Goal: Task Accomplishment & Management: Manage account settings

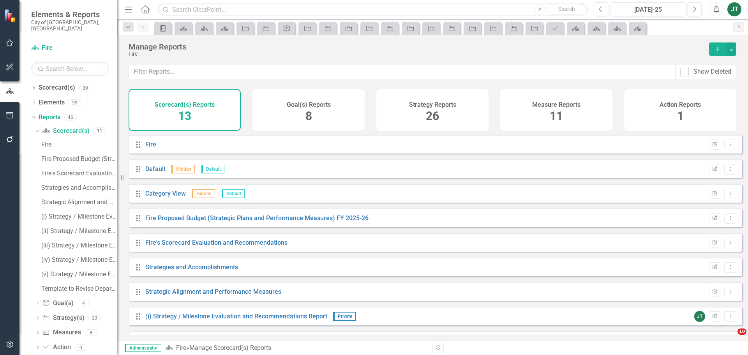
drag, startPoint x: 0, startPoint y: 0, endPoint x: 295, endPoint y: 51, distance: 299.4
click at [295, 51] on div "Manage Reports" at bounding box center [415, 46] width 573 height 9
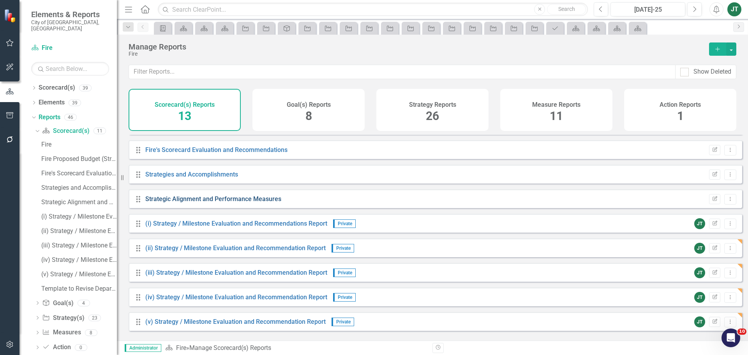
scroll to position [80, 0]
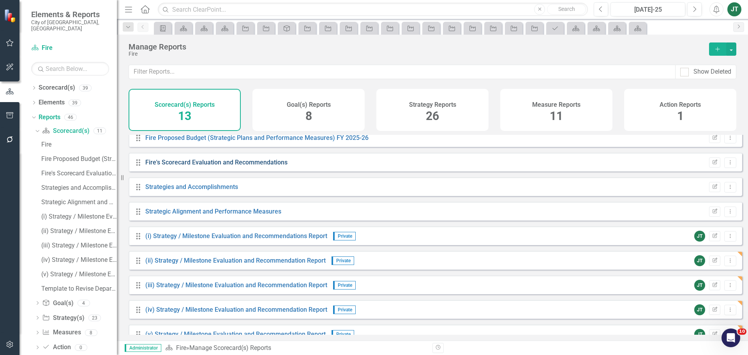
click at [207, 166] on link "Fire's Scorecard Evaluation and Recommendations" at bounding box center [216, 162] width 142 height 7
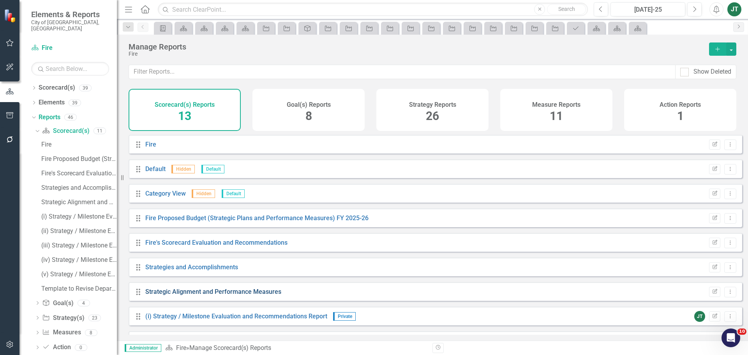
scroll to position [39, 0]
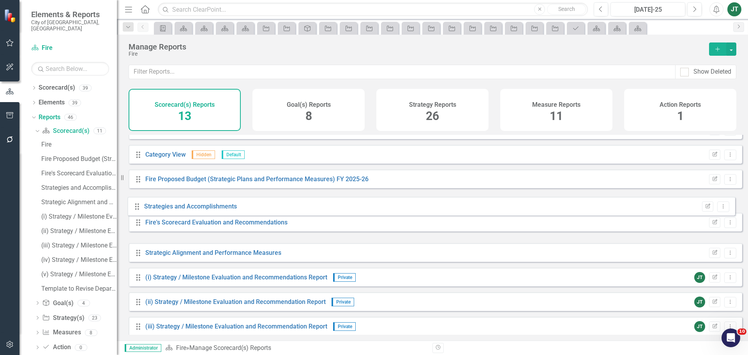
drag, startPoint x: 136, startPoint y: 238, endPoint x: 135, endPoint y: 209, distance: 28.9
click at [135, 209] on div "Drag Fire Edit Report Dropdown Menu Drag Default Hidden Default Edit Report Dro…" at bounding box center [436, 252] width 614 height 313
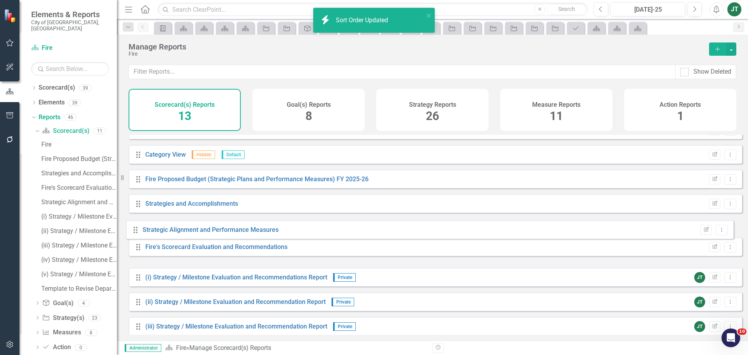
drag, startPoint x: 138, startPoint y: 258, endPoint x: 135, endPoint y: 229, distance: 29.0
click at [135, 229] on div "Drag Fire Edit Report Dropdown Menu Drag Default Hidden Default Edit Report Dro…" at bounding box center [436, 252] width 614 height 313
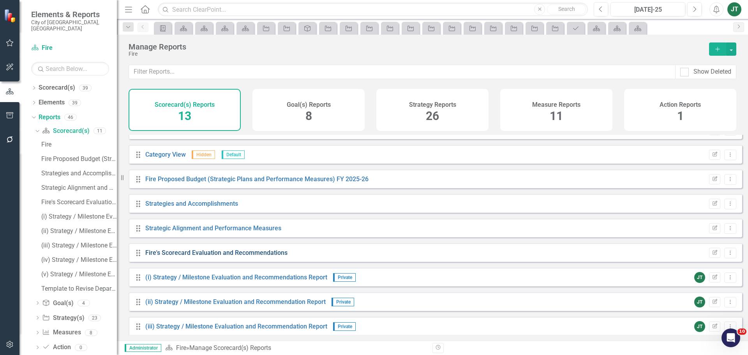
click at [212, 256] on link "Fire's Scorecard Evaluation and Recommendations" at bounding box center [216, 252] width 142 height 7
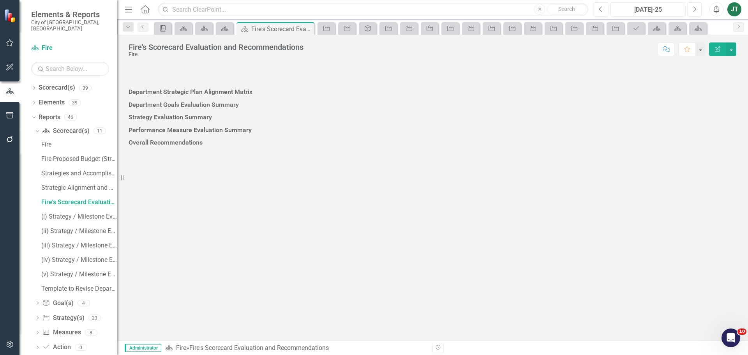
click at [270, 99] on div at bounding box center [433, 99] width 608 height 0
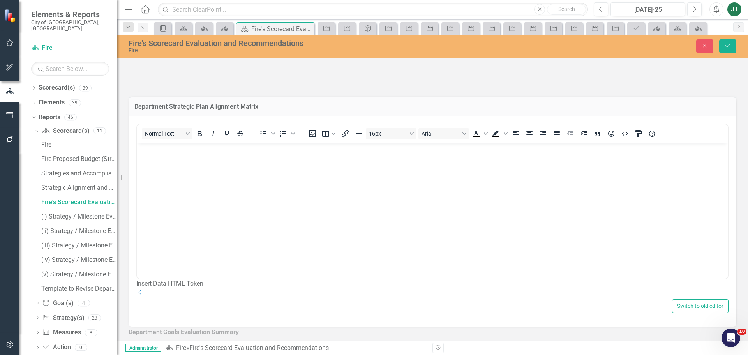
click at [144, 295] on icon "Dropdown" at bounding box center [140, 292] width 8 height 6
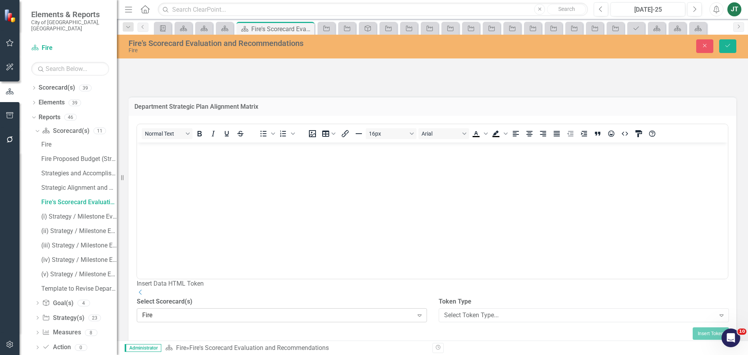
scroll to position [78, 0]
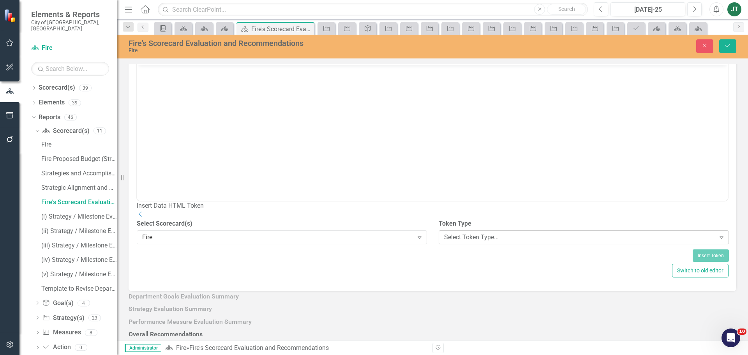
click at [452, 242] on div "Select Token Type..." at bounding box center [579, 237] width 271 height 9
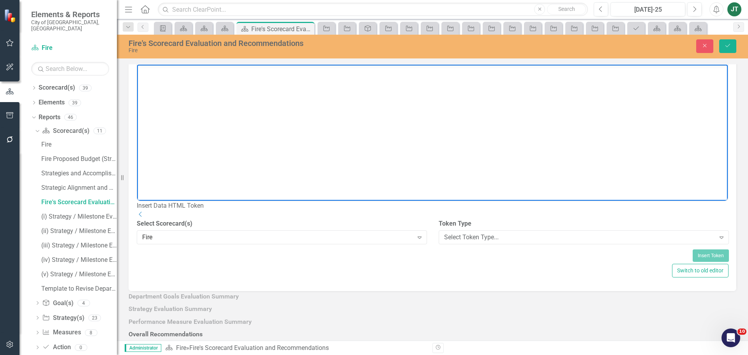
click at [474, 100] on body "Rich Text Area. Press ALT-0 for help." at bounding box center [432, 122] width 591 height 117
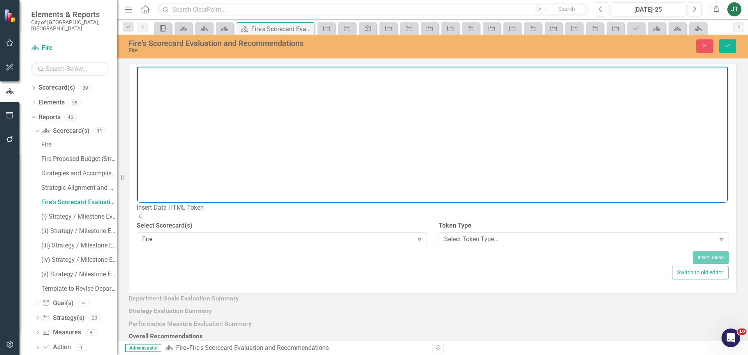
scroll to position [78, 0]
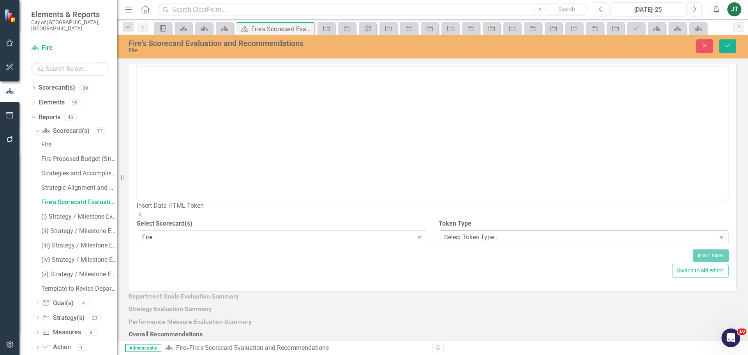
click at [477, 242] on div "Select Token Type..." at bounding box center [579, 237] width 271 height 9
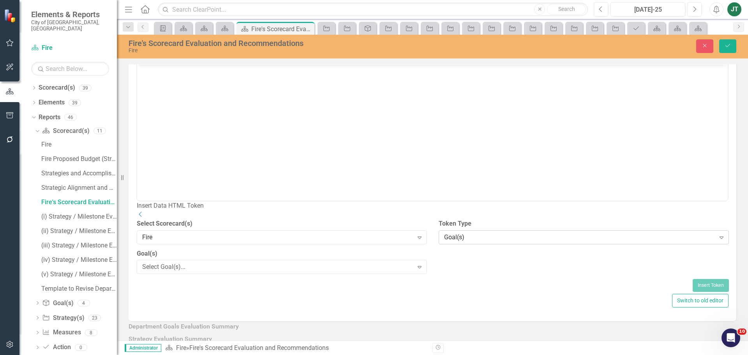
click at [471, 242] on div "Goal(s)" at bounding box center [579, 237] width 271 height 9
drag, startPoint x: 472, startPoint y: 187, endPoint x: 344, endPoint y: 130, distance: 139.6
click at [308, 272] on div "Select Report..." at bounding box center [277, 267] width 271 height 9
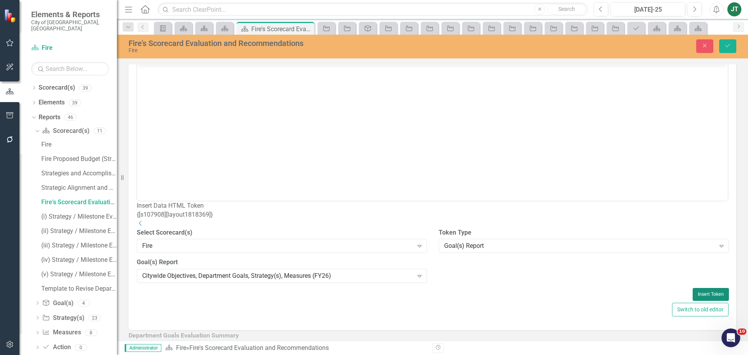
click at [695, 300] on button "Insert Token" at bounding box center [711, 294] width 36 height 12
click at [727, 46] on icon "Save" at bounding box center [728, 45] width 7 height 5
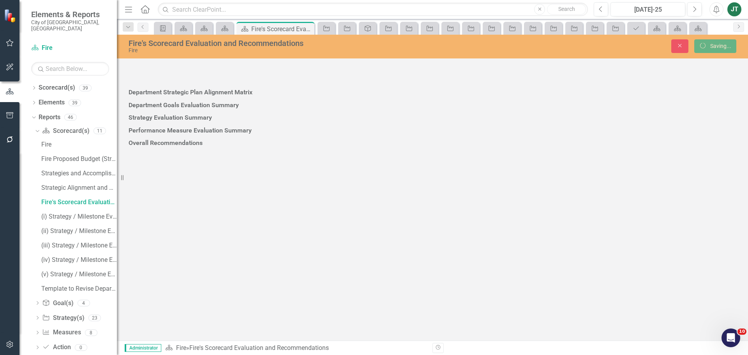
scroll to position [0, 0]
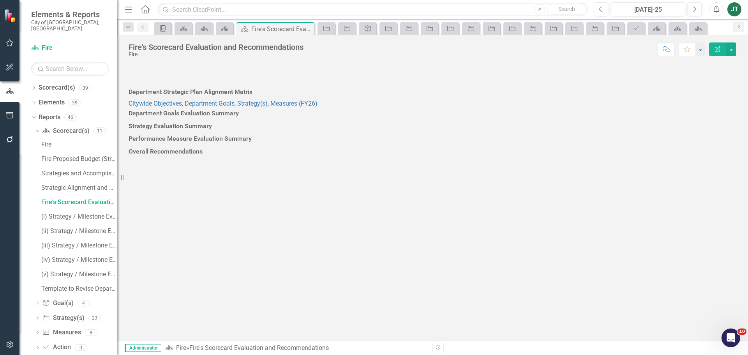
click at [194, 121] on div at bounding box center [433, 121] width 608 height 0
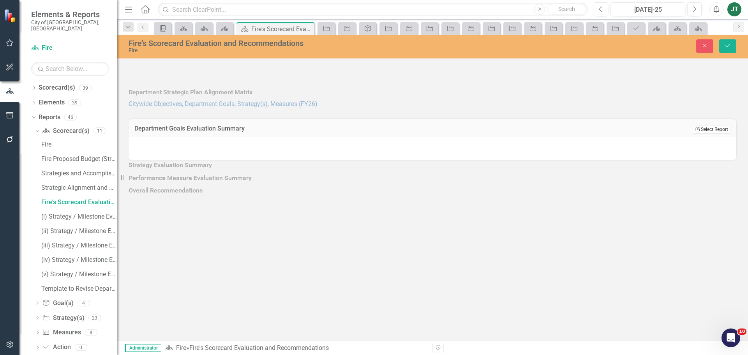
click at [710, 134] on button "Edit Report Select Report" at bounding box center [712, 129] width 38 height 9
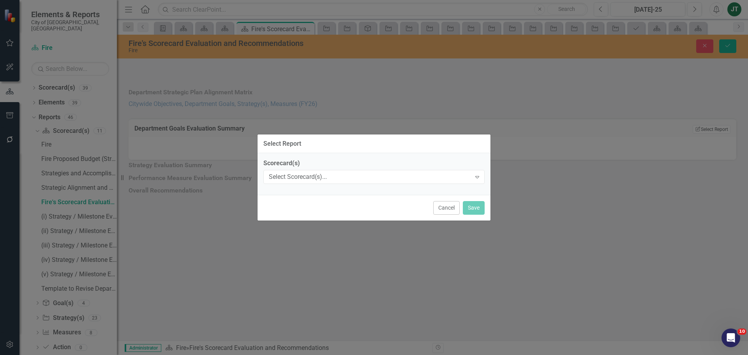
click at [317, 168] on label "Scorecard(s)" at bounding box center [373, 163] width 221 height 9
click at [318, 175] on div "Select Scorecard(s)..." at bounding box center [370, 177] width 202 height 9
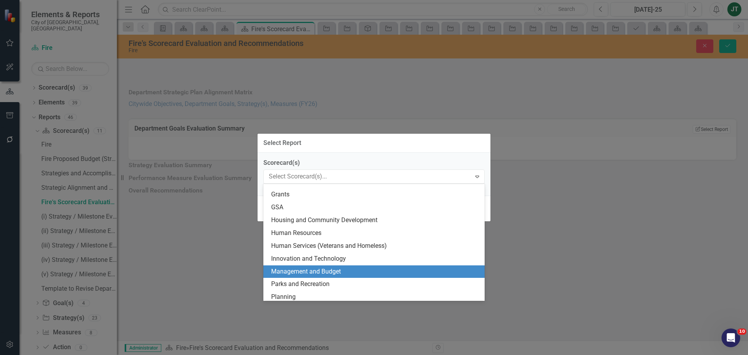
scroll to position [78, 0]
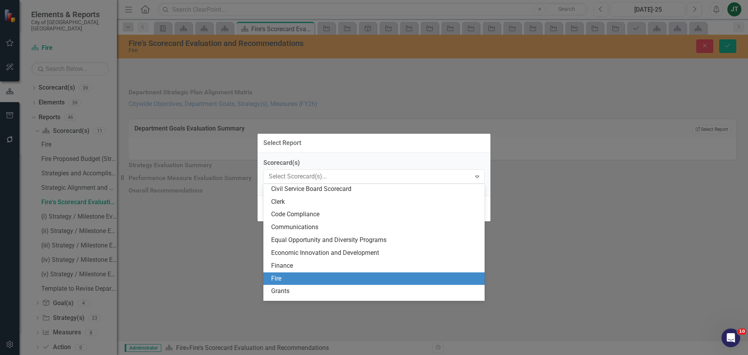
click at [292, 281] on div "Fire" at bounding box center [375, 278] width 209 height 9
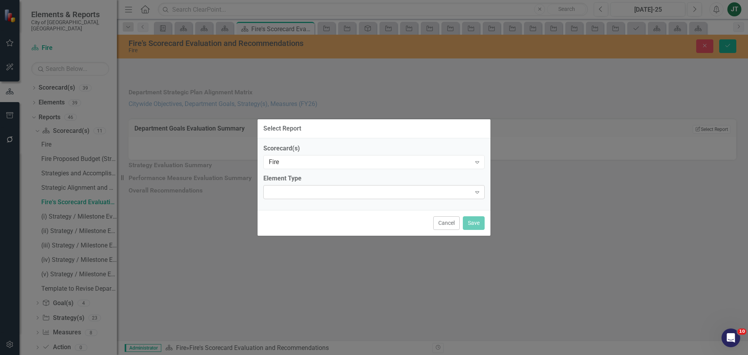
drag, startPoint x: 318, startPoint y: 183, endPoint x: 317, endPoint y: 189, distance: 5.9
click at [317, 189] on div "Element Type Expand" at bounding box center [373, 186] width 221 height 24
click at [317, 194] on div "Expand" at bounding box center [373, 192] width 221 height 14
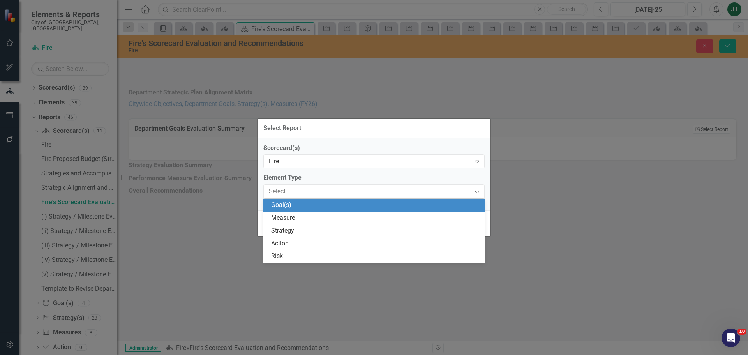
click at [290, 207] on div "Goal(s)" at bounding box center [375, 205] width 209 height 9
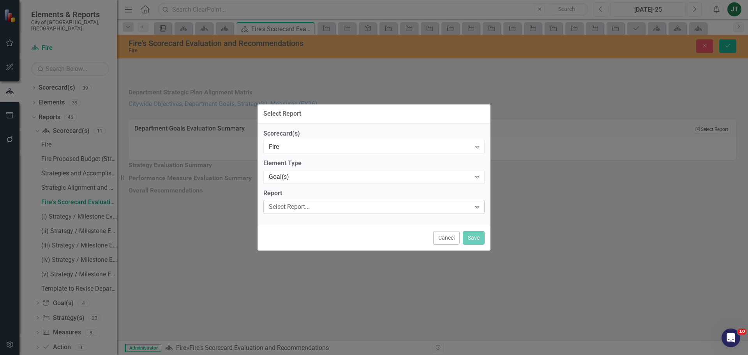
click at [302, 205] on div "Select Report..." at bounding box center [370, 207] width 202 height 9
click at [410, 113] on div "Select Report" at bounding box center [374, 113] width 233 height 19
click at [446, 239] on button "Cancel" at bounding box center [446, 238] width 27 height 14
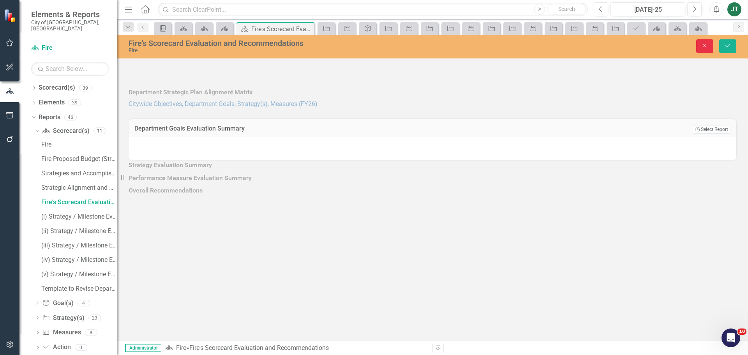
click at [707, 48] on icon "Close" at bounding box center [705, 45] width 7 height 5
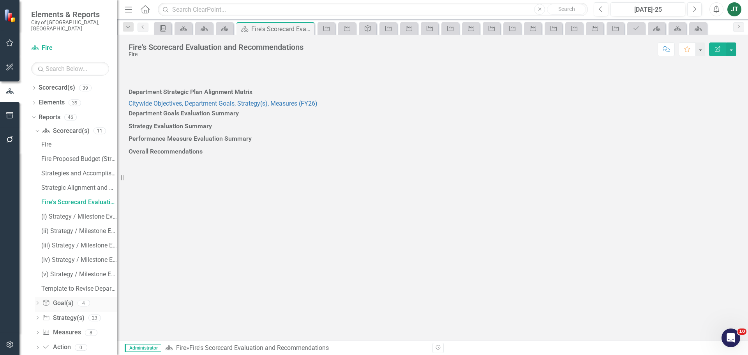
click at [64, 299] on link "Goal(s) Goal(s)" at bounding box center [57, 303] width 31 height 9
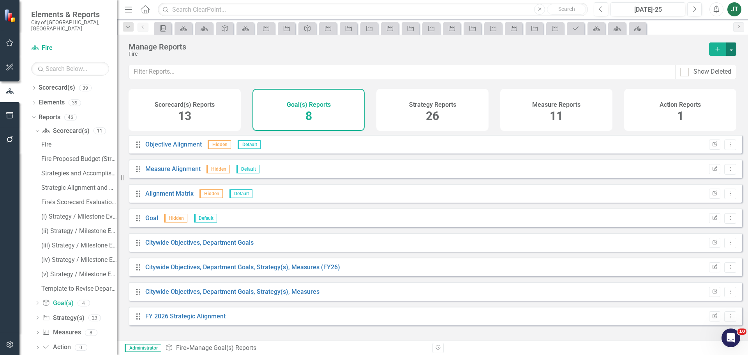
click at [734, 47] on button "button" at bounding box center [731, 48] width 10 height 13
click at [702, 77] on link "Copy Add From Template" at bounding box center [699, 78] width 73 height 14
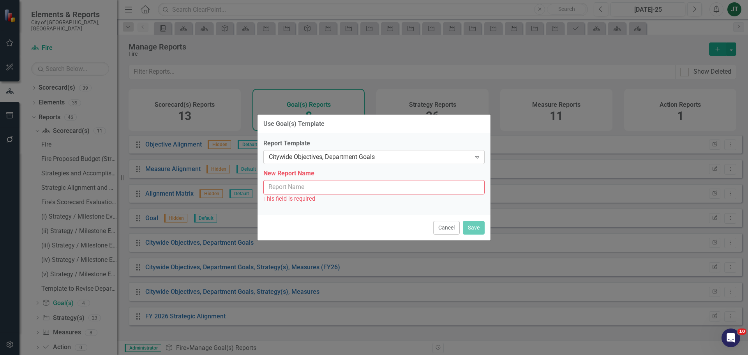
click at [344, 156] on div "Citywide Objectives, Department Goals" at bounding box center [370, 157] width 202 height 9
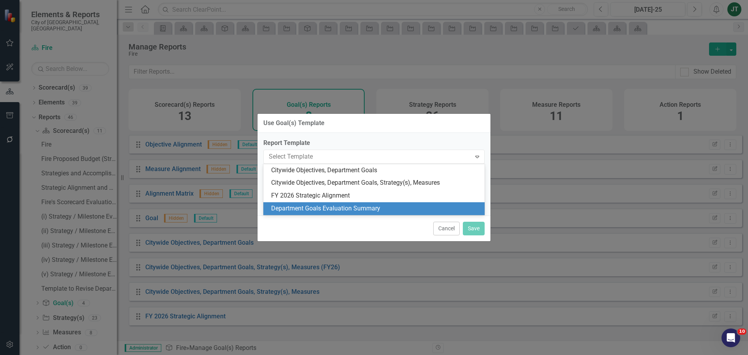
click at [345, 207] on div "Department Goals Evaluation Summary" at bounding box center [375, 208] width 209 height 9
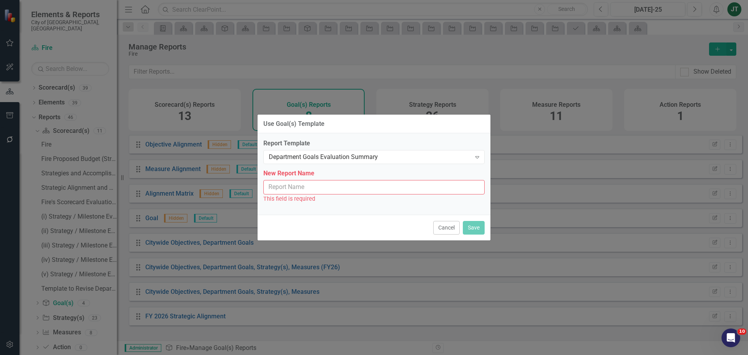
click at [320, 187] on input "New Report Name" at bounding box center [373, 187] width 221 height 14
click at [310, 186] on input "New Report Name" at bounding box center [373, 187] width 221 height 14
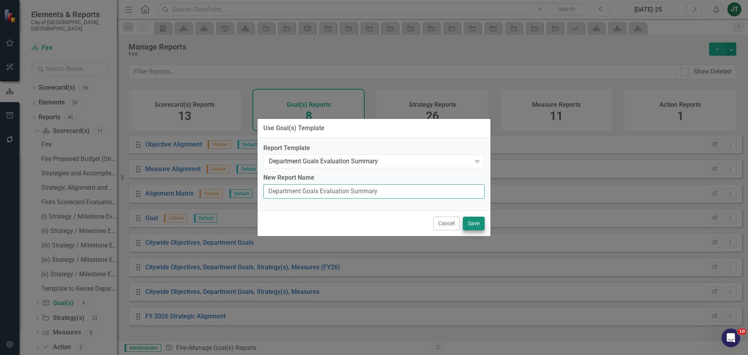
type input "Department Goals Evaluation Summary"
click at [474, 223] on button "Save" at bounding box center [474, 224] width 22 height 14
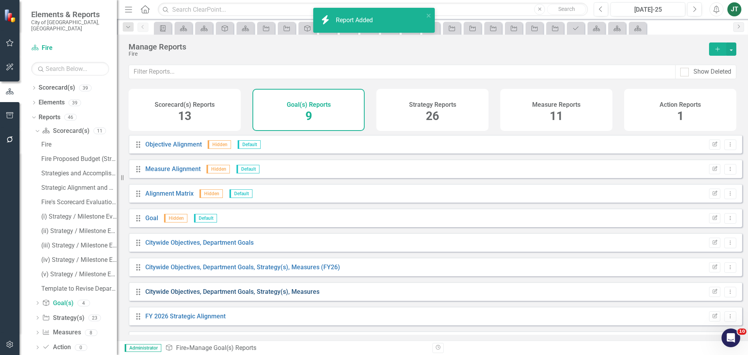
scroll to position [21, 0]
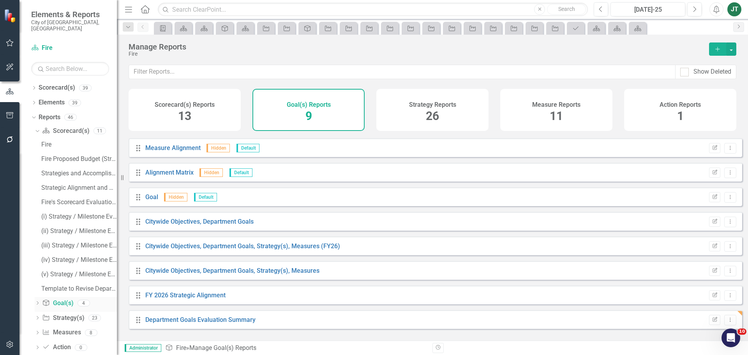
click at [39, 302] on icon "Dropdown" at bounding box center [37, 304] width 5 height 4
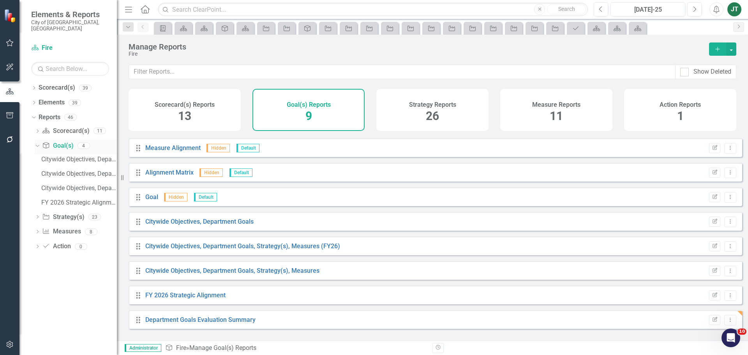
click at [38, 143] on icon "Dropdown" at bounding box center [36, 145] width 4 height 5
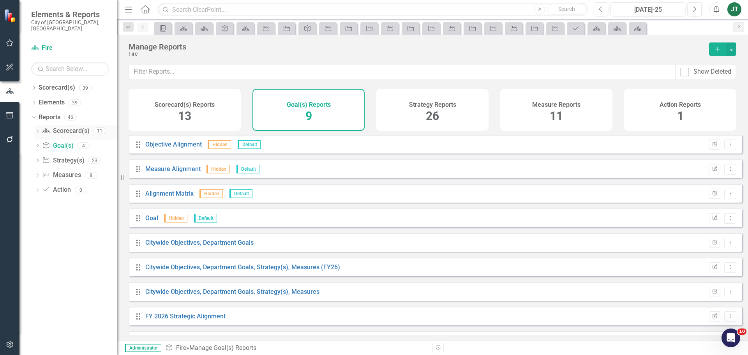
click at [36, 130] on icon "Dropdown" at bounding box center [37, 132] width 5 height 4
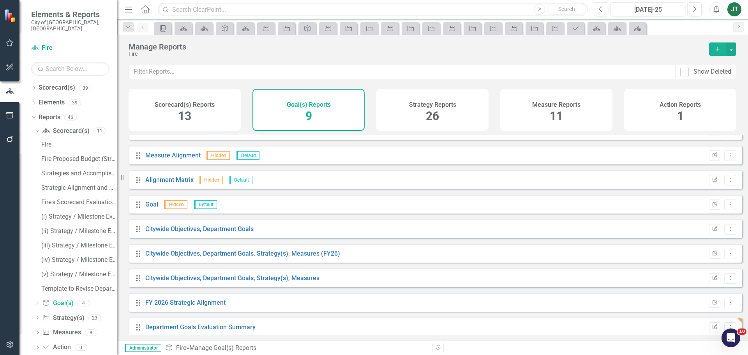
scroll to position [21, 0]
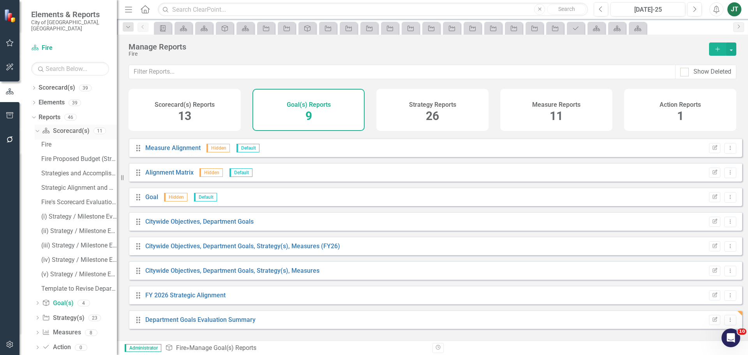
click at [37, 128] on icon "Dropdown" at bounding box center [36, 130] width 4 height 5
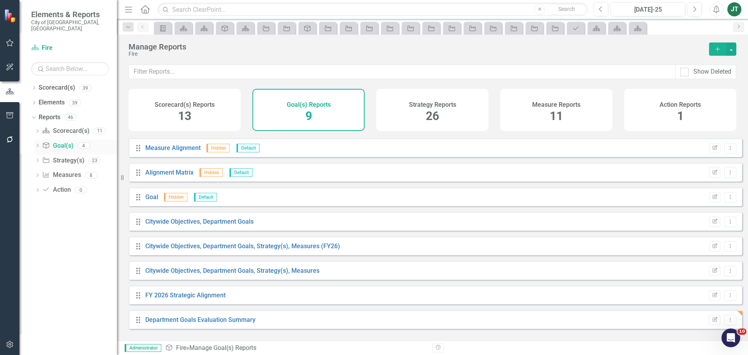
click at [38, 144] on icon "Dropdown" at bounding box center [37, 146] width 5 height 4
click at [38, 143] on icon "Dropdown" at bounding box center [36, 145] width 4 height 5
click at [38, 130] on icon "Dropdown" at bounding box center [37, 132] width 5 height 4
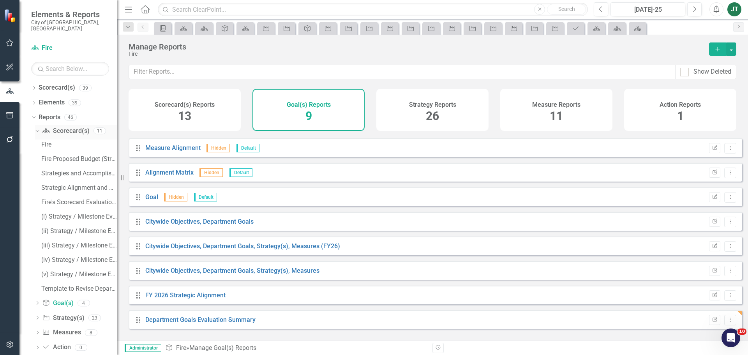
click at [38, 130] on icon at bounding box center [37, 131] width 4 height 2
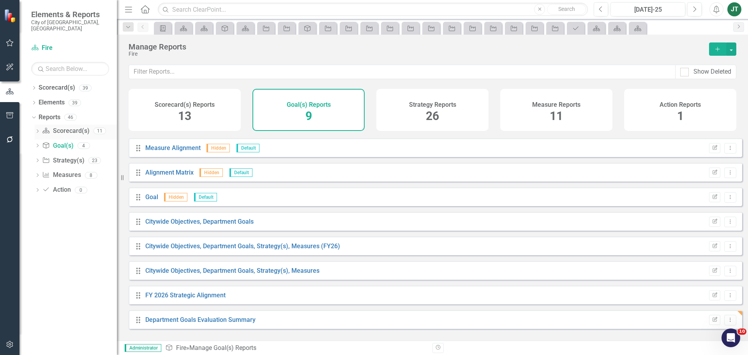
click at [65, 127] on link "Scorecard(s) Scorecard(s)" at bounding box center [65, 131] width 47 height 9
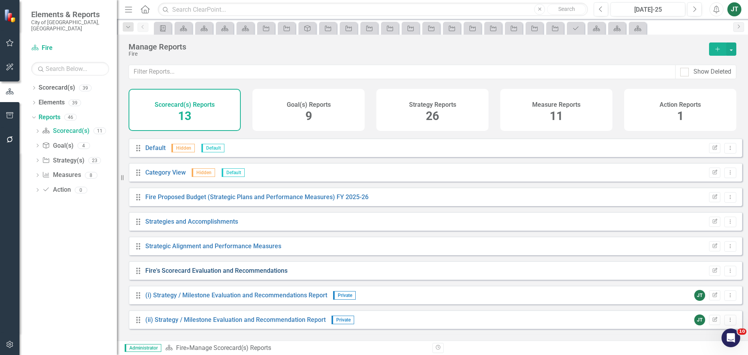
click at [236, 274] on link "Fire's Scorecard Evaluation and Recommendations" at bounding box center [216, 270] width 142 height 7
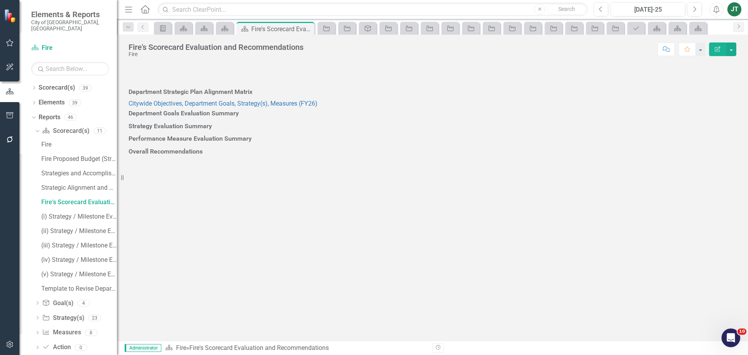
click at [281, 121] on div at bounding box center [433, 121] width 608 height 0
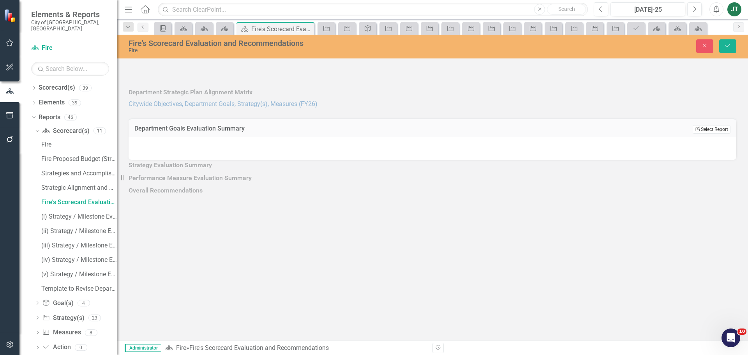
click at [722, 134] on button "Edit Report Select Report" at bounding box center [712, 129] width 38 height 9
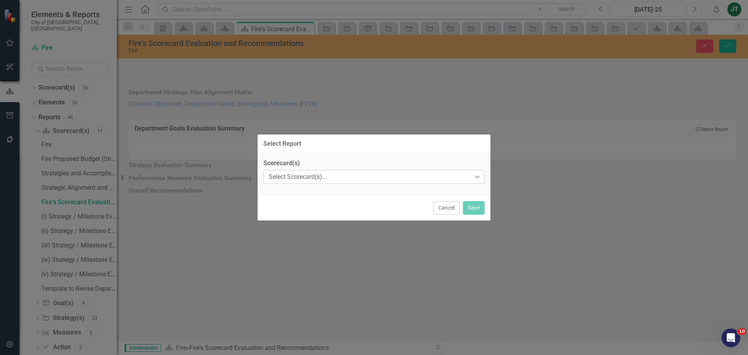
click at [379, 179] on div "Select Scorecard(s)..." at bounding box center [370, 177] width 202 height 9
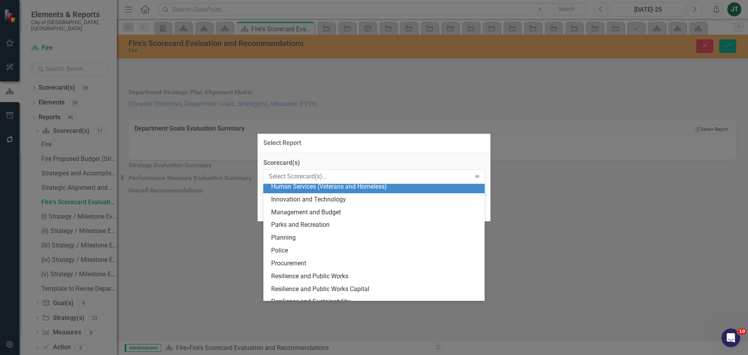
scroll to position [156, 0]
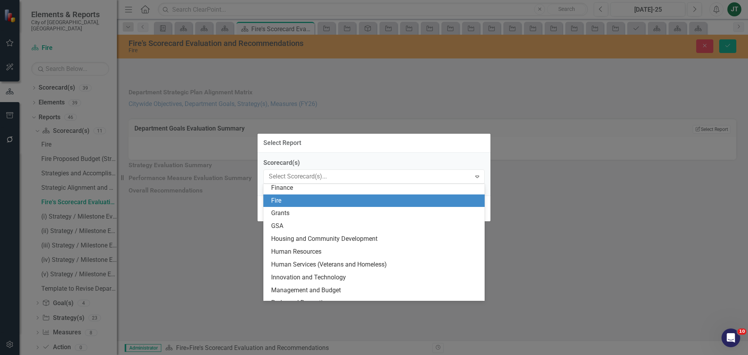
click at [290, 198] on div "Fire" at bounding box center [375, 200] width 209 height 9
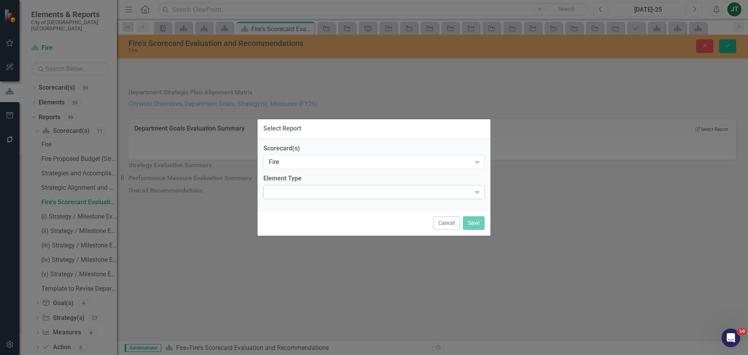
click at [285, 187] on div "Expand" at bounding box center [373, 192] width 221 height 14
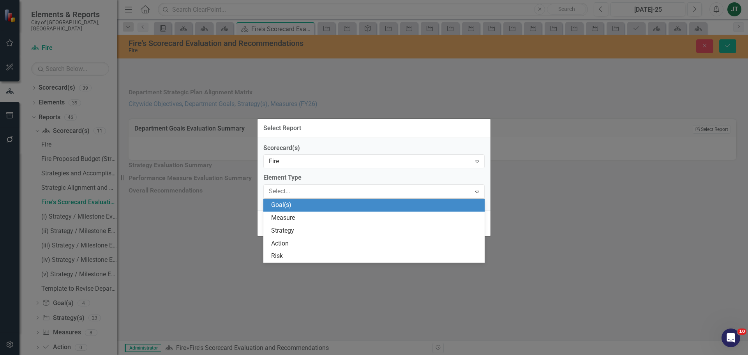
click at [290, 205] on div "Goal(s)" at bounding box center [375, 205] width 209 height 9
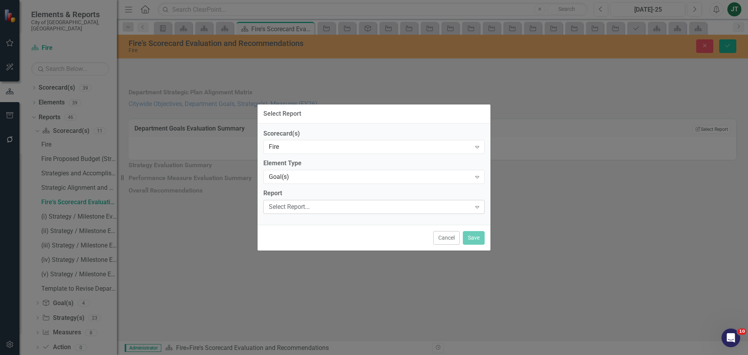
click at [288, 207] on div "Select Report..." at bounding box center [370, 207] width 202 height 9
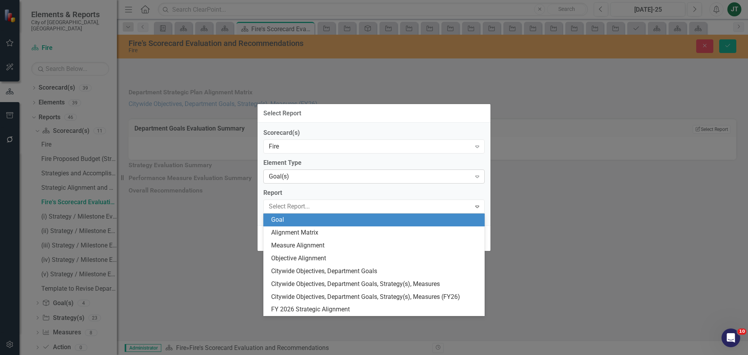
click at [297, 175] on div "Goal(s)" at bounding box center [370, 176] width 202 height 9
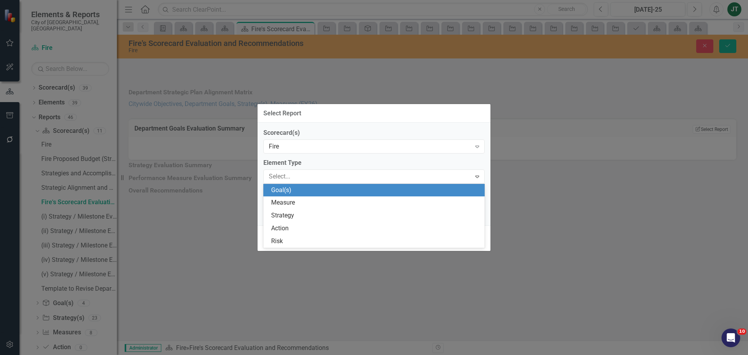
click at [297, 190] on div "Goal(s)" at bounding box center [375, 190] width 209 height 9
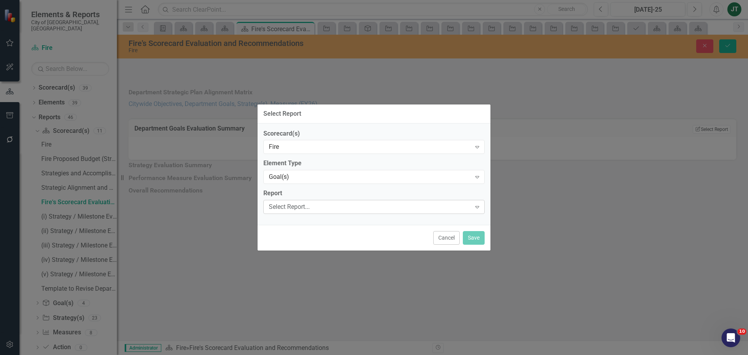
click at [285, 210] on div "Select Report..." at bounding box center [370, 207] width 202 height 9
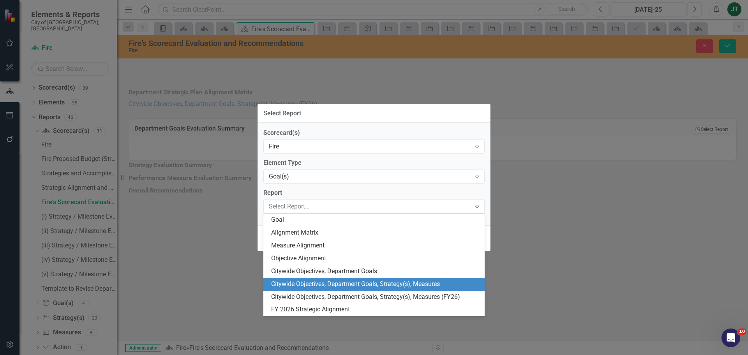
click at [567, 247] on div "Select Report Scorecard(s) Fire Expand Element Type Goal(s) Expand Report 8 res…" at bounding box center [374, 177] width 748 height 355
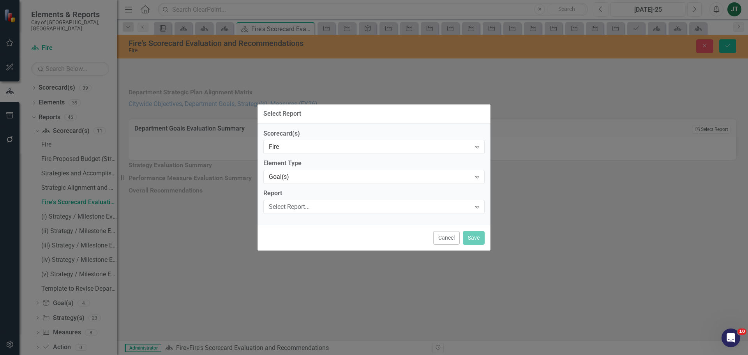
click at [712, 44] on div "Select Report Scorecard(s) Fire Expand Element Type Goal(s) Expand Report Selec…" at bounding box center [374, 177] width 748 height 355
drag, startPoint x: 691, startPoint y: 46, endPoint x: 488, endPoint y: 212, distance: 262.2
click at [681, 54] on div "Select Report Scorecard(s) Fire Expand Element Type Goal(s) Expand Report Selec…" at bounding box center [374, 177] width 748 height 355
click at [446, 233] on button "Cancel" at bounding box center [446, 238] width 27 height 14
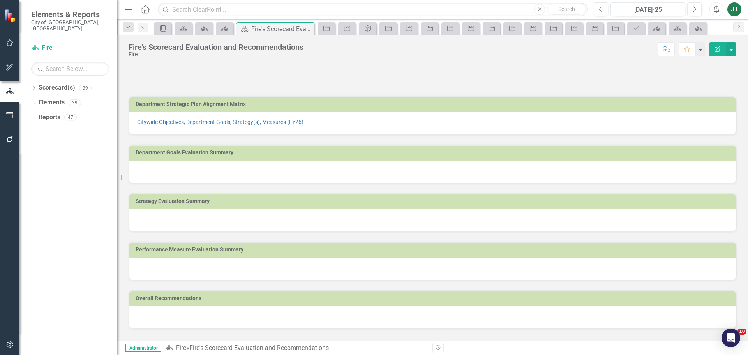
click at [270, 154] on h3 "Department Goals Evaluation Summary" at bounding box center [434, 153] width 597 height 6
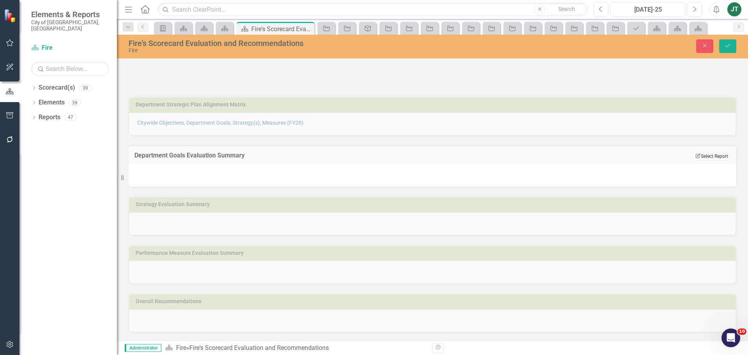
click at [703, 157] on button "Edit Report Select Report" at bounding box center [712, 156] width 38 height 9
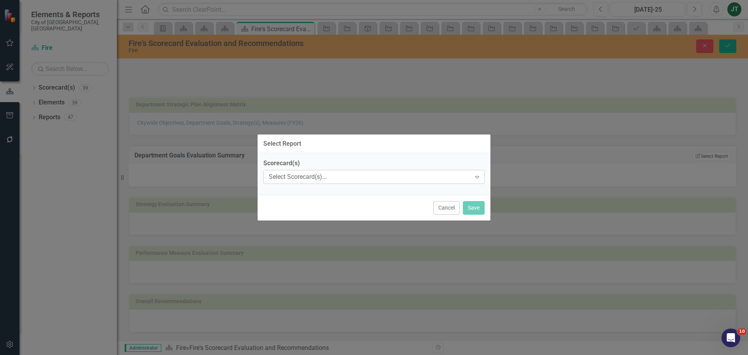
click at [315, 177] on div "Select Scorecard(s)..." at bounding box center [370, 177] width 202 height 9
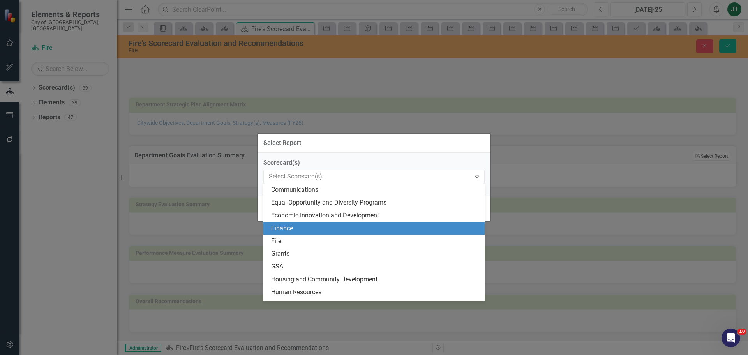
scroll to position [117, 0]
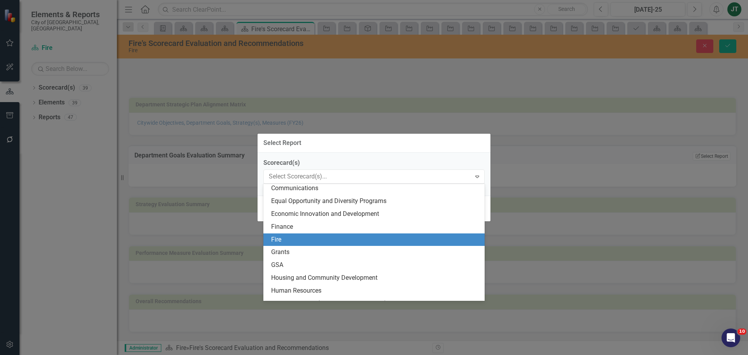
click at [281, 238] on div "Fire" at bounding box center [375, 239] width 209 height 9
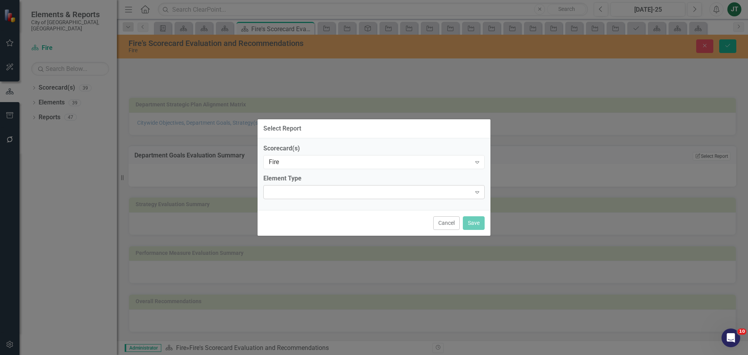
click at [283, 196] on div "Expand" at bounding box center [373, 192] width 221 height 14
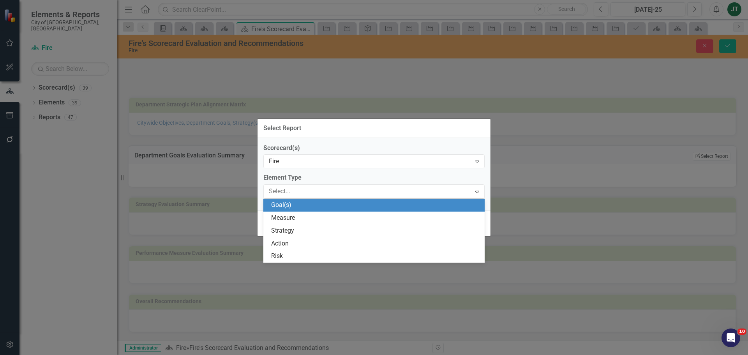
click at [282, 202] on div "Goal(s)" at bounding box center [375, 205] width 209 height 9
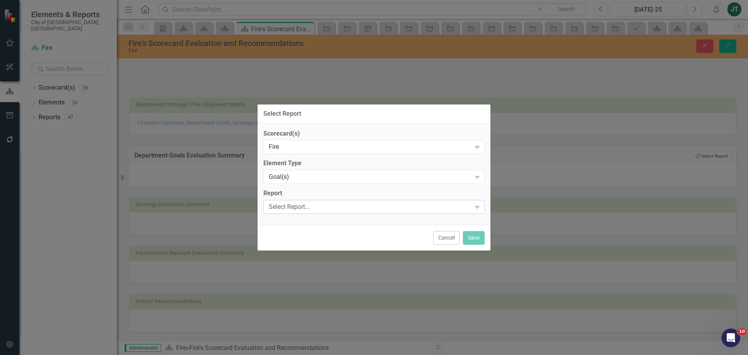
click at [282, 207] on div "Select Report..." at bounding box center [370, 207] width 202 height 9
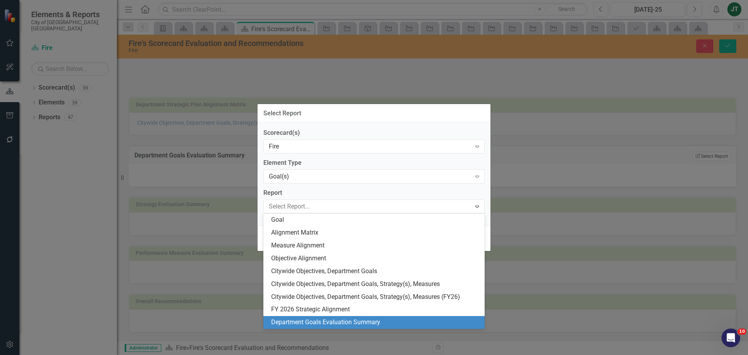
drag, startPoint x: 321, startPoint y: 321, endPoint x: 337, endPoint y: 306, distance: 21.5
click at [322, 321] on div "Department Goals Evaluation Summary" at bounding box center [375, 322] width 209 height 9
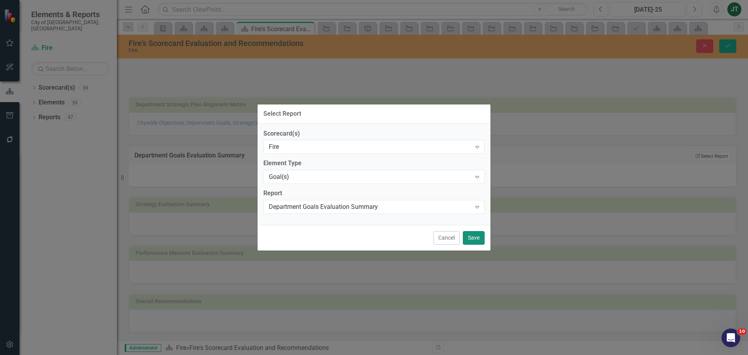
click at [463, 239] on button "Save" at bounding box center [474, 238] width 22 height 14
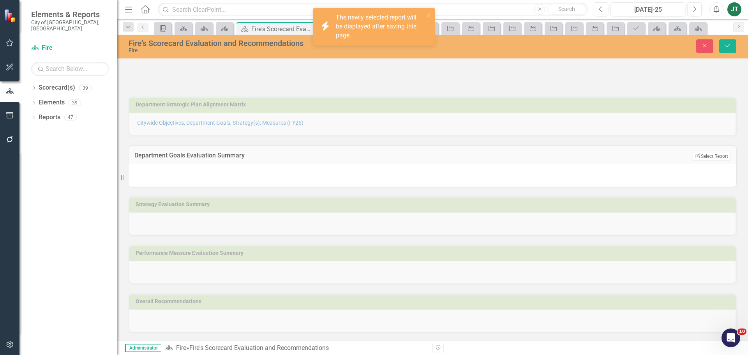
drag, startPoint x: 440, startPoint y: 132, endPoint x: 341, endPoint y: 125, distance: 100.0
click at [341, 125] on div "Department Strategic Plan Alignment Matrix Citywide Objectives, Department Goal…" at bounding box center [433, 111] width 620 height 48
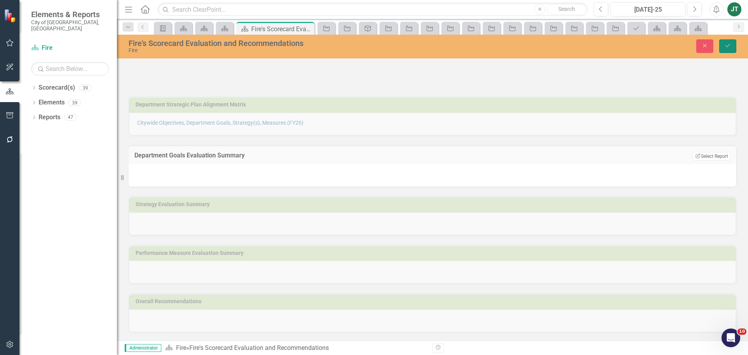
click at [728, 44] on icon "Save" at bounding box center [728, 45] width 7 height 5
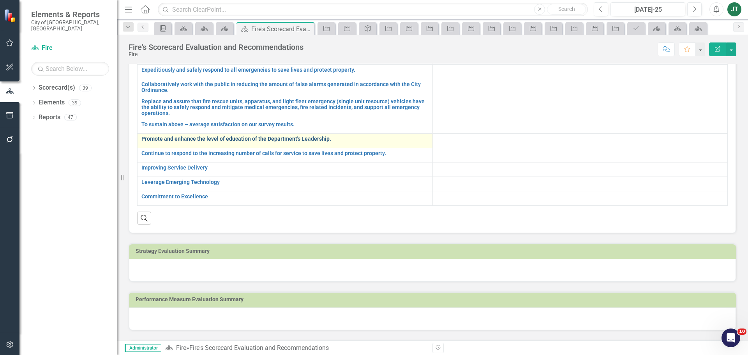
scroll to position [78, 0]
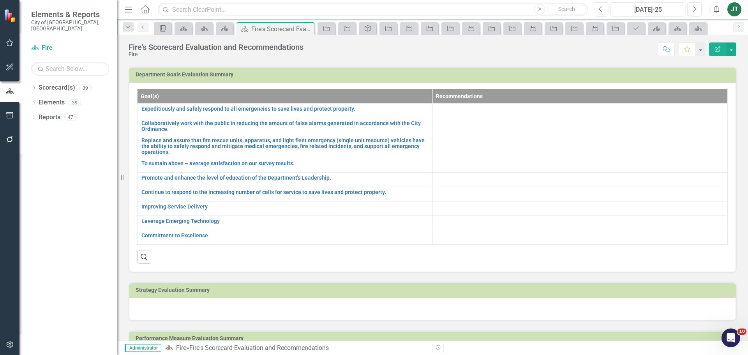
click at [649, 74] on h3 "Department Goals Evaluation Summary" at bounding box center [434, 75] width 597 height 6
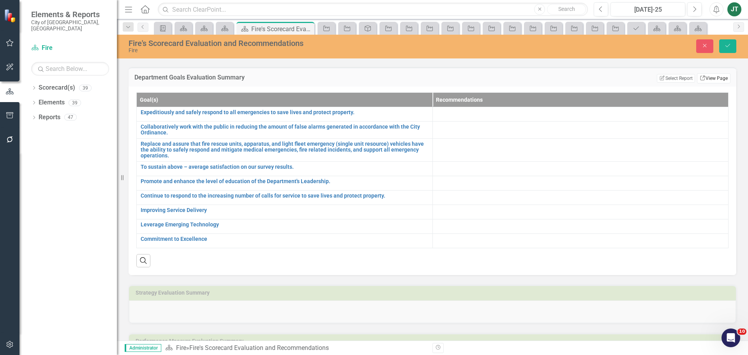
click at [718, 79] on link "Link View Page" at bounding box center [714, 78] width 34 height 10
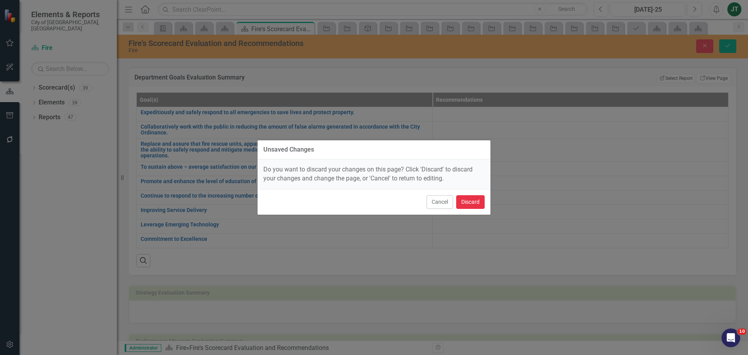
click at [465, 199] on button "Discard" at bounding box center [470, 202] width 28 height 14
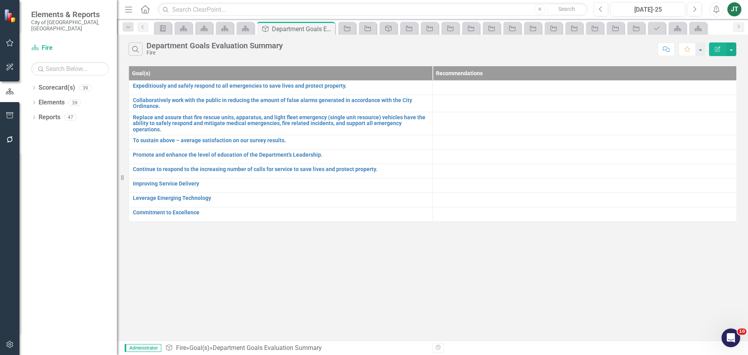
click at [719, 48] on icon "Edit Report" at bounding box center [717, 48] width 7 height 5
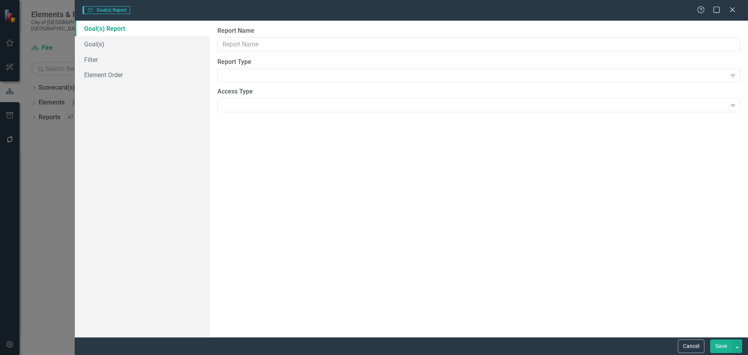
type input "Department Goals Evaluation Summary"
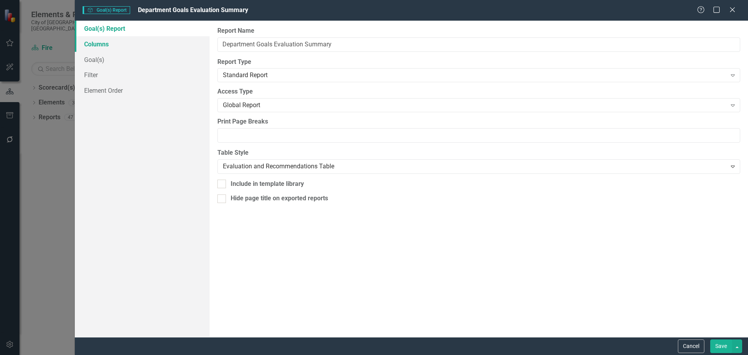
click at [104, 48] on link "Columns" at bounding box center [142, 44] width 135 height 16
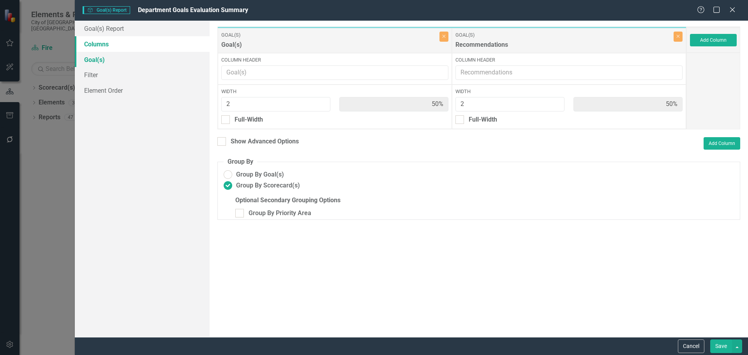
click at [91, 53] on link "Goal(s)" at bounding box center [142, 60] width 135 height 16
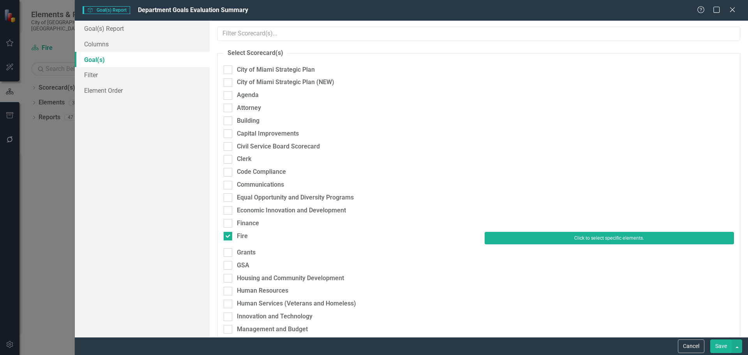
click at [547, 240] on button "Click to select specific elements." at bounding box center [609, 238] width 249 height 12
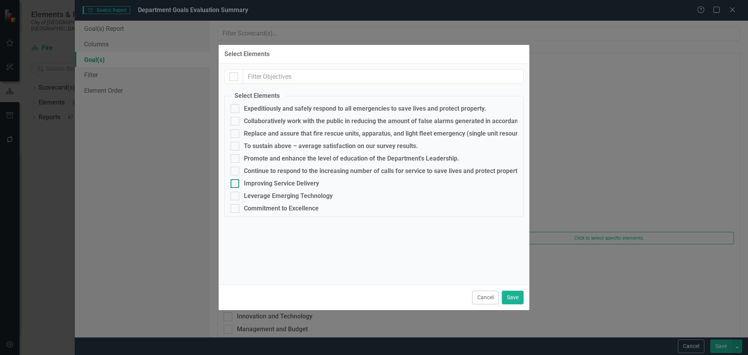
click at [233, 182] on input "Improving Service Delivery" at bounding box center [233, 181] width 5 height 5
checkbox input "true"
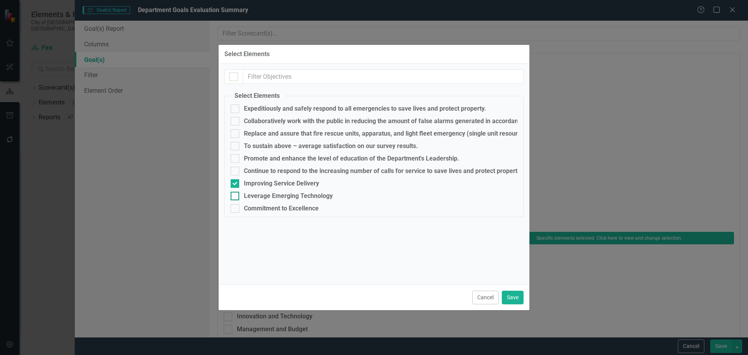
click at [233, 197] on div at bounding box center [235, 196] width 9 height 9
click at [233, 197] on input "Leverage Emerging Technology" at bounding box center [233, 194] width 5 height 5
checkbox input "true"
click at [235, 208] on input "Commitment to Excellence" at bounding box center [233, 206] width 5 height 5
checkbox input "true"
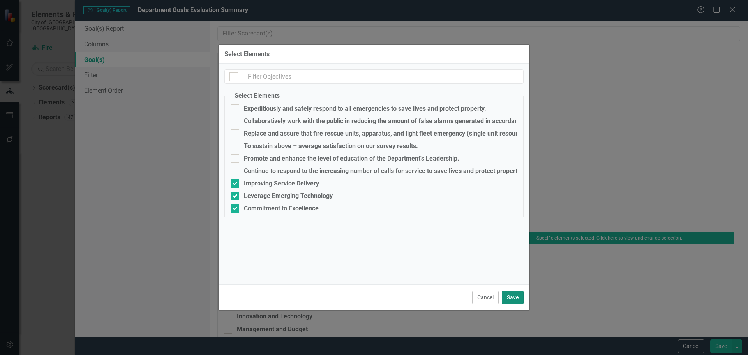
click at [518, 296] on button "Save" at bounding box center [513, 298] width 22 height 14
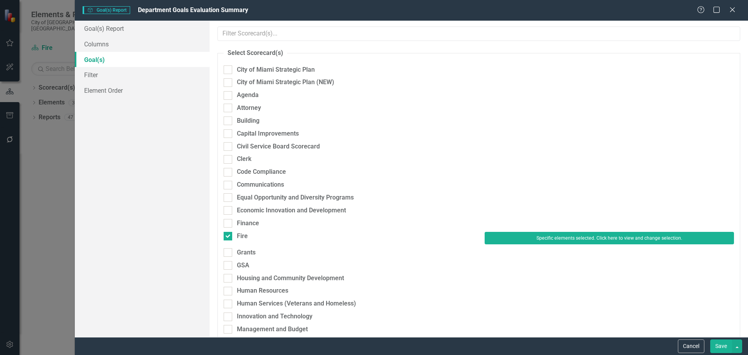
click at [724, 346] on button "Save" at bounding box center [722, 346] width 22 height 14
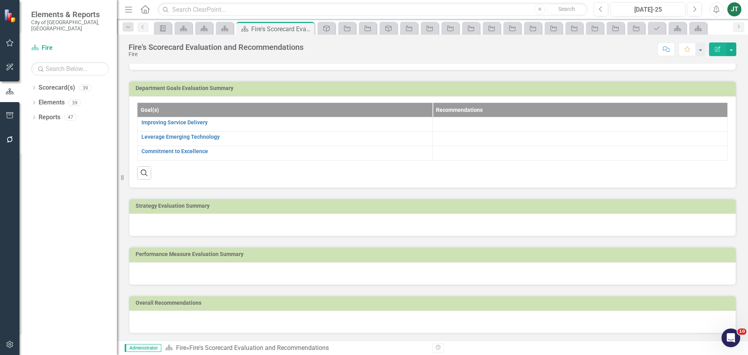
scroll to position [65, 0]
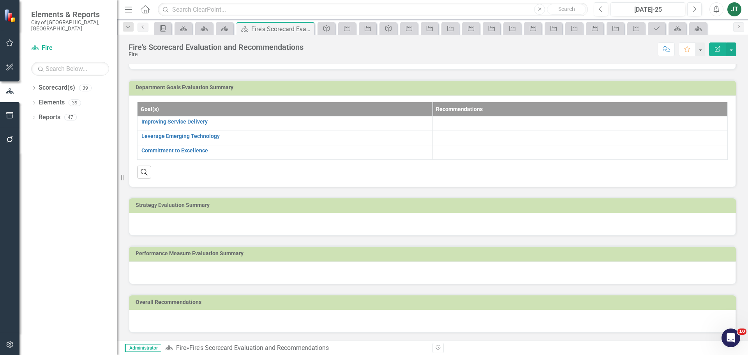
click at [227, 207] on h3 "Strategy Evaluation Summary" at bounding box center [434, 205] width 597 height 6
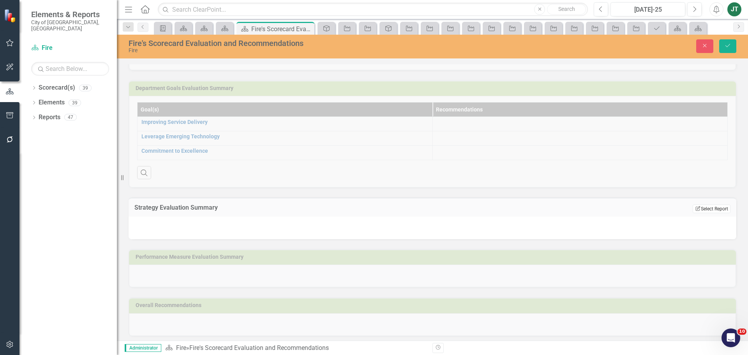
click at [711, 209] on button "Edit Report Select Report" at bounding box center [712, 209] width 38 height 9
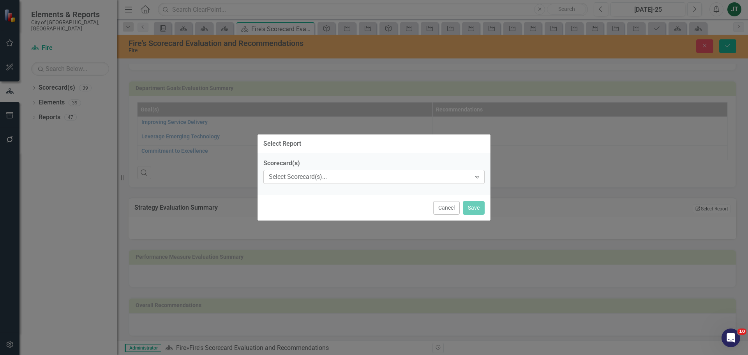
click at [335, 176] on div "Select Scorecard(s)..." at bounding box center [370, 177] width 202 height 9
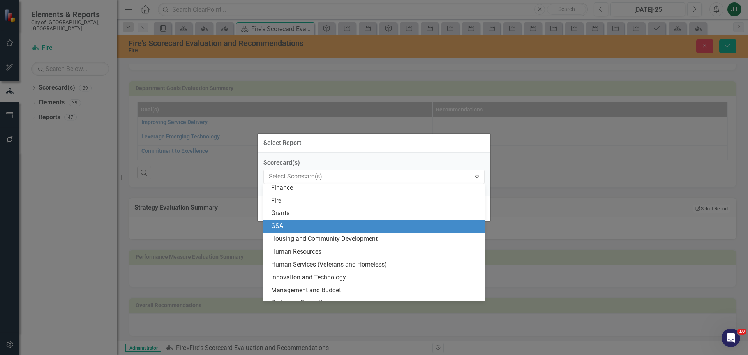
scroll to position [117, 0]
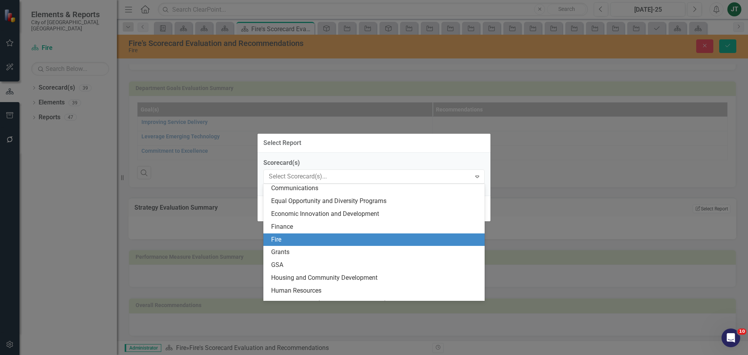
click at [281, 239] on div "Fire" at bounding box center [375, 239] width 209 height 9
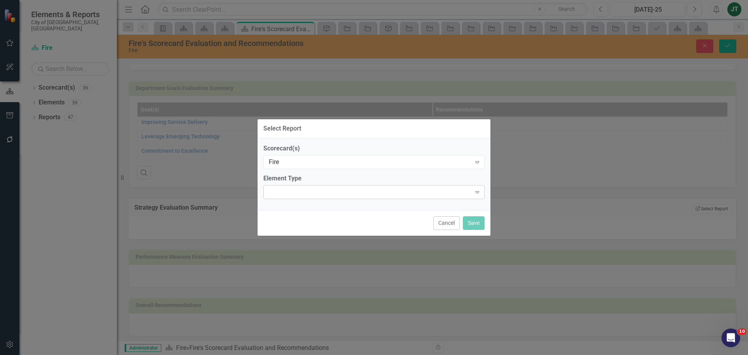
click at [299, 190] on div "Expand" at bounding box center [373, 192] width 221 height 14
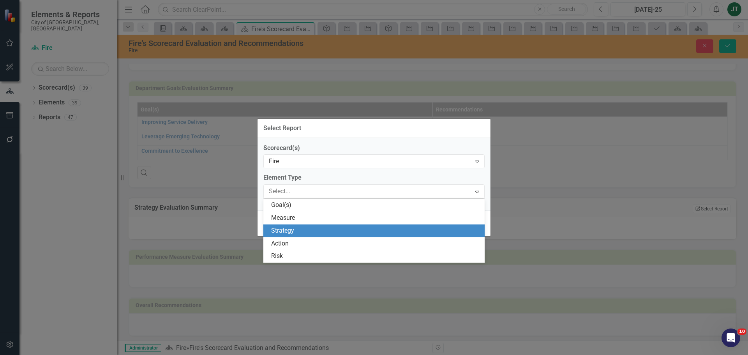
click at [296, 229] on div "Strategy" at bounding box center [375, 230] width 209 height 9
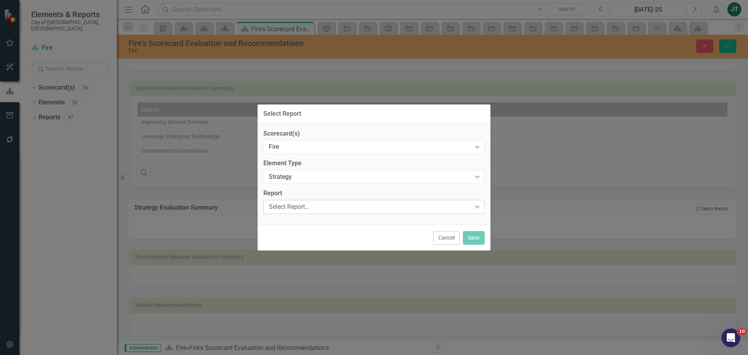
click at [309, 208] on div "Select Report..." at bounding box center [370, 207] width 202 height 9
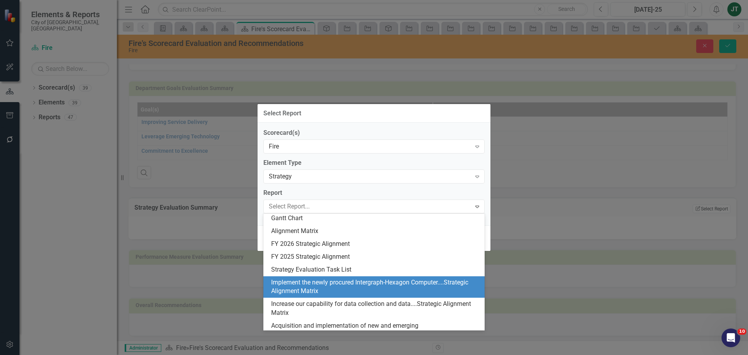
scroll to position [0, 0]
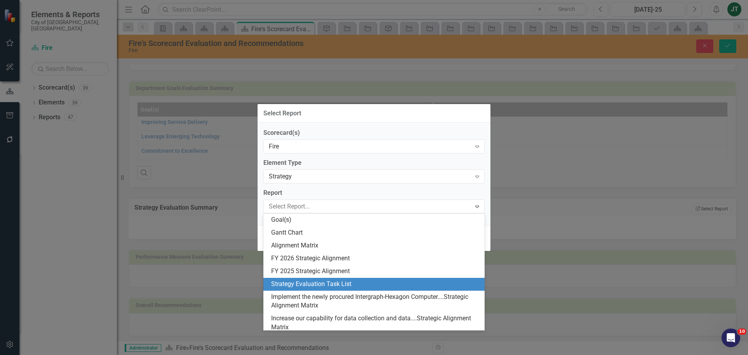
click at [319, 284] on div "Strategy Evaluation Task List" at bounding box center [375, 284] width 209 height 9
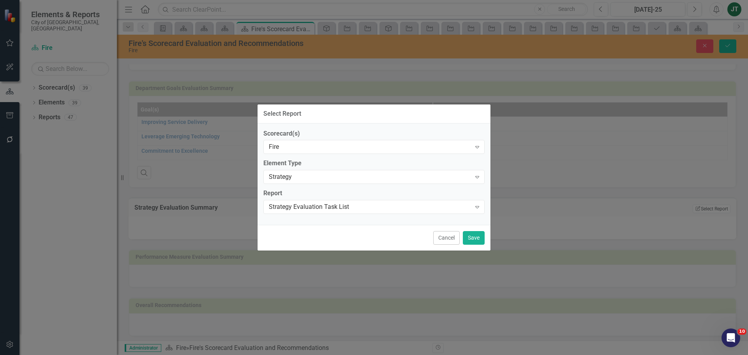
click at [490, 240] on div "Cancel Save" at bounding box center [374, 238] width 233 height 26
click at [482, 242] on button "Save" at bounding box center [474, 238] width 22 height 14
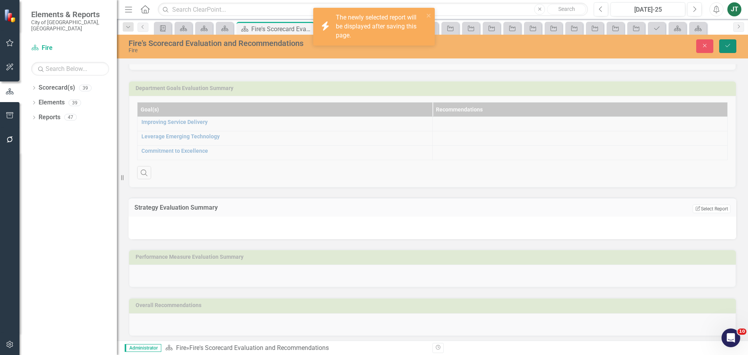
click at [729, 45] on icon "Save" at bounding box center [728, 45] width 7 height 5
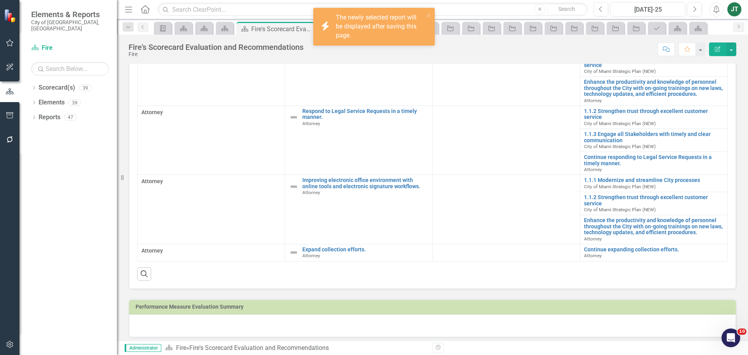
scroll to position [316, 0]
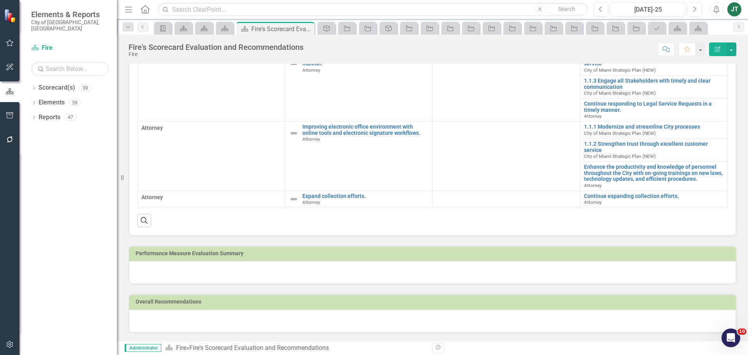
click at [244, 253] on h3 "Performance Measure Evaluation Summary" at bounding box center [434, 254] width 597 height 6
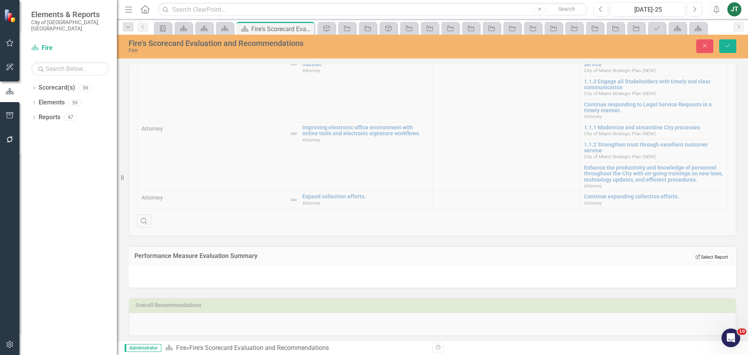
click at [712, 256] on button "Edit Report Select Report" at bounding box center [712, 257] width 38 height 9
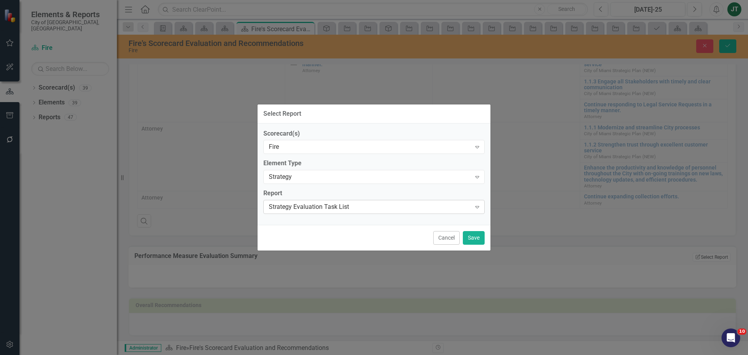
click at [307, 207] on div "Strategy Evaluation Task List" at bounding box center [370, 207] width 202 height 9
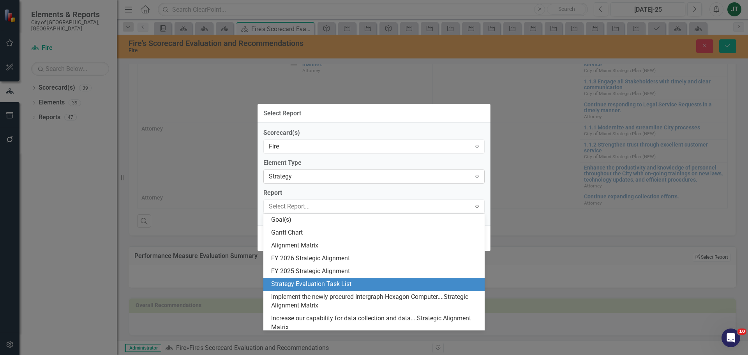
scroll to position [64, 0]
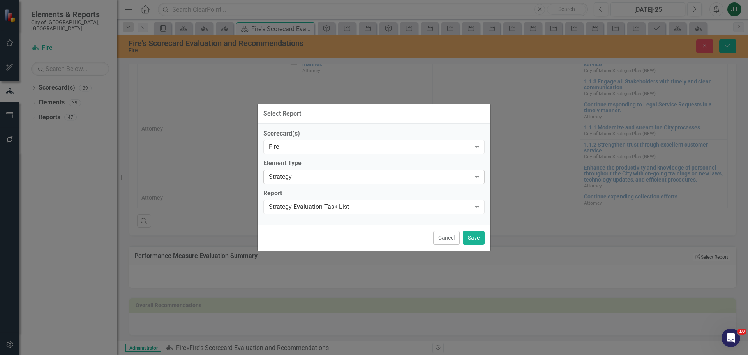
click at [290, 172] on div "Strategy Expand" at bounding box center [373, 177] width 221 height 14
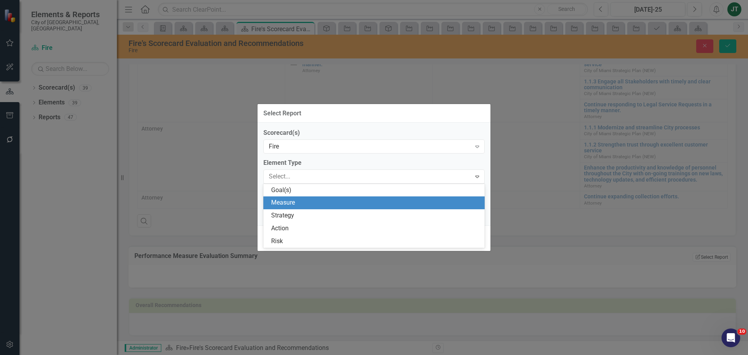
click at [292, 202] on div "Measure" at bounding box center [375, 202] width 209 height 9
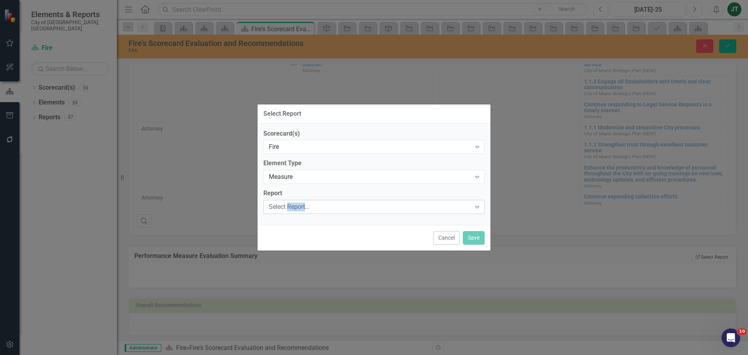
click at [291, 203] on div "Select Report..." at bounding box center [370, 207] width 202 height 9
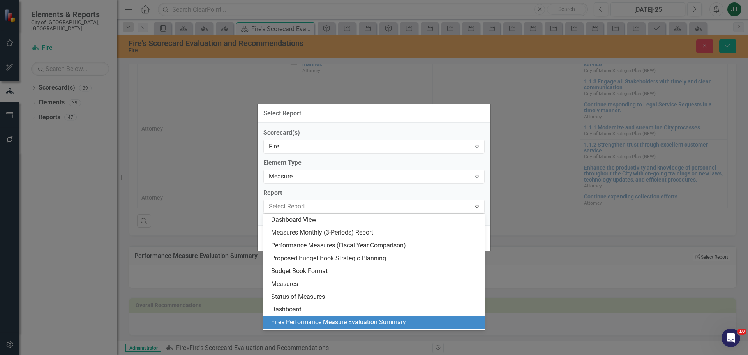
click at [317, 320] on div "Fires Performance Measure Evaluation Summary" at bounding box center [375, 322] width 209 height 9
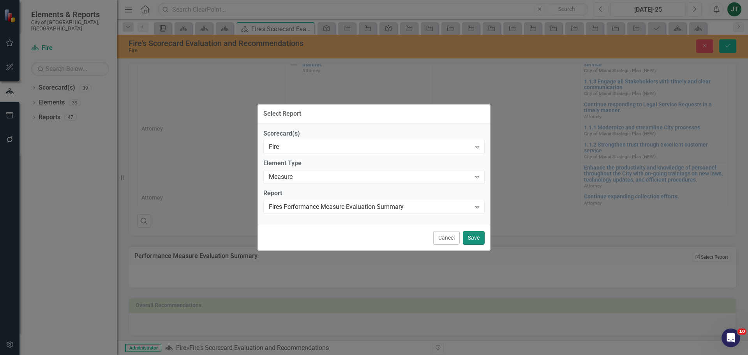
click at [479, 235] on button "Save" at bounding box center [474, 238] width 22 height 14
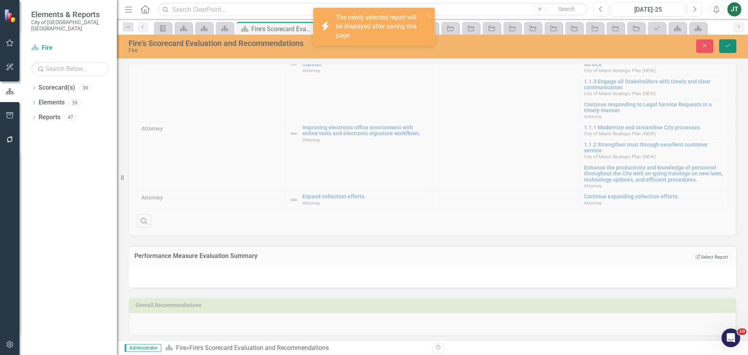
click at [726, 43] on icon "Save" at bounding box center [728, 45] width 7 height 5
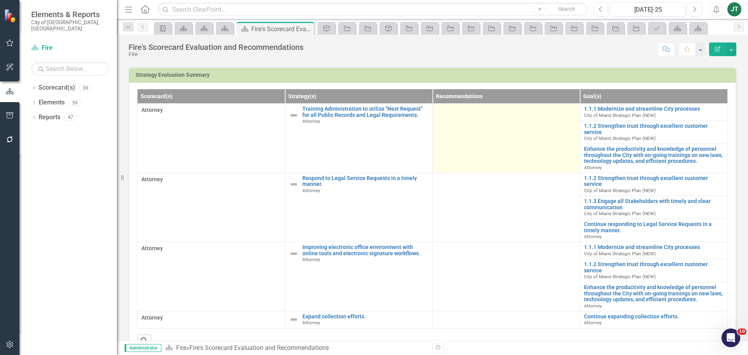
scroll to position [195, 0]
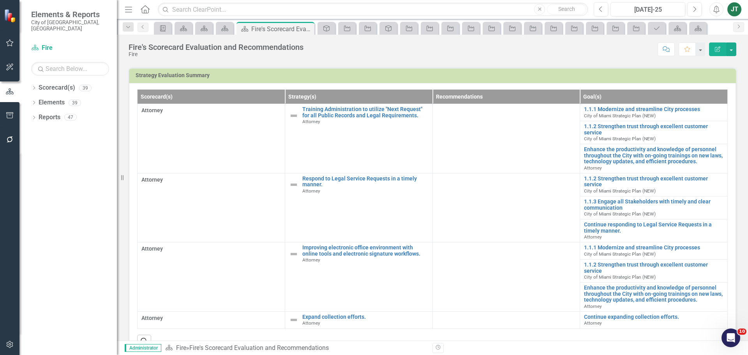
click at [659, 74] on h3 "Strategy Evaluation Summary" at bounding box center [434, 75] width 597 height 6
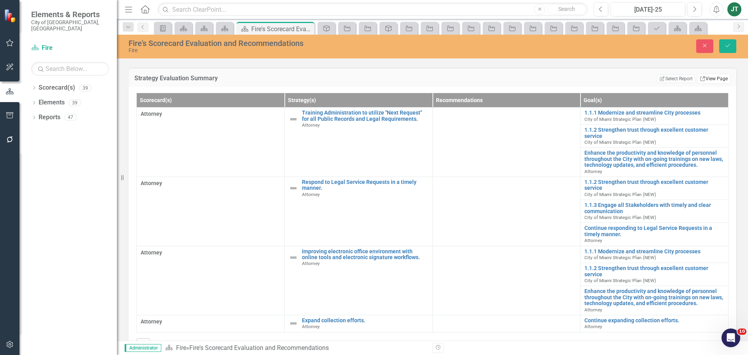
click at [709, 78] on link "Link View Page" at bounding box center [714, 79] width 34 height 10
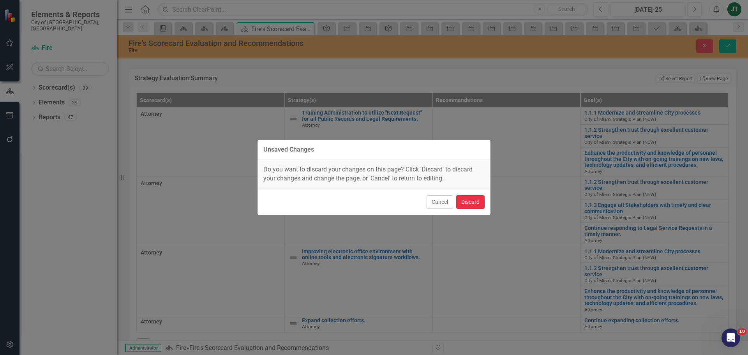
click at [467, 204] on button "Discard" at bounding box center [470, 202] width 28 height 14
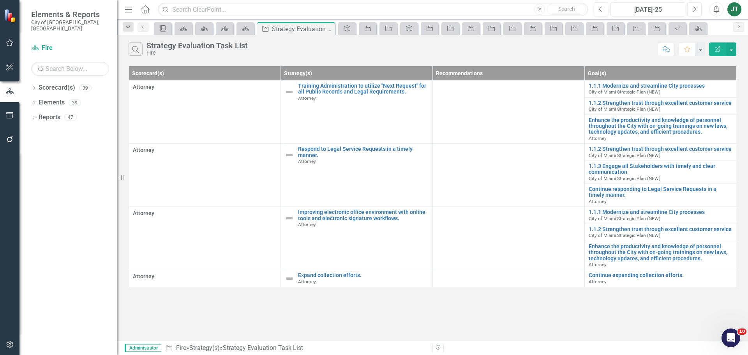
click at [717, 47] on icon "Edit Report" at bounding box center [717, 48] width 7 height 5
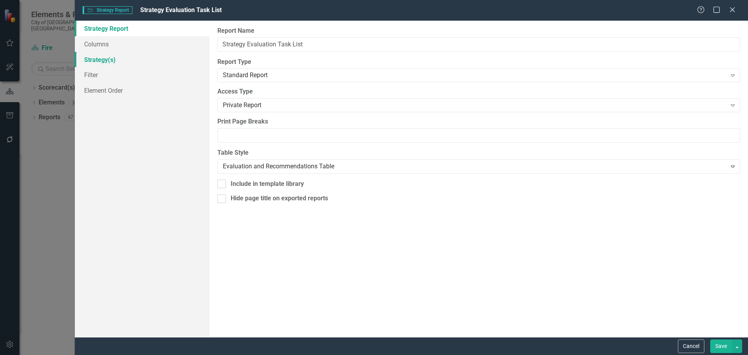
click at [103, 60] on link "Strategy(s)" at bounding box center [142, 60] width 135 height 16
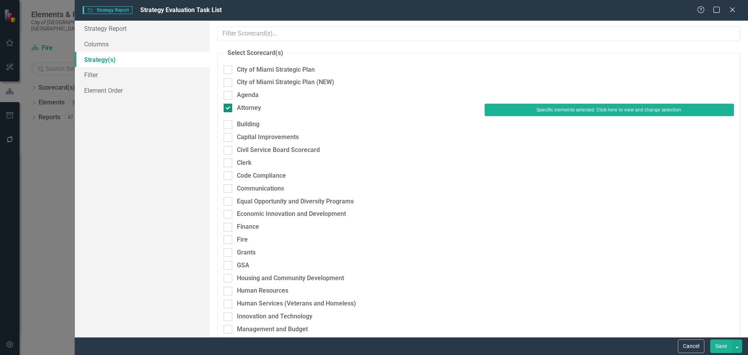
click at [245, 108] on div "Attorney" at bounding box center [249, 108] width 24 height 9
click at [229, 108] on input "Attorney" at bounding box center [226, 106] width 5 height 5
checkbox input "false"
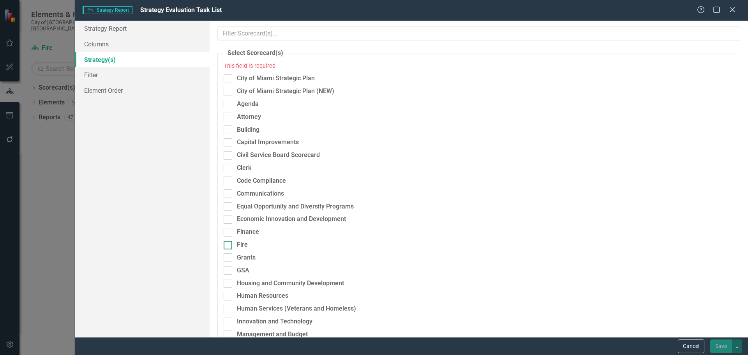
click at [243, 244] on div "Fire" at bounding box center [242, 244] width 11 height 9
click at [229, 244] on input "Fire" at bounding box center [226, 243] width 5 height 5
checkbox input "true"
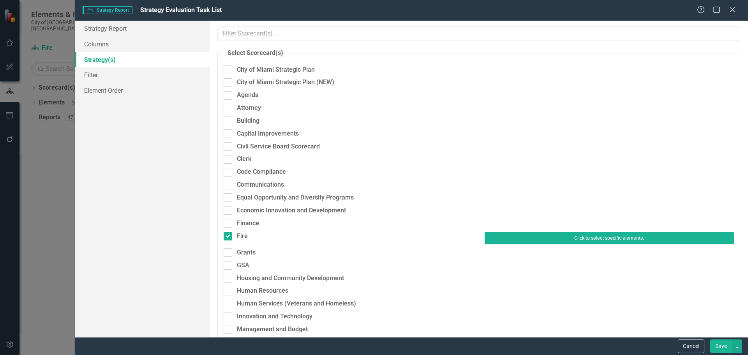
click at [531, 241] on button "Click to select specific elements." at bounding box center [609, 238] width 249 height 12
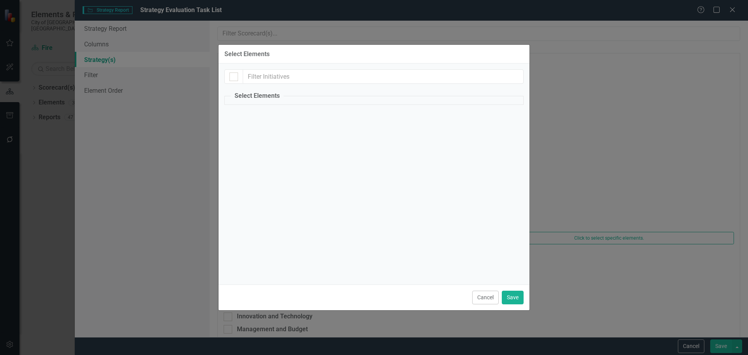
checkbox input "false"
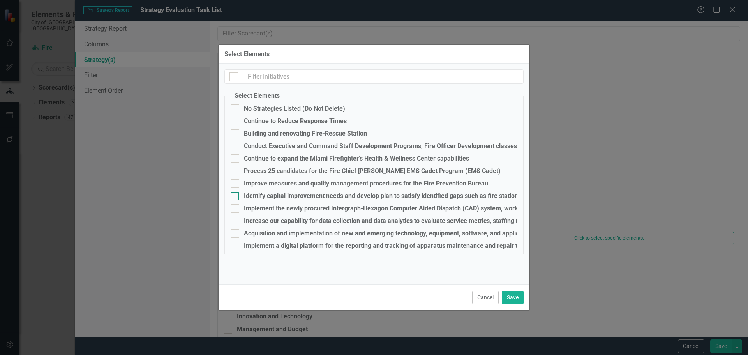
click at [249, 198] on div "Identify capital improvement needs and develop plan to satisfy identified gaps …" at bounding box center [481, 196] width 475 height 7
click at [236, 197] on input "Identify capital improvement needs and develop plan to satisfy identified gaps …" at bounding box center [233, 194] width 5 height 5
checkbox input "true"
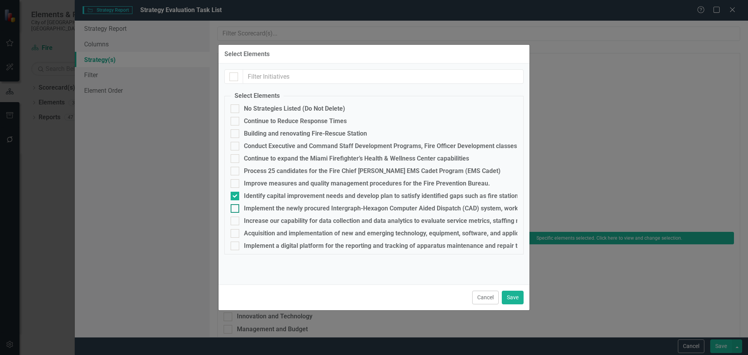
click at [251, 208] on div "Implement the newly procured Intergraph-Hexagon Computer Aided Dispatch (CAD) s…" at bounding box center [487, 208] width 486 height 7
click at [236, 208] on input "Implement the newly procured Intergraph-Hexagon Computer Aided Dispatch (CAD) s…" at bounding box center [233, 206] width 5 height 5
checkbox input "true"
click at [252, 223] on div "Increase our capability for data collection and data analytics to evaluate serv…" at bounding box center [565, 220] width 643 height 7
click at [236, 222] on input "Increase our capability for data collection and data analytics to evaluate serv…" at bounding box center [233, 219] width 5 height 5
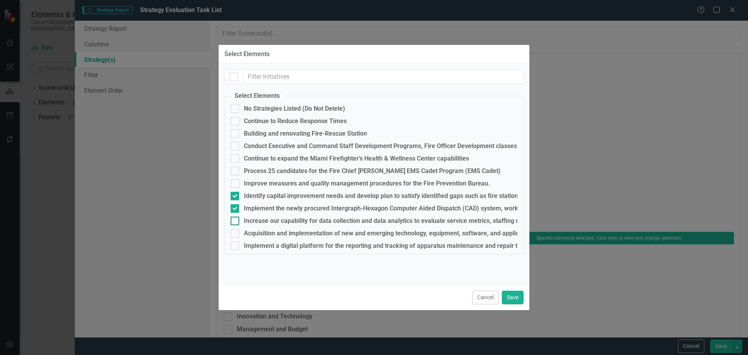
checkbox input "true"
click at [252, 232] on div "Acquisition and implementation of new and emerging technology, equipment, softw…" at bounding box center [503, 233] width 519 height 7
click at [236, 232] on input "Acquisition and implementation of new and emerging technology, equipment, softw…" at bounding box center [233, 231] width 5 height 5
checkbox input "true"
click at [253, 246] on div "Implement a digital platform for the reporting and tracking of apparatus mainte…" at bounding box center [490, 245] width 492 height 7
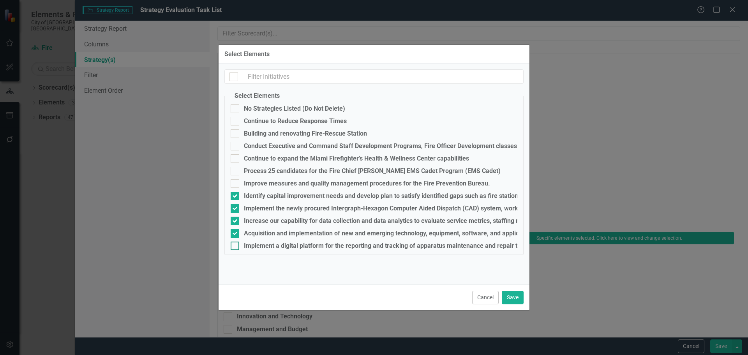
click at [236, 246] on input "Implement a digital platform for the reporting and tracking of apparatus mainte…" at bounding box center [233, 244] width 5 height 5
checkbox input "true"
click at [514, 298] on button "Save" at bounding box center [513, 298] width 22 height 14
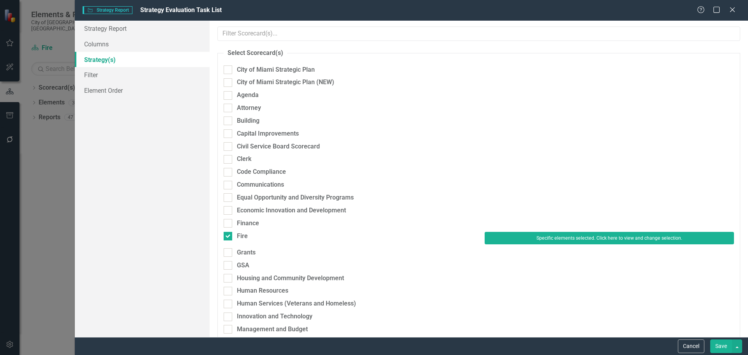
click at [720, 345] on button "Save" at bounding box center [722, 346] width 22 height 14
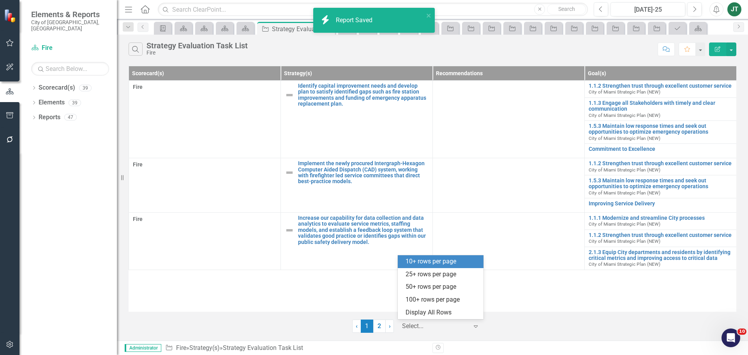
click at [426, 327] on div at bounding box center [435, 326] width 66 height 11
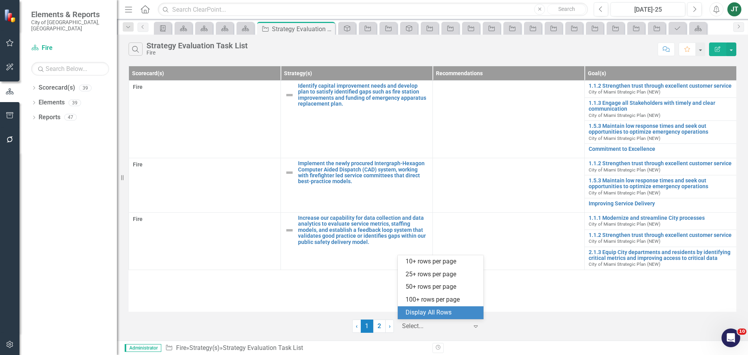
click at [439, 315] on div "Display All Rows" at bounding box center [442, 312] width 73 height 9
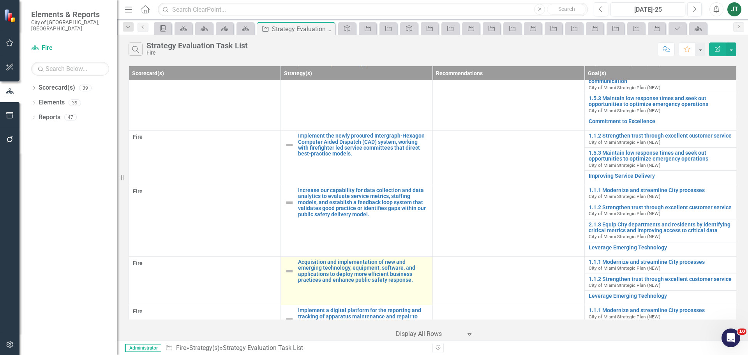
scroll to position [74, 0]
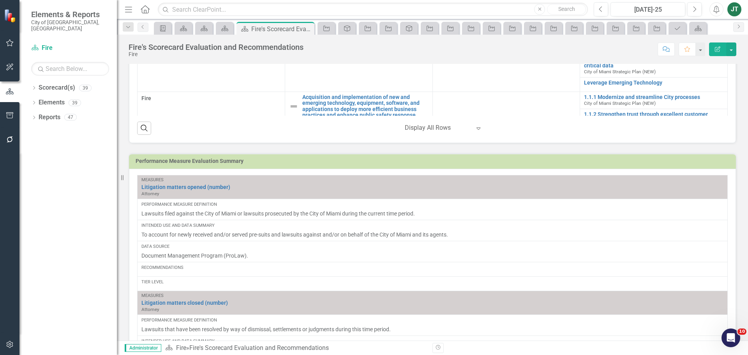
scroll to position [425, 0]
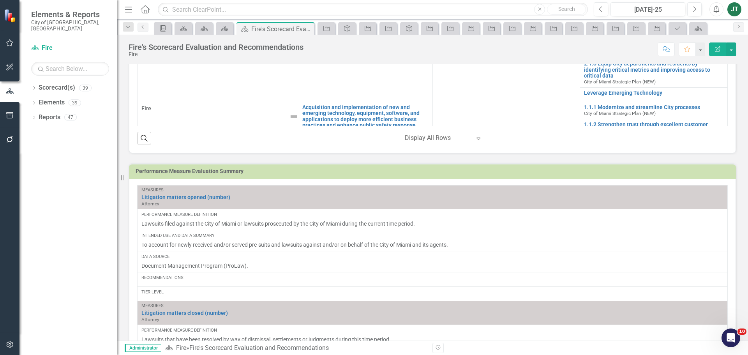
click at [472, 174] on h3 "Performance Measure Evaluation Summary" at bounding box center [434, 171] width 597 height 6
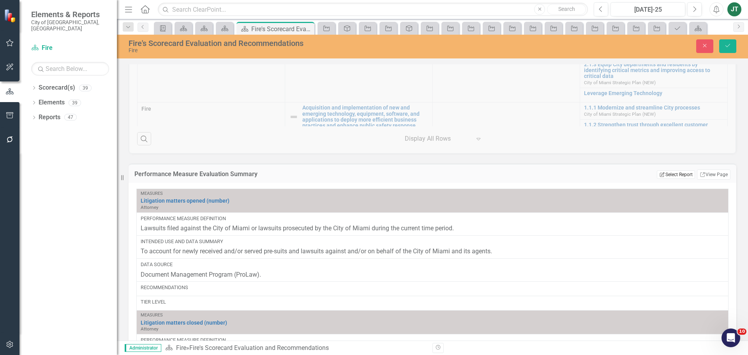
click at [671, 174] on button "Edit Report Select Report" at bounding box center [676, 174] width 38 height 9
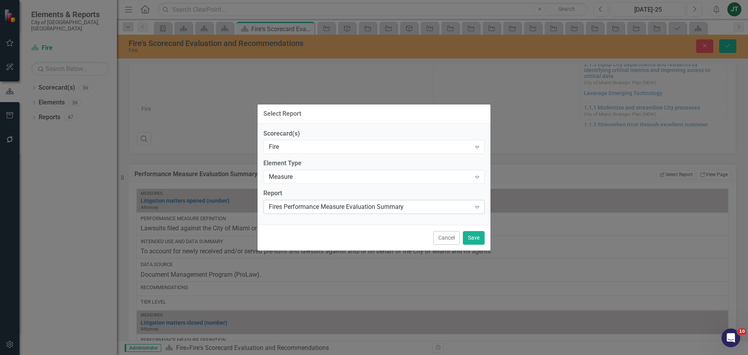
click at [322, 207] on div "Fires Performance Measure Evaluation Summary" at bounding box center [370, 207] width 202 height 9
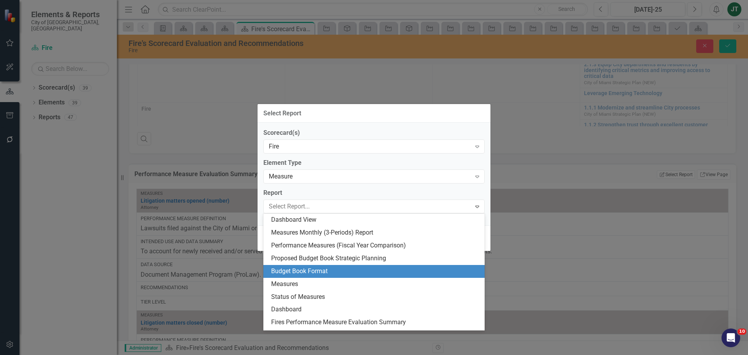
scroll to position [24, 0]
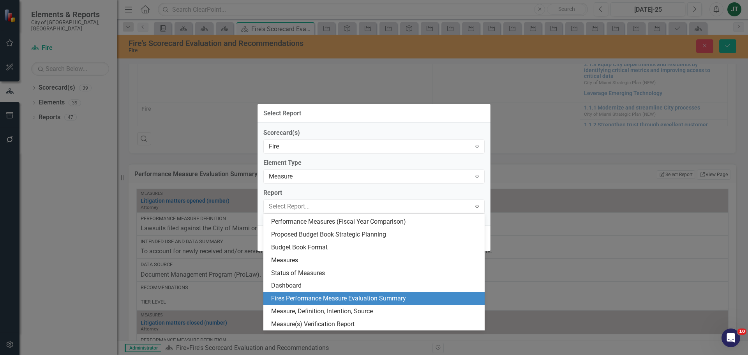
click at [324, 300] on div "Fires Performance Measure Evaluation Summary" at bounding box center [375, 298] width 209 height 9
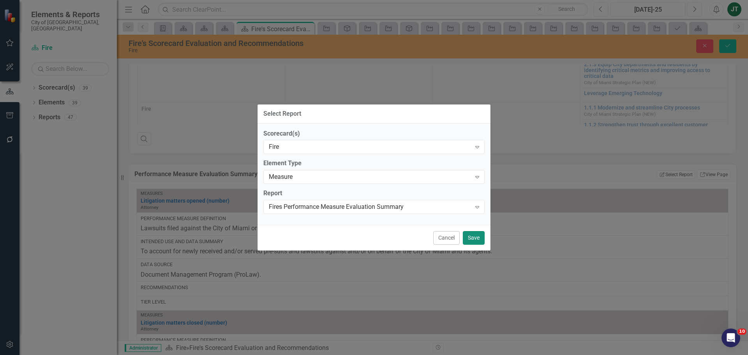
click at [468, 236] on button "Save" at bounding box center [474, 238] width 22 height 14
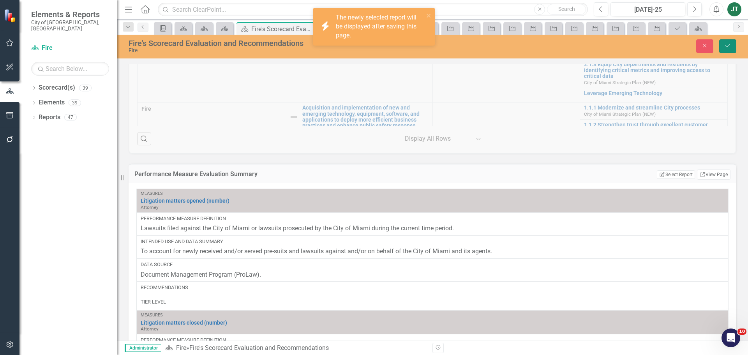
click at [726, 44] on icon "Save" at bounding box center [728, 45] width 7 height 5
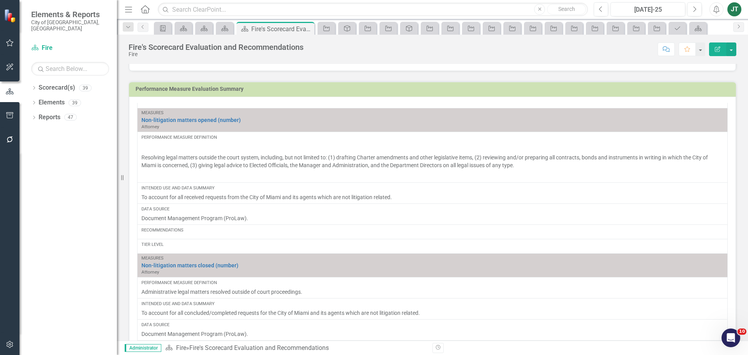
scroll to position [234, 0]
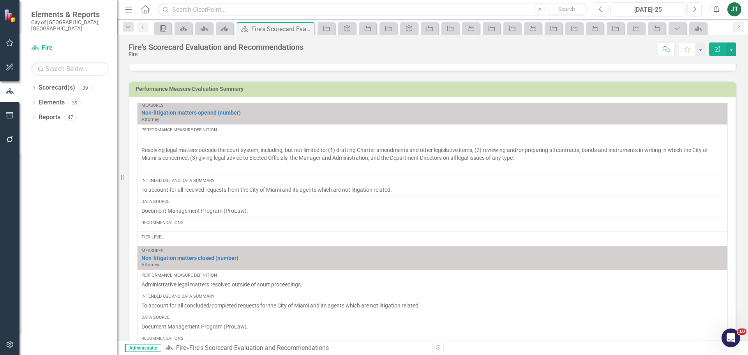
click at [565, 92] on h3 "Performance Measure Evaluation Summary" at bounding box center [434, 89] width 597 height 6
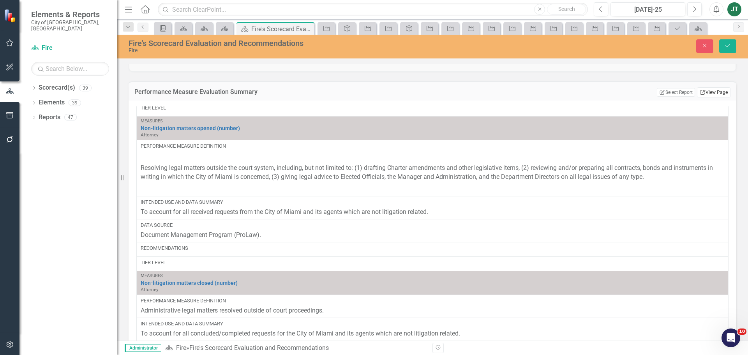
click at [700, 92] on link "Link View Page" at bounding box center [714, 92] width 34 height 10
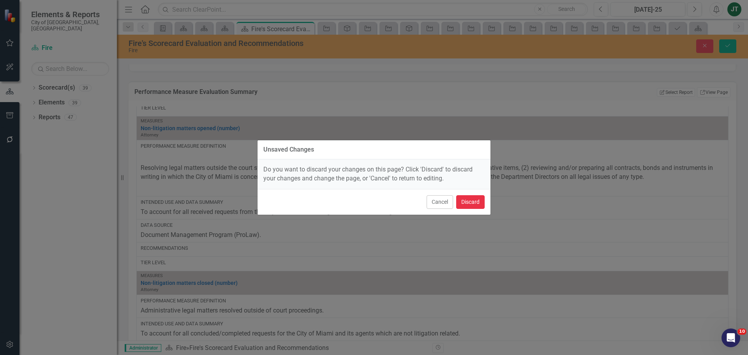
click at [474, 202] on button "Discard" at bounding box center [470, 202] width 28 height 14
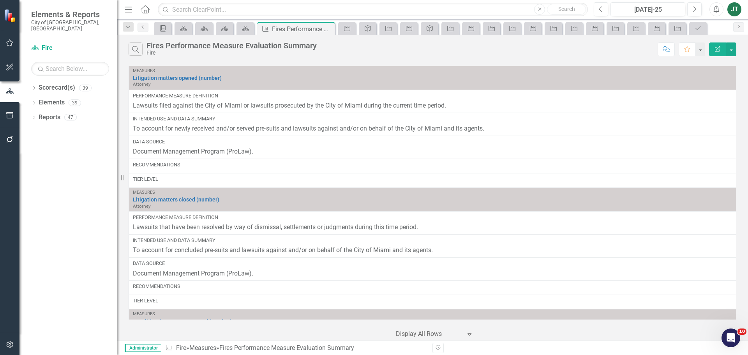
click at [720, 48] on icon "Edit Report" at bounding box center [717, 48] width 7 height 5
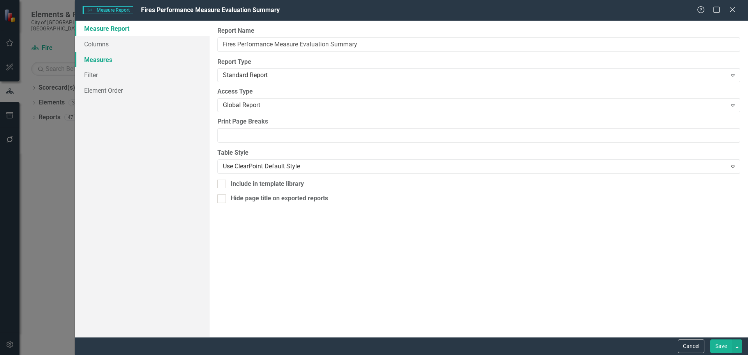
click at [108, 58] on link "Measures" at bounding box center [142, 60] width 135 height 16
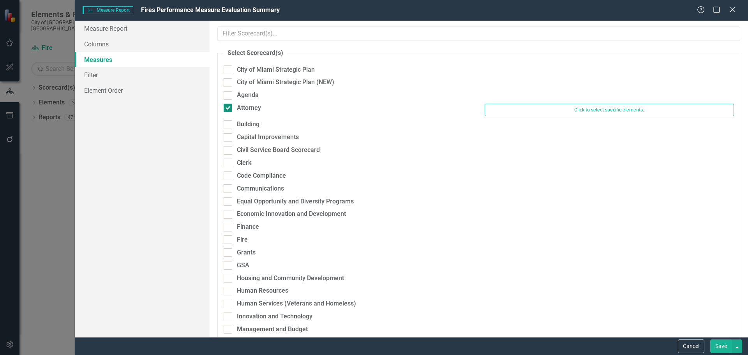
click at [237, 105] on div "Attorney" at bounding box center [249, 108] width 24 height 9
click at [229, 105] on input "Attorney" at bounding box center [226, 106] width 5 height 5
checkbox input "false"
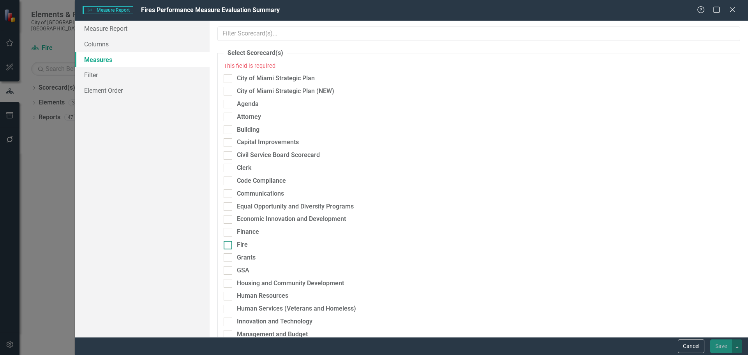
drag, startPoint x: 244, startPoint y: 243, endPoint x: 261, endPoint y: 235, distance: 19.0
click at [244, 242] on div "Fire" at bounding box center [242, 244] width 11 height 9
click at [229, 242] on input "Fire" at bounding box center [226, 243] width 5 height 5
checkbox input "true"
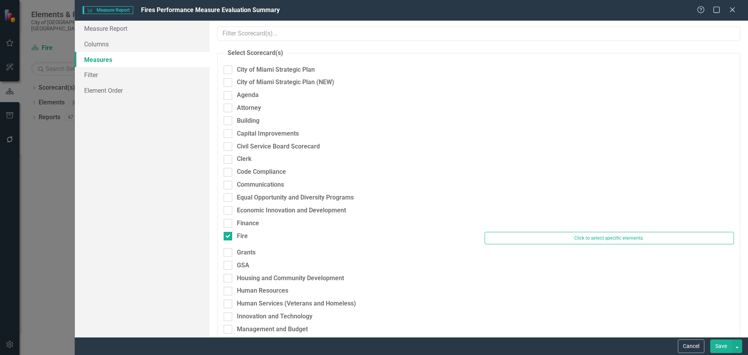
click at [471, 236] on div "Fire" at bounding box center [348, 237] width 261 height 11
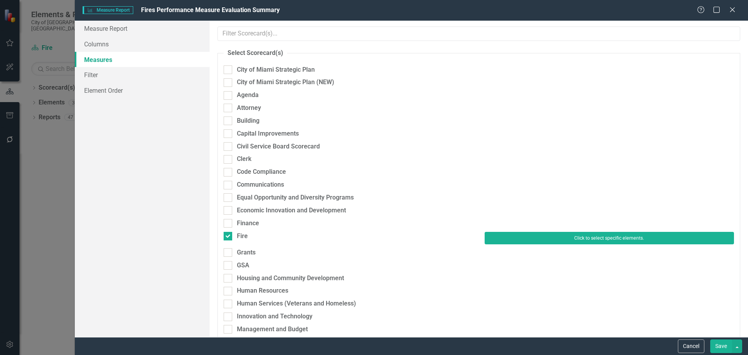
click at [511, 238] on button "Click to select specific elements." at bounding box center [609, 238] width 249 height 12
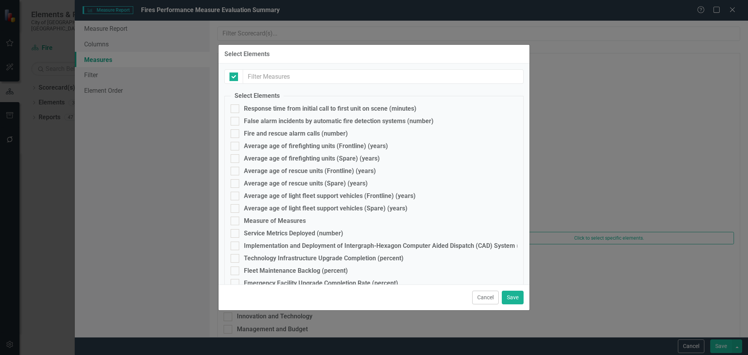
checkbox input "false"
click at [232, 110] on input "Response time from initial call to first unit on scene (minutes)" at bounding box center [233, 106] width 5 height 5
checkbox input "true"
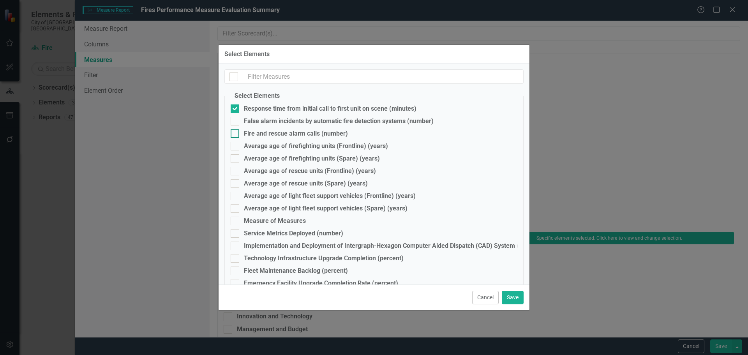
click at [233, 134] on input "Fire and rescue alarm calls (number)" at bounding box center [233, 131] width 5 height 5
checkbox input "true"
click at [236, 147] on div at bounding box center [235, 146] width 9 height 9
click at [236, 147] on input "Average age of firefighting units (Frontline) (years)" at bounding box center [233, 144] width 5 height 5
checkbox input "true"
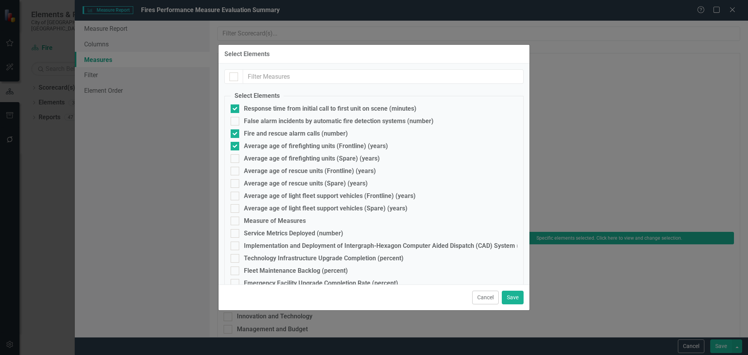
drag, startPoint x: 236, startPoint y: 158, endPoint x: 236, endPoint y: 165, distance: 7.0
click at [236, 159] on div at bounding box center [235, 158] width 9 height 9
click at [236, 159] on input "Average age of firefighting units (Spare) (years)" at bounding box center [233, 156] width 5 height 5
checkbox input "true"
click at [237, 170] on div at bounding box center [235, 171] width 9 height 9
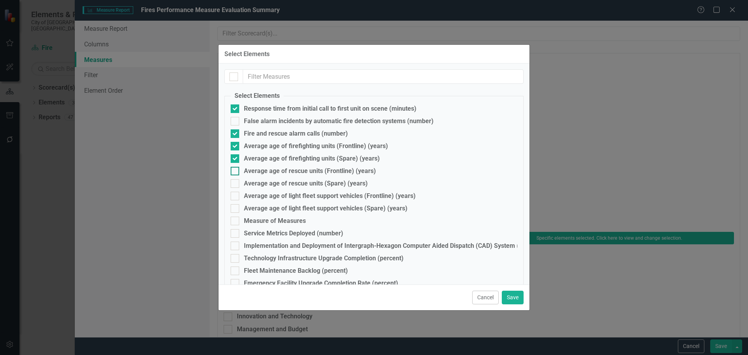
click at [236, 170] on input "Average age of rescue units (Frontline) (years)" at bounding box center [233, 169] width 5 height 5
checkbox input "true"
click at [237, 186] on div at bounding box center [235, 183] width 9 height 9
click at [236, 184] on input "Average age of rescue units (Spare) (years)" at bounding box center [233, 181] width 5 height 5
checkbox input "true"
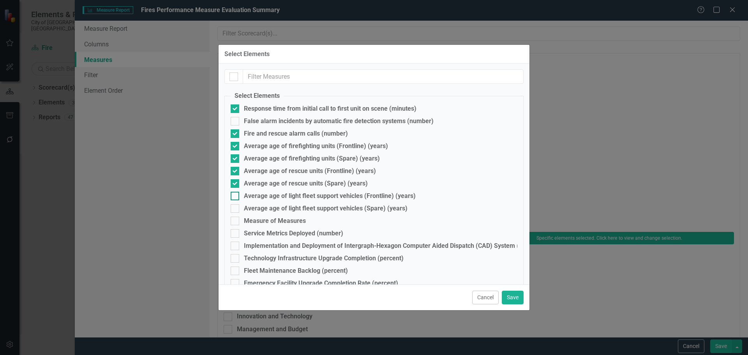
click at [237, 196] on div at bounding box center [235, 196] width 9 height 9
click at [236, 196] on input "Average age of light fleet support vehicles (Frontline) (years)" at bounding box center [233, 194] width 5 height 5
checkbox input "true"
click at [237, 207] on div at bounding box center [235, 208] width 9 height 9
click at [236, 207] on input "Average age of light fleet support vehicles (Spare) (years)" at bounding box center [233, 206] width 5 height 5
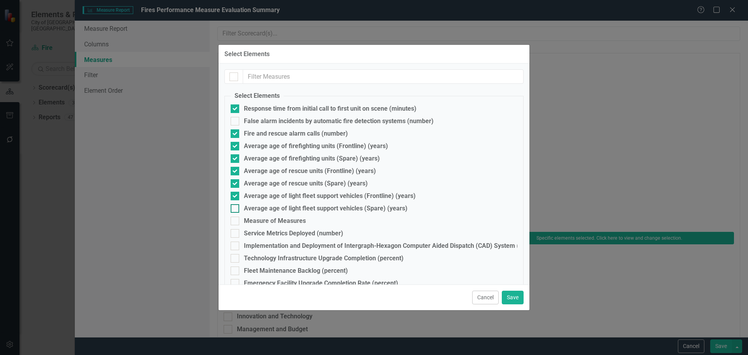
checkbox input "true"
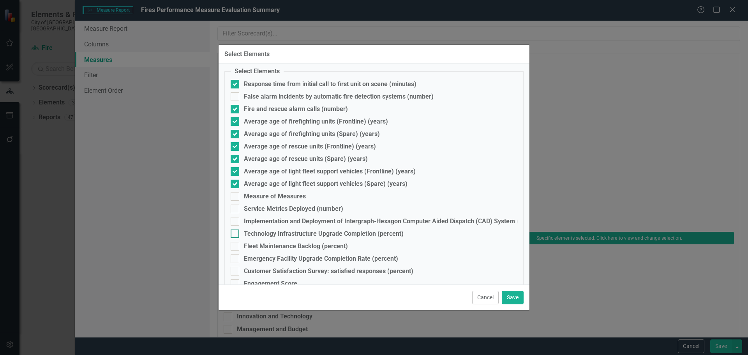
scroll to position [38, 0]
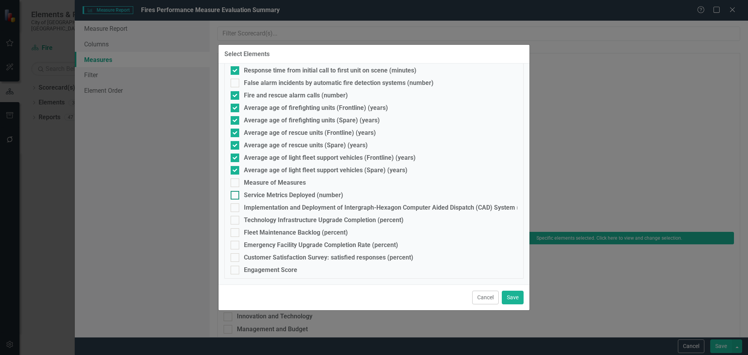
click at [233, 196] on div at bounding box center [235, 195] width 9 height 9
click at [233, 196] on input "Service Metrics Deployed (number)" at bounding box center [233, 193] width 5 height 5
checkbox input "true"
click at [234, 207] on input "Implementation and Deployment of Intergraph-Hexagon Computer Aided Dispatch (CA…" at bounding box center [233, 205] width 5 height 5
checkbox input "true"
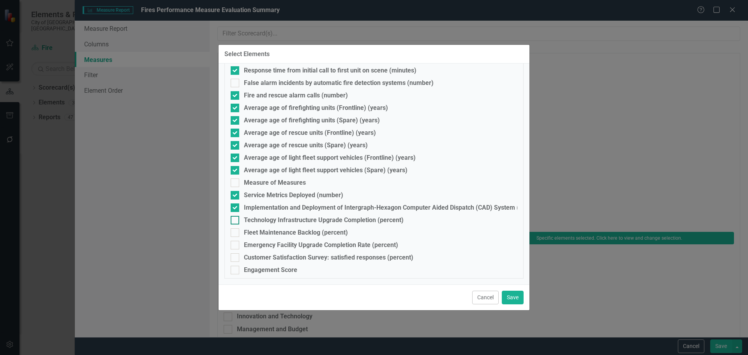
click at [235, 219] on input "Technology Infrastructure Upgrade Completion (percent)" at bounding box center [233, 218] width 5 height 5
checkbox input "true"
click at [233, 235] on div at bounding box center [235, 232] width 9 height 9
click at [233, 233] on input "Fleet Maintenance Backlog (percent)" at bounding box center [233, 230] width 5 height 5
checkbox input "true"
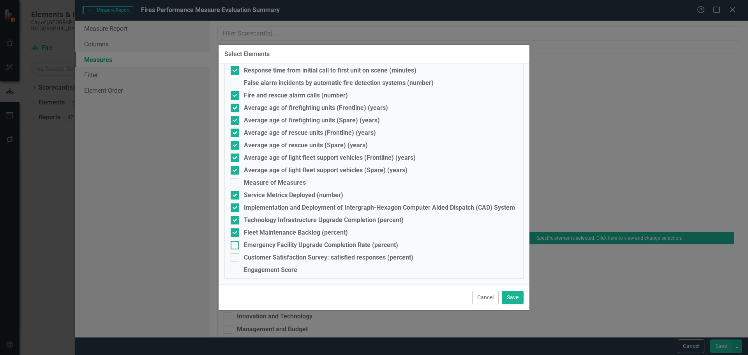
click at [233, 246] on input "Emergency Facility Upgrade Completion Rate (percent)" at bounding box center [233, 243] width 5 height 5
checkbox input "true"
drag, startPoint x: 235, startPoint y: 261, endPoint x: 235, endPoint y: 266, distance: 5.1
click at [235, 262] on div at bounding box center [235, 257] width 9 height 9
click at [235, 258] on input "Customer Satisfaction Survey: satisfied responses (percent)" at bounding box center [233, 255] width 5 height 5
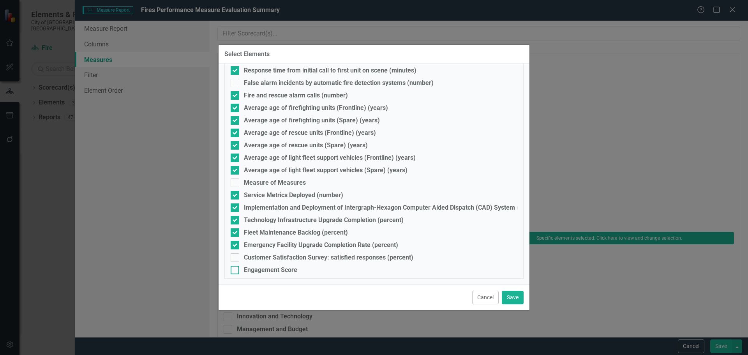
checkbox input "true"
drag, startPoint x: 235, startPoint y: 272, endPoint x: 366, endPoint y: 286, distance: 131.3
click at [236, 272] on div at bounding box center [235, 270] width 9 height 9
click at [236, 271] on input "Engagement Score" at bounding box center [233, 268] width 5 height 5
click at [244, 270] on div "Engagement Score" at bounding box center [270, 270] width 53 height 7
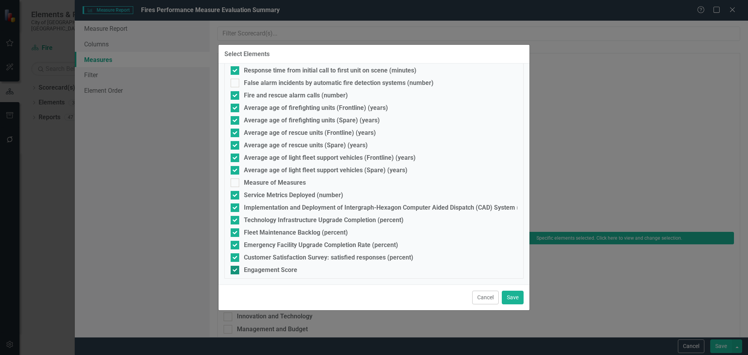
click at [236, 270] on input "Engagement Score" at bounding box center [233, 268] width 5 height 5
checkbox input "false"
click at [252, 259] on div "Customer Satisfaction Survey: satisfied responses (percent)" at bounding box center [329, 257] width 170 height 7
click at [236, 258] on input "Customer Satisfaction Survey: satisfied responses (percent)" at bounding box center [233, 255] width 5 height 5
click at [251, 257] on div "Customer Satisfaction Survey: satisfied responses (percent)" at bounding box center [329, 257] width 170 height 7
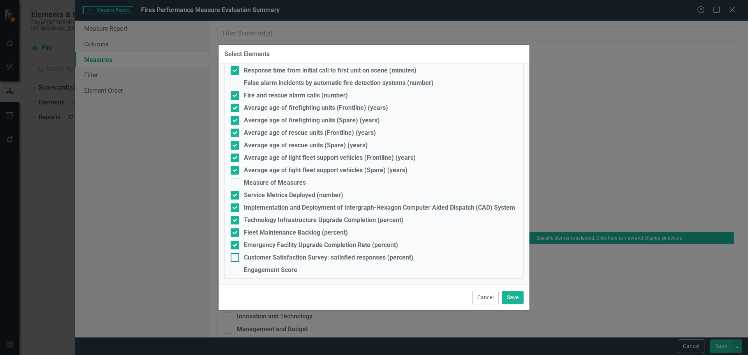
click at [236, 257] on input "Customer Satisfaction Survey: satisfied responses (percent)" at bounding box center [233, 255] width 5 height 5
checkbox input "true"
click at [512, 297] on button "Save" at bounding box center [513, 298] width 22 height 14
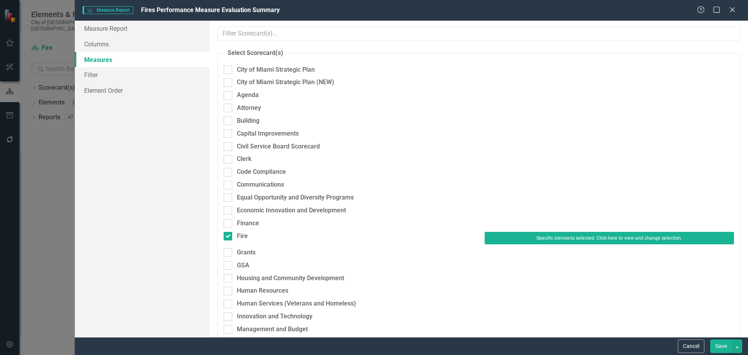
click at [728, 346] on button "Save" at bounding box center [722, 346] width 22 height 14
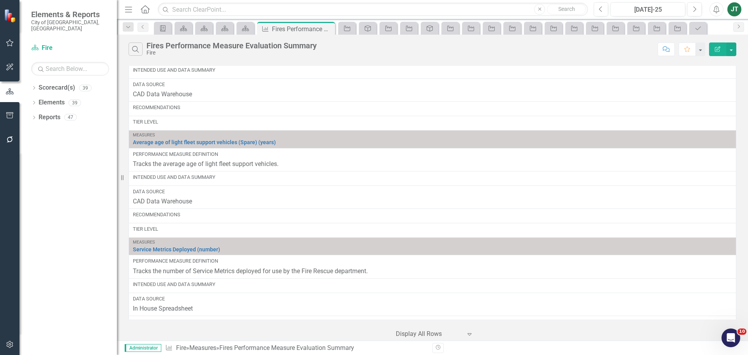
scroll to position [857, 0]
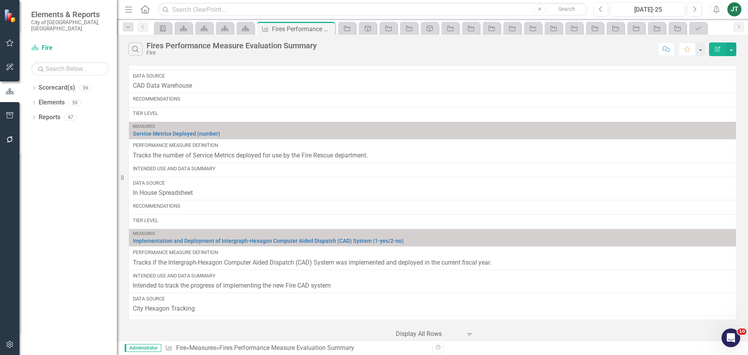
click at [720, 48] on icon "Edit Report" at bounding box center [717, 48] width 7 height 5
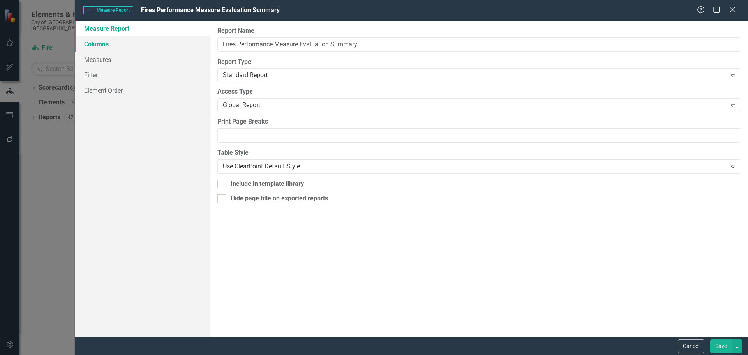
drag, startPoint x: 104, startPoint y: 41, endPoint x: 134, endPoint y: 42, distance: 30.8
click at [105, 41] on link "Columns" at bounding box center [142, 44] width 135 height 16
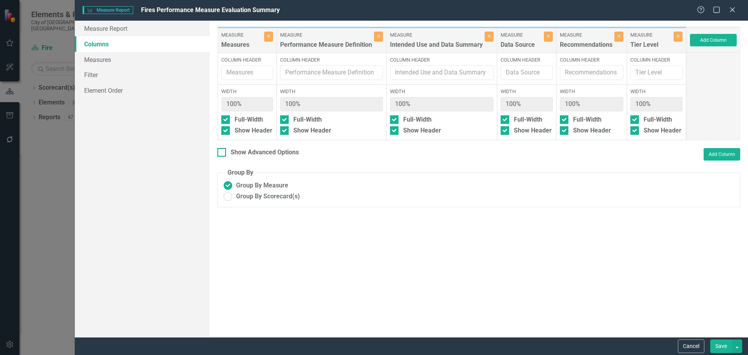
click at [269, 151] on div "Show Advanced Options" at bounding box center [265, 152] width 68 height 9
click at [223, 151] on input "Show Advanced Options" at bounding box center [219, 150] width 5 height 5
checkbox input "true"
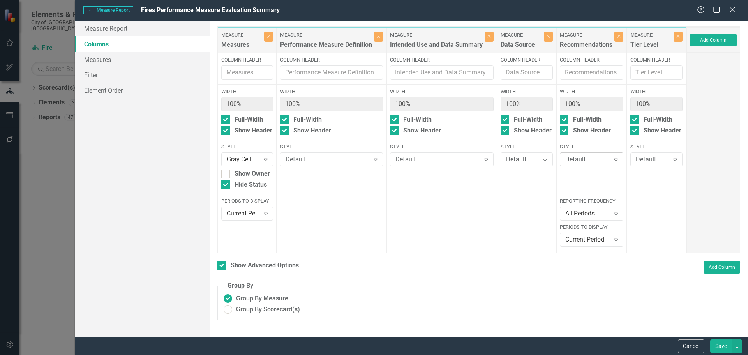
click at [585, 163] on div "Default" at bounding box center [588, 159] width 44 height 9
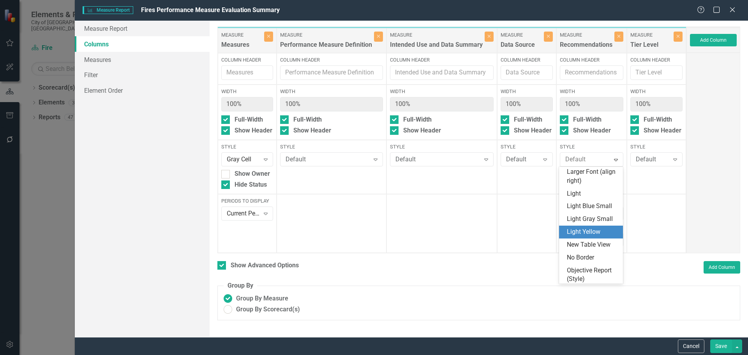
click at [587, 232] on div "Light Yellow" at bounding box center [592, 232] width 51 height 9
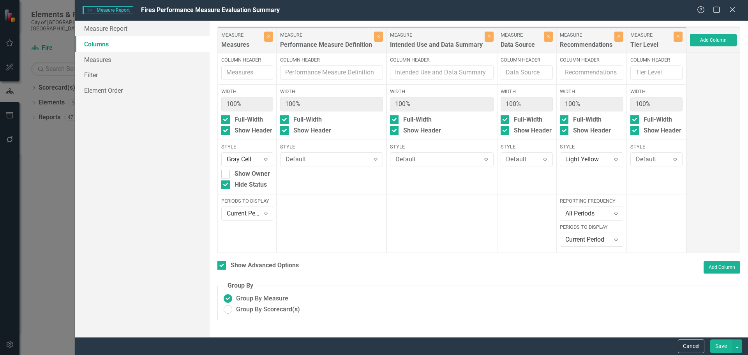
click at [721, 347] on button "Save" at bounding box center [722, 346] width 22 height 14
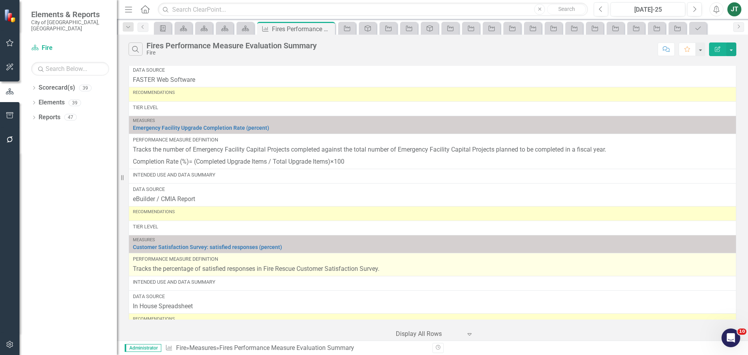
scroll to position [1372, 0]
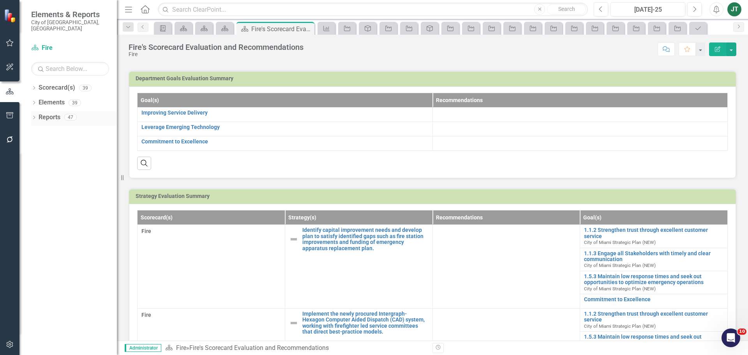
click at [35, 116] on icon at bounding box center [34, 118] width 2 height 4
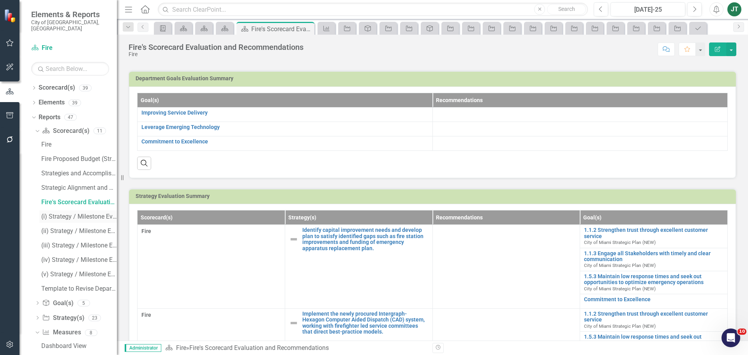
click at [78, 213] on div "(i) Strategy / Milestone Evaluation and Recommendations Report" at bounding box center [79, 216] width 76 height 7
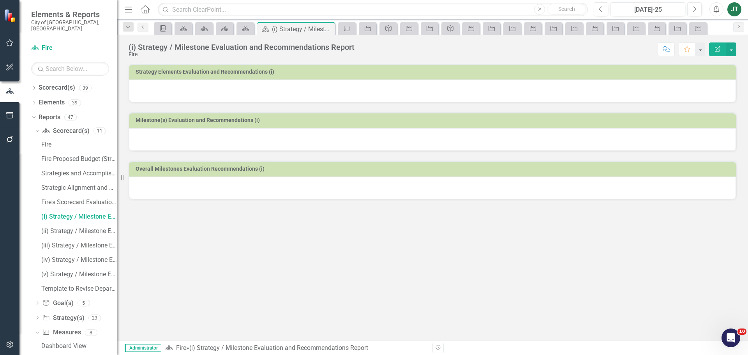
click at [220, 51] on div "(i) Strategy / Milestone Evaluation and Recommendations Report" at bounding box center [242, 47] width 226 height 9
click at [714, 49] on button "Edit Report" at bounding box center [717, 49] width 17 height 14
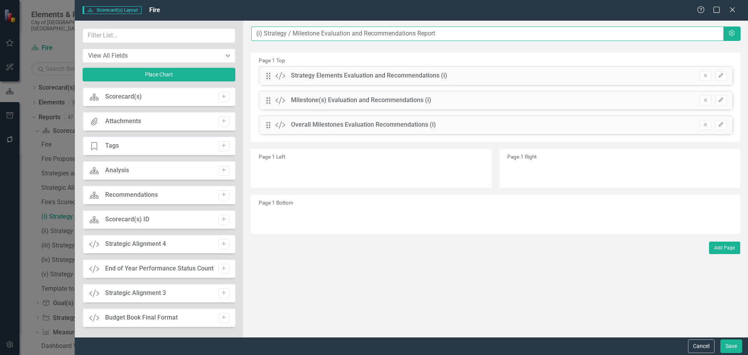
click at [255, 34] on input "(i) Strategy / Milestone Evaluation and Recommendations Report" at bounding box center [487, 34] width 472 height 14
paste input "Identify capital improvement needs and develop"
type input "Identify capital improvement needs and develop...(i) Strategy / Milestone Evalu…"
click at [735, 344] on button "Save" at bounding box center [732, 346] width 22 height 14
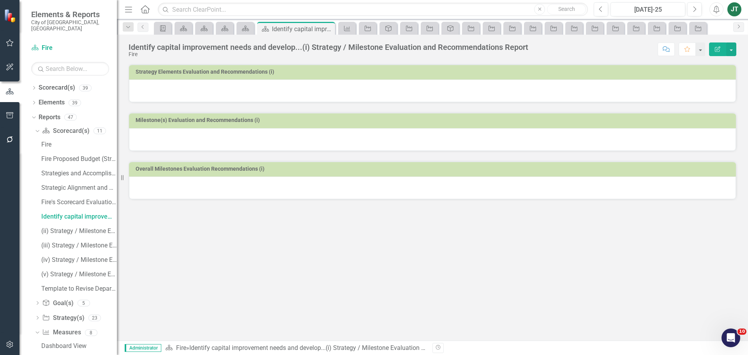
click at [288, 91] on div at bounding box center [432, 91] width 607 height 23
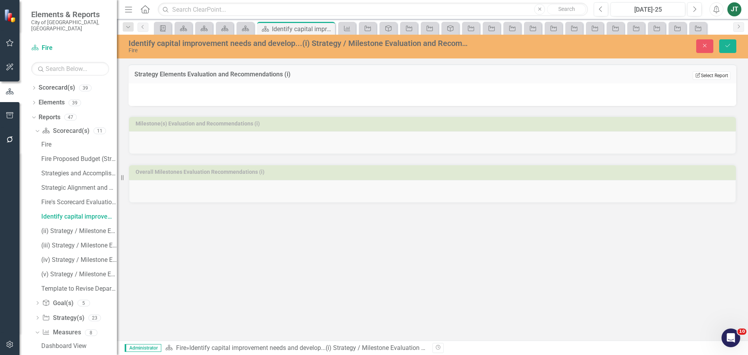
click at [712, 73] on button "Edit Report Select Report" at bounding box center [712, 75] width 38 height 9
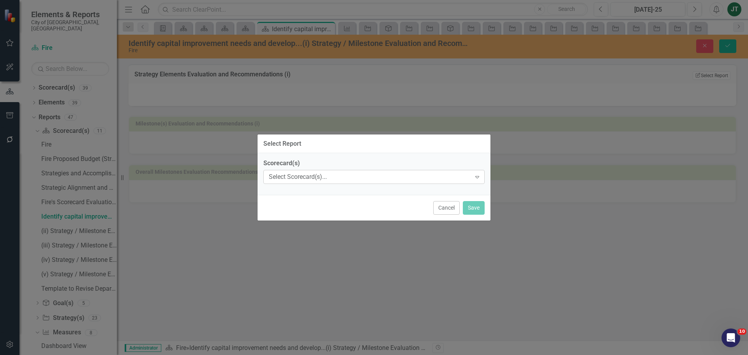
click at [334, 177] on div "Select Scorecard(s)..." at bounding box center [370, 177] width 202 height 9
click at [434, 207] on button "Cancel" at bounding box center [446, 208] width 27 height 14
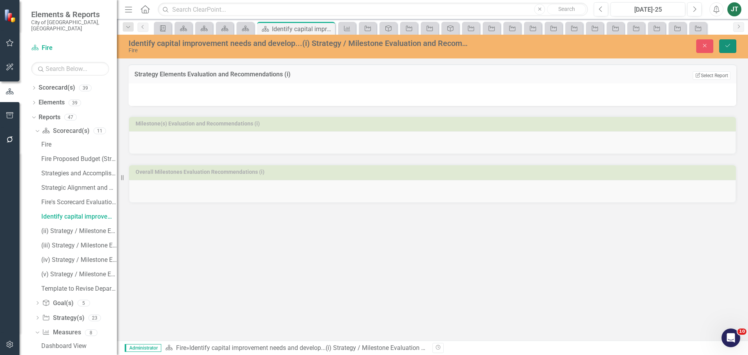
click at [726, 46] on icon "Save" at bounding box center [728, 45] width 7 height 5
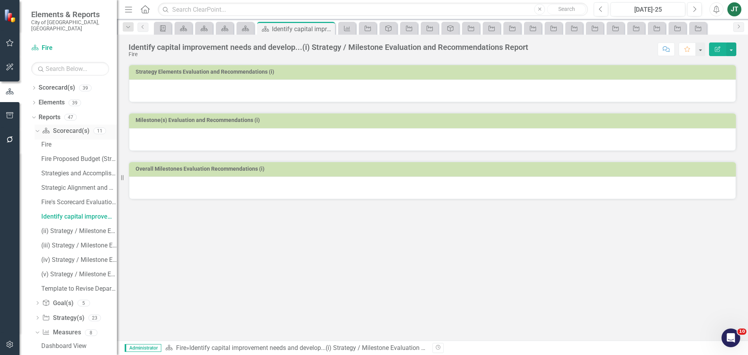
click at [38, 128] on icon "Dropdown" at bounding box center [36, 130] width 4 height 5
click at [56, 156] on link "Strategy Strategy(s)" at bounding box center [63, 160] width 42 height 9
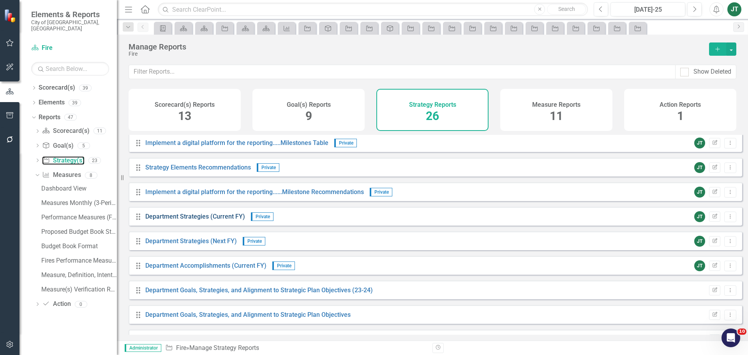
scroll to position [351, 0]
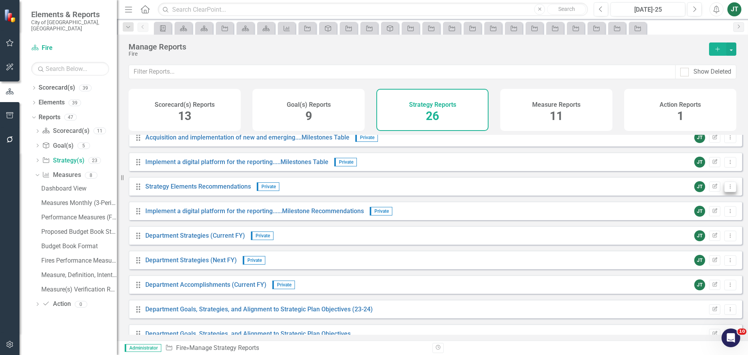
click at [727, 189] on icon "Dropdown Menu" at bounding box center [730, 186] width 7 height 5
click at [702, 235] on link "Copy Duplicate Report" at bounding box center [698, 234] width 64 height 14
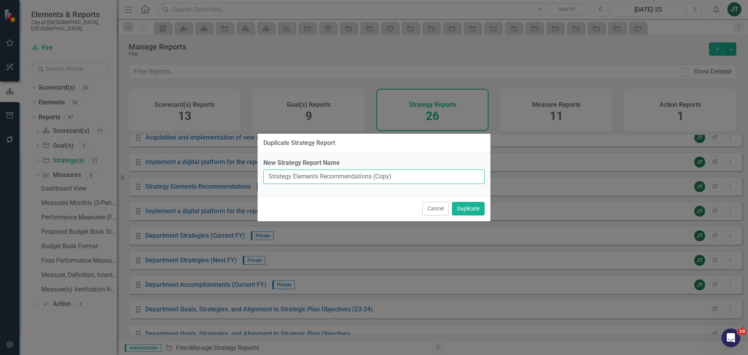
drag, startPoint x: 373, startPoint y: 177, endPoint x: 495, endPoint y: 175, distance: 122.8
click at [495, 175] on div "Duplicate Strategy Report New Strategy Report Name Strategy Elements Recommenda…" at bounding box center [374, 177] width 748 height 355
type input "Strategy Elements Recommendations"
click at [467, 209] on button "Duplicate" at bounding box center [468, 209] width 33 height 14
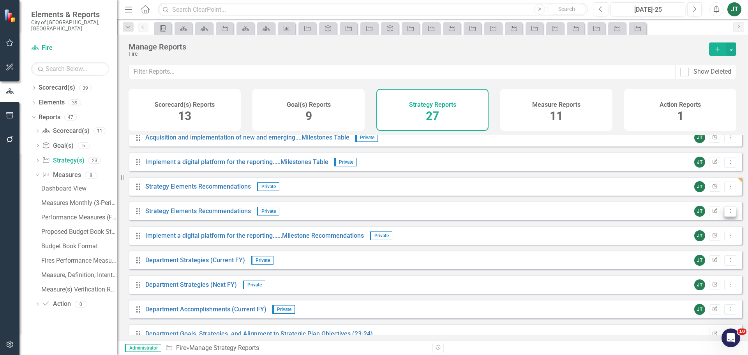
click at [727, 214] on icon "Dropdown Menu" at bounding box center [730, 211] width 7 height 5
click at [703, 259] on link "Copy Duplicate Report" at bounding box center [698, 259] width 64 height 14
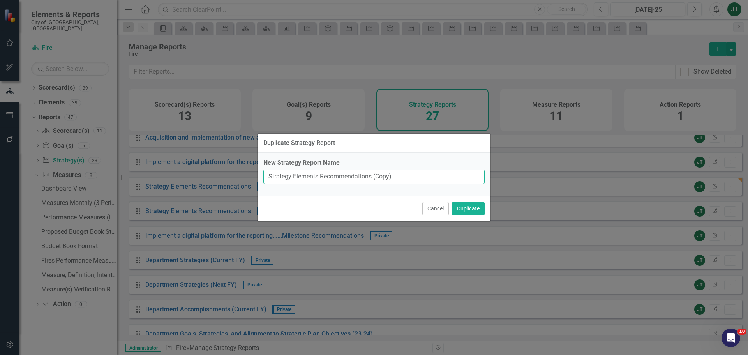
drag, startPoint x: 372, startPoint y: 175, endPoint x: 463, endPoint y: 173, distance: 91.2
click at [463, 173] on input "Strategy Elements Recommendations (Copy)" at bounding box center [373, 177] width 221 height 14
type input "Strategy Elements Recommendations"
click at [470, 209] on button "Duplicate" at bounding box center [468, 209] width 33 height 14
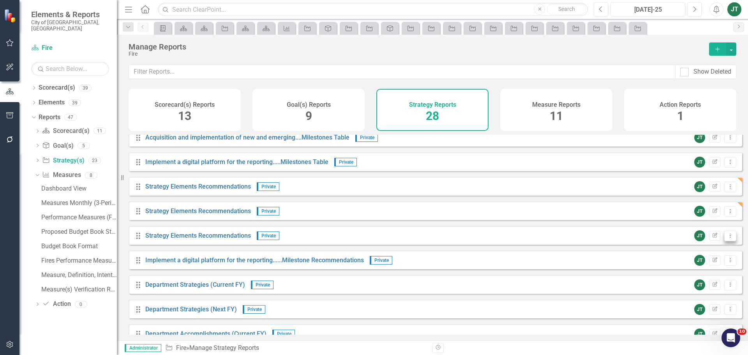
click at [727, 238] on icon "Dropdown Menu" at bounding box center [730, 235] width 7 height 5
click at [700, 284] on link "Copy Duplicate Report" at bounding box center [698, 283] width 64 height 14
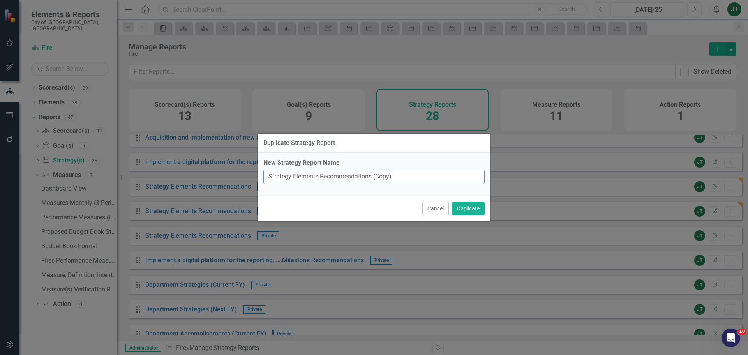
drag, startPoint x: 371, startPoint y: 177, endPoint x: 411, endPoint y: 175, distance: 40.2
click at [411, 175] on input "Strategy Elements Recommendations (Copy)" at bounding box center [373, 177] width 221 height 14
click at [404, 178] on input "Strategy Elements Recommendations (Copy)" at bounding box center [373, 177] width 221 height 14
drag, startPoint x: 373, startPoint y: 177, endPoint x: 437, endPoint y: 175, distance: 64.3
click at [437, 175] on input "Strategy Elements Recommendations (Copy)" at bounding box center [373, 177] width 221 height 14
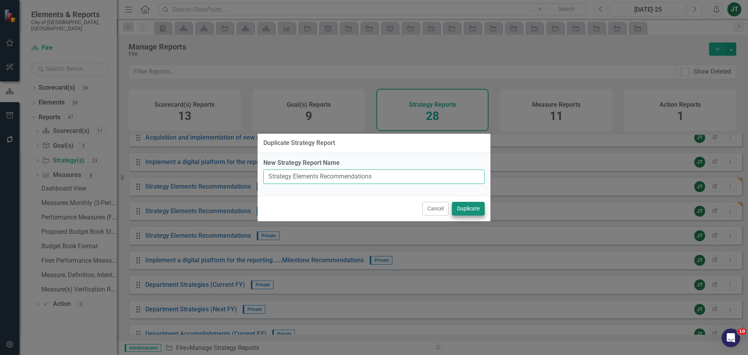
type input "Strategy Elements Recommendations"
click at [473, 206] on button "Duplicate" at bounding box center [468, 209] width 33 height 14
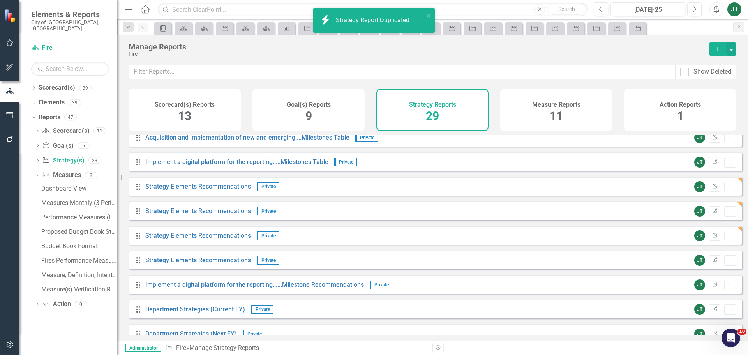
scroll to position [429, 0]
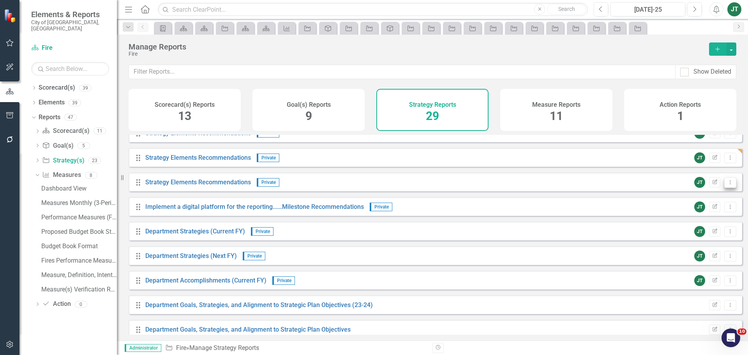
click at [728, 187] on button "Dropdown Menu" at bounding box center [731, 182] width 12 height 11
click at [691, 231] on link "Copy Duplicate Report" at bounding box center [698, 230] width 64 height 14
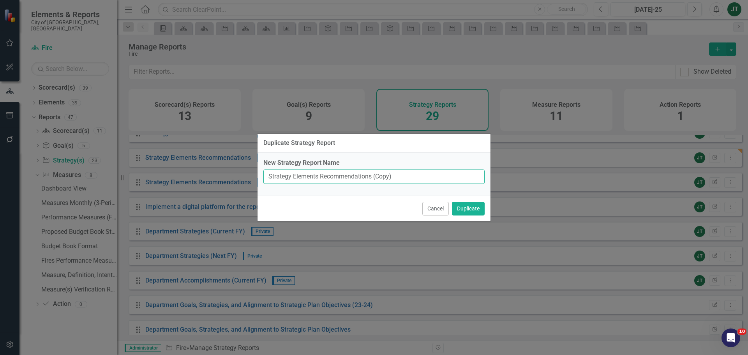
drag, startPoint x: 373, startPoint y: 177, endPoint x: 433, endPoint y: 176, distance: 60.8
click at [433, 176] on input "Strategy Elements Recommendations (Copy)" at bounding box center [373, 177] width 221 height 14
type input "Strategy Elements Recommendations"
click at [467, 209] on button "Duplicate" at bounding box center [468, 209] width 33 height 14
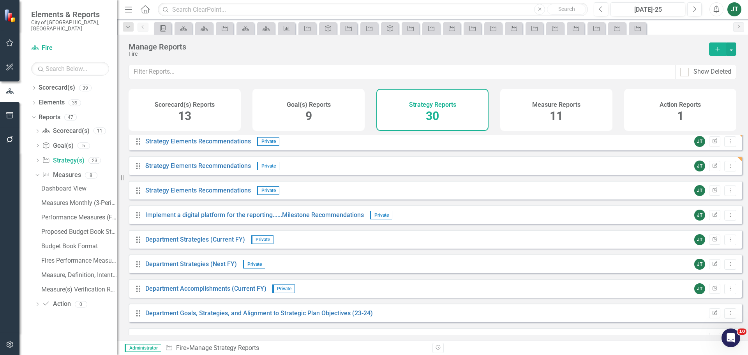
scroll to position [468, 0]
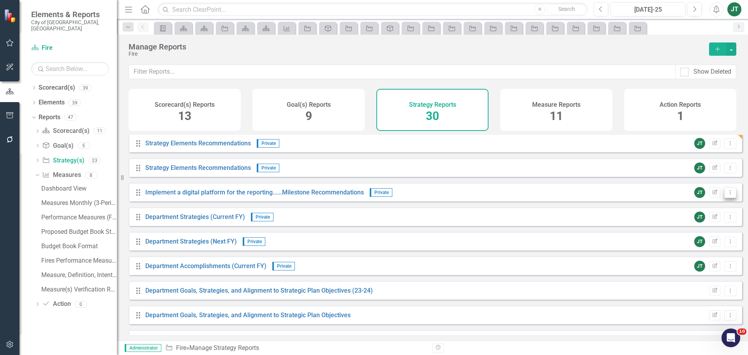
click at [727, 195] on icon "Dropdown Menu" at bounding box center [730, 192] width 7 height 5
click at [688, 241] on link "Copy Duplicate Report" at bounding box center [698, 240] width 64 height 14
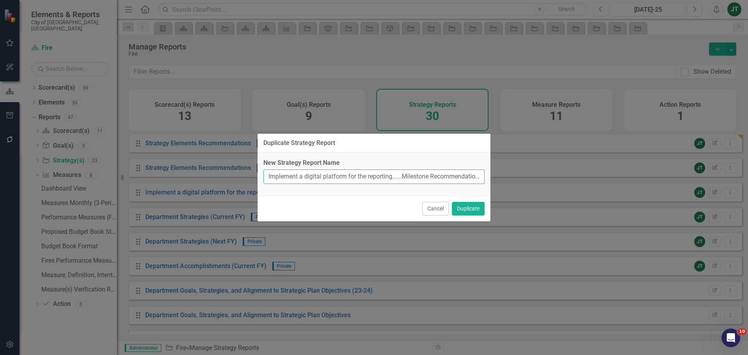
drag, startPoint x: 403, startPoint y: 177, endPoint x: 221, endPoint y: 175, distance: 181.6
click at [221, 175] on div "Duplicate Strategy Report New Strategy Report Name Implement a digital platform…" at bounding box center [374, 177] width 748 height 355
drag, startPoint x: 351, startPoint y: 177, endPoint x: 424, endPoint y: 176, distance: 73.7
click at [423, 176] on input "Milestone Recommendations (Copy)" at bounding box center [373, 177] width 221 height 14
type input "Milestone Recommendations"
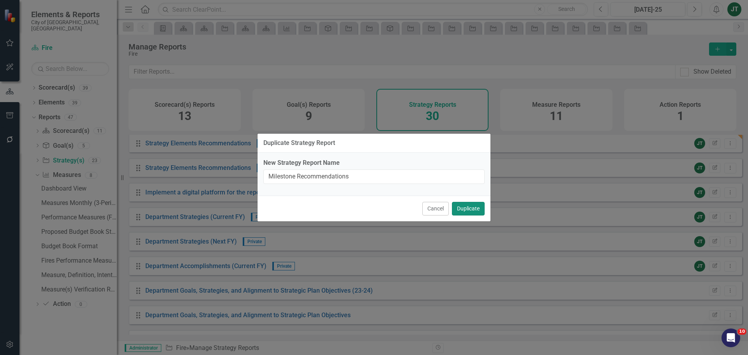
click at [471, 206] on button "Duplicate" at bounding box center [468, 209] width 33 height 14
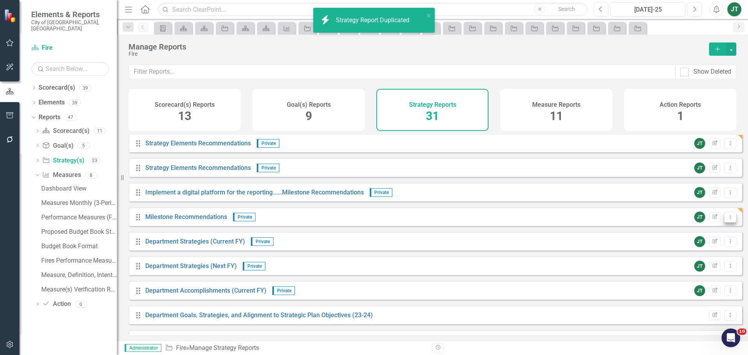
click at [727, 219] on icon "Dropdown Menu" at bounding box center [730, 216] width 7 height 5
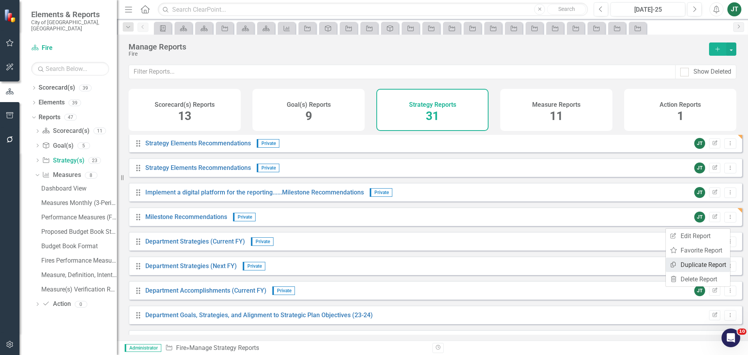
click at [704, 264] on link "Copy Duplicate Report" at bounding box center [698, 265] width 64 height 14
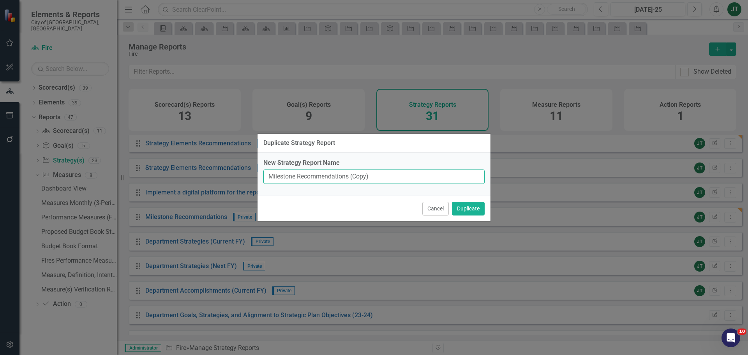
drag, startPoint x: 349, startPoint y: 177, endPoint x: 437, endPoint y: 177, distance: 88.1
click at [436, 177] on input "Milestone Recommendations (Copy)" at bounding box center [373, 177] width 221 height 14
type input "Milestone Recommendations"
click at [473, 208] on button "Duplicate" at bounding box center [468, 209] width 33 height 14
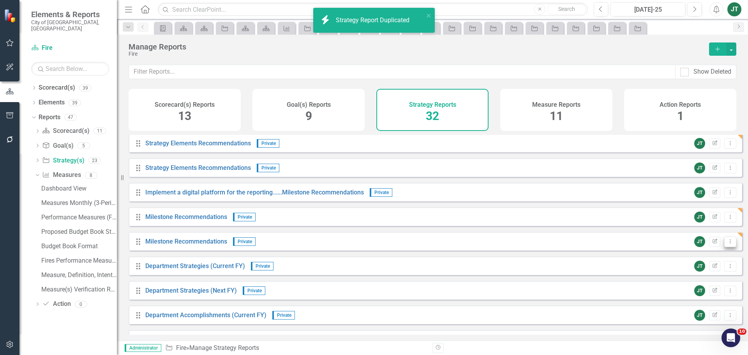
click at [729, 247] on button "Dropdown Menu" at bounding box center [731, 242] width 12 height 11
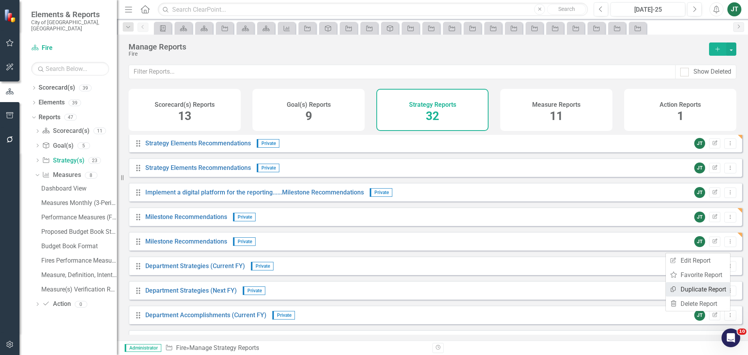
click at [691, 290] on link "Copy Duplicate Report" at bounding box center [698, 289] width 64 height 14
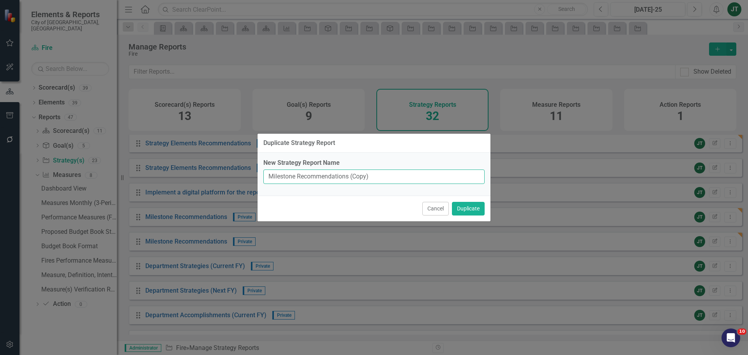
drag, startPoint x: 350, startPoint y: 177, endPoint x: 439, endPoint y: 177, distance: 89.3
click at [438, 177] on input "Milestone Recommendations (Copy)" at bounding box center [373, 177] width 221 height 14
type input "Milestone Recommendations"
click at [472, 209] on button "Duplicate" at bounding box center [468, 209] width 33 height 14
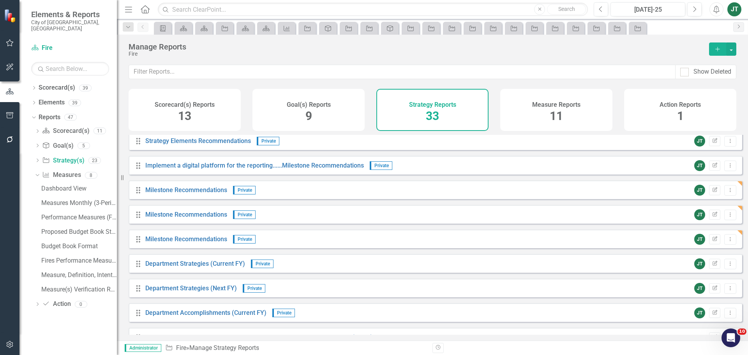
scroll to position [507, 0]
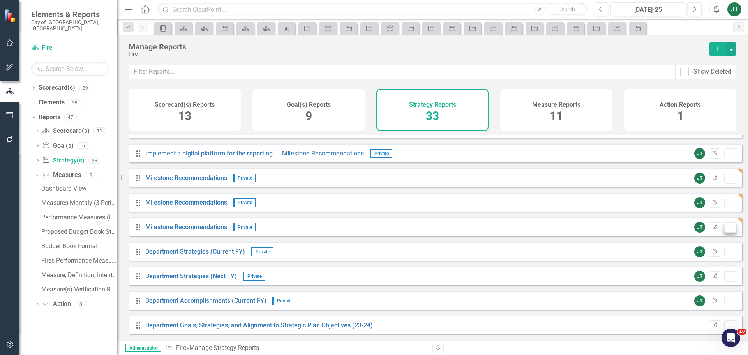
click at [729, 232] on button "Dropdown Menu" at bounding box center [731, 227] width 12 height 11
click at [705, 275] on link "Copy Duplicate Report" at bounding box center [698, 275] width 64 height 14
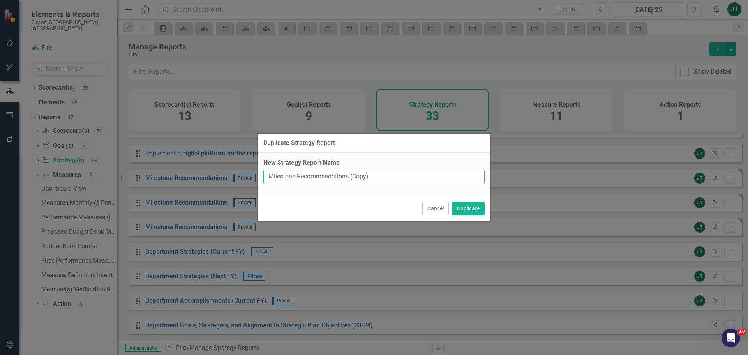
drag, startPoint x: 350, startPoint y: 176, endPoint x: 460, endPoint y: 176, distance: 109.9
click at [444, 176] on input "Milestone Recommendations (Copy)" at bounding box center [373, 177] width 221 height 14
type input "Milestone Recommendations"
click at [470, 209] on button "Duplicate" at bounding box center [468, 209] width 33 height 14
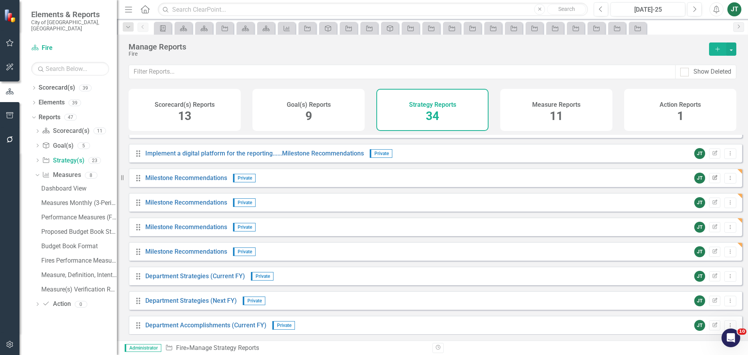
click at [712, 183] on button "Edit Report" at bounding box center [714, 178] width 11 height 10
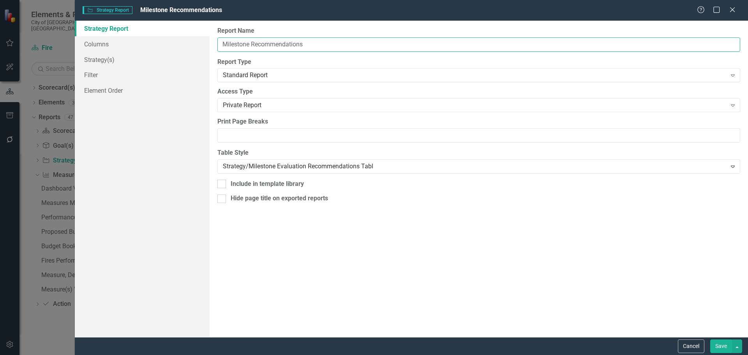
click at [218, 41] on input "Milestone Recommendations" at bounding box center [478, 44] width 523 height 14
paste input "Identify capital improvement needs and develop"
type input "Identify capital improvement needs and develop...Milestone Recommendations"
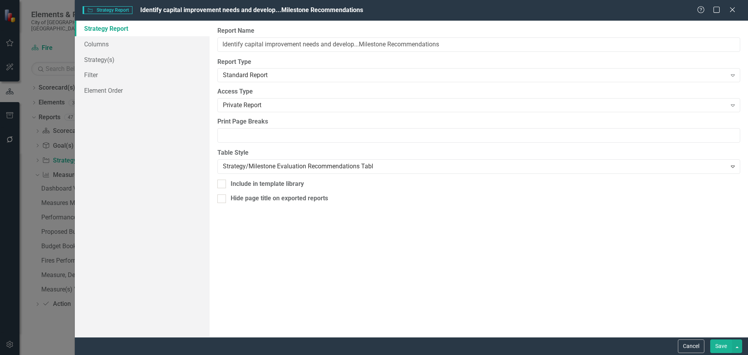
click at [718, 347] on button "Save" at bounding box center [722, 346] width 22 height 14
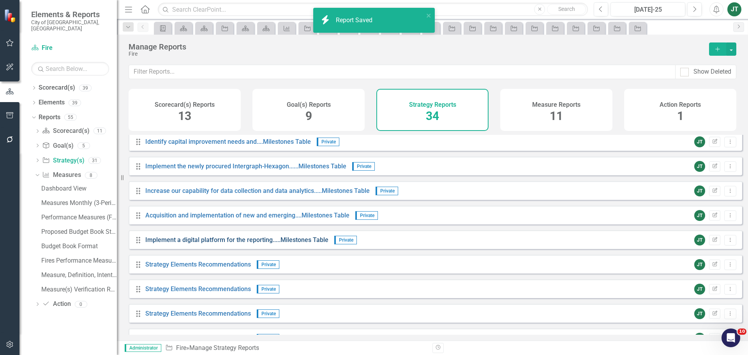
scroll to position [312, 0]
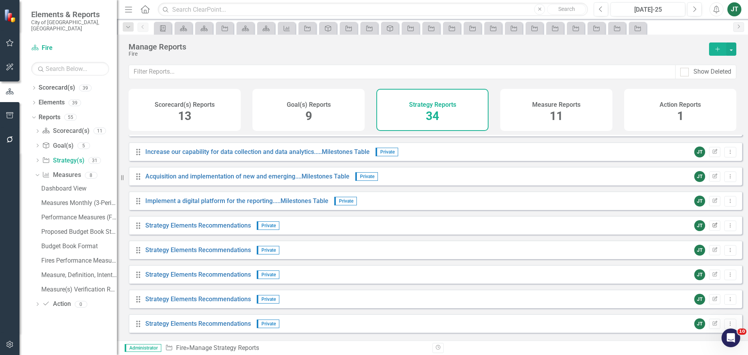
click at [712, 228] on icon "Edit Report" at bounding box center [715, 225] width 6 height 5
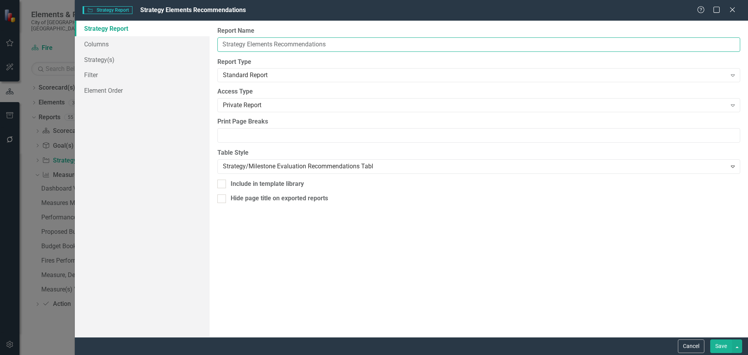
click at [223, 43] on input "Strategy Elements Recommendations" at bounding box center [478, 44] width 523 height 14
paste input "Identify capital improvement needs and develop"
type input "Identify capital improvement needs and develop....Strategy Elements Recommendat…"
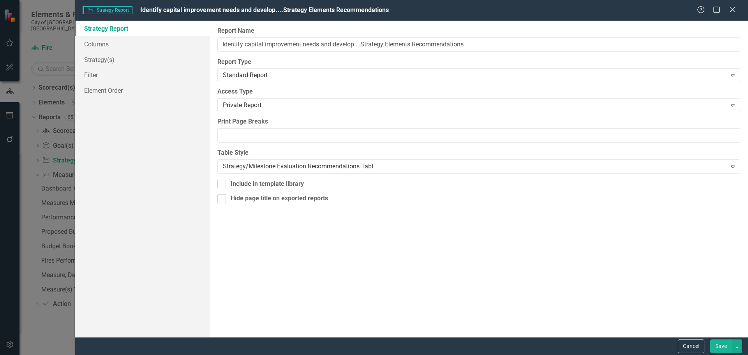
click at [721, 346] on button "Save" at bounding box center [722, 346] width 22 height 14
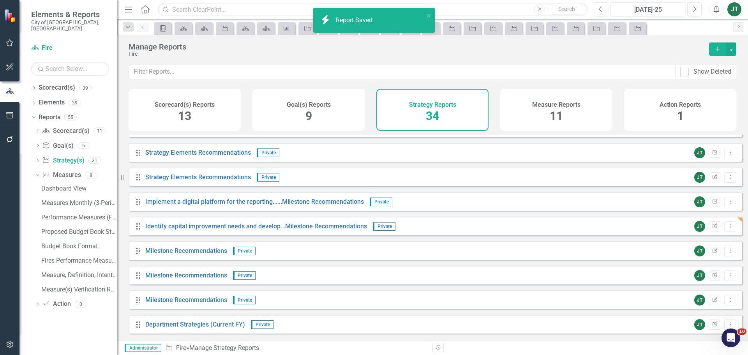
scroll to position [468, 0]
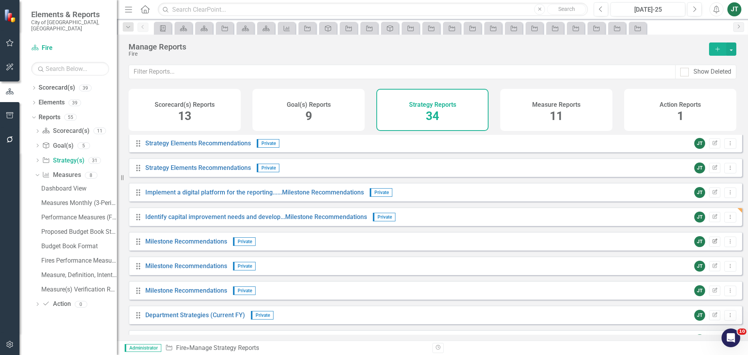
click at [712, 244] on icon "Edit Report" at bounding box center [715, 241] width 6 height 5
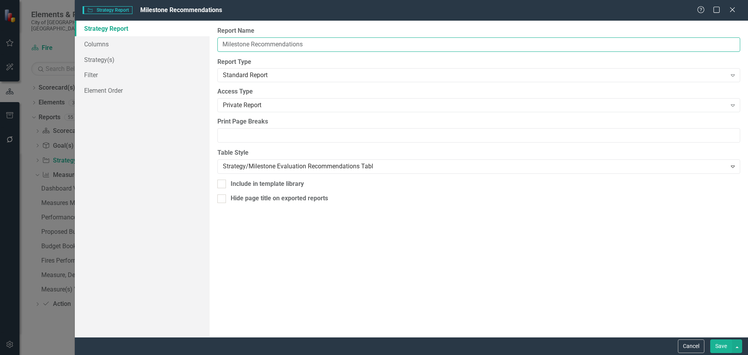
click at [221, 46] on input "Milestone Recommendations" at bounding box center [478, 44] width 523 height 14
paste input "Increase our capability for data collection"
type input "Increase our capability for data collection....Milestone Recommendations"
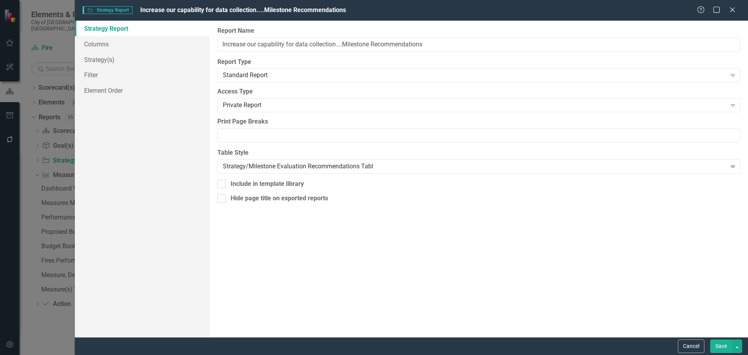
click at [723, 347] on button "Save" at bounding box center [722, 346] width 22 height 14
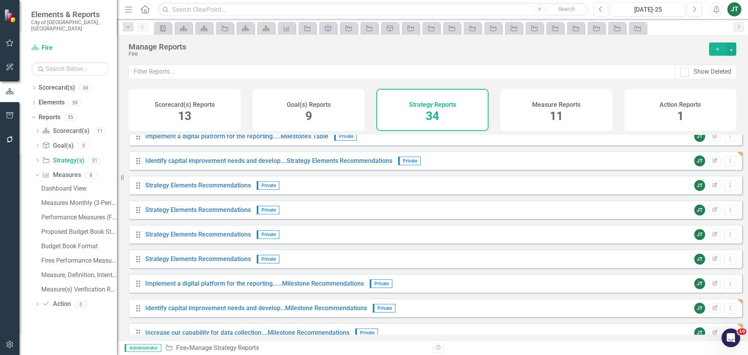
scroll to position [351, 0]
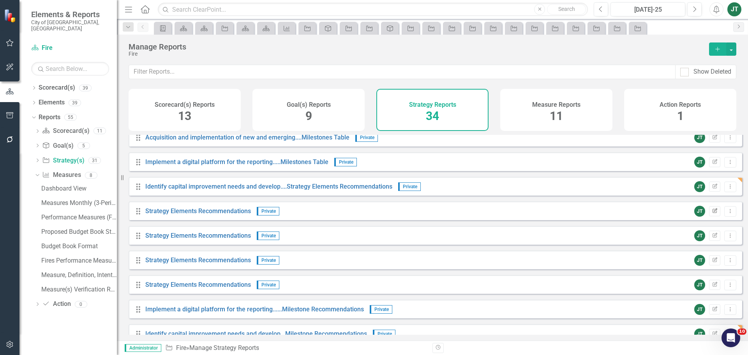
click at [712, 214] on icon "Edit Report" at bounding box center [715, 211] width 6 height 5
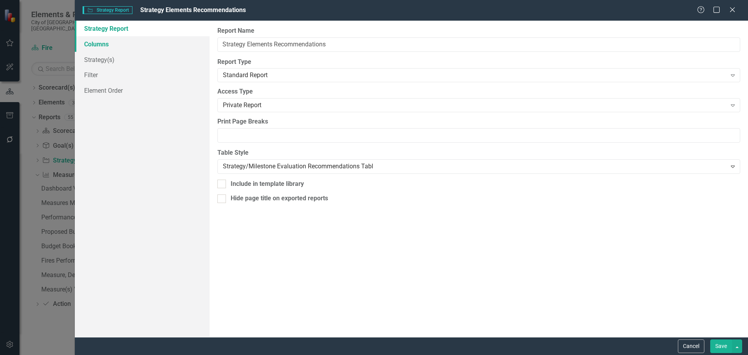
click at [115, 43] on link "Columns" at bounding box center [142, 44] width 135 height 16
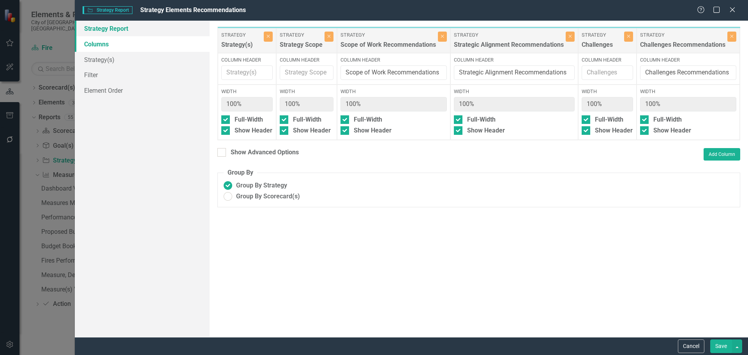
click at [128, 29] on link "Strategy Report" at bounding box center [142, 29] width 135 height 16
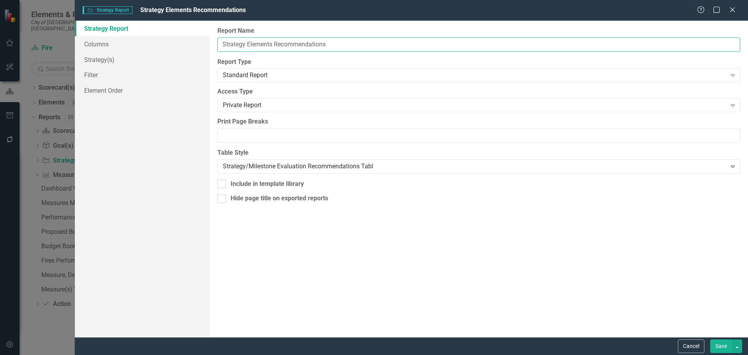
click at [222, 43] on input "Strategy Elements Recommendations" at bounding box center [478, 44] width 523 height 14
paste input "Increase our capability for data collection"
type input "Increase our capability for data collection....Strategy Elements Recommendations"
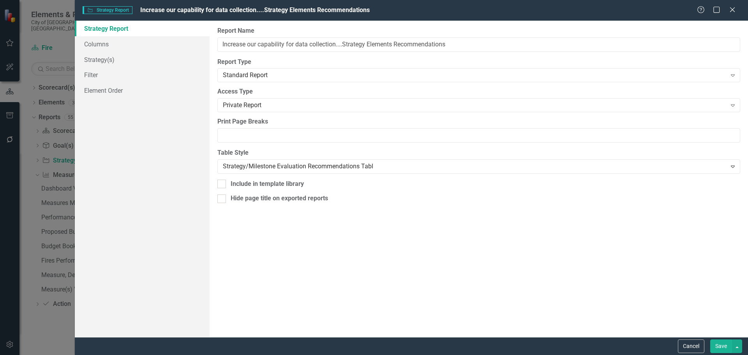
click at [722, 343] on button "Save" at bounding box center [722, 346] width 22 height 14
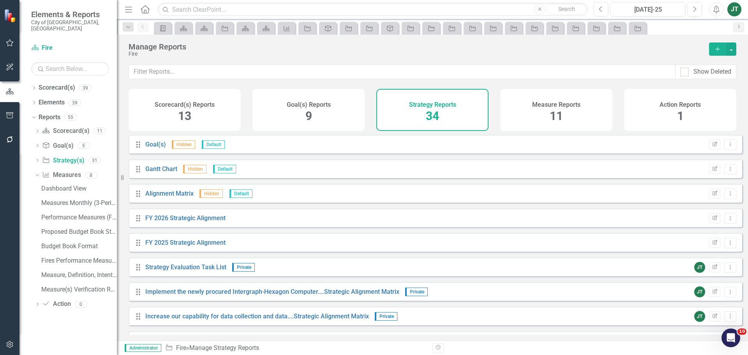
scroll to position [351, 0]
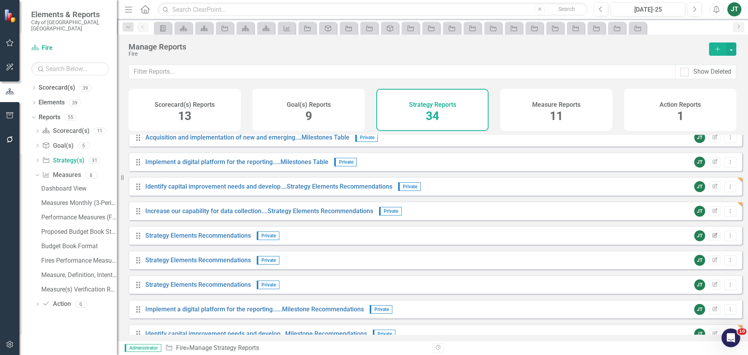
click at [712, 238] on icon "Edit Report" at bounding box center [715, 235] width 6 height 5
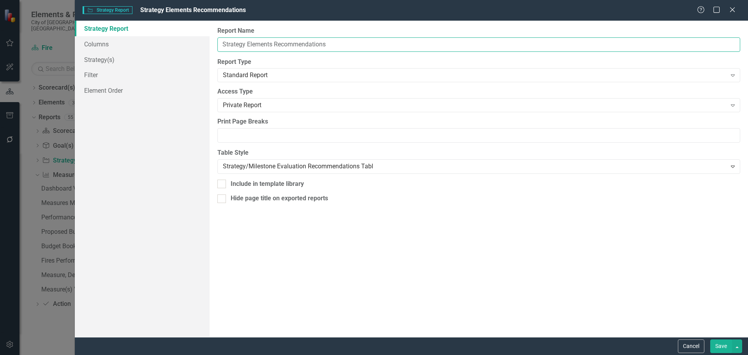
click at [218, 42] on input "Strategy Elements Recommendations" at bounding box center [478, 44] width 523 height 14
paste input "Acquisition and implementation of new and emerging"
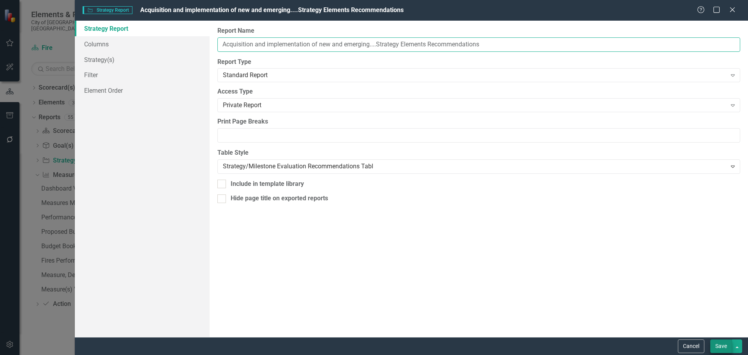
type input "Acquisition and implementation of new and emerging....Strategy Elements Recomme…"
click at [717, 346] on button "Save" at bounding box center [722, 346] width 22 height 14
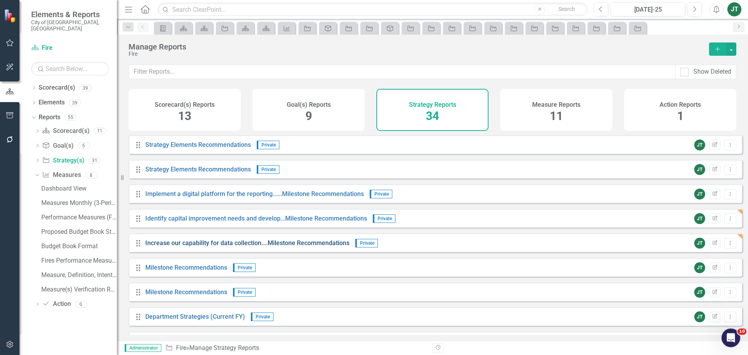
scroll to position [468, 0]
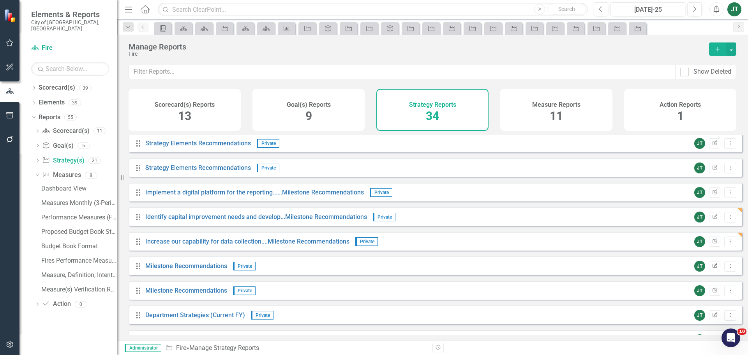
click at [713, 268] on icon "button" at bounding box center [715, 265] width 5 height 5
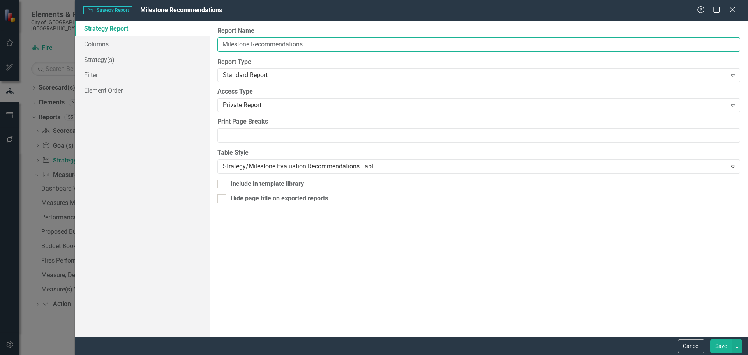
click at [223, 43] on input "Milestone Recommendations" at bounding box center [478, 44] width 523 height 14
paste input "Acquisition and implementation of new and emerging"
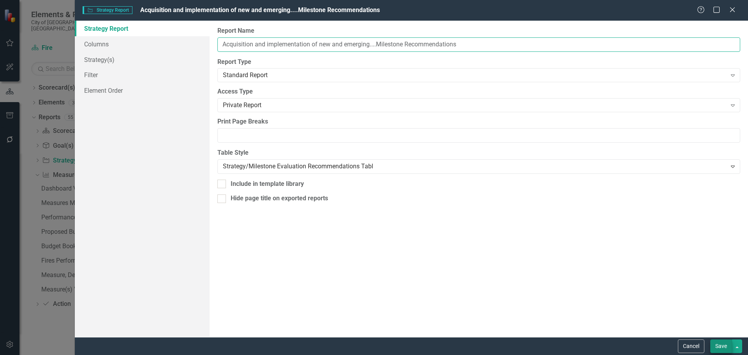
type input "Acquisition and implementation of new and emerging....Milestone Recommendations"
click at [726, 348] on button "Save" at bounding box center [722, 346] width 22 height 14
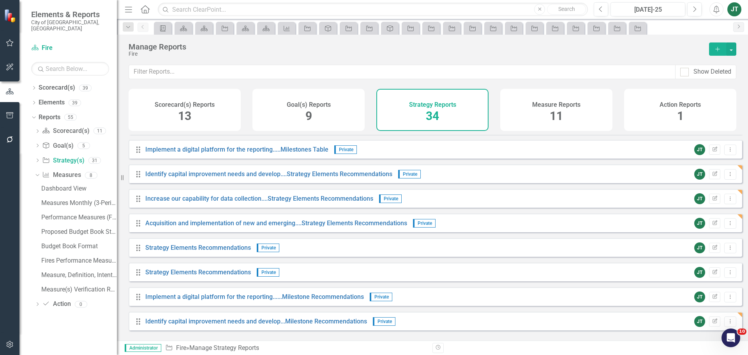
scroll to position [351, 0]
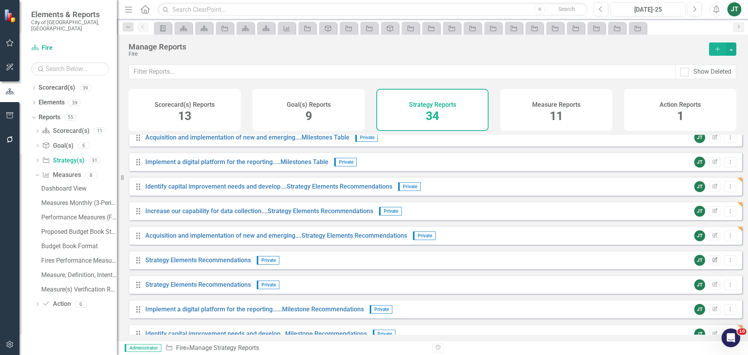
click at [709, 263] on button "Edit Report" at bounding box center [714, 260] width 11 height 10
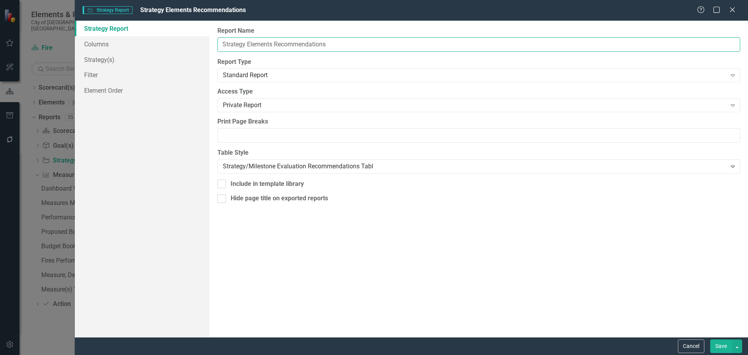
click at [221, 42] on input "Strategy Elements Recommendations" at bounding box center [478, 44] width 523 height 14
paste input "Implement a digital platform for the reporting"
click at [349, 45] on input "Implement a digital platform for the reporting .....Strategy Elements Recommend…" at bounding box center [478, 44] width 523 height 14
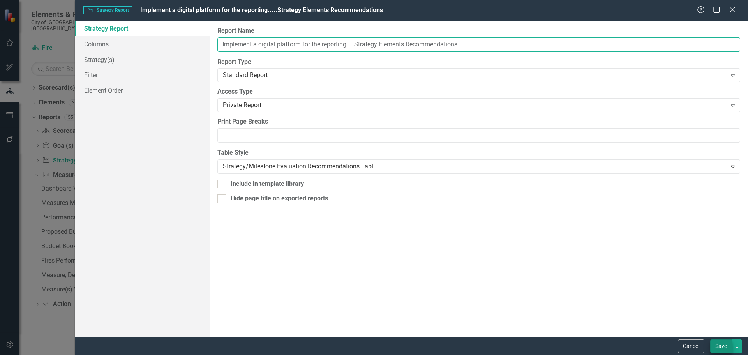
type input "Implement a digital platform for the reporting.....Strategy Elements Recommenda…"
click at [724, 346] on button "Save" at bounding box center [722, 346] width 22 height 14
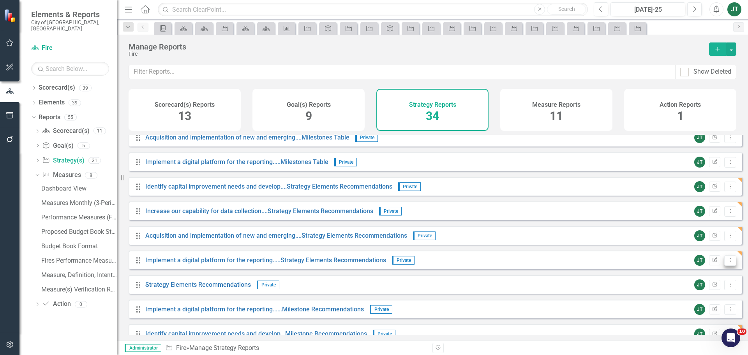
click at [727, 263] on icon "Dropdown Menu" at bounding box center [730, 260] width 7 height 5
drag, startPoint x: 181, startPoint y: 278, endPoint x: 179, endPoint y: 295, distance: 18.0
drag, startPoint x: 179, startPoint y: 295, endPoint x: 153, endPoint y: 286, distance: 28.2
click at [153, 286] on div "Drag Strategy Elements Recommendations Private JT Edit Report Dropdown Menu" at bounding box center [436, 284] width 614 height 19
click at [712, 287] on icon "Edit Report" at bounding box center [715, 285] width 6 height 5
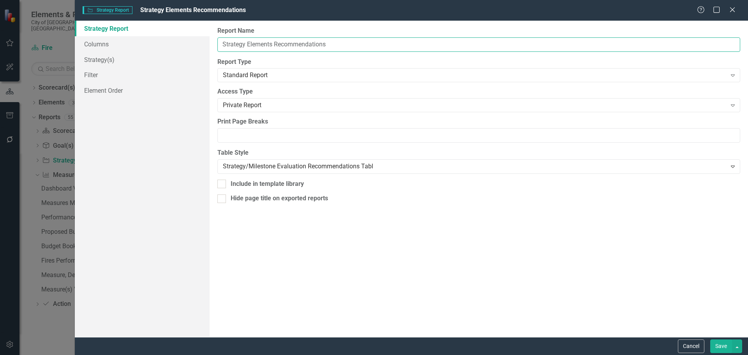
click at [220, 43] on input "Strategy Elements Recommendations" at bounding box center [478, 44] width 523 height 14
paste input "Implement the newly procured Intergraph-Hexagon"
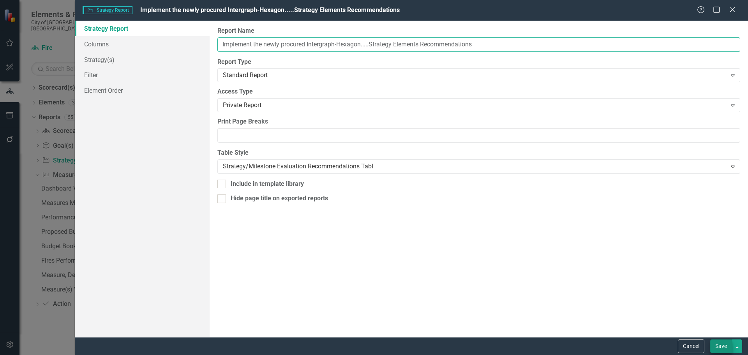
type input "Implement the newly procured Intergraph-Hexagon.....Strategy Elements Recommend…"
click at [720, 344] on button "Save" at bounding box center [722, 346] width 22 height 14
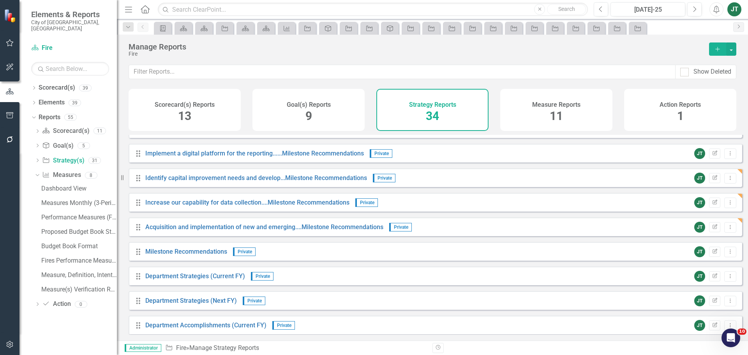
scroll to position [468, 0]
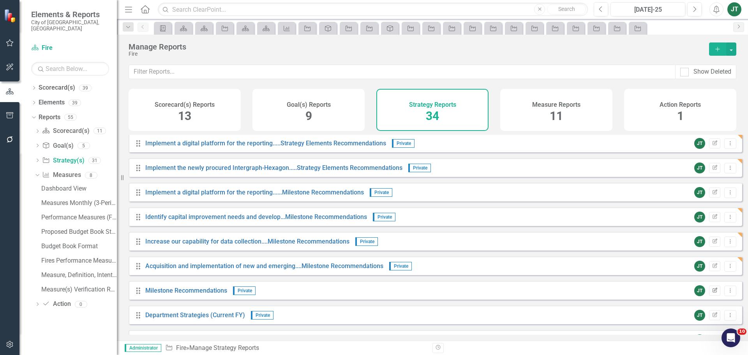
click at [712, 293] on icon "Edit Report" at bounding box center [715, 290] width 6 height 5
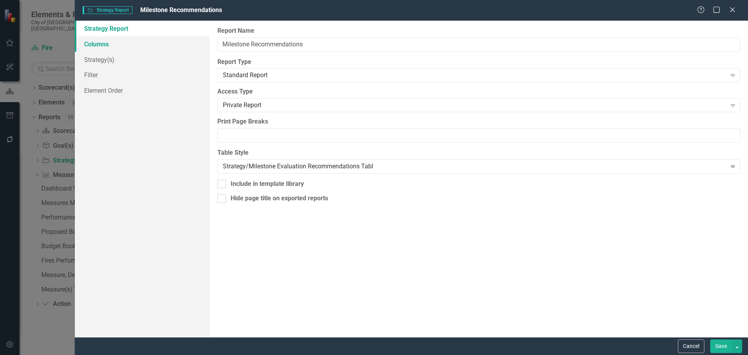
click at [110, 41] on link "Columns" at bounding box center [142, 44] width 135 height 16
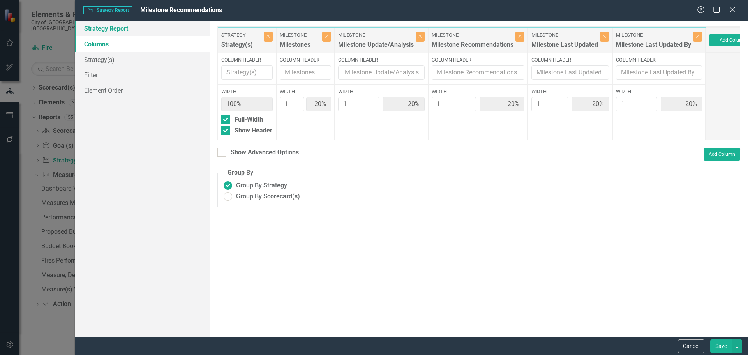
click at [100, 32] on link "Strategy Report" at bounding box center [142, 29] width 135 height 16
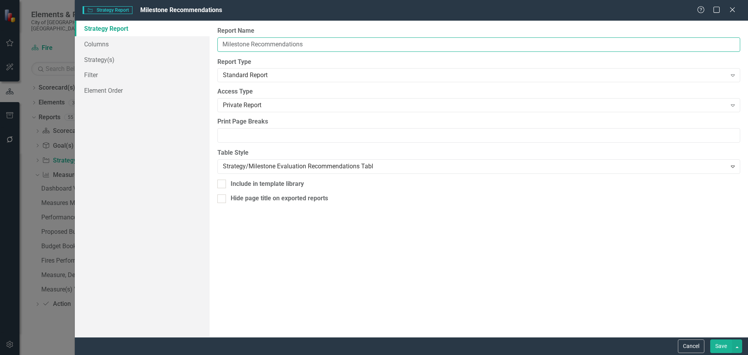
click at [221, 43] on input "Milestone Recommendations" at bounding box center [478, 44] width 523 height 14
paste input "Implement the newly procured Intergraph-Hexagon"
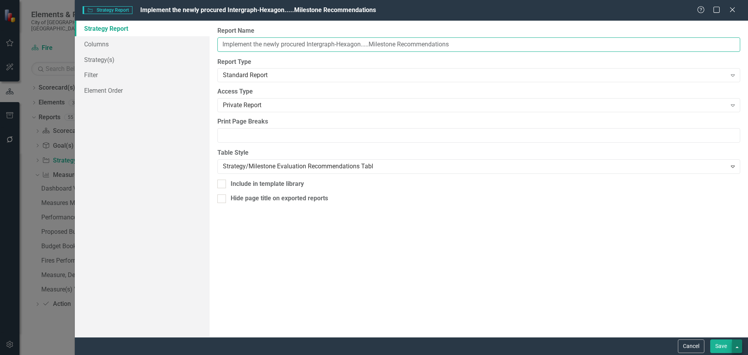
type input "Implement the newly procured Intergraph-Hexagon.....Milestone Recommendations"
click at [732, 347] on button "button" at bounding box center [737, 346] width 10 height 14
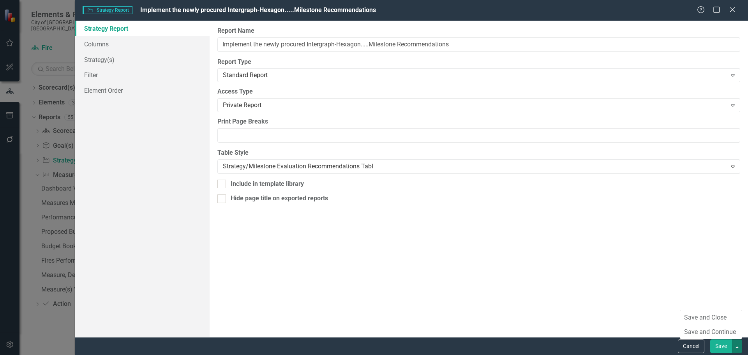
click at [723, 345] on button "Save" at bounding box center [722, 346] width 22 height 14
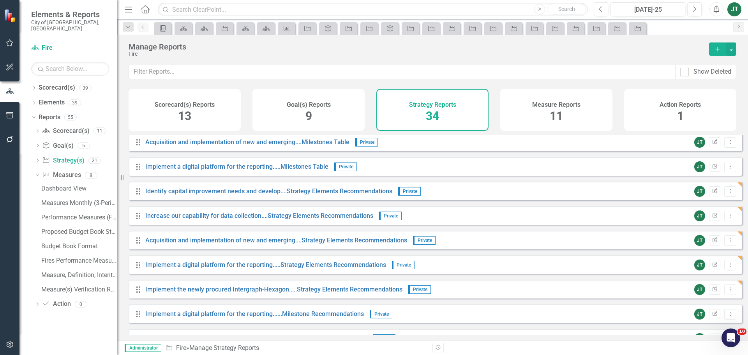
scroll to position [351, 0]
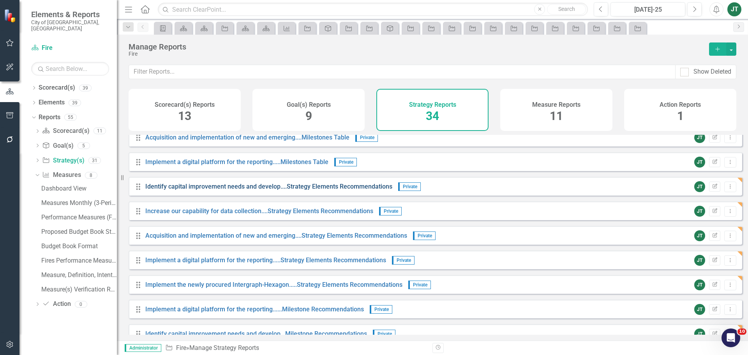
click at [332, 190] on link "Identify capital improvement needs and develop....Strategy Elements Recommendat…" at bounding box center [268, 186] width 247 height 7
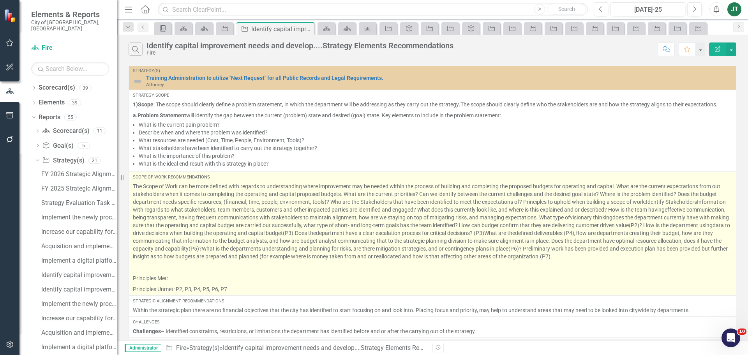
scroll to position [6, 0]
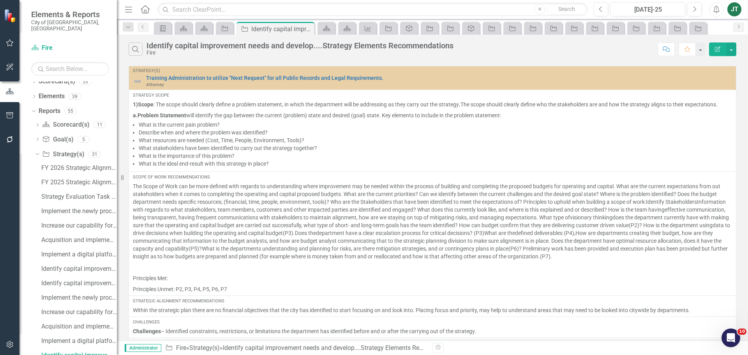
click at [722, 47] on button "Edit Report" at bounding box center [717, 49] width 17 height 14
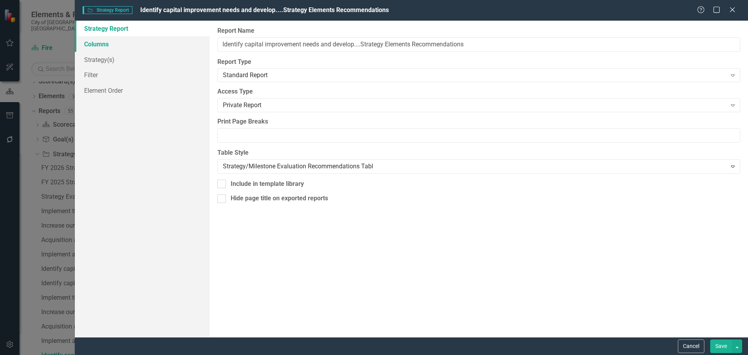
click at [122, 43] on link "Columns" at bounding box center [142, 44] width 135 height 16
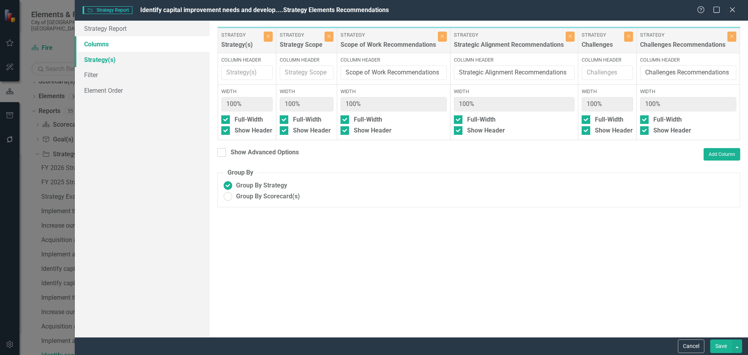
click at [113, 56] on link "Strategy(s)" at bounding box center [142, 60] width 135 height 16
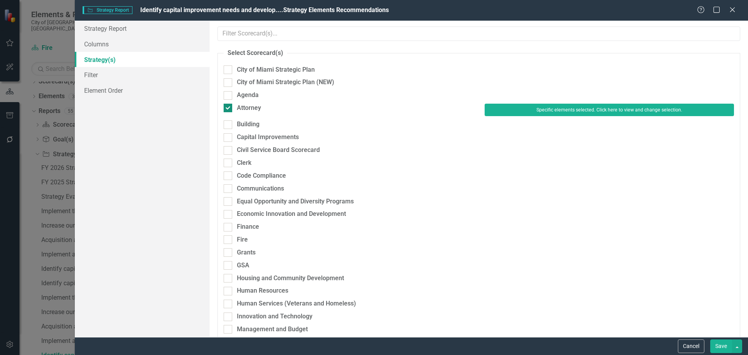
click at [247, 108] on div "Attorney" at bounding box center [249, 108] width 24 height 9
click at [229, 108] on input "Attorney" at bounding box center [226, 106] width 5 height 5
checkbox input "false"
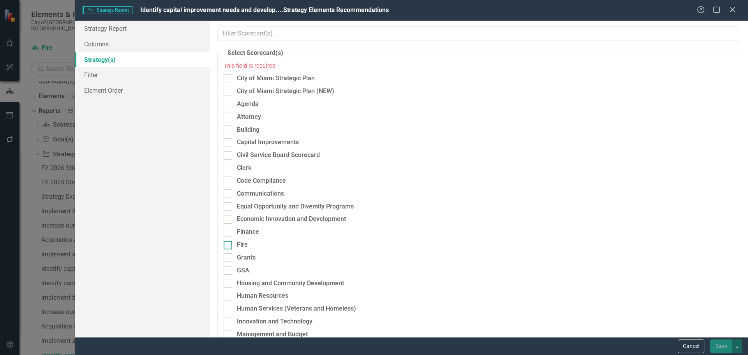
click at [243, 244] on div "Fire" at bounding box center [242, 244] width 11 height 9
click at [229, 244] on input "Fire" at bounding box center [226, 243] width 5 height 5
checkbox input "true"
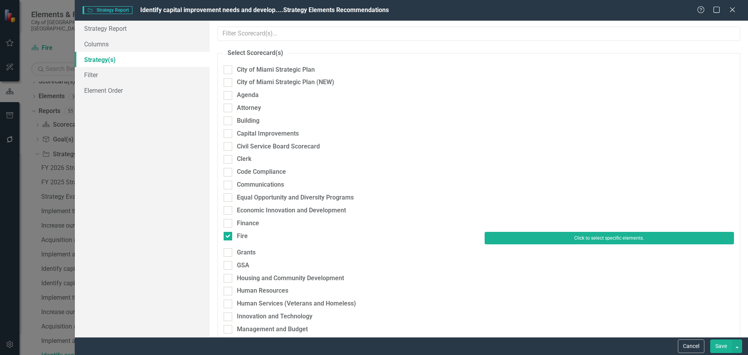
click at [535, 238] on button "Click to select specific elements." at bounding box center [609, 238] width 249 height 12
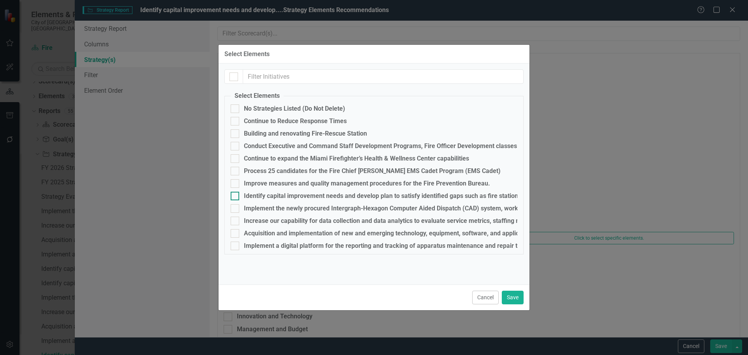
click at [261, 197] on div "Identify capital improvement needs and develop plan to satisfy identified gaps …" at bounding box center [481, 196] width 475 height 7
click at [236, 197] on input "Identify capital improvement needs and develop plan to satisfy identified gaps …" at bounding box center [233, 194] width 5 height 5
checkbox input "true"
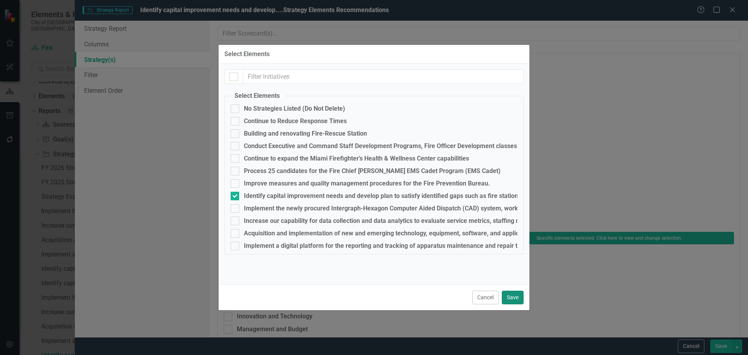
click at [510, 297] on button "Save" at bounding box center [513, 298] width 22 height 14
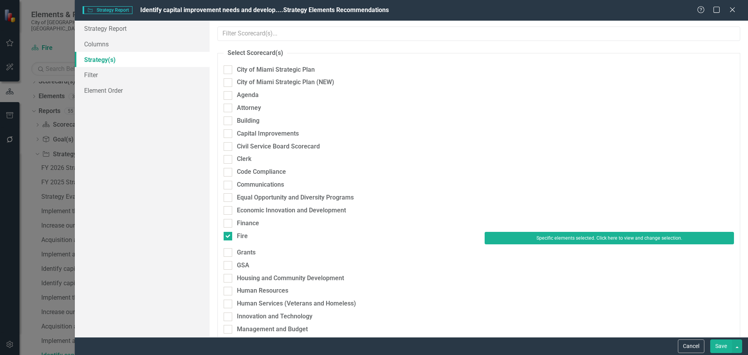
click at [721, 346] on button "Save" at bounding box center [722, 346] width 22 height 14
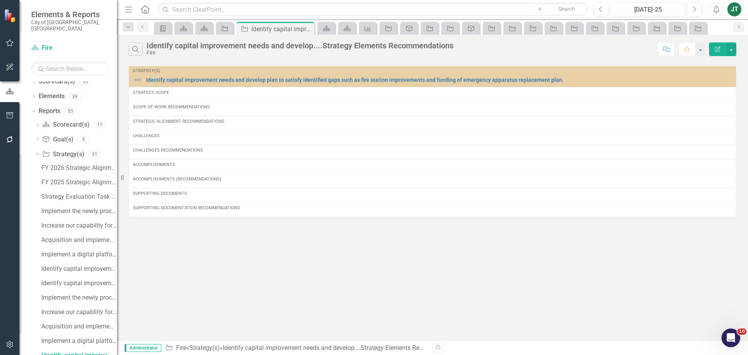
click at [715, 44] on button "Edit Report" at bounding box center [717, 49] width 17 height 14
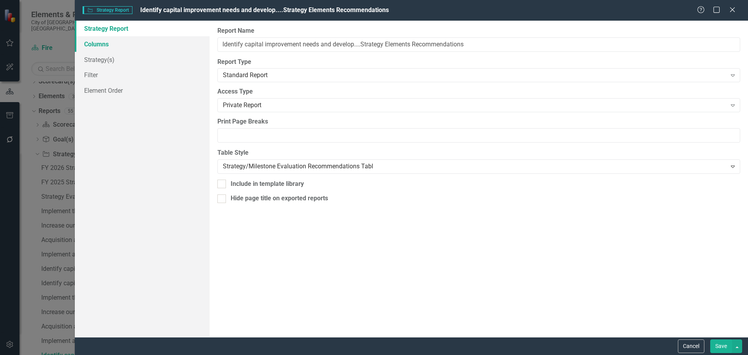
click at [109, 43] on link "Columns" at bounding box center [142, 44] width 135 height 16
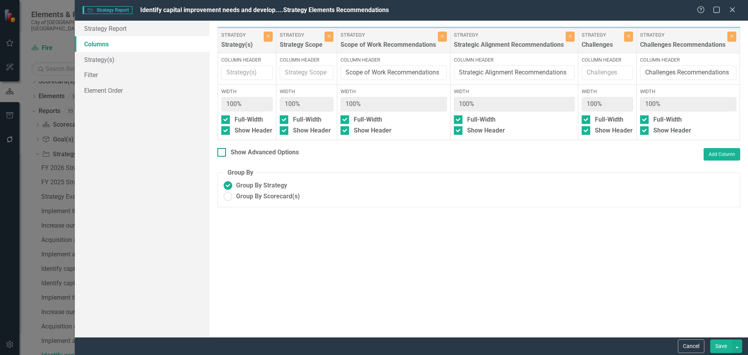
click at [260, 157] on div "Show Advanced Options" at bounding box center [265, 152] width 68 height 9
click at [223, 153] on input "Show Advanced Options" at bounding box center [219, 150] width 5 height 5
checkbox input "true"
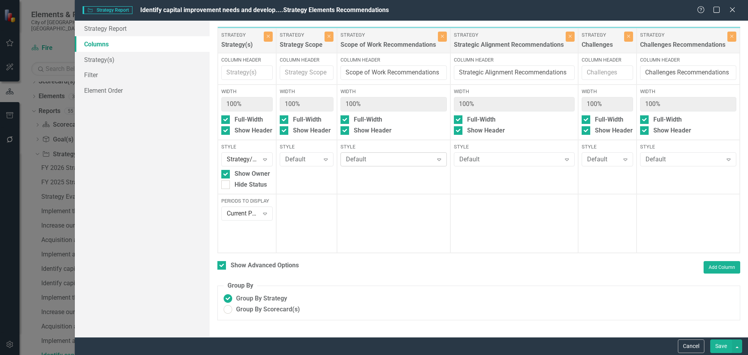
click at [381, 162] on div "Default" at bounding box center [389, 159] width 87 height 9
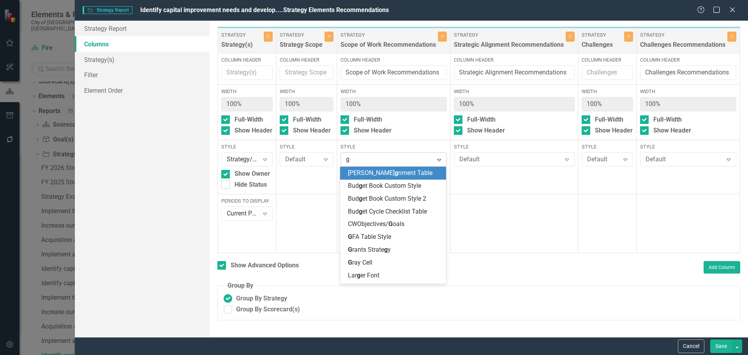
type input "gr"
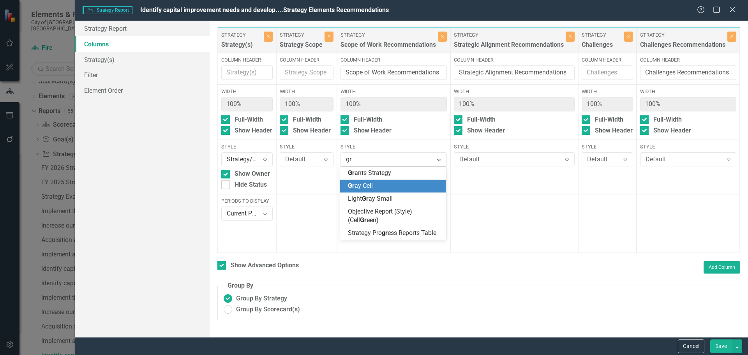
click at [375, 191] on div "Gr ay Cell" at bounding box center [393, 186] width 106 height 13
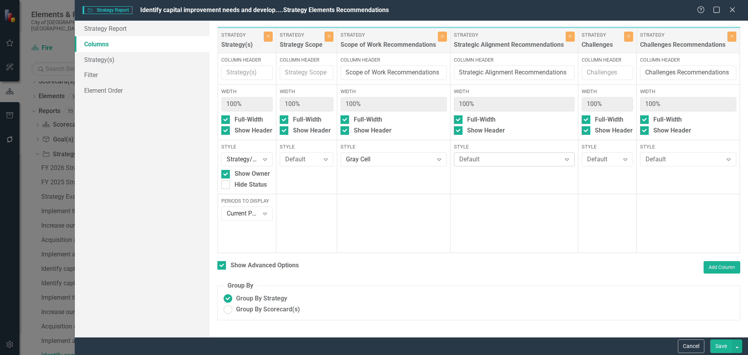
click at [481, 160] on div "Default" at bounding box center [511, 159] width 102 height 9
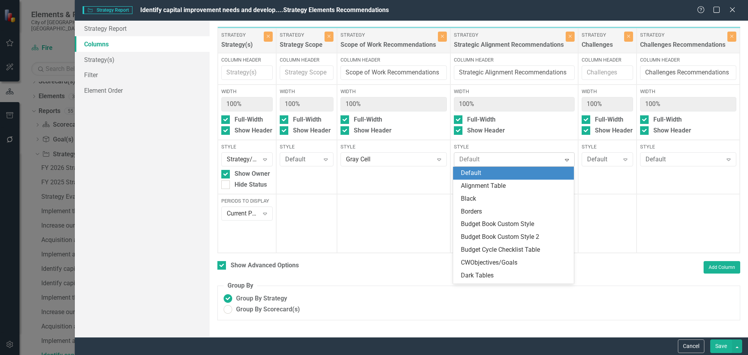
type input "f"
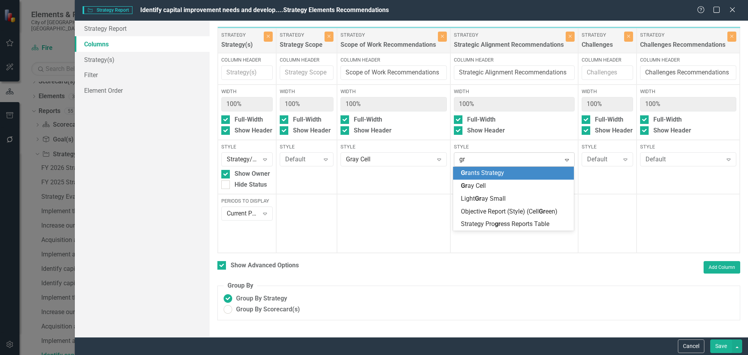
type input "gra"
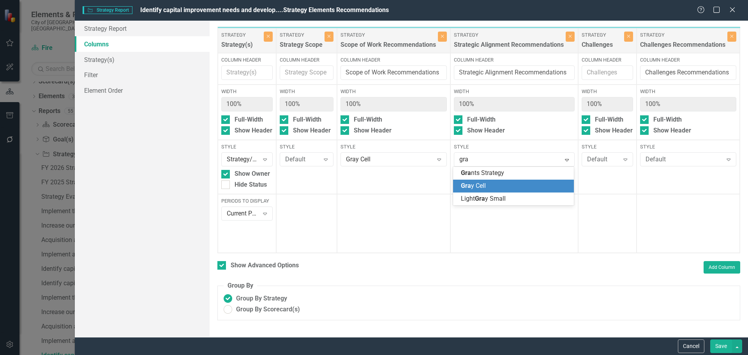
click at [502, 184] on div "Gra y Cell" at bounding box center [515, 186] width 108 height 9
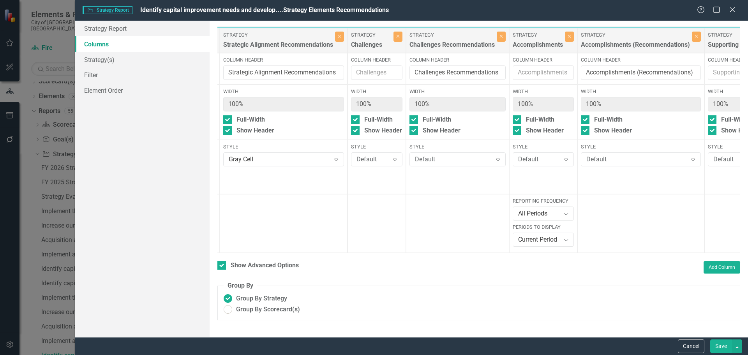
scroll to position [0, 232]
click at [432, 156] on div "Default" at bounding box center [452, 159] width 77 height 9
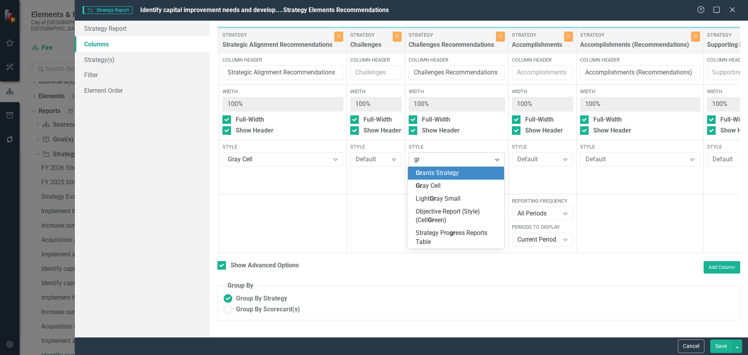
type input "gra"
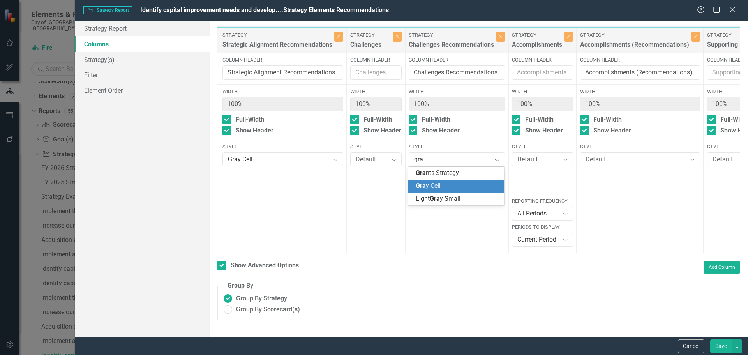
click at [434, 185] on span "Gra y Cell" at bounding box center [428, 185] width 25 height 7
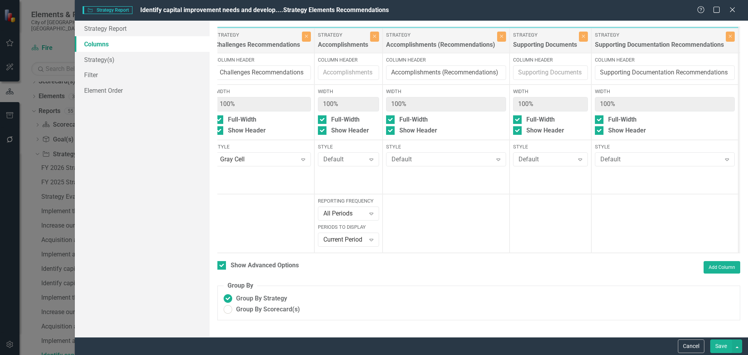
scroll to position [0, 417]
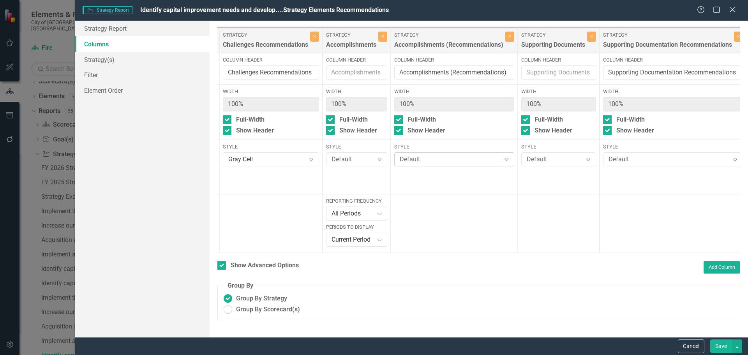
click at [455, 159] on div "Default" at bounding box center [450, 159] width 101 height 9
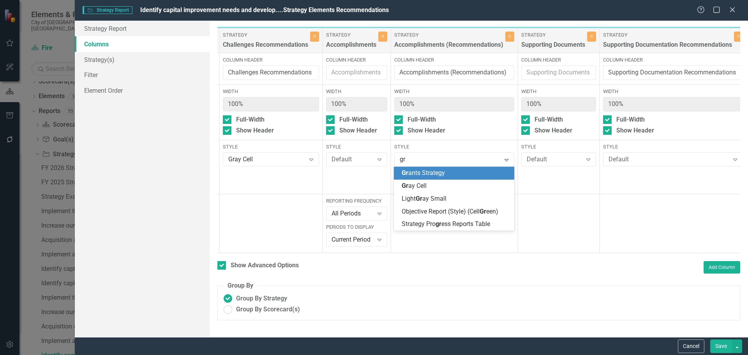
type input "gra"
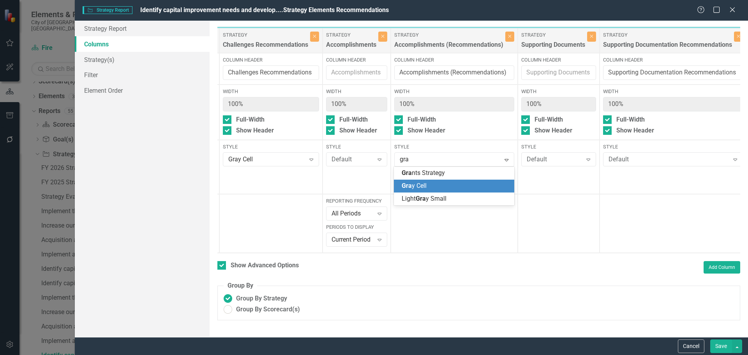
click at [431, 182] on div "Gra y Cell" at bounding box center [456, 186] width 108 height 9
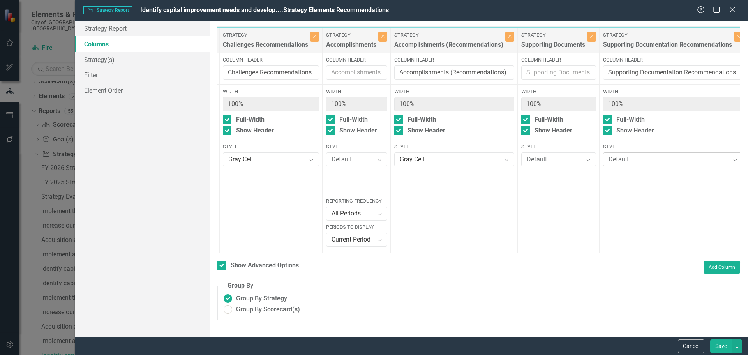
click at [629, 159] on div "Default" at bounding box center [669, 159] width 121 height 9
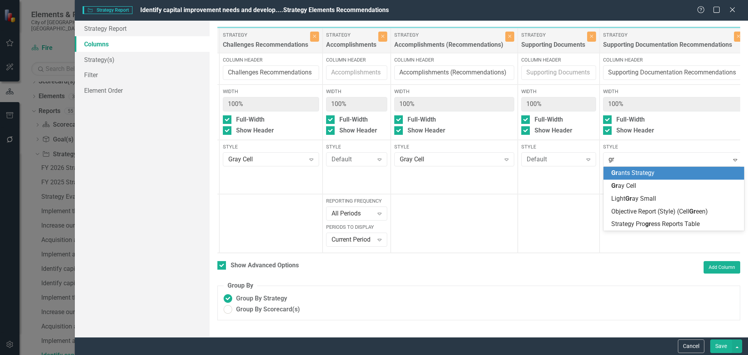
type input "gra"
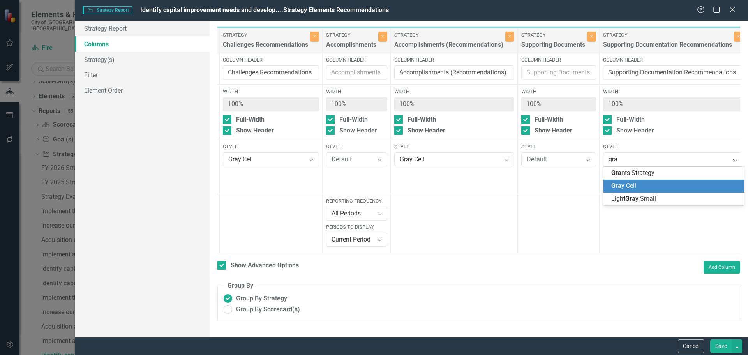
click at [644, 188] on div "Gra y Cell" at bounding box center [676, 186] width 128 height 9
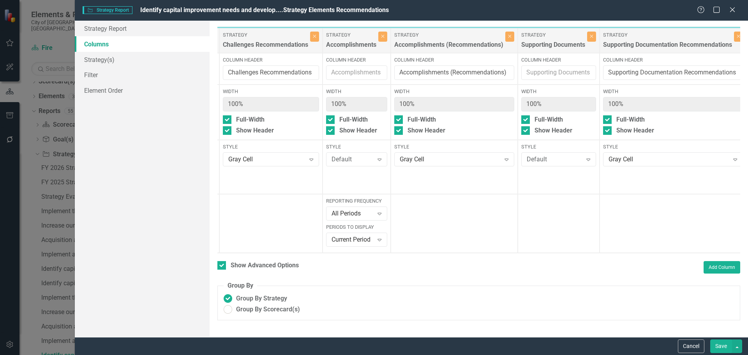
scroll to position [0, 479]
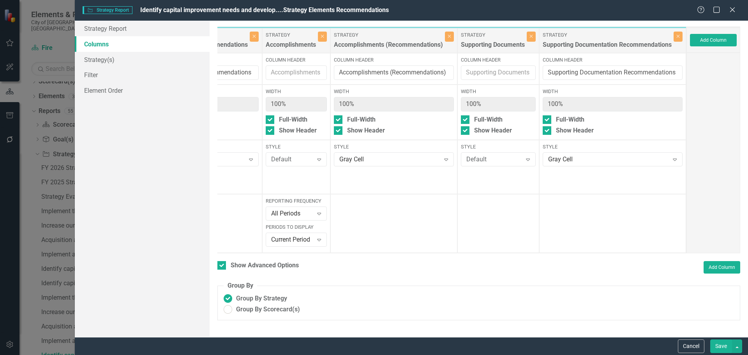
click at [722, 348] on button "Save" at bounding box center [722, 346] width 22 height 14
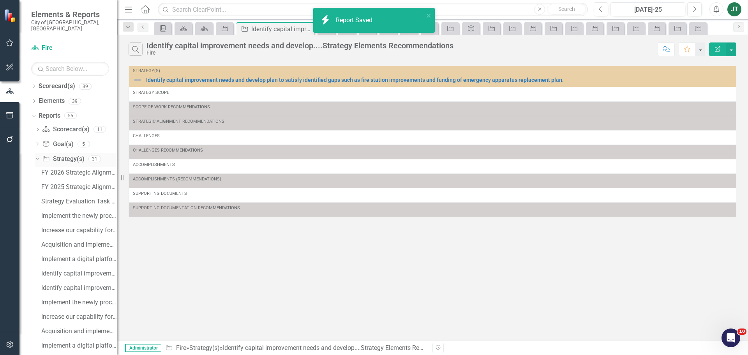
scroll to position [0, 0]
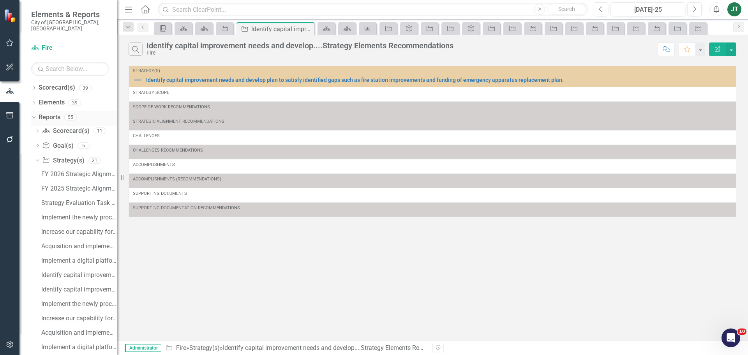
click at [35, 114] on icon "Dropdown" at bounding box center [33, 116] width 4 height 5
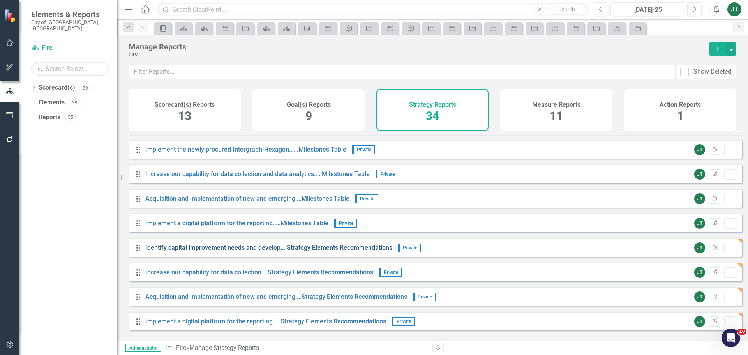
scroll to position [351, 0]
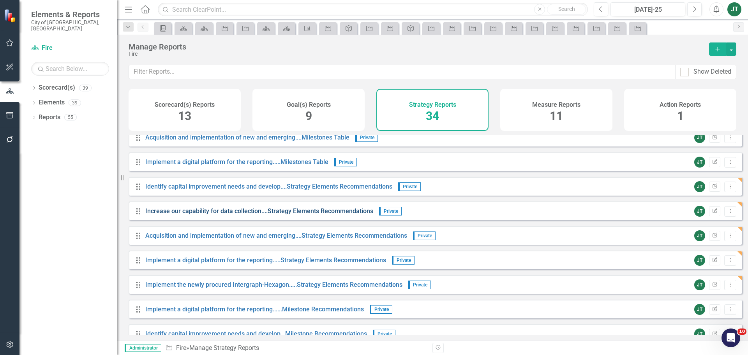
click at [364, 215] on link "Increase our capability for data collection....Strategy Elements Recommendations" at bounding box center [259, 210] width 228 height 7
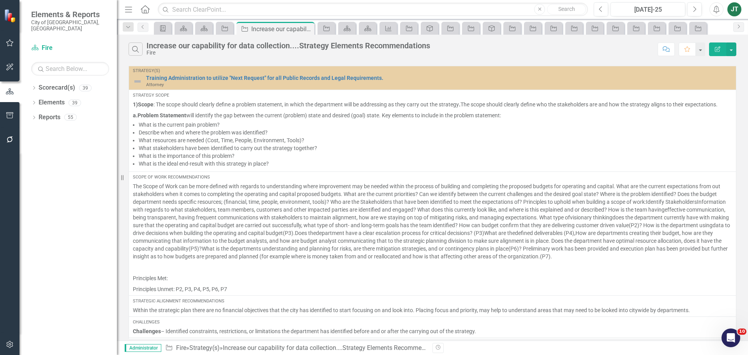
click at [718, 50] on icon "Edit Report" at bounding box center [717, 48] width 7 height 5
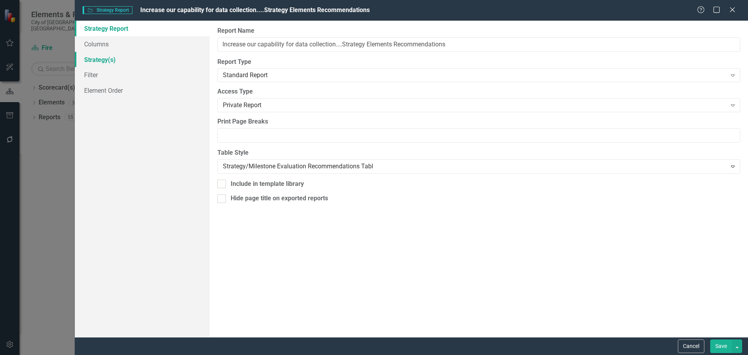
click at [108, 59] on link "Strategy(s)" at bounding box center [142, 60] width 135 height 16
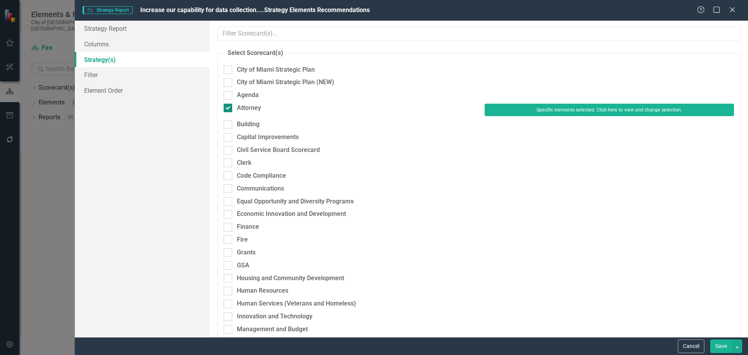
click at [241, 107] on div "Attorney" at bounding box center [249, 108] width 24 height 9
click at [229, 107] on input "Attorney" at bounding box center [226, 106] width 5 height 5
checkbox input "false"
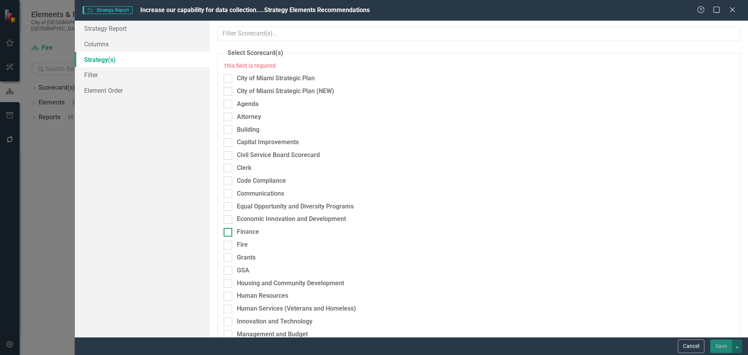
click at [249, 229] on div "Finance" at bounding box center [248, 232] width 22 height 9
click at [229, 229] on input "Finance" at bounding box center [226, 230] width 5 height 5
checkbox input "true"
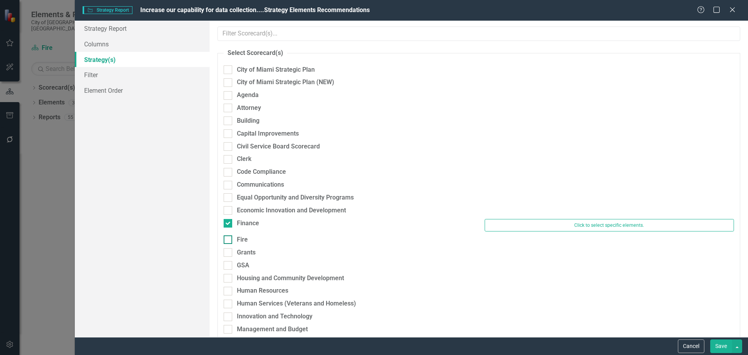
click at [245, 238] on div "Fire" at bounding box center [242, 239] width 11 height 9
click at [229, 238] on input "Fire" at bounding box center [226, 237] width 5 height 5
checkbox input "true"
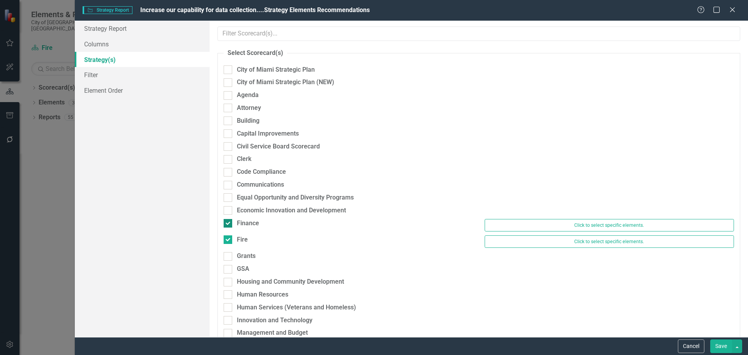
click at [250, 224] on div "Finance" at bounding box center [248, 223] width 22 height 9
click at [229, 224] on input "Finance" at bounding box center [226, 221] width 5 height 5
checkbox input "false"
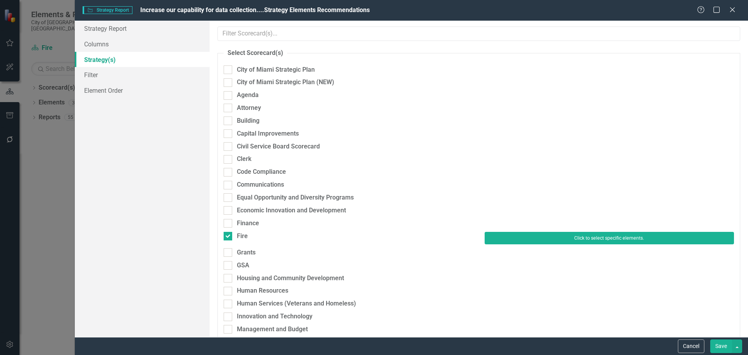
click at [533, 237] on button "Click to select specific elements." at bounding box center [609, 238] width 249 height 12
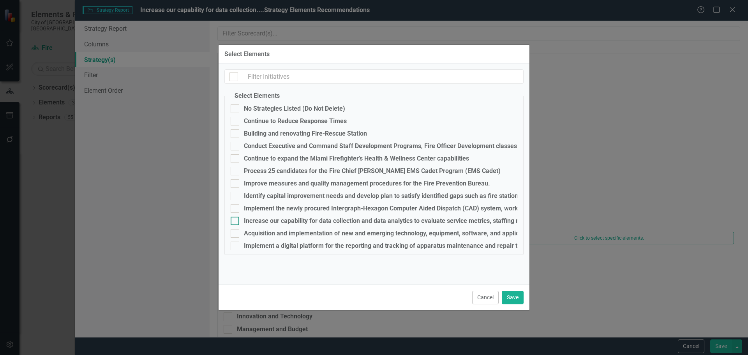
click at [261, 222] on div "Increase our capability for data collection and data analytics to evaluate serv…" at bounding box center [565, 220] width 643 height 7
click at [236, 222] on input "Increase our capability for data collection and data analytics to evaluate serv…" at bounding box center [233, 219] width 5 height 5
checkbox input "true"
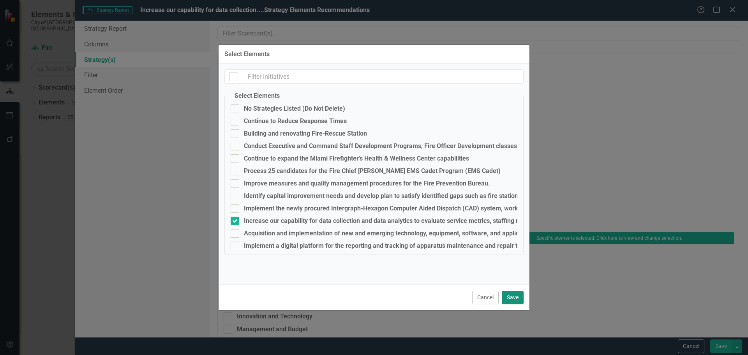
click at [507, 294] on button "Save" at bounding box center [513, 298] width 22 height 14
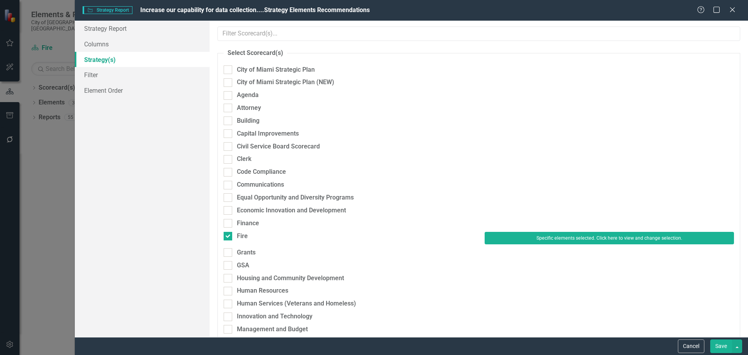
click at [723, 346] on button "Save" at bounding box center [722, 346] width 22 height 14
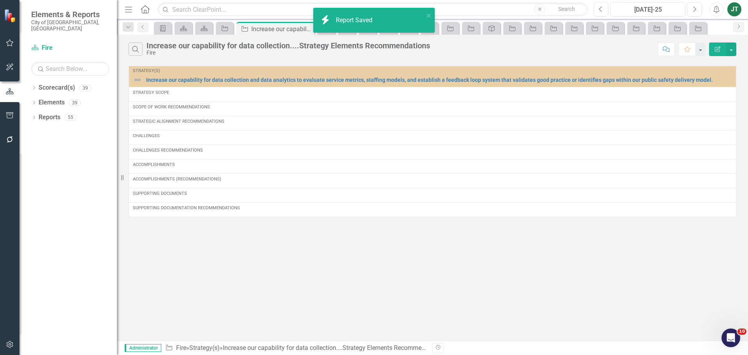
click at [720, 48] on icon "button" at bounding box center [717, 48] width 5 height 5
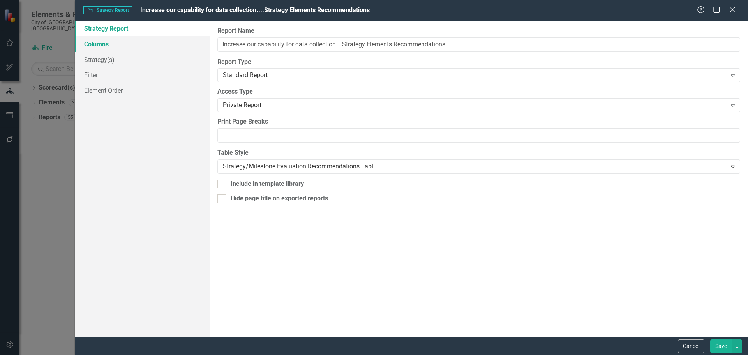
click at [130, 42] on link "Columns" at bounding box center [142, 44] width 135 height 16
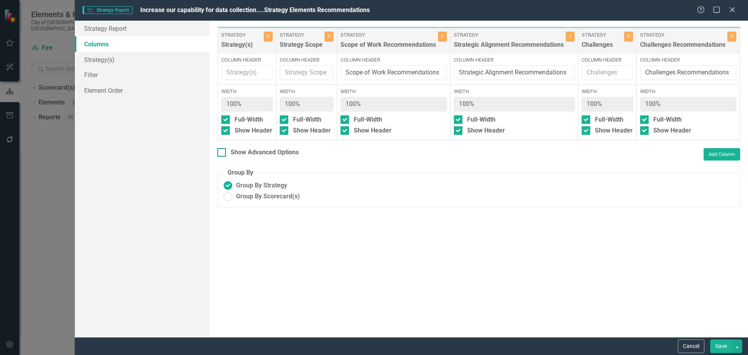
click at [247, 157] on div "Show Advanced Options" at bounding box center [265, 152] width 68 height 9
click at [223, 153] on input "Show Advanced Options" at bounding box center [219, 150] width 5 height 5
checkbox input "true"
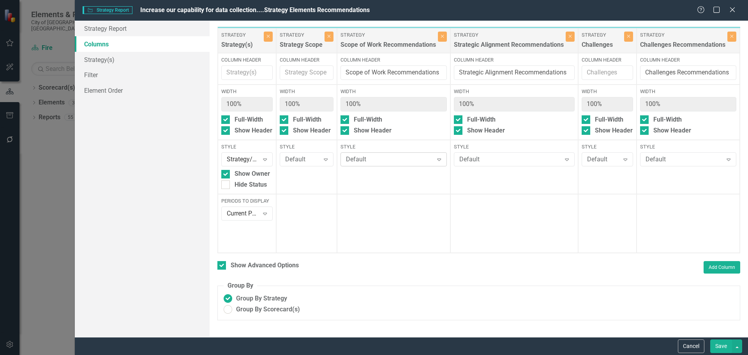
click at [391, 162] on div "Default" at bounding box center [389, 159] width 87 height 9
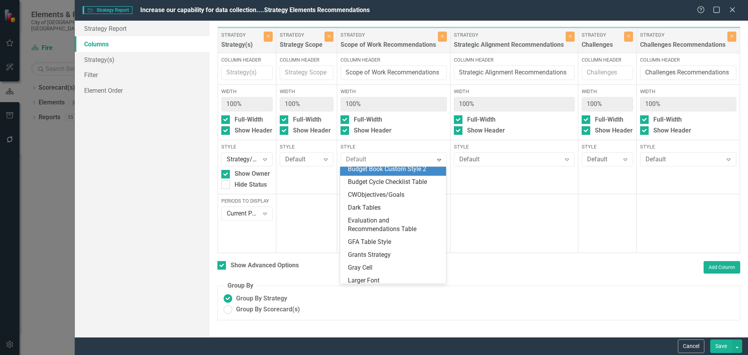
scroll to position [117, 0]
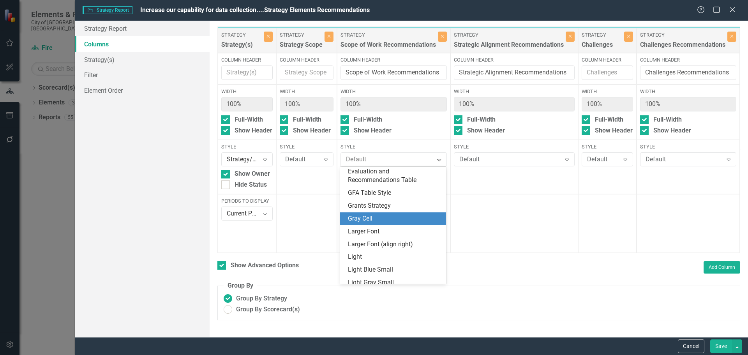
click at [362, 220] on div "Gray Cell" at bounding box center [395, 218] width 94 height 9
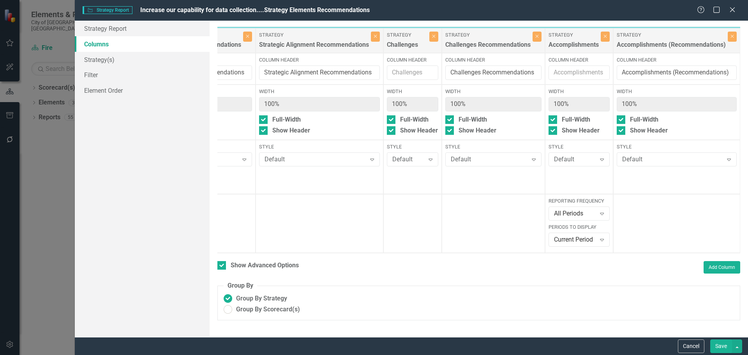
scroll to position [0, 196]
click at [316, 157] on div "Default" at bounding box center [315, 159] width 102 height 9
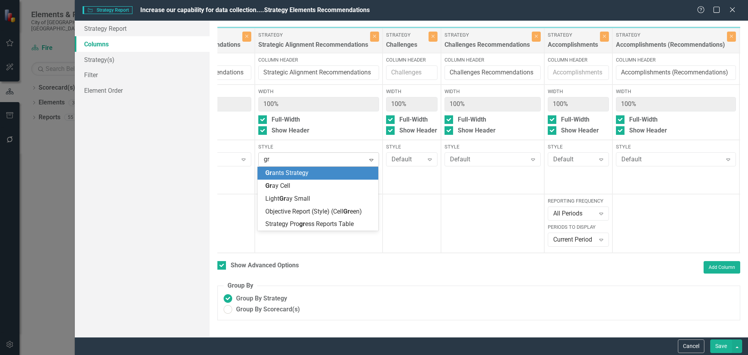
type input "gra"
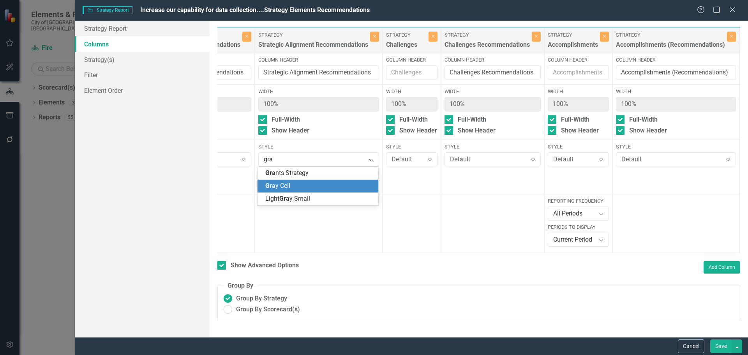
click at [300, 190] on div "Gra y Cell" at bounding box center [319, 186] width 108 height 9
click at [468, 158] on div "Default" at bounding box center [488, 159] width 77 height 9
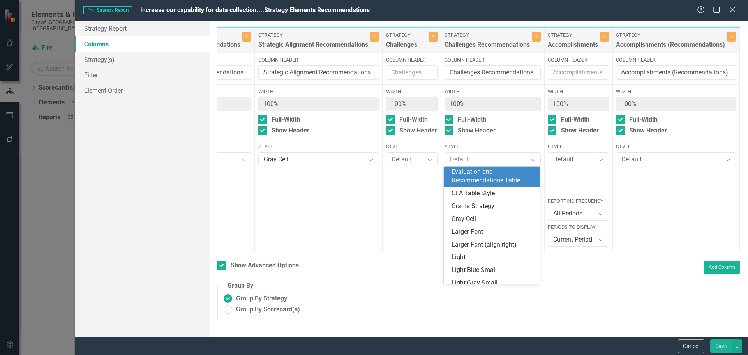
scroll to position [117, 0]
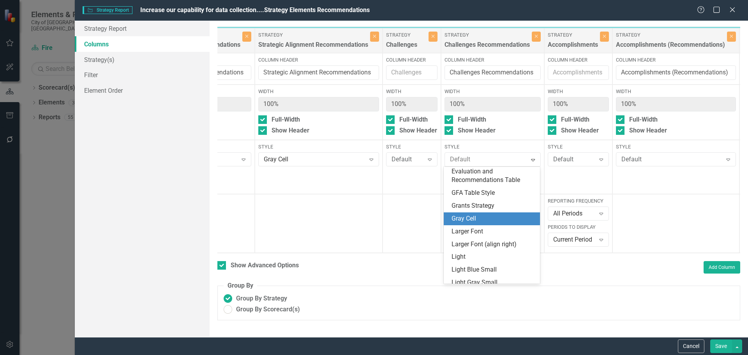
click at [466, 223] on div "Gray Cell" at bounding box center [494, 218] width 84 height 9
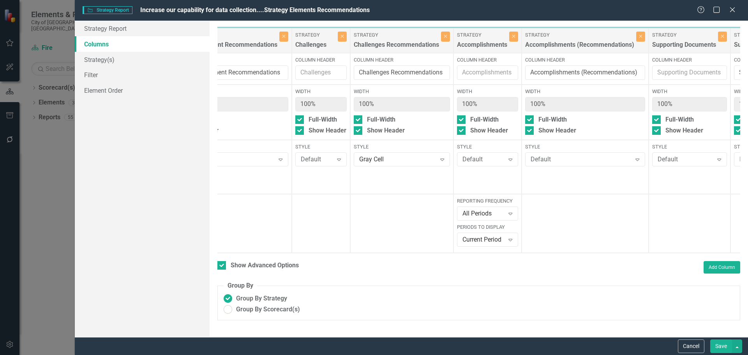
scroll to position [0, 404]
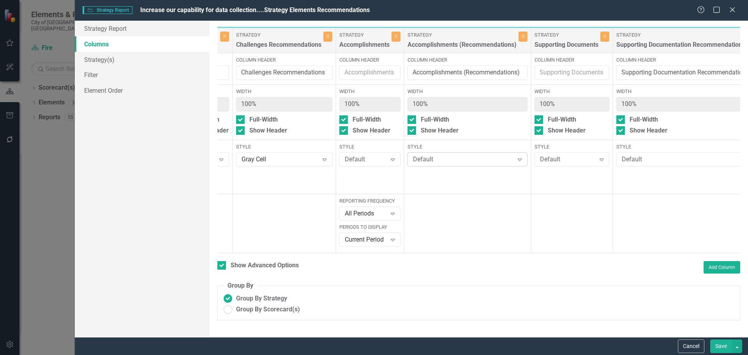
click at [448, 163] on div "Default" at bounding box center [463, 159] width 101 height 9
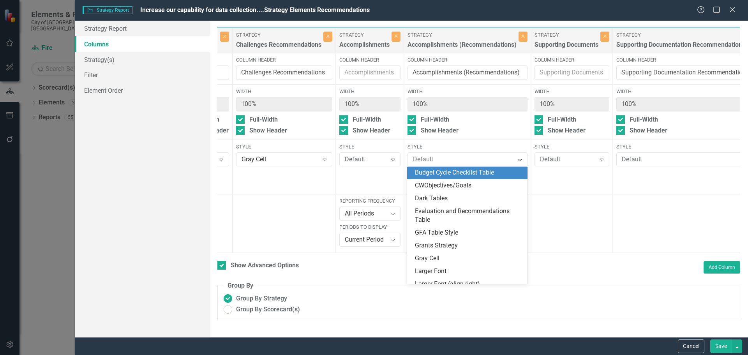
scroll to position [78, 0]
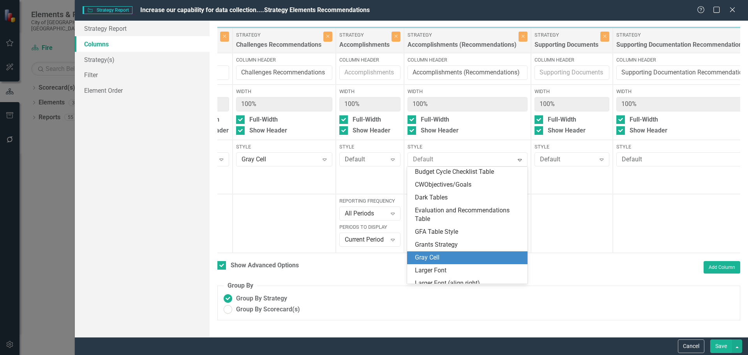
drag, startPoint x: 430, startPoint y: 256, endPoint x: 468, endPoint y: 219, distance: 52.9
click at [430, 255] on div "Gray Cell" at bounding box center [469, 257] width 108 height 9
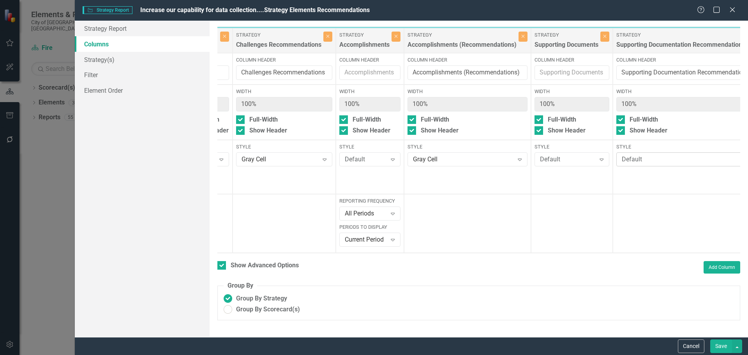
click at [642, 161] on div "Default" at bounding box center [682, 159] width 121 height 9
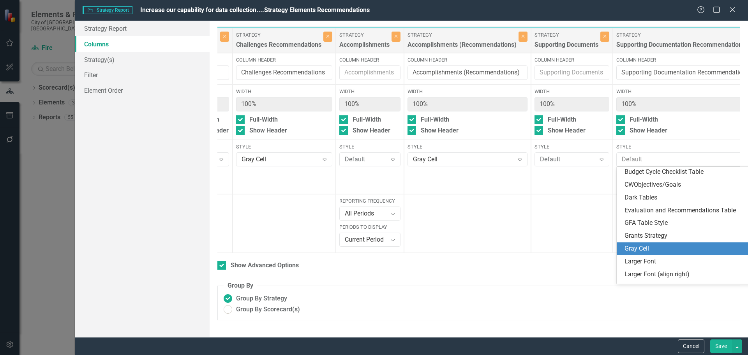
click at [641, 251] on div "Gray Cell" at bounding box center [689, 248] width 128 height 9
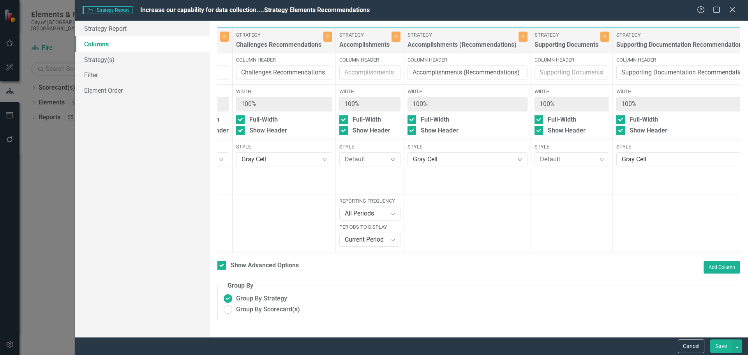
click at [711, 344] on button "Save" at bounding box center [722, 346] width 22 height 14
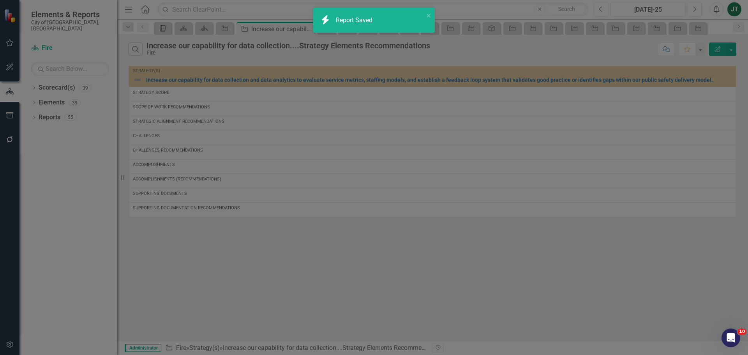
checkbox input "false"
radio input "true"
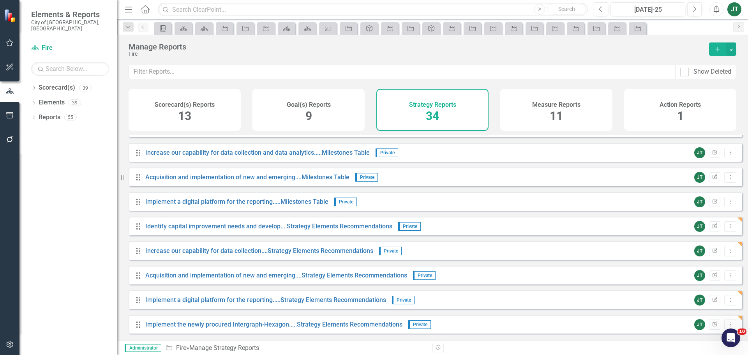
scroll to position [312, 0]
click at [181, 278] on link "Acquisition and implementation of new and emerging....Strategy Elements Recomme…" at bounding box center [276, 274] width 262 height 7
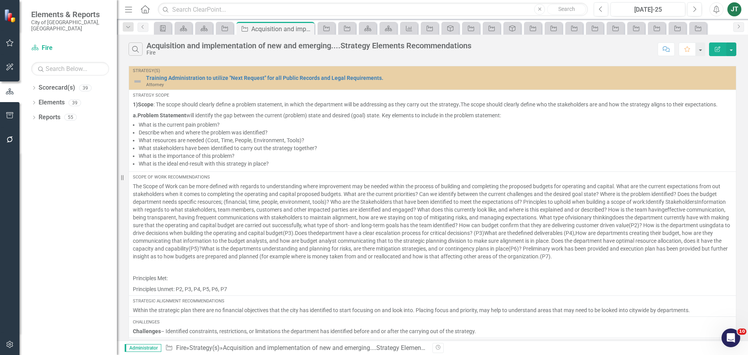
click at [720, 47] on icon "Edit Report" at bounding box center [717, 48] width 7 height 5
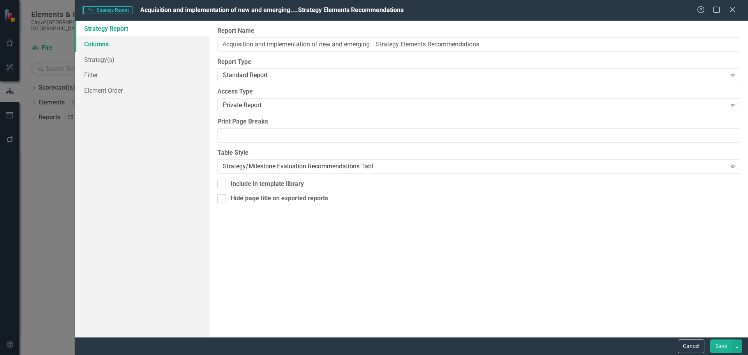
click at [105, 42] on link "Columns" at bounding box center [142, 44] width 135 height 16
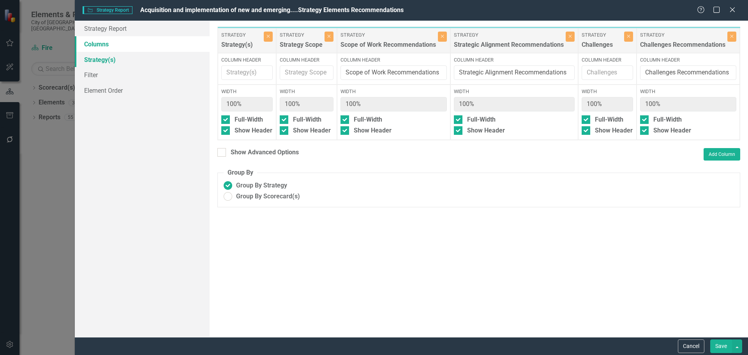
click at [102, 63] on link "Strategy(s)" at bounding box center [142, 60] width 135 height 16
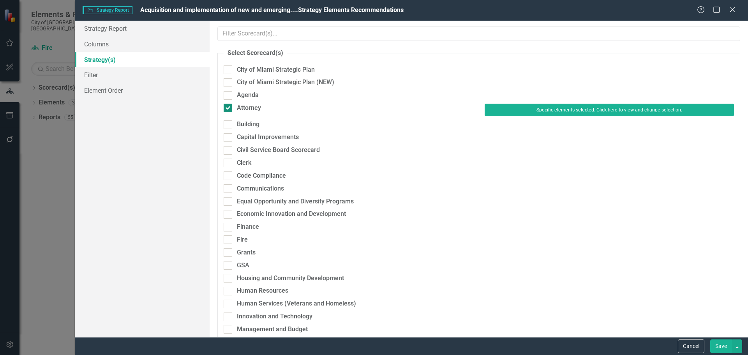
click at [251, 106] on div "Attorney" at bounding box center [249, 108] width 24 height 9
click at [229, 106] on input "Attorney" at bounding box center [226, 106] width 5 height 5
checkbox input "false"
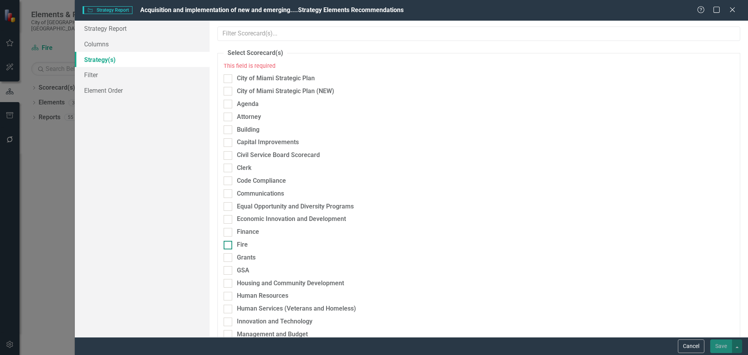
click at [243, 243] on div "Fire" at bounding box center [242, 244] width 11 height 9
click at [229, 243] on input "Fire" at bounding box center [226, 243] width 5 height 5
checkbox input "true"
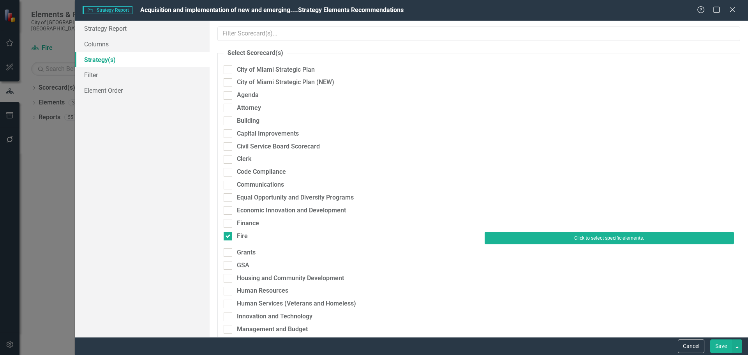
click at [546, 240] on button "Click to select specific elements." at bounding box center [609, 238] width 249 height 12
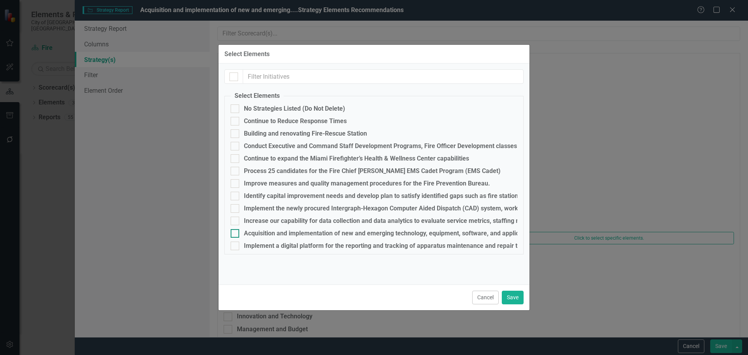
click at [256, 232] on div "Acquisition and implementation of new and emerging technology, equipment, softw…" at bounding box center [503, 233] width 519 height 7
click at [236, 232] on input "Acquisition and implementation of new and emerging technology, equipment, softw…" at bounding box center [233, 231] width 5 height 5
checkbox input "true"
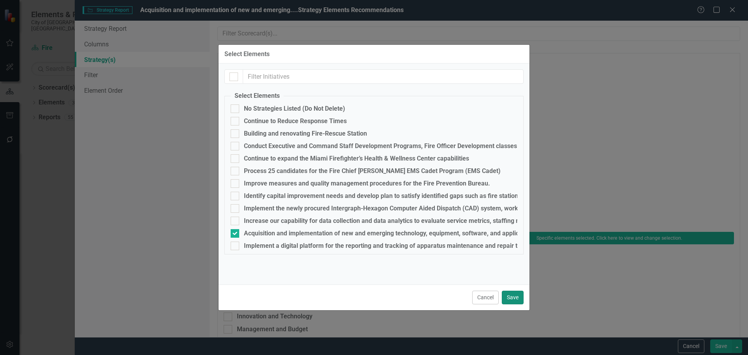
click at [516, 296] on button "Save" at bounding box center [513, 298] width 22 height 14
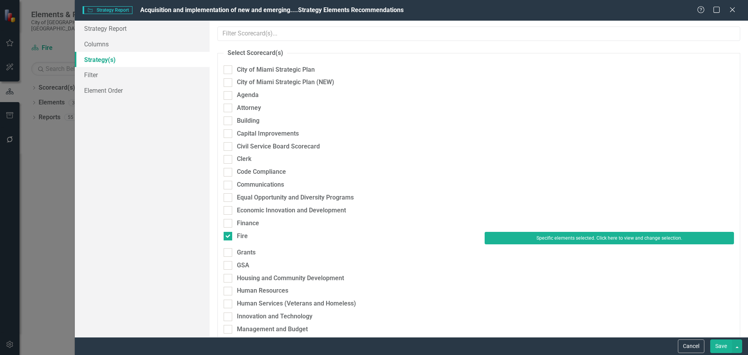
click at [724, 345] on button "Save" at bounding box center [722, 346] width 22 height 14
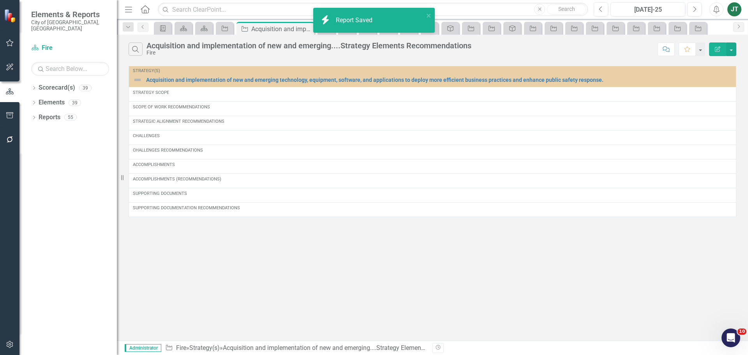
click at [719, 47] on icon "button" at bounding box center [717, 48] width 5 height 5
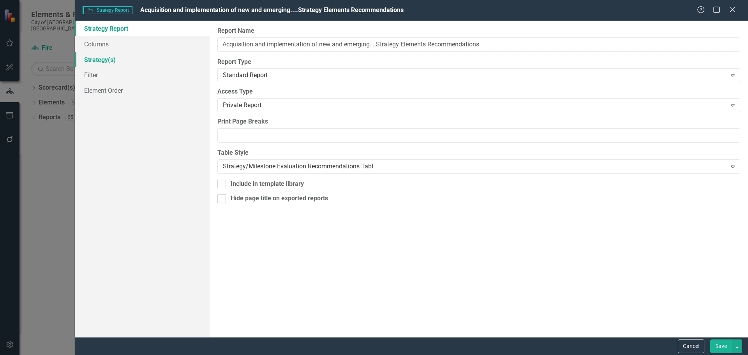
click at [95, 60] on link "Strategy(s)" at bounding box center [142, 60] width 135 height 16
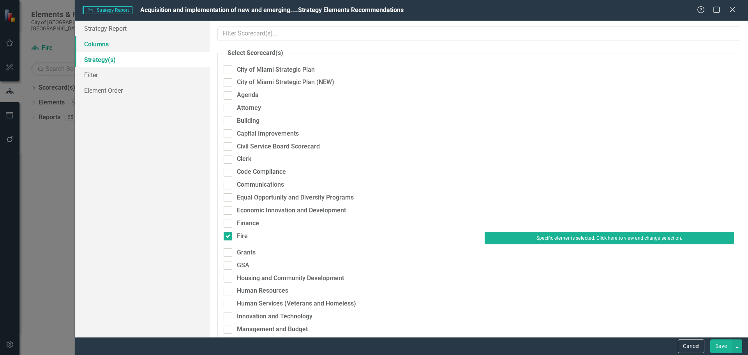
click at [104, 46] on link "Columns" at bounding box center [142, 44] width 135 height 16
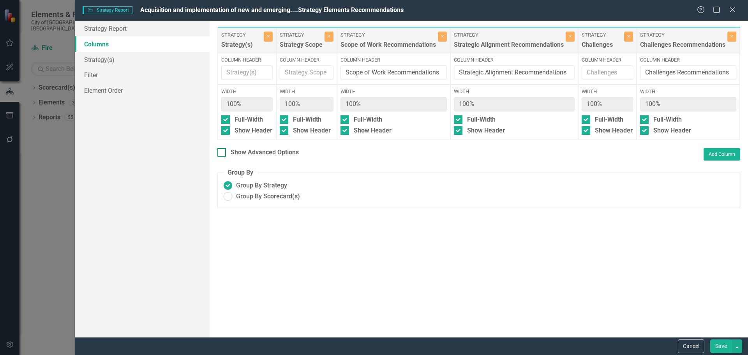
click at [267, 156] on div "Show Advanced Options" at bounding box center [265, 152] width 68 height 9
click at [223, 153] on input "Show Advanced Options" at bounding box center [219, 150] width 5 height 5
checkbox input "true"
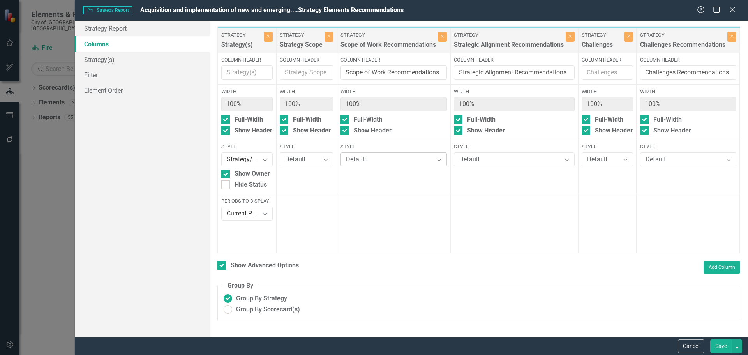
click at [380, 163] on div "Default" at bounding box center [389, 159] width 87 height 9
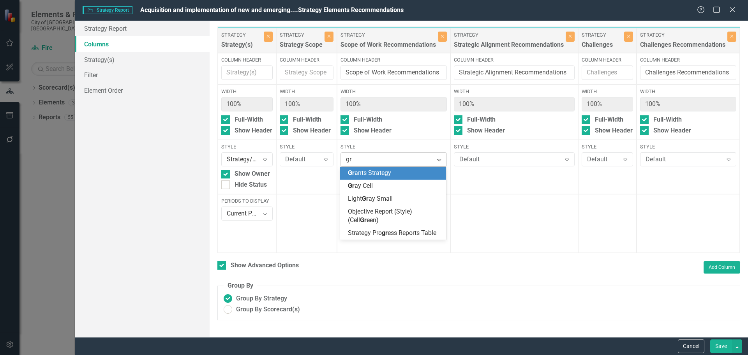
type input "gra"
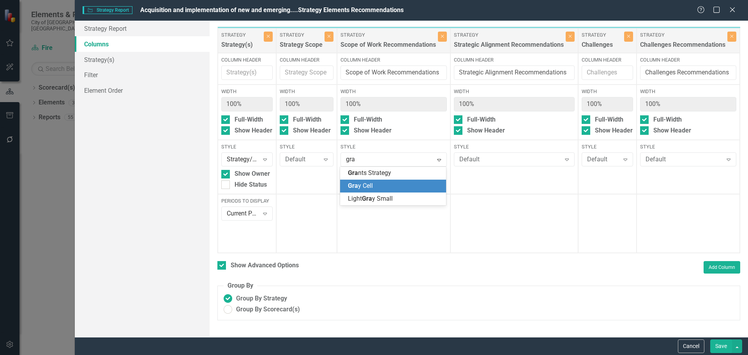
click at [386, 185] on div "Gra y Cell" at bounding box center [395, 186] width 94 height 9
click at [516, 155] on div "Default" at bounding box center [511, 159] width 102 height 9
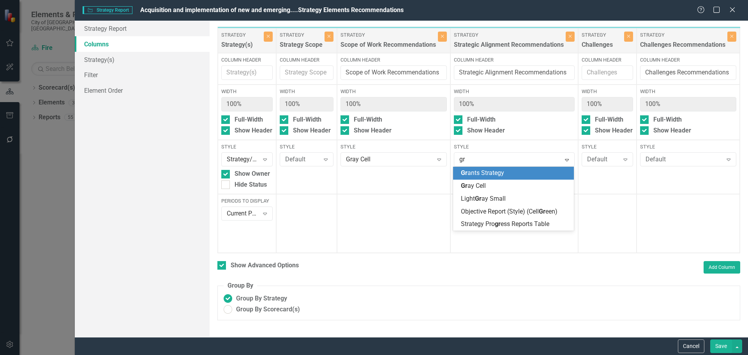
type input "gra"
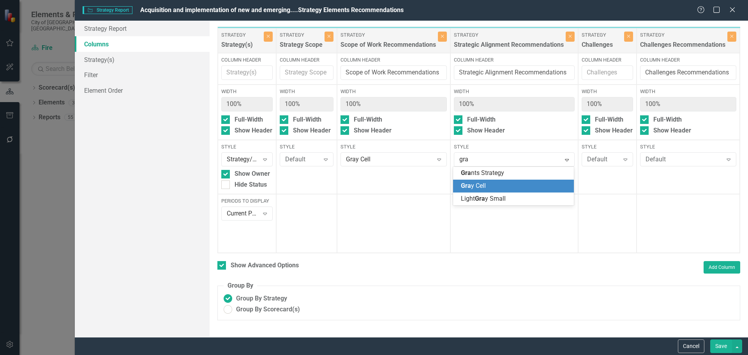
click at [499, 187] on div "Gra y Cell" at bounding box center [515, 186] width 108 height 9
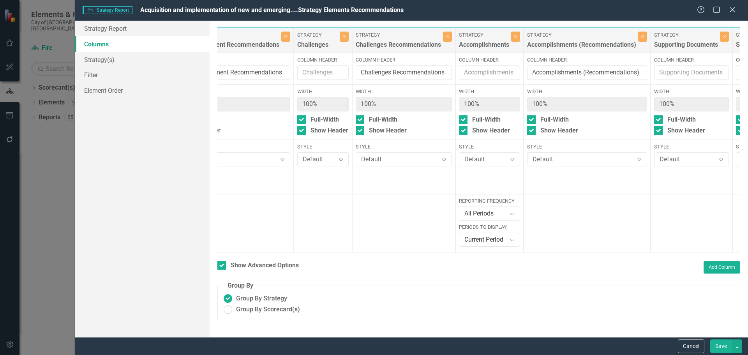
scroll to position [0, 288]
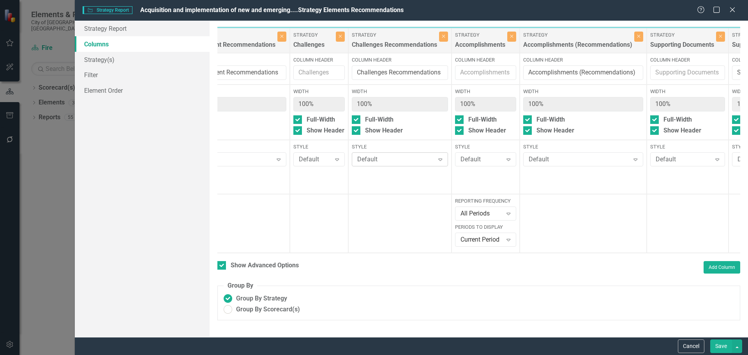
click at [396, 159] on div "Default" at bounding box center [395, 159] width 77 height 9
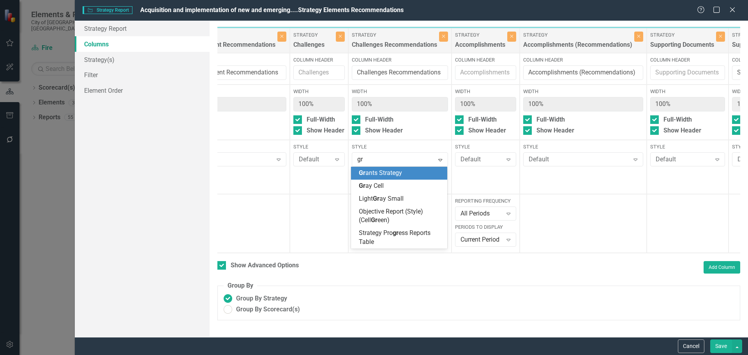
type input "gra"
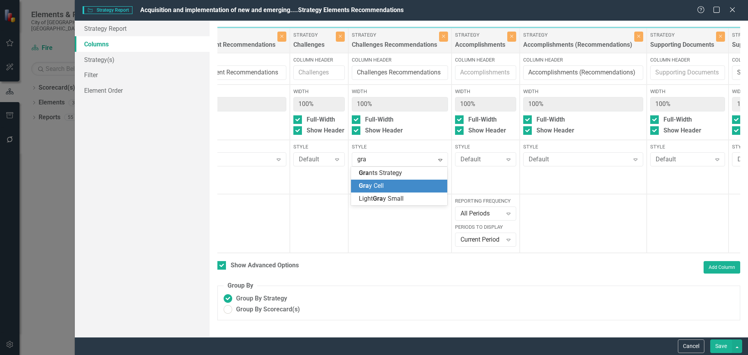
click at [384, 184] on div "Gra y Cell" at bounding box center [401, 186] width 84 height 9
click at [597, 157] on div "Default" at bounding box center [579, 159] width 101 height 9
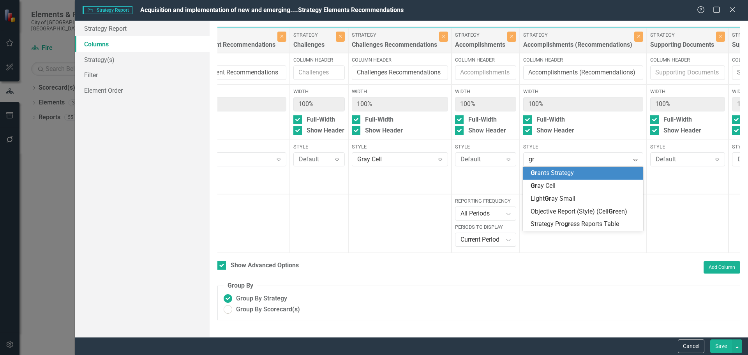
type input "gra"
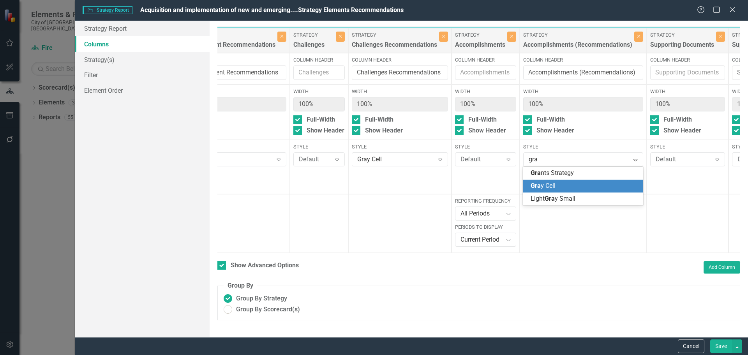
click at [562, 189] on div "Gra y Cell" at bounding box center [585, 186] width 108 height 9
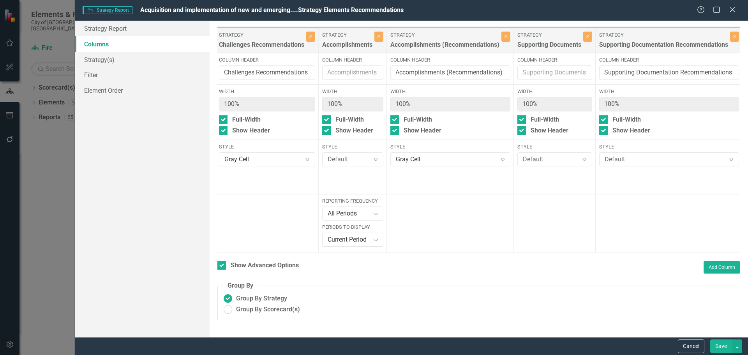
scroll to position [0, 479]
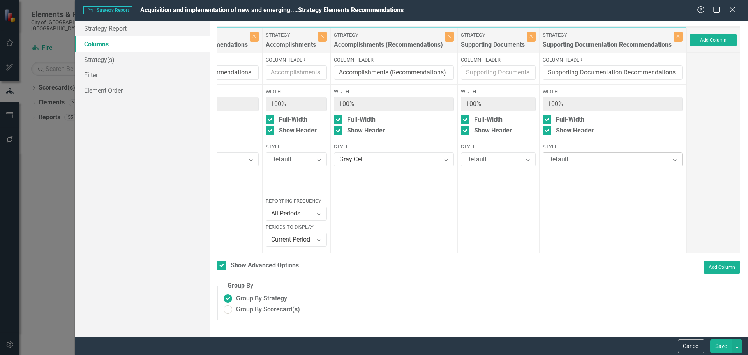
click at [589, 159] on div "Default" at bounding box center [608, 159] width 121 height 9
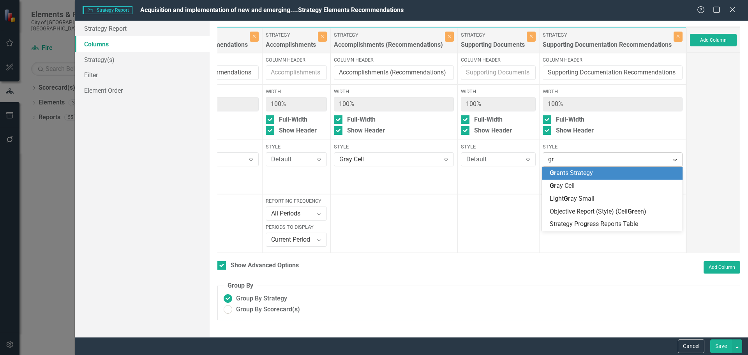
type input "gra"
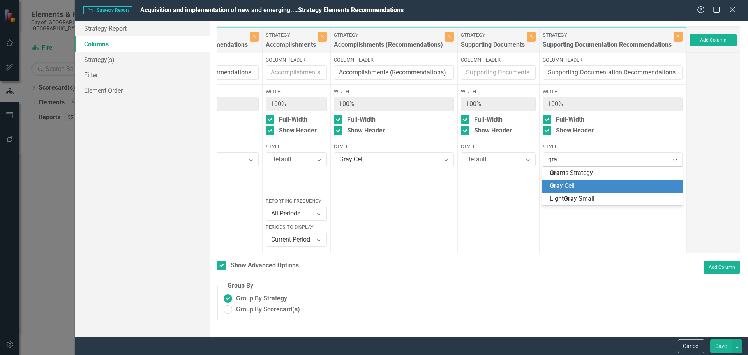
click at [570, 183] on span "Gra y Cell" at bounding box center [562, 185] width 25 height 7
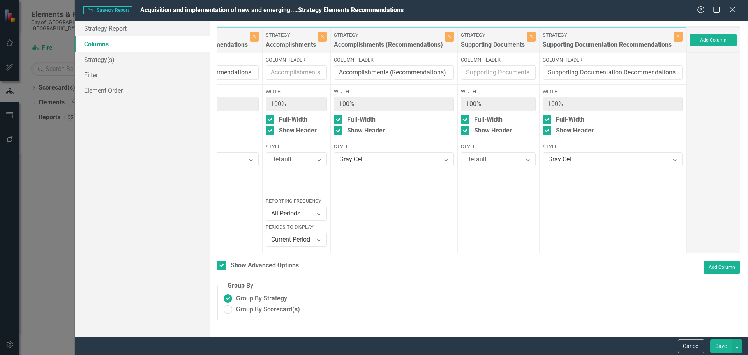
click at [720, 350] on button "Save" at bounding box center [722, 346] width 22 height 14
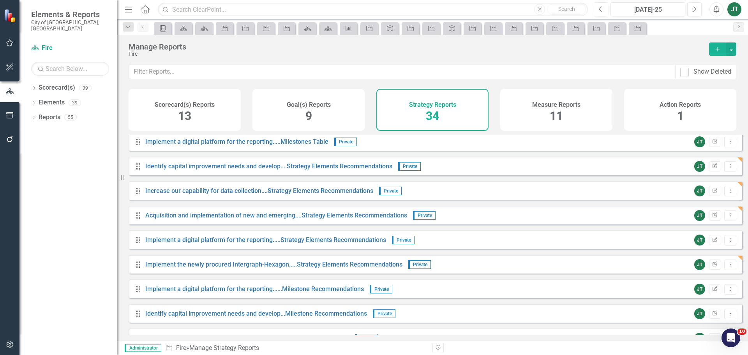
scroll to position [390, 0]
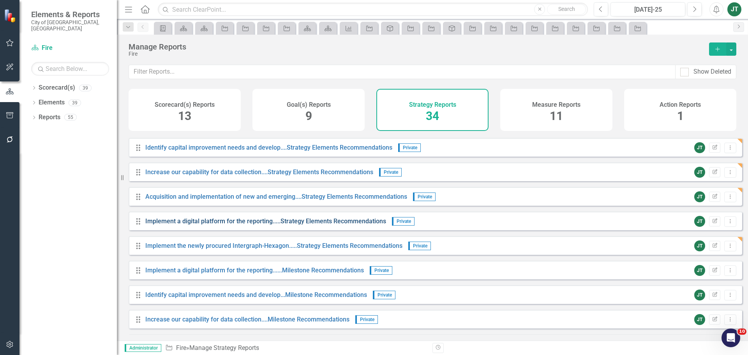
click at [349, 225] on link "Implement a digital platform for the reporting.....Strategy Elements Recommenda…" at bounding box center [265, 220] width 241 height 7
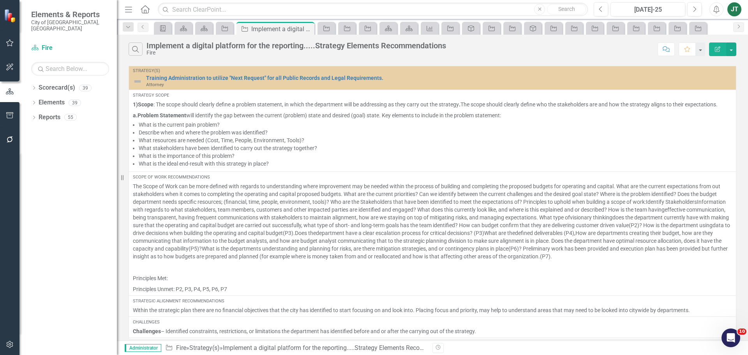
click at [717, 46] on icon "Edit Report" at bounding box center [717, 48] width 7 height 5
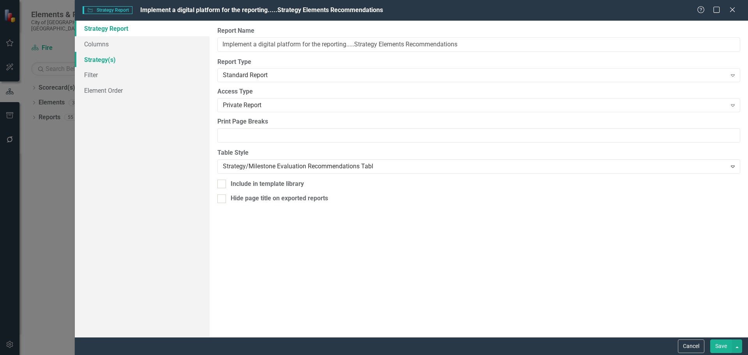
click at [104, 57] on link "Strategy(s)" at bounding box center [142, 60] width 135 height 16
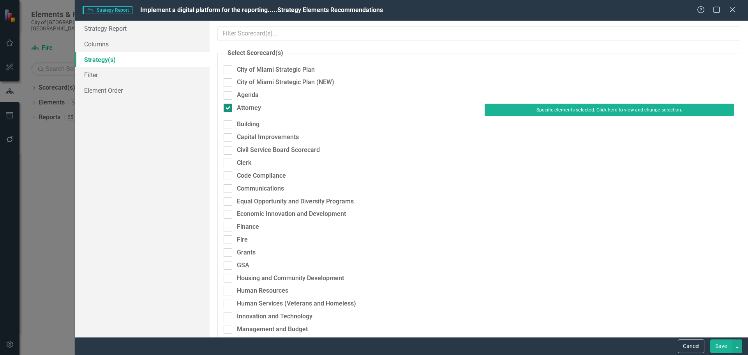
click at [244, 107] on div "Attorney" at bounding box center [249, 108] width 24 height 9
click at [229, 107] on input "Attorney" at bounding box center [226, 106] width 5 height 5
checkbox input "false"
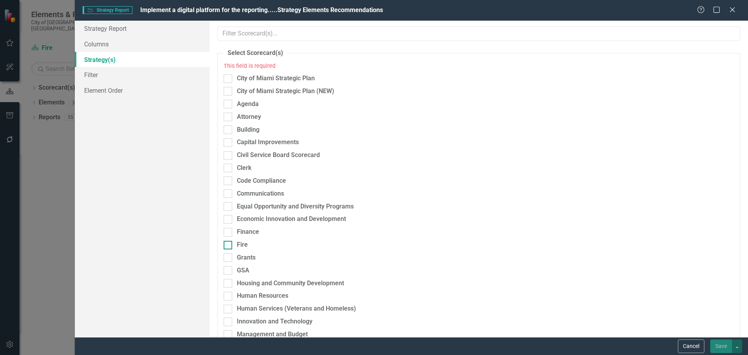
click at [236, 244] on div "Fire" at bounding box center [348, 244] width 249 height 9
click at [229, 244] on input "Fire" at bounding box center [226, 243] width 5 height 5
checkbox input "true"
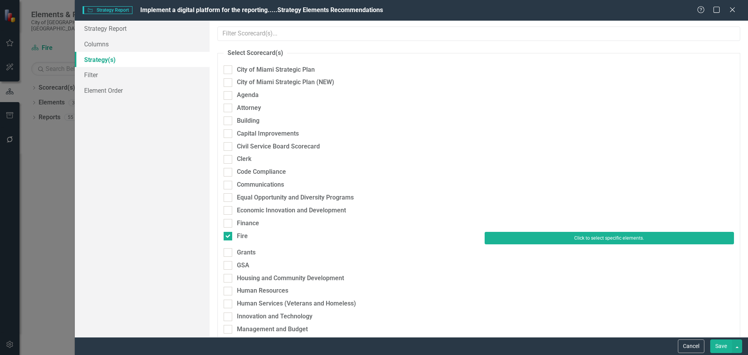
click at [554, 238] on button "Click to select specific elements." at bounding box center [609, 238] width 249 height 12
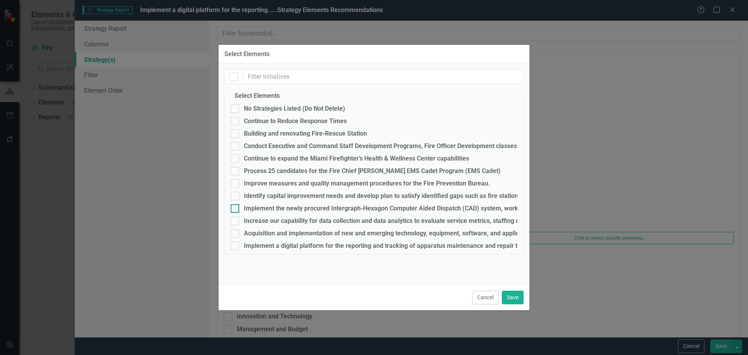
click at [262, 206] on div "Implement the newly procured Intergraph-Hexagon Computer Aided Dispatch (CAD) s…" at bounding box center [487, 208] width 486 height 7
click at [236, 206] on input "Implement the newly procured Intergraph-Hexagon Computer Aided Dispatch (CAD) s…" at bounding box center [233, 206] width 5 height 5
checkbox input "true"
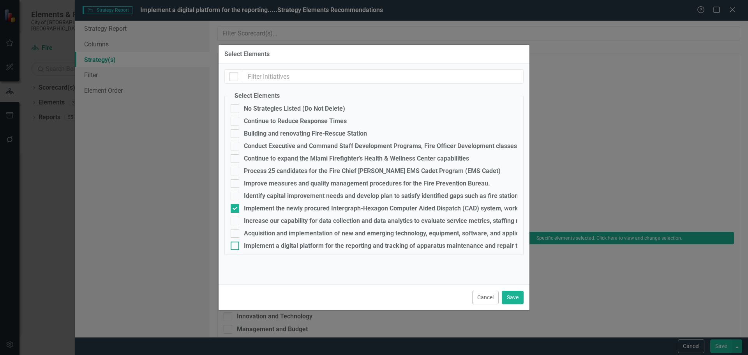
click at [265, 246] on div "Implement a digital platform for the reporting and tracking of apparatus mainte…" at bounding box center [490, 245] width 492 height 7
click at [236, 246] on input "Implement a digital platform for the reporting and tracking of apparatus mainte…" at bounding box center [233, 244] width 5 height 5
checkbox input "true"
click at [262, 209] on div "Implement the newly procured Intergraph-Hexagon Computer Aided Dispatch (CAD) s…" at bounding box center [487, 208] width 486 height 7
click at [236, 209] on input "Implement the newly procured Intergraph-Hexagon Computer Aided Dispatch (CAD) s…" at bounding box center [233, 206] width 5 height 5
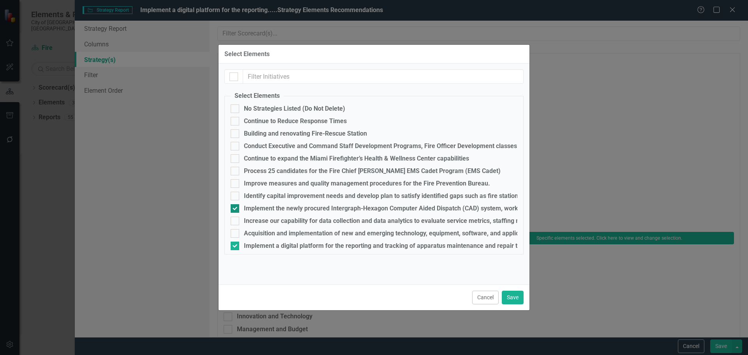
checkbox input "false"
click at [513, 295] on button "Save" at bounding box center [513, 298] width 22 height 14
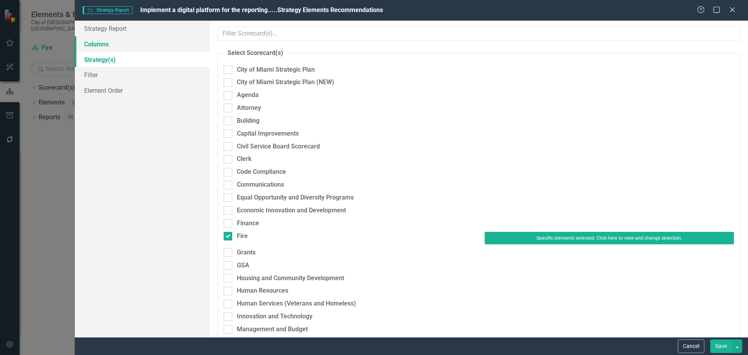
click at [103, 41] on link "Columns" at bounding box center [142, 44] width 135 height 16
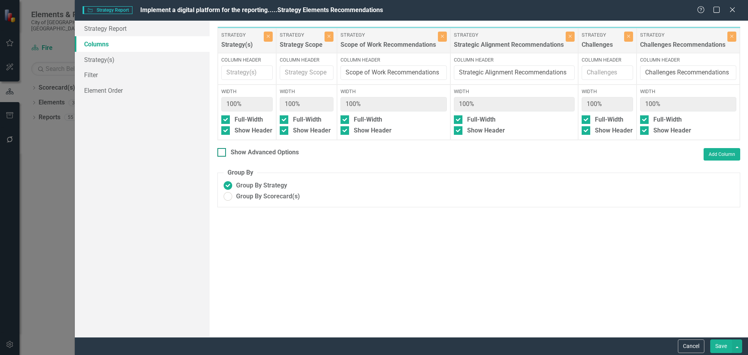
click at [269, 157] on div "Show Advanced Options" at bounding box center [265, 152] width 68 height 9
click at [223, 153] on input "Show Advanced Options" at bounding box center [219, 150] width 5 height 5
checkbox input "true"
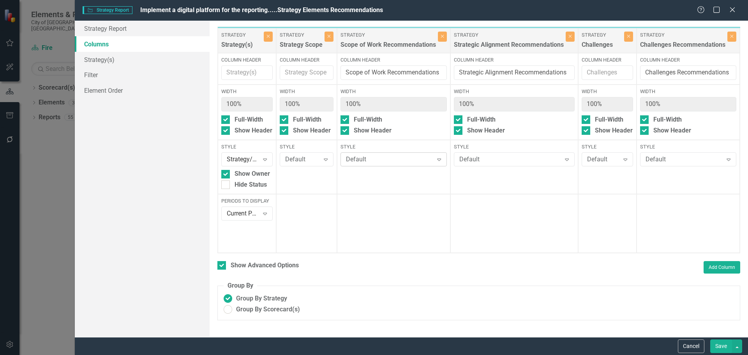
click at [392, 157] on div "Default" at bounding box center [389, 159] width 87 height 9
type input "gray"
click at [370, 169] on span "Gray Cell" at bounding box center [359, 172] width 23 height 7
click at [529, 156] on div "Default" at bounding box center [511, 159] width 102 height 9
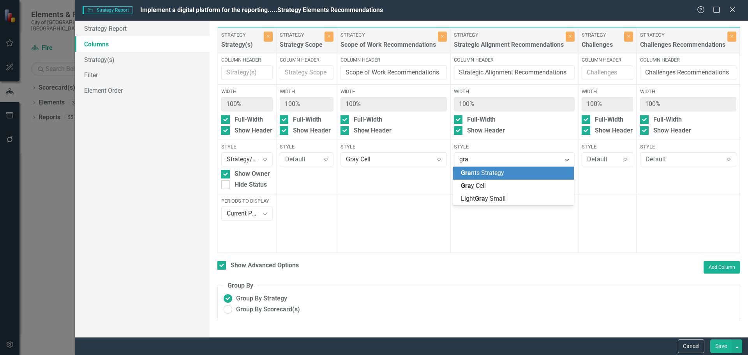
type input "gray"
click at [504, 174] on div "Gray Cell" at bounding box center [515, 173] width 108 height 9
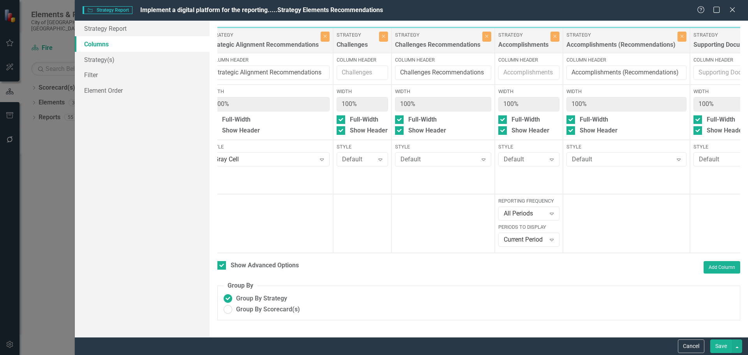
scroll to position [0, 277]
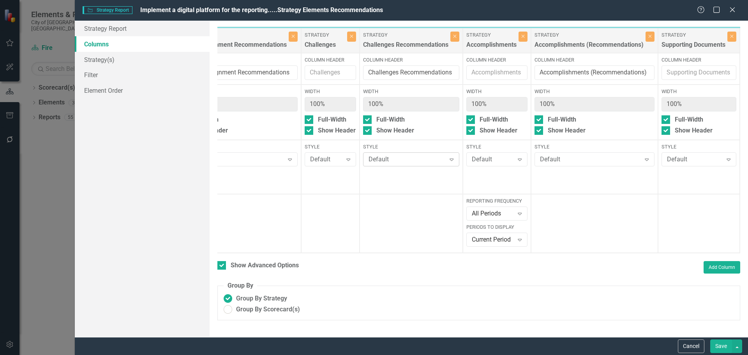
click at [406, 161] on div "Default" at bounding box center [407, 159] width 77 height 9
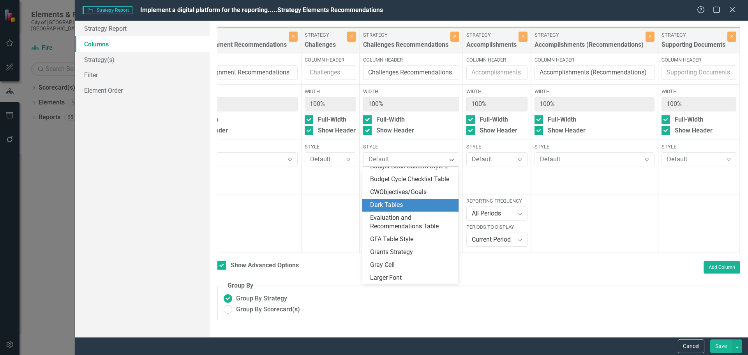
scroll to position [117, 0]
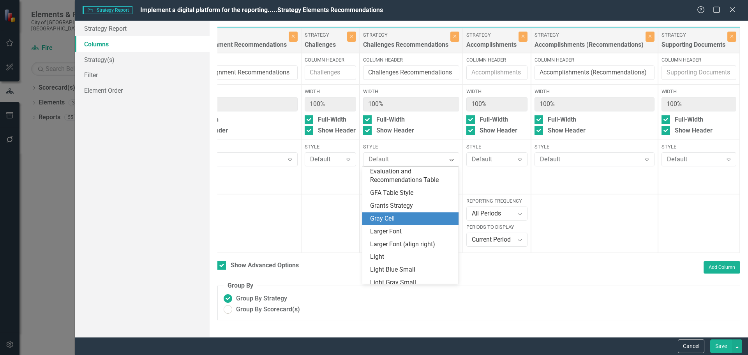
click at [391, 223] on div "Gray Cell" at bounding box center [412, 218] width 84 height 9
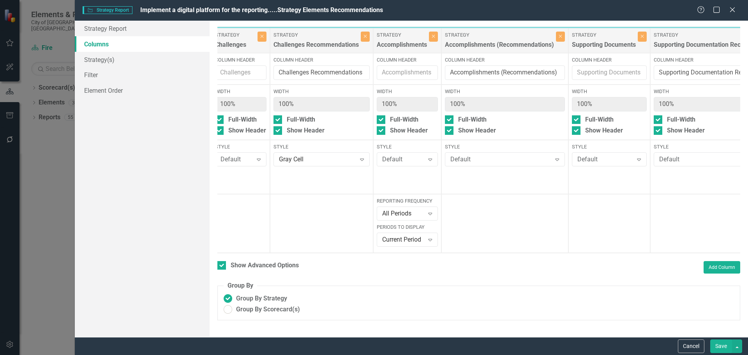
scroll to position [0, 479]
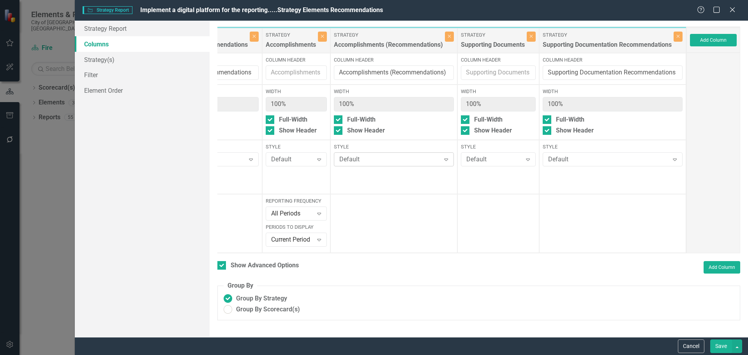
click at [386, 158] on div "Default" at bounding box center [389, 159] width 101 height 9
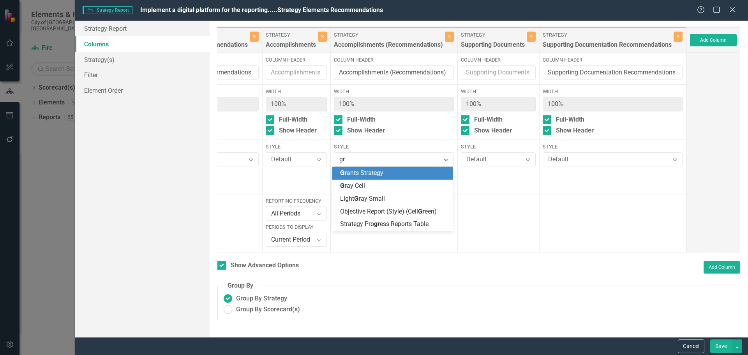
type input "gra"
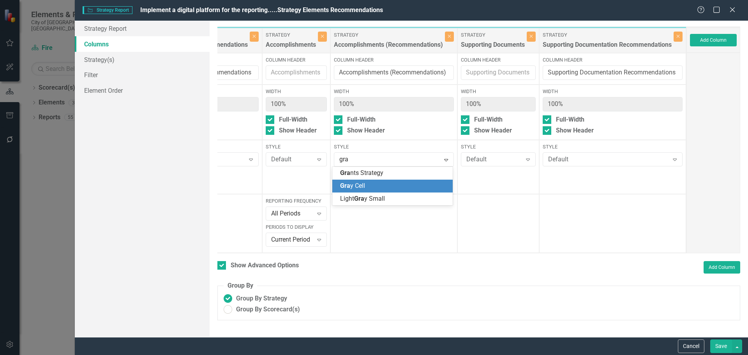
click at [366, 186] on div "Gra y Cell" at bounding box center [394, 186] width 108 height 9
click at [563, 156] on div "Default" at bounding box center [608, 159] width 121 height 9
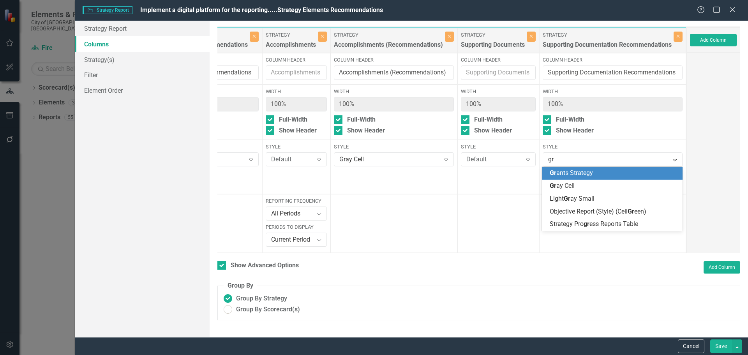
type input "gra"
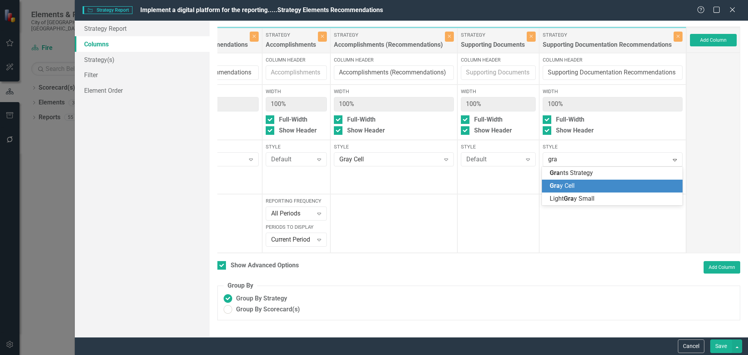
click at [608, 186] on div "Gra y Cell" at bounding box center [614, 186] width 128 height 9
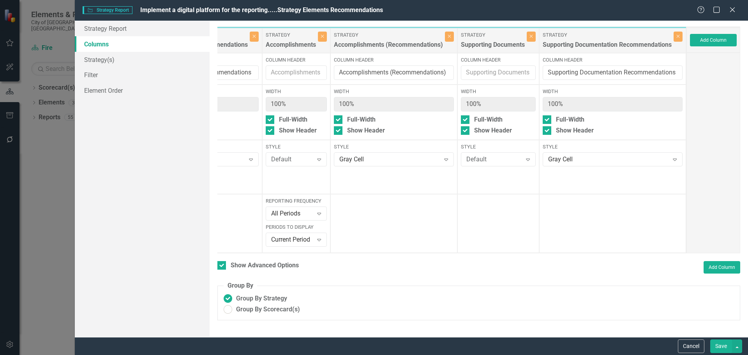
click at [719, 346] on button "Save" at bounding box center [722, 346] width 22 height 14
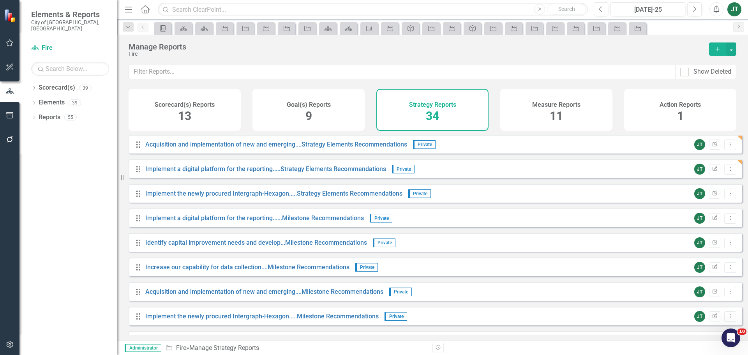
scroll to position [429, 0]
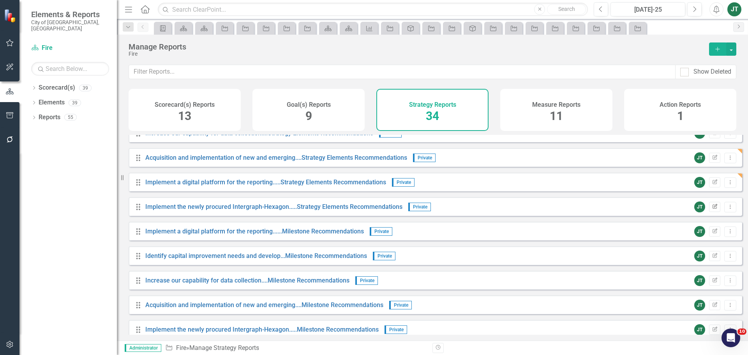
click at [712, 209] on icon "Edit Report" at bounding box center [715, 207] width 6 height 5
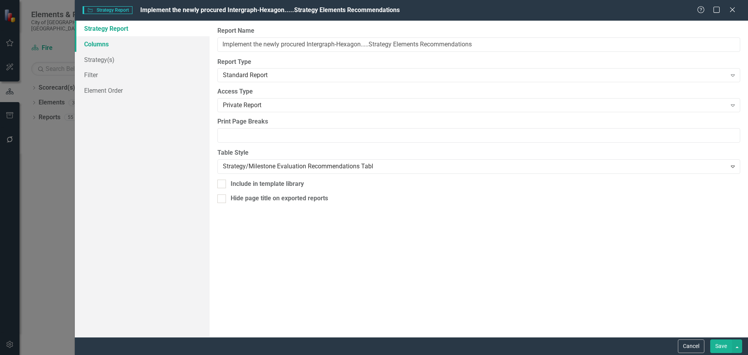
click at [101, 45] on link "Columns" at bounding box center [142, 44] width 135 height 16
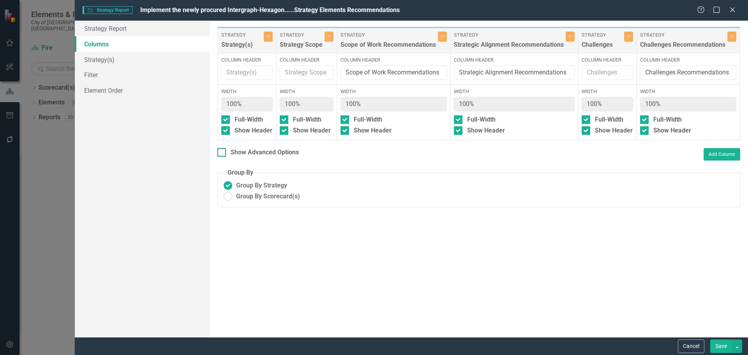
click at [257, 157] on div "Show Advanced Options" at bounding box center [265, 152] width 68 height 9
click at [223, 153] on input "Show Advanced Options" at bounding box center [219, 150] width 5 height 5
checkbox input "true"
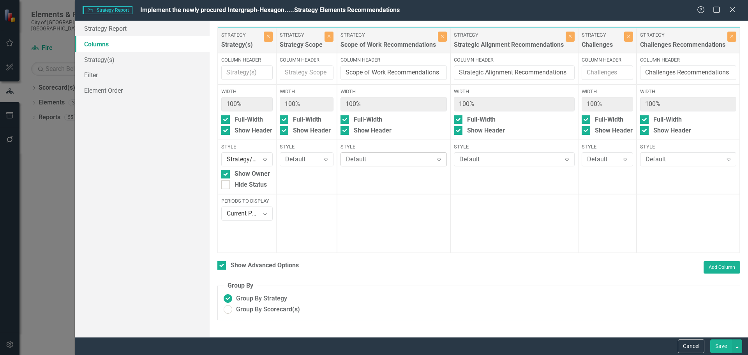
click at [364, 160] on div "Default" at bounding box center [389, 159] width 87 height 9
type input "gray"
click at [366, 173] on span "Gray Cell" at bounding box center [359, 172] width 23 height 7
click at [515, 163] on div "Default" at bounding box center [511, 159] width 102 height 9
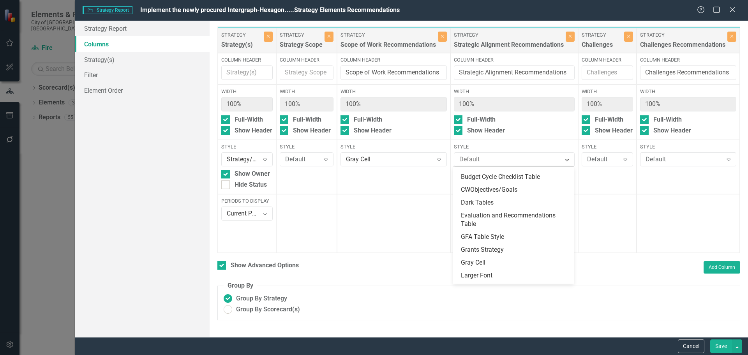
scroll to position [78, 0]
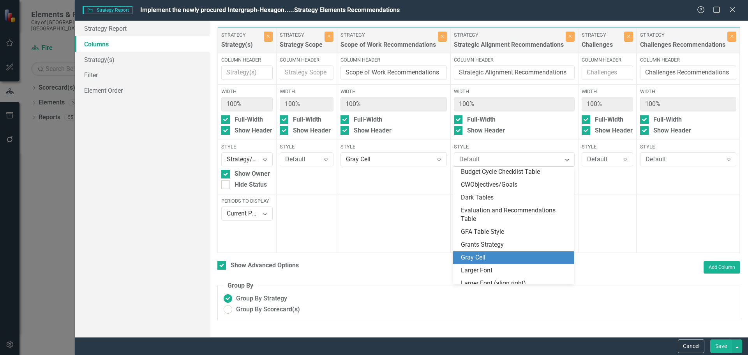
click at [482, 254] on div "Gray Cell" at bounding box center [515, 257] width 108 height 9
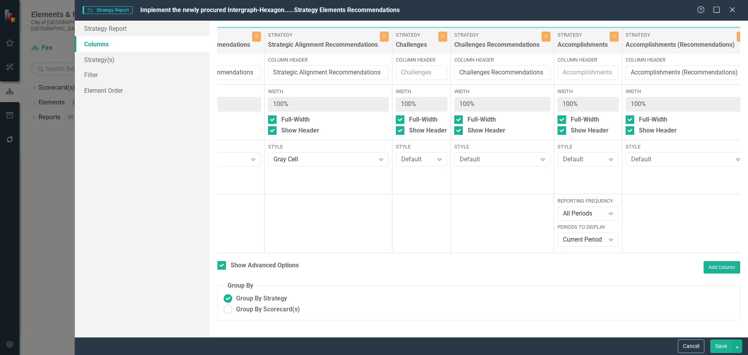
scroll to position [0, 242]
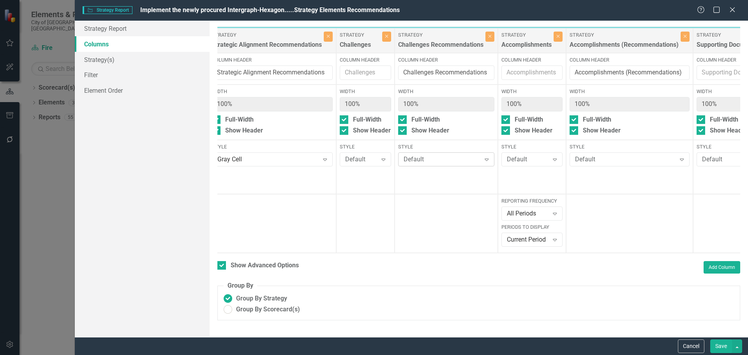
click at [435, 161] on div "Default" at bounding box center [442, 159] width 77 height 9
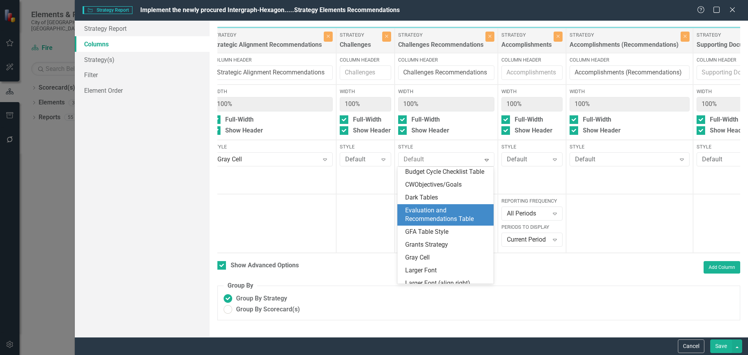
scroll to position [117, 0]
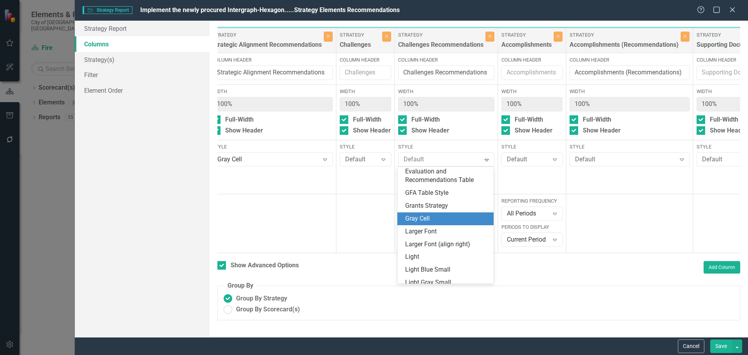
click at [427, 223] on div "Gray Cell" at bounding box center [447, 218] width 84 height 9
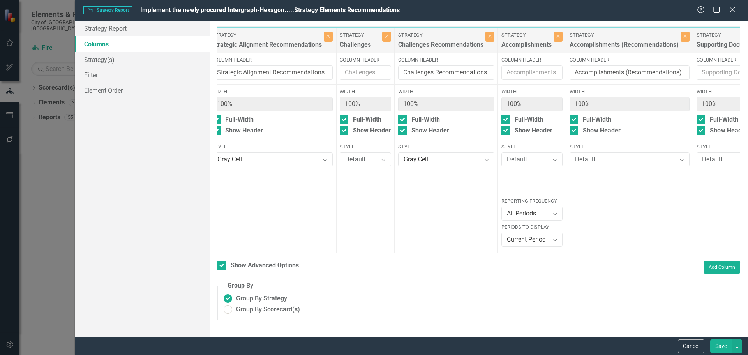
click at [419, 253] on div "Strategy Strategy(s) Close Column Header Width 100% Full-Width Show Header Styl…" at bounding box center [448, 140] width 947 height 227
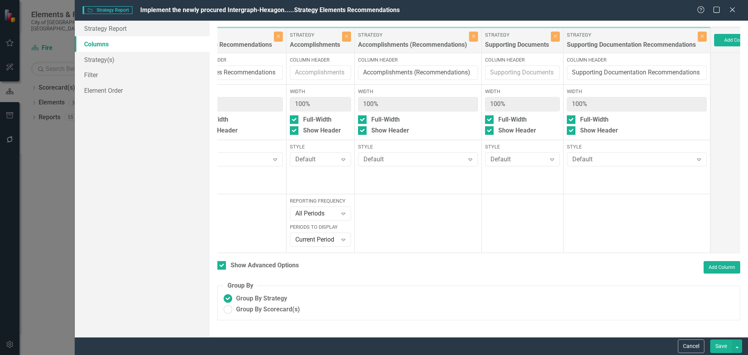
scroll to position [0, 450]
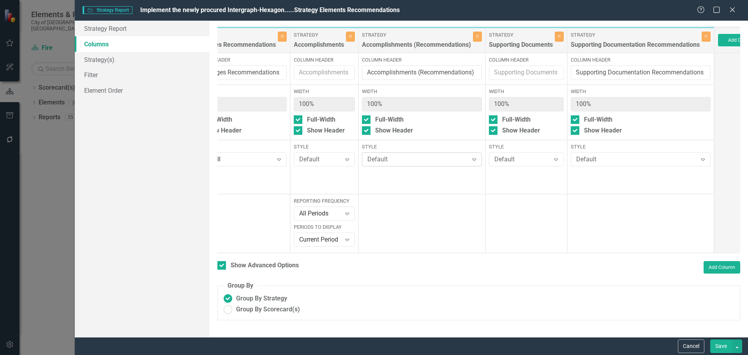
click at [427, 157] on div "Default" at bounding box center [418, 159] width 101 height 9
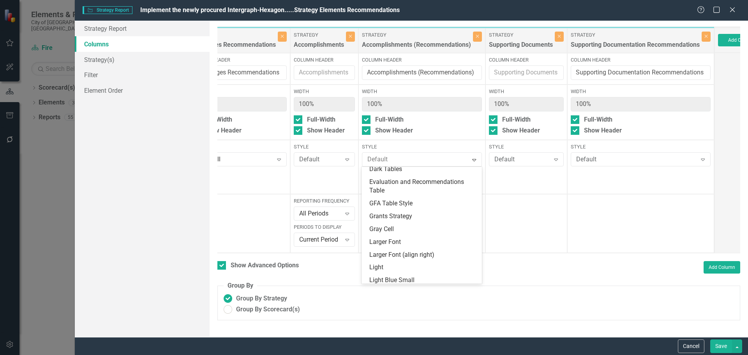
scroll to position [117, 0]
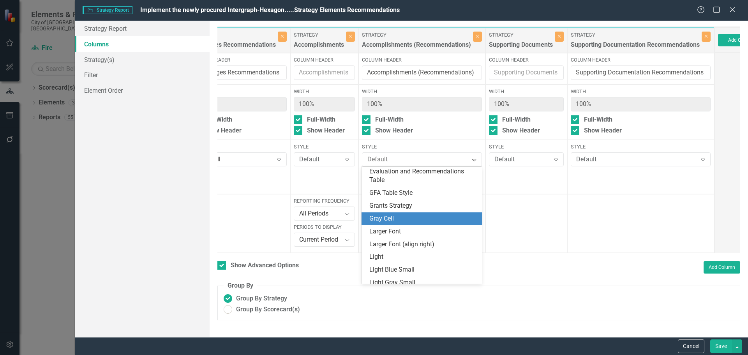
click at [371, 214] on div "Gray Cell" at bounding box center [423, 218] width 108 height 9
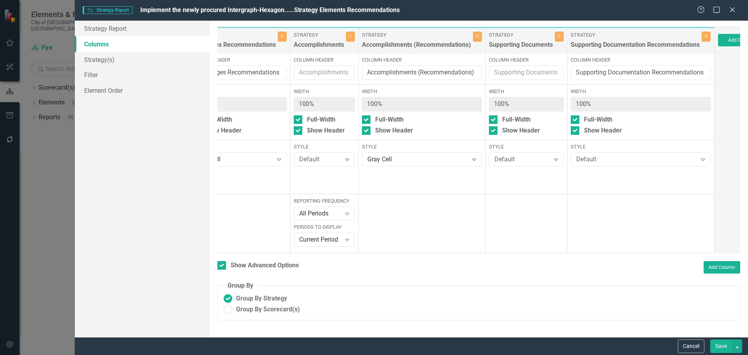
scroll to position [0, 479]
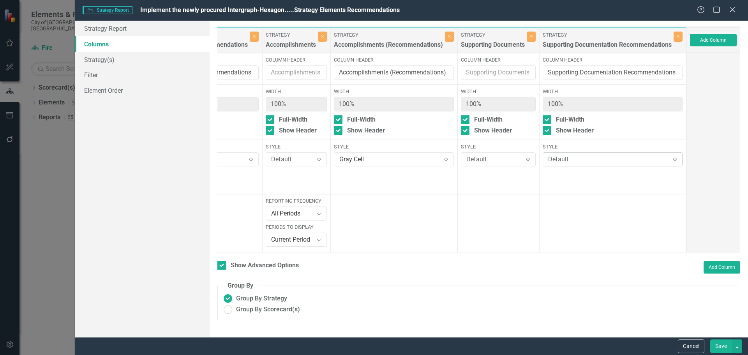
click at [567, 152] on div "Default Expand" at bounding box center [613, 159] width 140 height 14
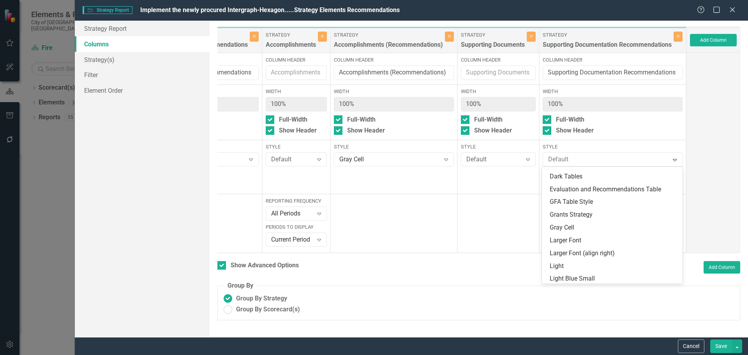
scroll to position [117, 0]
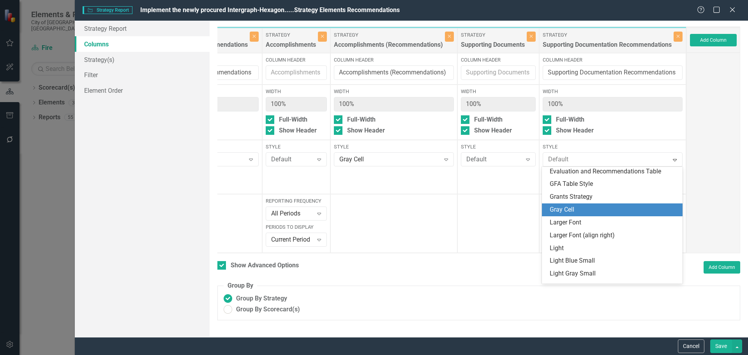
click at [570, 208] on div "Gray Cell" at bounding box center [614, 209] width 128 height 9
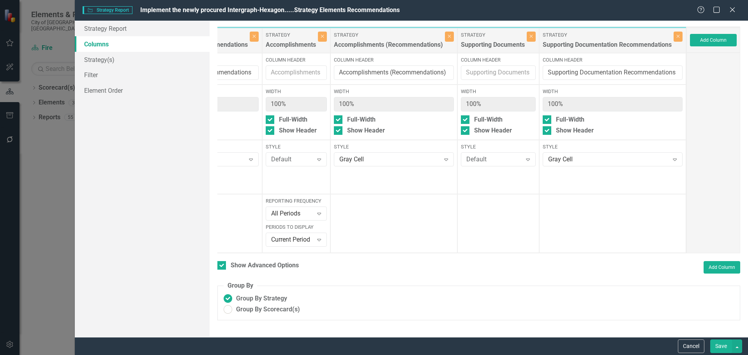
click at [728, 348] on button "Save" at bounding box center [722, 346] width 22 height 14
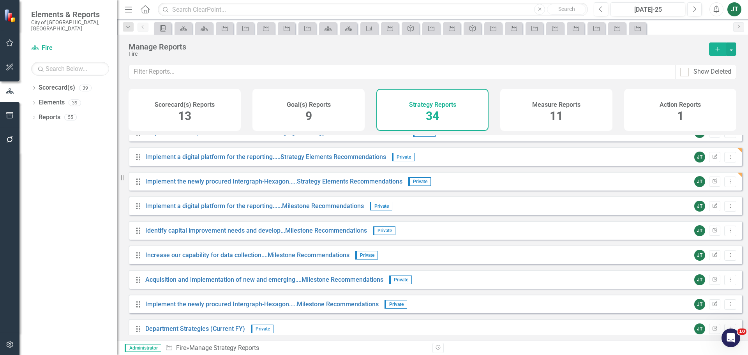
scroll to position [468, 0]
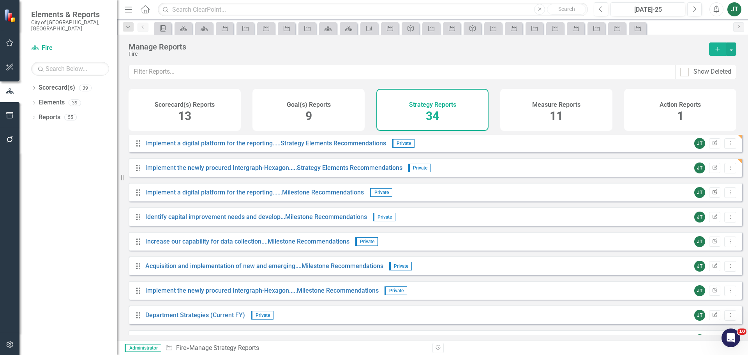
click at [713, 194] on icon "button" at bounding box center [715, 191] width 5 height 5
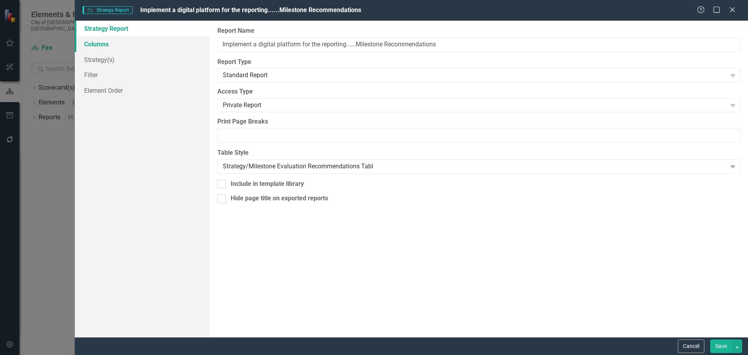
click at [95, 44] on link "Columns" at bounding box center [142, 44] width 135 height 16
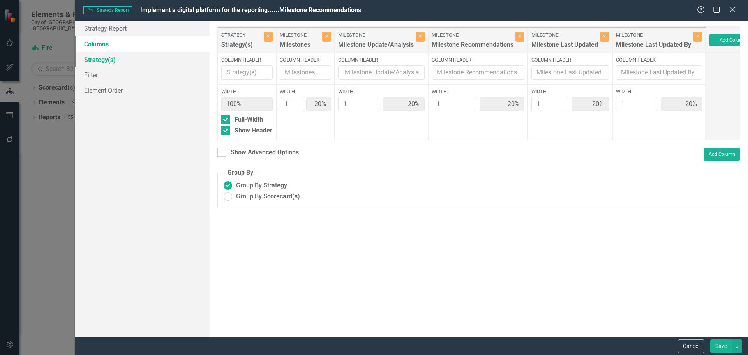
click at [95, 55] on link "Strategy(s)" at bounding box center [142, 60] width 135 height 16
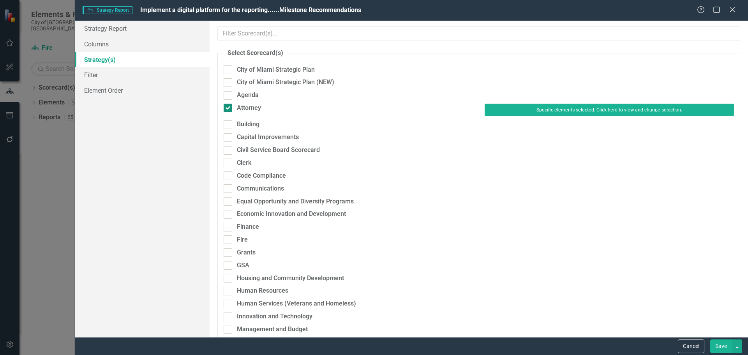
click at [247, 106] on div "Attorney" at bounding box center [249, 108] width 24 height 9
click at [229, 106] on input "Attorney" at bounding box center [226, 106] width 5 height 5
checkbox input "false"
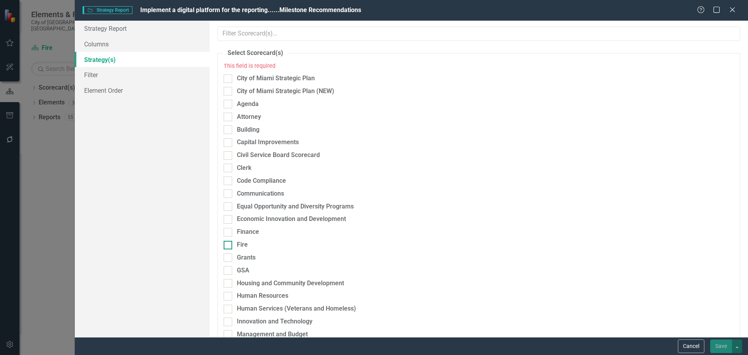
click at [243, 242] on div "Fire" at bounding box center [242, 244] width 11 height 9
click at [229, 242] on input "Fire" at bounding box center [226, 243] width 5 height 5
checkbox input "true"
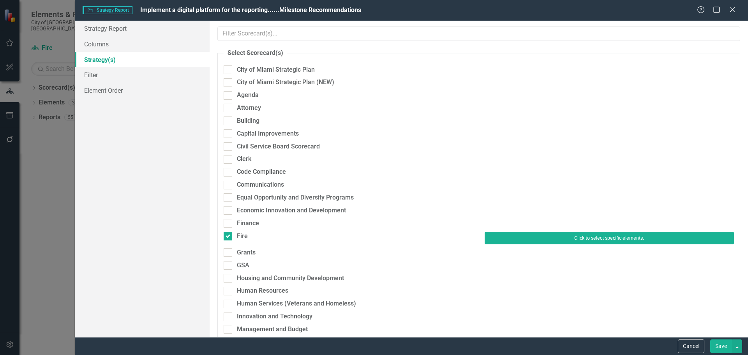
click at [510, 238] on button "Click to select specific elements." at bounding box center [609, 238] width 249 height 12
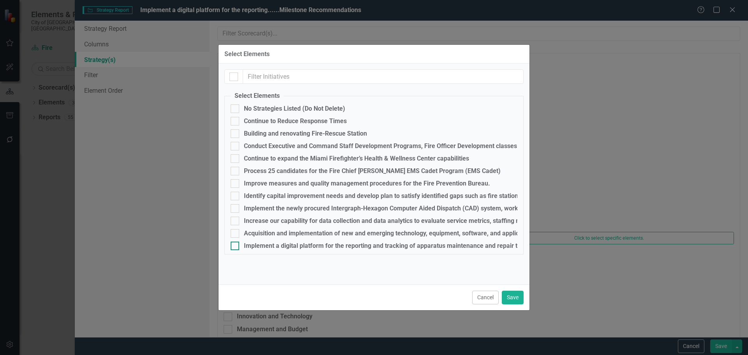
click at [264, 246] on div "Implement a digital platform for the reporting and tracking of apparatus mainte…" at bounding box center [490, 245] width 492 height 7
click at [236, 246] on input "Implement a digital platform for the reporting and tracking of apparatus mainte…" at bounding box center [233, 244] width 5 height 5
checkbox input "true"
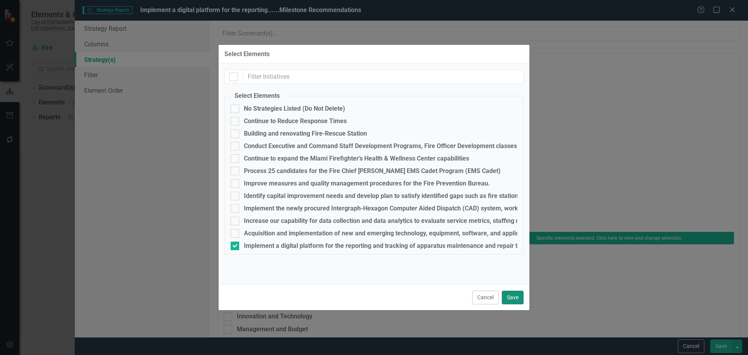
drag, startPoint x: 511, startPoint y: 297, endPoint x: 534, endPoint y: 294, distance: 23.3
click at [511, 297] on button "Save" at bounding box center [513, 298] width 22 height 14
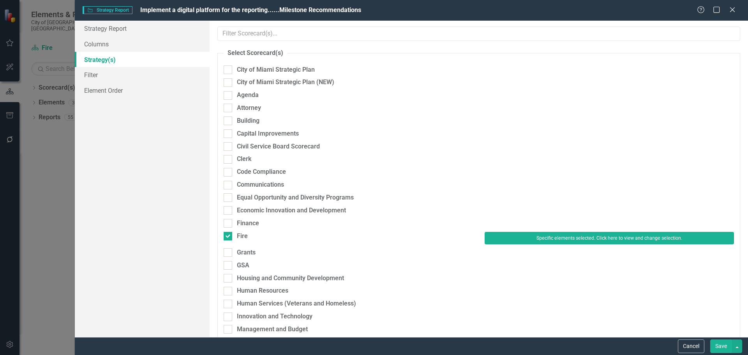
click at [719, 343] on button "Save" at bounding box center [722, 346] width 22 height 14
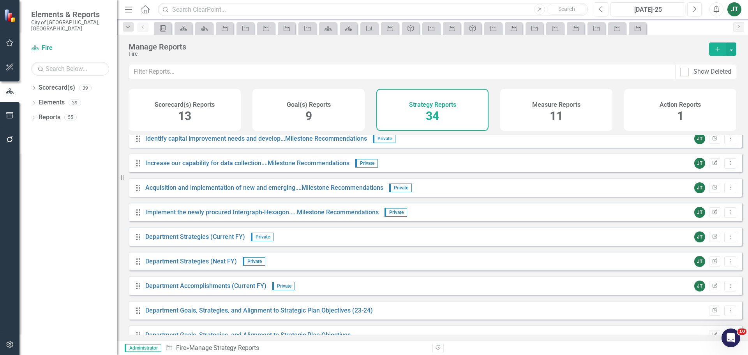
scroll to position [479, 0]
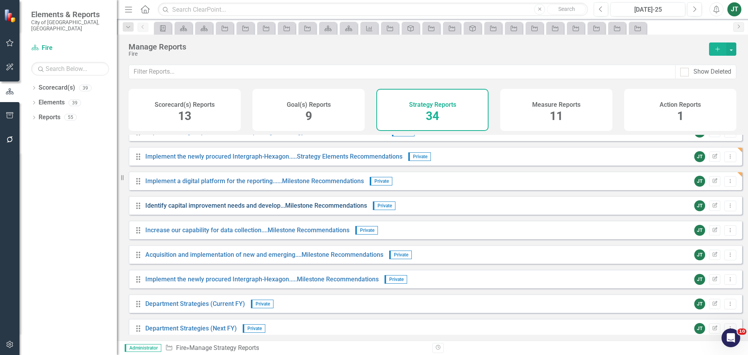
click at [282, 209] on link "Identify capital improvement needs and develop...Milestone Recommendations" at bounding box center [256, 205] width 222 height 7
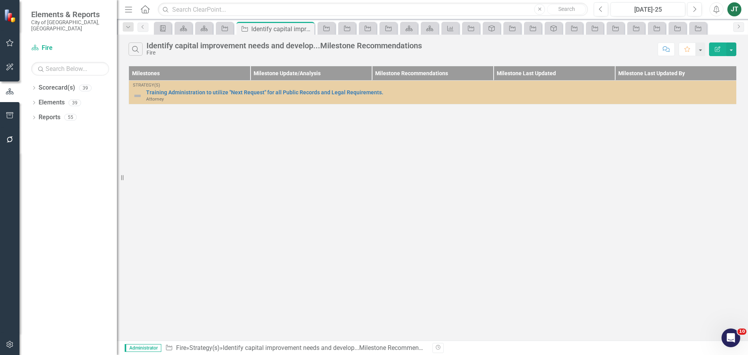
click at [716, 48] on icon "button" at bounding box center [717, 48] width 5 height 5
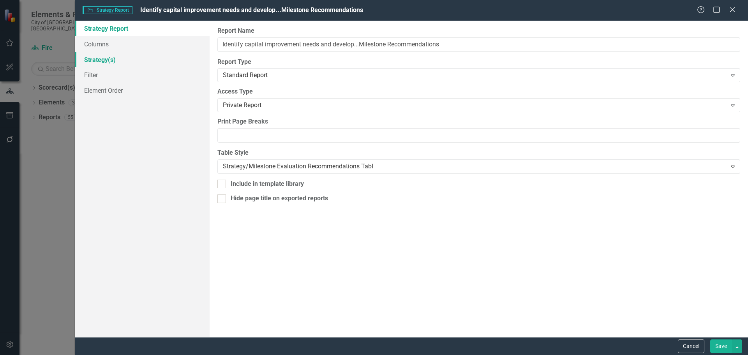
click at [105, 61] on link "Strategy(s)" at bounding box center [142, 60] width 135 height 16
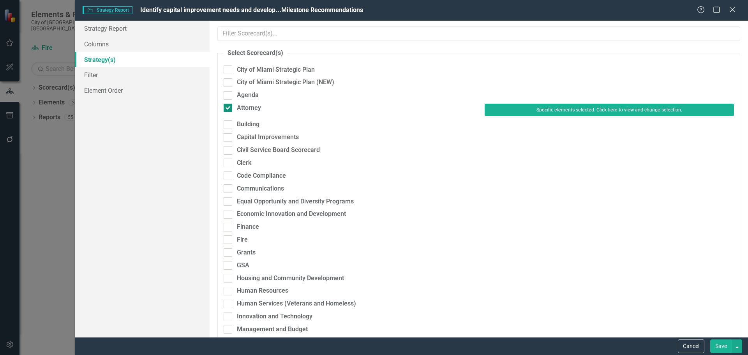
click at [233, 109] on div "Attorney" at bounding box center [348, 108] width 249 height 9
click at [229, 109] on input "Attorney" at bounding box center [226, 106] width 5 height 5
checkbox input "false"
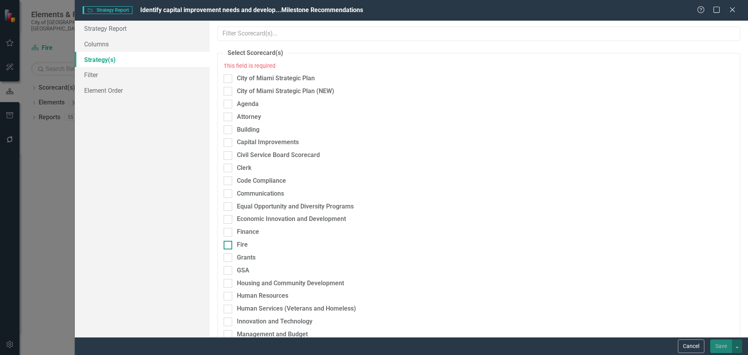
click at [244, 244] on div "Fire" at bounding box center [242, 244] width 11 height 9
click at [229, 244] on input "Fire" at bounding box center [226, 243] width 5 height 5
checkbox input "true"
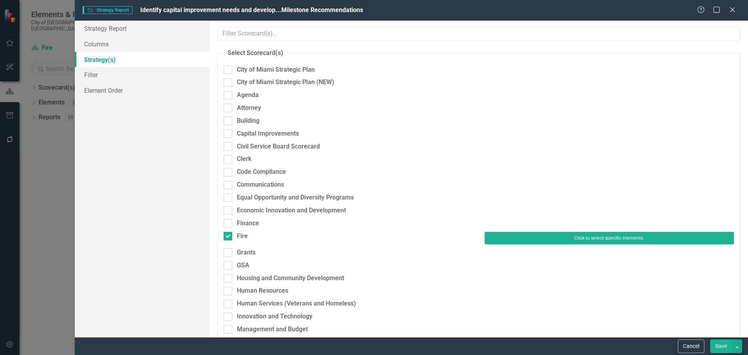
click at [514, 234] on button "Click to select specific elements." at bounding box center [609, 238] width 249 height 12
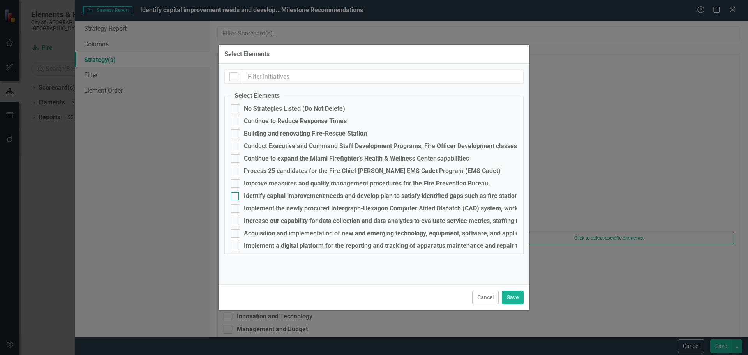
click at [259, 197] on div "Identify capital improvement needs and develop plan to satisfy identified gaps …" at bounding box center [481, 196] width 475 height 7
click at [236, 197] on input "Identify capital improvement needs and develop plan to satisfy identified gaps …" at bounding box center [233, 194] width 5 height 5
checkbox input "true"
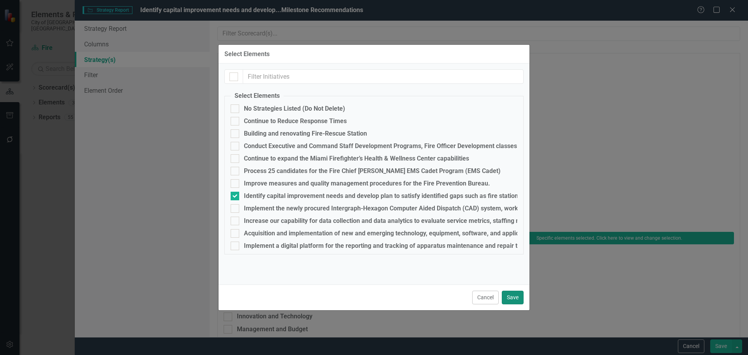
click at [515, 295] on button "Save" at bounding box center [513, 298] width 22 height 14
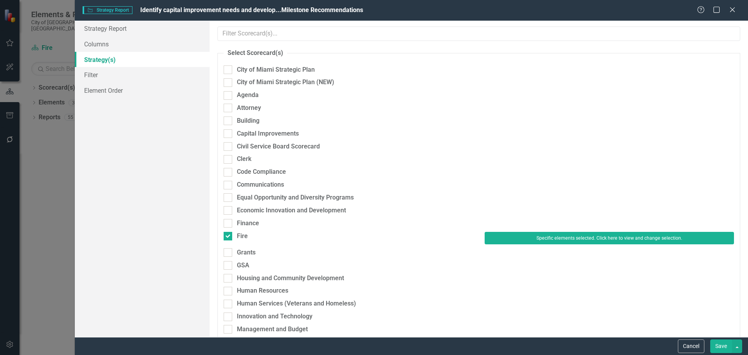
click at [728, 348] on button "Save" at bounding box center [722, 346] width 22 height 14
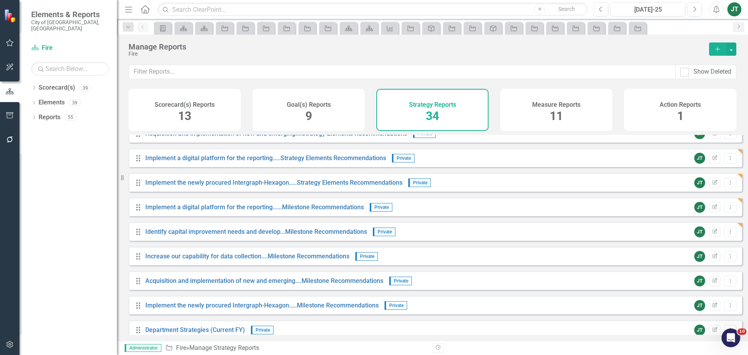
scroll to position [468, 0]
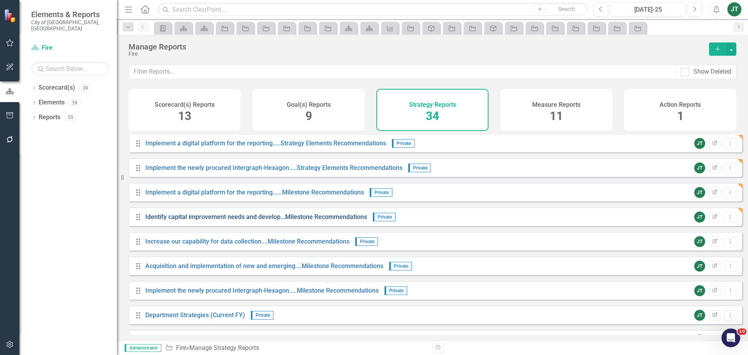
click at [253, 221] on link "Identify capital improvement needs and develop...Milestone Recommendations" at bounding box center [256, 216] width 222 height 7
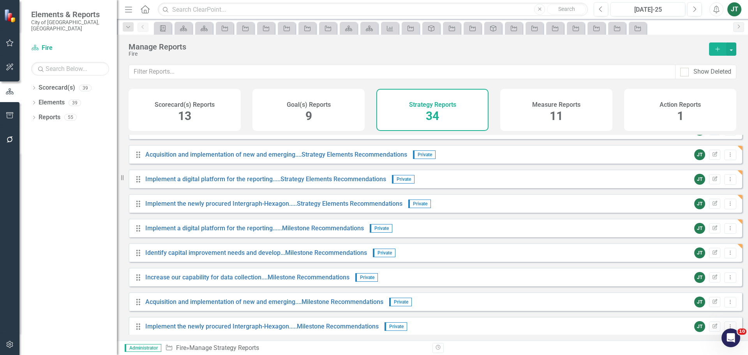
scroll to position [468, 0]
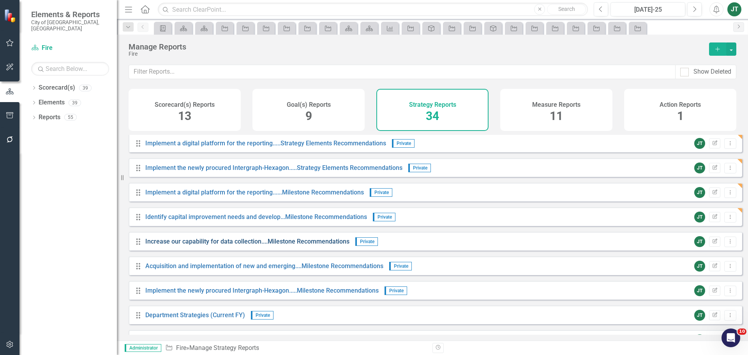
click at [184, 245] on link "Increase our capability for data collection....Milestone Recommendations" at bounding box center [247, 241] width 204 height 7
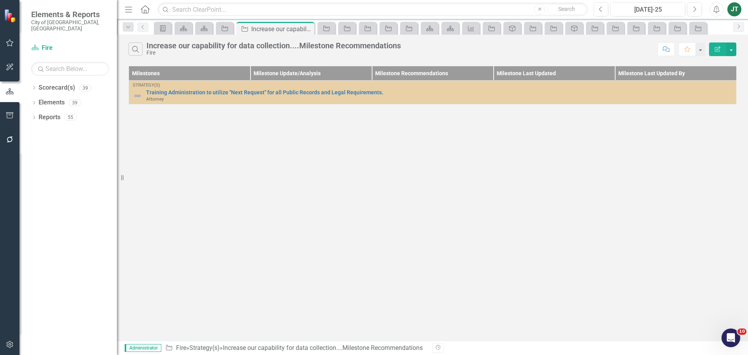
click at [722, 43] on button "Edit Report" at bounding box center [717, 49] width 17 height 14
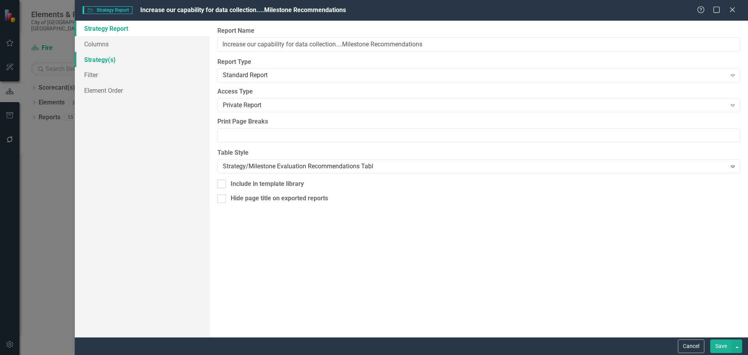
click at [105, 61] on link "Strategy(s)" at bounding box center [142, 60] width 135 height 16
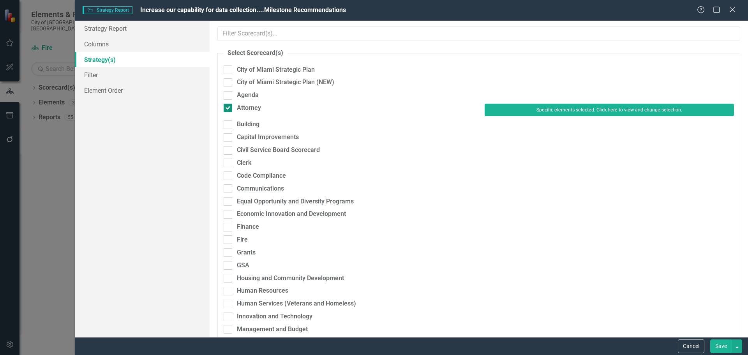
click at [246, 107] on div "Attorney" at bounding box center [249, 108] width 24 height 9
click at [229, 107] on input "Attorney" at bounding box center [226, 106] width 5 height 5
checkbox input "false"
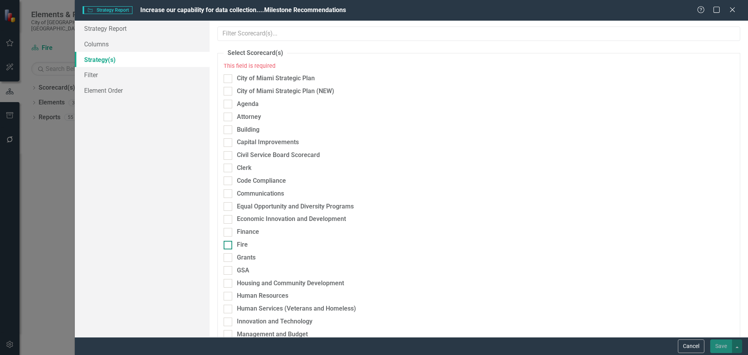
click at [242, 241] on div "Fire" at bounding box center [242, 244] width 11 height 9
click at [229, 241] on input "Fire" at bounding box center [226, 243] width 5 height 5
checkbox input "true"
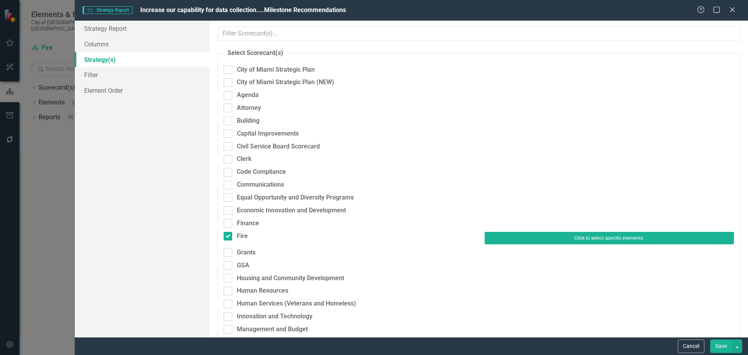
click at [509, 238] on button "Click to select specific elements." at bounding box center [609, 238] width 249 height 12
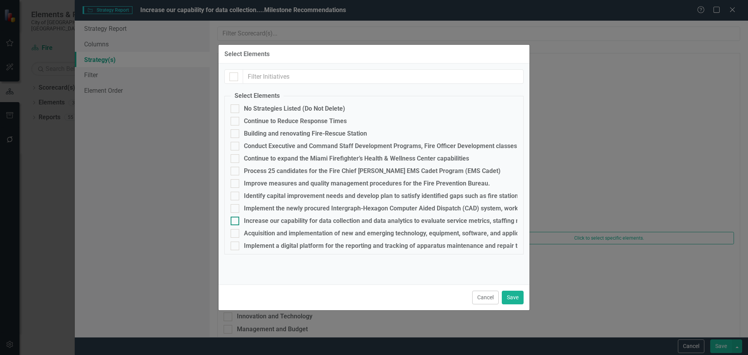
click at [263, 220] on div "Increase our capability for data collection and data analytics to evaluate serv…" at bounding box center [565, 220] width 643 height 7
click at [236, 220] on input "Increase our capability for data collection and data analytics to evaluate serv…" at bounding box center [233, 219] width 5 height 5
checkbox input "true"
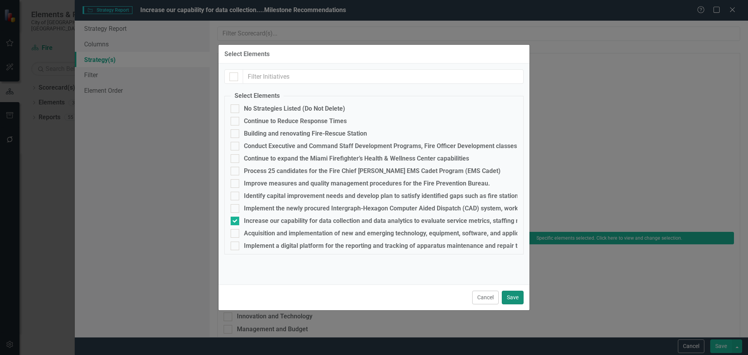
click at [512, 295] on button "Save" at bounding box center [513, 298] width 22 height 14
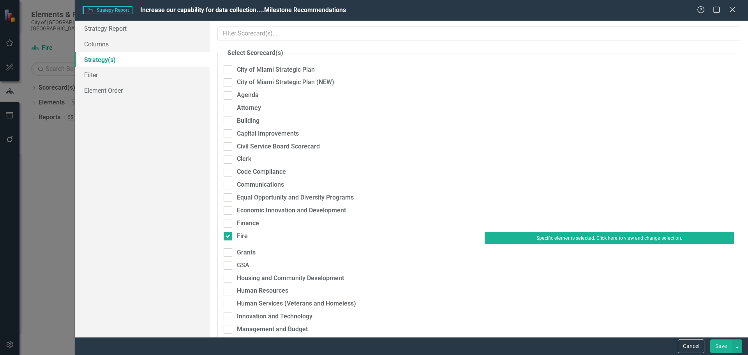
click at [719, 346] on button "Save" at bounding box center [722, 346] width 22 height 14
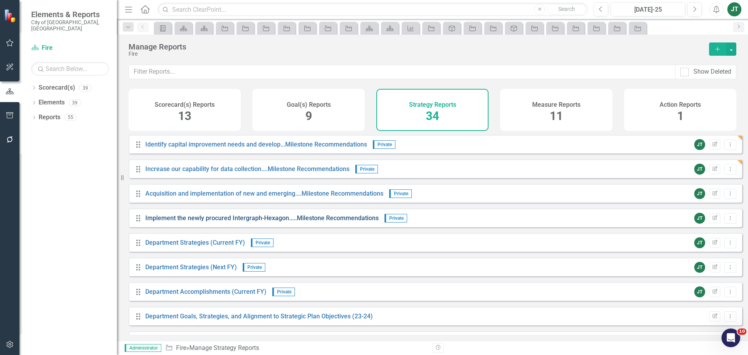
scroll to position [546, 0]
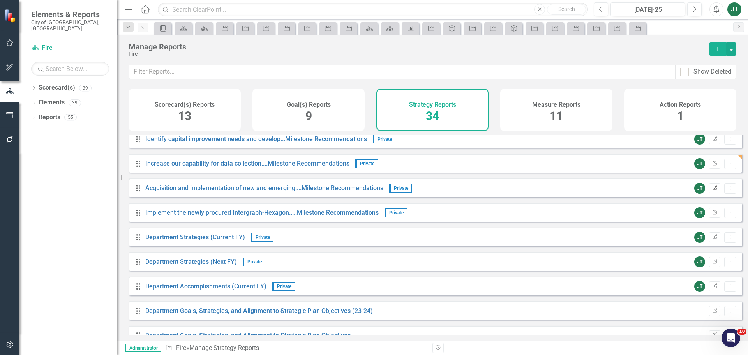
click at [712, 191] on icon "Edit Report" at bounding box center [715, 188] width 6 height 5
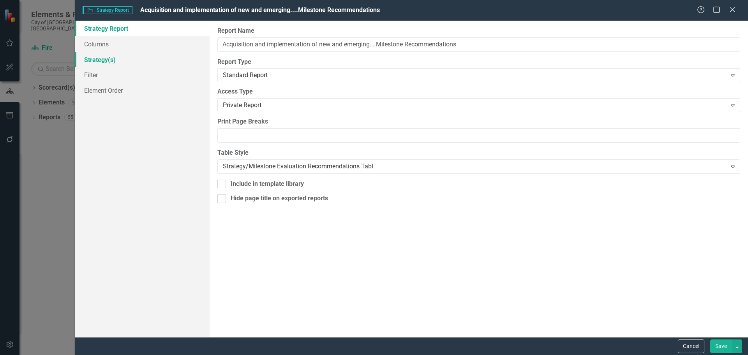
click at [97, 57] on link "Strategy(s)" at bounding box center [142, 60] width 135 height 16
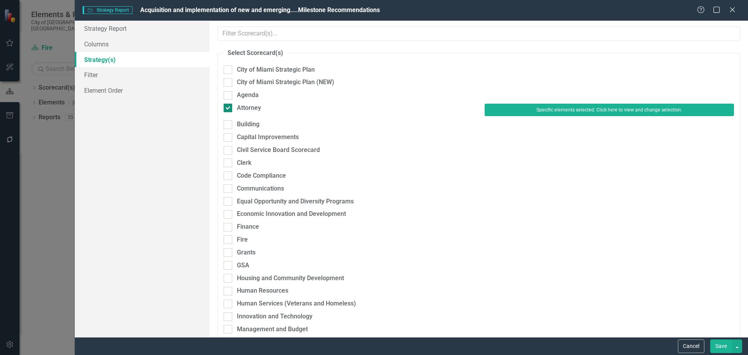
click at [246, 111] on div "Attorney" at bounding box center [249, 108] width 24 height 9
click at [229, 109] on input "Attorney" at bounding box center [226, 106] width 5 height 5
checkbox input "false"
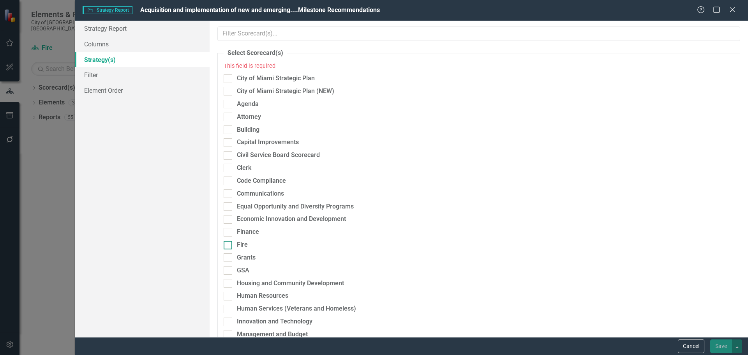
click at [242, 243] on div "Fire" at bounding box center [242, 244] width 11 height 9
click at [229, 243] on input "Fire" at bounding box center [226, 243] width 5 height 5
checkbox input "true"
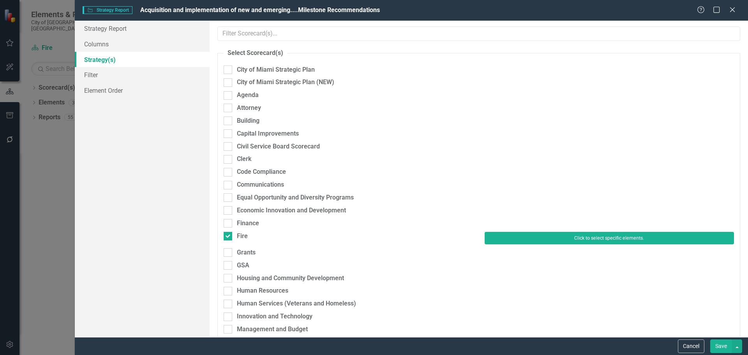
click at [502, 236] on button "Click to select specific elements." at bounding box center [609, 238] width 249 height 12
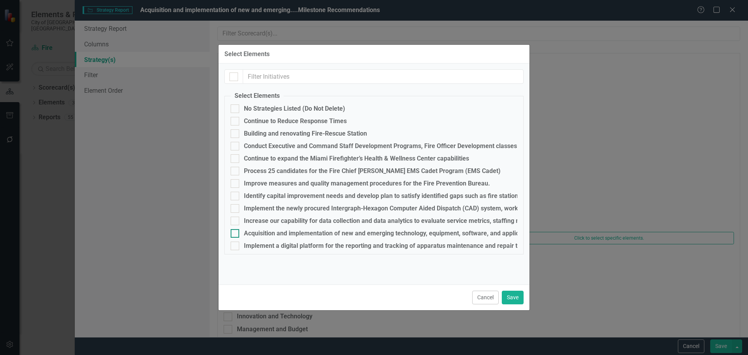
click at [253, 232] on div "Acquisition and implementation of new and emerging technology, equipment, softw…" at bounding box center [503, 233] width 519 height 7
click at [236, 232] on input "Acquisition and implementation of new and emerging technology, equipment, softw…" at bounding box center [233, 231] width 5 height 5
checkbox input "true"
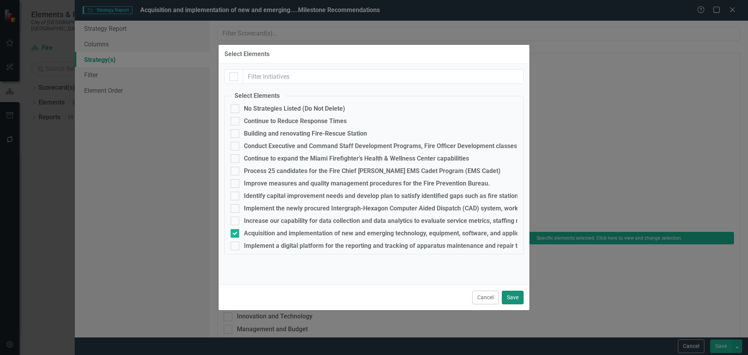
click at [517, 300] on button "Save" at bounding box center [513, 298] width 22 height 14
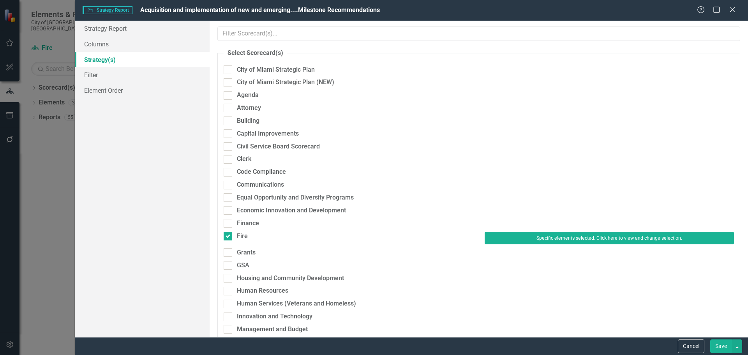
click at [718, 346] on button "Save" at bounding box center [722, 346] width 22 height 14
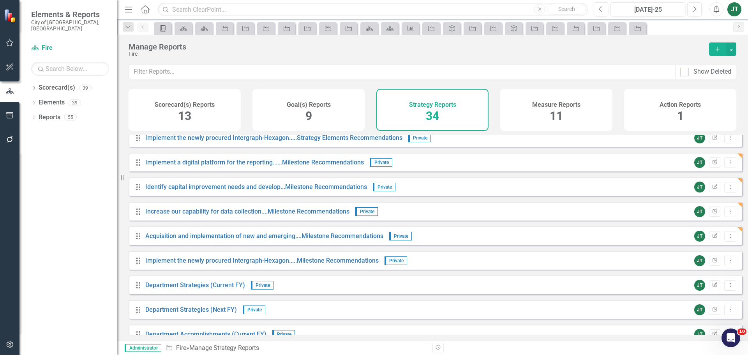
scroll to position [479, 0]
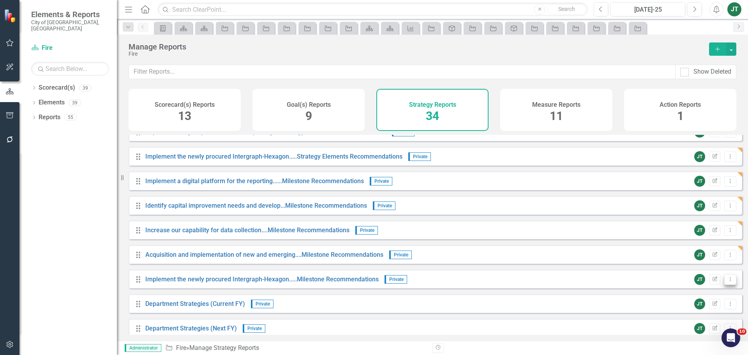
click at [727, 282] on icon "Dropdown Menu" at bounding box center [730, 279] width 7 height 5
click at [700, 298] on link "Edit Report Edit Report" at bounding box center [698, 298] width 64 height 14
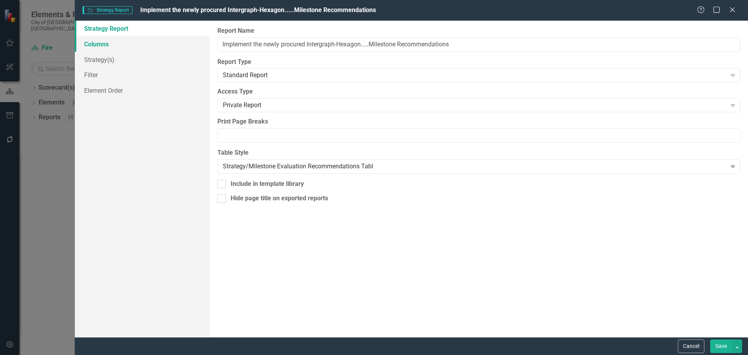
click at [106, 44] on link "Columns" at bounding box center [142, 44] width 135 height 16
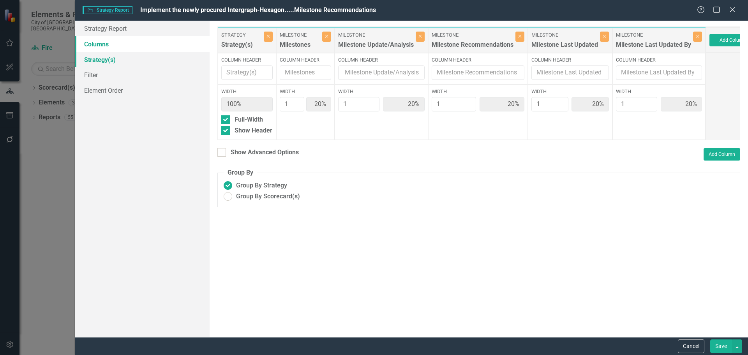
click at [106, 59] on link "Strategy(s)" at bounding box center [142, 60] width 135 height 16
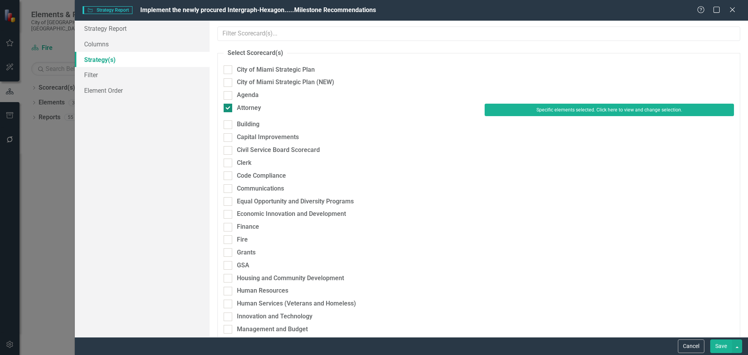
click at [243, 106] on div "Attorney" at bounding box center [249, 108] width 24 height 9
click at [229, 106] on input "Attorney" at bounding box center [226, 106] width 5 height 5
checkbox input "false"
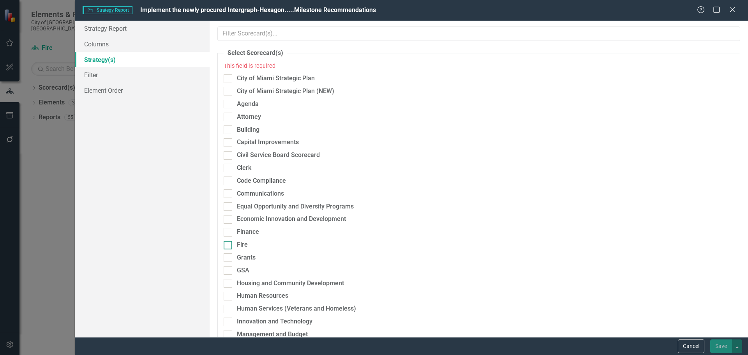
drag, startPoint x: 248, startPoint y: 240, endPoint x: 246, endPoint y: 243, distance: 4.0
click at [248, 241] on fieldset "Select Scorecard(s) This field is required City of Miami Strategic Plan City of…" at bounding box center [478, 311] width 523 height 525
click at [243, 245] on div "Fire" at bounding box center [242, 244] width 11 height 9
click at [229, 245] on input "Fire" at bounding box center [226, 243] width 5 height 5
checkbox input "true"
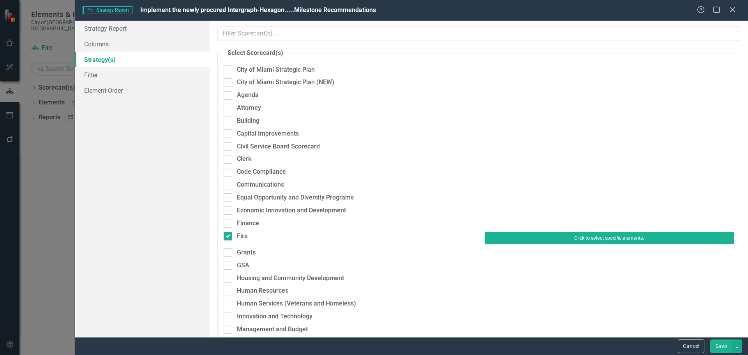
click at [522, 239] on button "Click to select specific elements." at bounding box center [609, 238] width 249 height 12
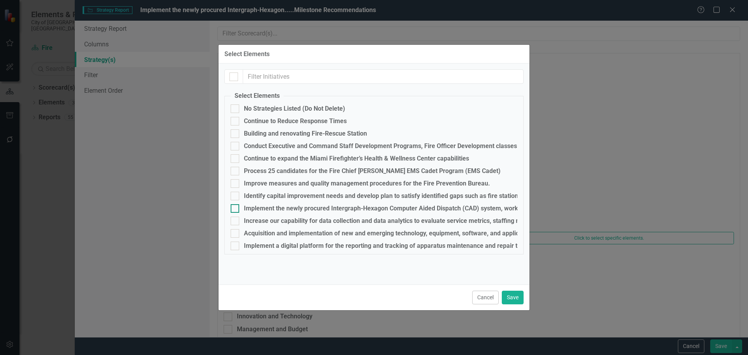
click at [252, 208] on div "Implement the newly procured Intergraph-Hexagon Computer Aided Dispatch (CAD) s…" at bounding box center [487, 208] width 486 height 7
click at [236, 208] on input "Implement the newly procured Intergraph-Hexagon Computer Aided Dispatch (CAD) s…" at bounding box center [233, 206] width 5 height 5
checkbox input "true"
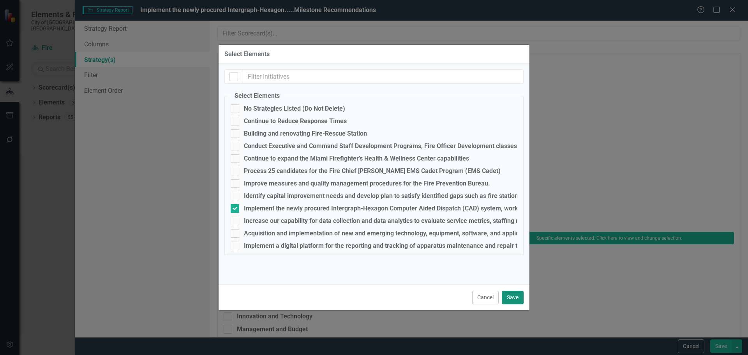
click at [509, 299] on button "Save" at bounding box center [513, 298] width 22 height 14
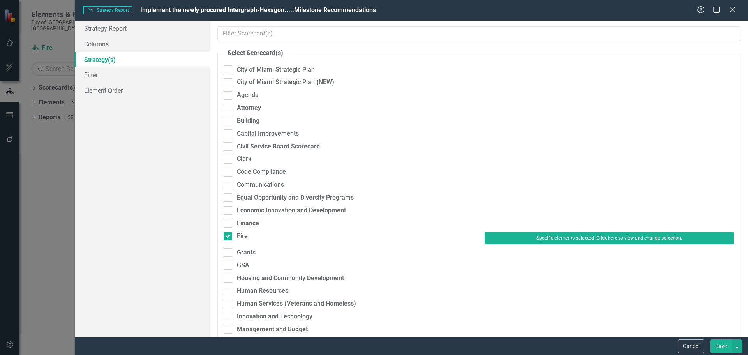
click at [729, 345] on button "Save" at bounding box center [722, 346] width 22 height 14
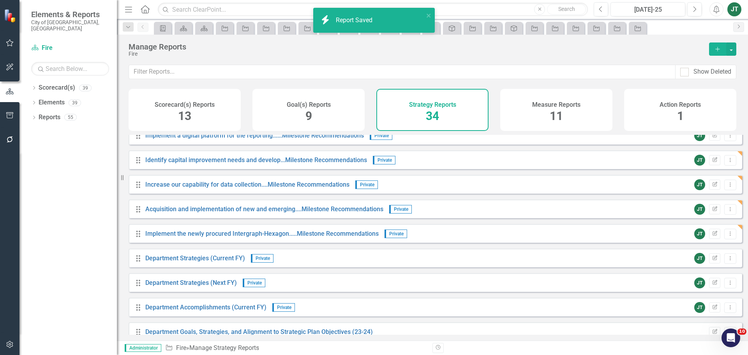
scroll to position [557, 0]
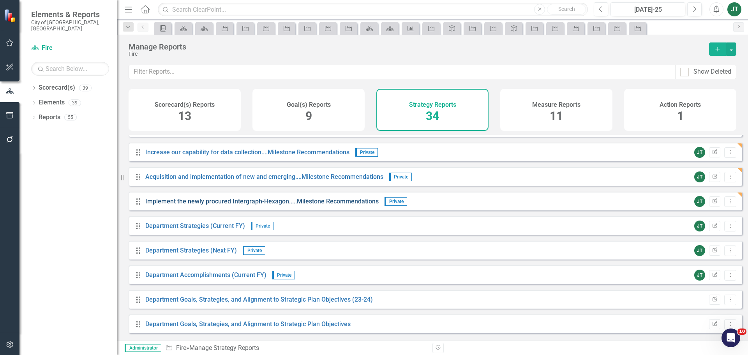
click at [340, 205] on link "Implement the newly procured Intergraph-Hexagon.....Milestone Recommendations" at bounding box center [261, 201] width 233 height 7
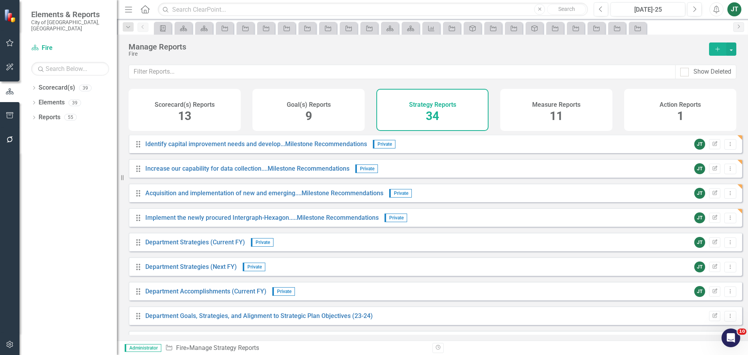
scroll to position [546, 0]
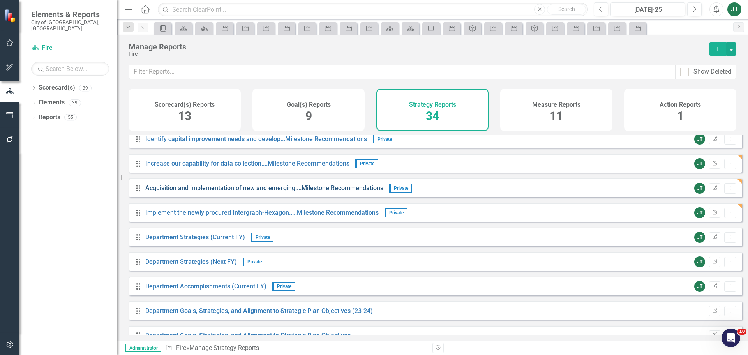
click at [239, 192] on link "Acquisition and implementation of new and emerging....Milestone Recommendations" at bounding box center [264, 187] width 238 height 7
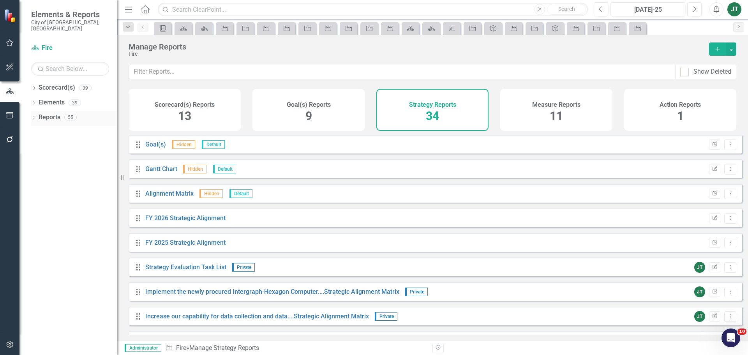
click at [43, 113] on link "Reports" at bounding box center [50, 117] width 22 height 9
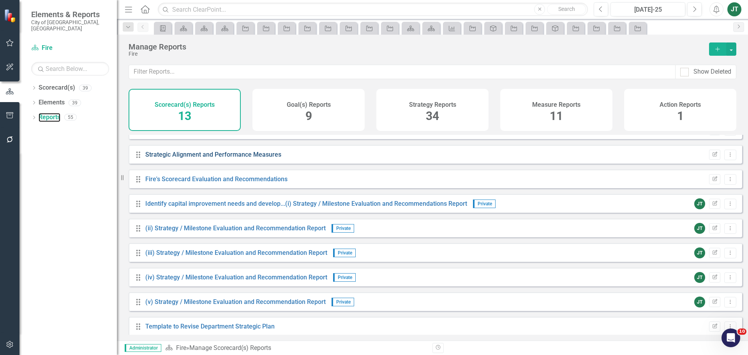
scroll to position [117, 0]
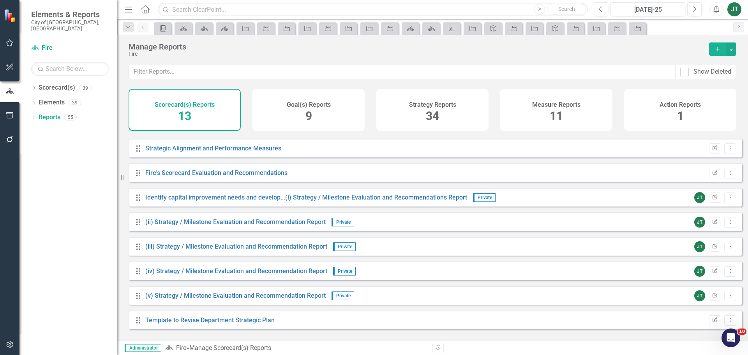
scroll to position [119, 0]
click at [712, 224] on icon "Edit Report" at bounding box center [715, 221] width 6 height 5
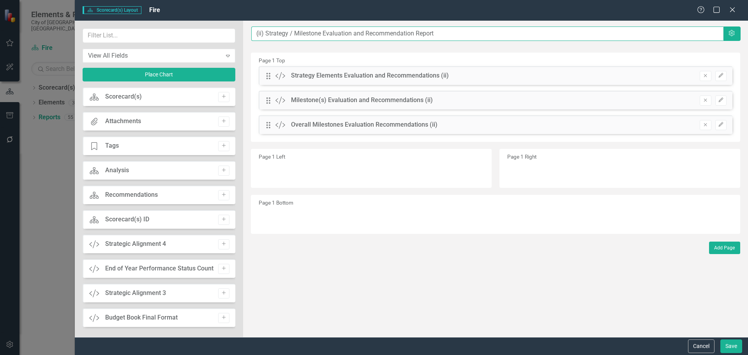
click at [254, 32] on input "(ii) Strategy / Milestone Evaluation and Recommendation Report" at bounding box center [487, 34] width 472 height 14
paste input "Implement the newly procured Intergraph-Hexagon"
type input "Implement the newly procured Intergraph-Hexagon....(ii) Strategy / Milestone Ev…"
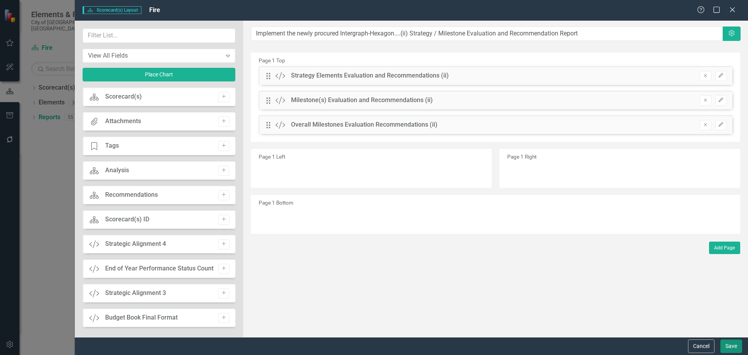
click at [725, 344] on button "Save" at bounding box center [732, 346] width 22 height 14
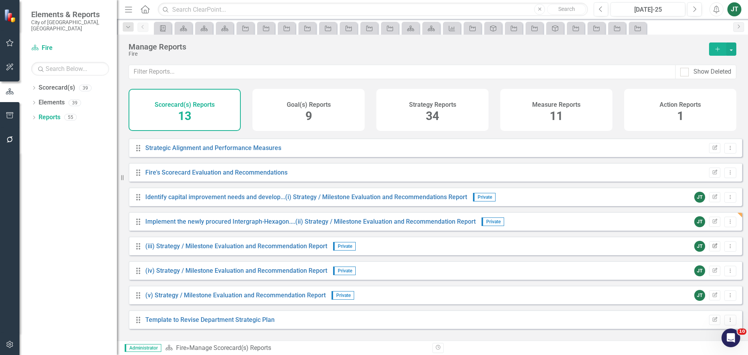
click at [712, 249] on icon "Edit Report" at bounding box center [715, 246] width 6 height 5
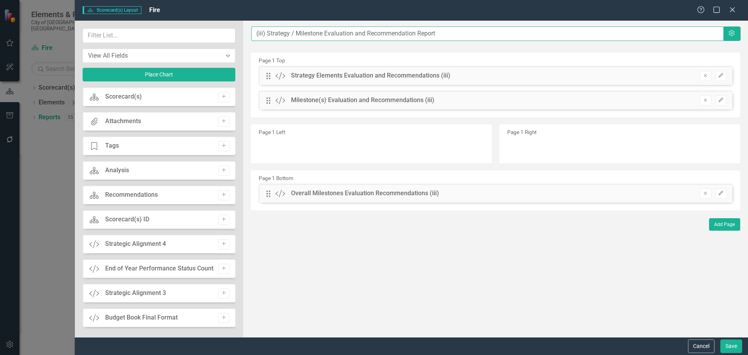
click at [255, 32] on input "(iii) Strategy / Milestone Evaluation and Recommendation Report" at bounding box center [487, 34] width 472 height 14
paste input "Increase our capability for data collection"
type input "Increase our capability for data collection.....(iii) Strategy / Milestone Eval…"
click at [725, 344] on button "Save" at bounding box center [732, 346] width 22 height 14
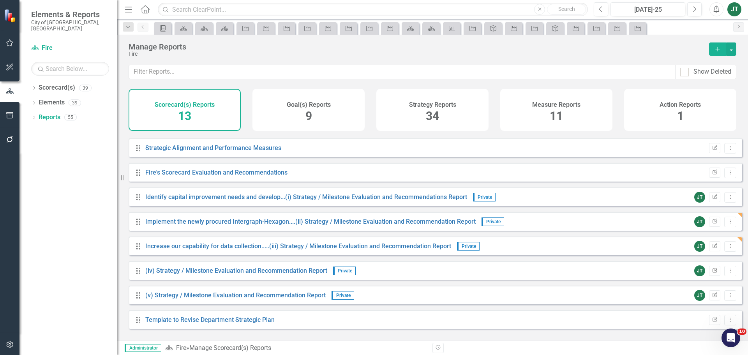
click at [712, 273] on icon "Edit Report" at bounding box center [715, 271] width 6 height 5
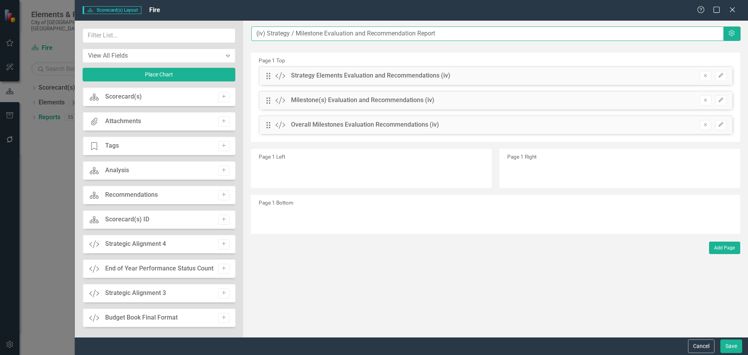
click at [253, 34] on input "(iv) Strategy / Milestone Evaluation and Recommendation Report" at bounding box center [487, 34] width 472 height 14
paste input "Acquisition and implementation of new and emerging"
type input "Acquisition and implementation of new and emerging.....(iv) Strategy / Mileston…"
click at [732, 342] on button "Save" at bounding box center [732, 346] width 22 height 14
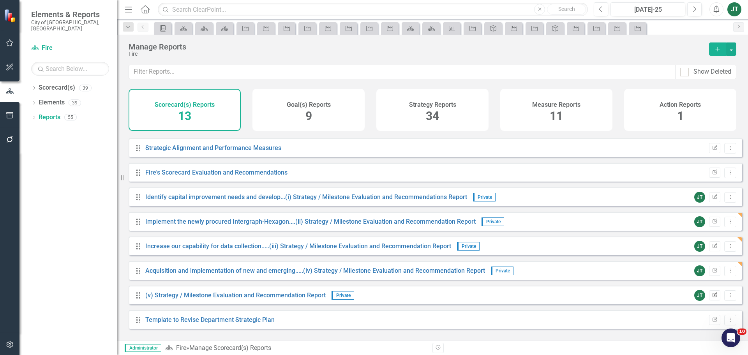
click at [713, 300] on button "Edit Report" at bounding box center [714, 295] width 11 height 10
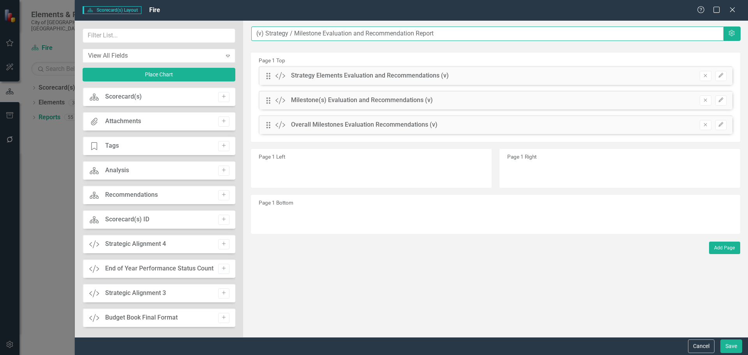
click at [254, 32] on input "(v) Strategy / Milestone Evaluation and Recommendation Report" at bounding box center [487, 34] width 472 height 14
paste input "Implement a digital platform for the reporting"
click at [382, 34] on input "Implement a digital platform for the reporting ......(v) Strategy / Milestone E…" at bounding box center [487, 34] width 472 height 14
type input "Implement a digital platform for the reporting......(v) Strategy / Milestone Ev…"
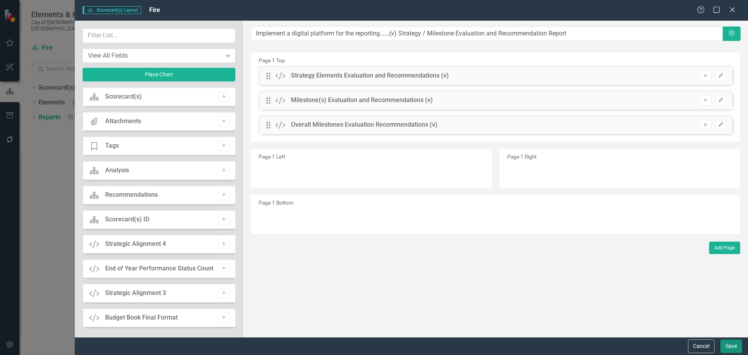
click at [730, 341] on button "Save" at bounding box center [732, 346] width 22 height 14
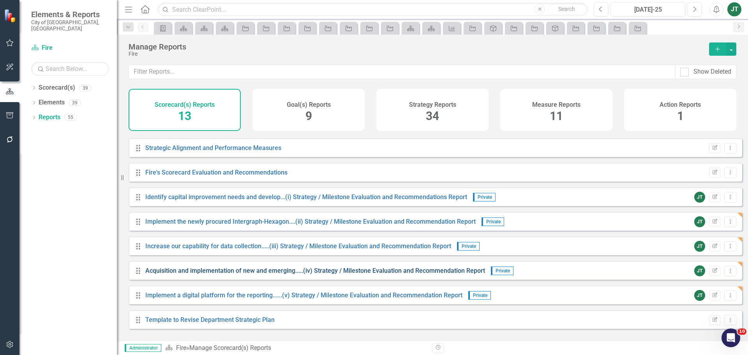
click at [175, 274] on link "Acquisition and implementation of new and emerging.....(iv) Strategy / Mileston…" at bounding box center [315, 270] width 340 height 7
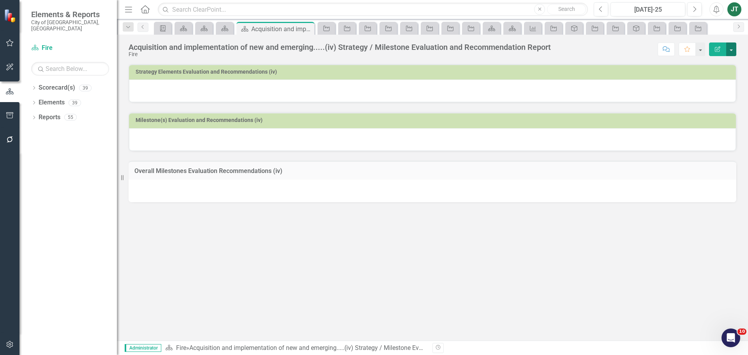
click at [732, 48] on button "button" at bounding box center [731, 49] width 10 height 14
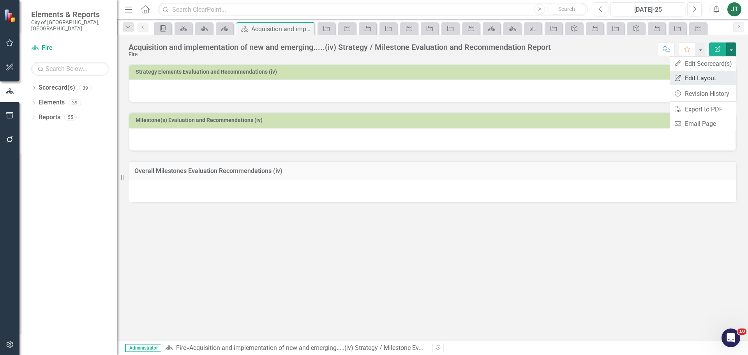
click at [705, 77] on link "Edit Report Edit Layout" at bounding box center [703, 78] width 66 height 14
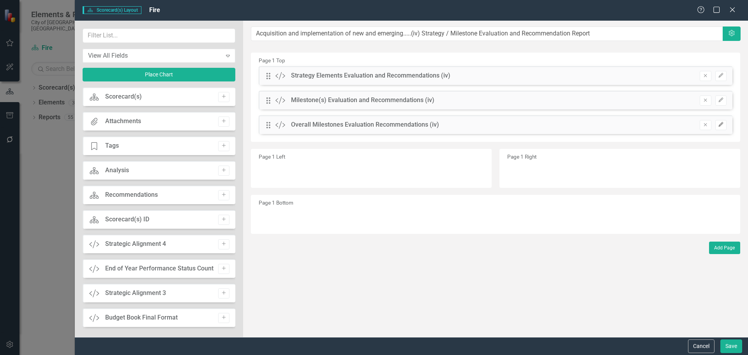
click at [725, 123] on button "Edit" at bounding box center [721, 125] width 11 height 10
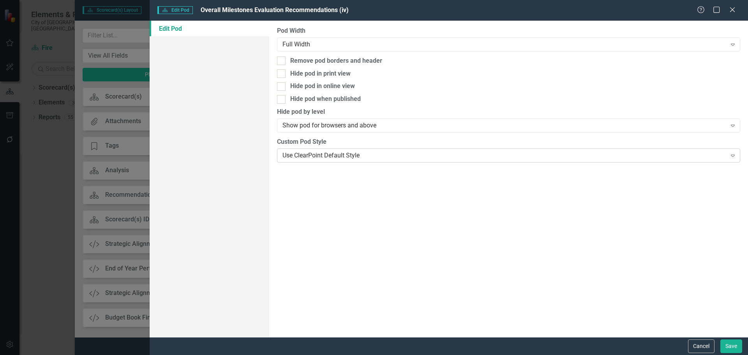
click at [327, 156] on div "Use ClearPoint Default Style" at bounding box center [505, 155] width 444 height 9
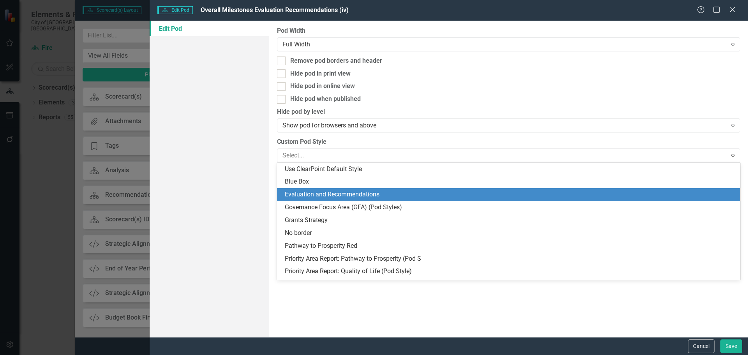
click at [321, 195] on div "Evaluation and Recommendations" at bounding box center [510, 194] width 451 height 9
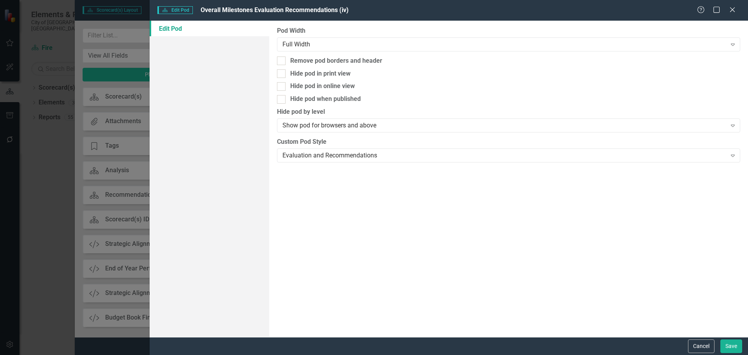
click at [720, 341] on div "Cancel Save" at bounding box center [714, 346] width 56 height 14
click at [726, 345] on button "Save" at bounding box center [732, 346] width 22 height 14
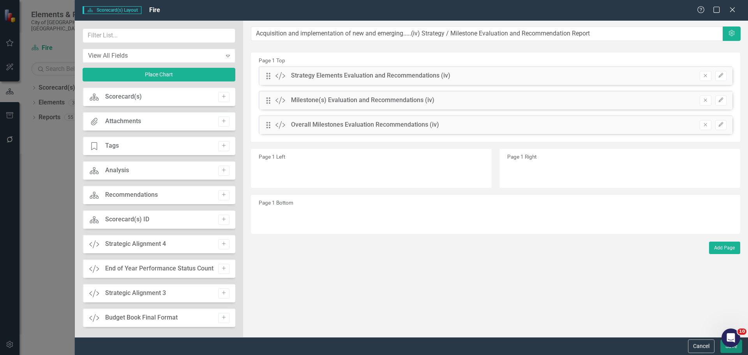
click at [724, 351] on button "Save" at bounding box center [732, 346] width 22 height 14
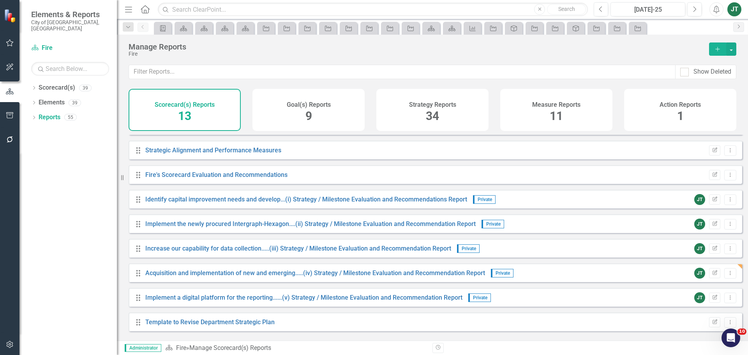
scroll to position [119, 0]
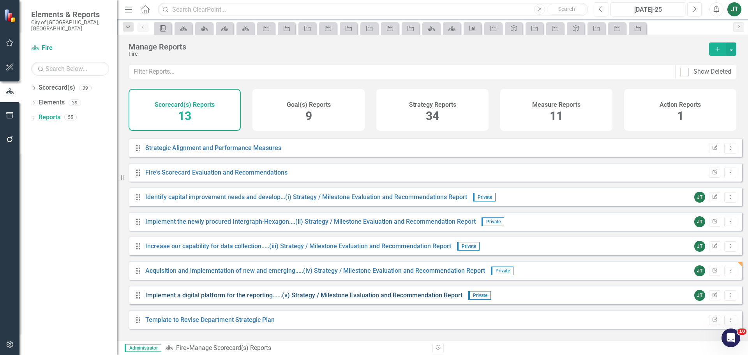
click at [298, 299] on link "Implement a digital platform for the reporting......(v) Strategy / Milestone Ev…" at bounding box center [303, 295] width 317 height 7
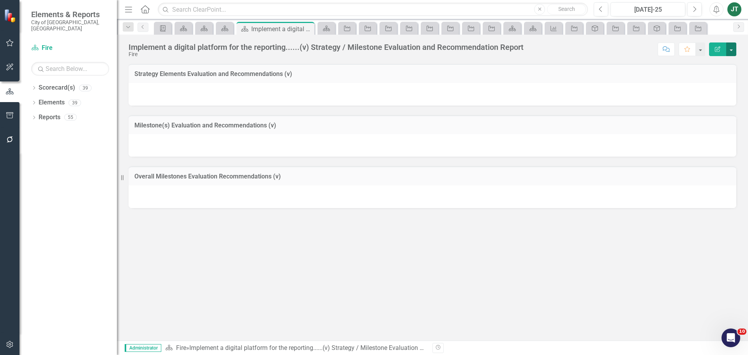
click at [727, 46] on button "button" at bounding box center [731, 49] width 10 height 14
click at [709, 72] on link "Edit Report Edit Layout" at bounding box center [703, 78] width 66 height 14
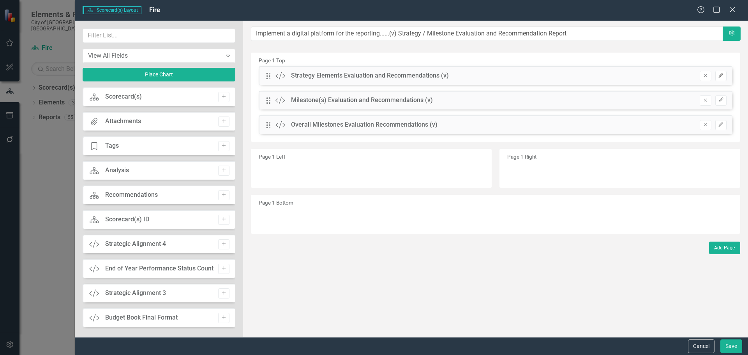
click at [724, 74] on icon "Edit" at bounding box center [721, 75] width 6 height 5
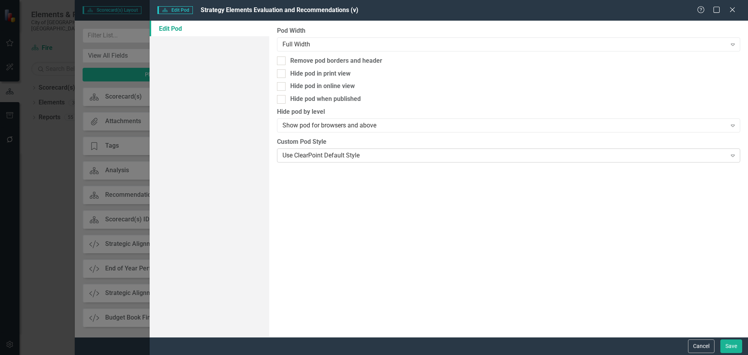
click at [338, 151] on div "Use ClearPoint Default Style" at bounding box center [505, 155] width 444 height 9
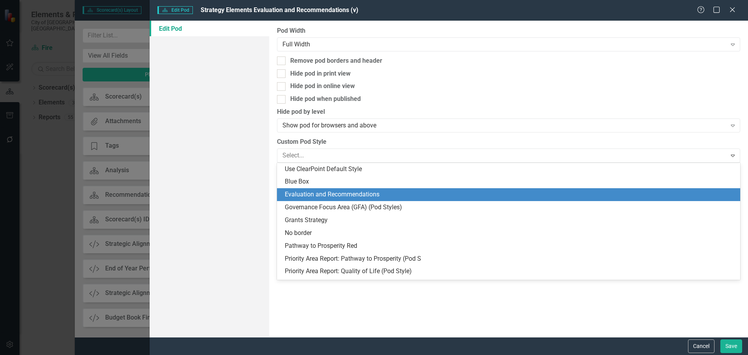
click at [330, 196] on div "Evaluation and Recommendations" at bounding box center [510, 194] width 451 height 9
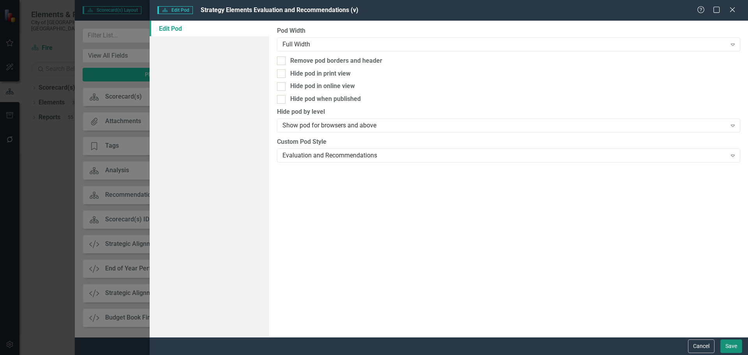
click at [723, 348] on button "Save" at bounding box center [732, 346] width 22 height 14
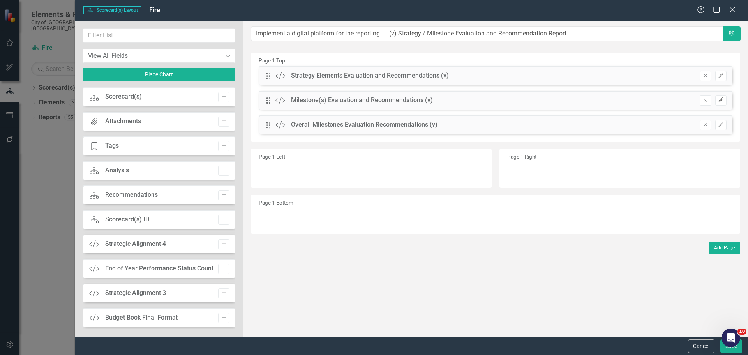
click at [724, 102] on button "Edit" at bounding box center [721, 100] width 11 height 10
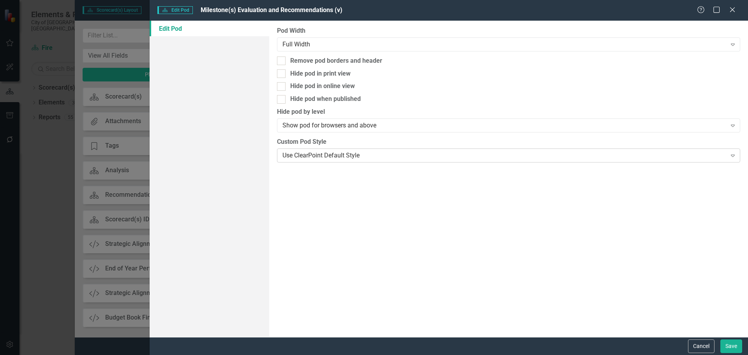
click at [321, 162] on div "Use ClearPoint Default Style Expand" at bounding box center [508, 155] width 463 height 14
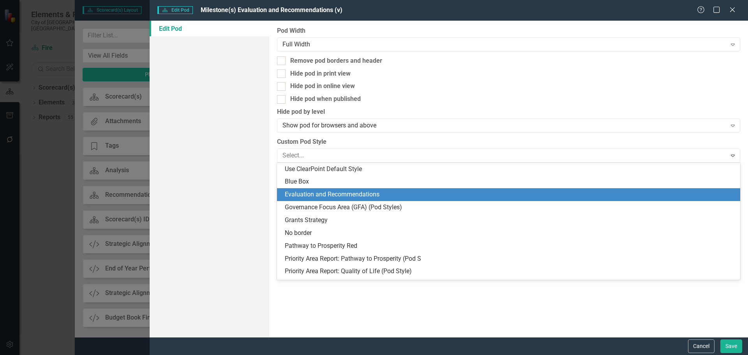
click at [323, 195] on div "Evaluation and Recommendations" at bounding box center [510, 194] width 451 height 9
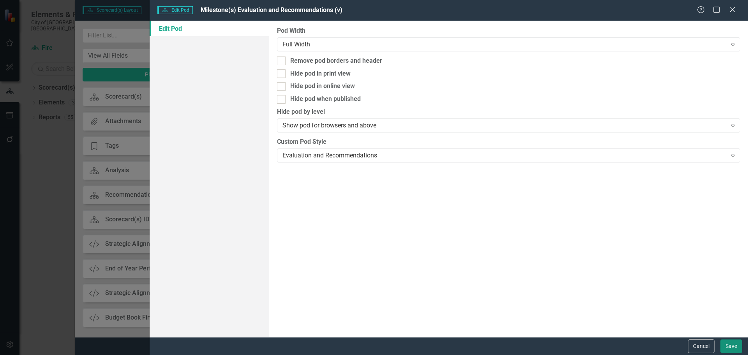
click at [735, 346] on button "Save" at bounding box center [732, 346] width 22 height 14
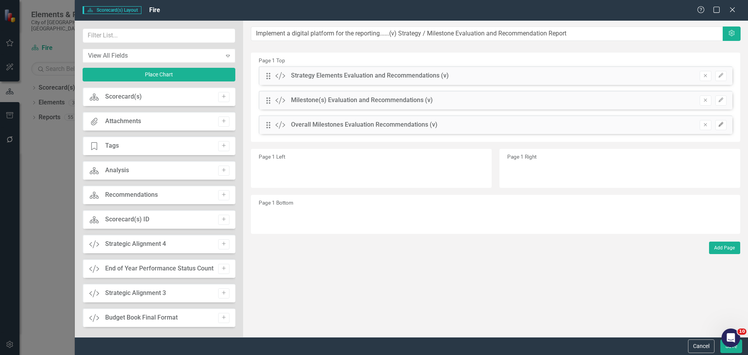
click at [720, 122] on button "Edit" at bounding box center [721, 125] width 11 height 10
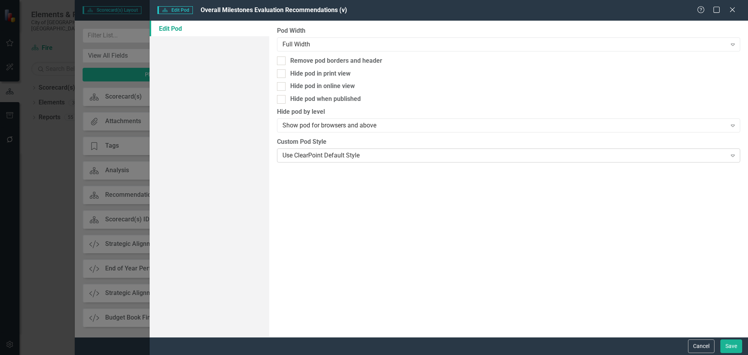
click at [335, 154] on div "Use ClearPoint Default Style" at bounding box center [505, 155] width 444 height 9
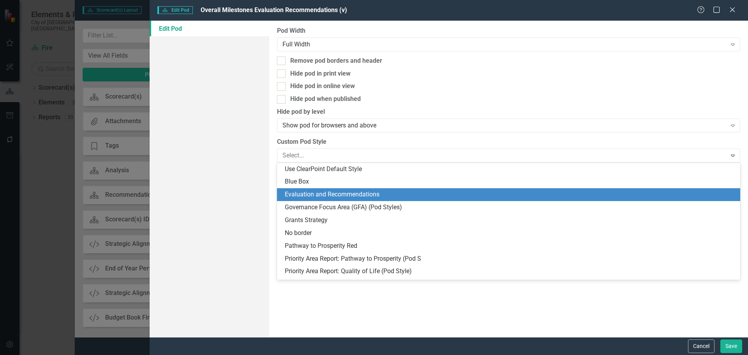
drag, startPoint x: 358, startPoint y: 194, endPoint x: 508, endPoint y: 239, distance: 156.8
click at [358, 194] on div "Evaluation and Recommendations" at bounding box center [510, 194] width 451 height 9
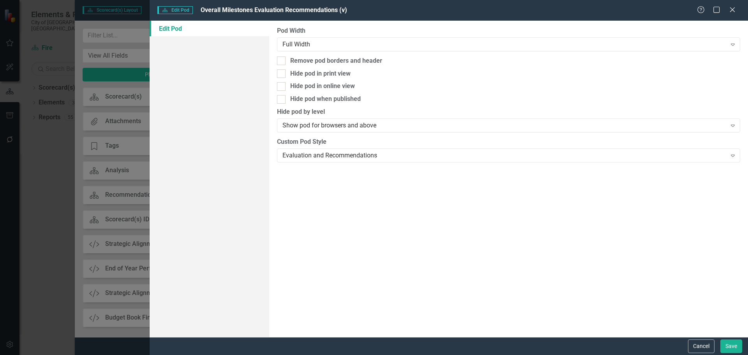
click at [729, 339] on div "Cancel Save" at bounding box center [449, 346] width 599 height 18
click at [727, 342] on button "Save" at bounding box center [732, 346] width 22 height 14
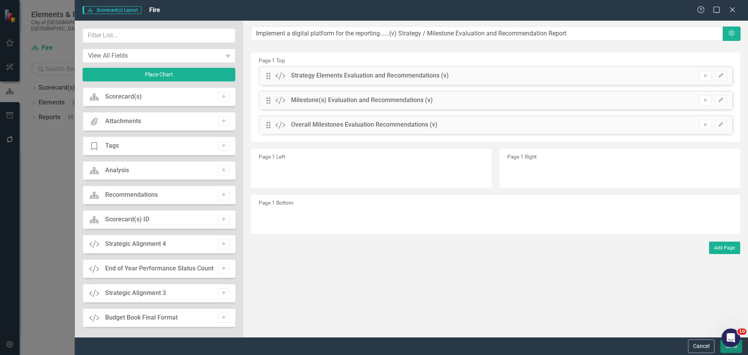
click at [737, 353] on button "Save" at bounding box center [732, 346] width 22 height 14
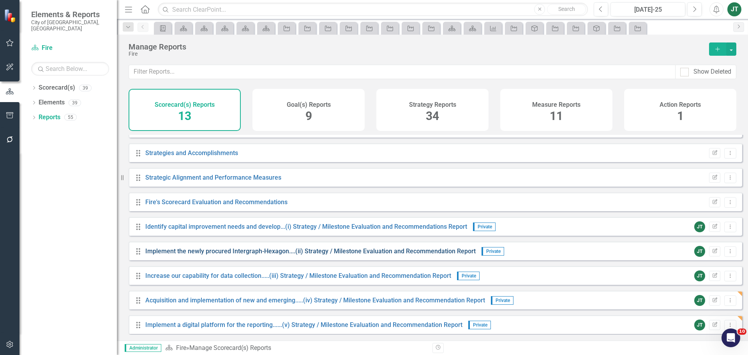
scroll to position [119, 0]
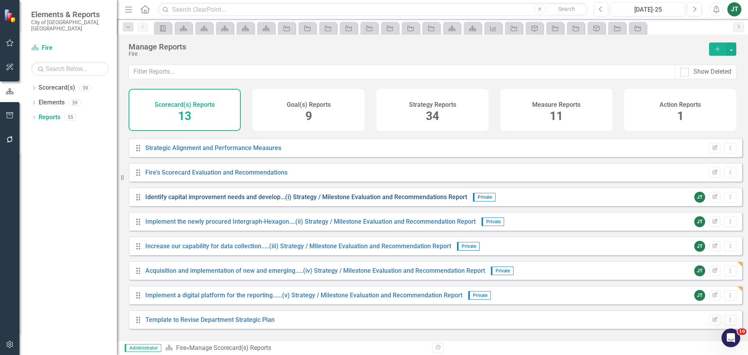
click at [236, 201] on link "Identify capital improvement needs and develop...(i) Strategy / Milestone Evalu…" at bounding box center [306, 196] width 322 height 7
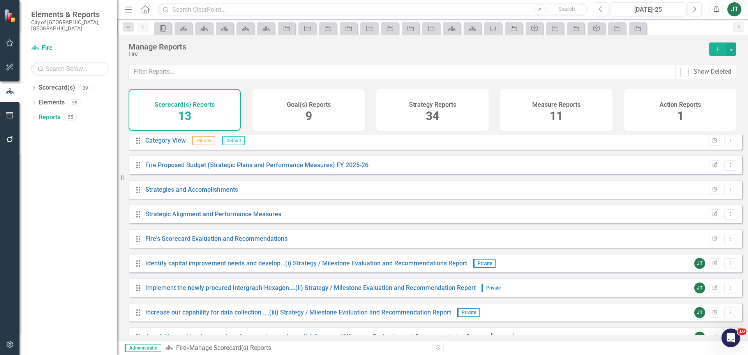
scroll to position [119, 0]
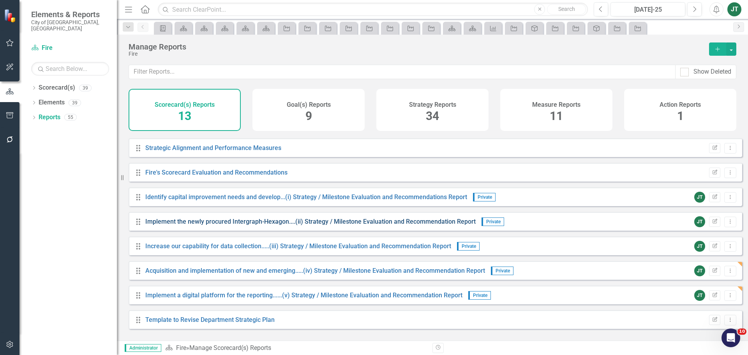
click at [209, 225] on link "Implement the newly procured Intergraph-Hexagon....(ii) Strategy / Milestone Ev…" at bounding box center [310, 221] width 331 height 7
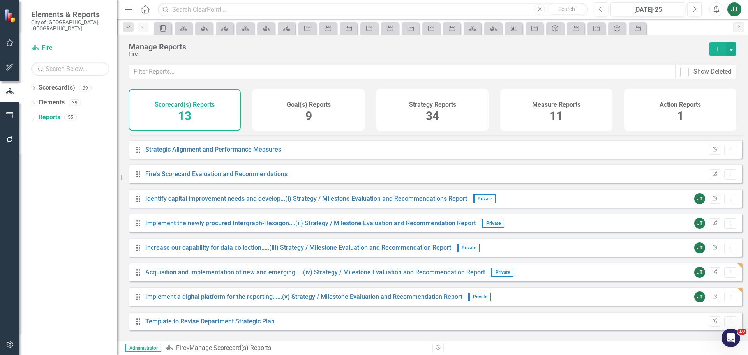
scroll to position [119, 0]
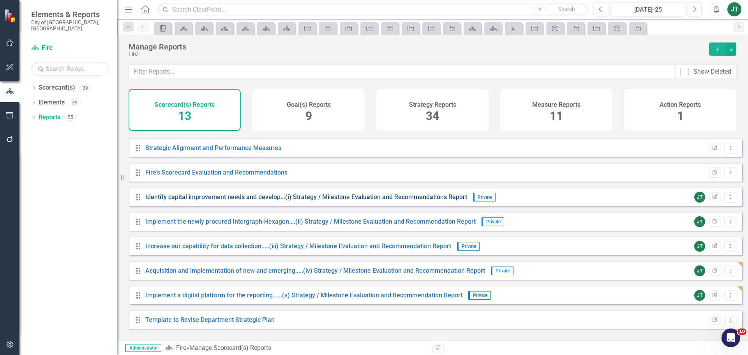
click at [281, 199] on link "Identify capital improvement needs and develop...(i) Strategy / Milestone Evalu…" at bounding box center [306, 196] width 322 height 7
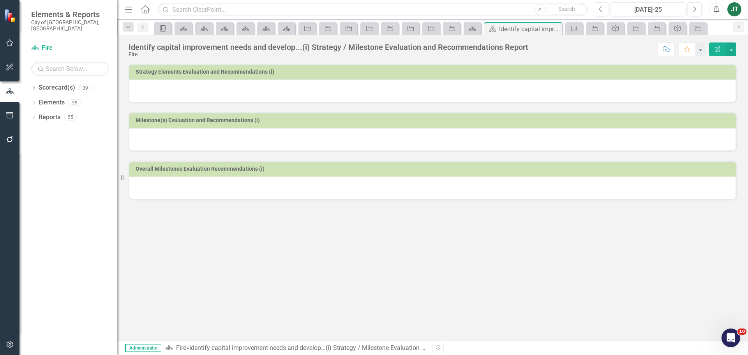
click at [224, 94] on div at bounding box center [432, 91] width 607 height 23
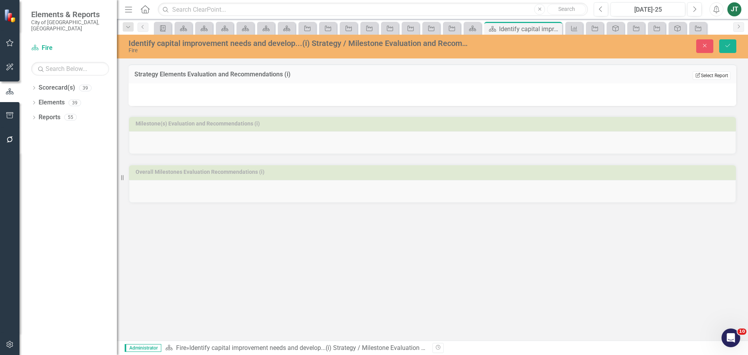
click at [713, 74] on button "Edit Report Select Report" at bounding box center [712, 75] width 38 height 9
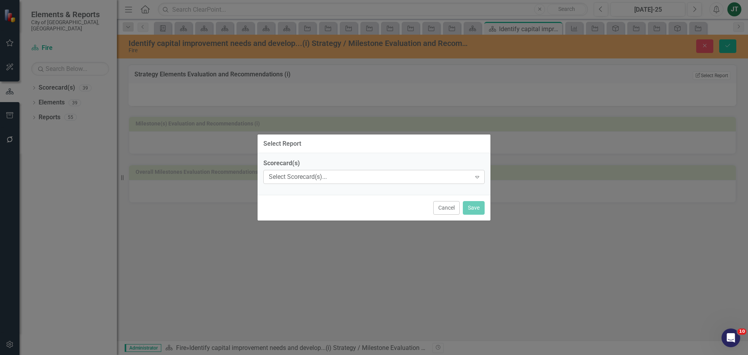
click at [306, 171] on div "Select Scorecard(s)... Expand" at bounding box center [373, 177] width 221 height 14
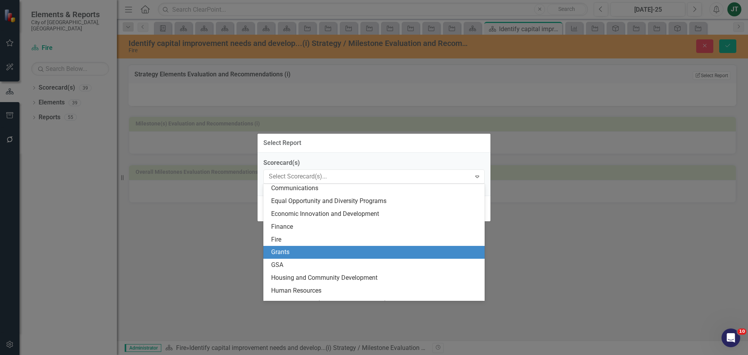
scroll to position [156, 0]
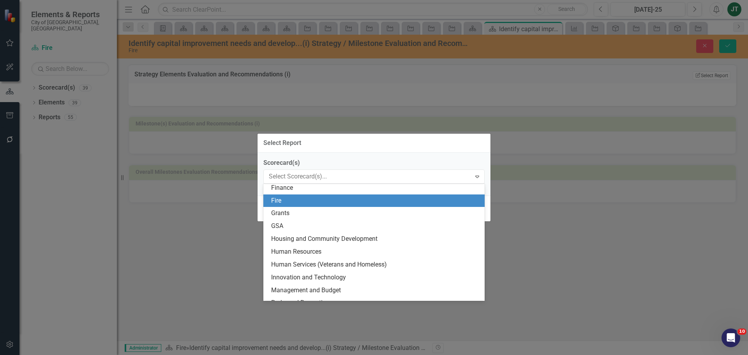
click at [281, 199] on div "Fire" at bounding box center [375, 200] width 209 height 9
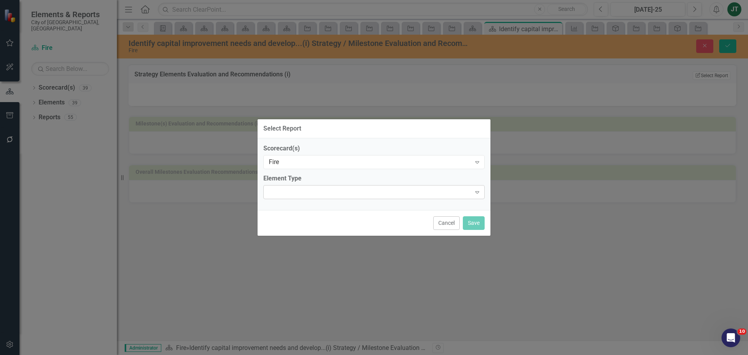
click at [278, 193] on div "Expand" at bounding box center [373, 192] width 221 height 14
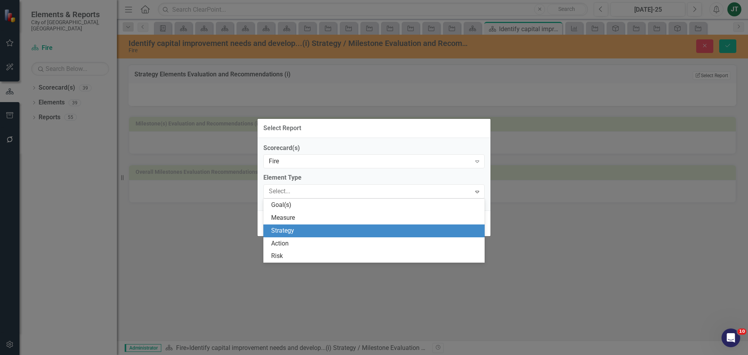
drag, startPoint x: 281, startPoint y: 232, endPoint x: 281, endPoint y: 215, distance: 16.4
click at [281, 231] on div "Strategy" at bounding box center [375, 230] width 209 height 9
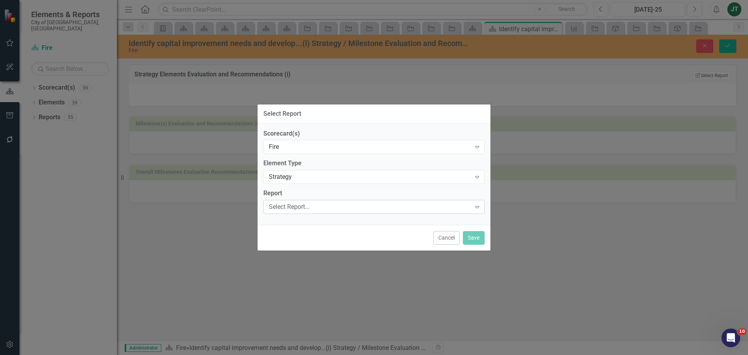
click at [283, 205] on div "Select Report..." at bounding box center [370, 207] width 202 height 9
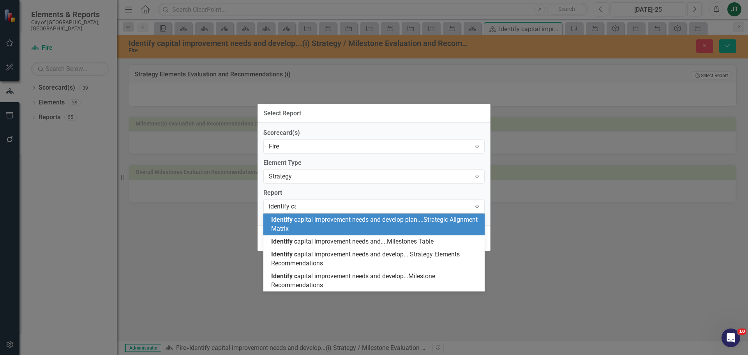
type input "identify cap"
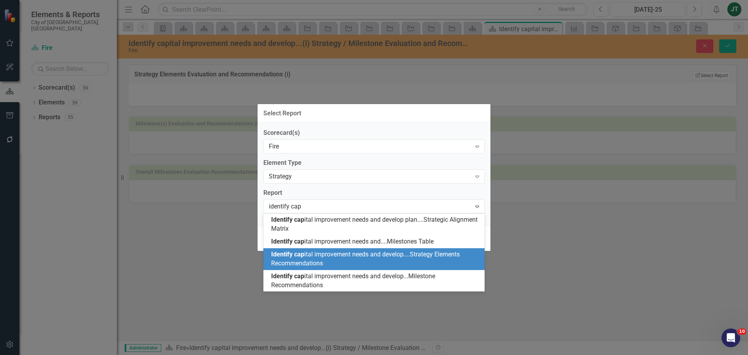
click at [358, 258] on span "Identify cap ital improvement needs and develop....Strategy Elements Recommenda…" at bounding box center [365, 259] width 189 height 16
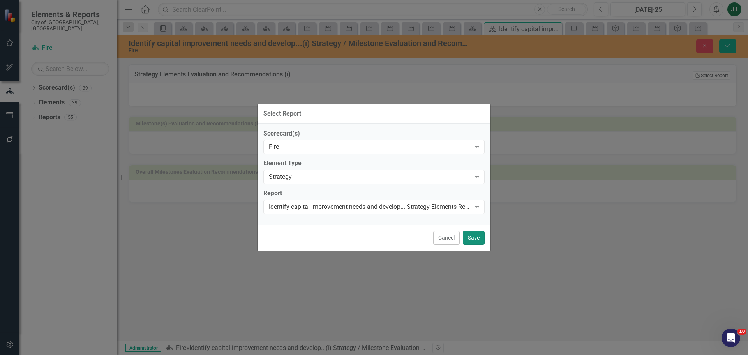
click at [475, 238] on button "Save" at bounding box center [474, 238] width 22 height 14
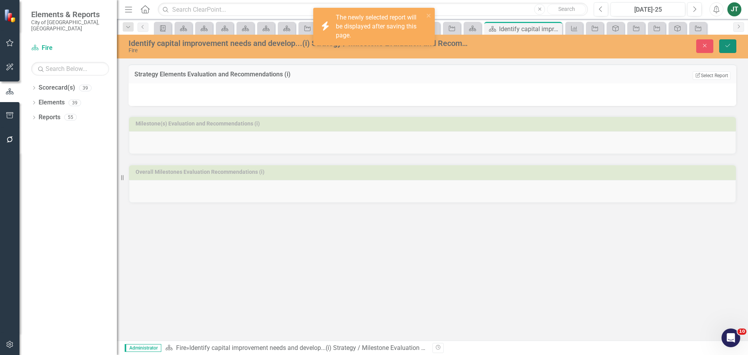
click at [721, 46] on button "Save" at bounding box center [727, 46] width 17 height 14
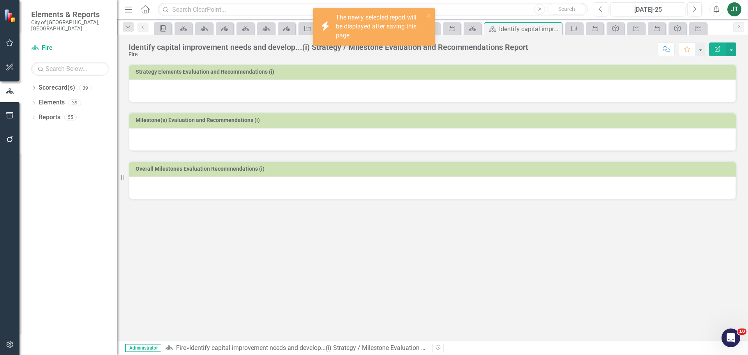
click at [300, 131] on div at bounding box center [432, 139] width 607 height 23
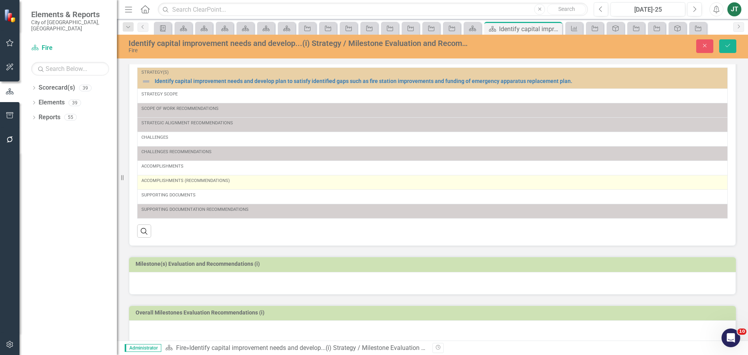
scroll to position [30, 0]
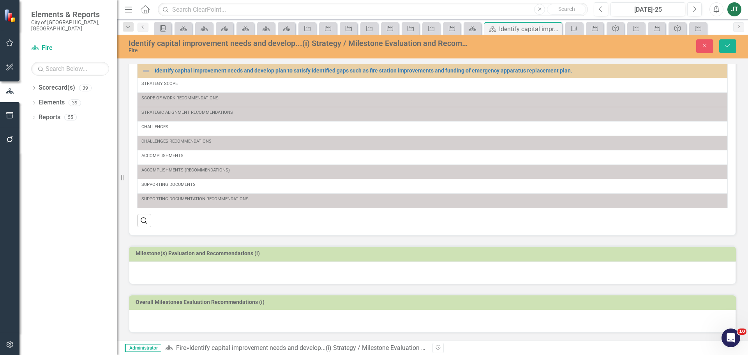
click at [272, 254] on h3 "Milestone(s) Evaluation and Recommendations (i)" at bounding box center [434, 254] width 597 height 6
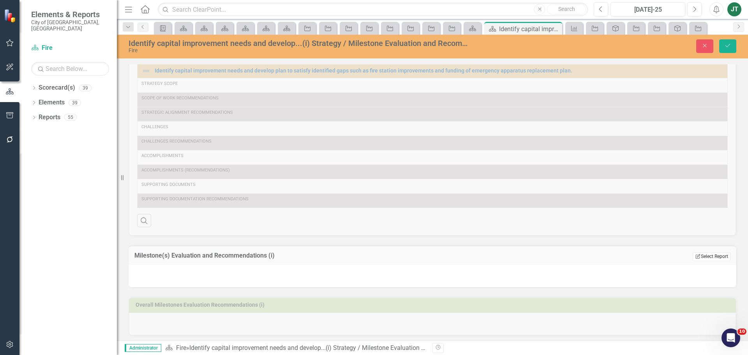
click at [707, 255] on button "Edit Report Select Report" at bounding box center [712, 256] width 38 height 9
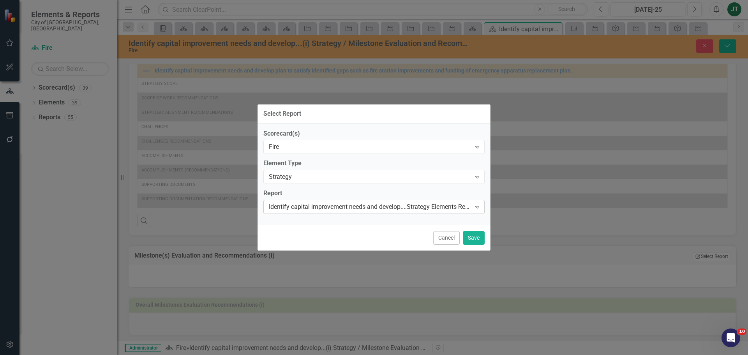
click at [314, 212] on div "Identify capital improvement needs and develop....Strategy Elements Recommendat…" at bounding box center [373, 207] width 221 height 14
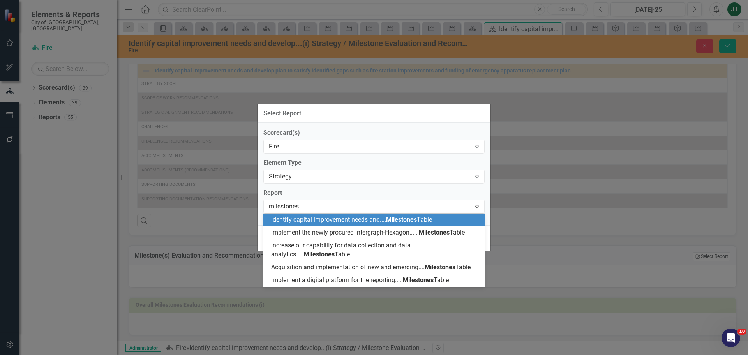
scroll to position [0, 0]
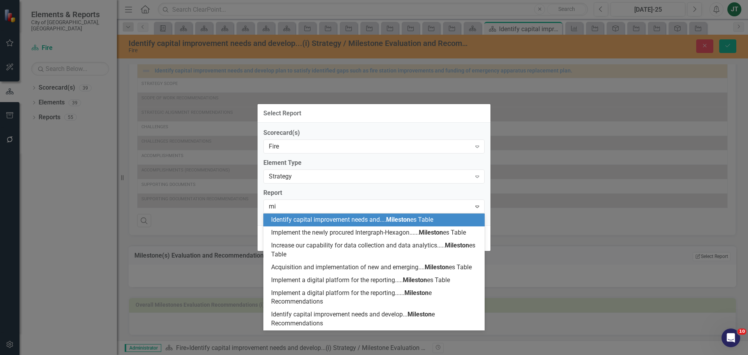
type input "m"
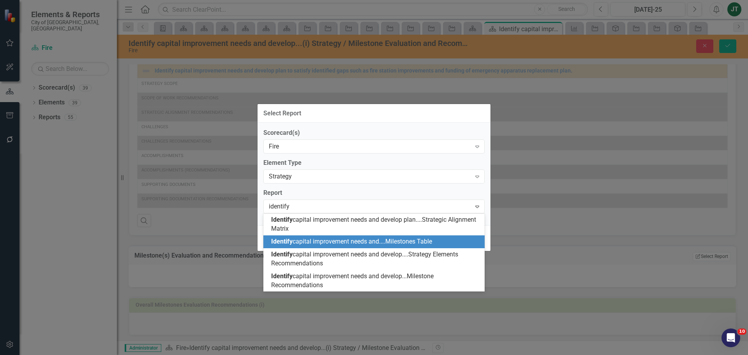
type input "identify"
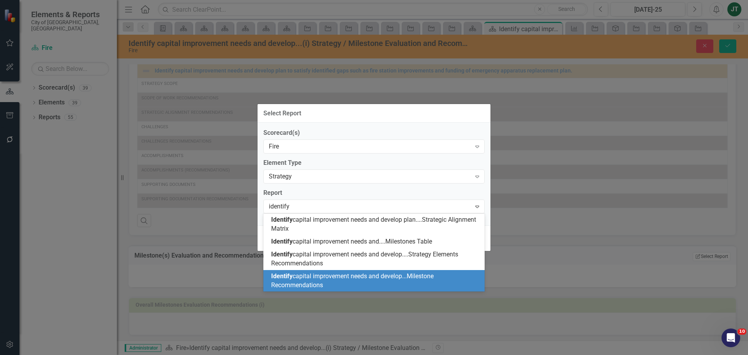
click at [400, 280] on div "Identify capital improvement needs and develop...Milestone Recommendations" at bounding box center [375, 281] width 209 height 18
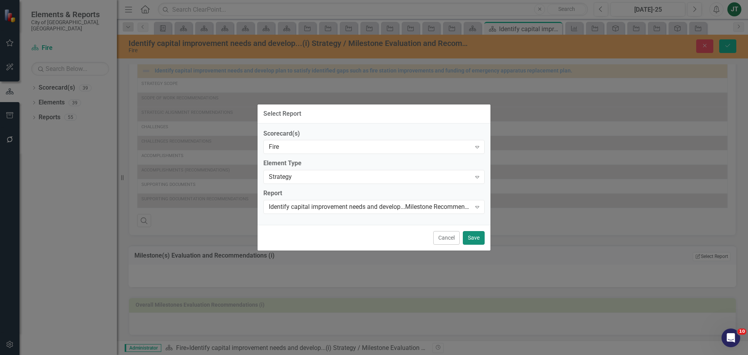
click at [477, 239] on button "Save" at bounding box center [474, 238] width 22 height 14
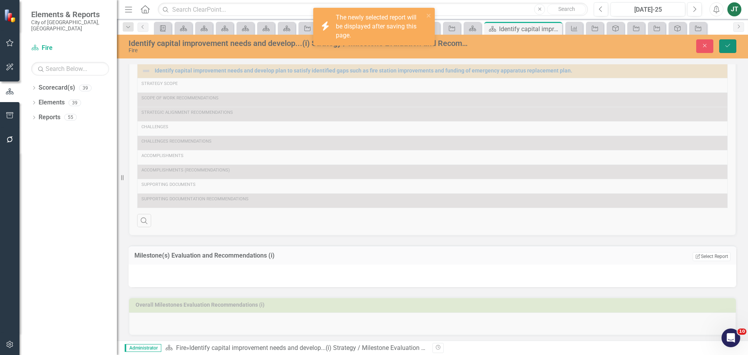
click at [731, 45] on icon "Save" at bounding box center [728, 45] width 7 height 5
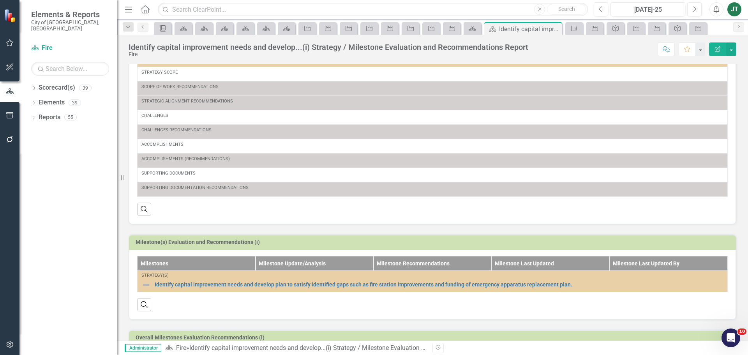
scroll to position [76, 0]
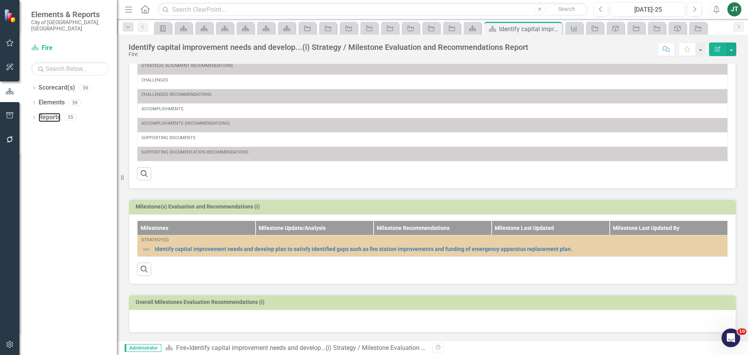
drag, startPoint x: 46, startPoint y: 110, endPoint x: 86, endPoint y: 129, distance: 44.8
click at [46, 113] on link "Reports" at bounding box center [50, 117] width 22 height 9
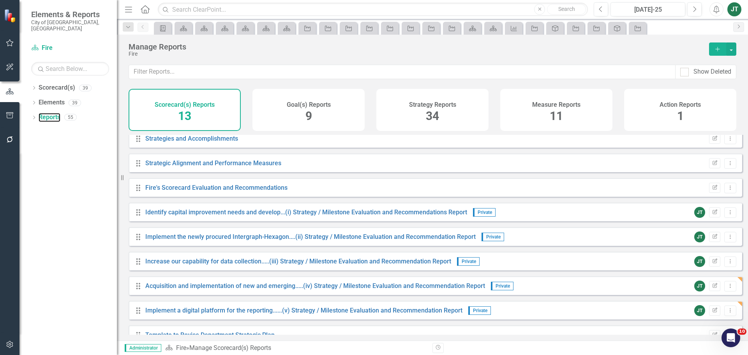
scroll to position [119, 0]
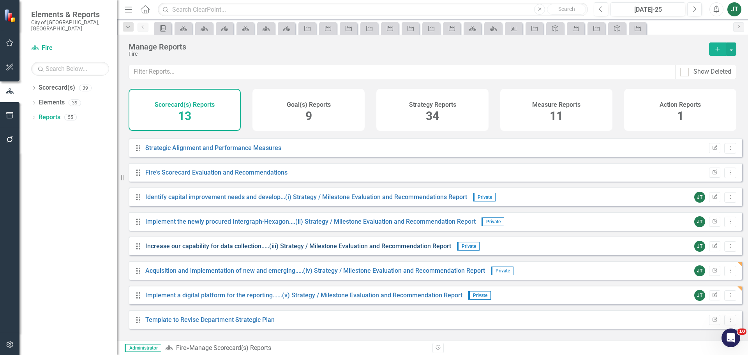
click at [285, 250] on link "Increase our capability for data collection.....(iii) Strategy / Milestone Eval…" at bounding box center [298, 245] width 306 height 7
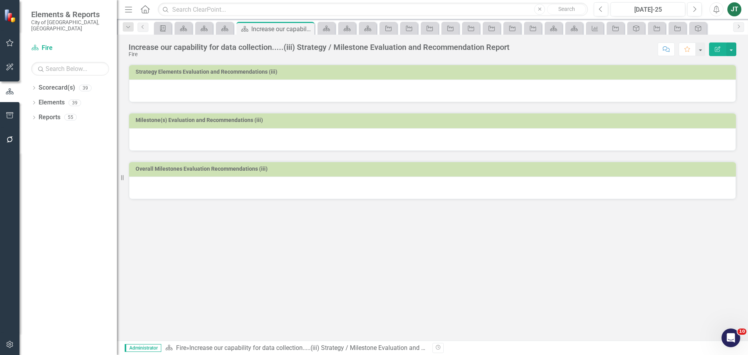
click at [290, 91] on div at bounding box center [432, 91] width 607 height 23
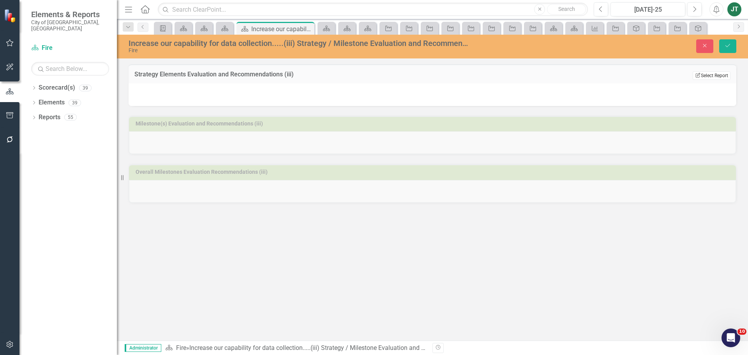
click at [699, 74] on icon "Edit Report" at bounding box center [698, 75] width 6 height 5
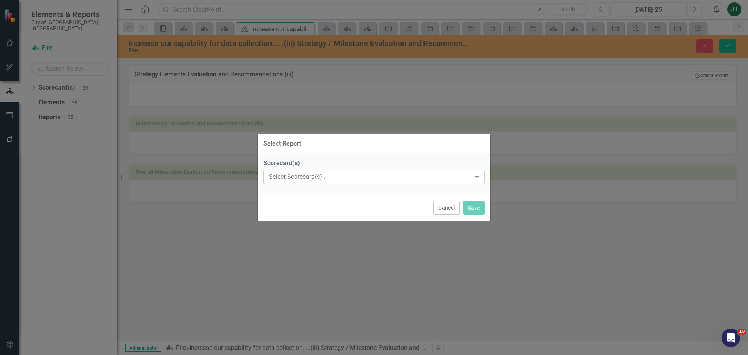
click at [288, 173] on div "Select Scorecard(s)..." at bounding box center [370, 177] width 202 height 9
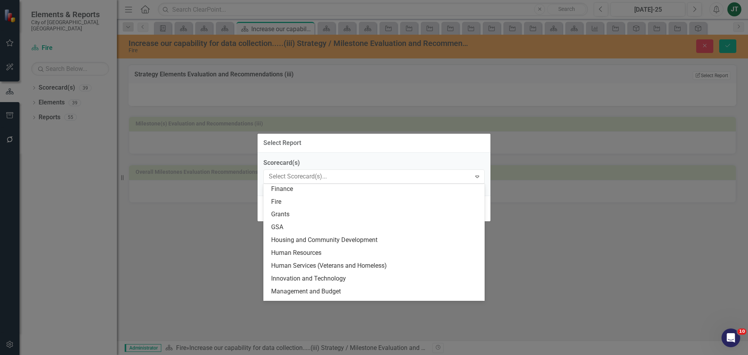
scroll to position [156, 0]
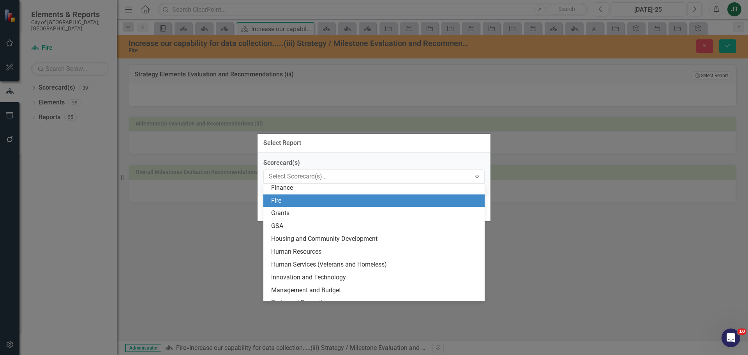
click at [281, 203] on div "Fire" at bounding box center [375, 200] width 209 height 9
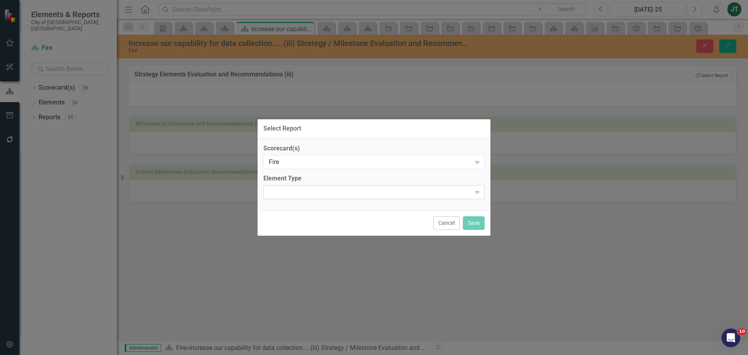
click at [286, 186] on div "Expand" at bounding box center [373, 192] width 221 height 14
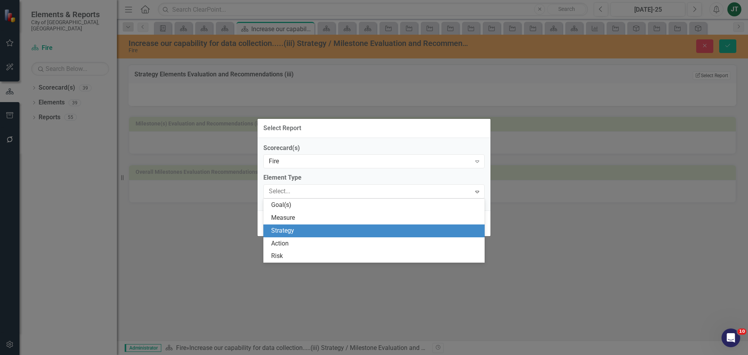
click at [288, 233] on div "Strategy" at bounding box center [375, 230] width 209 height 9
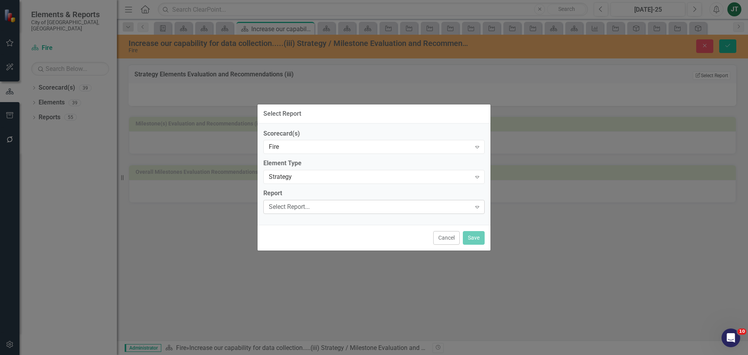
click at [286, 204] on div "Select Report..." at bounding box center [370, 207] width 202 height 9
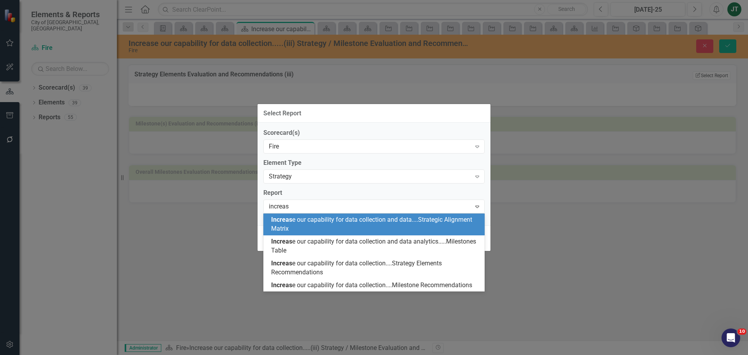
type input "increase"
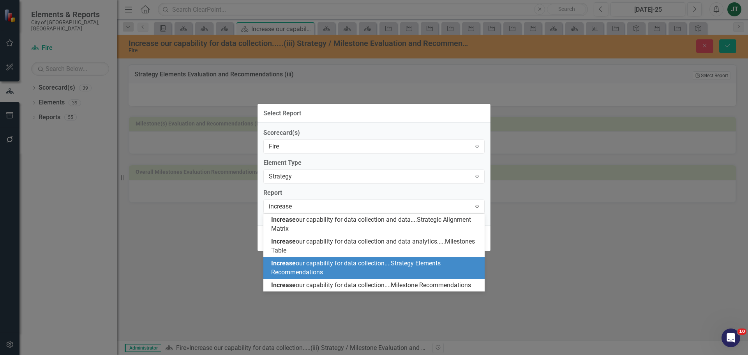
click at [352, 267] on div "Increase our capability for data collection....Strategy Elements Recommendations" at bounding box center [375, 268] width 209 height 18
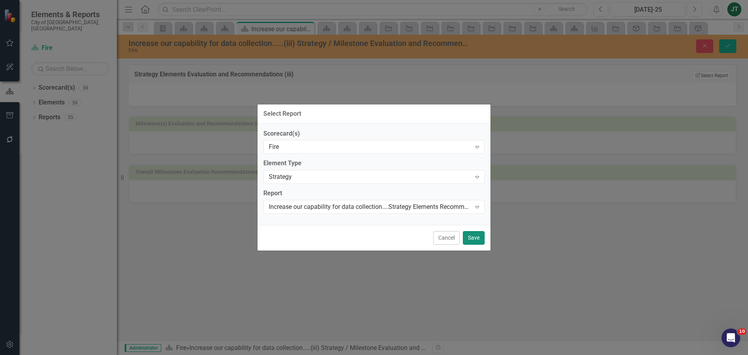
click at [475, 234] on button "Save" at bounding box center [474, 238] width 22 height 14
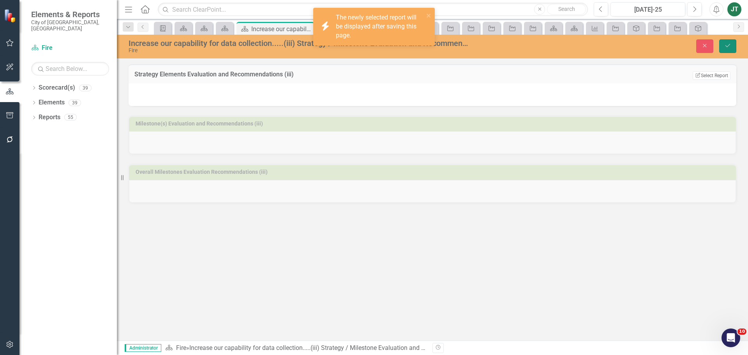
click at [733, 46] on button "Save" at bounding box center [727, 46] width 17 height 14
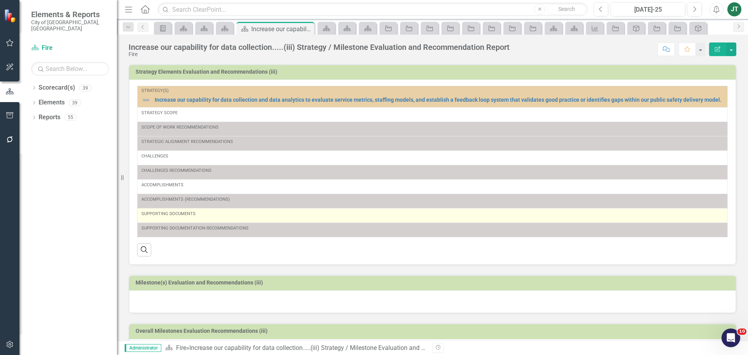
scroll to position [29, 0]
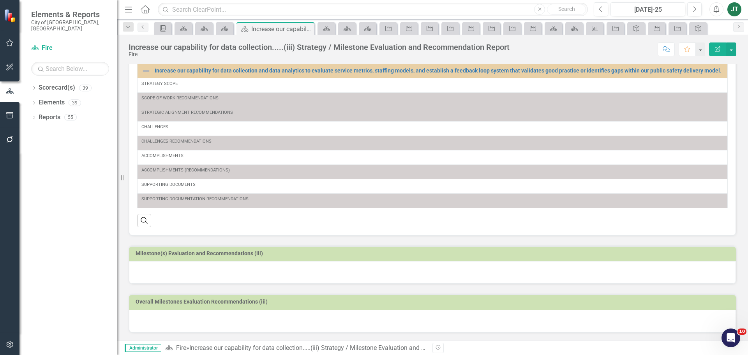
click at [249, 255] on h3 "Milestone(s) Evaluation and Recommendations (iii)" at bounding box center [434, 254] width 597 height 6
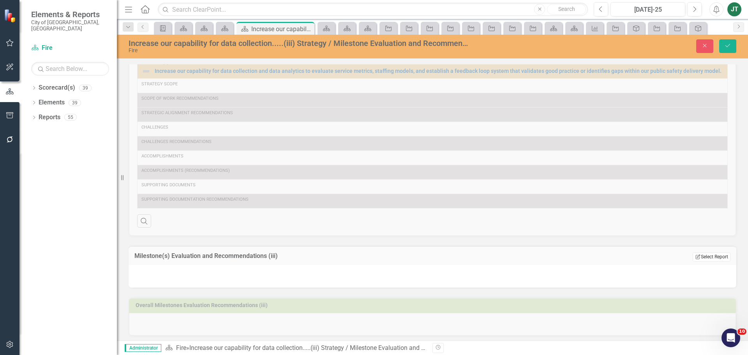
click at [713, 254] on button "Edit Report Select Report" at bounding box center [712, 257] width 38 height 9
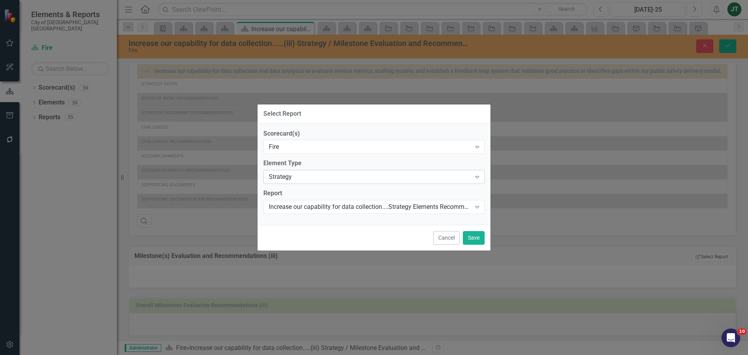
click at [292, 175] on div "Strategy" at bounding box center [370, 177] width 202 height 9
click at [294, 206] on div "Increase our capability for data collection....Strategy Elements Recommendations" at bounding box center [370, 207] width 202 height 9
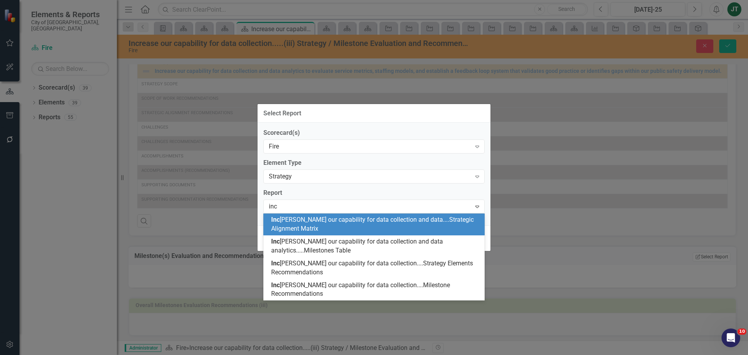
scroll to position [0, 0]
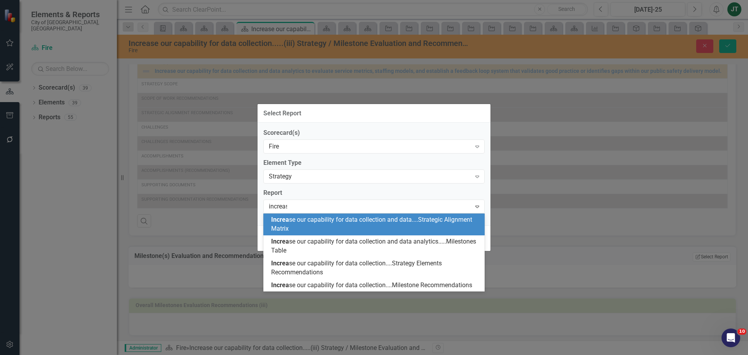
type input "increase"
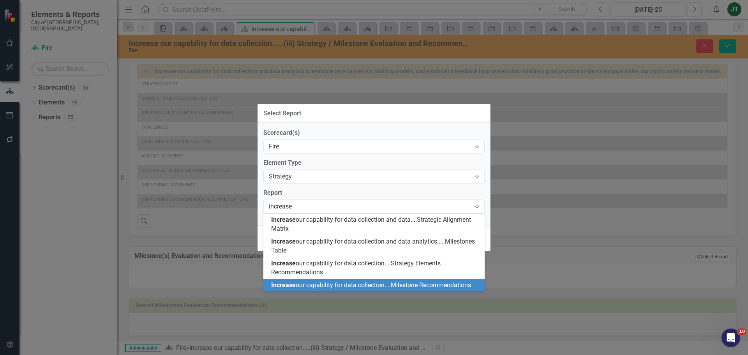
click at [433, 282] on span "Increase our capability for data collection....Milestone Recommendations" at bounding box center [371, 284] width 200 height 7
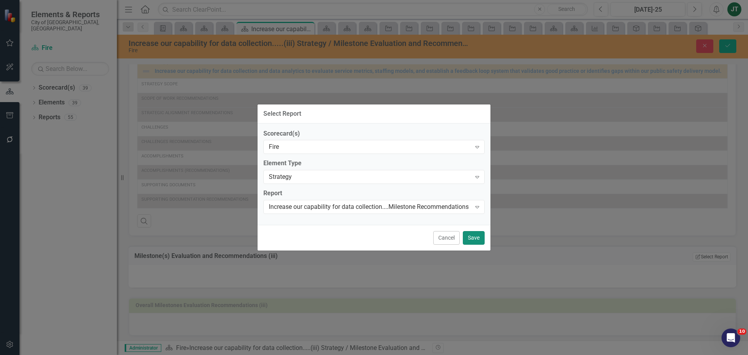
click at [478, 233] on button "Save" at bounding box center [474, 238] width 22 height 14
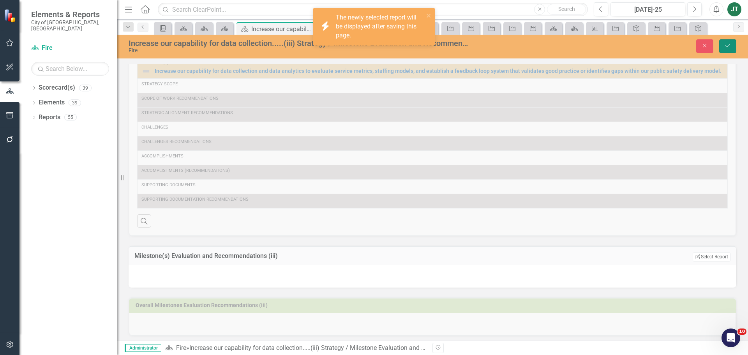
click at [725, 46] on icon "Save" at bounding box center [728, 45] width 7 height 5
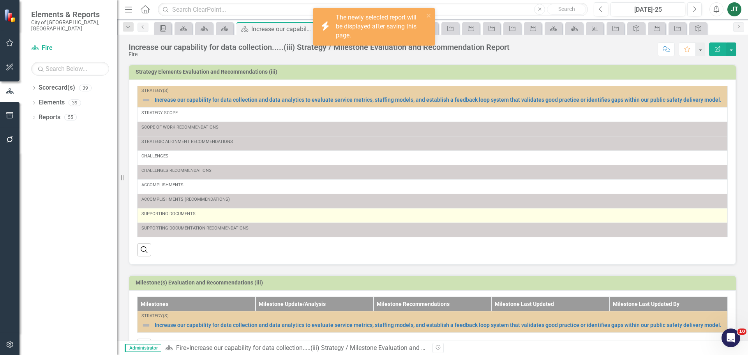
scroll to position [76, 0]
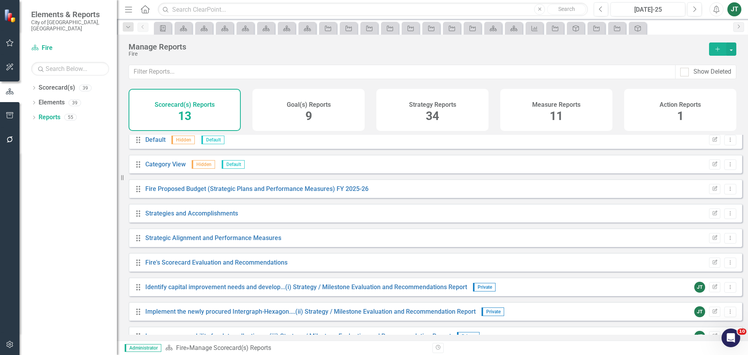
scroll to position [119, 0]
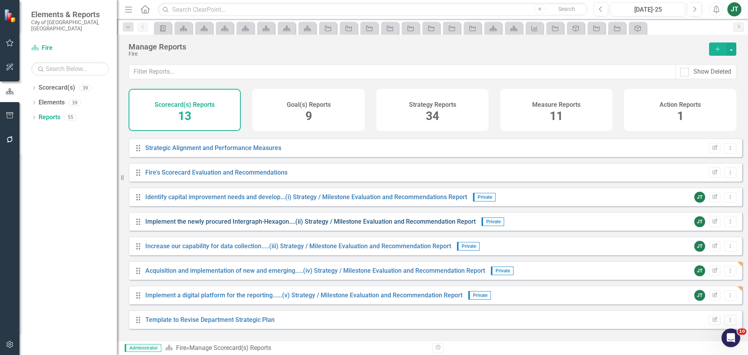
click at [339, 225] on link "Implement the newly procured Intergraph-Hexagon....(ii) Strategy / Milestone Ev…" at bounding box center [310, 221] width 331 height 7
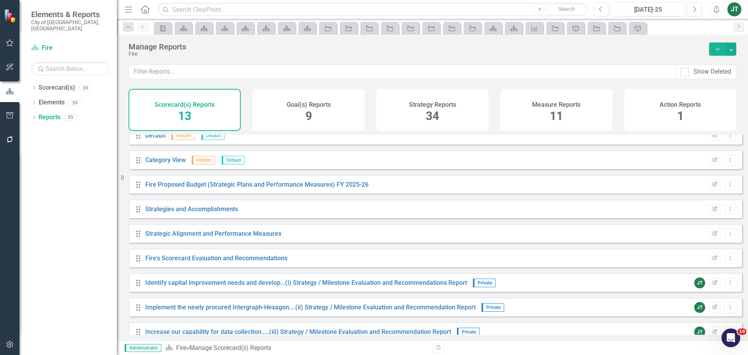
scroll to position [119, 0]
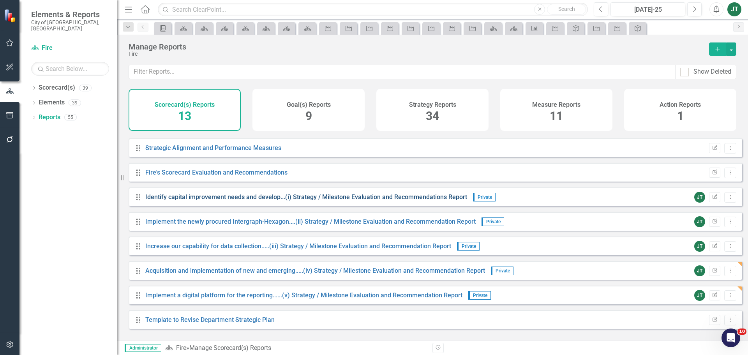
click at [199, 199] on link "Identify capital improvement needs and develop...(i) Strategy / Milestone Evalu…" at bounding box center [306, 196] width 322 height 7
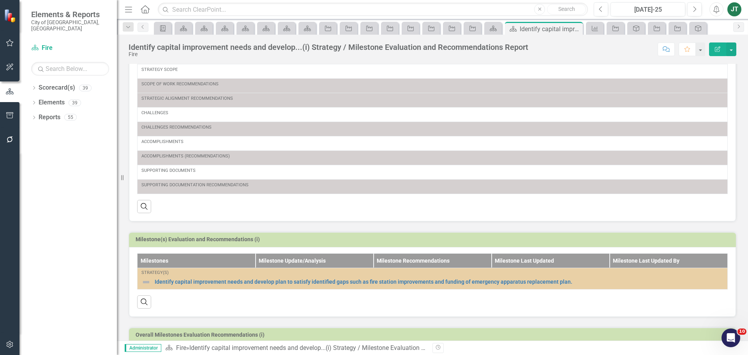
scroll to position [76, 0]
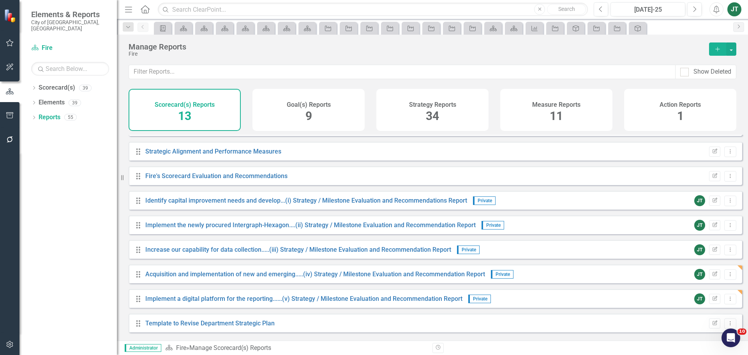
scroll to position [119, 0]
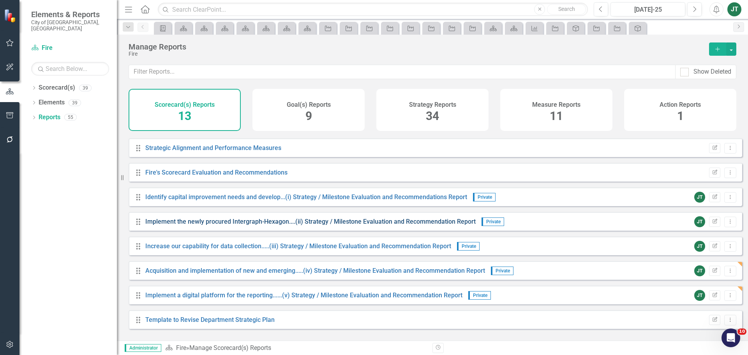
click at [176, 225] on link "Implement the newly procured Intergraph-Hexagon....(ii) Strategy / Milestone Ev…" at bounding box center [310, 221] width 331 height 7
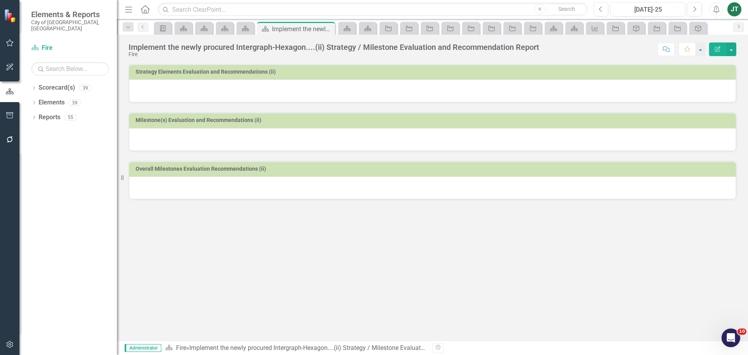
click at [338, 94] on div at bounding box center [432, 91] width 607 height 23
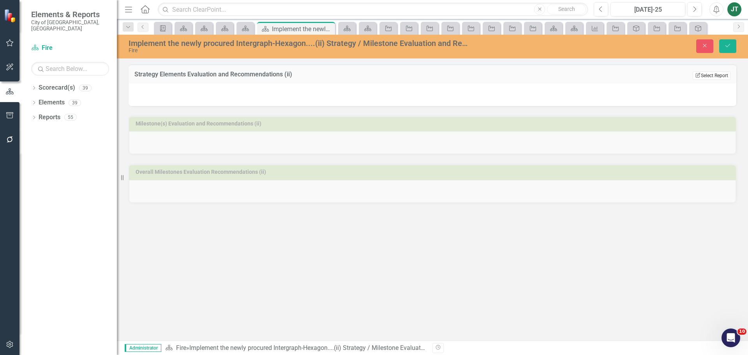
click at [710, 75] on button "Edit Report Select Report" at bounding box center [712, 75] width 38 height 9
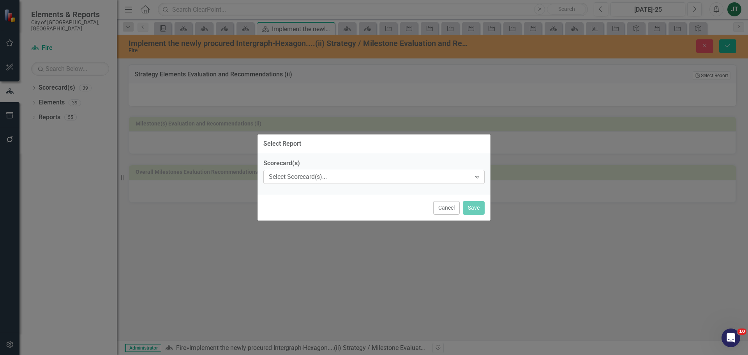
click at [272, 175] on div "Select Scorecard(s)..." at bounding box center [370, 177] width 202 height 9
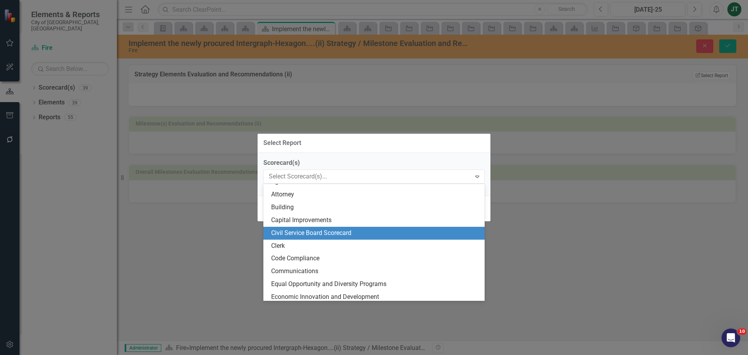
scroll to position [78, 0]
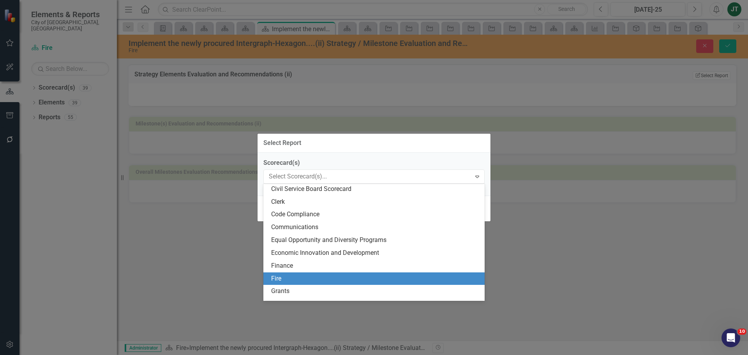
click at [279, 278] on div "Fire" at bounding box center [375, 278] width 209 height 9
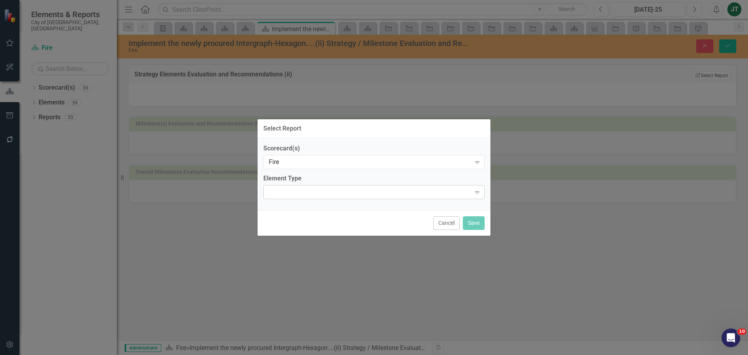
click at [324, 195] on div "Expand" at bounding box center [373, 192] width 221 height 14
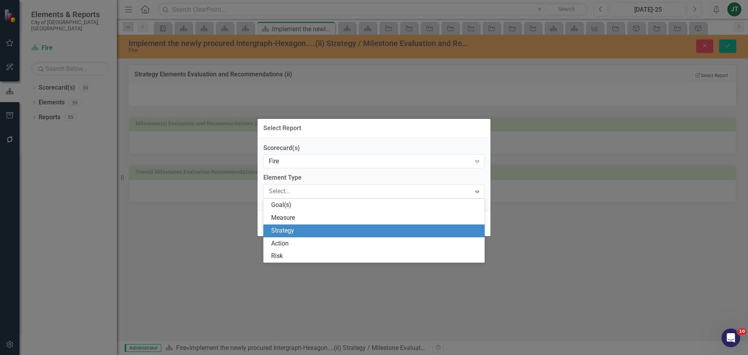
click at [302, 233] on div "Strategy" at bounding box center [375, 230] width 209 height 9
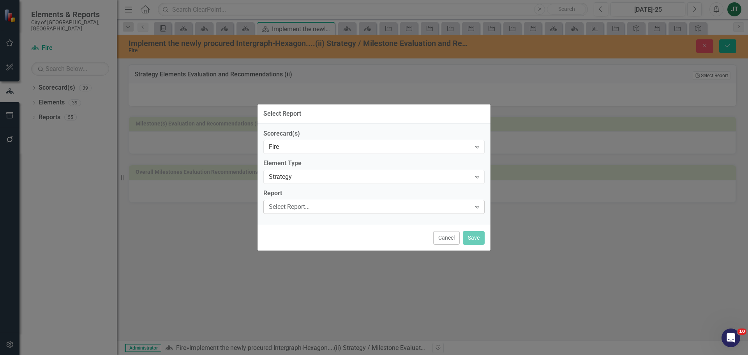
click at [290, 205] on div "Select Report..." at bounding box center [370, 207] width 202 height 9
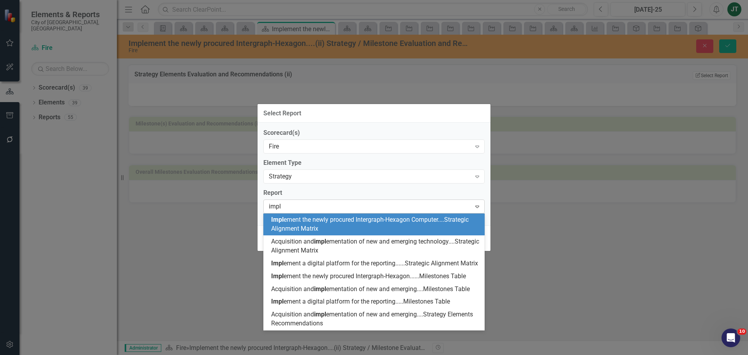
type input "imple"
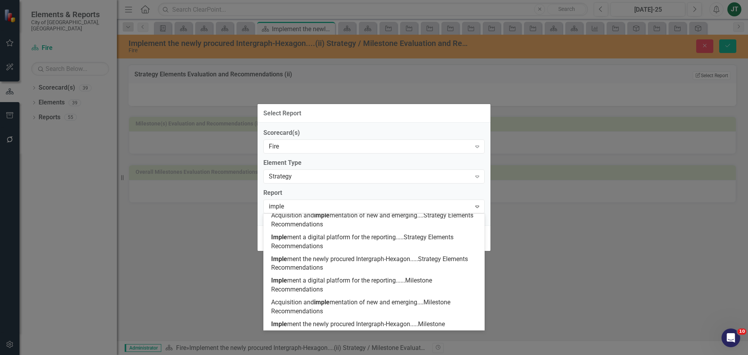
scroll to position [117, 0]
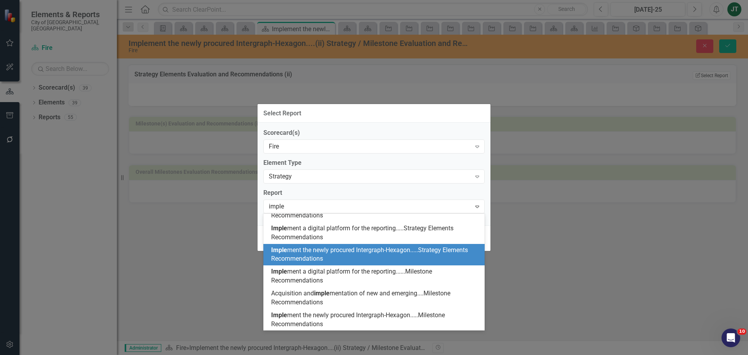
click at [351, 258] on div "Imple ment the newly procured Intergraph-Hexagon.....Strategy Elements Recommen…" at bounding box center [375, 255] width 209 height 18
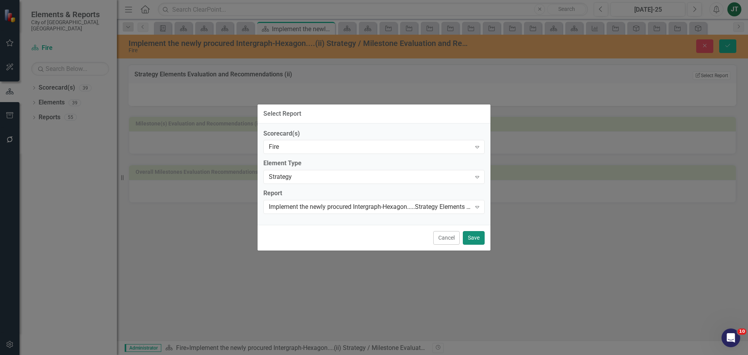
click at [469, 234] on button "Save" at bounding box center [474, 238] width 22 height 14
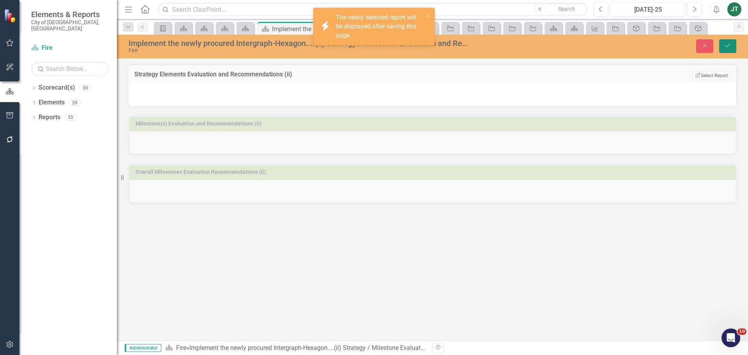
click at [727, 46] on icon "Save" at bounding box center [728, 45] width 7 height 5
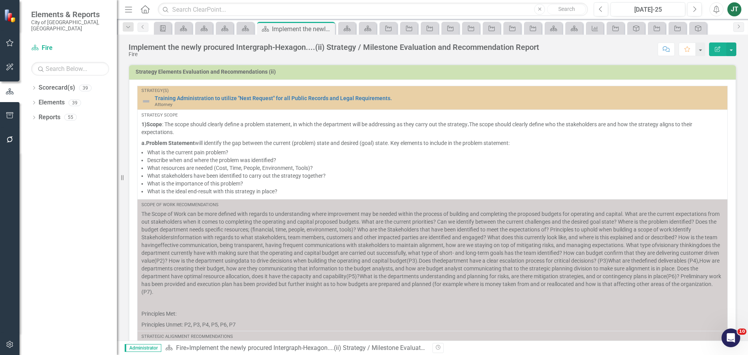
click at [652, 74] on h3 "Strategy Elements Evaluation and Recommendations (ii)" at bounding box center [434, 72] width 597 height 6
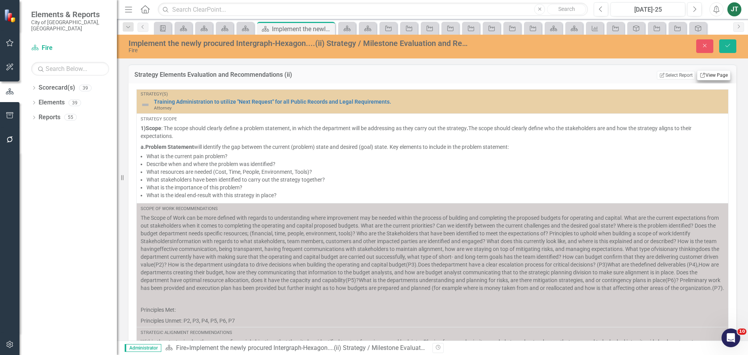
click at [700, 71] on div "Strategy Elements Evaluation and Recommendations (ii) Edit Report Select Report…" at bounding box center [433, 73] width 608 height 19
click at [701, 74] on link "Link View Page" at bounding box center [714, 75] width 34 height 10
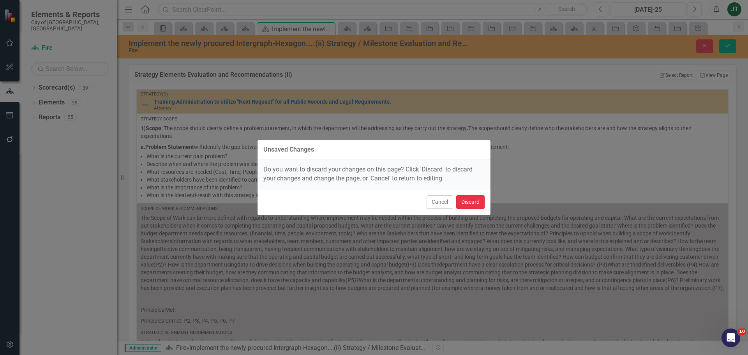
click at [465, 200] on button "Discard" at bounding box center [470, 202] width 28 height 14
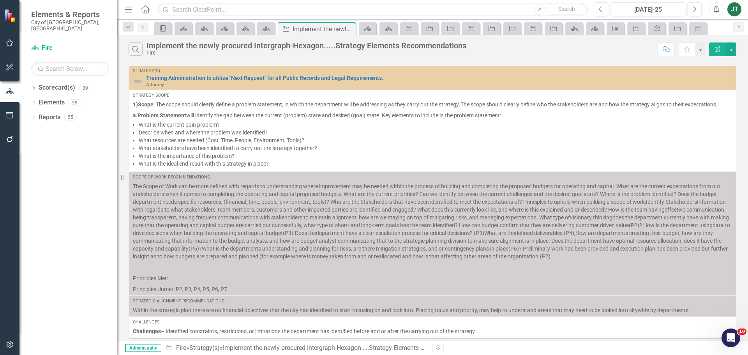
click at [718, 44] on button "Edit Report" at bounding box center [717, 49] width 17 height 14
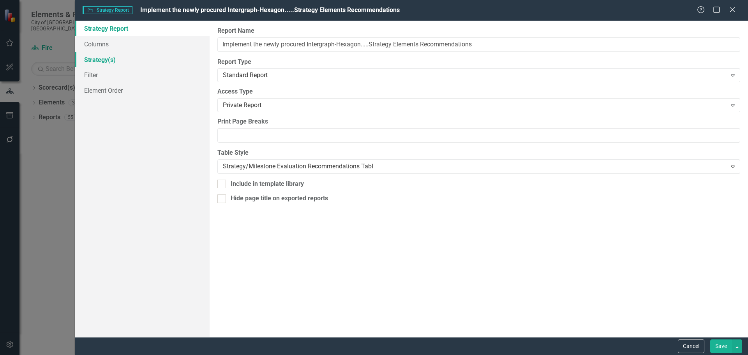
click at [96, 57] on link "Strategy(s)" at bounding box center [142, 60] width 135 height 16
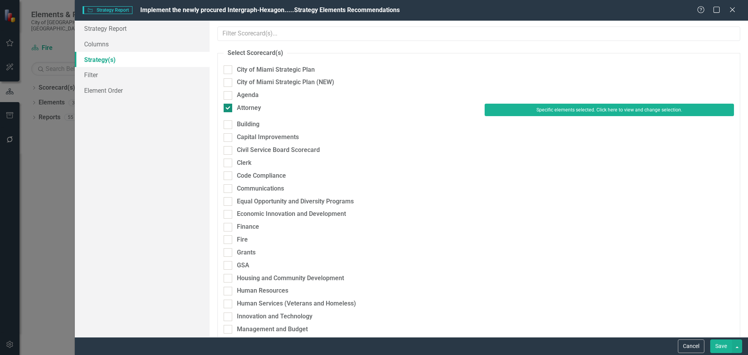
click at [251, 108] on div "Attorney" at bounding box center [249, 108] width 24 height 9
click at [229, 108] on input "Attorney" at bounding box center [226, 106] width 5 height 5
checkbox input "false"
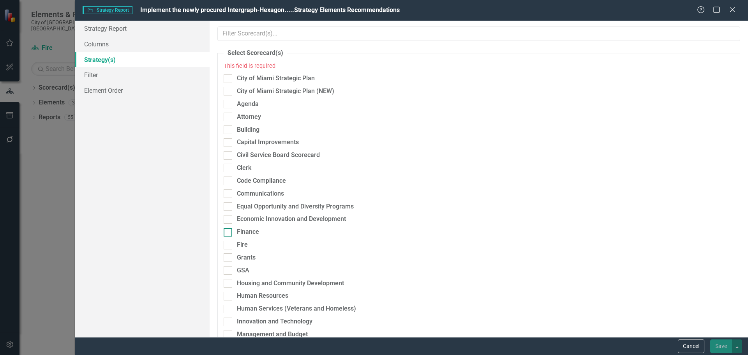
click at [248, 232] on div "Finance" at bounding box center [248, 232] width 22 height 9
click at [229, 232] on input "Finance" at bounding box center [226, 230] width 5 height 5
checkbox input "true"
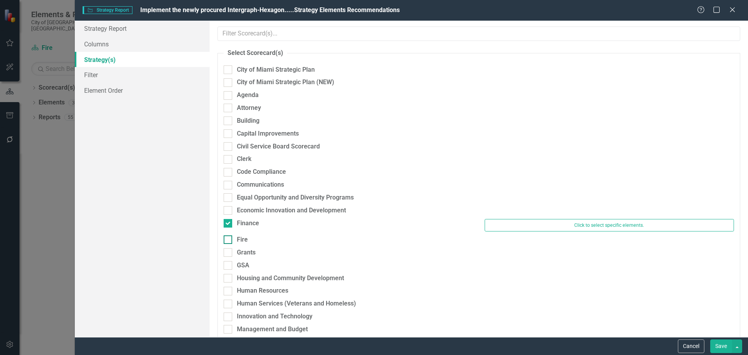
click at [247, 242] on div "Fire" at bounding box center [242, 239] width 11 height 9
click at [229, 240] on input "Fire" at bounding box center [226, 237] width 5 height 5
checkbox input "true"
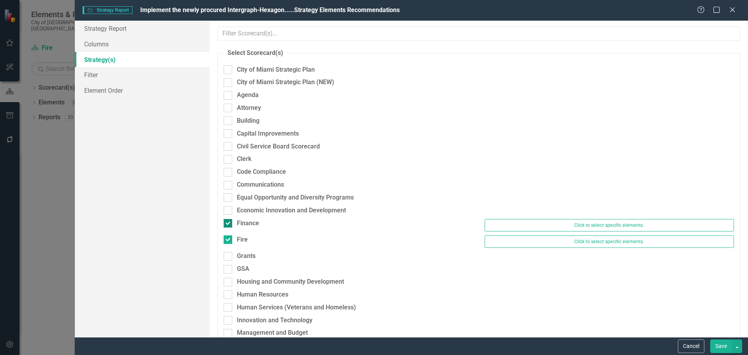
click at [245, 226] on div "Finance" at bounding box center [248, 223] width 22 height 9
click at [229, 224] on input "Finance" at bounding box center [226, 221] width 5 height 5
checkbox input "false"
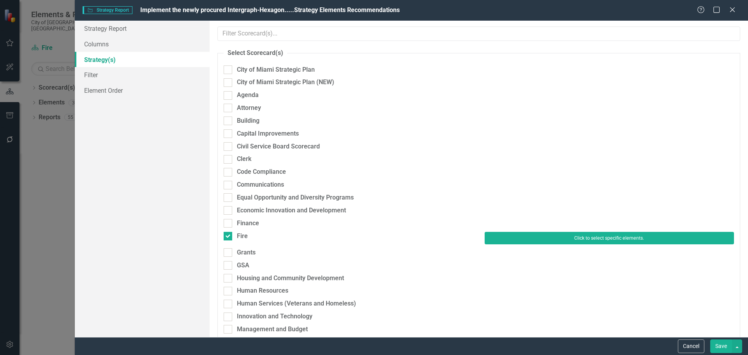
click at [546, 235] on button "Click to select specific elements." at bounding box center [609, 238] width 249 height 12
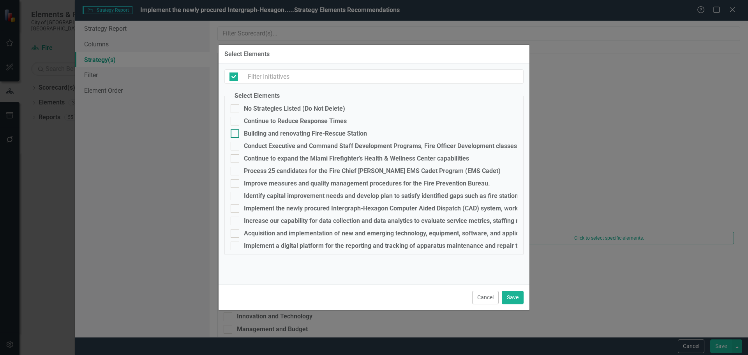
checkbox input "false"
click at [238, 210] on div at bounding box center [235, 208] width 9 height 9
click at [236, 209] on input "Implement the newly procured Intergraph-Hexagon Computer Aided Dispatch (CAD) s…" at bounding box center [233, 206] width 5 height 5
checkbox input "true"
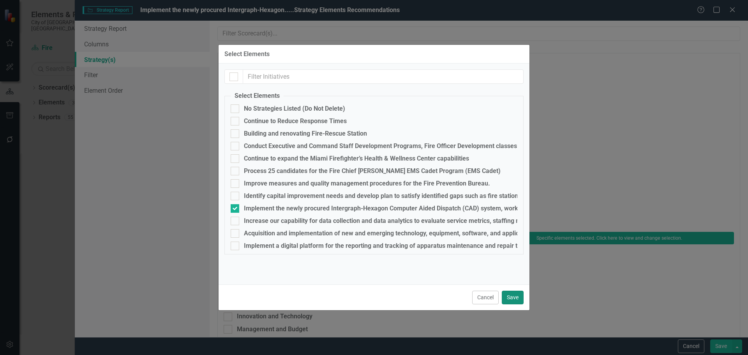
click at [511, 293] on button "Save" at bounding box center [513, 298] width 22 height 14
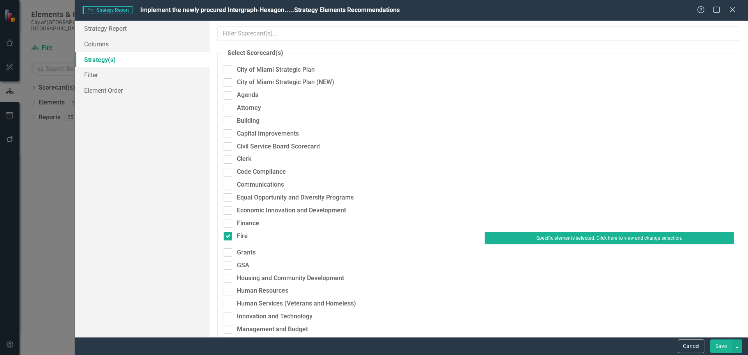
click at [713, 341] on button "Save" at bounding box center [722, 346] width 22 height 14
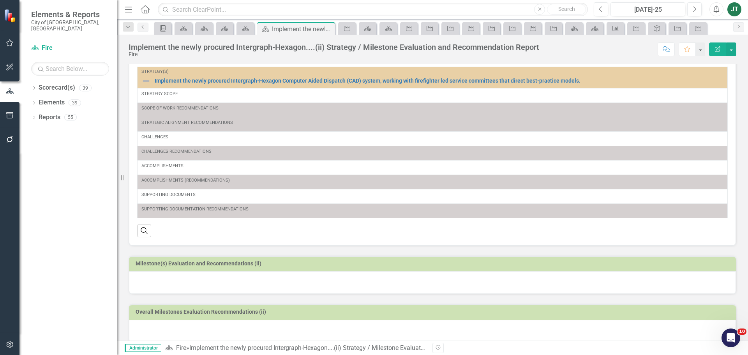
scroll to position [29, 0]
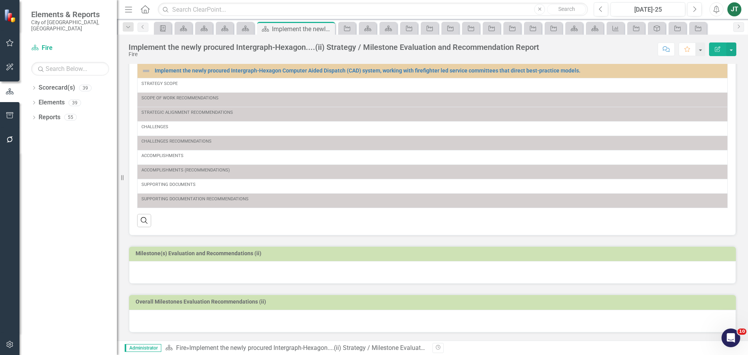
click at [208, 251] on h3 "Milestone(s) Evaluation and Recommendations (ii)" at bounding box center [434, 254] width 597 height 6
click at [210, 250] on td "Milestone(s) Evaluation and Recommendations (ii)" at bounding box center [434, 255] width 597 height 12
click at [453, 259] on td "Milestone(s) Evaluation and Recommendations (ii)" at bounding box center [434, 255] width 597 height 12
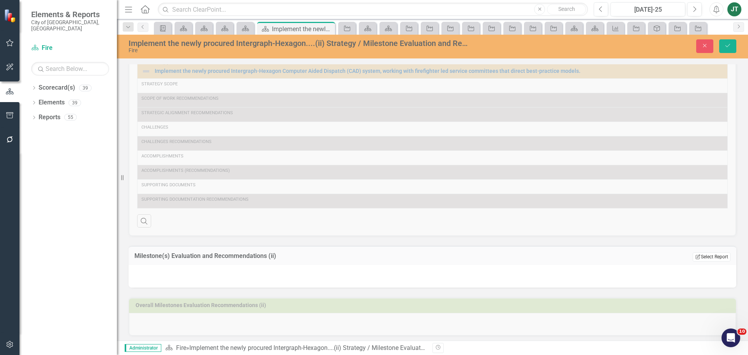
click at [700, 260] on button "Edit Report Select Report" at bounding box center [712, 257] width 38 height 9
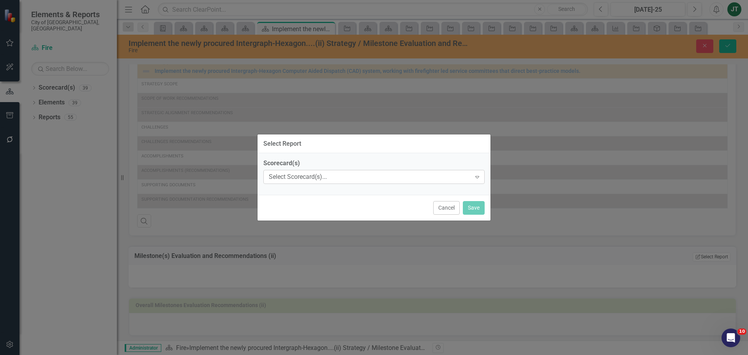
click at [281, 174] on div "Select Scorecard(s)..." at bounding box center [370, 177] width 202 height 9
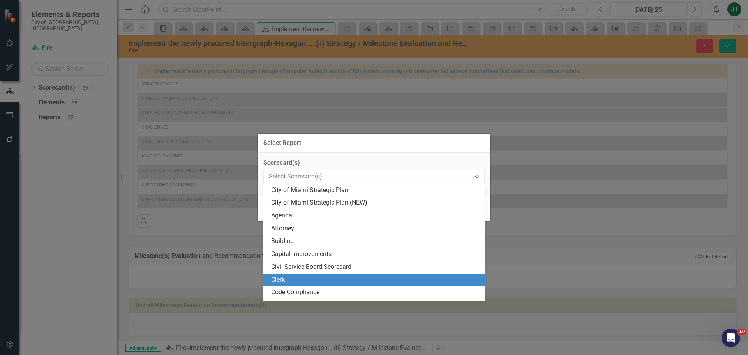
scroll to position [78, 0]
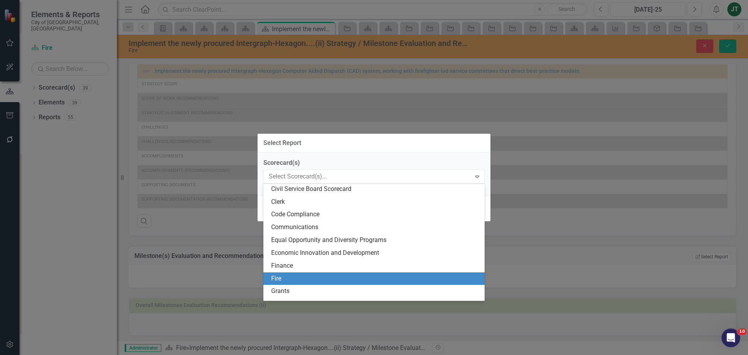
click at [282, 276] on div "Fire" at bounding box center [375, 278] width 209 height 9
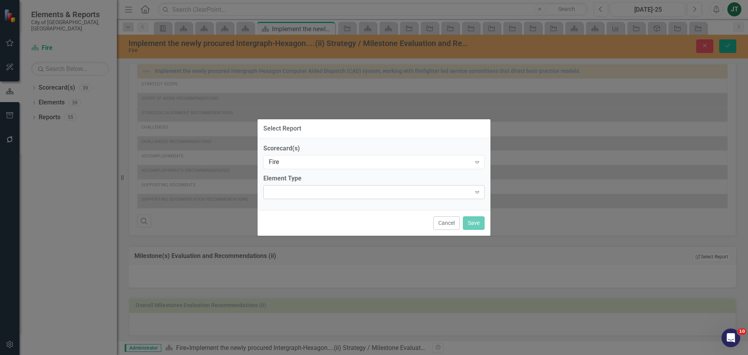
click at [282, 193] on div at bounding box center [367, 192] width 205 height 2
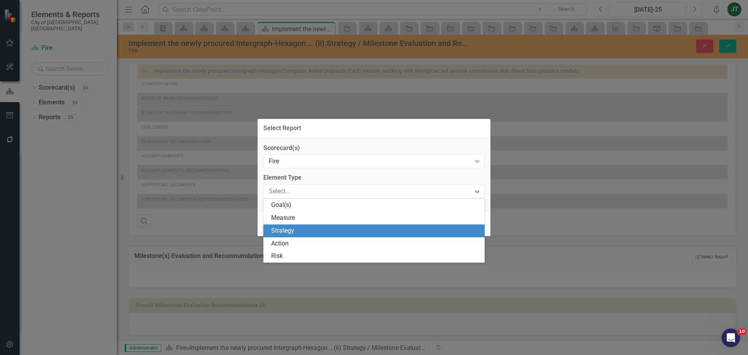
click at [285, 231] on div "Strategy" at bounding box center [375, 230] width 209 height 9
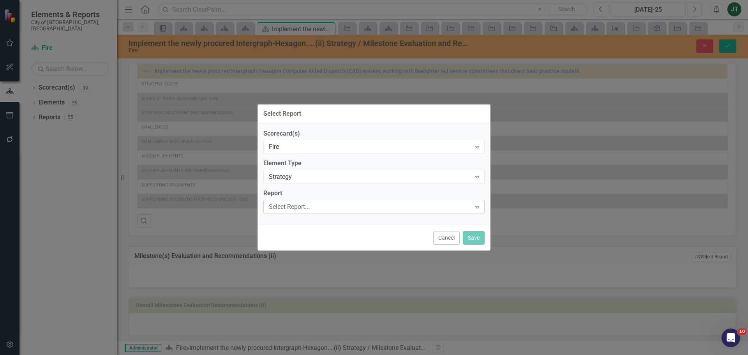
click at [308, 211] on div "Select Report..." at bounding box center [370, 207] width 202 height 9
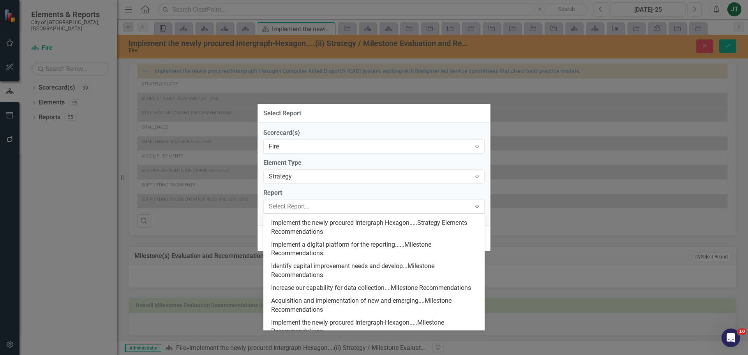
scroll to position [305, 0]
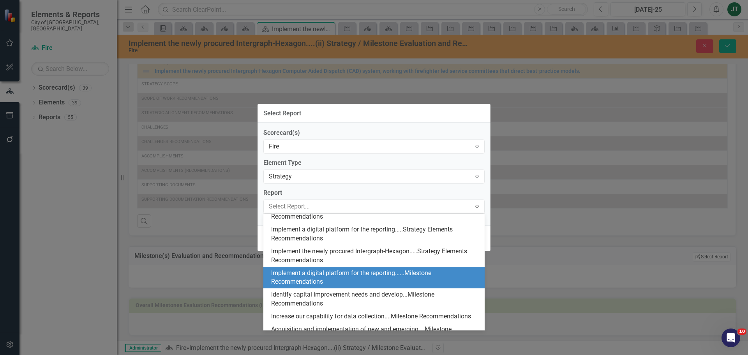
click at [297, 285] on div "Implement a digital platform for the reporting......Milestone Recommendations" at bounding box center [375, 278] width 209 height 18
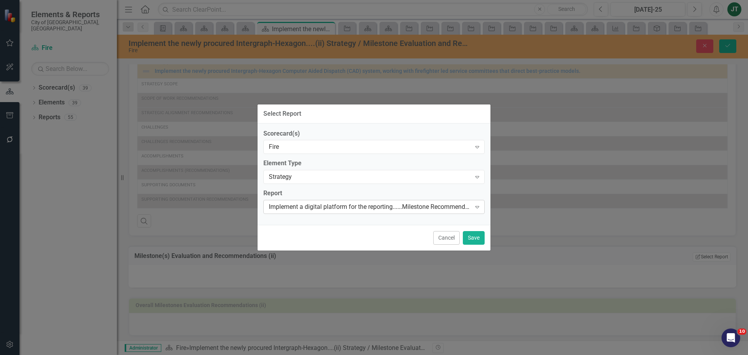
click at [303, 203] on div "Implement a digital platform for the reporting......Milestone Recommendations" at bounding box center [370, 207] width 202 height 9
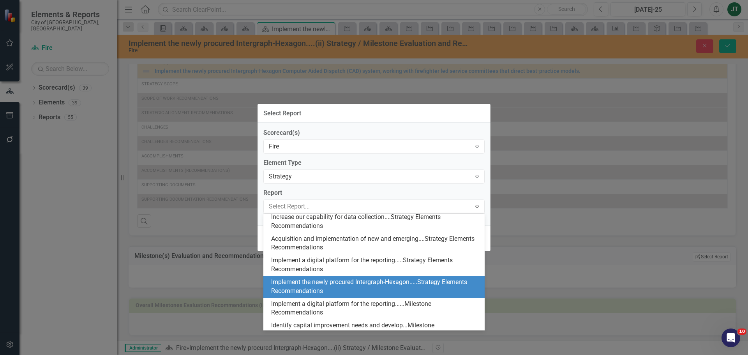
scroll to position [367, 0]
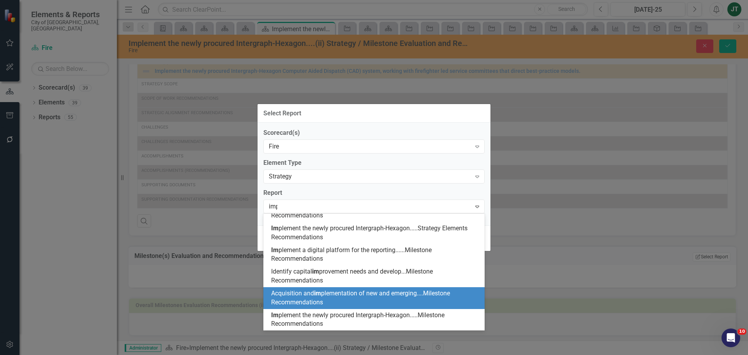
type input "impl"
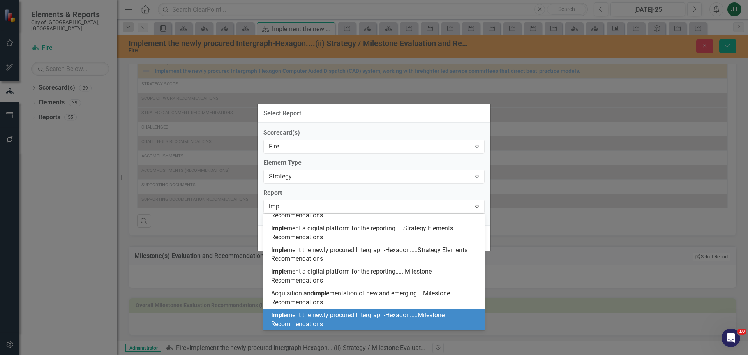
click at [338, 319] on div "Impl ement the newly procured Intergraph-Hexagon.....Milestone Recommendations" at bounding box center [375, 320] width 209 height 18
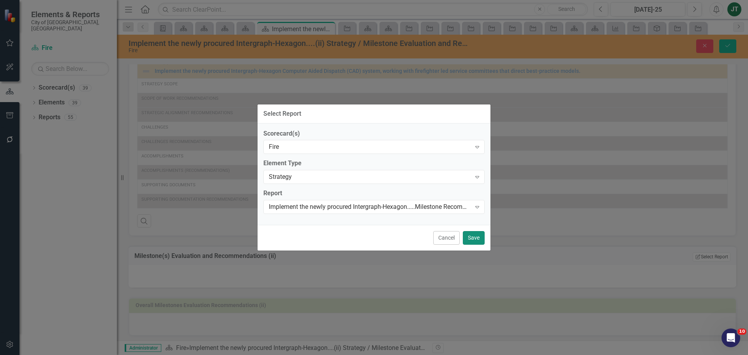
click at [479, 237] on button "Save" at bounding box center [474, 238] width 22 height 14
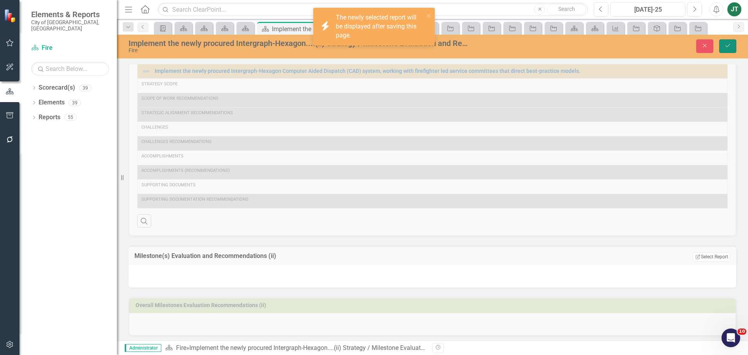
click at [727, 49] on button "Save" at bounding box center [727, 46] width 17 height 14
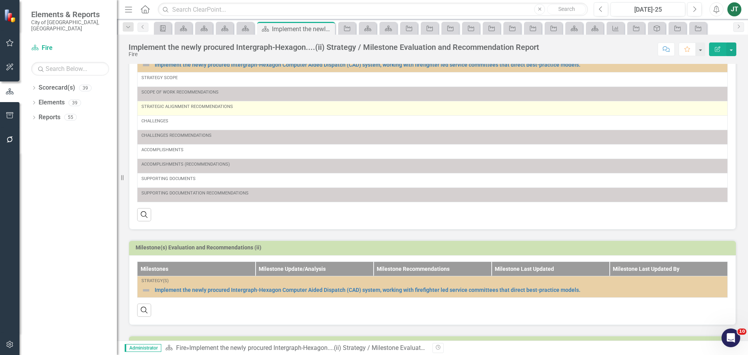
scroll to position [0, 0]
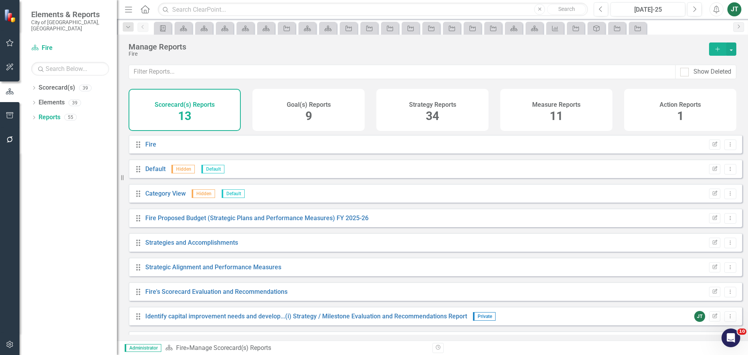
scroll to position [119, 0]
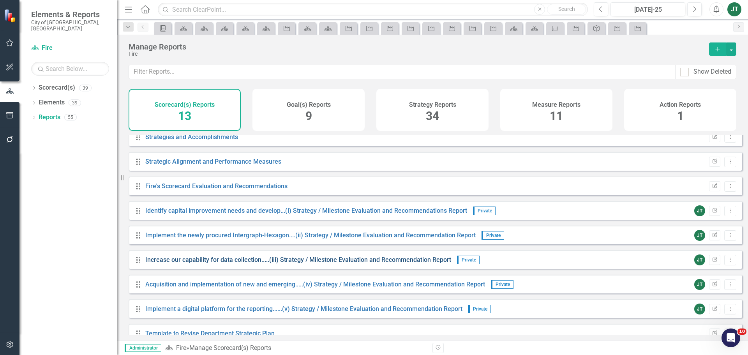
scroll to position [119, 0]
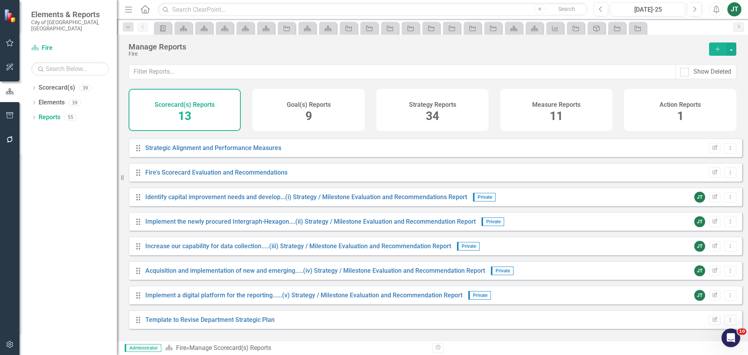
click at [244, 226] on div "Implement the newly procured Intergraph-Hexagon....(ii) Strategy / Milestone Ev…" at bounding box center [310, 221] width 331 height 9
click at [246, 224] on link "Implement the newly procured Intergraph-Hexagon....(ii) Strategy / Milestone Ev…" at bounding box center [310, 221] width 331 height 7
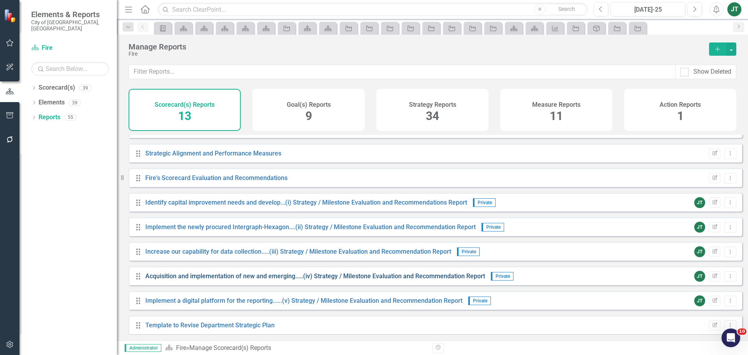
scroll to position [119, 0]
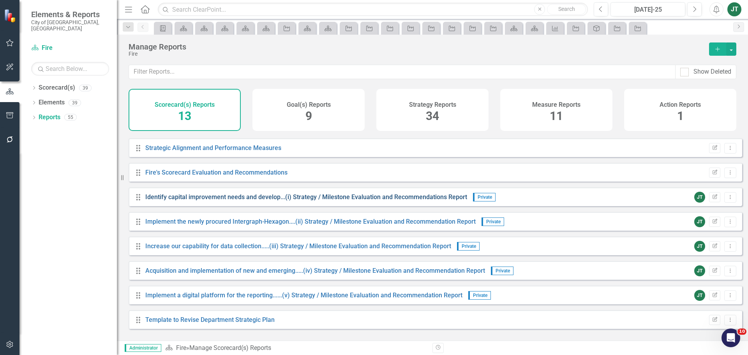
click at [182, 200] on link "Identify capital improvement needs and develop...(i) Strategy / Milestone Evalu…" at bounding box center [306, 196] width 322 height 7
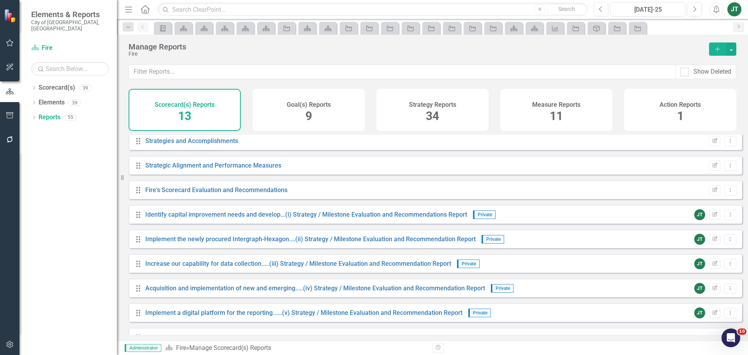
scroll to position [119, 0]
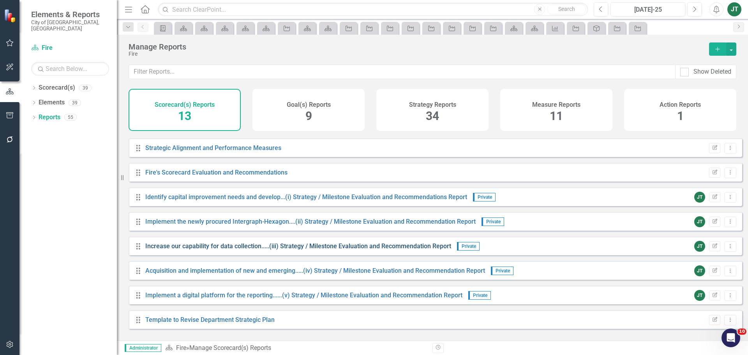
click at [171, 250] on link "Increase our capability for data collection.....(iii) Strategy / Milestone Eval…" at bounding box center [298, 245] width 306 height 7
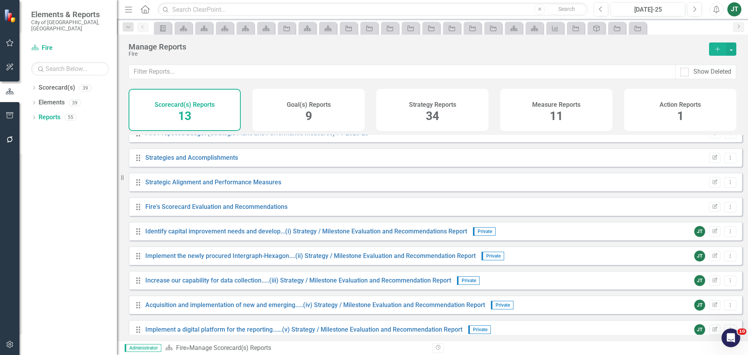
scroll to position [119, 0]
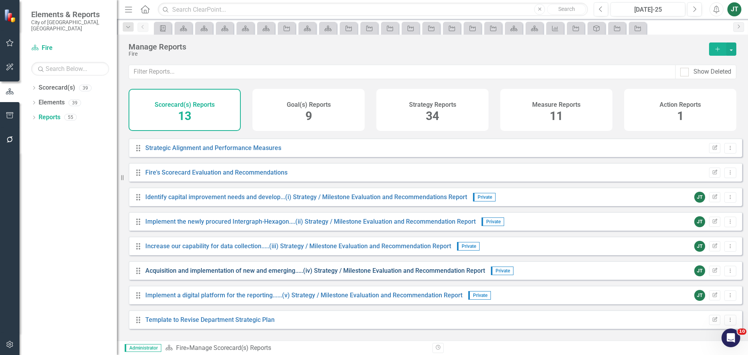
click at [167, 274] on link "Acquisition and implementation of new and emerging.....(iv) Strategy / Mileston…" at bounding box center [315, 270] width 340 height 7
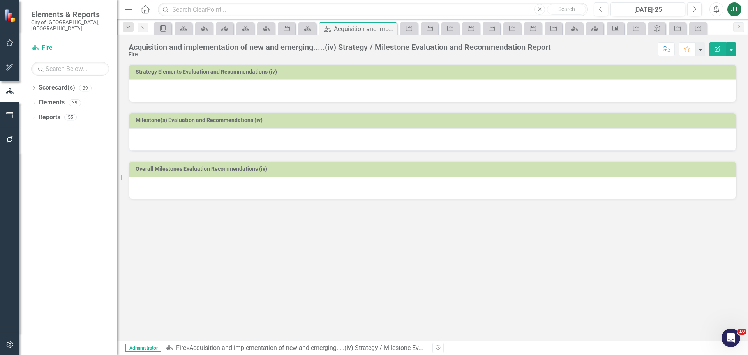
click at [260, 92] on div at bounding box center [432, 91] width 607 height 23
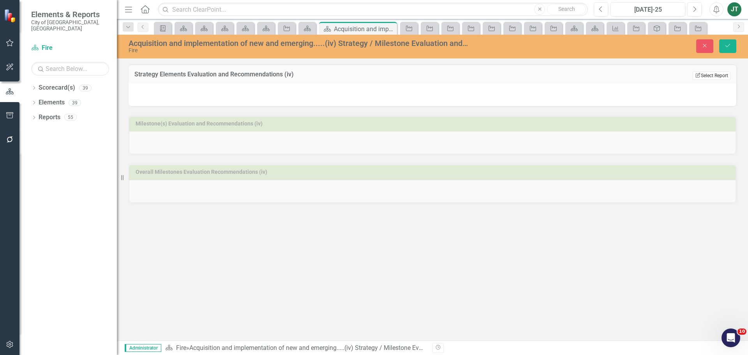
click at [716, 78] on button "Edit Report Select Report" at bounding box center [712, 75] width 38 height 9
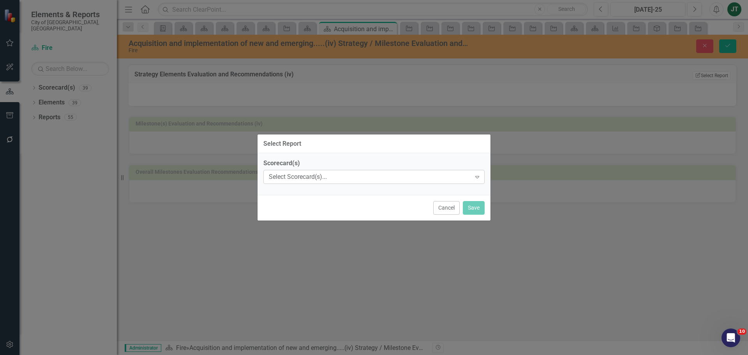
click at [326, 178] on div "Select Scorecard(s)..." at bounding box center [370, 177] width 202 height 9
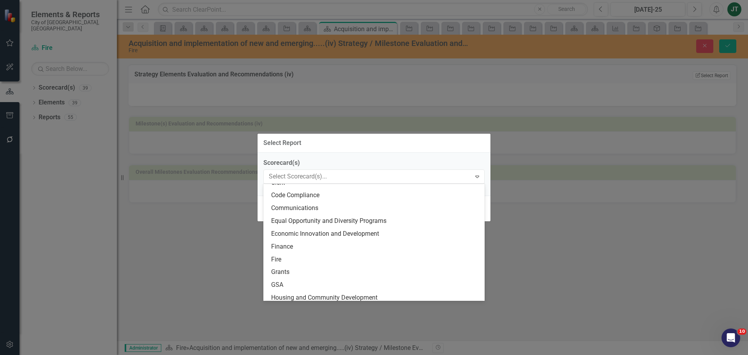
scroll to position [117, 0]
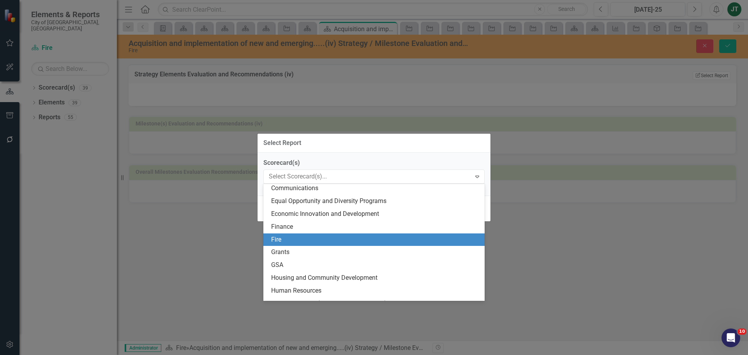
click at [278, 236] on div "Fire" at bounding box center [375, 239] width 209 height 9
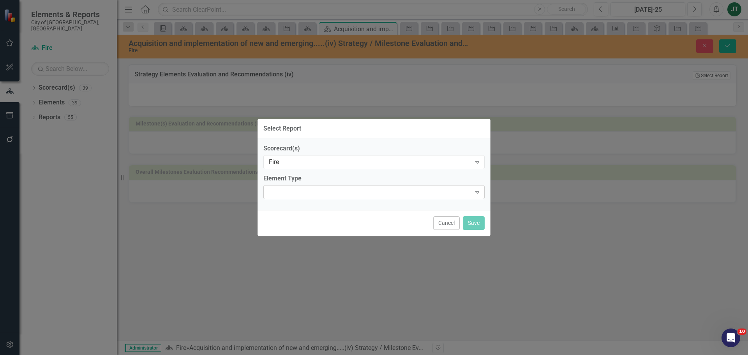
click at [332, 193] on div "Expand" at bounding box center [373, 192] width 221 height 14
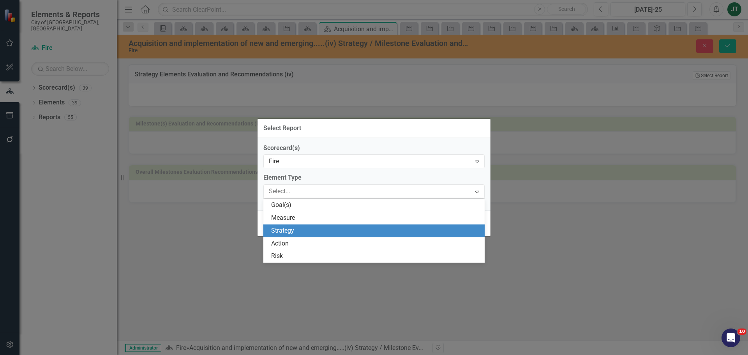
click at [290, 231] on div "Strategy" at bounding box center [375, 230] width 209 height 9
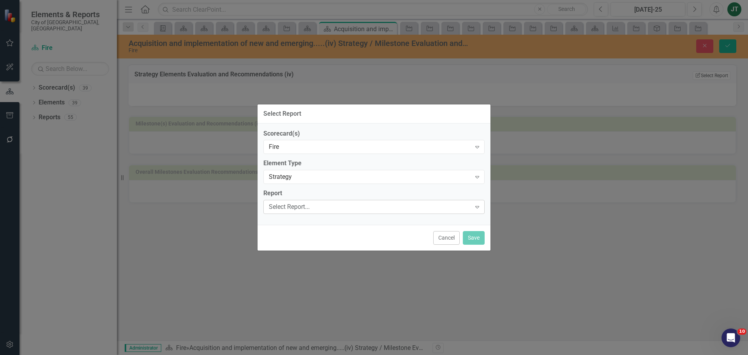
click at [315, 211] on div "Select Report..." at bounding box center [370, 207] width 202 height 9
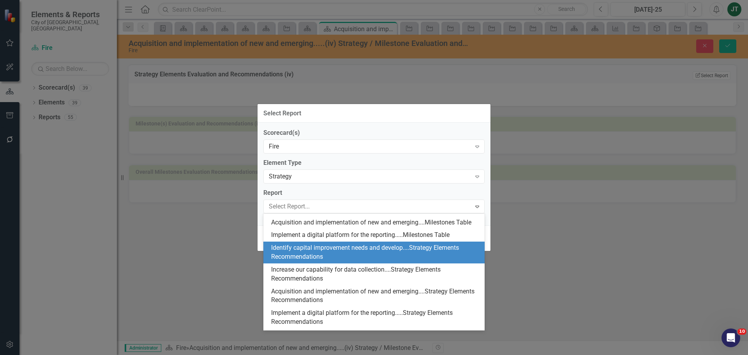
scroll to position [234, 0]
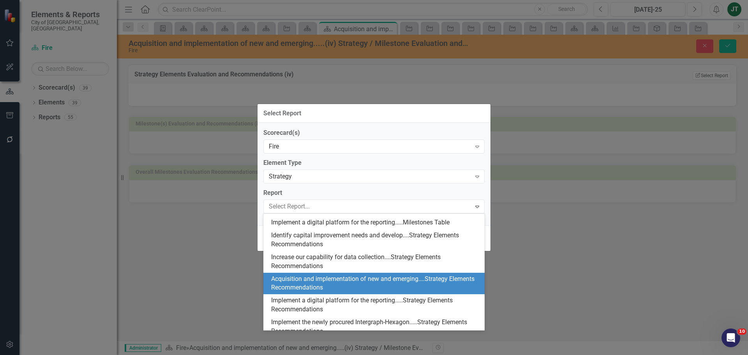
click at [352, 291] on div "Acquisition and implementation of new and emerging....Strategy Elements Recomme…" at bounding box center [375, 284] width 209 height 18
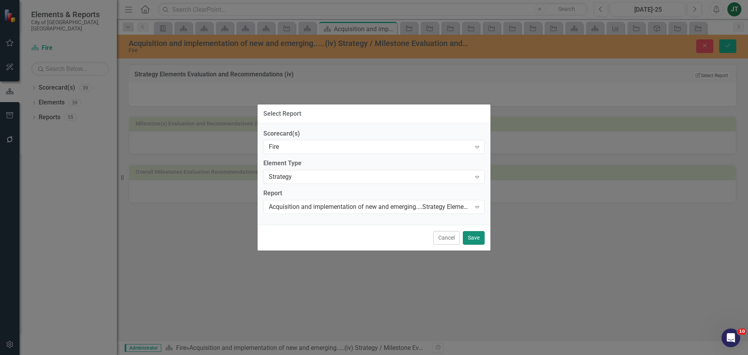
click at [481, 237] on button "Save" at bounding box center [474, 238] width 22 height 14
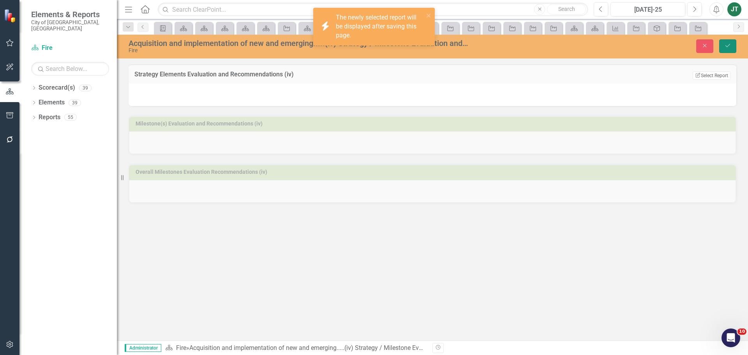
click at [727, 47] on icon "Save" at bounding box center [728, 45] width 7 height 5
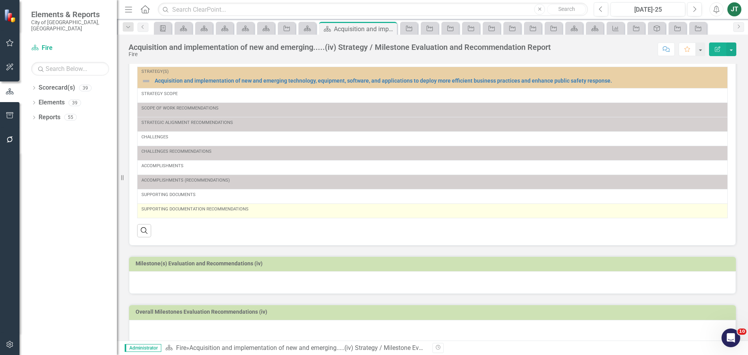
scroll to position [29, 0]
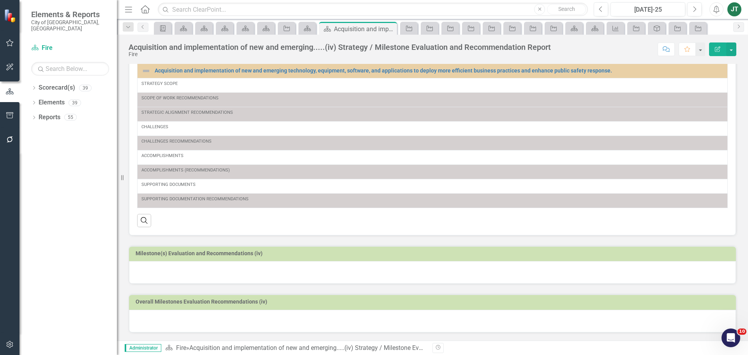
click at [285, 251] on h3 "Milestone(s) Evaluation and Recommendations (iv)" at bounding box center [434, 254] width 597 height 6
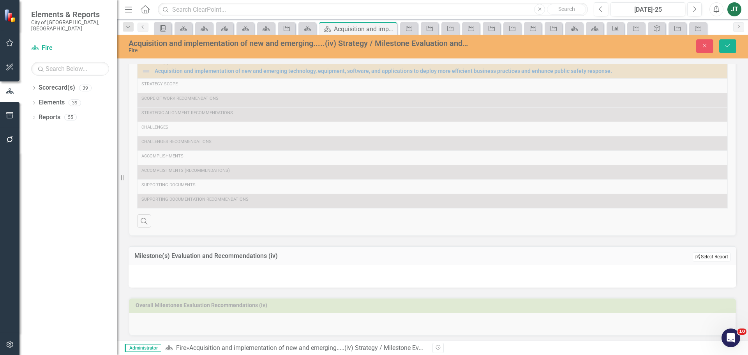
click at [721, 260] on button "Edit Report Select Report" at bounding box center [712, 257] width 38 height 9
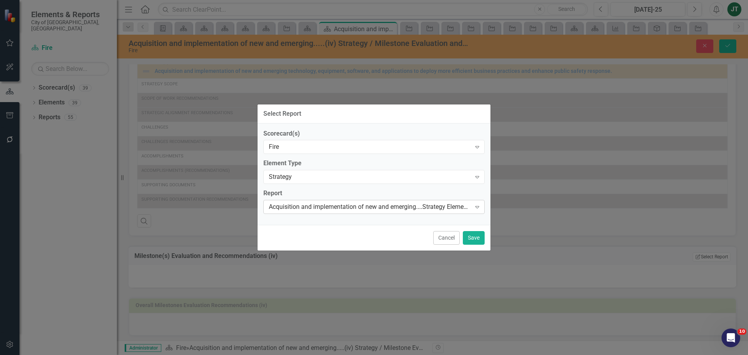
click at [327, 207] on div "Acquisition and implementation of new and emerging....Strategy Elements Recomme…" at bounding box center [370, 207] width 202 height 9
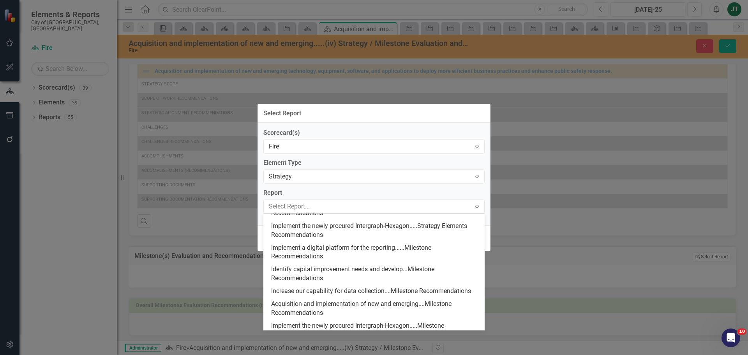
scroll to position [341, 0]
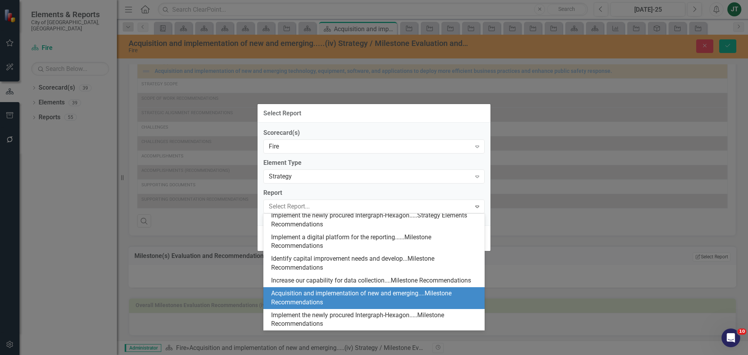
click at [327, 306] on div "Acquisition and implementation of new and emerging....Milestone Recommendations" at bounding box center [375, 298] width 209 height 18
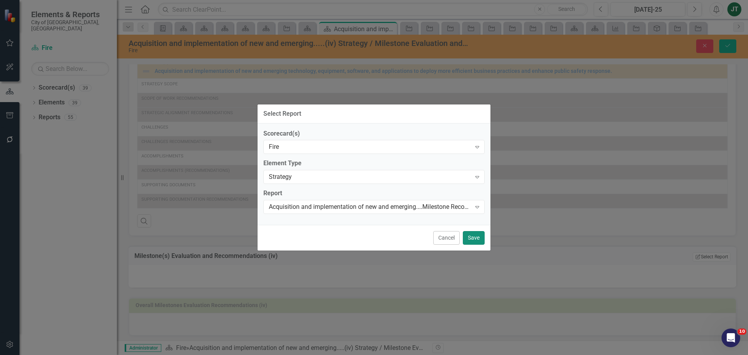
click at [482, 240] on button "Save" at bounding box center [474, 238] width 22 height 14
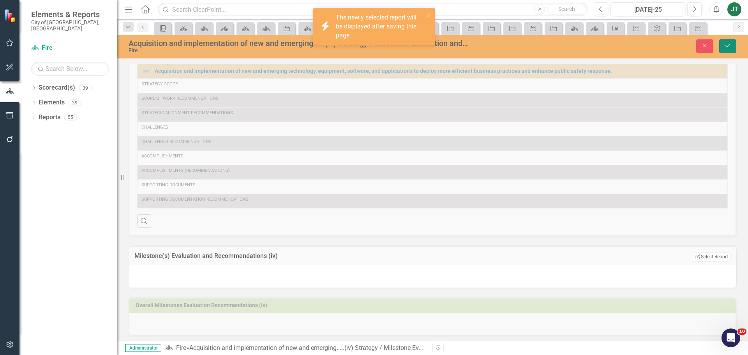
click at [725, 44] on icon "Save" at bounding box center [728, 45] width 7 height 5
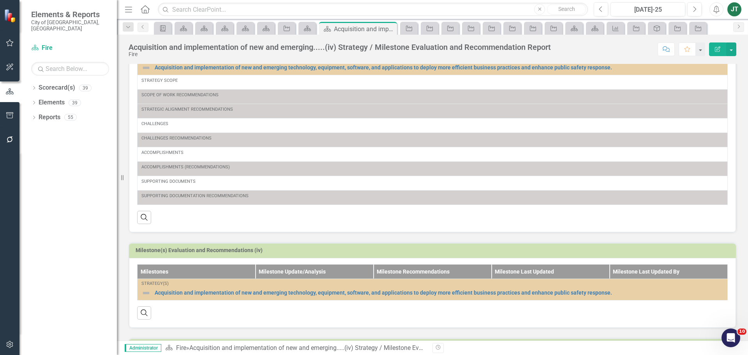
scroll to position [0, 0]
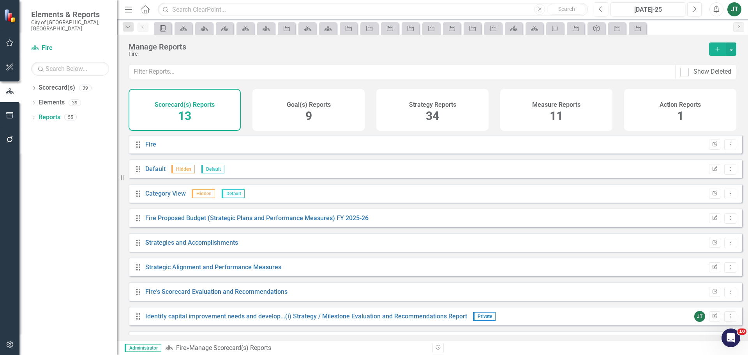
scroll to position [119, 0]
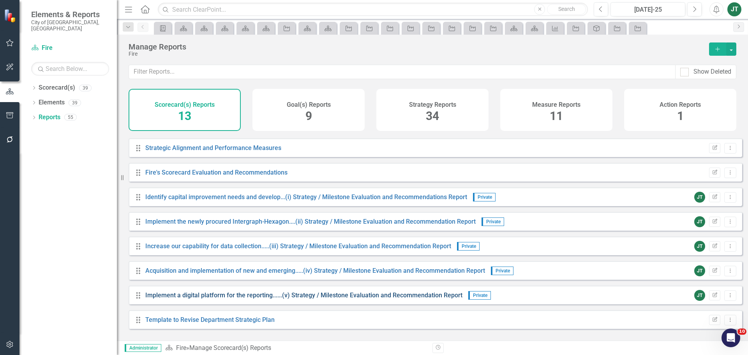
click at [266, 299] on link "Implement a digital platform for the reporting......(v) Strategy / Milestone Ev…" at bounding box center [303, 295] width 317 height 7
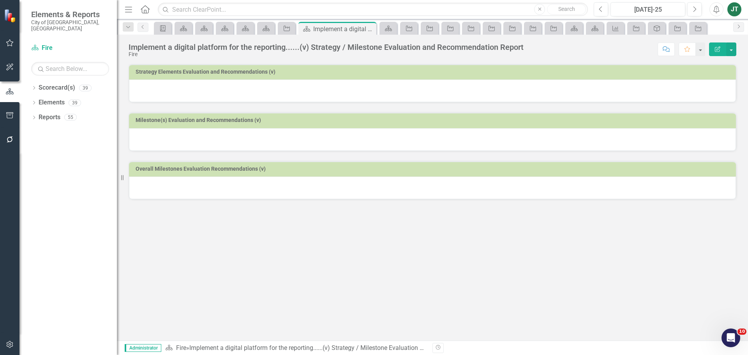
click at [263, 83] on div at bounding box center [432, 91] width 607 height 23
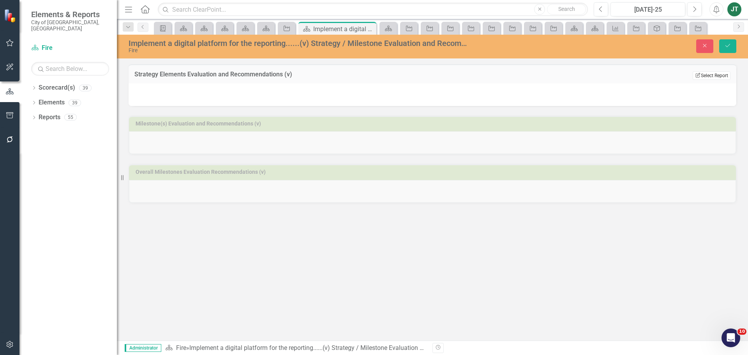
click at [701, 77] on button "Edit Report Select Report" at bounding box center [712, 75] width 38 height 9
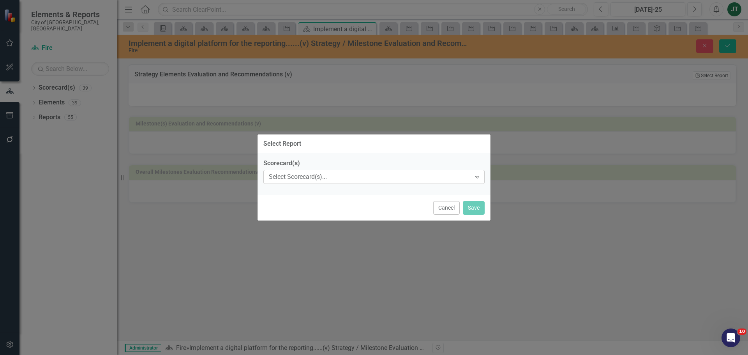
click at [346, 179] on div "Select Scorecard(s)..." at bounding box center [370, 177] width 202 height 9
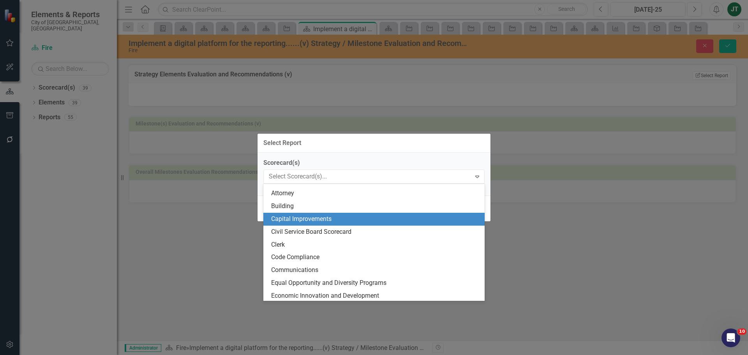
scroll to position [78, 0]
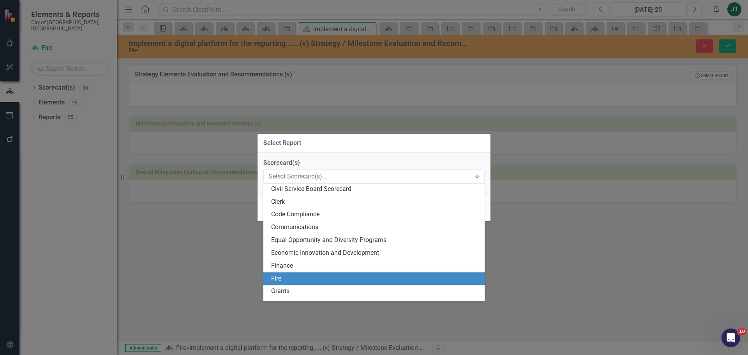
click at [276, 275] on div "Fire" at bounding box center [375, 278] width 209 height 9
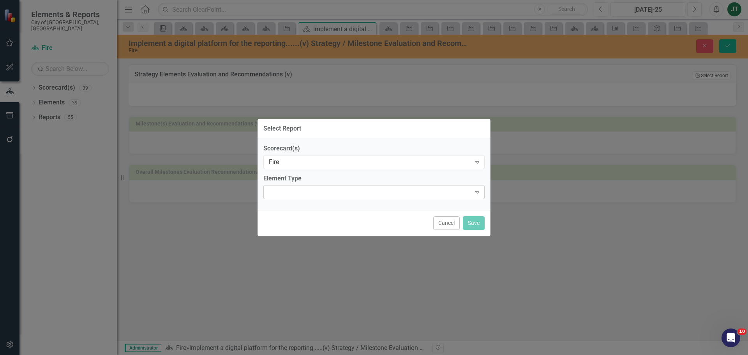
click at [309, 186] on div "Expand" at bounding box center [373, 192] width 221 height 14
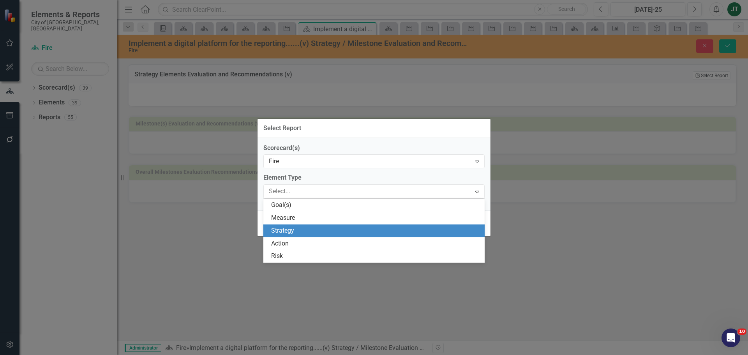
click at [286, 232] on div "Strategy" at bounding box center [375, 230] width 209 height 9
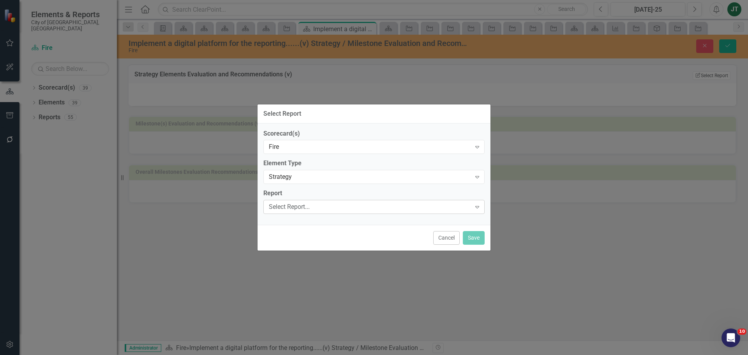
click at [312, 206] on div "Select Report..." at bounding box center [370, 207] width 202 height 9
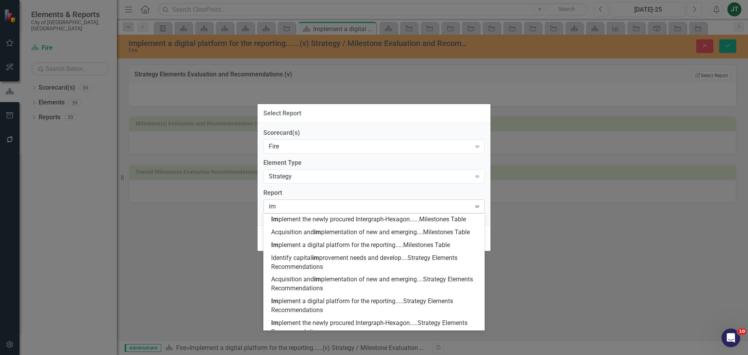
scroll to position [18, 0]
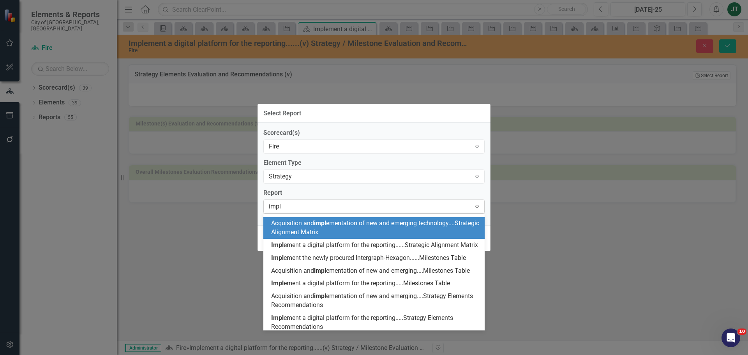
type input "imple"
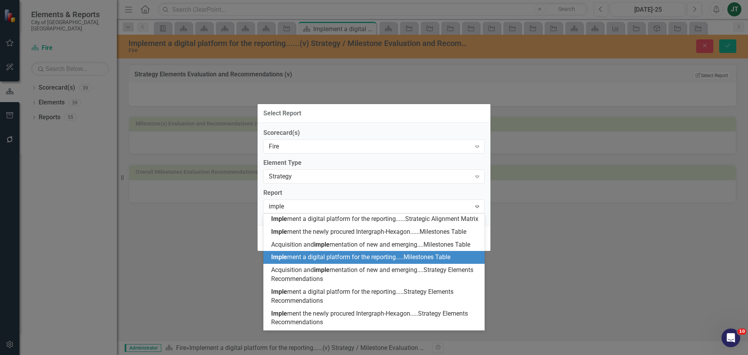
scroll to position [57, 0]
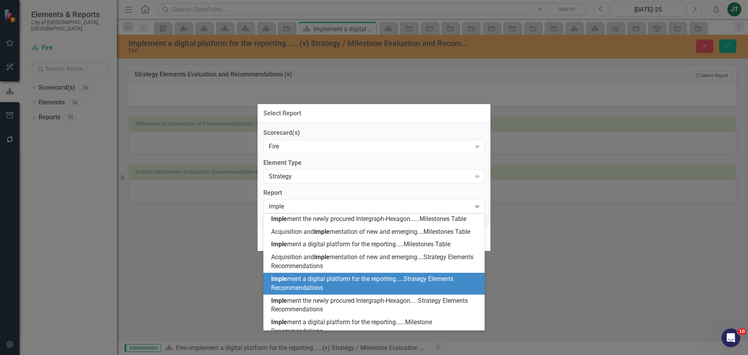
click at [308, 291] on span "Imple ment a digital platform for the reporting.....Strategy Elements Recommend…" at bounding box center [362, 283] width 182 height 16
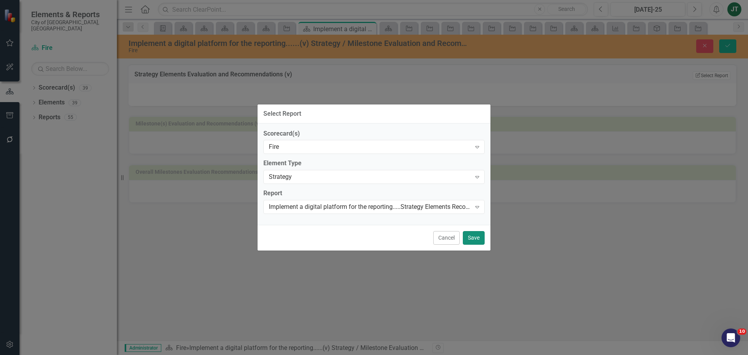
click at [480, 239] on button "Save" at bounding box center [474, 238] width 22 height 14
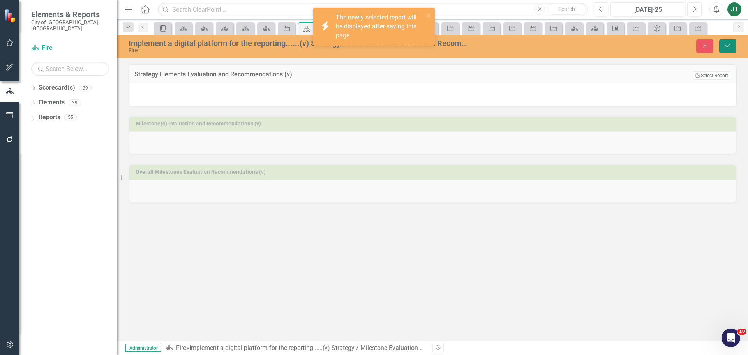
click at [729, 46] on icon "Save" at bounding box center [728, 45] width 7 height 5
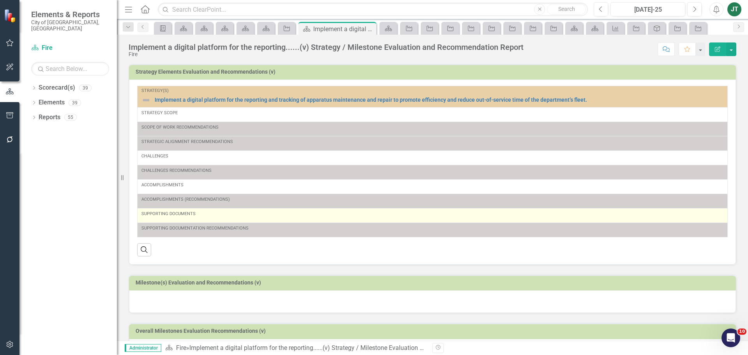
scroll to position [29, 0]
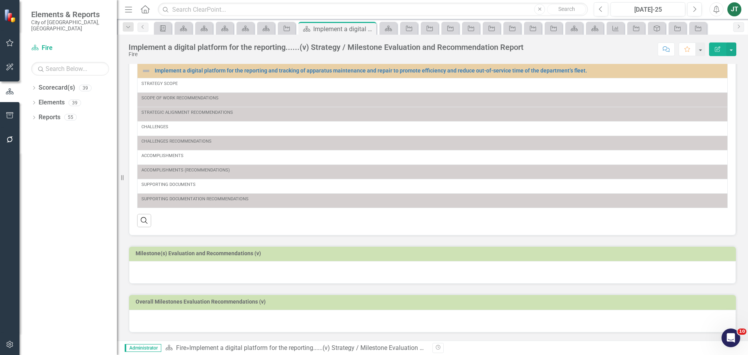
click at [263, 253] on h3 "Milestone(s) Evaluation and Recommendations (v)" at bounding box center [434, 254] width 597 height 6
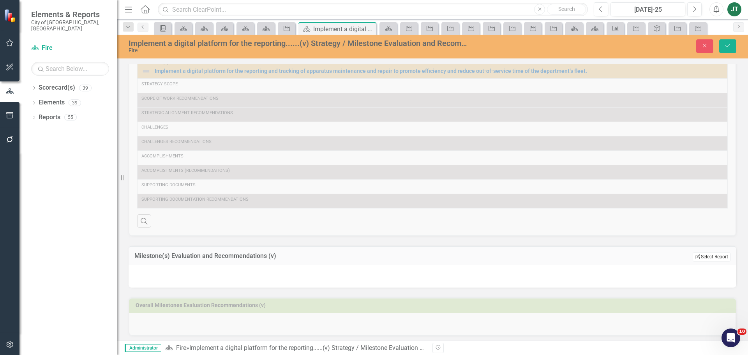
click at [716, 257] on button "Edit Report Select Report" at bounding box center [712, 257] width 38 height 9
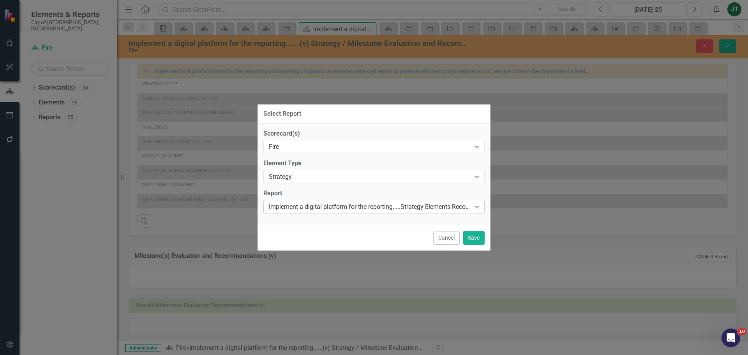
click at [285, 207] on div "Implement a digital platform for the reporting.....Strategy Elements Recommenda…" at bounding box center [370, 207] width 202 height 9
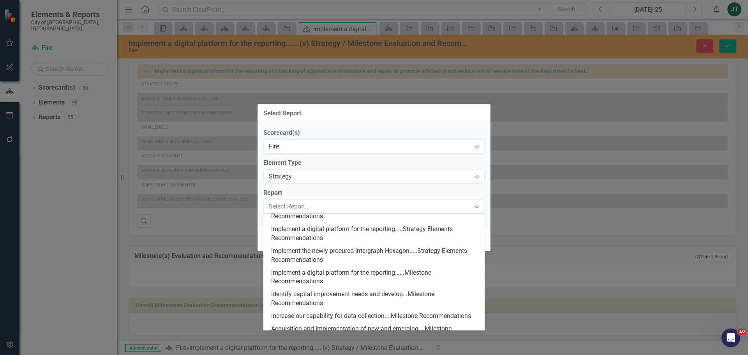
scroll to position [323, 0]
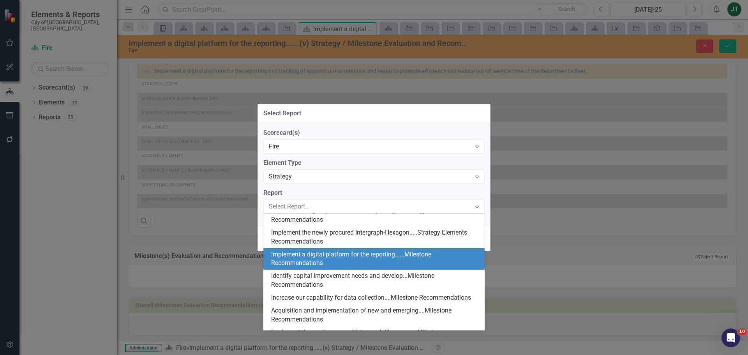
click at [340, 263] on div "Implement a digital platform for the reporting......Milestone Recommendations" at bounding box center [375, 259] width 209 height 18
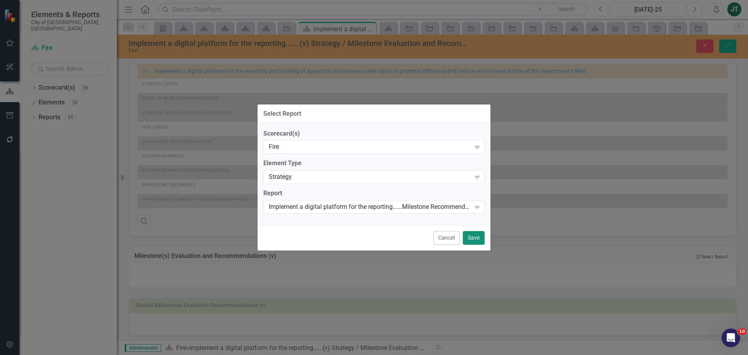
click at [484, 240] on button "Save" at bounding box center [474, 238] width 22 height 14
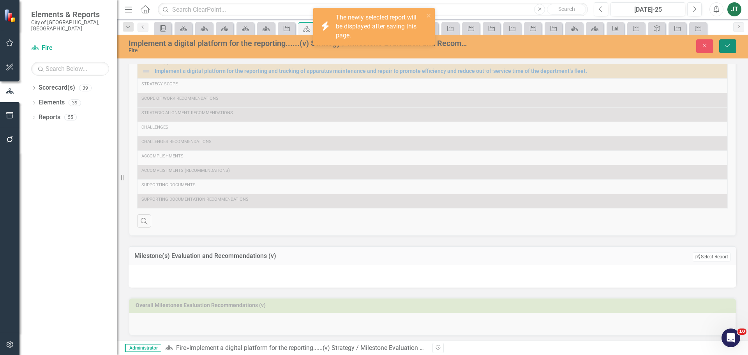
click at [731, 46] on icon "Save" at bounding box center [728, 45] width 7 height 5
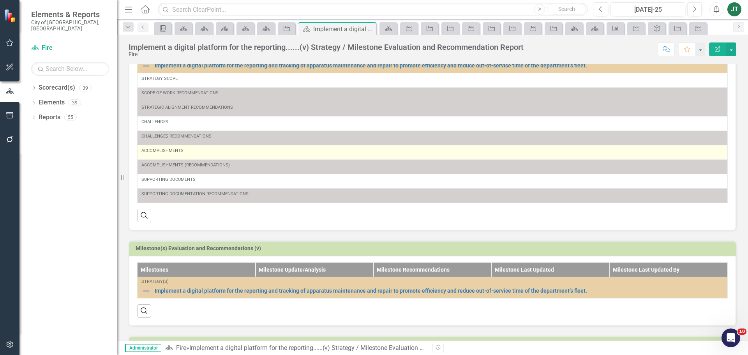
scroll to position [0, 0]
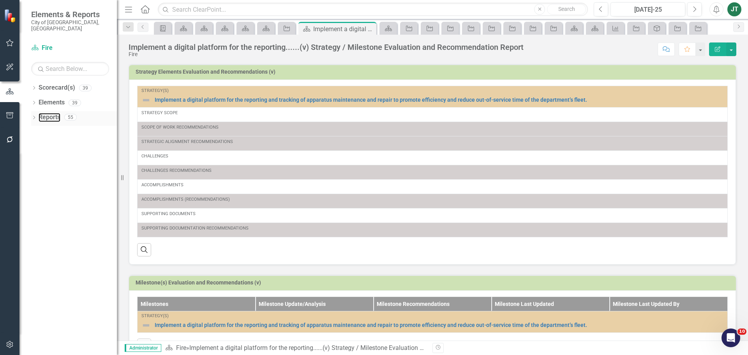
drag, startPoint x: 48, startPoint y: 112, endPoint x: 104, endPoint y: 113, distance: 56.5
click at [48, 113] on link "Reports" at bounding box center [50, 117] width 22 height 9
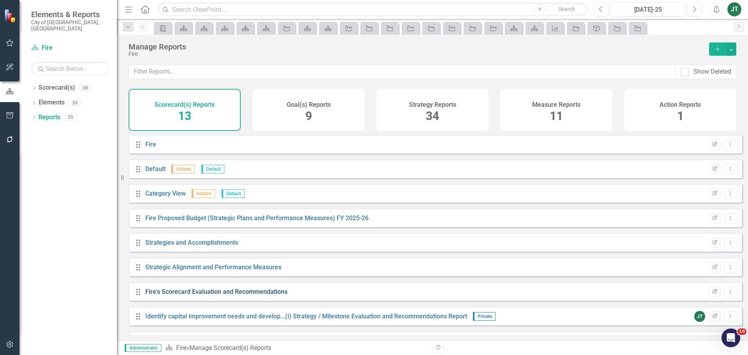
click at [216, 295] on link "Fire's Scorecard Evaluation and Recommendations" at bounding box center [216, 291] width 142 height 7
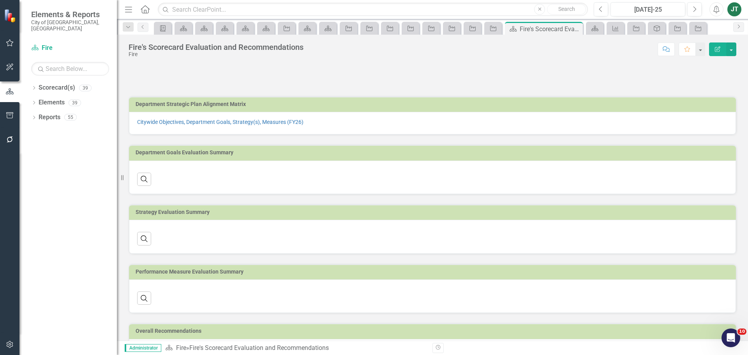
click at [286, 127] on div "Citywide Objectives, Department Goals, Strategy(s), Measures (FY26)" at bounding box center [432, 123] width 607 height 23
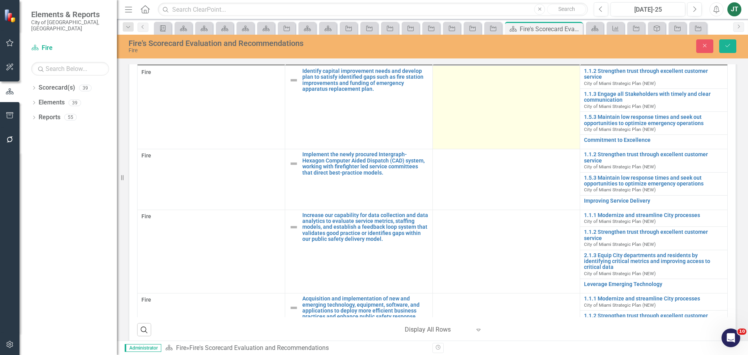
click at [482, 107] on td at bounding box center [507, 107] width 148 height 84
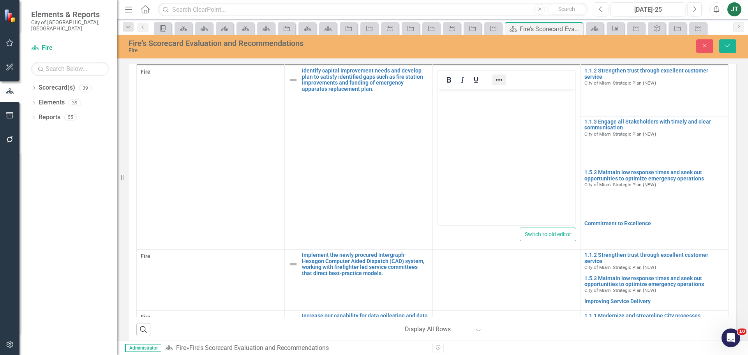
click at [495, 77] on icon "Reveal or hide additional toolbar items" at bounding box center [499, 79] width 9 height 9
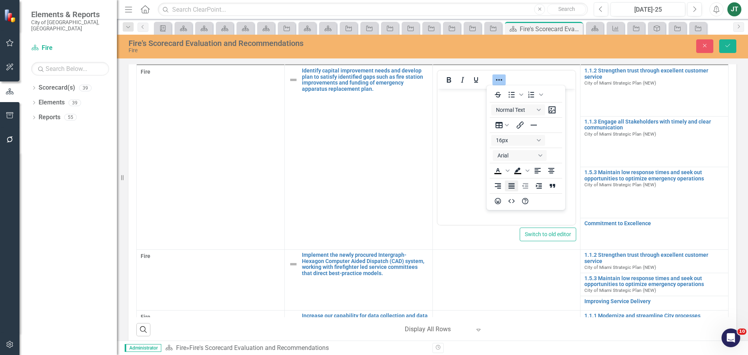
click at [513, 187] on icon "Justify" at bounding box center [512, 185] width 6 height 5
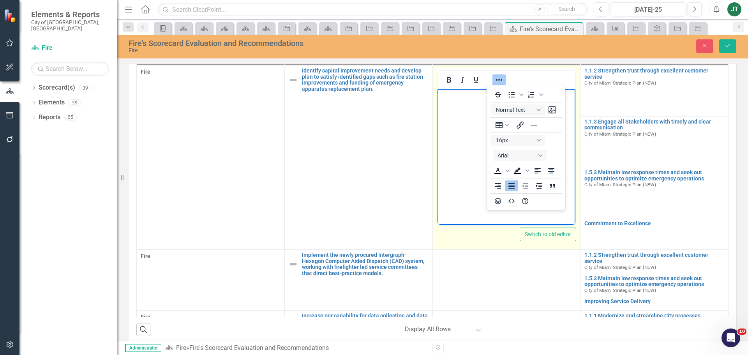
click at [466, 168] on body "Rich Text Area. Press ALT-0 for help." at bounding box center [506, 147] width 138 height 117
click at [520, 74] on div at bounding box center [507, 79] width 138 height 15
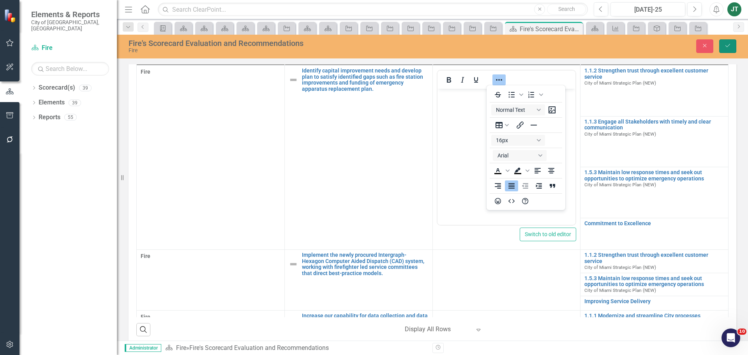
click at [726, 43] on icon "Save" at bounding box center [728, 45] width 7 height 5
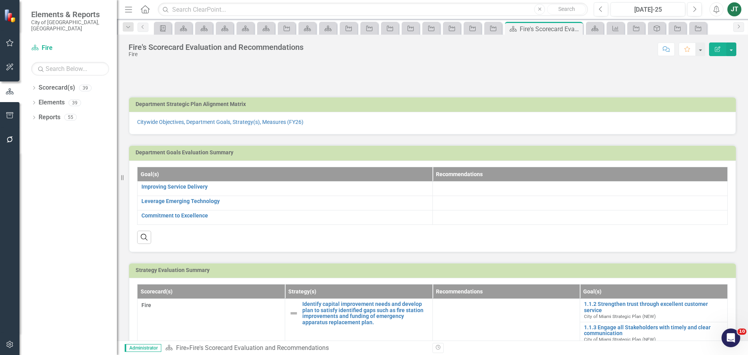
scroll to position [78, 0]
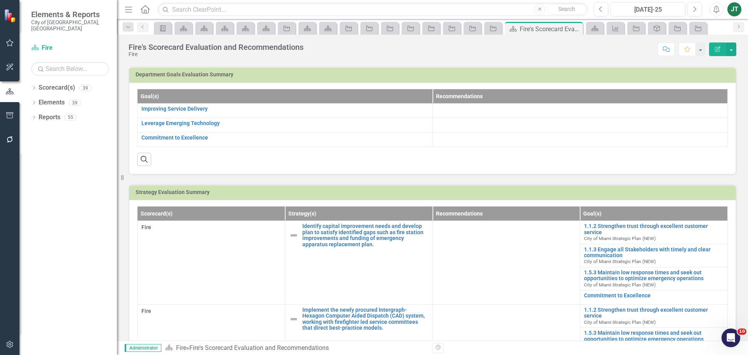
click at [705, 191] on h3 "Strategy Evaluation Summary" at bounding box center [434, 192] width 597 height 6
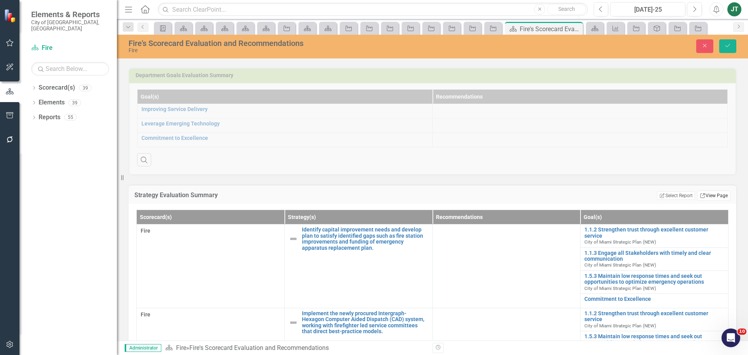
click at [716, 198] on link "Link View Page" at bounding box center [714, 196] width 34 height 10
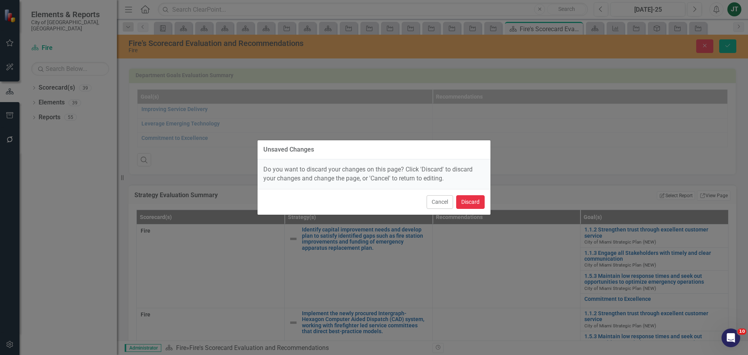
click at [466, 200] on button "Discard" at bounding box center [470, 202] width 28 height 14
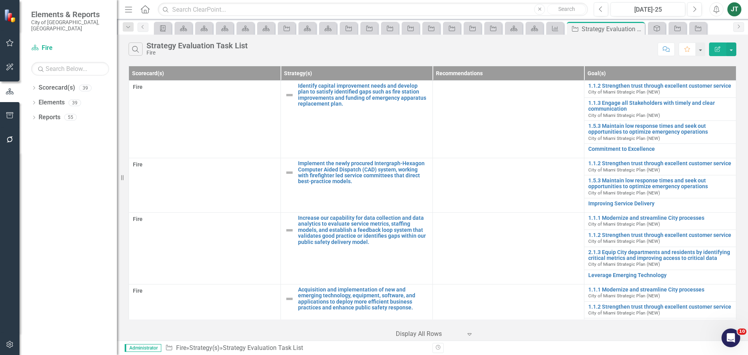
click at [713, 46] on button "Edit Report" at bounding box center [717, 49] width 17 height 14
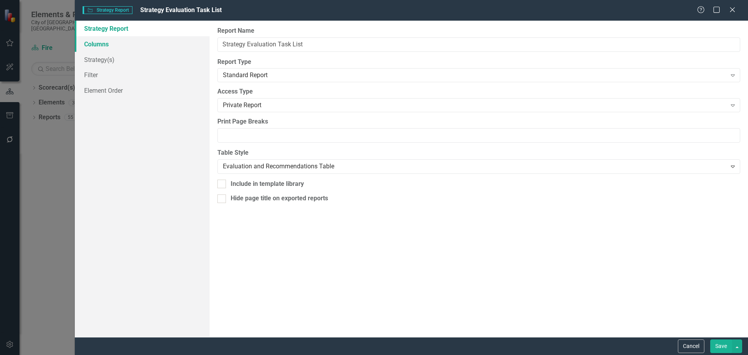
click at [118, 46] on link "Columns" at bounding box center [142, 44] width 135 height 16
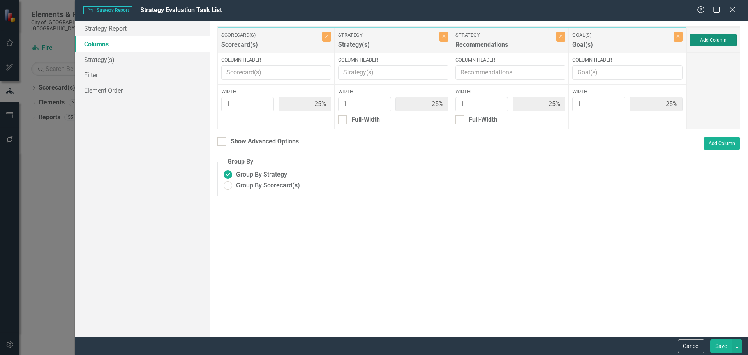
click at [710, 40] on button "Add Column" at bounding box center [713, 40] width 47 height 12
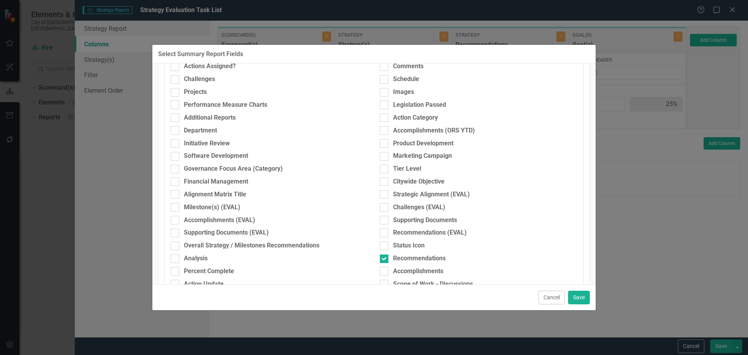
scroll to position [195, 0]
click at [435, 232] on div "Recommendations (EVAL)" at bounding box center [430, 232] width 74 height 9
click at [385, 232] on input "Recommendations (EVAL)" at bounding box center [382, 230] width 5 height 5
checkbox input "true"
drag, startPoint x: 384, startPoint y: 258, endPoint x: 402, endPoint y: 258, distance: 17.9
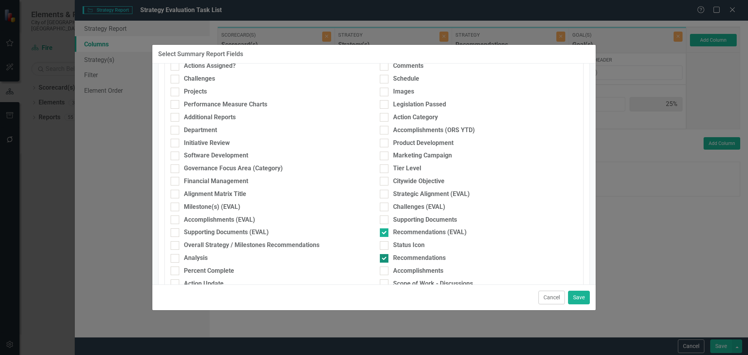
click at [384, 258] on div at bounding box center [384, 258] width 9 height 9
click at [384, 258] on input "Recommendations" at bounding box center [382, 256] width 5 height 5
checkbox input "false"
drag, startPoint x: 578, startPoint y: 297, endPoint x: 580, endPoint y: 293, distance: 4.4
click at [578, 295] on button "Save" at bounding box center [579, 298] width 22 height 14
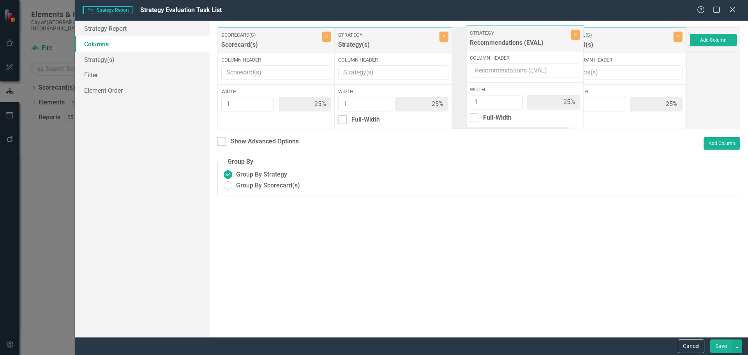
drag, startPoint x: 613, startPoint y: 43, endPoint x: 513, endPoint y: 41, distance: 100.6
click at [511, 40] on div "Scorecard(s) Scorecard(s) Close Column Header Width 1 25% Strategy Strategy(s) …" at bounding box center [451, 78] width 469 height 103
click at [250, 142] on div "Show Advanced Options" at bounding box center [265, 141] width 68 height 9
click at [223, 142] on input "Show Advanced Options" at bounding box center [219, 139] width 5 height 5
checkbox input "true"
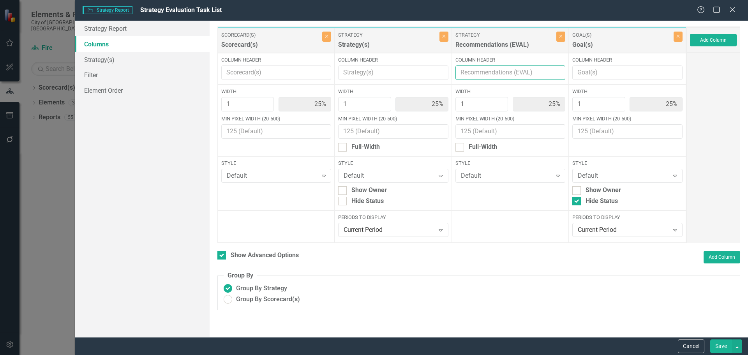
click at [486, 71] on input "Column Header" at bounding box center [511, 72] width 110 height 14
type input "Recommendations"
click at [716, 350] on button "Save" at bounding box center [722, 346] width 22 height 14
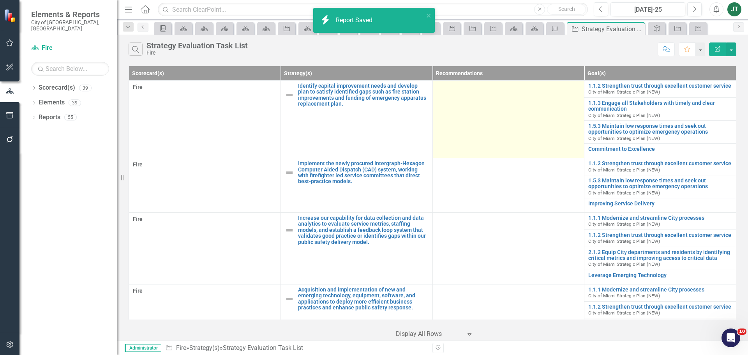
click at [483, 108] on td at bounding box center [509, 120] width 152 height 78
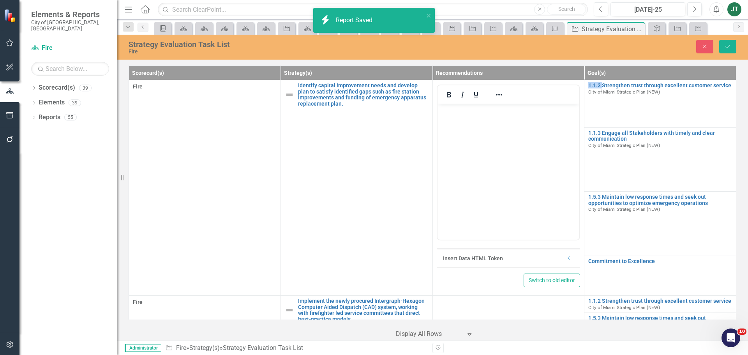
scroll to position [0, 0]
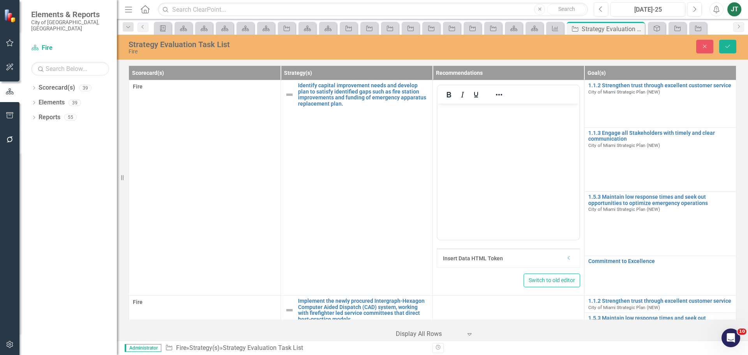
click at [566, 257] on icon "Dropdown" at bounding box center [569, 258] width 6 height 5
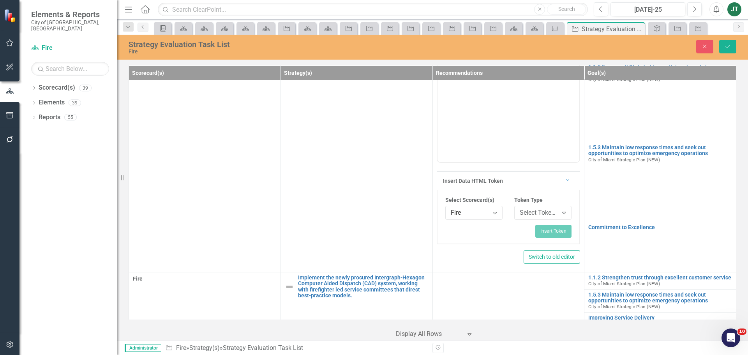
scroll to position [78, 0]
click at [533, 212] on div "Select Token Type..." at bounding box center [539, 212] width 38 height 9
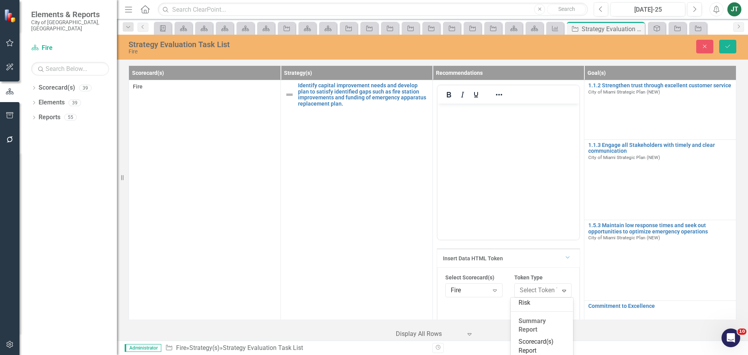
scroll to position [145, 0]
click at [528, 319] on div "Scorecard(s) Report" at bounding box center [544, 327] width 50 height 18
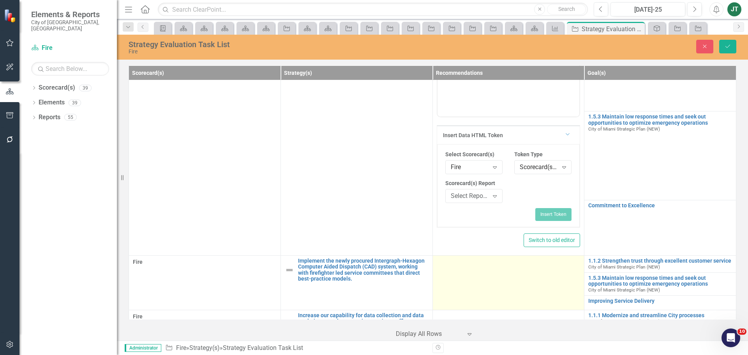
scroll to position [156, 0]
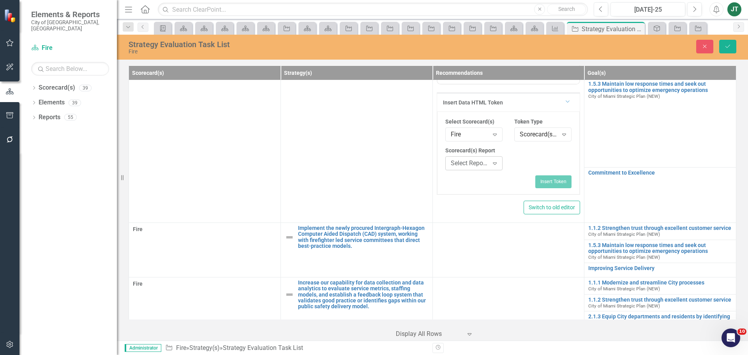
click at [468, 158] on div "Select Report... Expand" at bounding box center [473, 163] width 57 height 14
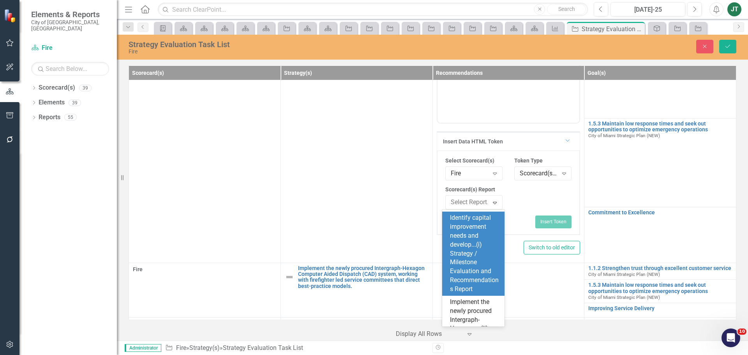
scroll to position [195, 0]
click at [467, 262] on div "Identify capital improvement needs and develop...(i) Strategy / Milestone Evalu…" at bounding box center [475, 253] width 50 height 80
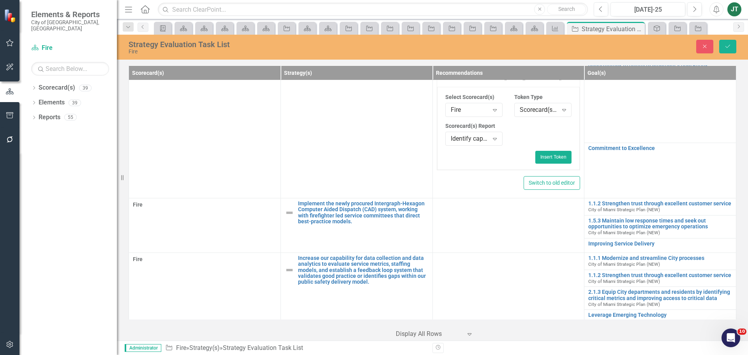
scroll to position [156, 0]
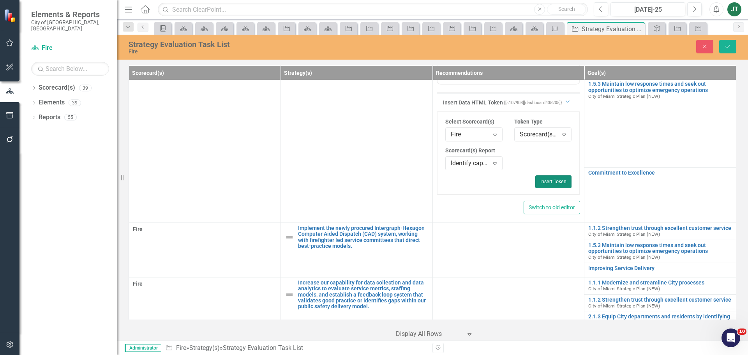
click at [549, 179] on button "Insert Token" at bounding box center [554, 181] width 36 height 12
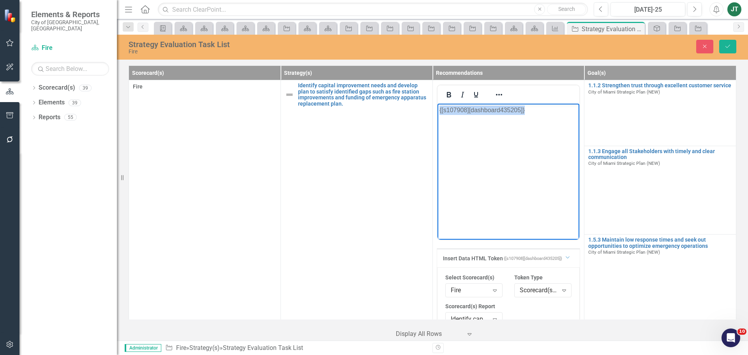
drag, startPoint x: 539, startPoint y: 106, endPoint x: 428, endPoint y: 120, distance: 111.6
click at [437, 120] on html "{[s107908][dashboard435205]}" at bounding box center [508, 162] width 142 height 117
click at [497, 94] on icon "Reveal or hide additional toolbar items" at bounding box center [499, 95] width 6 height 2
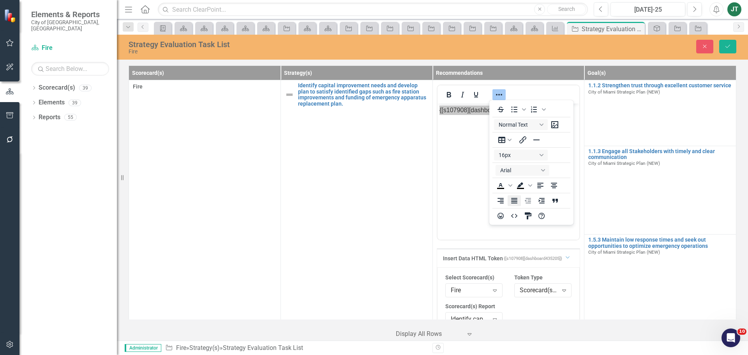
click at [516, 203] on icon "Justify" at bounding box center [514, 200] width 6 height 5
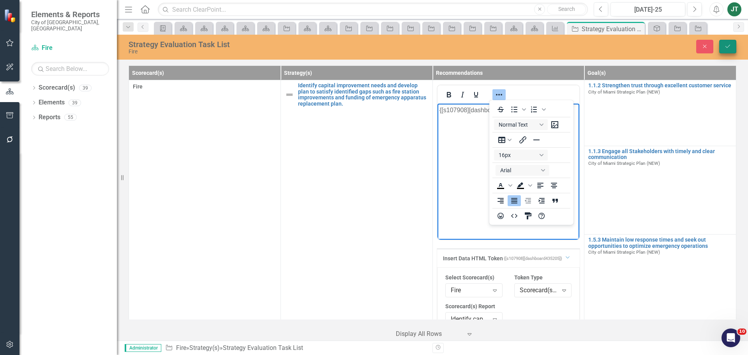
click at [733, 42] on button "Save" at bounding box center [727, 47] width 17 height 14
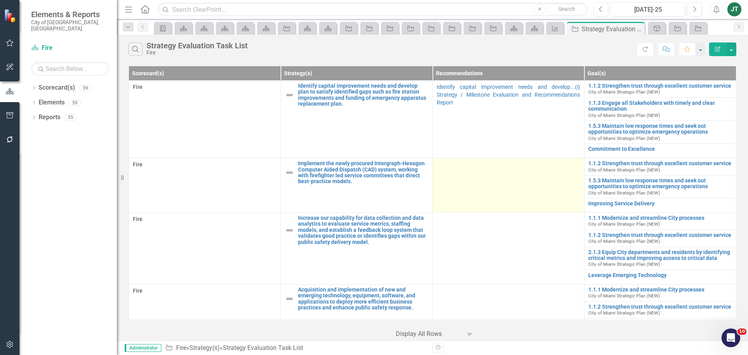
click at [475, 195] on td at bounding box center [509, 185] width 152 height 55
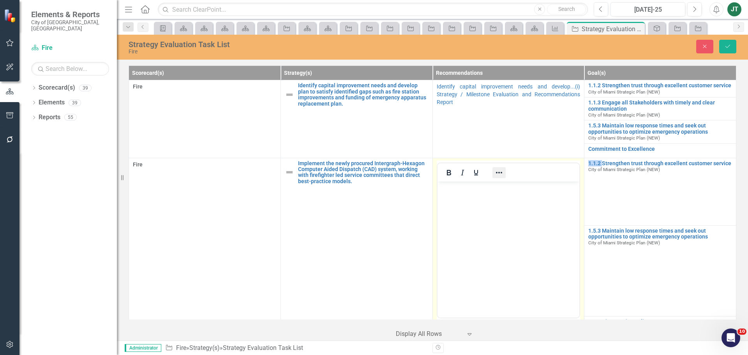
click at [493, 170] on button "Reveal or hide additional toolbar items" at bounding box center [499, 172] width 13 height 11
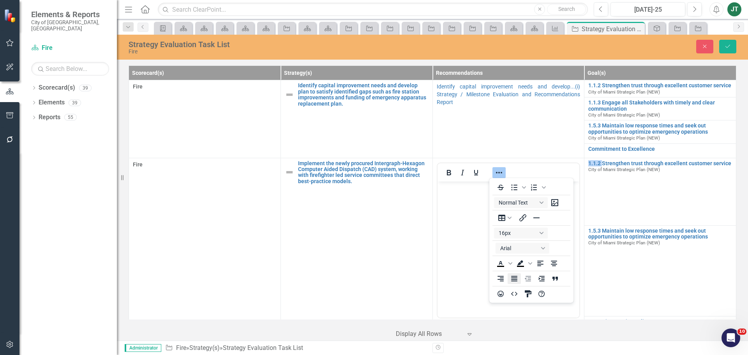
click at [514, 280] on icon "Justify" at bounding box center [514, 278] width 9 height 9
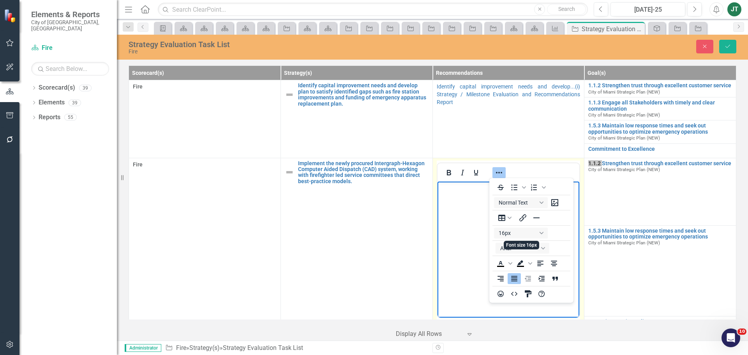
click at [439, 264] on body "Rich Text Area. Press ALT-0 for help." at bounding box center [508, 239] width 142 height 117
click at [496, 173] on icon "Reveal or hide additional toolbar items" at bounding box center [499, 173] width 6 height 2
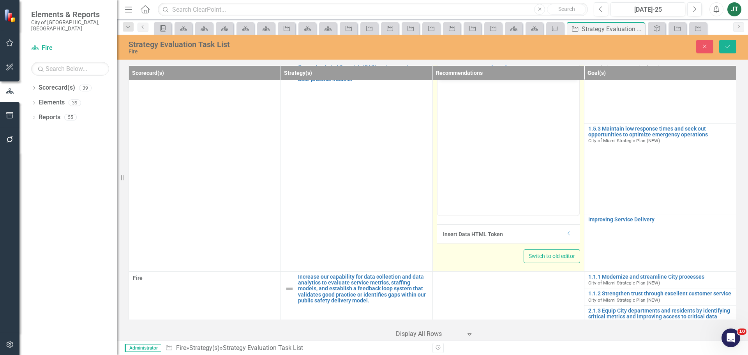
scroll to position [117, 0]
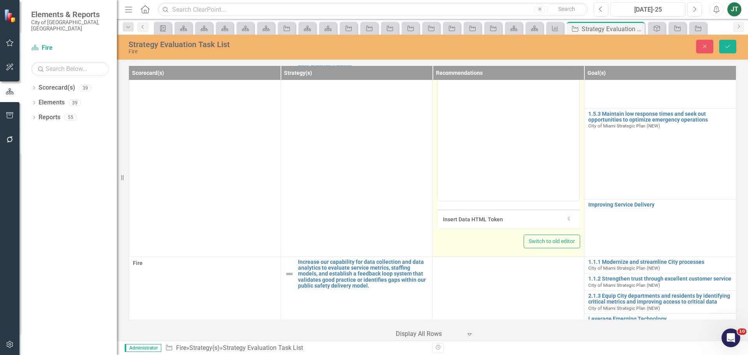
click at [566, 218] on icon "Dropdown" at bounding box center [569, 218] width 6 height 5
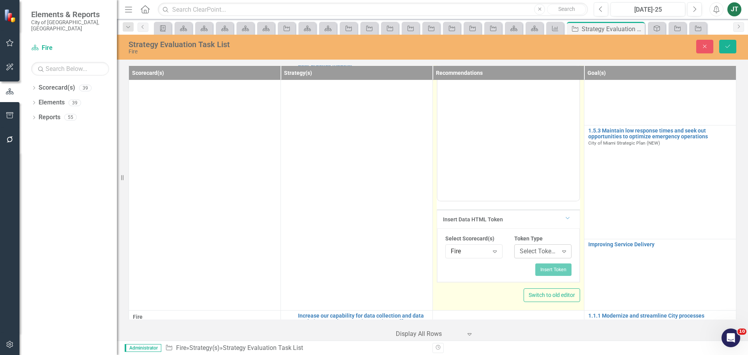
click at [537, 256] on div "Select Token Type... Expand" at bounding box center [542, 251] width 57 height 14
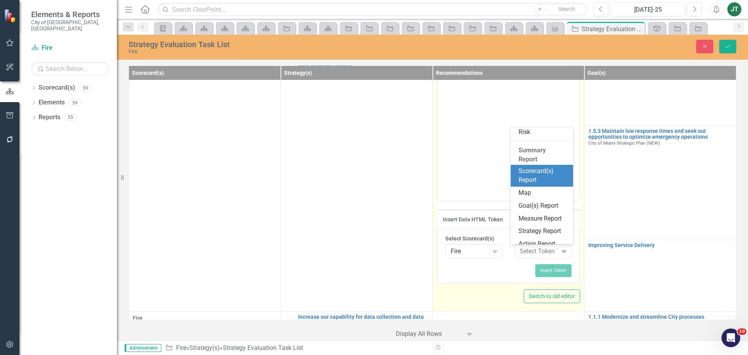
click at [533, 172] on div "Scorecard(s) Report" at bounding box center [544, 176] width 50 height 18
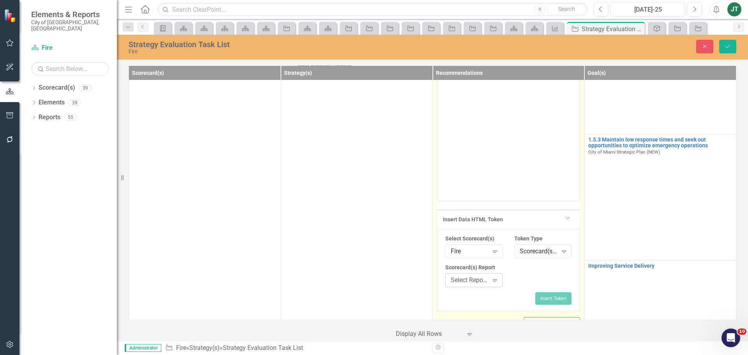
click at [468, 279] on div "Select Report..." at bounding box center [470, 280] width 38 height 9
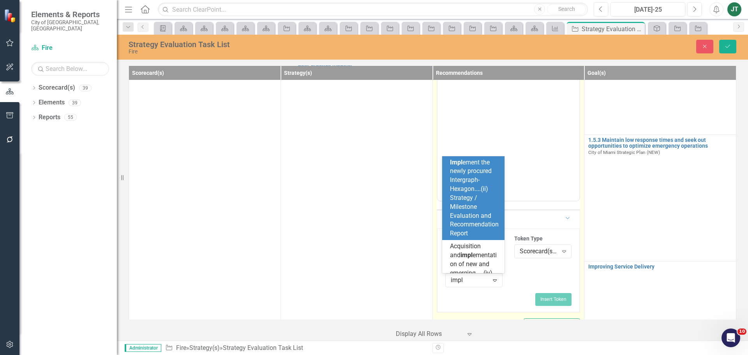
type input "imple"
click at [477, 220] on div "Imple ment the newly procured Intergraph-Hexagon....(ii) Strategy / Milestone E…" at bounding box center [475, 198] width 50 height 80
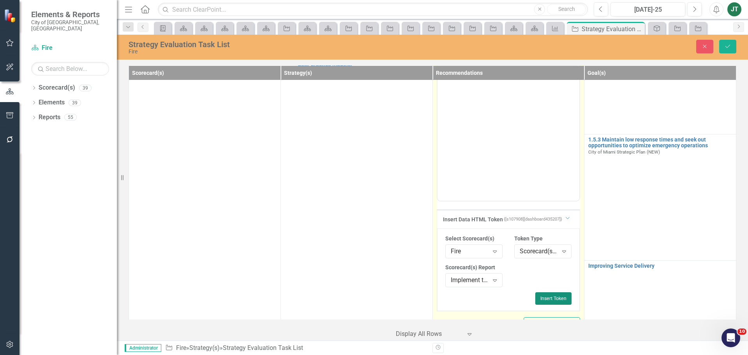
click at [543, 300] on button "Insert Token" at bounding box center [554, 298] width 36 height 12
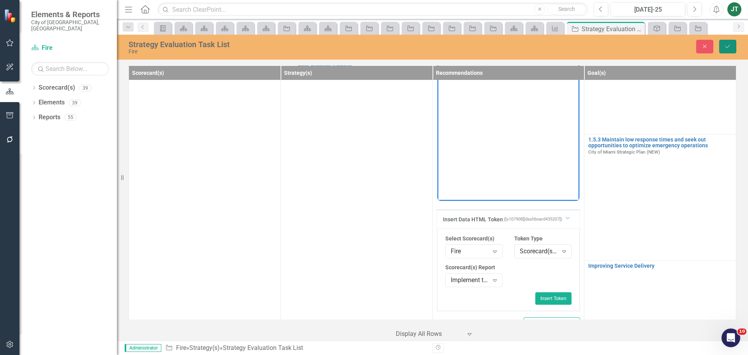
click at [729, 46] on icon "Save" at bounding box center [728, 46] width 7 height 5
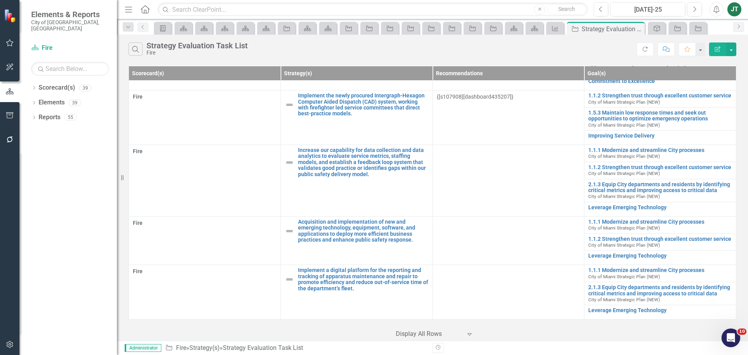
scroll to position [0, 0]
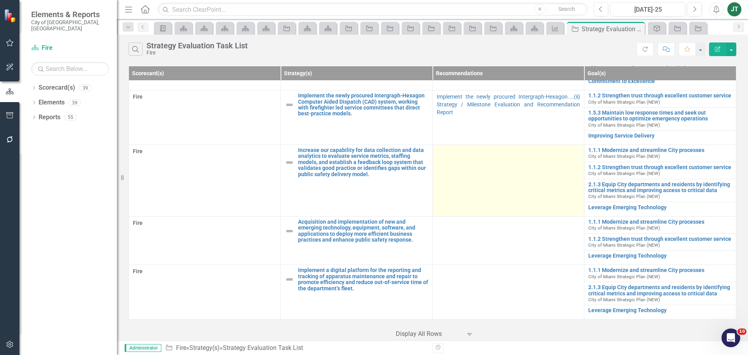
click at [500, 184] on td at bounding box center [509, 181] width 152 height 72
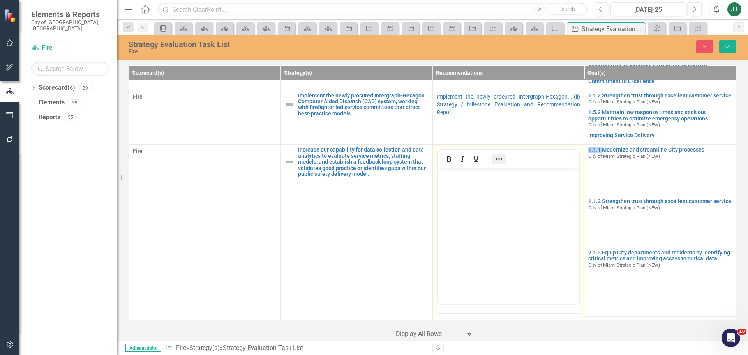
click at [495, 156] on icon "Reveal or hide additional toolbar items" at bounding box center [499, 158] width 9 height 9
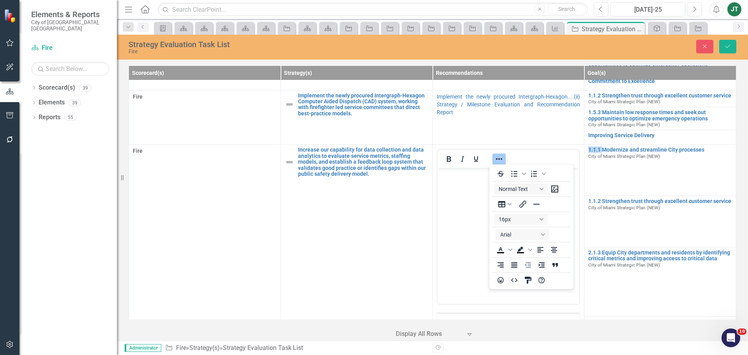
drag, startPoint x: 516, startPoint y: 265, endPoint x: 515, endPoint y: 259, distance: 6.2
click at [516, 265] on icon "Justify" at bounding box center [514, 264] width 9 height 9
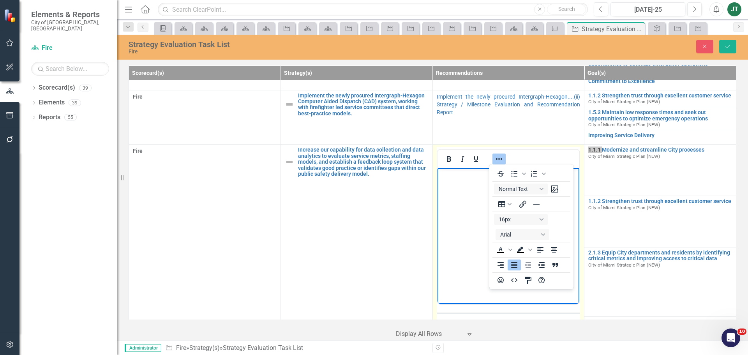
click at [500, 157] on icon "Reveal or hide additional toolbar items" at bounding box center [499, 158] width 9 height 9
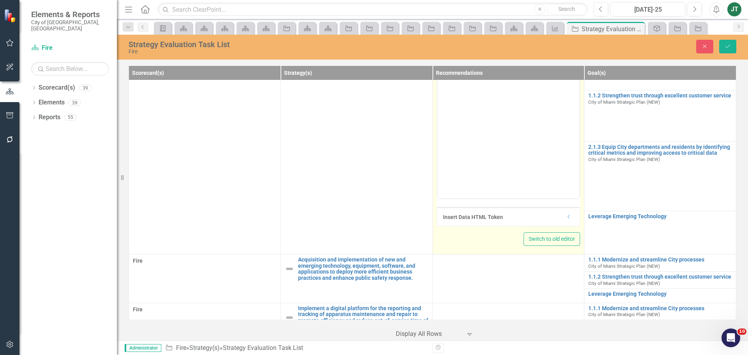
scroll to position [185, 0]
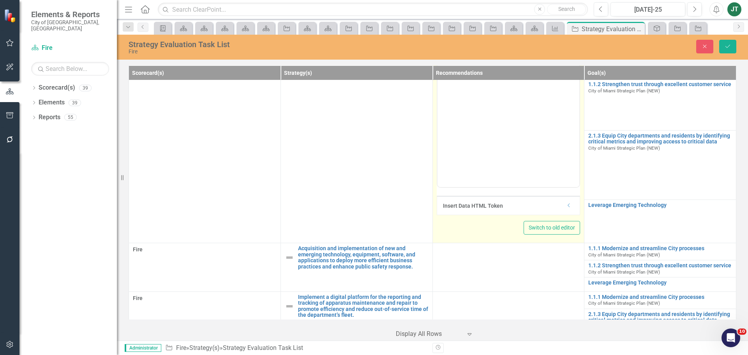
click at [568, 207] on icon at bounding box center [569, 206] width 2 height 4
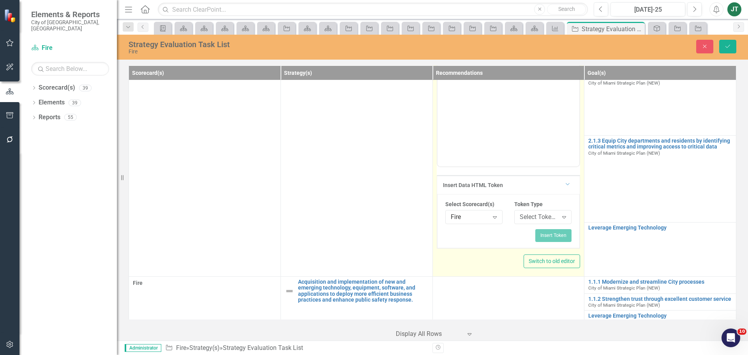
scroll to position [224, 0]
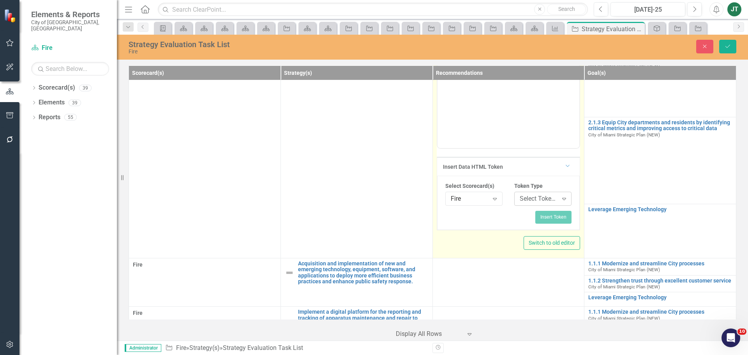
click at [520, 196] on div "Select Token Type..." at bounding box center [539, 198] width 38 height 9
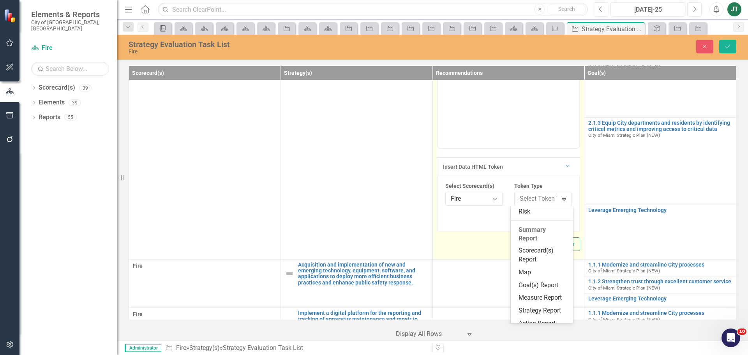
scroll to position [117, 0]
click at [530, 257] on div "Scorecard(s) Report" at bounding box center [544, 255] width 50 height 18
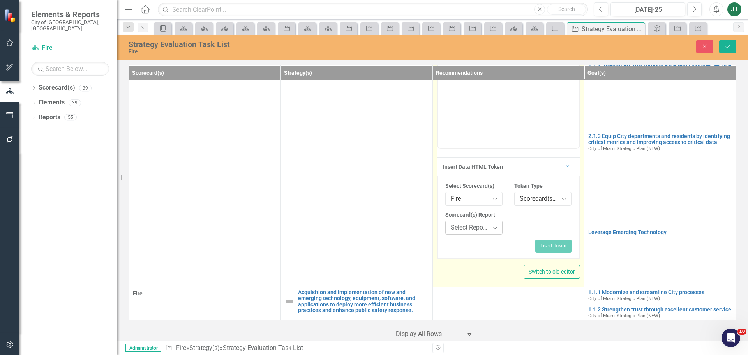
click at [472, 231] on div "Select Report..." at bounding box center [470, 227] width 38 height 9
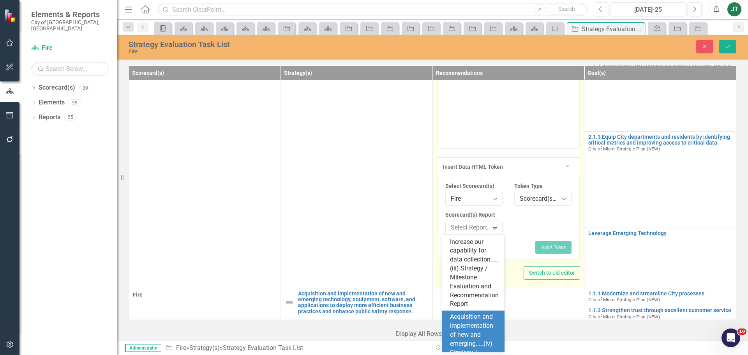
scroll to position [351, 0]
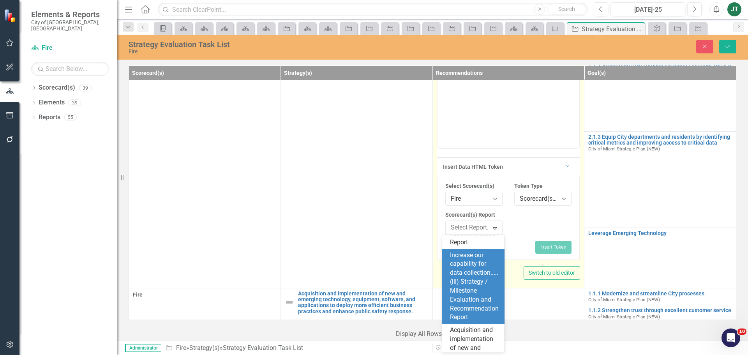
click at [463, 302] on div "Increase our capability for data collection.....(iii) Strategy / Milestone Eval…" at bounding box center [475, 286] width 50 height 71
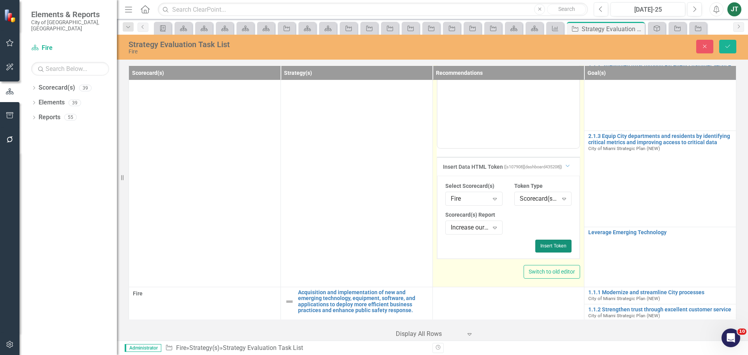
click at [549, 245] on button "Insert Token" at bounding box center [554, 246] width 36 height 12
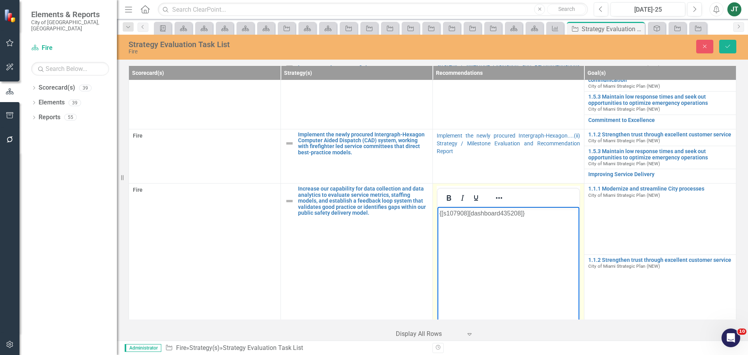
scroll to position [11, 0]
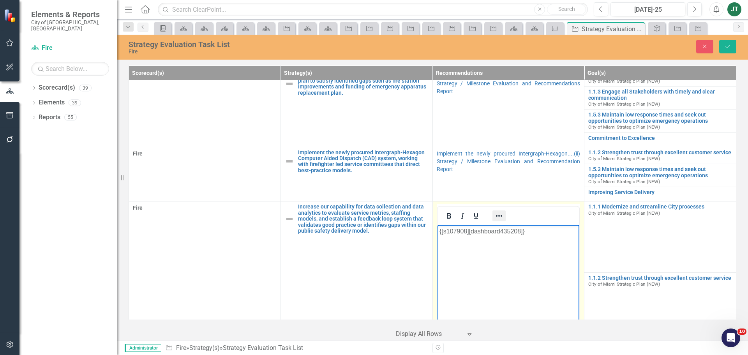
click at [500, 217] on icon "Reveal or hide additional toolbar items" at bounding box center [499, 215] width 9 height 9
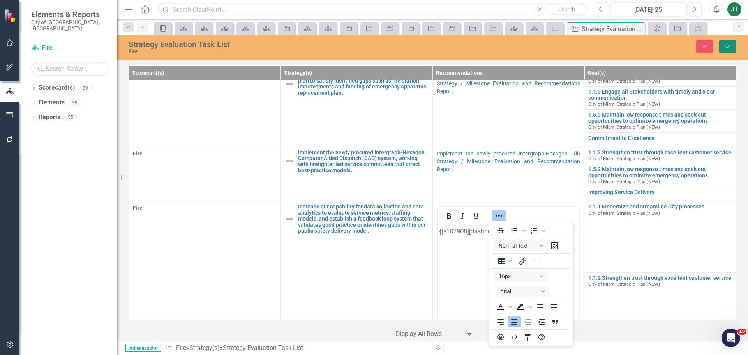
click at [727, 47] on icon "Save" at bounding box center [728, 46] width 7 height 5
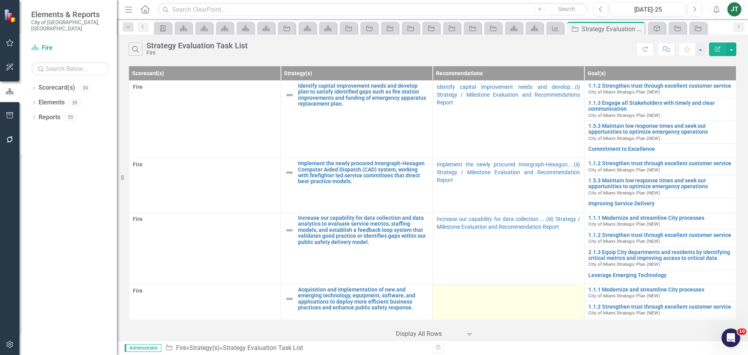
scroll to position [68, 0]
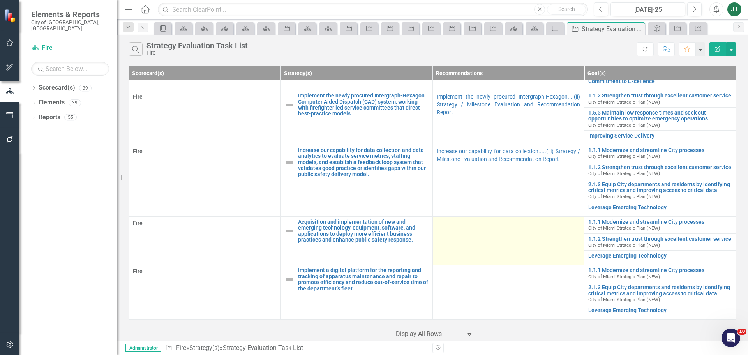
click at [466, 238] on td at bounding box center [509, 240] width 152 height 49
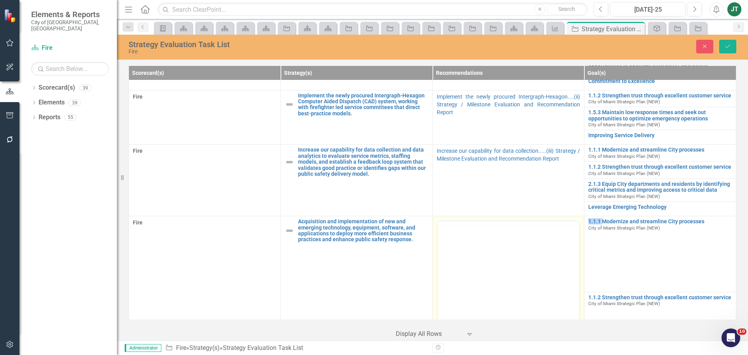
scroll to position [0, 0]
click at [500, 228] on icon "Reveal or hide additional toolbar items" at bounding box center [499, 230] width 9 height 9
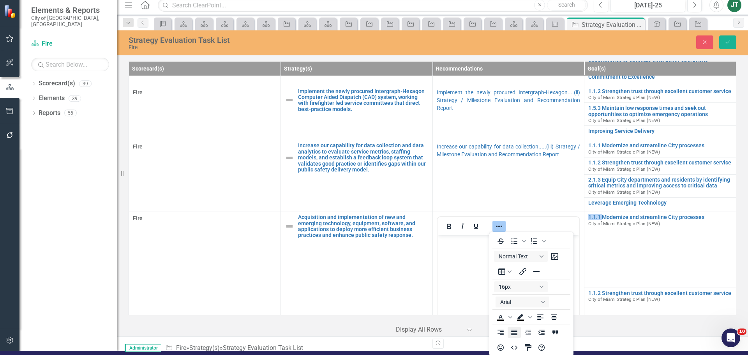
drag, startPoint x: 511, startPoint y: 332, endPoint x: 515, endPoint y: 320, distance: 13.6
click at [511, 332] on icon "Justify" at bounding box center [514, 332] width 9 height 9
click at [501, 226] on button "Reveal or hide additional toolbar items" at bounding box center [499, 226] width 13 height 11
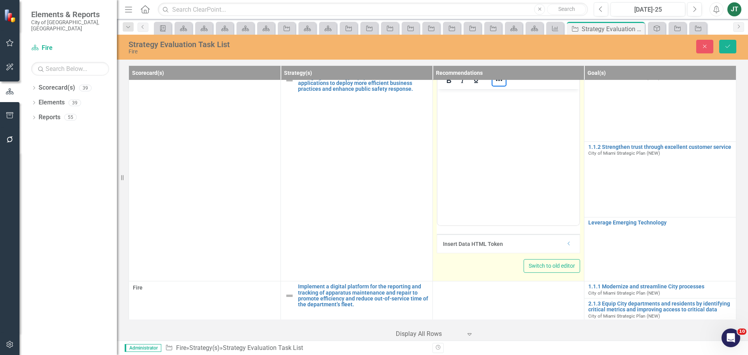
scroll to position [224, 0]
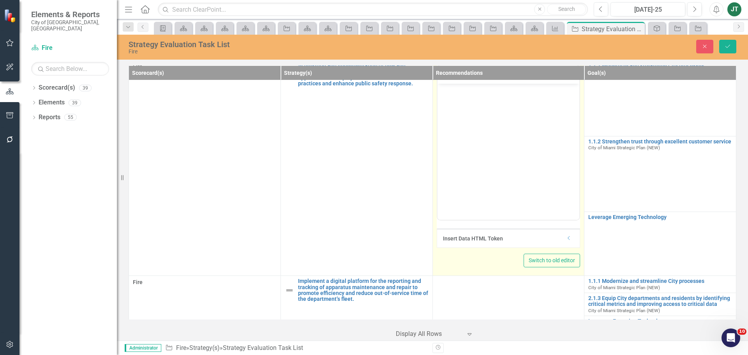
click at [566, 238] on icon "Dropdown" at bounding box center [569, 238] width 6 height 5
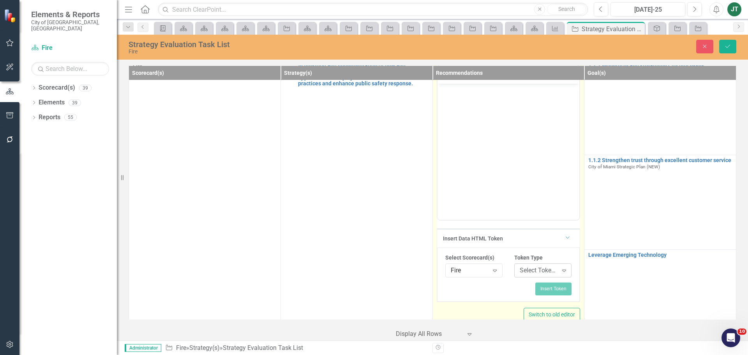
click at [530, 269] on div "Select Token Type..." at bounding box center [539, 270] width 38 height 9
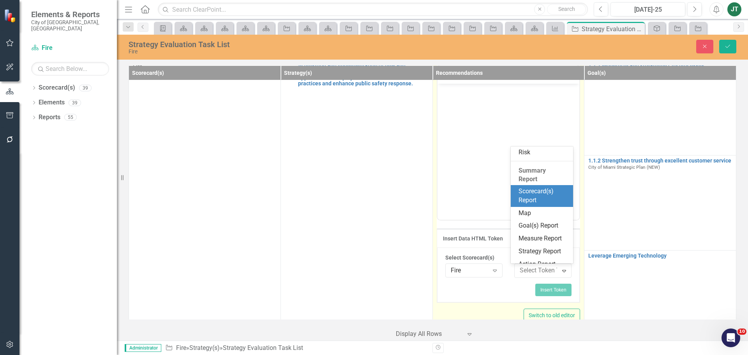
scroll to position [117, 0]
click at [543, 195] on div "Scorecard(s) Report" at bounding box center [544, 195] width 50 height 18
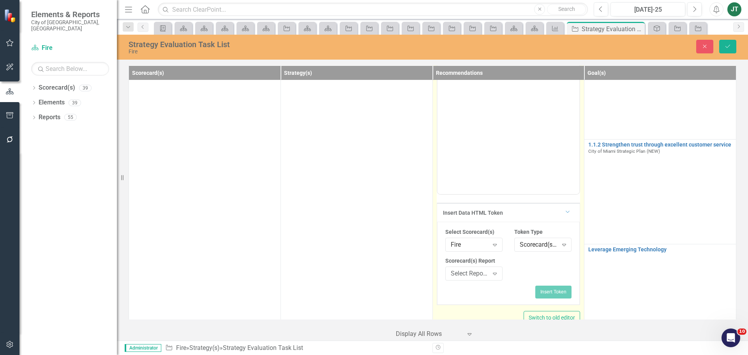
scroll to position [263, 0]
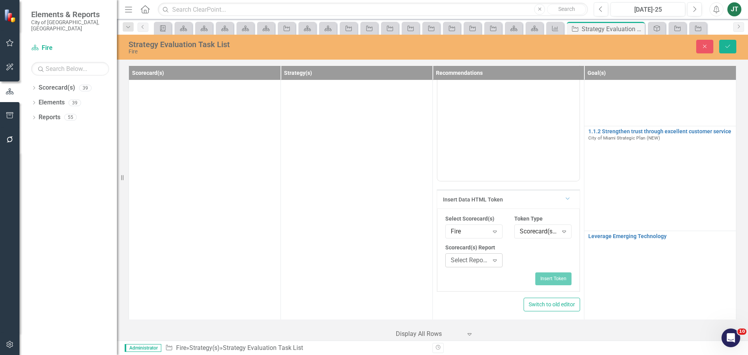
click at [472, 255] on div "Select Report... Expand" at bounding box center [473, 260] width 57 height 14
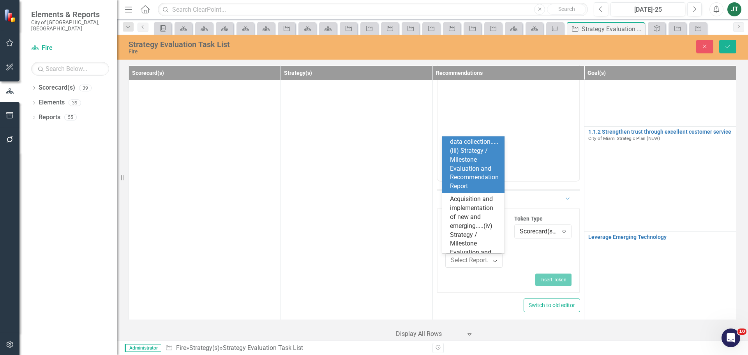
scroll to position [429, 0]
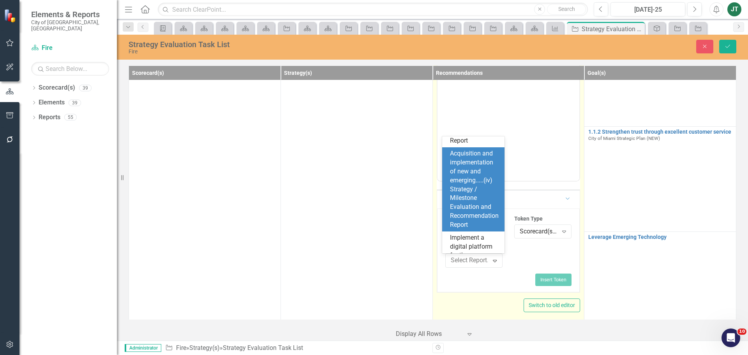
click at [465, 204] on div "Acquisition and implementation of new and emerging.....(iv) Strategy / Mileston…" at bounding box center [475, 189] width 50 height 80
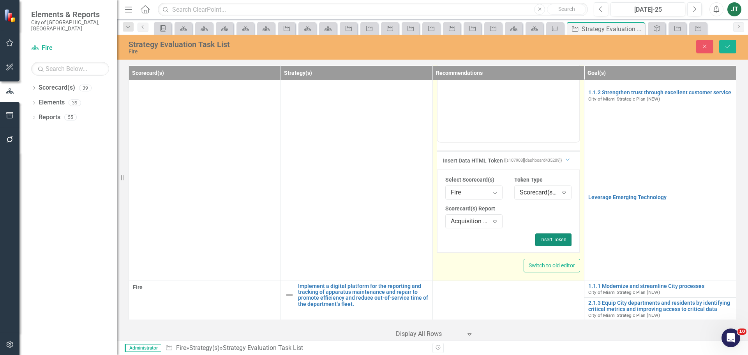
click at [541, 235] on button "Insert Token" at bounding box center [554, 239] width 36 height 12
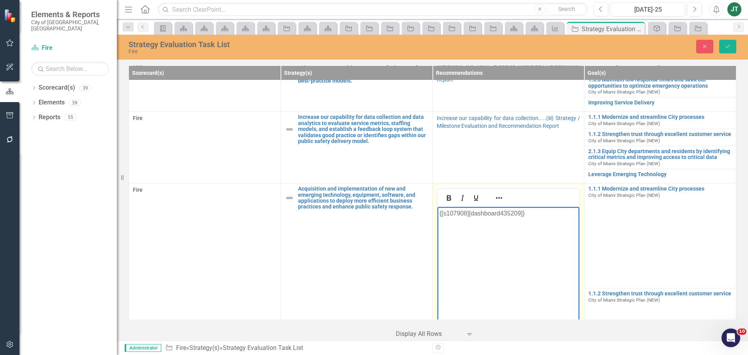
scroll to position [83, 0]
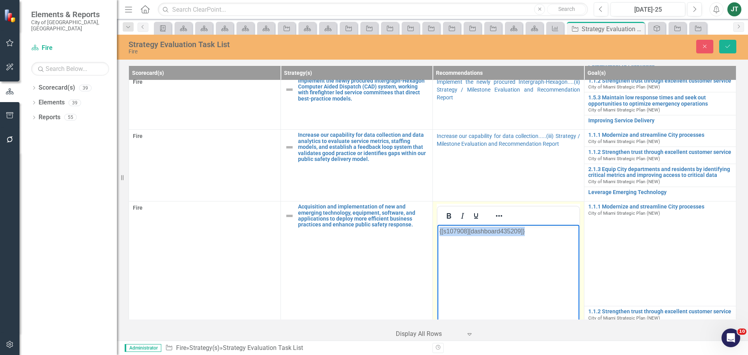
drag, startPoint x: 549, startPoint y: 239, endPoint x: 868, endPoint y: 453, distance: 384.4
click at [437, 226] on html "{[s107908][dashboard435209]}" at bounding box center [508, 283] width 142 height 117
click at [502, 216] on button "Reveal or hide additional toolbar items" at bounding box center [499, 215] width 13 height 11
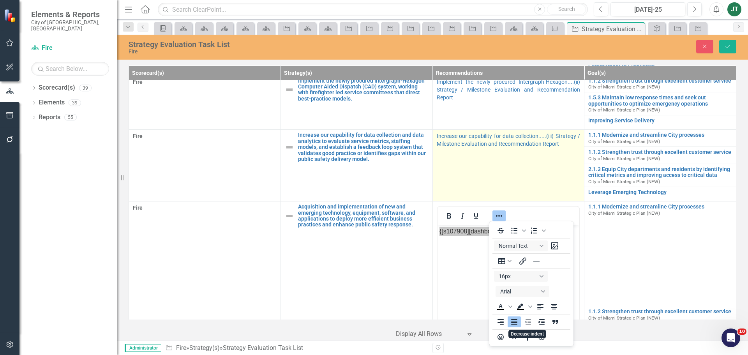
click at [535, 201] on td "Increase our capability for data collection.....(iii) Strategy / Milestone Eval…" at bounding box center [509, 166] width 152 height 72
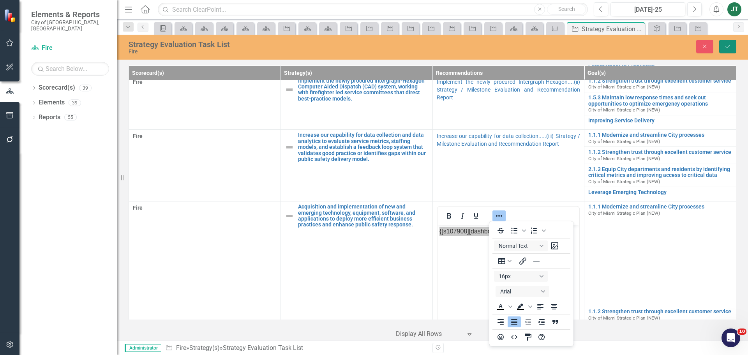
click at [727, 46] on icon "Save" at bounding box center [728, 46] width 7 height 5
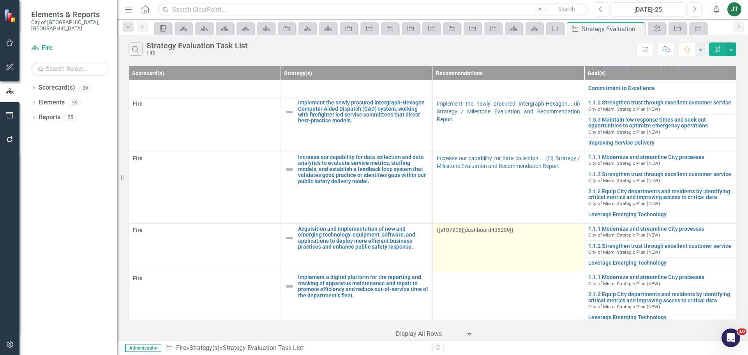
scroll to position [68, 0]
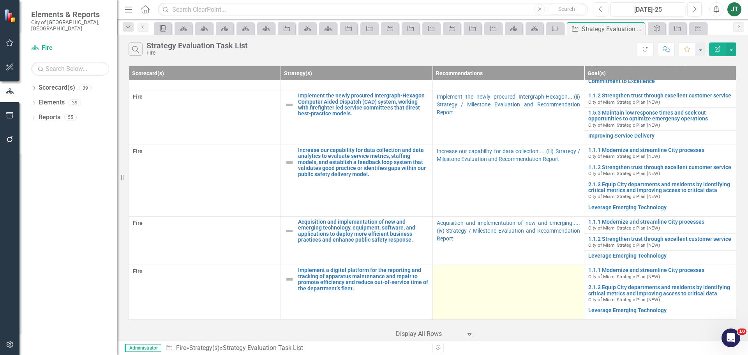
click at [506, 289] on td at bounding box center [509, 292] width 152 height 55
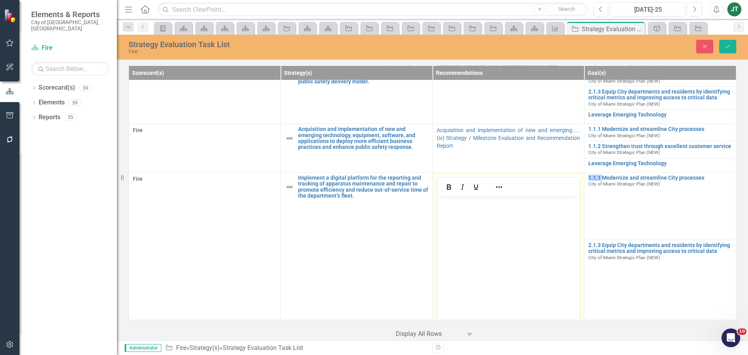
scroll to position [185, 0]
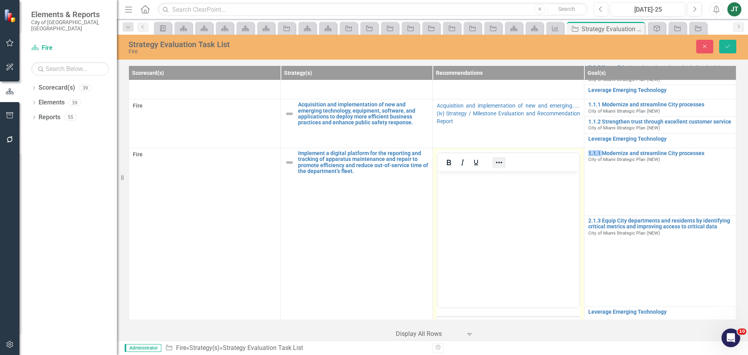
click at [501, 161] on button "Reveal or hide additional toolbar items" at bounding box center [499, 162] width 13 height 11
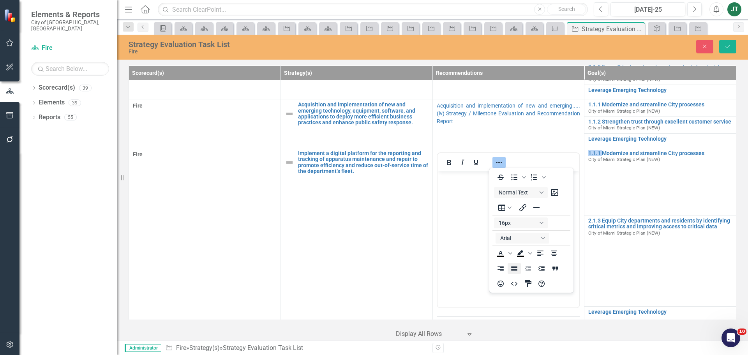
click at [512, 267] on icon "Justify" at bounding box center [514, 268] width 6 height 5
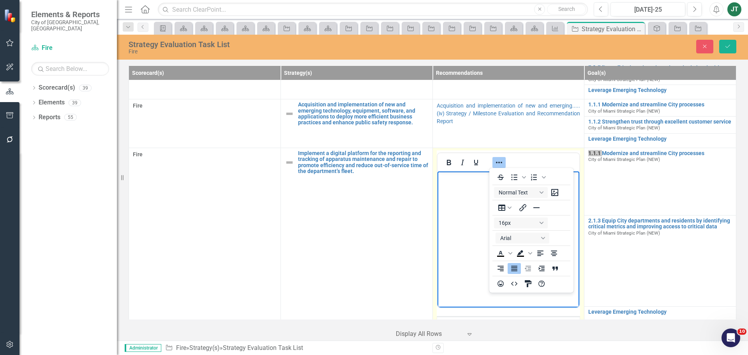
drag, startPoint x: 471, startPoint y: 211, endPoint x: 482, endPoint y: 186, distance: 27.6
click at [471, 209] on body "Rich Text Area. Press ALT-0 for help." at bounding box center [508, 229] width 142 height 117
click at [498, 158] on icon "Reveal or hide additional toolbar items" at bounding box center [499, 162] width 9 height 9
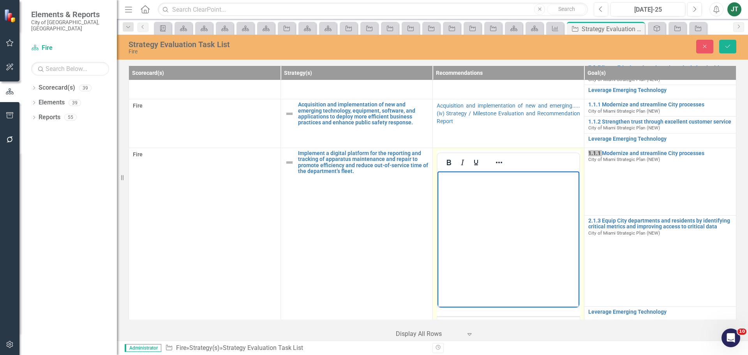
click at [499, 234] on body "Rich Text Area. Press ALT-0 for help." at bounding box center [508, 229] width 142 height 117
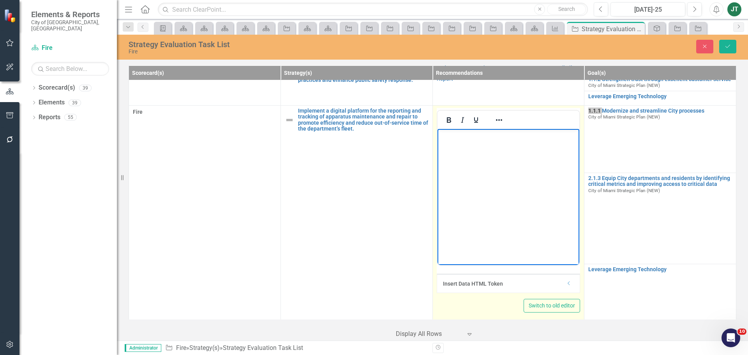
scroll to position [228, 0]
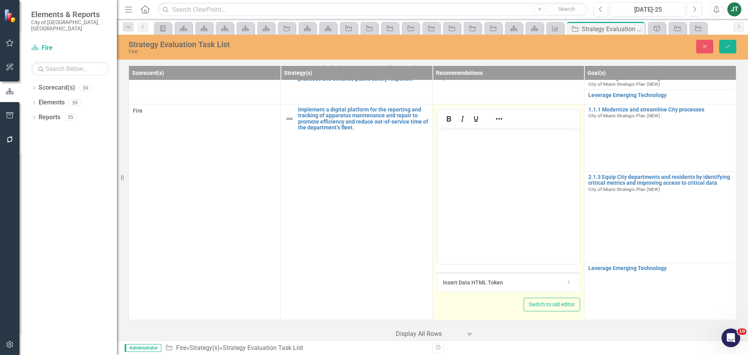
click at [568, 283] on div "Insert Data HTML Token Dropdown" at bounding box center [508, 282] width 143 height 19
click at [566, 283] on icon "Dropdown" at bounding box center [569, 282] width 6 height 5
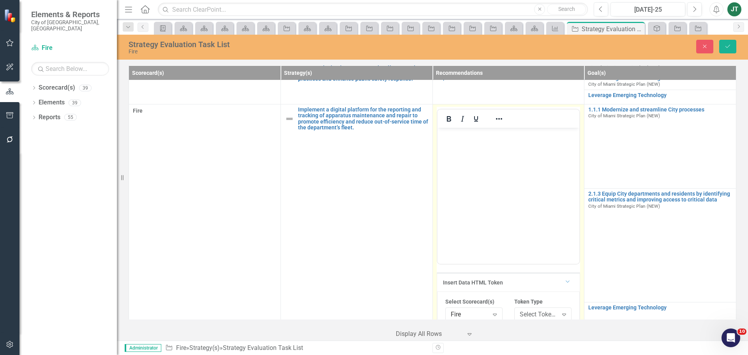
scroll to position [283, 0]
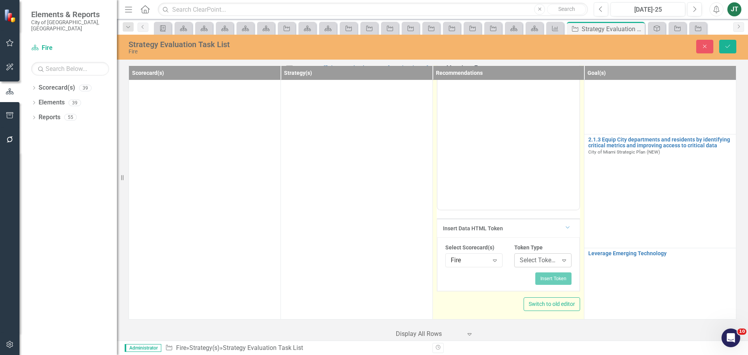
click at [526, 261] on div "Select Token Type..." at bounding box center [539, 260] width 38 height 9
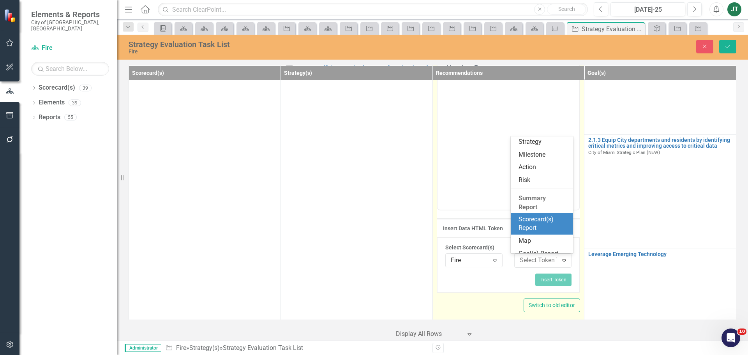
scroll to position [117, 0]
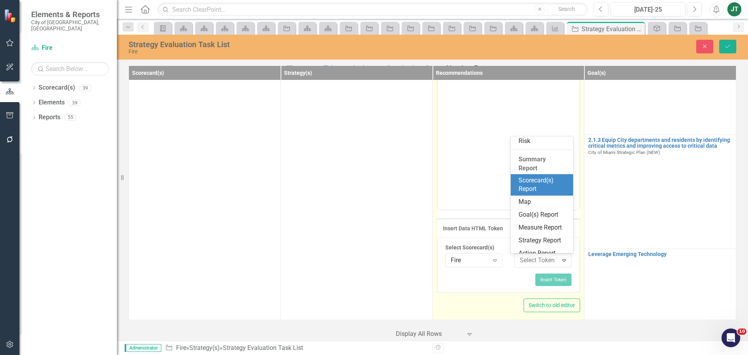
click at [531, 193] on div "Scorecard(s) Report" at bounding box center [544, 185] width 50 height 18
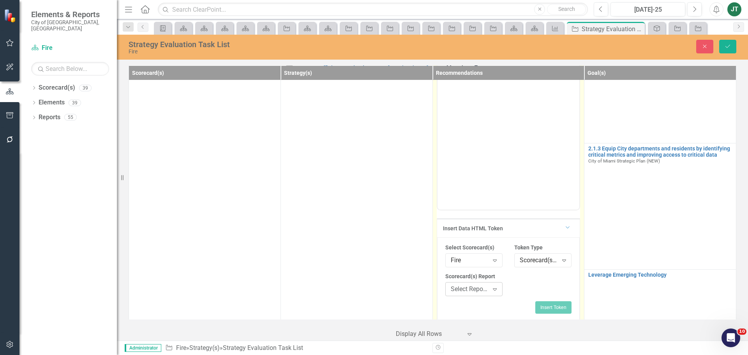
click at [475, 292] on div "Select Report..." at bounding box center [470, 289] width 38 height 9
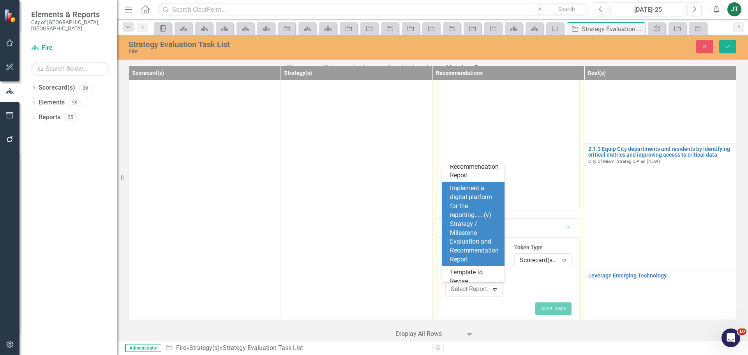
scroll to position [546, 0]
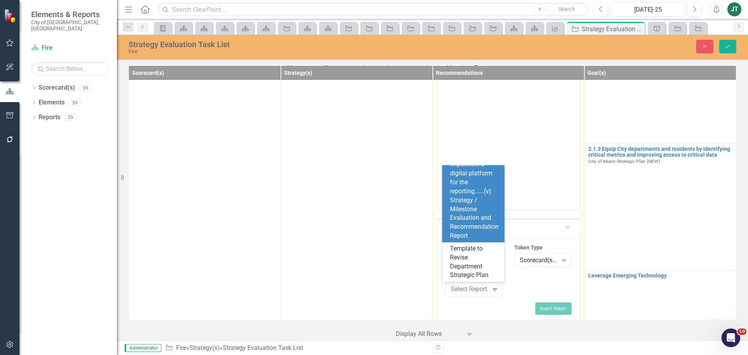
click at [463, 222] on div "Implement a digital platform for the reporting......(v) Strategy / Milestone Ev…" at bounding box center [475, 200] width 50 height 80
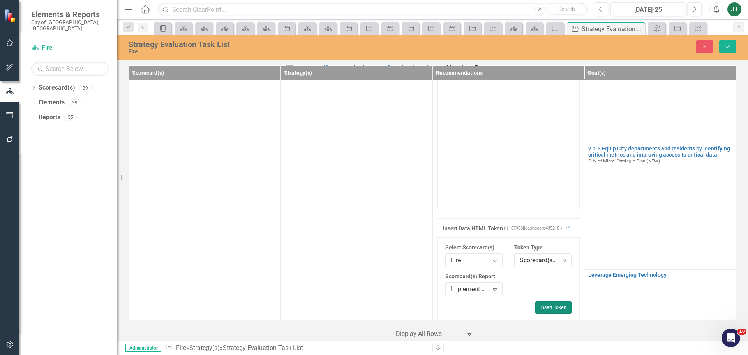
drag, startPoint x: 539, startPoint y: 304, endPoint x: 545, endPoint y: 276, distance: 29.5
click at [539, 303] on button "Insert Token" at bounding box center [554, 307] width 36 height 12
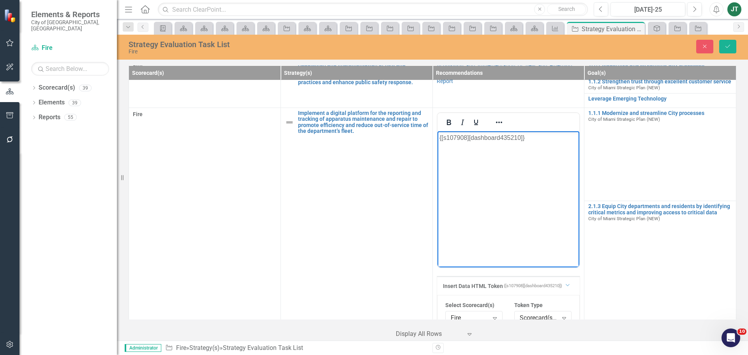
scroll to position [127, 0]
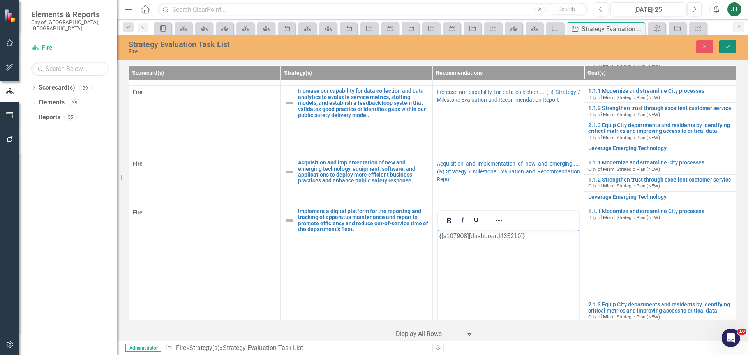
click at [724, 44] on button "Save" at bounding box center [727, 47] width 17 height 14
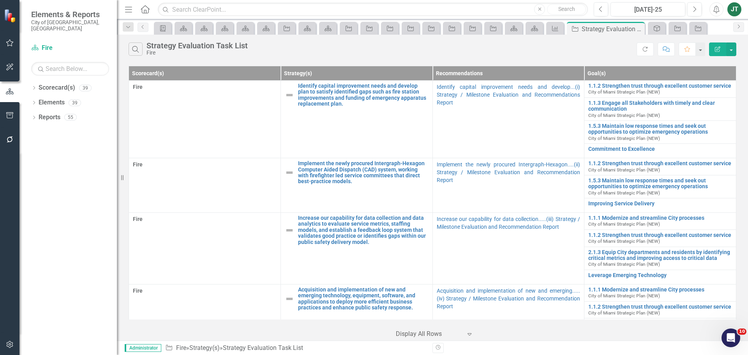
scroll to position [68, 0]
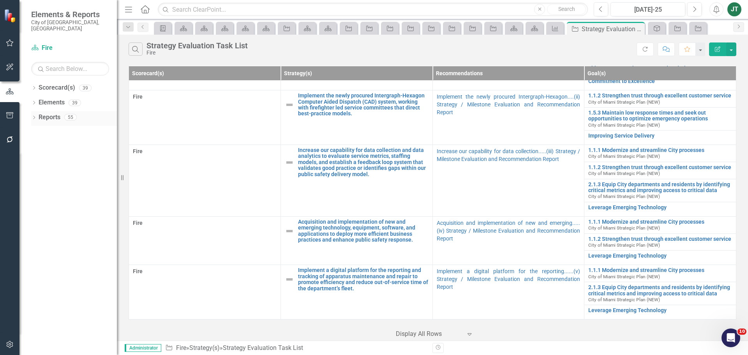
click at [54, 113] on link "Reports" at bounding box center [50, 117] width 22 height 9
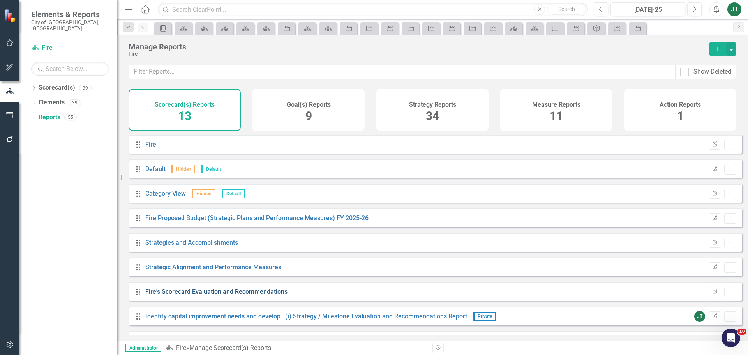
click at [213, 295] on link "Fire's Scorecard Evaluation and Recommendations" at bounding box center [216, 291] width 142 height 7
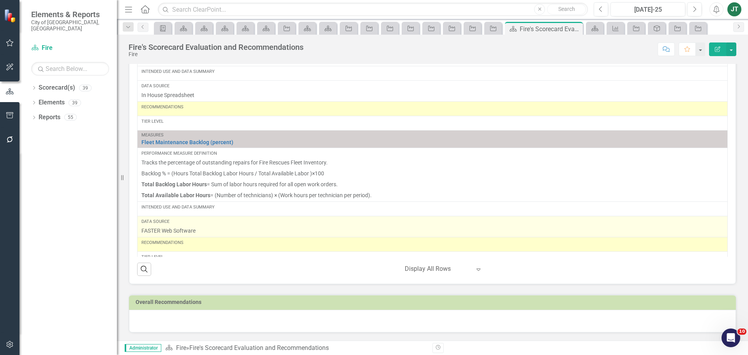
scroll to position [1287, 0]
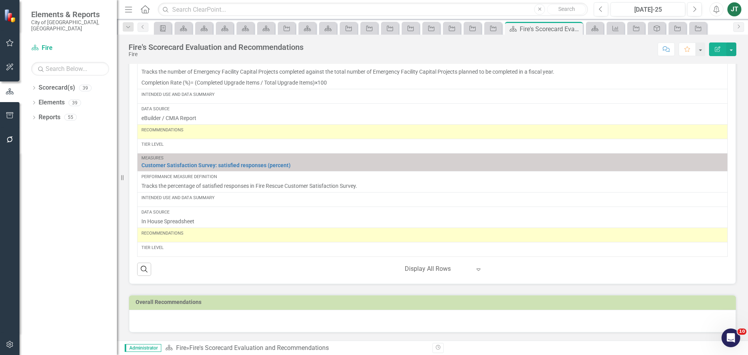
drag, startPoint x: 296, startPoint y: 345, endPoint x: 251, endPoint y: 360, distance: 47.3
click at [370, 53] on div "Score: N/A [DATE]-25 Completed Comment Favorite Edit Report" at bounding box center [522, 48] width 429 height 13
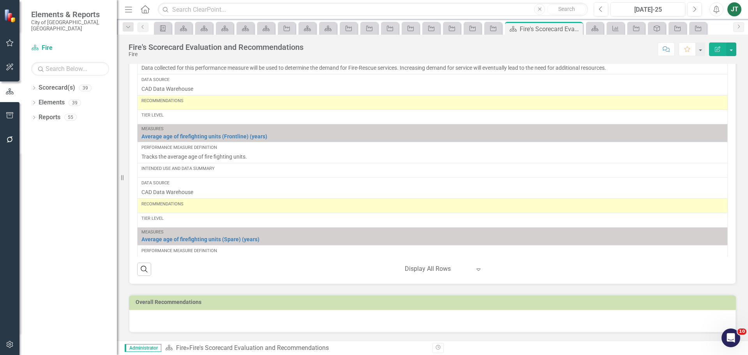
scroll to position [0, 0]
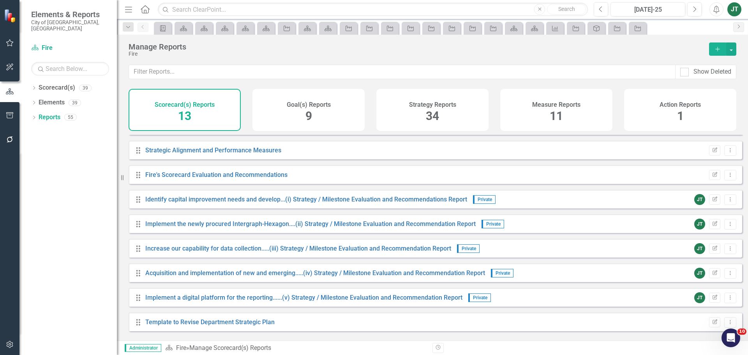
scroll to position [119, 0]
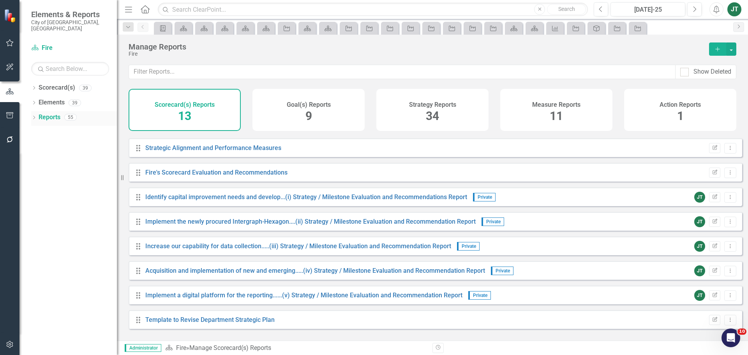
click at [33, 116] on icon "Dropdown" at bounding box center [33, 118] width 5 height 4
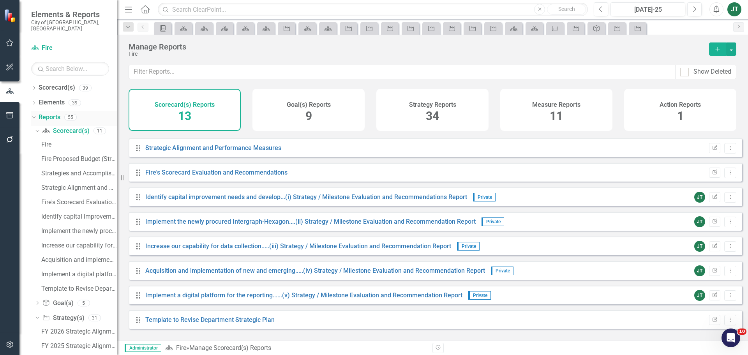
click at [34, 114] on icon "Dropdown" at bounding box center [33, 116] width 4 height 5
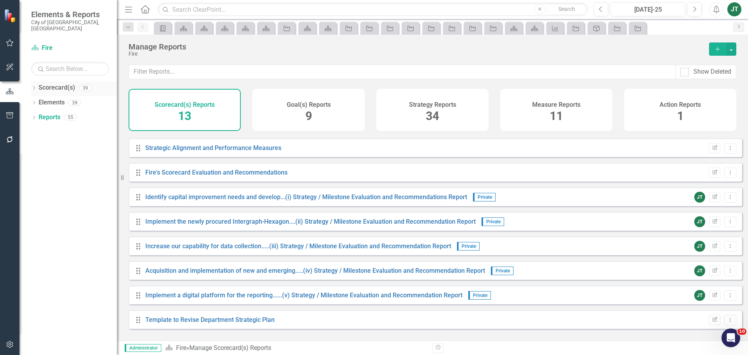
click at [32, 87] on icon "Dropdown" at bounding box center [33, 89] width 5 height 4
click at [38, 115] on icon "Dropdown" at bounding box center [38, 117] width 6 height 5
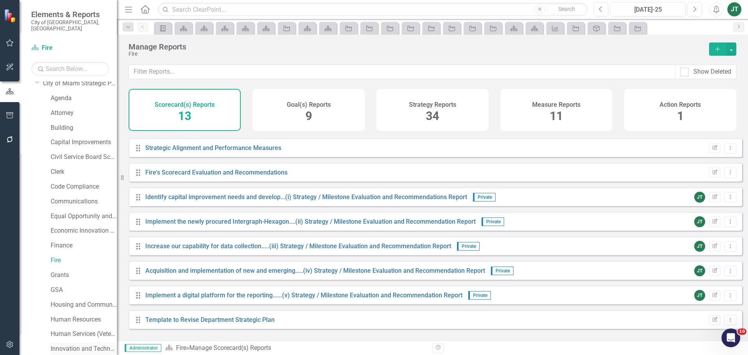
scroll to position [78, 0]
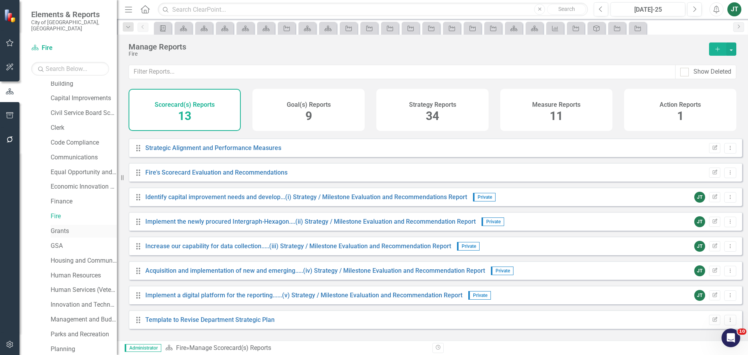
click at [60, 227] on link "Grants" at bounding box center [84, 231] width 66 height 9
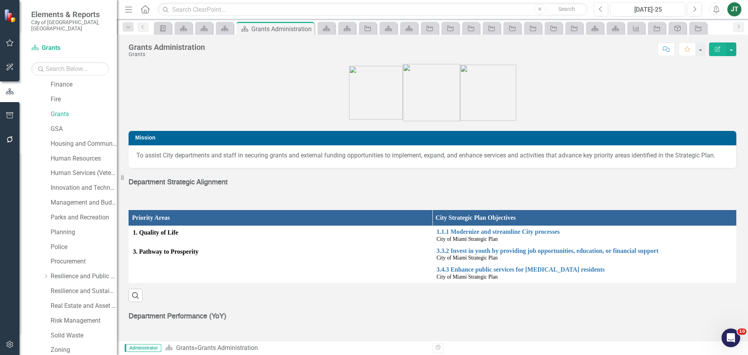
click at [184, 181] on strong "Department Strategic Alignment" at bounding box center [178, 182] width 99 height 7
click at [184, 180] on strong "Department Strategic Alignment" at bounding box center [178, 182] width 99 height 7
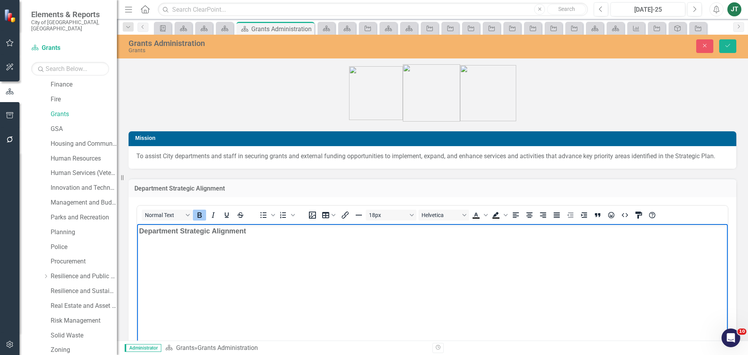
click at [269, 235] on p "Department Strategic Alignment" at bounding box center [432, 231] width 587 height 11
drag, startPoint x: 301, startPoint y: 232, endPoint x: 57, endPoint y: 222, distance: 244.6
click at [137, 224] on html "Department Strategic Alignment" at bounding box center [432, 282] width 591 height 117
drag, startPoint x: 292, startPoint y: 233, endPoint x: 240, endPoint y: 230, distance: 51.5
click at [137, 230] on html "DEPARTMENT STRATEGIC ALIGNMENT" at bounding box center [432, 282] width 591 height 117
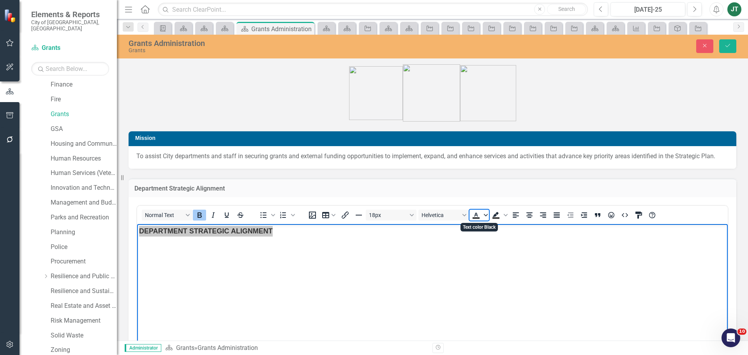
click at [486, 215] on icon "Text color Black" at bounding box center [486, 215] width 4 height 4
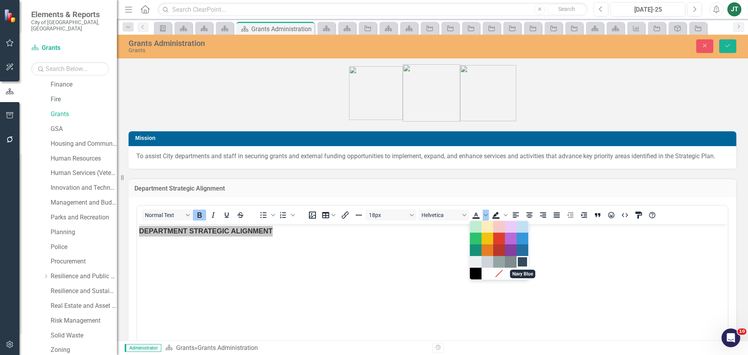
click at [523, 260] on div "Navy Blue" at bounding box center [522, 261] width 9 height 9
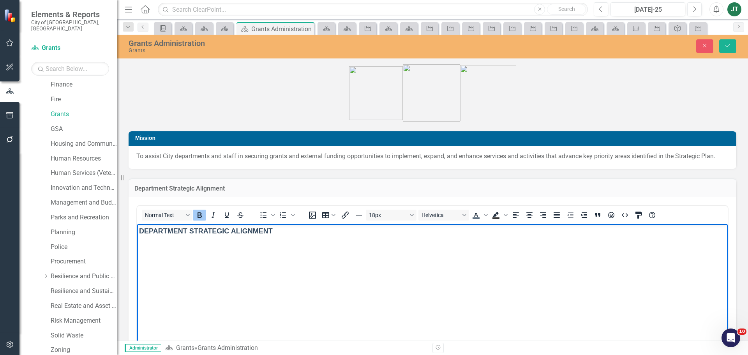
click at [335, 251] on body "DEPARTMENT STRATEGIC ALIGNMENT" at bounding box center [432, 282] width 591 height 117
click at [277, 233] on p "DEPARTMENT STRATEGIC ALIGNMENT" at bounding box center [432, 231] width 587 height 11
click at [732, 47] on button "Save" at bounding box center [727, 46] width 17 height 14
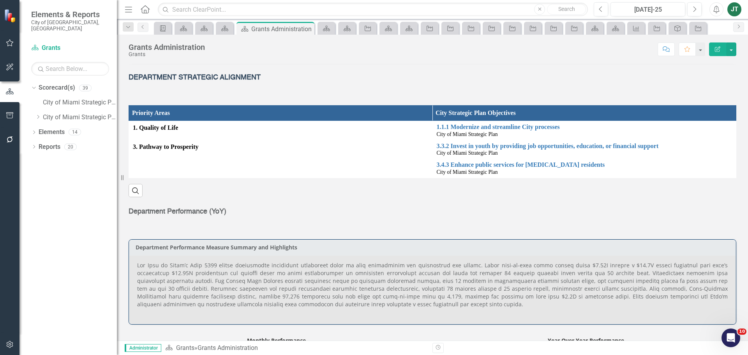
scroll to position [117, 0]
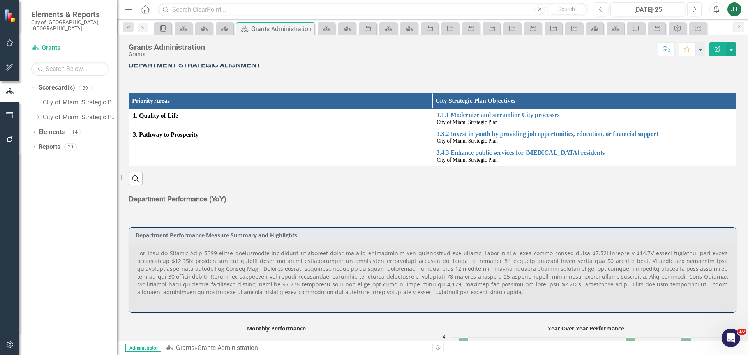
click at [209, 200] on span "Department Performance (YoY)" at bounding box center [178, 199] width 98 height 7
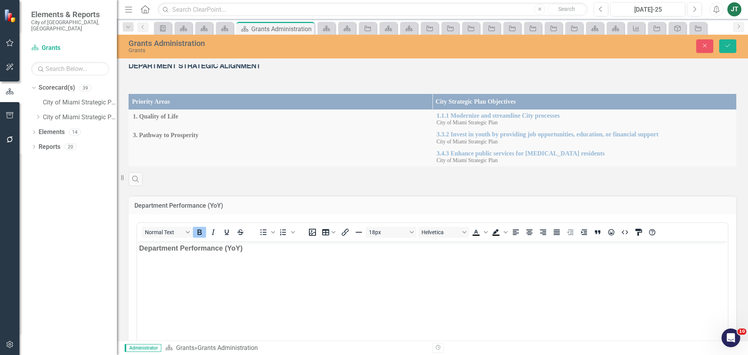
scroll to position [0, 0]
click at [221, 259] on body "Department Performance (YoY)" at bounding box center [432, 299] width 591 height 117
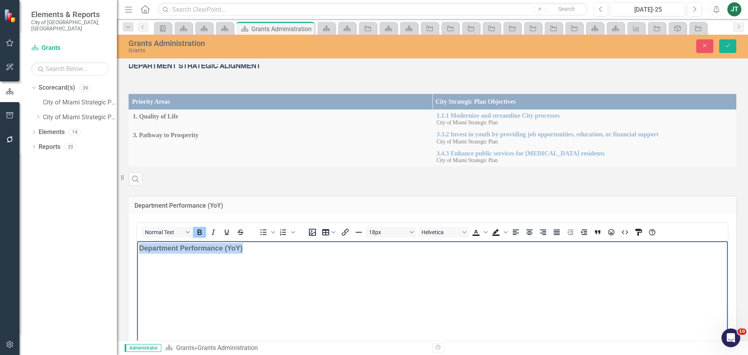
drag, startPoint x: 281, startPoint y: 251, endPoint x: 268, endPoint y: 481, distance: 230.3
click at [137, 241] on html "Department Performance (YoY)" at bounding box center [432, 299] width 591 height 117
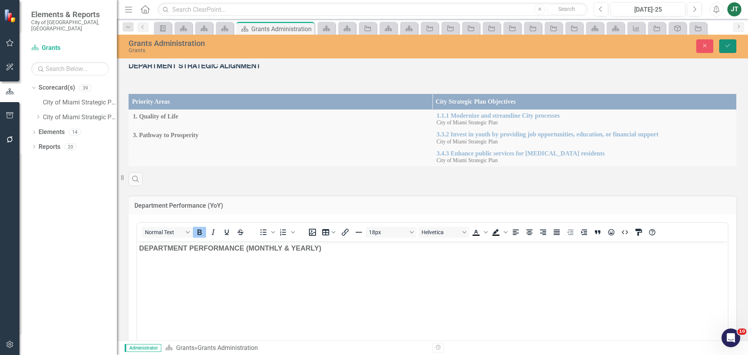
click at [727, 46] on icon "Save" at bounding box center [728, 45] width 7 height 5
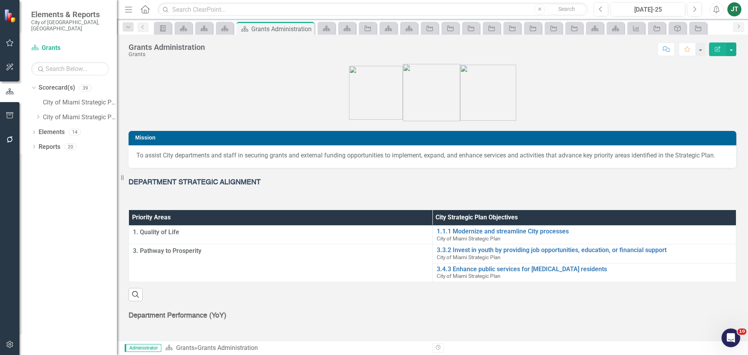
scroll to position [78, 0]
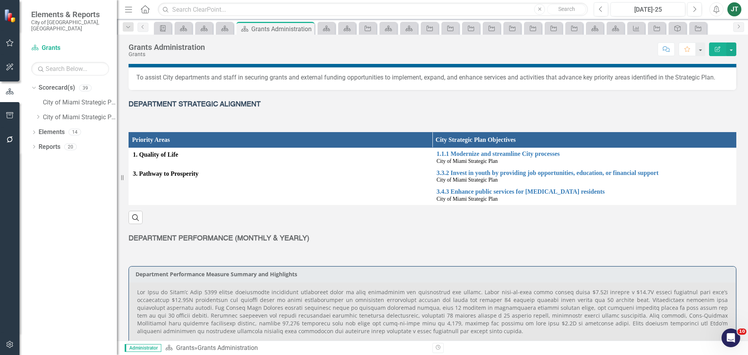
click at [190, 239] on span "DEPARTMENT PERFORMANCE (MONTHLY & YEARLY)" at bounding box center [219, 238] width 181 height 7
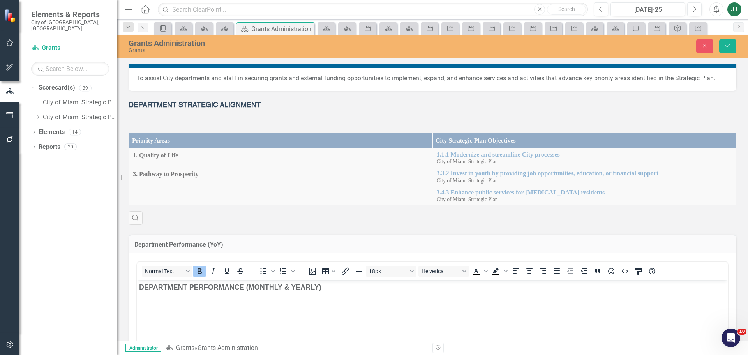
scroll to position [0, 0]
click at [259, 290] on span "DEPARTMENT PERFORMANCE (MONTHLY & YEARLY)" at bounding box center [230, 287] width 182 height 8
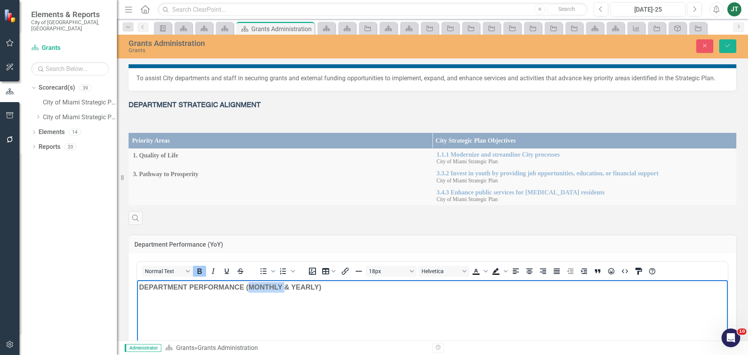
click at [259, 289] on span "DEPARTMENT PERFORMANCE (MONTHLY & YEARLY)" at bounding box center [230, 287] width 182 height 8
click at [486, 269] on span "Text color Black" at bounding box center [486, 271] width 6 height 11
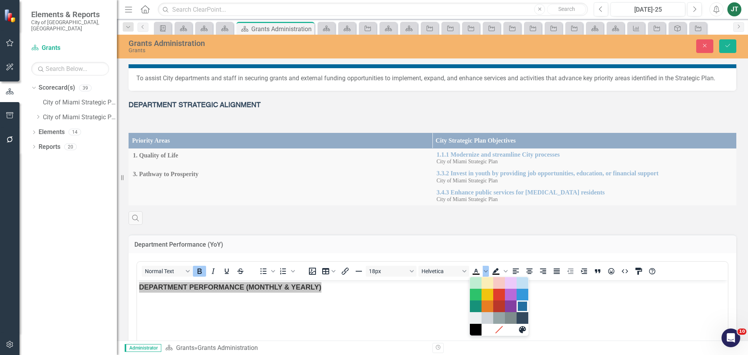
click at [522, 307] on div "Dark Blue" at bounding box center [522, 306] width 9 height 9
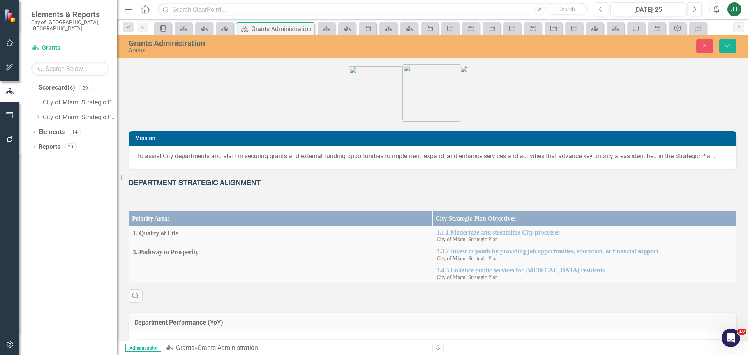
click at [216, 185] on strong "DEPARTMENT STRATEGIC ALIGNMENT" at bounding box center [195, 183] width 132 height 7
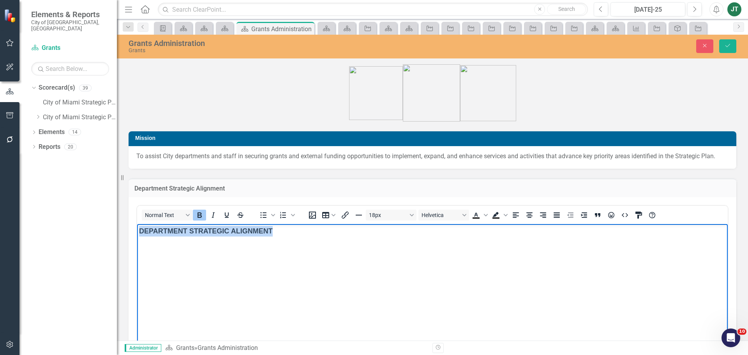
drag, startPoint x: 295, startPoint y: 234, endPoint x: 104, endPoint y: 228, distance: 190.7
click at [137, 228] on html "DEPARTMENT STRATEGIC ALIGNMENT" at bounding box center [432, 282] width 591 height 117
click at [488, 213] on span "Text color Black" at bounding box center [486, 215] width 6 height 11
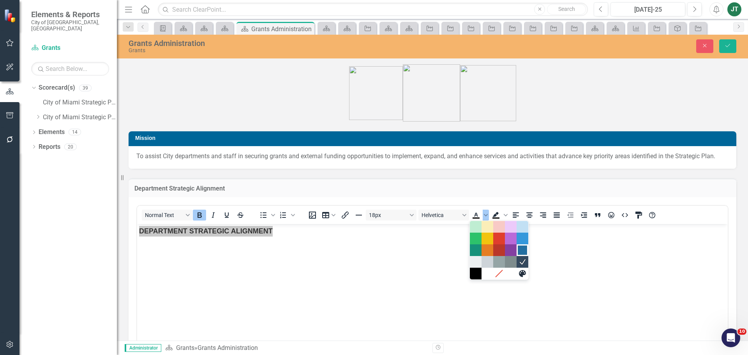
click at [523, 253] on div "Dark Blue" at bounding box center [522, 250] width 9 height 9
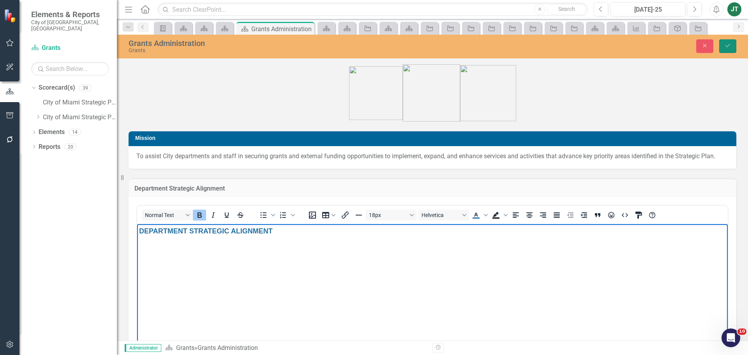
click at [732, 42] on button "Save" at bounding box center [727, 46] width 17 height 14
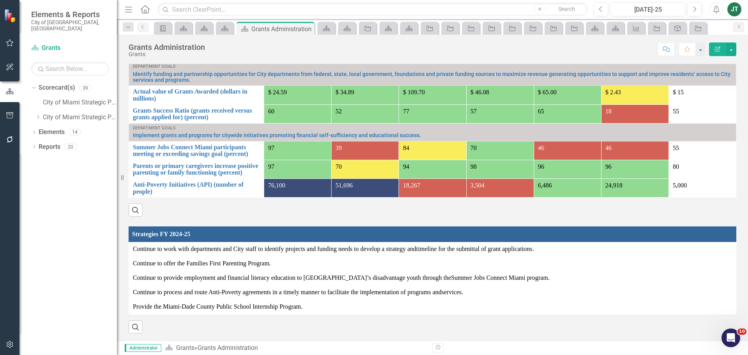
scroll to position [522, 0]
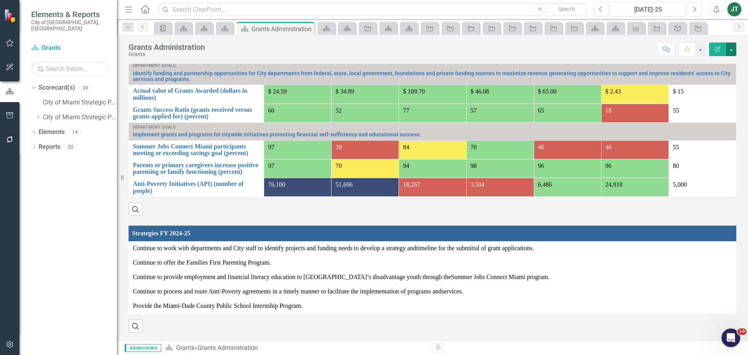
click at [733, 48] on button "button" at bounding box center [731, 49] width 10 height 14
click at [686, 79] on link "Edit Report Edit Layout" at bounding box center [703, 78] width 66 height 14
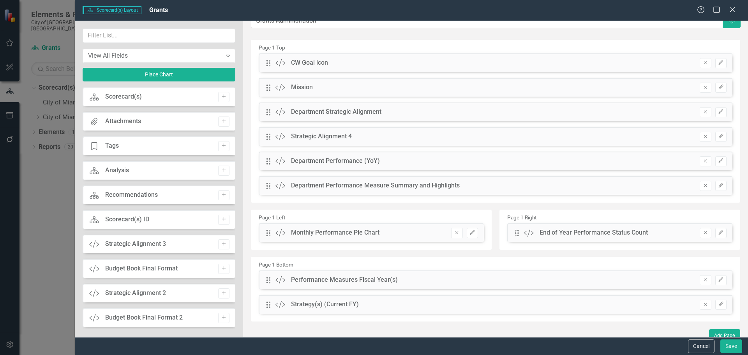
scroll to position [19, 0]
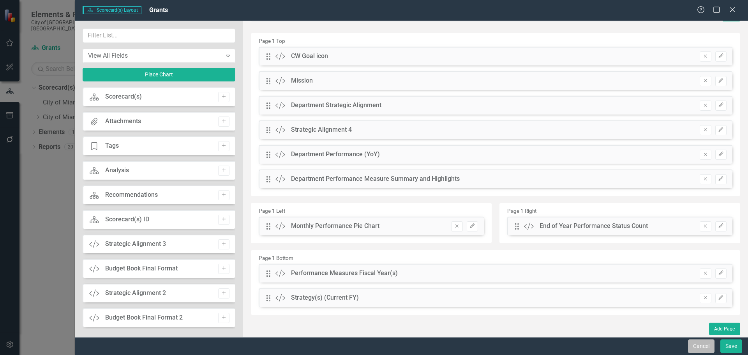
click at [697, 348] on button "Cancel" at bounding box center [701, 346] width 27 height 14
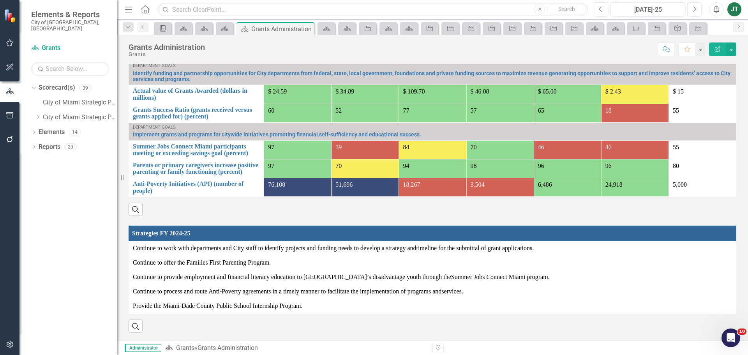
click at [389, 228] on th "Strategies FY 2024-25" at bounding box center [436, 234] width 614 height 16
click at [389, 228] on th "Strategies FY 2024-25 Sort Ascending" at bounding box center [436, 234] width 615 height 16
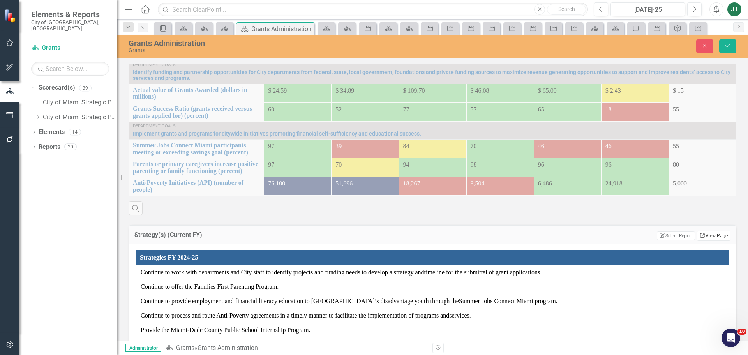
click at [722, 232] on link "Link View Page" at bounding box center [714, 236] width 34 height 10
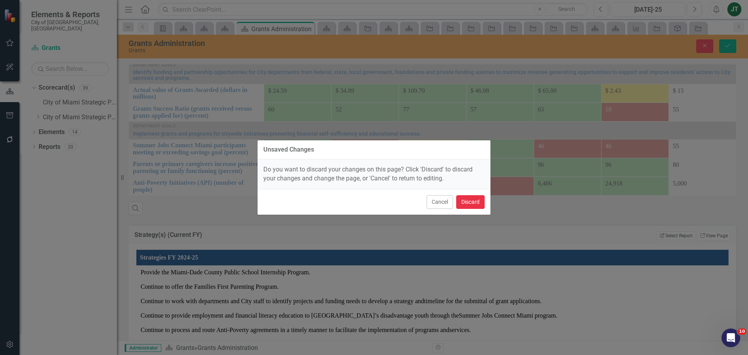
click at [471, 203] on button "Discard" at bounding box center [470, 202] width 28 height 14
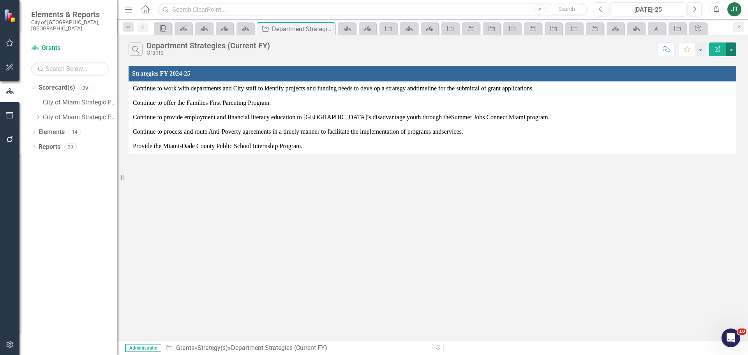
click at [728, 50] on button "button" at bounding box center [731, 49] width 10 height 14
click at [699, 65] on link "Edit Report Edit Report" at bounding box center [706, 64] width 62 height 14
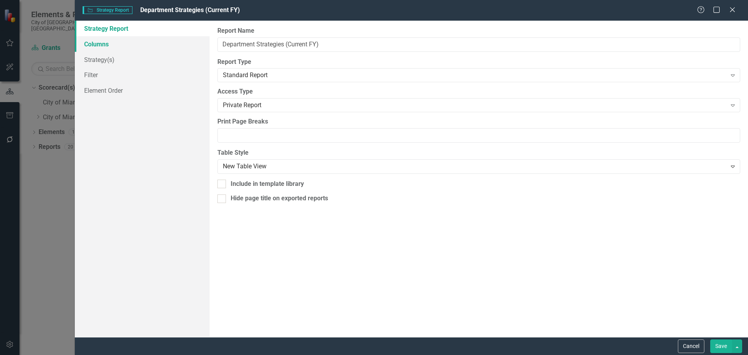
click at [109, 42] on link "Columns" at bounding box center [142, 44] width 135 height 16
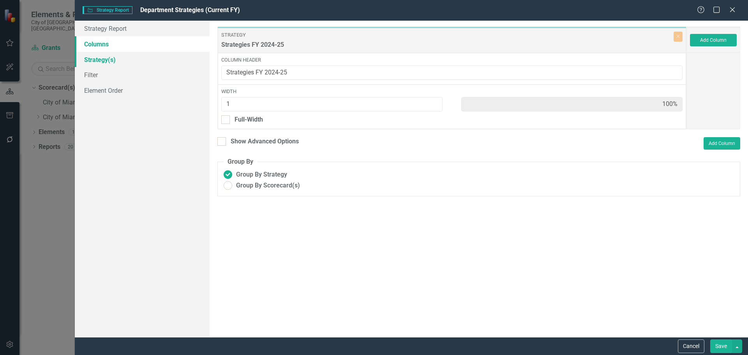
click at [100, 61] on link "Strategy(s)" at bounding box center [142, 60] width 135 height 16
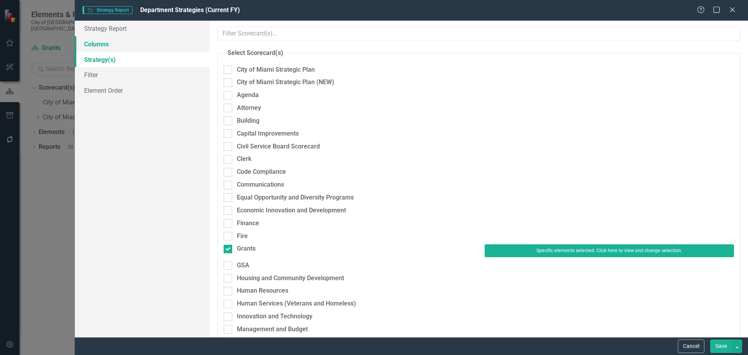
click at [104, 45] on link "Columns" at bounding box center [142, 44] width 135 height 16
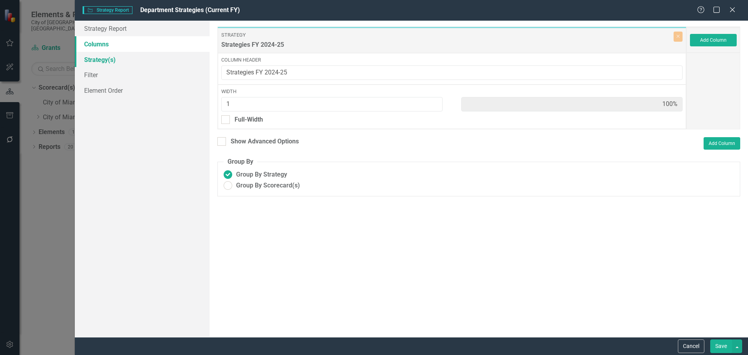
click at [104, 57] on link "Strategy(s)" at bounding box center [142, 60] width 135 height 16
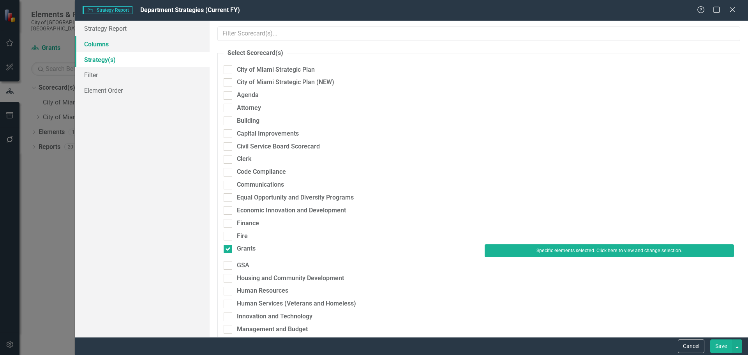
click at [98, 48] on link "Columns" at bounding box center [142, 44] width 135 height 16
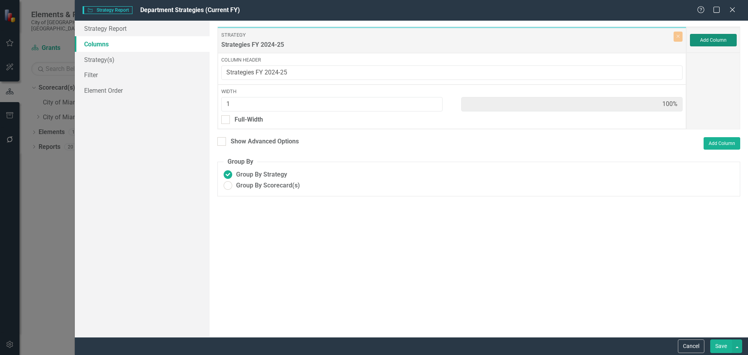
click at [716, 39] on button "Add Column" at bounding box center [713, 40] width 47 height 12
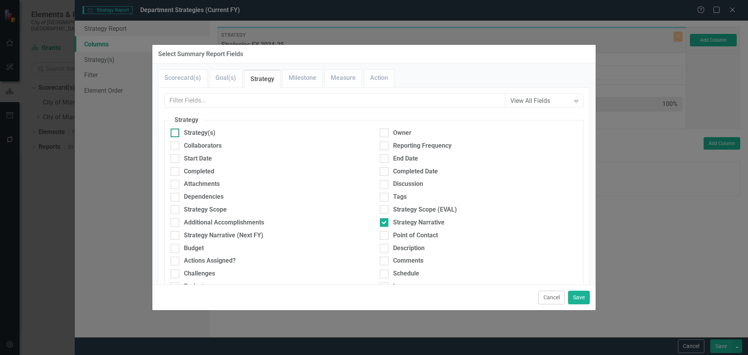
click at [206, 130] on div "Strategy(s)" at bounding box center [200, 133] width 32 height 9
click at [176, 130] on input "Strategy(s)" at bounding box center [173, 131] width 5 height 5
checkbox input "true"
drag, startPoint x: 417, startPoint y: 221, endPoint x: 497, endPoint y: 259, distance: 88.7
click at [417, 221] on div "Strategy Narrative" at bounding box center [418, 222] width 51 height 9
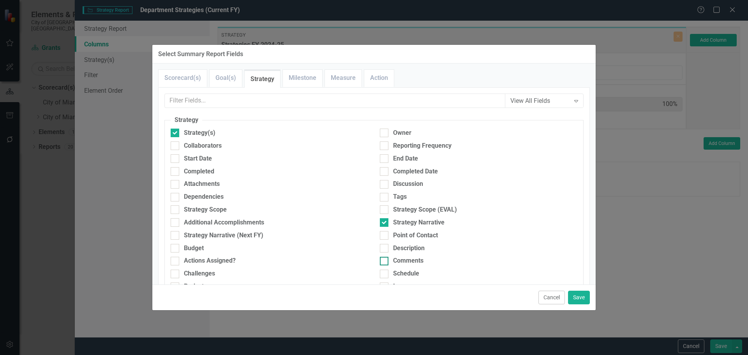
click at [385, 221] on input "Strategy Narrative" at bounding box center [382, 220] width 5 height 5
checkbox input "false"
click at [576, 295] on button "Save" at bounding box center [579, 298] width 22 height 14
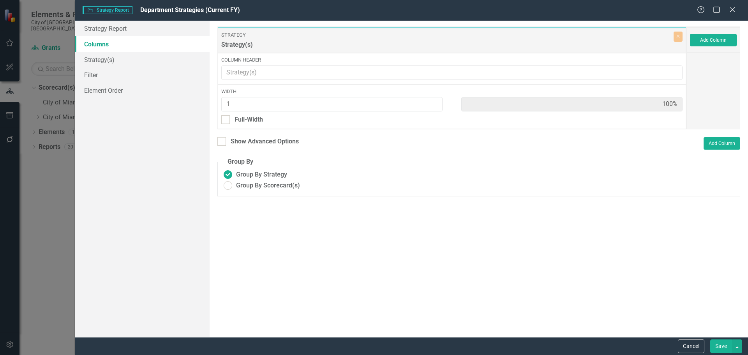
click at [718, 348] on button "Save" at bounding box center [722, 346] width 22 height 14
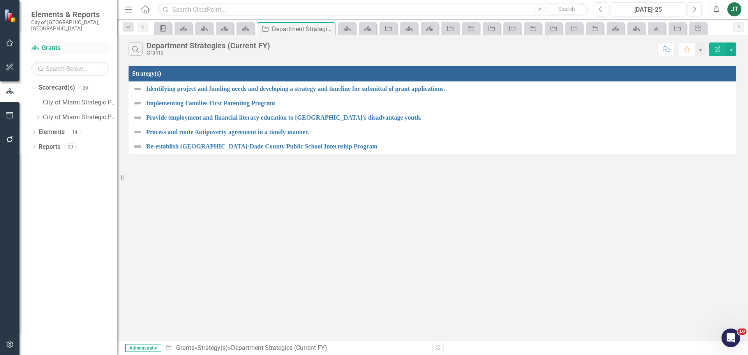
click at [50, 44] on link "Scorecard(s) Grants" at bounding box center [70, 48] width 78 height 9
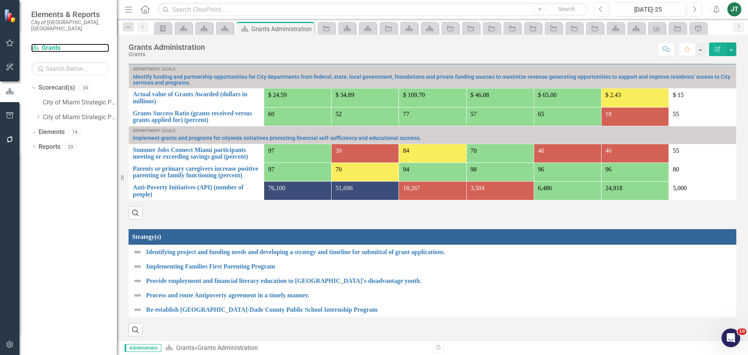
scroll to position [522, 0]
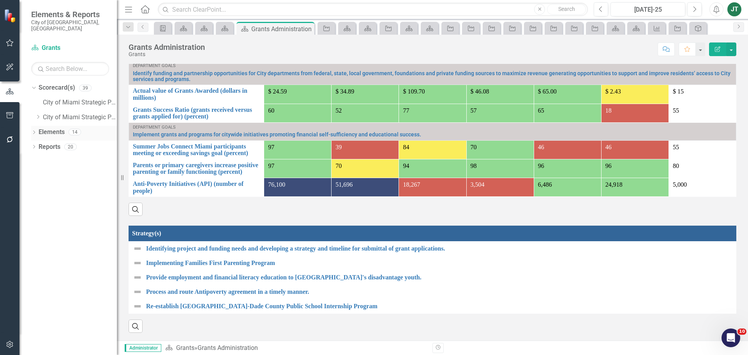
click at [52, 128] on link "Elements" at bounding box center [52, 132] width 26 height 9
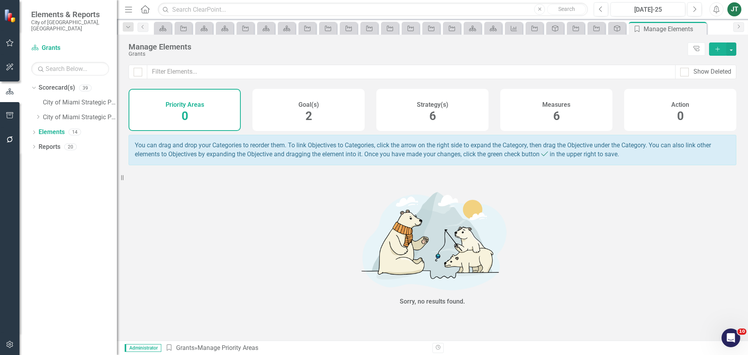
click at [679, 104] on h4 "Action" at bounding box center [681, 104] width 18 height 7
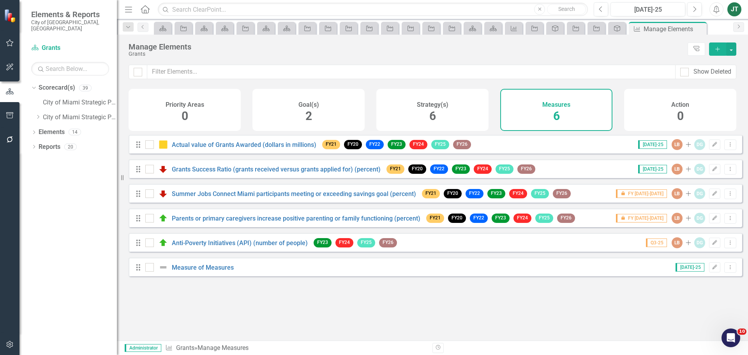
click at [718, 49] on icon "Add" at bounding box center [717, 48] width 7 height 5
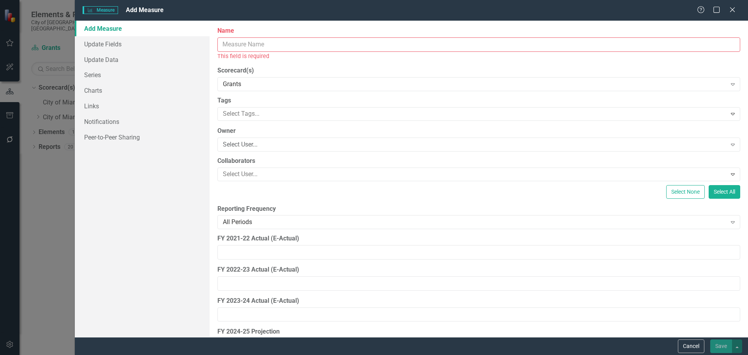
click at [325, 37] on div "Name This field is required" at bounding box center [478, 44] width 523 height 34
click at [323, 46] on input "Name" at bounding box center [478, 44] width 523 height 14
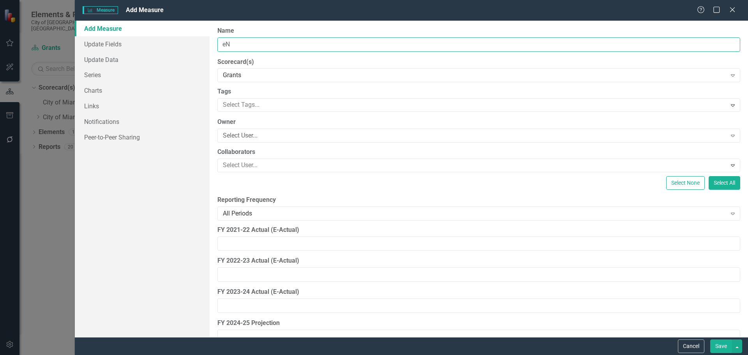
type input "e"
type input "Engagement Score"
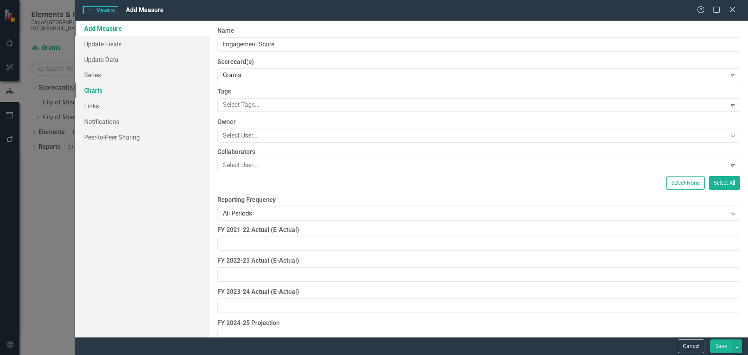
click at [107, 93] on link "Charts" at bounding box center [142, 91] width 135 height 16
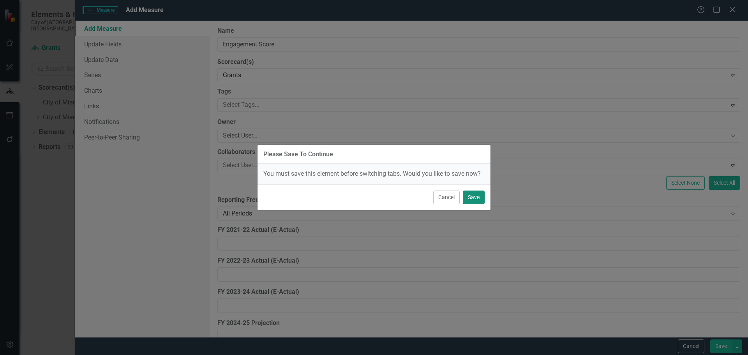
click at [470, 196] on button "Save" at bounding box center [474, 198] width 22 height 14
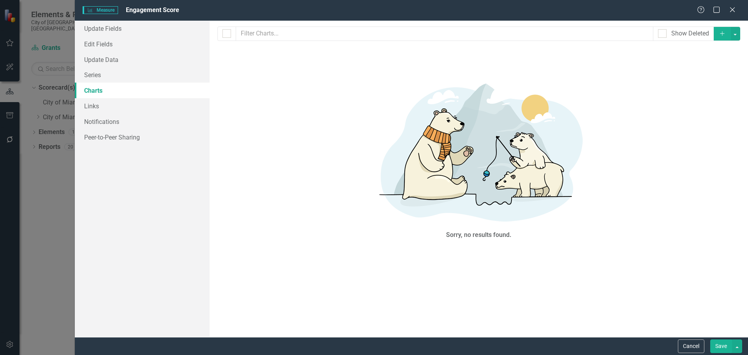
click at [718, 30] on button "Add" at bounding box center [722, 34] width 17 height 14
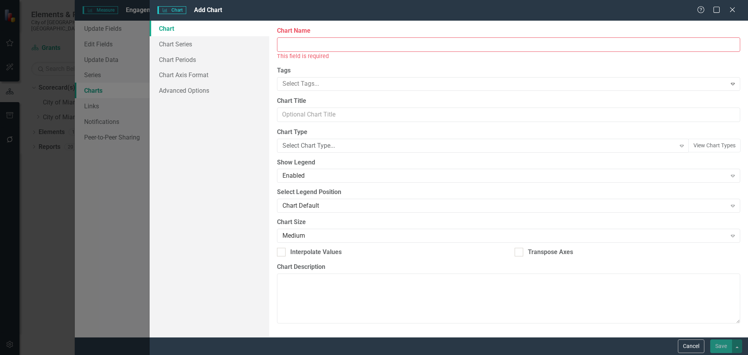
checkbox input "false"
click at [300, 44] on input "Chart Name" at bounding box center [508, 44] width 463 height 14
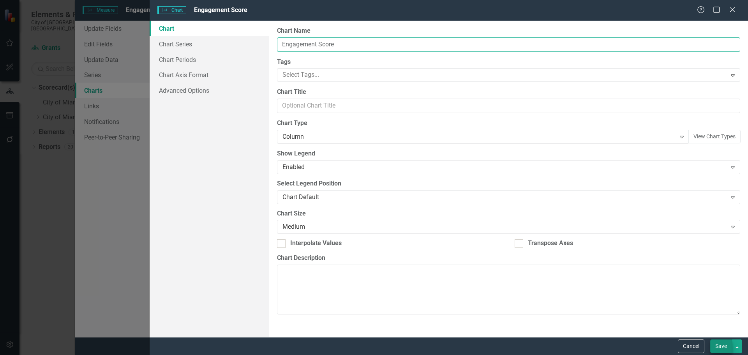
type input "Engagement Score"
click at [726, 344] on button "Save" at bounding box center [722, 346] width 22 height 14
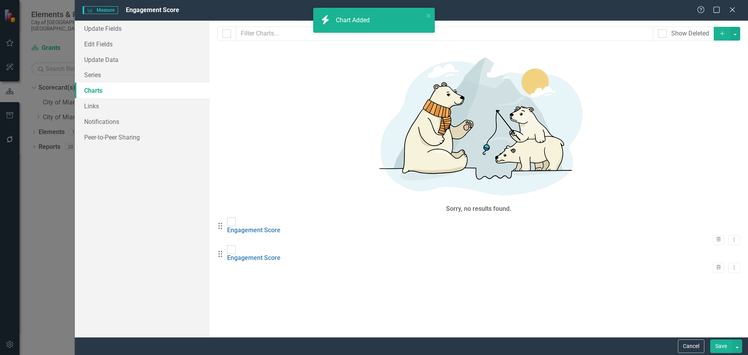
click at [723, 346] on button "Save" at bounding box center [722, 346] width 22 height 14
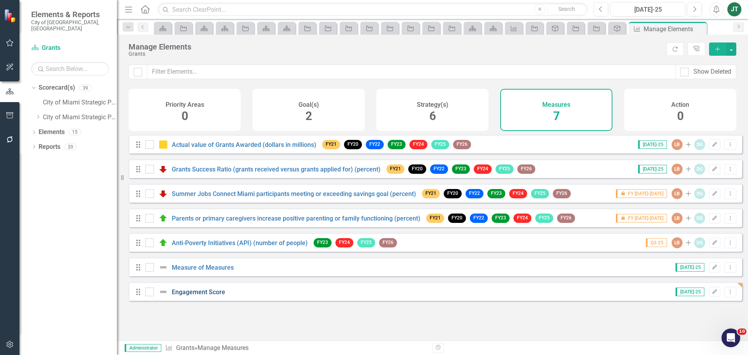
click at [199, 295] on link "Engagement Score" at bounding box center [198, 291] width 53 height 7
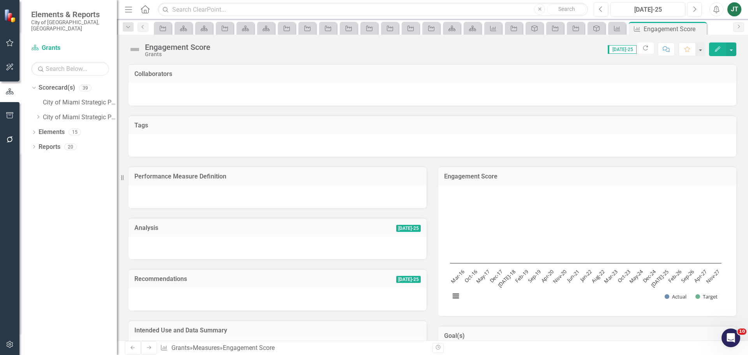
click at [724, 44] on button "Edit" at bounding box center [717, 49] width 17 height 14
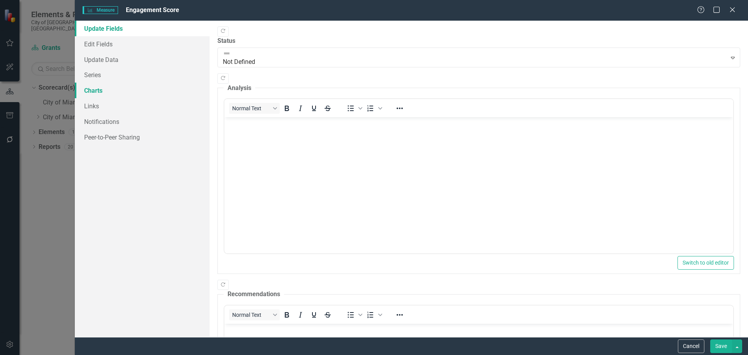
click at [94, 86] on link "Charts" at bounding box center [142, 91] width 135 height 16
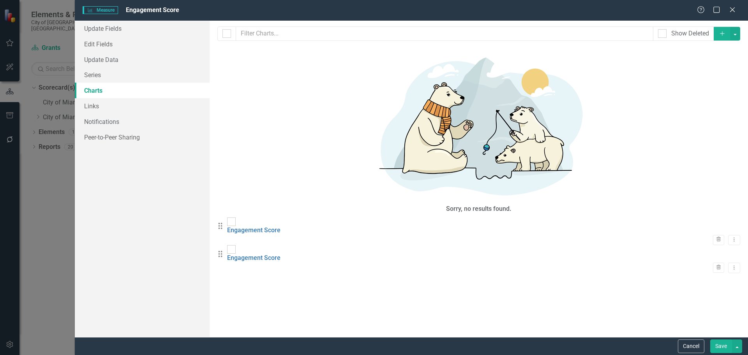
checkbox input "false"
click at [95, 90] on link "Charts" at bounding box center [142, 91] width 135 height 16
click at [281, 226] on link "Engagement Score" at bounding box center [253, 229] width 53 height 7
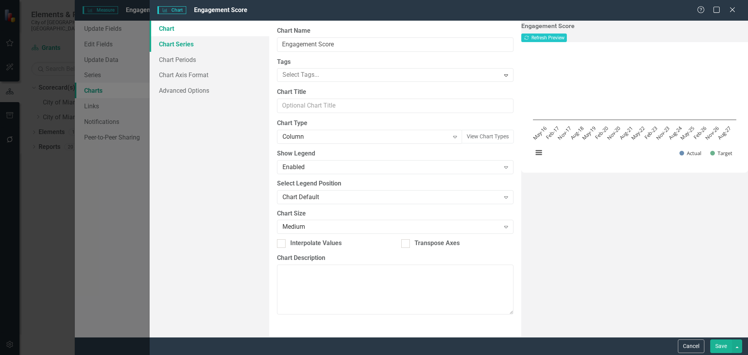
click at [186, 48] on link "Chart Series" at bounding box center [210, 44] width 120 height 16
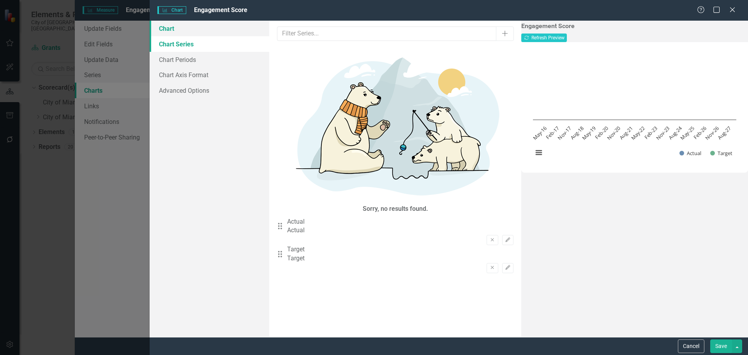
click at [176, 32] on link "Chart" at bounding box center [210, 29] width 120 height 16
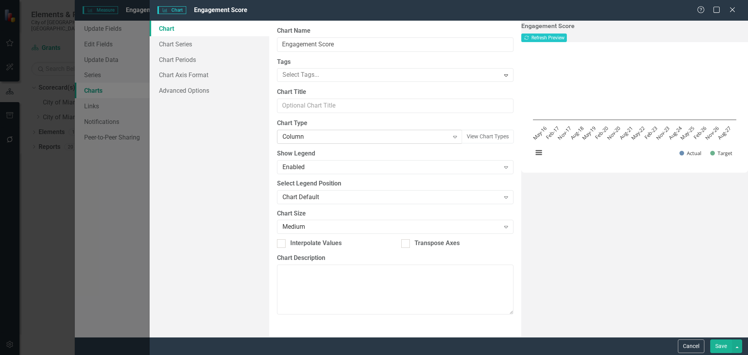
click at [300, 140] on div "Column" at bounding box center [366, 137] width 166 height 9
click at [721, 343] on button "Save" at bounding box center [722, 346] width 22 height 14
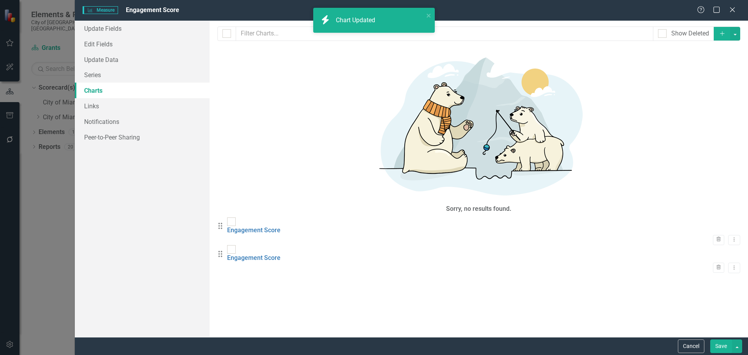
click at [723, 345] on button "Save" at bounding box center [722, 346] width 22 height 14
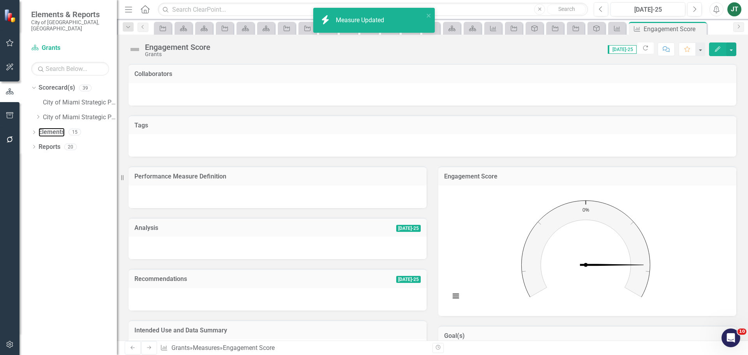
click at [48, 128] on link "Elements" at bounding box center [52, 132] width 26 height 9
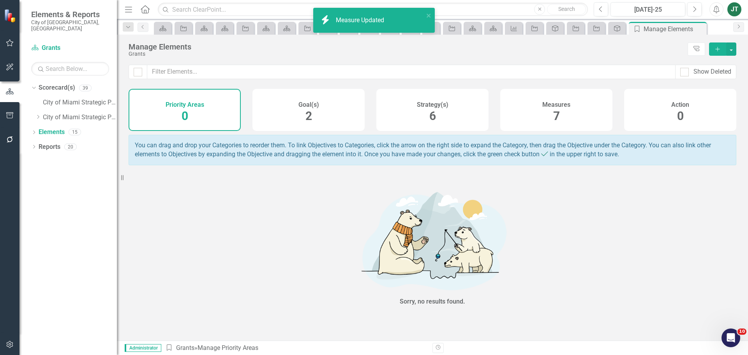
click at [689, 106] on h4 "Action" at bounding box center [681, 104] width 18 height 7
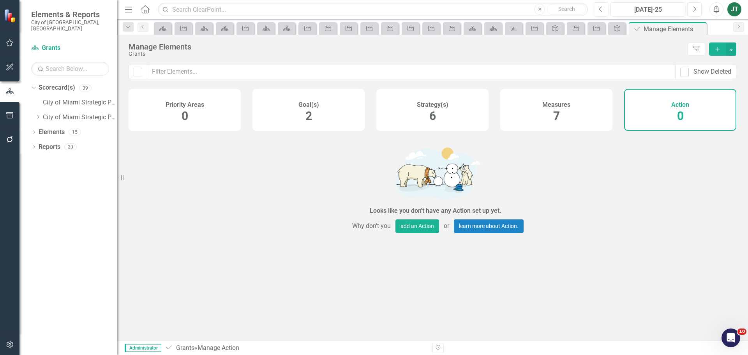
click at [717, 47] on icon "Add" at bounding box center [717, 48] width 7 height 5
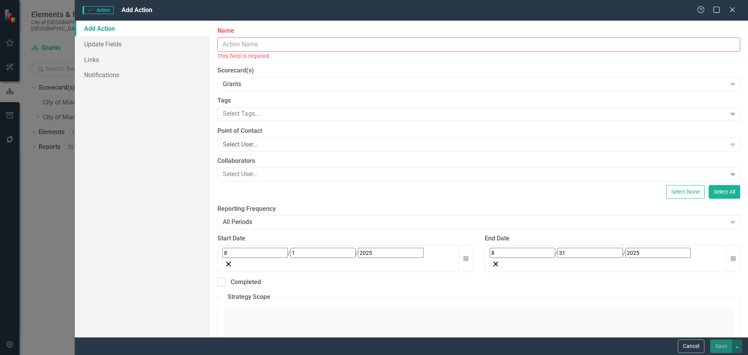
click at [244, 45] on input "Name" at bounding box center [478, 44] width 523 height 14
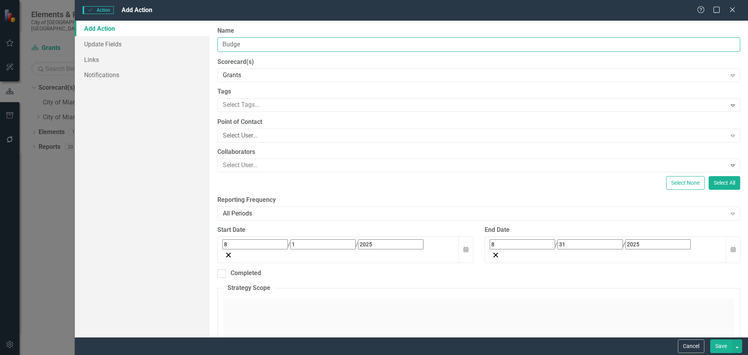
type input "Budget Cycle Checklist"
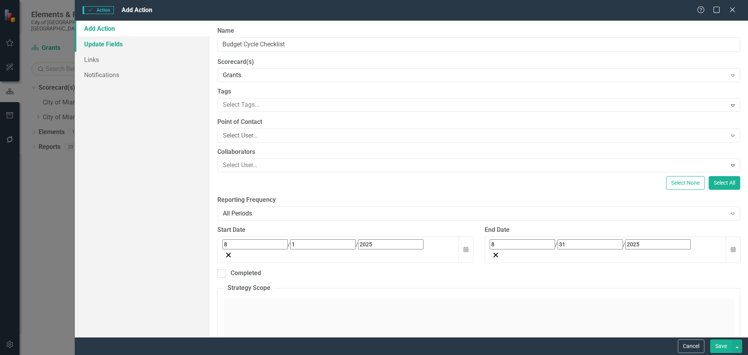
click at [103, 46] on link "Update Fields" at bounding box center [142, 44] width 135 height 16
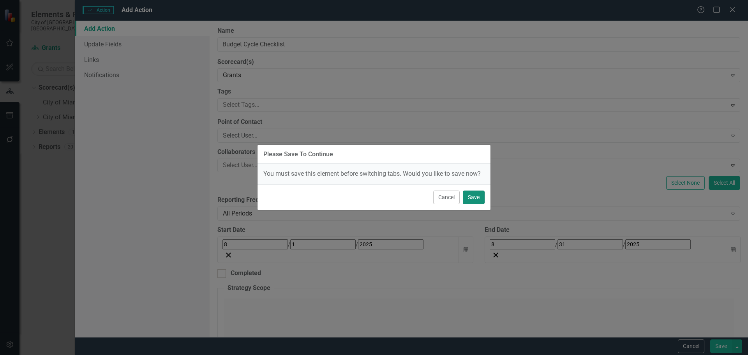
click at [475, 196] on button "Save" at bounding box center [474, 198] width 22 height 14
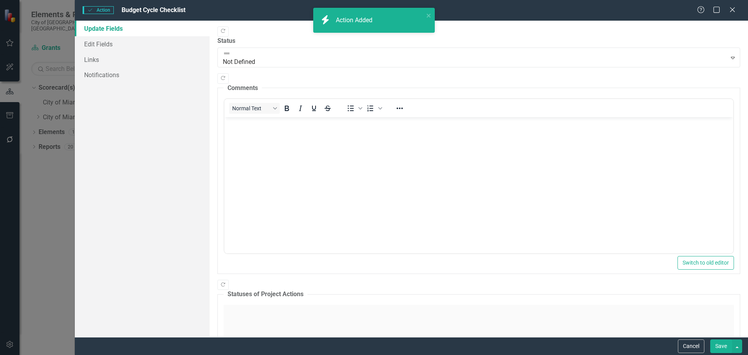
click at [719, 345] on button "Save" at bounding box center [722, 346] width 22 height 14
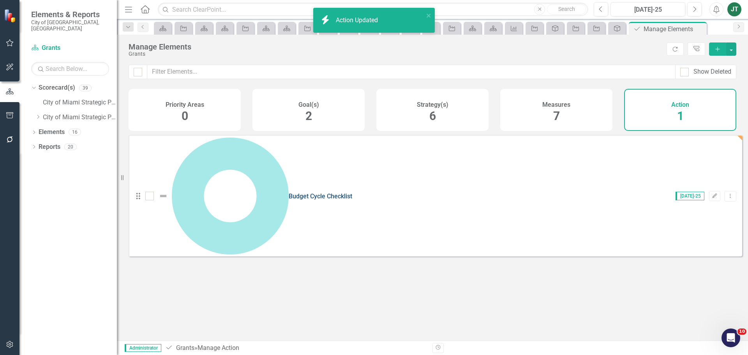
click at [289, 193] on link "Budget Cycle Checklist" at bounding box center [321, 196] width 64 height 7
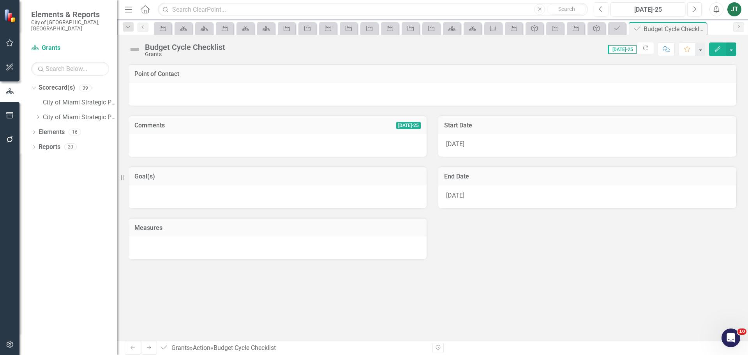
click at [718, 48] on icon "Edit" at bounding box center [717, 48] width 7 height 5
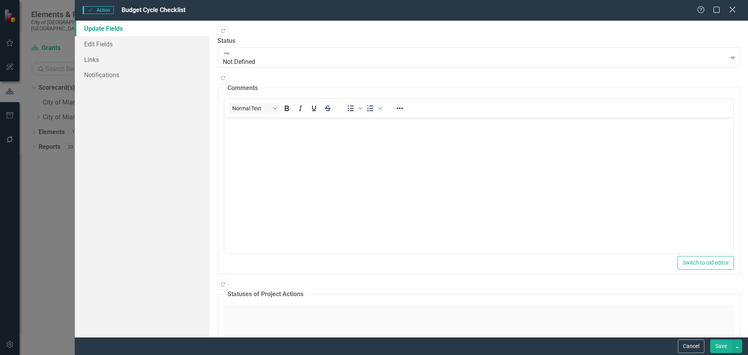
click at [735, 10] on icon "Close" at bounding box center [733, 9] width 10 height 7
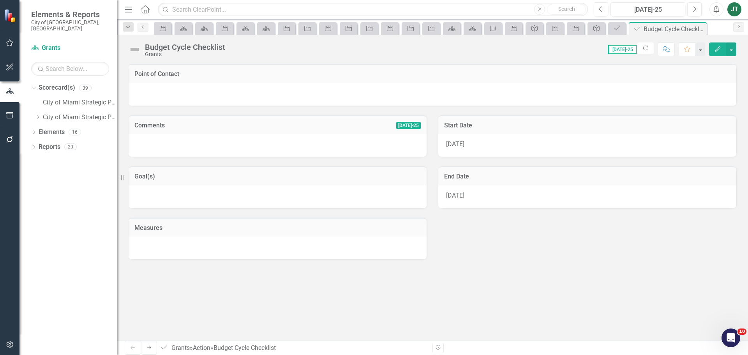
drag, startPoint x: 735, startPoint y: 42, endPoint x: 732, endPoint y: 49, distance: 8.4
click at [735, 42] on div "Budget Cycle Checklist Grants Score: N/A [DATE]-25 Completed Refresh Comment Fa…" at bounding box center [432, 46] width 631 height 23
click at [731, 49] on button "button" at bounding box center [731, 49] width 10 height 14
click at [709, 77] on link "Edit Report Edit Layout" at bounding box center [704, 78] width 63 height 14
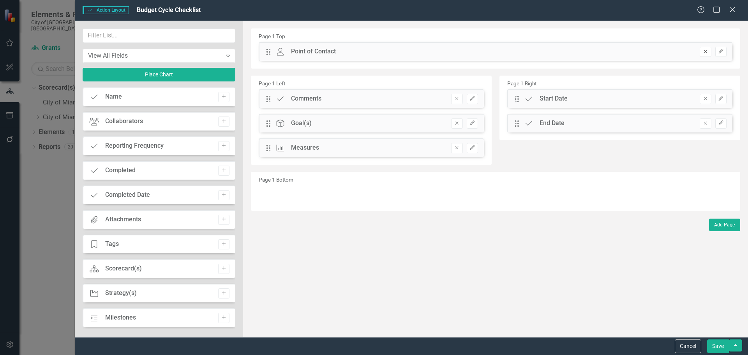
click at [706, 52] on icon "Remove" at bounding box center [706, 51] width 6 height 5
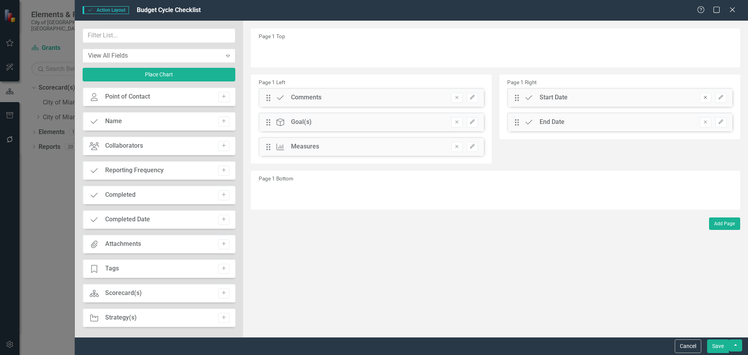
click at [709, 97] on button "Remove" at bounding box center [705, 98] width 11 height 10
click at [707, 99] on icon "button" at bounding box center [705, 97] width 3 height 3
click at [458, 96] on icon "Remove" at bounding box center [457, 97] width 6 height 5
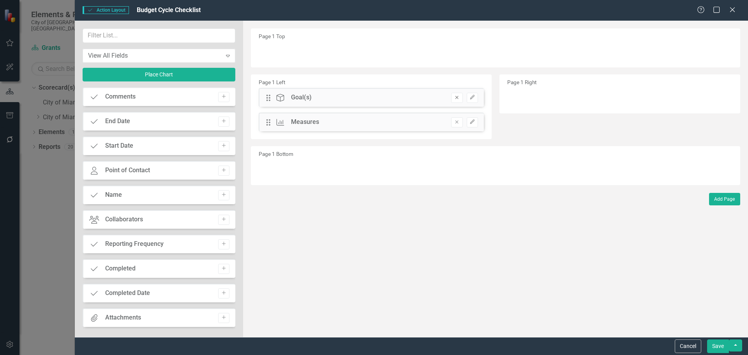
click at [455, 100] on button "Remove" at bounding box center [456, 98] width 11 height 10
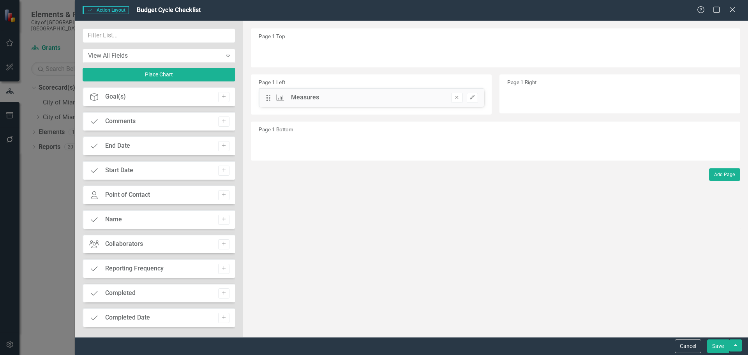
click at [452, 102] on button "Remove" at bounding box center [456, 98] width 11 height 10
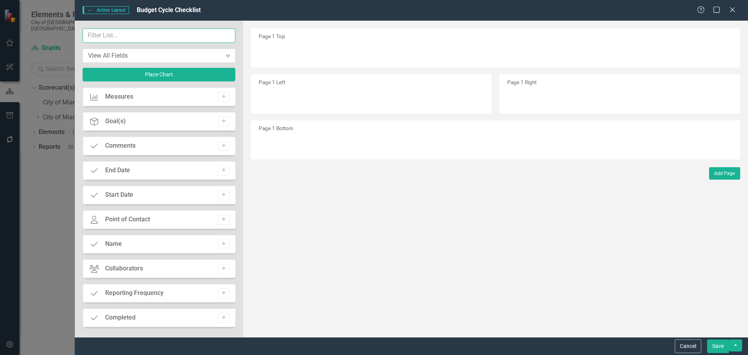
click at [122, 35] on input "text" at bounding box center [159, 35] width 153 height 14
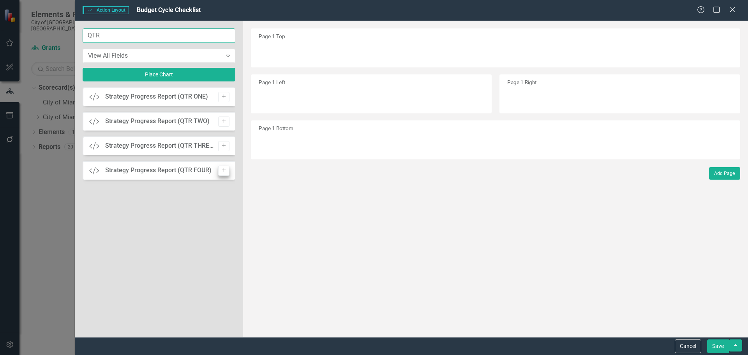
type input "QTR"
click at [226, 168] on icon "Add" at bounding box center [224, 170] width 6 height 5
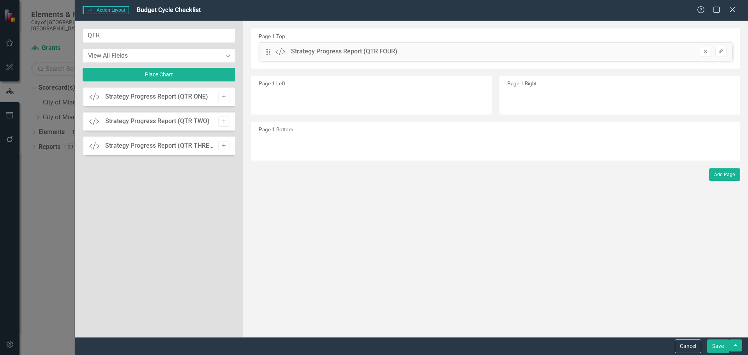
click at [227, 145] on button "Add" at bounding box center [223, 146] width 11 height 10
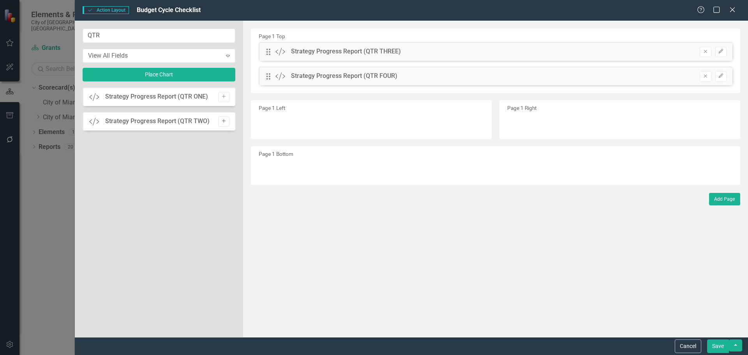
click at [223, 121] on icon "Add" at bounding box center [224, 121] width 6 height 5
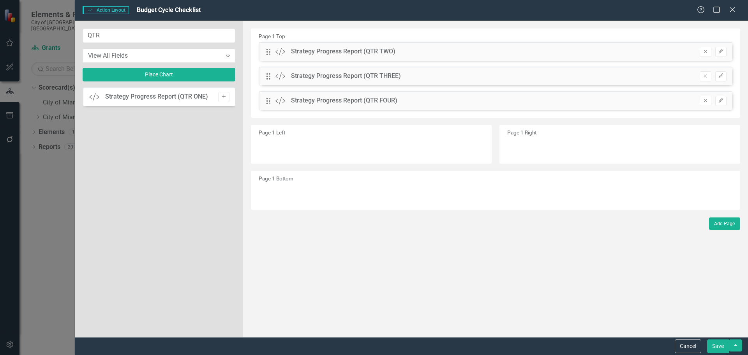
click at [224, 99] on icon "Add" at bounding box center [224, 96] width 6 height 5
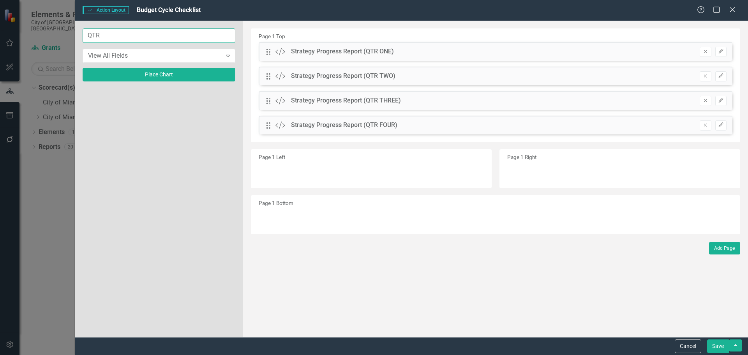
click at [135, 35] on input "QTR" at bounding box center [159, 35] width 153 height 14
drag, startPoint x: 139, startPoint y: 35, endPoint x: 8, endPoint y: 31, distance: 130.6
click at [7, 31] on div "Action Action Layout Budget Cycle Checklist Help Maximize Close QTR View All Fi…" at bounding box center [374, 177] width 748 height 355
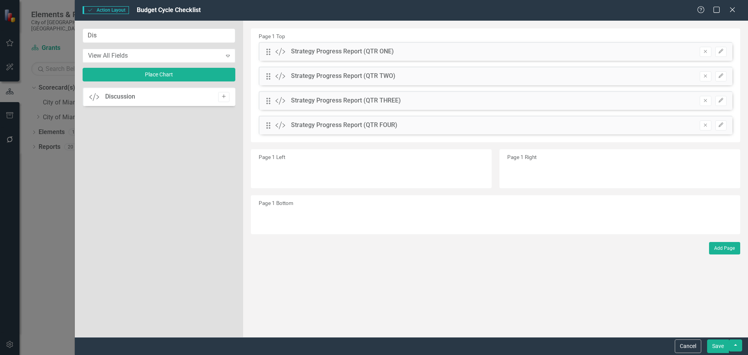
click at [225, 95] on icon "Add" at bounding box center [224, 96] width 6 height 5
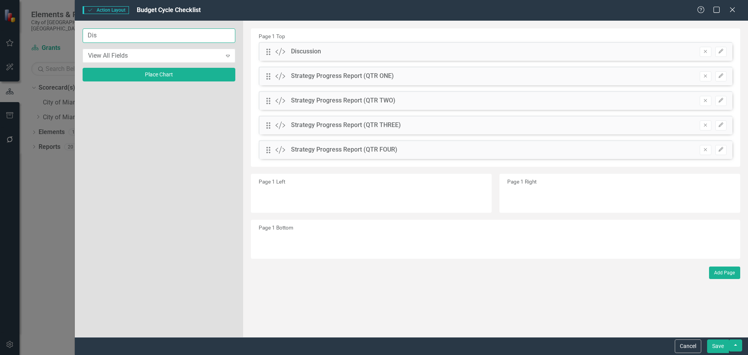
click at [125, 35] on input "Dis" at bounding box center [159, 35] width 153 height 14
drag, startPoint x: 104, startPoint y: 37, endPoint x: 46, endPoint y: 33, distance: 58.3
click at [46, 33] on div "Action Action Layout Budget Cycle Checklist Help Maximize Close Dis View All Fi…" at bounding box center [374, 177] width 748 height 355
click at [222, 94] on icon "Add" at bounding box center [224, 96] width 6 height 5
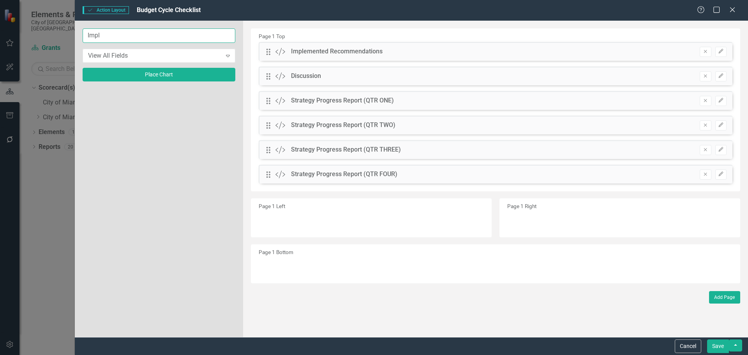
drag, startPoint x: 132, startPoint y: 41, endPoint x: 40, endPoint y: 30, distance: 92.2
click at [40, 30] on div "Action Action Layout Budget Cycle Checklist Help Maximize Close Impl View All F…" at bounding box center [374, 177] width 748 height 355
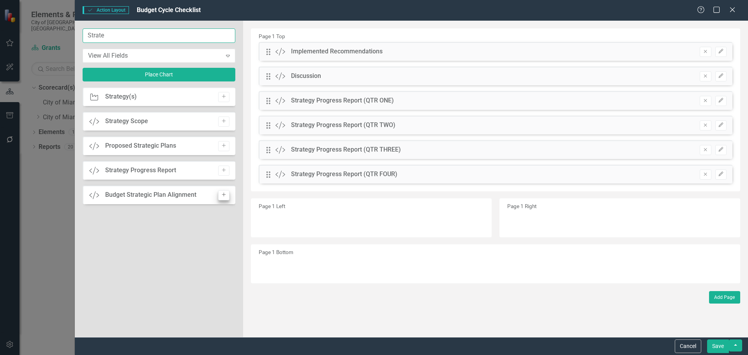
type input "Strate"
click at [226, 193] on icon "Add" at bounding box center [224, 195] width 6 height 5
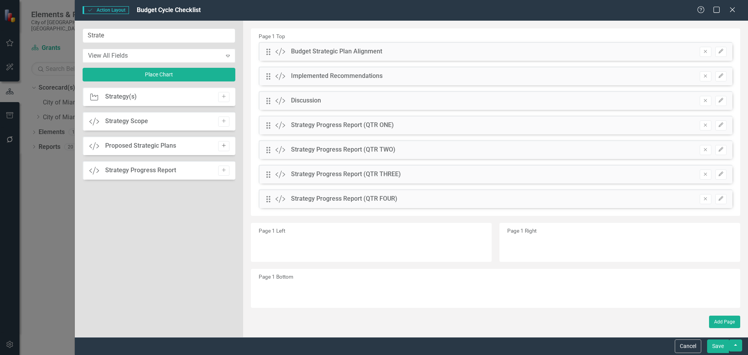
click at [224, 147] on icon "Add" at bounding box center [224, 145] width 6 height 5
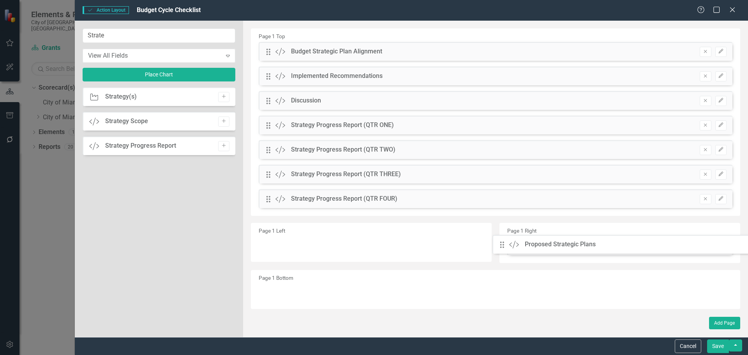
drag, startPoint x: 269, startPoint y: 52, endPoint x: 509, endPoint y: 245, distance: 307.7
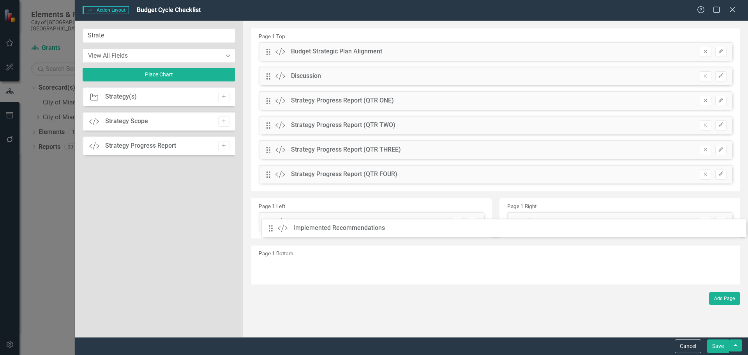
drag, startPoint x: 265, startPoint y: 75, endPoint x: 273, endPoint y: 223, distance: 148.7
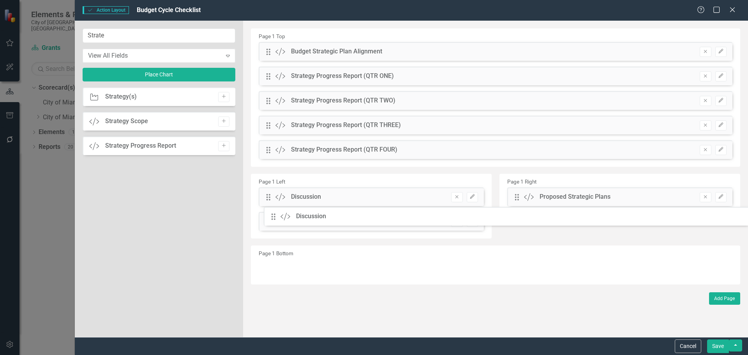
drag, startPoint x: 270, startPoint y: 76, endPoint x: 281, endPoint y: 216, distance: 140.7
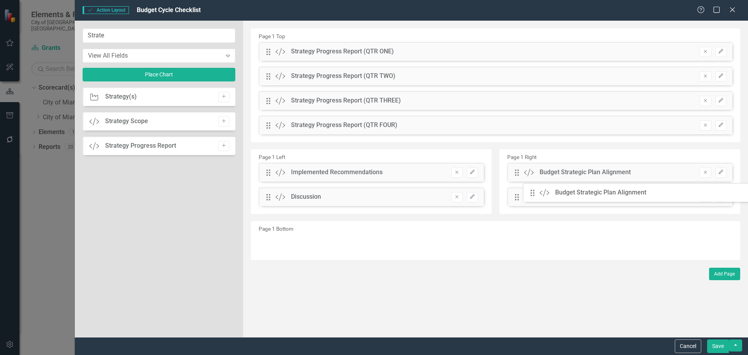
drag, startPoint x: 271, startPoint y: 52, endPoint x: 541, endPoint y: 193, distance: 304.7
drag, startPoint x: 118, startPoint y: 34, endPoint x: 43, endPoint y: 29, distance: 75.0
click at [39, 30] on div "Action Action Layout Budget Cycle Checklist Help Maximize Close Strate View All…" at bounding box center [374, 177] width 748 height 355
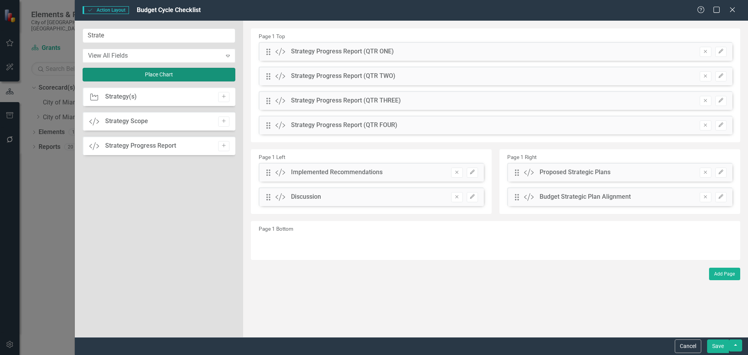
click at [163, 69] on button "Place Chart" at bounding box center [159, 75] width 153 height 14
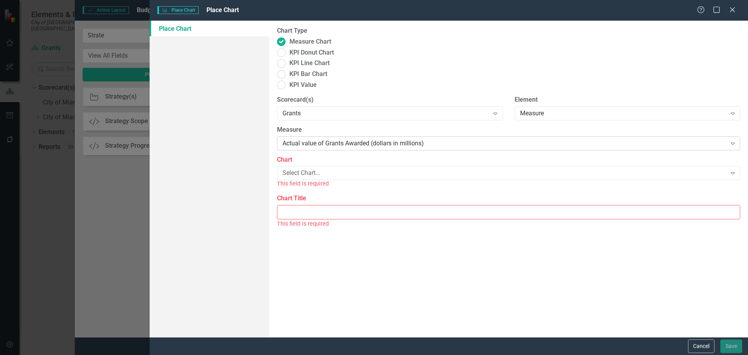
click at [320, 139] on div "Actual value of Grants Awarded (dollars in millions)" at bounding box center [505, 143] width 444 height 9
click at [304, 169] on div "Select Chart..." at bounding box center [505, 173] width 444 height 9
click at [326, 169] on div "Engagement Score" at bounding box center [505, 173] width 444 height 9
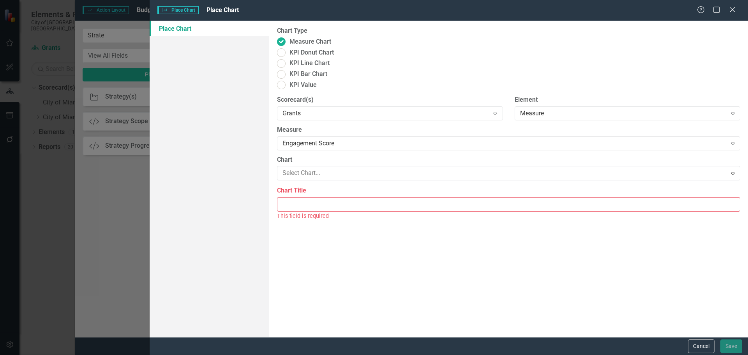
click at [325, 355] on div "Engagement Score" at bounding box center [376, 361] width 736 height 9
click at [291, 196] on input "Chart Title" at bounding box center [508, 203] width 463 height 14
type input "Engagement Score"
drag, startPoint x: 334, startPoint y: 214, endPoint x: 355, endPoint y: 218, distance: 21.1
click at [334, 214] on div "Chart Type Measure Chart KPI Donut Chart KPI Line Chart KPI Bar Chart KPI Value…" at bounding box center [508, 179] width 479 height 316
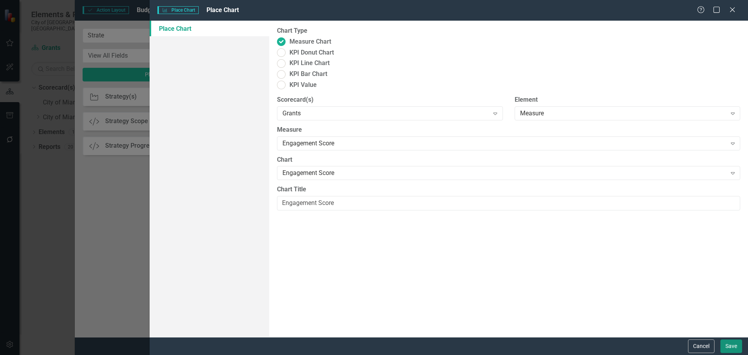
click at [730, 346] on button "Save" at bounding box center [732, 346] width 22 height 14
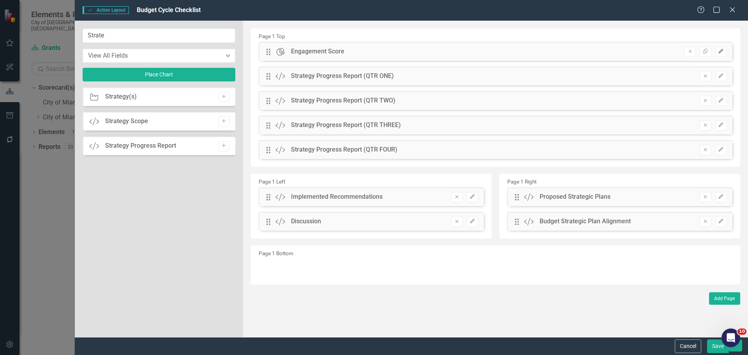
click at [726, 51] on button "Edit" at bounding box center [721, 52] width 11 height 10
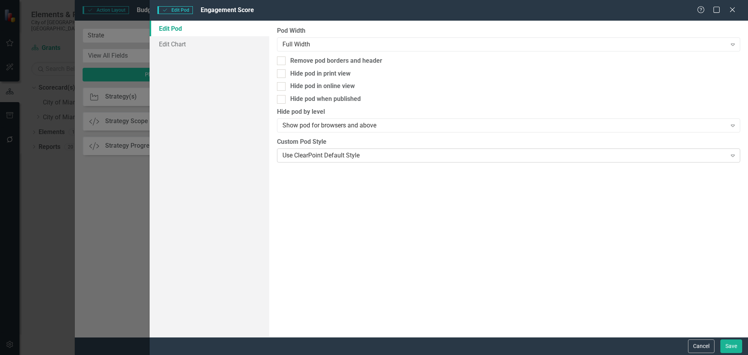
click at [329, 154] on div "Use ClearPoint Default Style" at bounding box center [505, 155] width 444 height 9
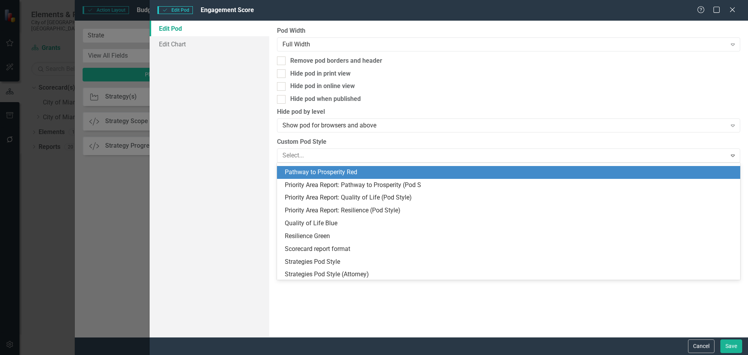
scroll to position [78, 0]
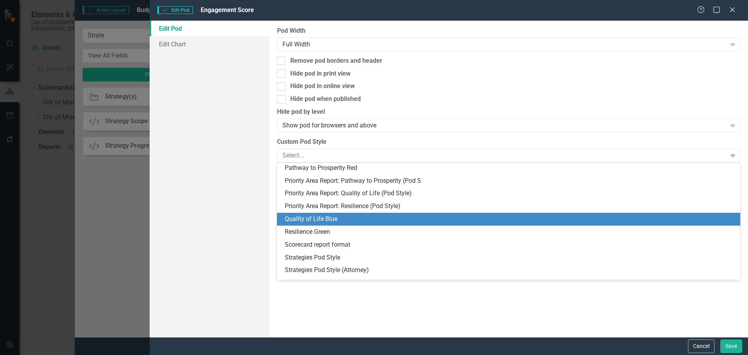
click at [312, 220] on div "Quality of Life Blue" at bounding box center [510, 219] width 451 height 9
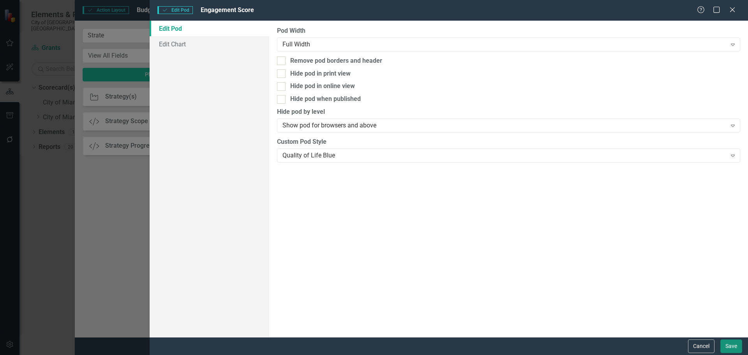
click at [728, 344] on button "Save" at bounding box center [732, 346] width 22 height 14
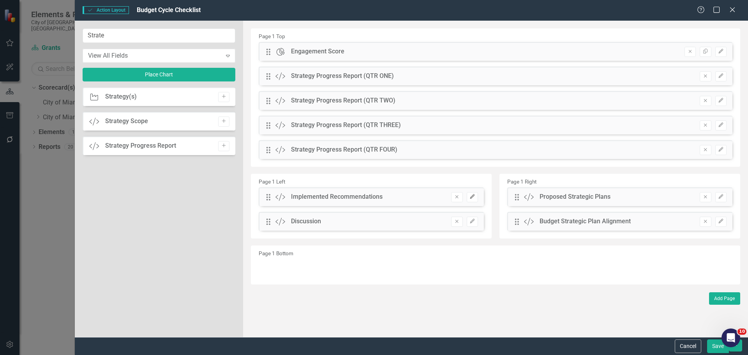
click at [470, 195] on icon "Edit" at bounding box center [473, 196] width 6 height 5
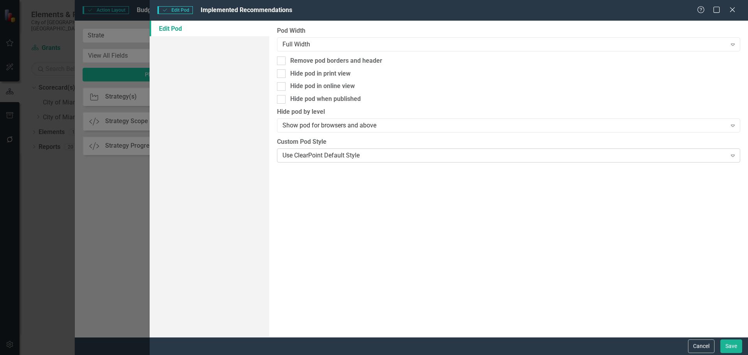
click at [330, 150] on div "Use ClearPoint Default Style Expand" at bounding box center [508, 155] width 463 height 14
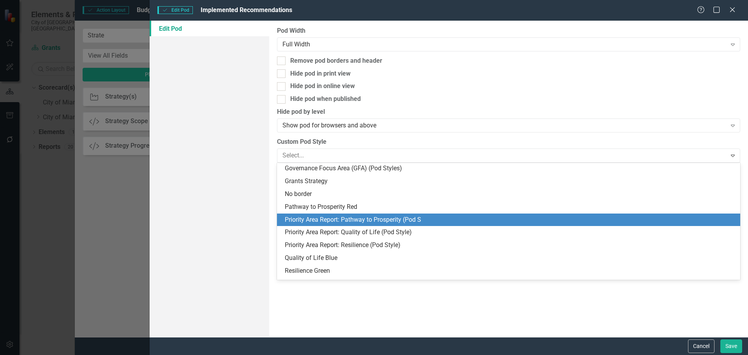
scroll to position [0, 0]
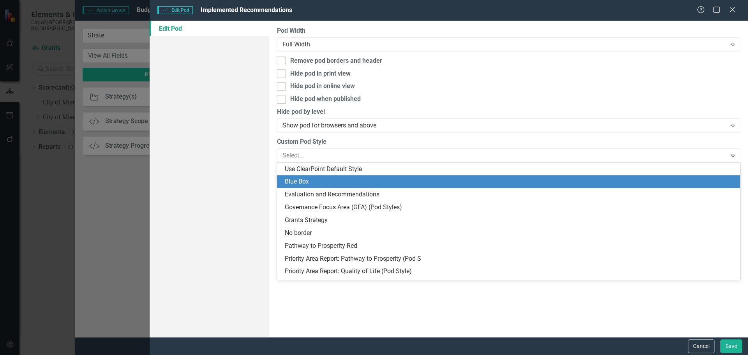
click at [339, 186] on div "Blue Box" at bounding box center [510, 181] width 451 height 9
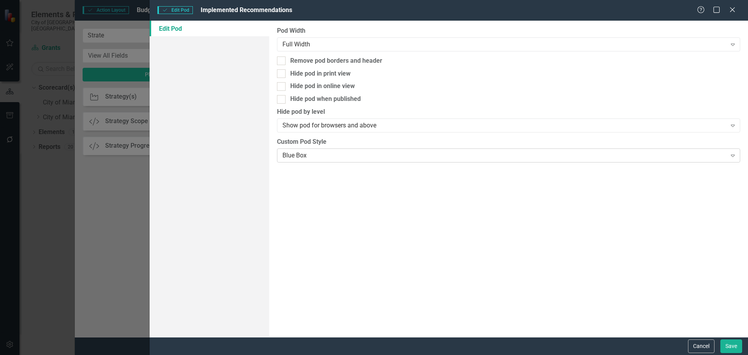
click at [302, 156] on div "Blue Box" at bounding box center [505, 155] width 444 height 9
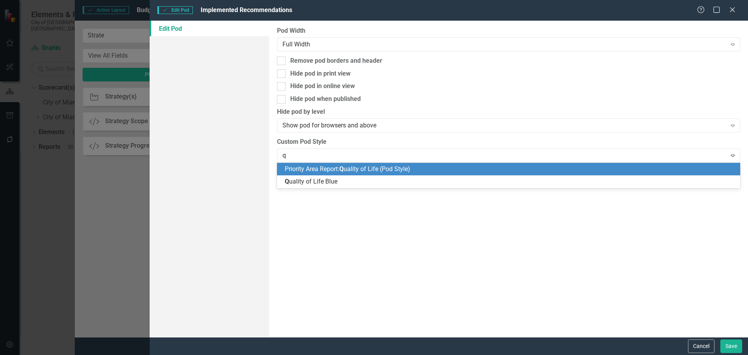
type input "qu"
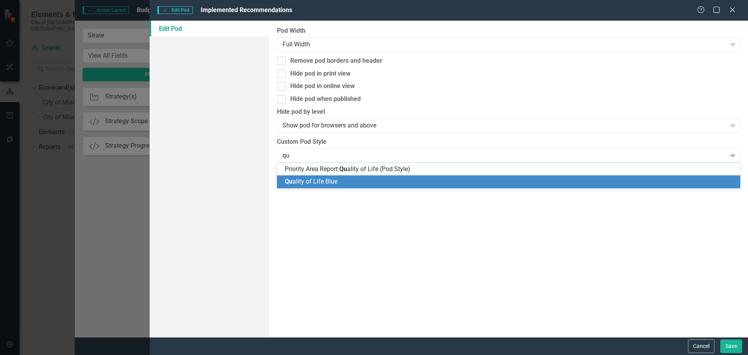
click at [325, 182] on span "Qu ality of Life Blue" at bounding box center [311, 181] width 53 height 7
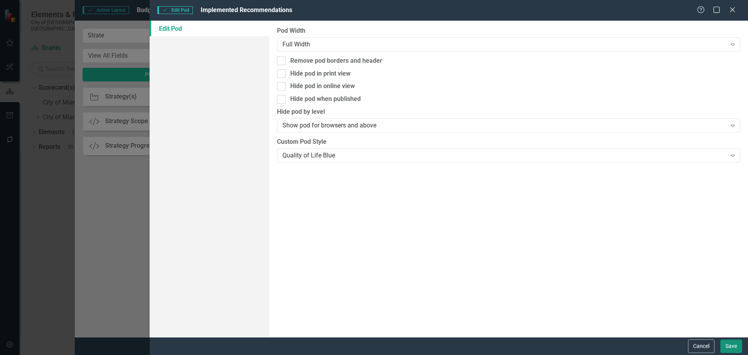
click at [732, 340] on button "Save" at bounding box center [732, 346] width 22 height 14
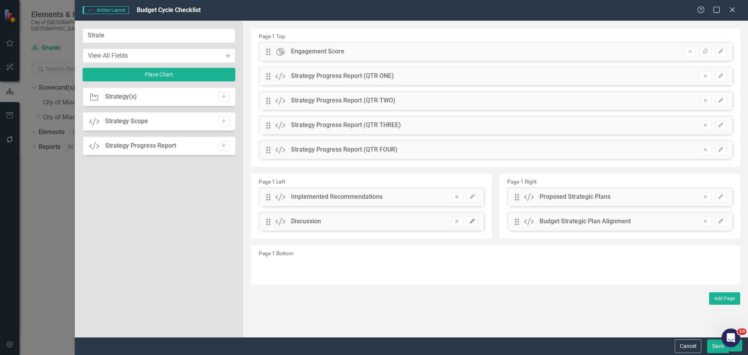
click at [470, 219] on icon "Edit" at bounding box center [473, 221] width 6 height 5
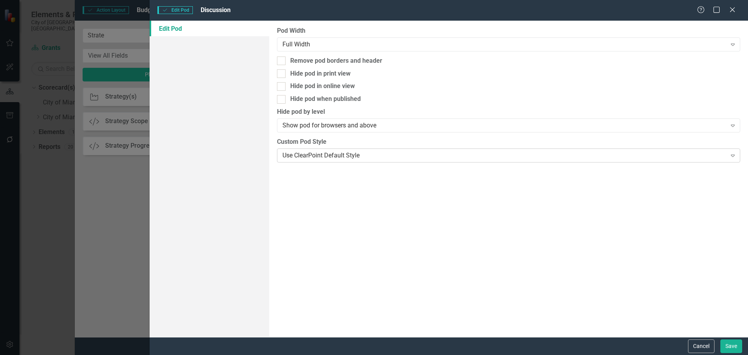
click at [314, 156] on div "Use ClearPoint Default Style" at bounding box center [505, 155] width 444 height 9
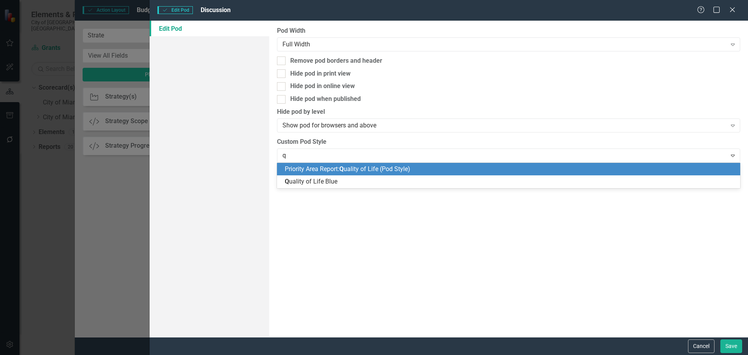
type input "qu"
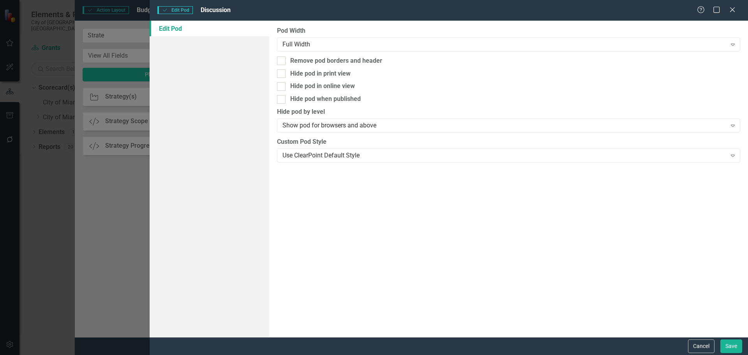
click at [267, 151] on div "Edit Pod" at bounding box center [210, 179] width 120 height 316
click at [320, 161] on div "Use ClearPoint Default Style Expand" at bounding box center [508, 155] width 463 height 14
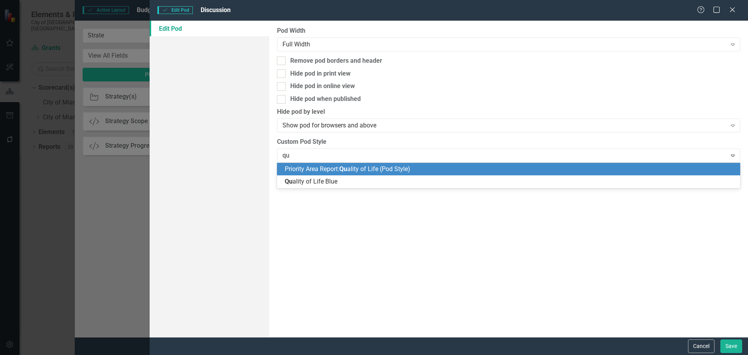
type input "qua"
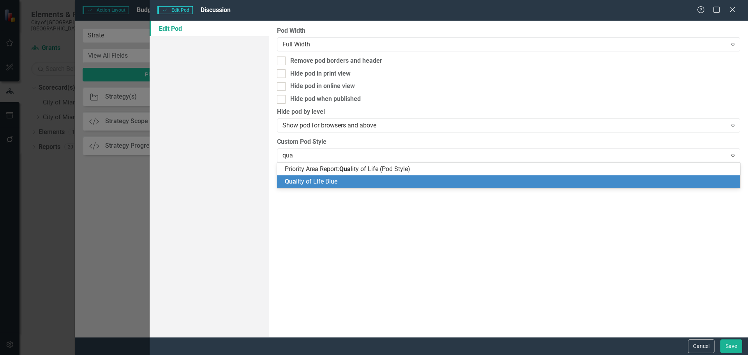
click at [325, 184] on span "Qua lity of Life Blue" at bounding box center [311, 181] width 53 height 7
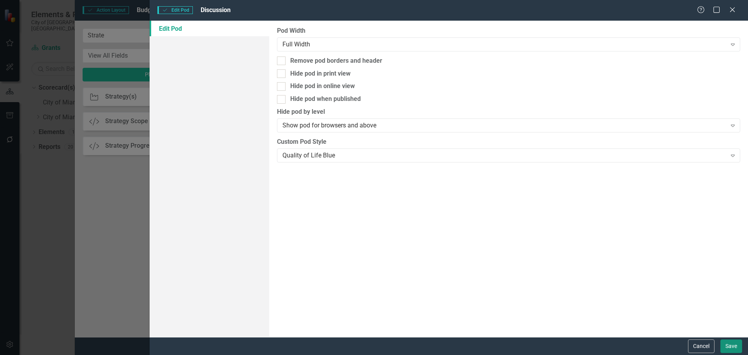
click at [730, 345] on button "Save" at bounding box center [732, 346] width 22 height 14
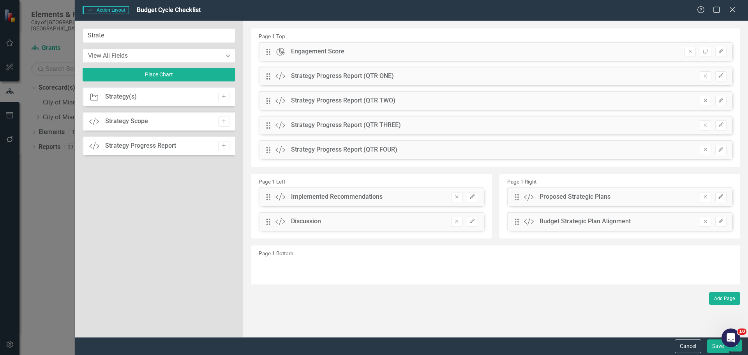
click at [719, 196] on icon "Edit" at bounding box center [721, 196] width 6 height 5
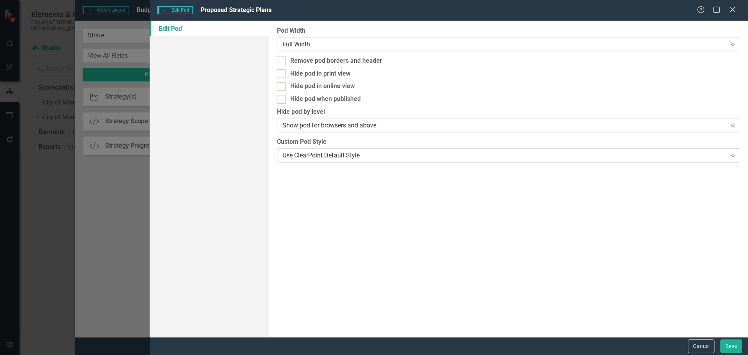
click at [306, 153] on div "Use ClearPoint Default Style" at bounding box center [505, 155] width 444 height 9
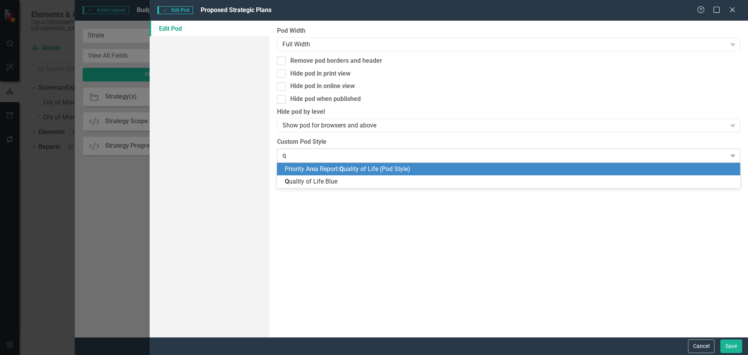
type input "qu"
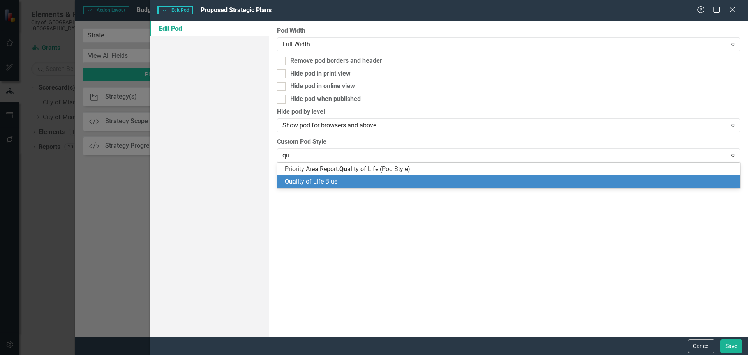
click at [327, 182] on span "Qu ality of Life Blue" at bounding box center [311, 181] width 53 height 7
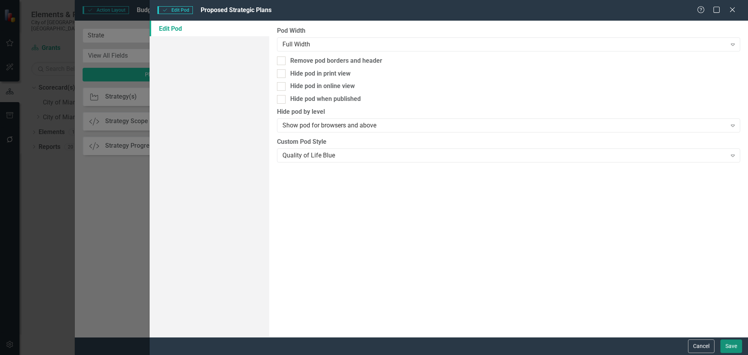
click at [731, 345] on button "Save" at bounding box center [732, 346] width 22 height 14
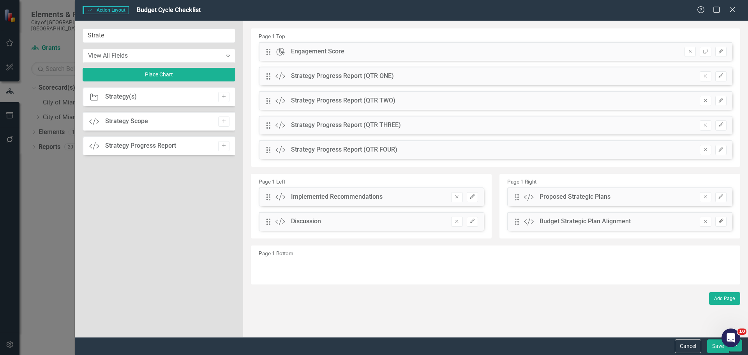
click at [722, 219] on icon "button" at bounding box center [721, 221] width 5 height 5
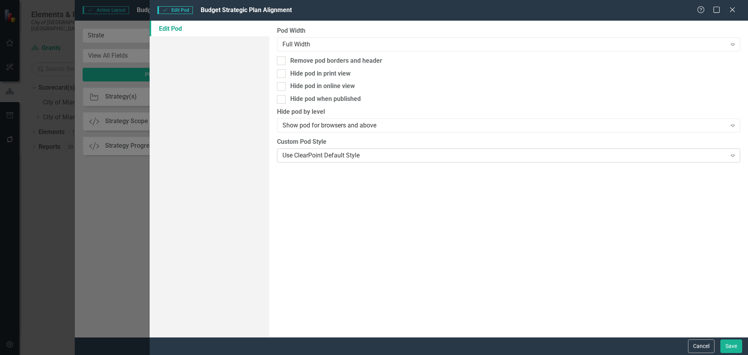
click at [331, 155] on div "Use ClearPoint Default Style" at bounding box center [505, 155] width 444 height 9
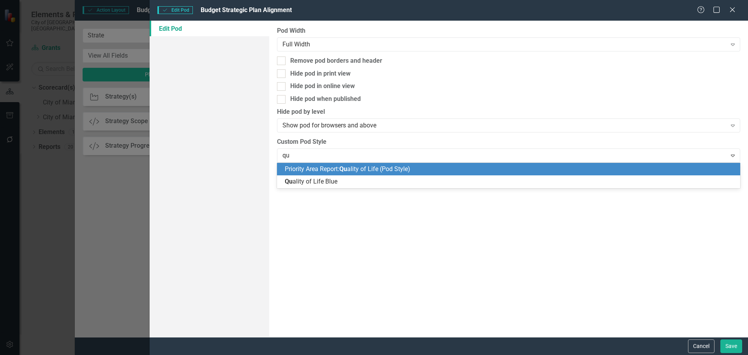
type input "qua"
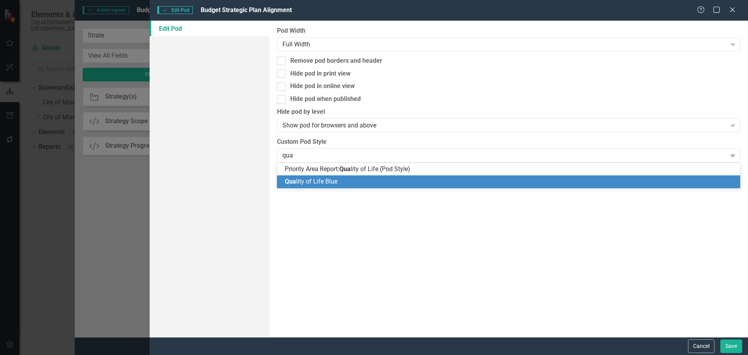
click at [322, 182] on span "Qua lity of Life Blue" at bounding box center [311, 181] width 53 height 7
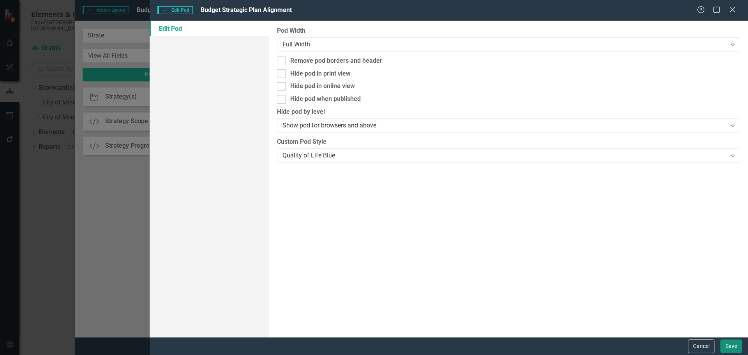
click at [726, 345] on button "Save" at bounding box center [732, 346] width 22 height 14
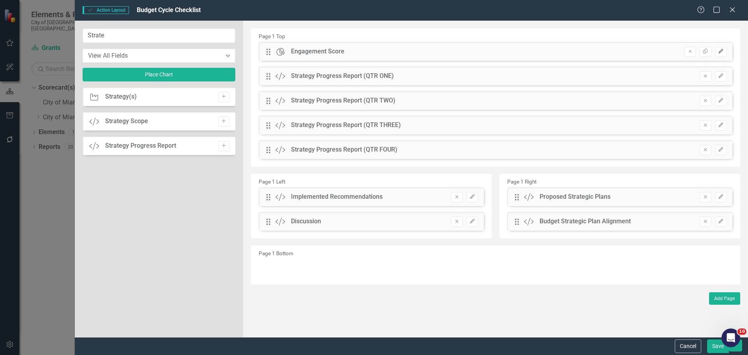
click at [721, 50] on icon "button" at bounding box center [721, 51] width 5 height 5
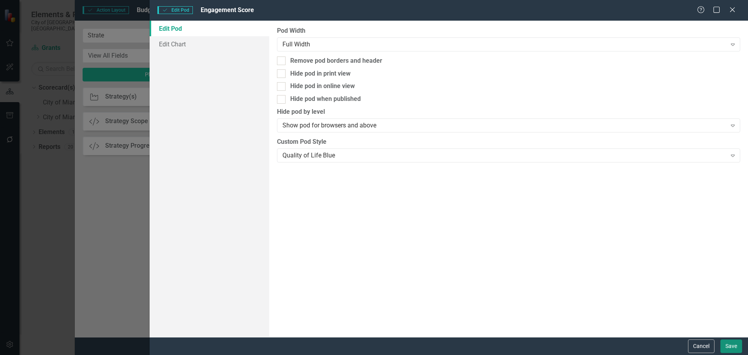
click at [731, 348] on button "Save" at bounding box center [732, 346] width 22 height 14
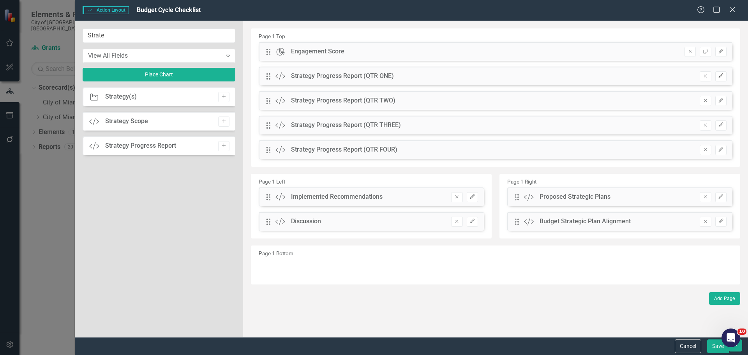
click at [722, 74] on icon "Edit" at bounding box center [721, 76] width 6 height 5
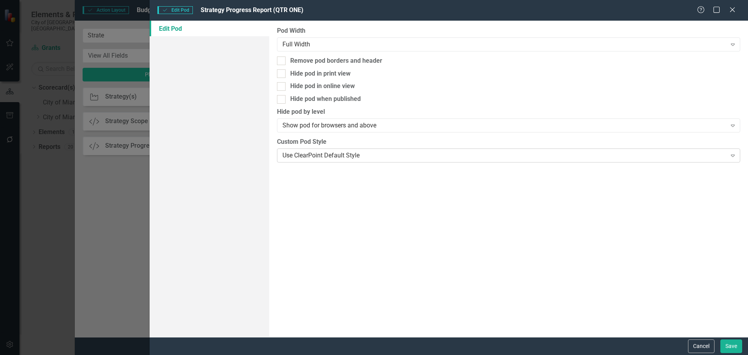
click at [360, 150] on div "Use ClearPoint Default Style Expand" at bounding box center [508, 155] width 463 height 14
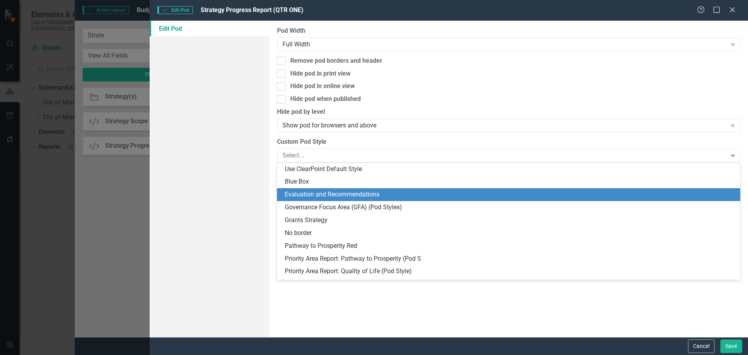
click at [339, 191] on div "Evaluation and Recommendations" at bounding box center [510, 194] width 451 height 9
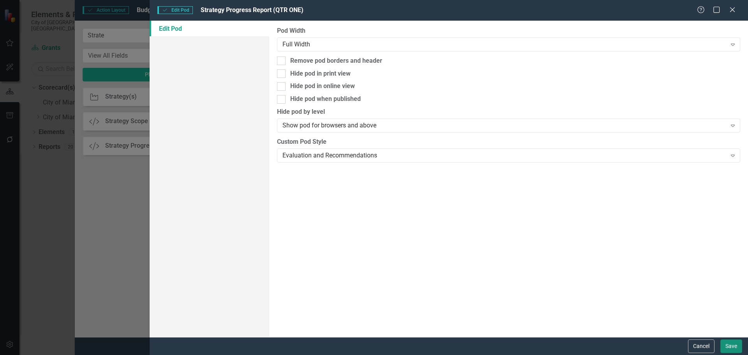
click at [730, 343] on button "Save" at bounding box center [732, 346] width 22 height 14
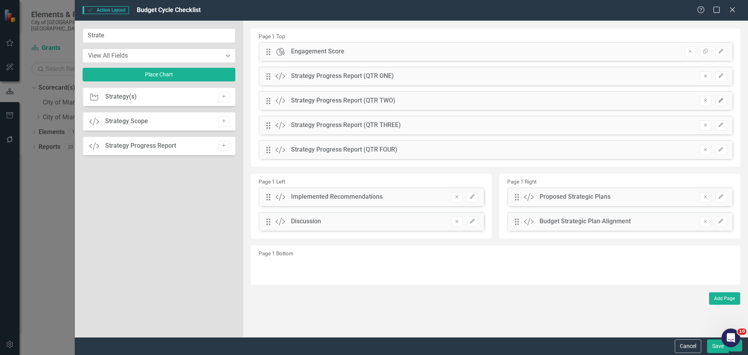
click at [716, 101] on button "Edit" at bounding box center [721, 101] width 11 height 10
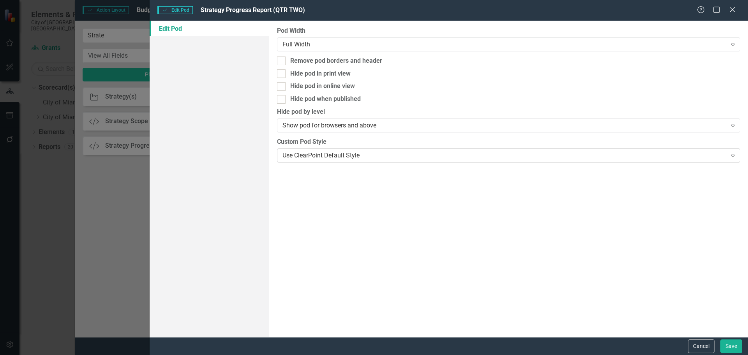
click at [308, 152] on div "Use ClearPoint Default Style" at bounding box center [505, 155] width 444 height 9
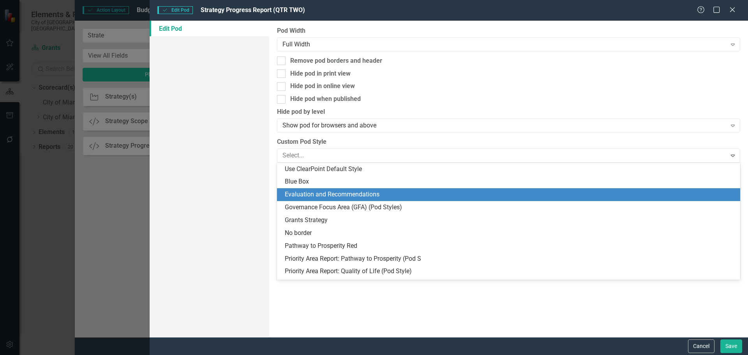
click at [317, 195] on div "Evaluation and Recommendations" at bounding box center [510, 194] width 451 height 9
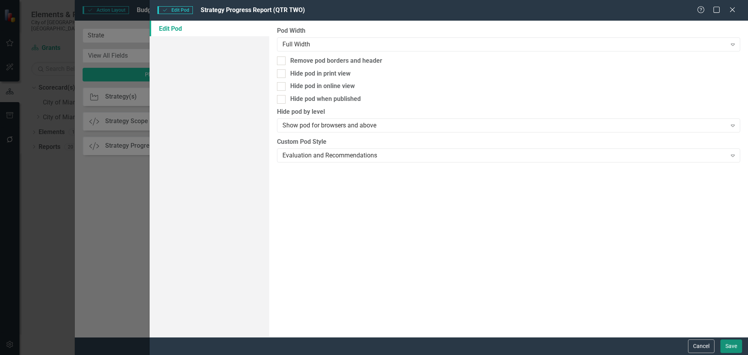
click at [734, 349] on button "Save" at bounding box center [732, 346] width 22 height 14
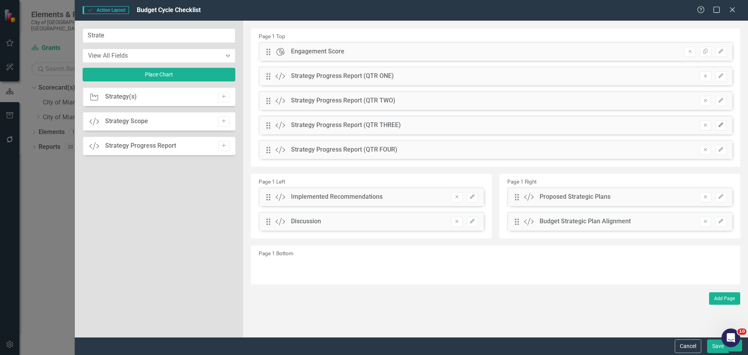
click at [721, 122] on button "Edit" at bounding box center [721, 125] width 11 height 10
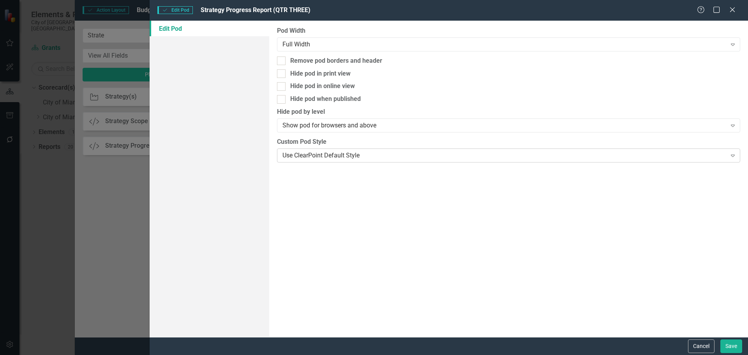
click at [300, 157] on div "Use ClearPoint Default Style" at bounding box center [505, 155] width 444 height 9
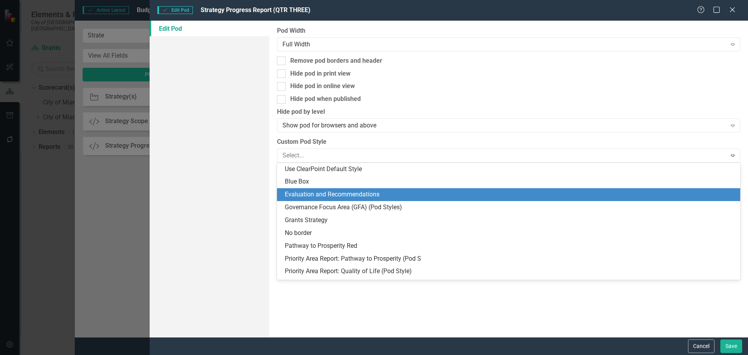
click at [324, 197] on div "Evaluation and Recommendations" at bounding box center [510, 194] width 451 height 9
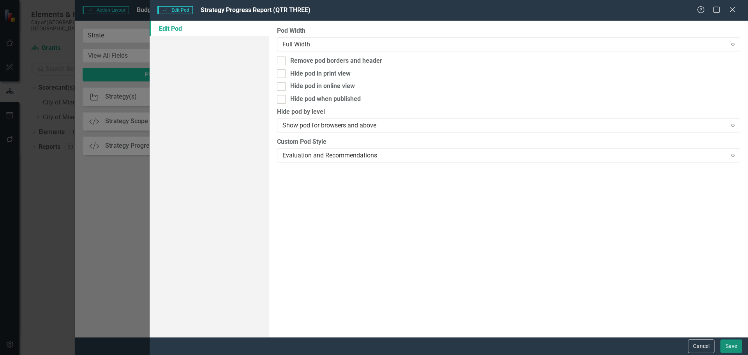
click at [727, 350] on button "Save" at bounding box center [732, 346] width 22 height 14
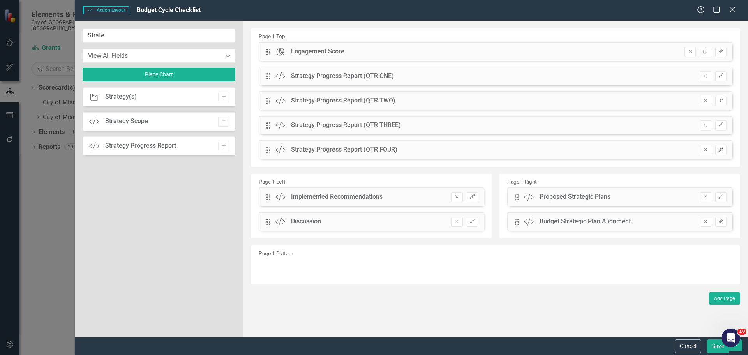
click at [720, 147] on icon "Edit" at bounding box center [721, 149] width 6 height 5
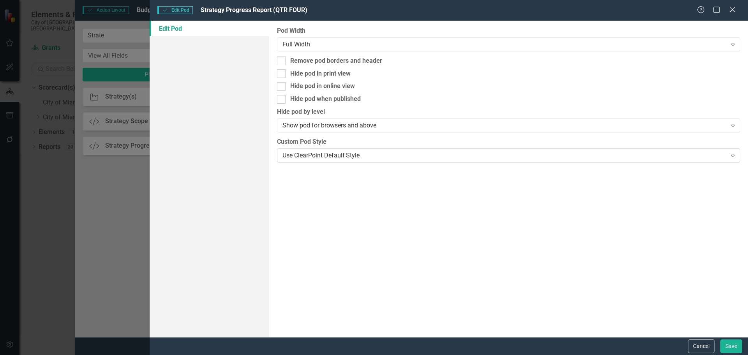
click at [302, 154] on div "Use ClearPoint Default Style" at bounding box center [505, 155] width 444 height 9
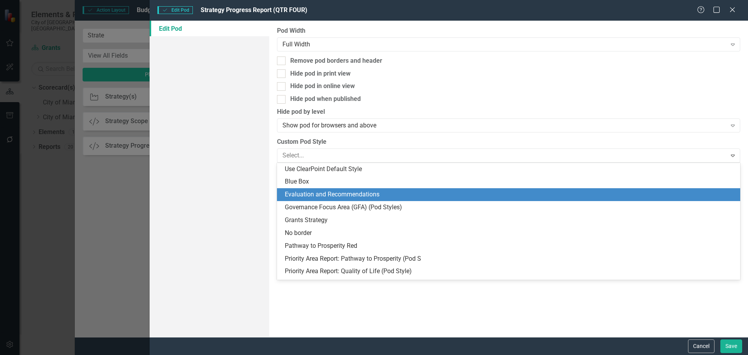
click at [316, 194] on div "Evaluation and Recommendations" at bounding box center [510, 194] width 451 height 9
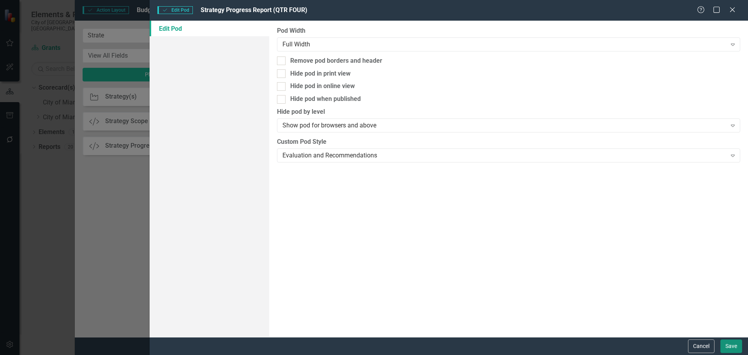
click at [729, 342] on button "Save" at bounding box center [732, 346] width 22 height 14
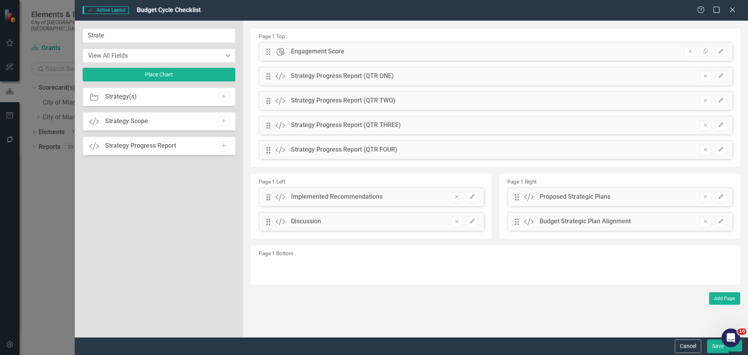
click at [712, 350] on button "Save" at bounding box center [718, 346] width 22 height 14
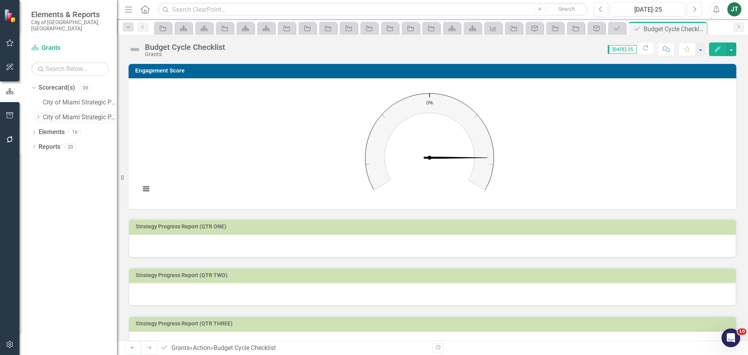
click at [38, 115] on icon at bounding box center [38, 117] width 2 height 4
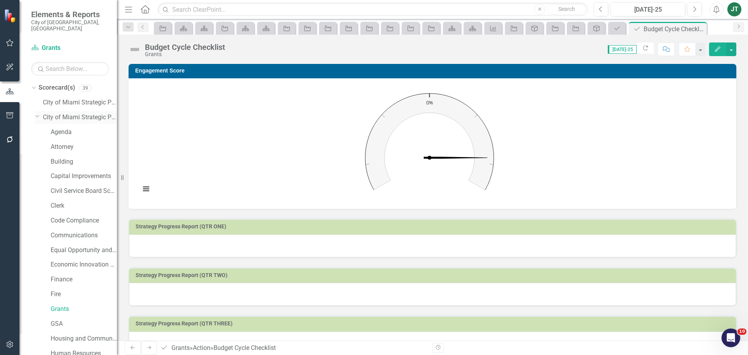
click at [36, 113] on icon "Dropdown" at bounding box center [37, 116] width 5 height 6
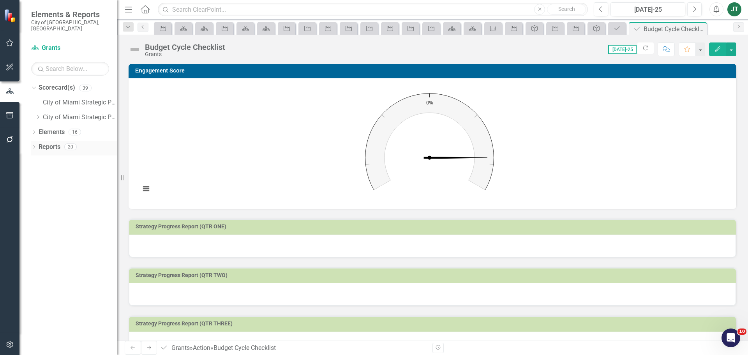
click at [45, 143] on link "Reports" at bounding box center [50, 147] width 22 height 9
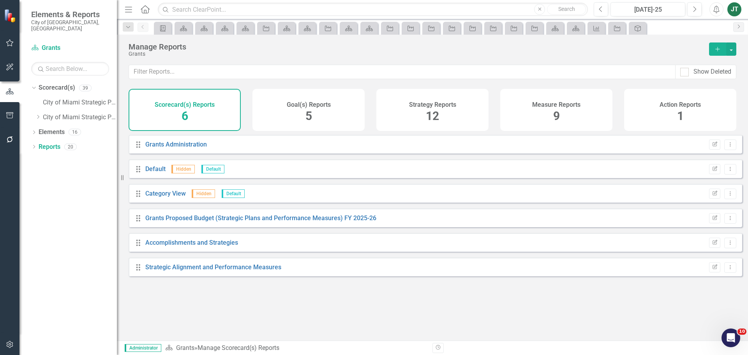
click at [282, 106] on div "Goal(s) Reports 5" at bounding box center [309, 110] width 112 height 42
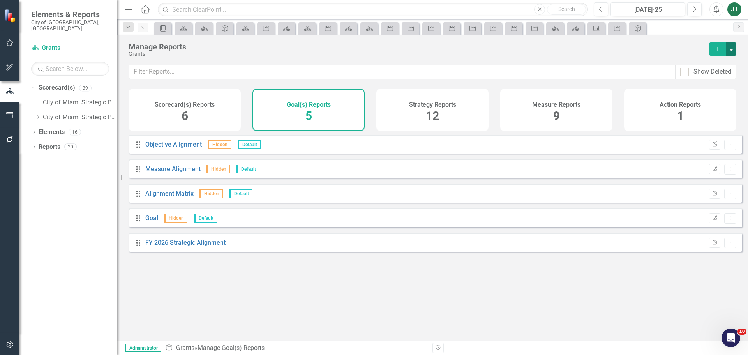
click at [730, 51] on button "button" at bounding box center [731, 48] width 10 height 13
click at [703, 80] on link "Copy Add From Template" at bounding box center [699, 78] width 73 height 14
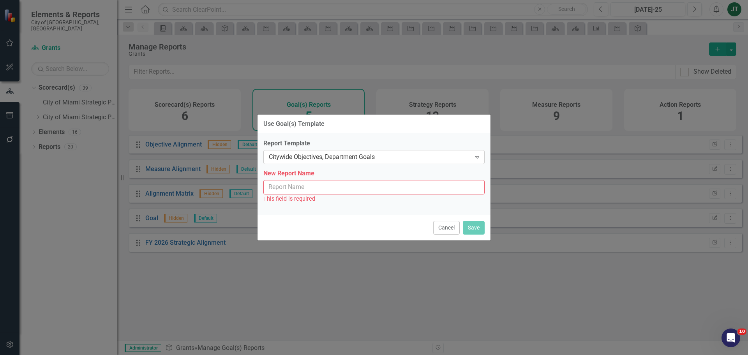
click at [318, 157] on div "Citywide Objectives, Department Goals" at bounding box center [370, 157] width 202 height 9
click at [333, 192] on input "New Report Name" at bounding box center [373, 187] width 221 height 14
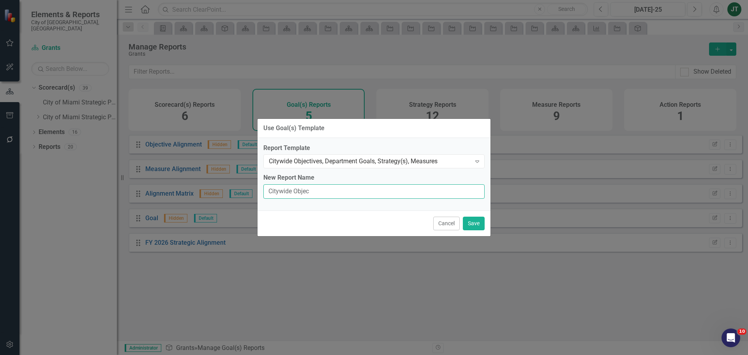
type input "Citywide Objectives, Department Goals, Strategy(s), Measures"
drag, startPoint x: 485, startPoint y: 220, endPoint x: 481, endPoint y: 223, distance: 5.6
click at [485, 221] on div "Cancel Save" at bounding box center [374, 223] width 233 height 26
click at [475, 224] on button "Save" at bounding box center [474, 224] width 22 height 14
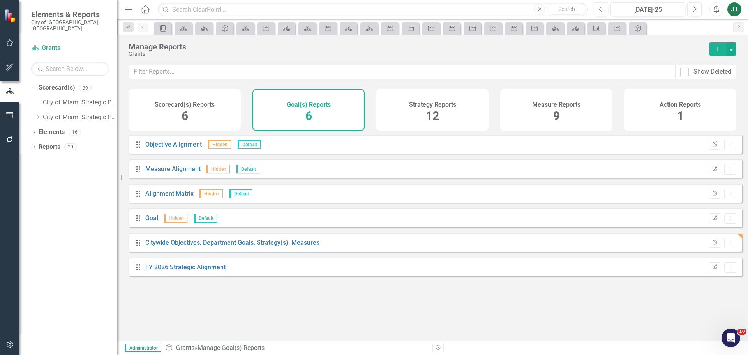
click at [416, 106] on h4 "Strategy Reports" at bounding box center [432, 104] width 47 height 7
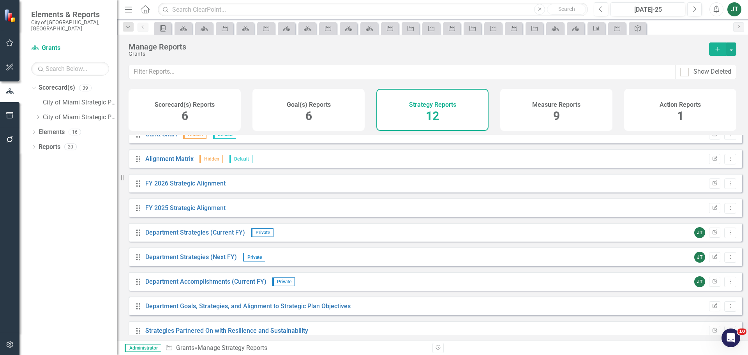
scroll to position [95, 0]
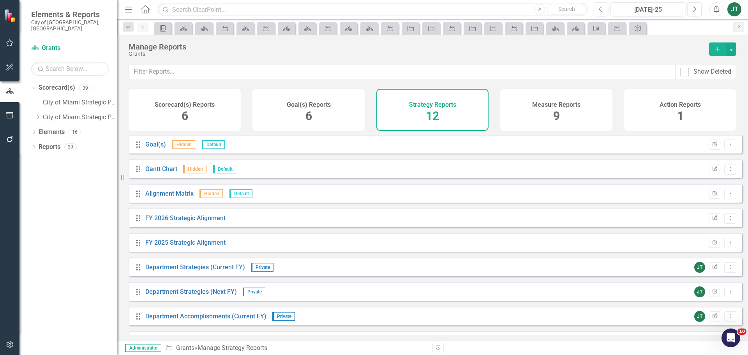
scroll to position [95, 0]
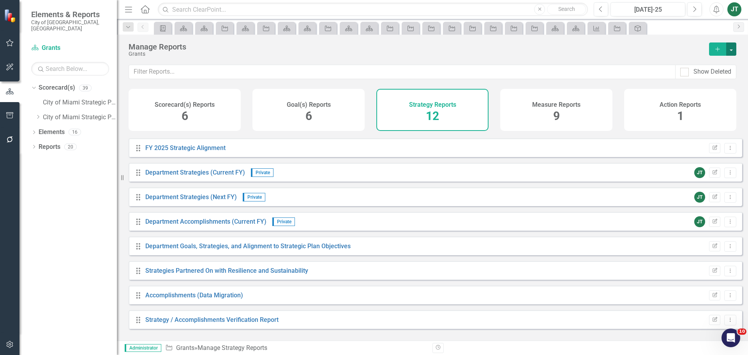
click at [732, 48] on button "button" at bounding box center [731, 48] width 10 height 13
click at [698, 80] on link "Copy Add From Template" at bounding box center [699, 78] width 73 height 14
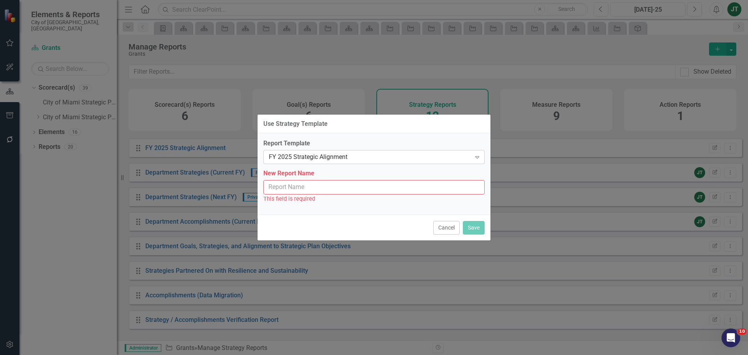
click at [304, 160] on div "FY 2025 Strategic Alignment" at bounding box center [370, 157] width 202 height 9
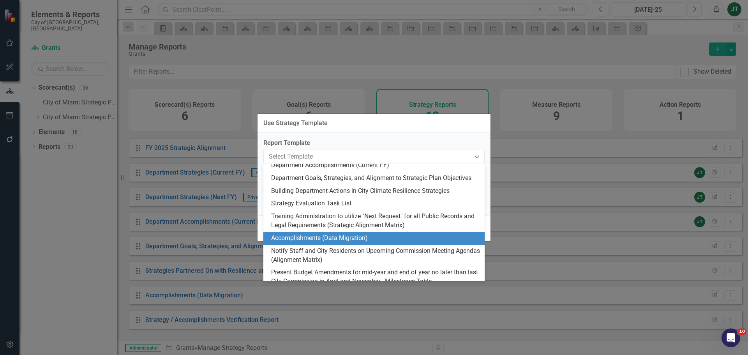
scroll to position [45, 0]
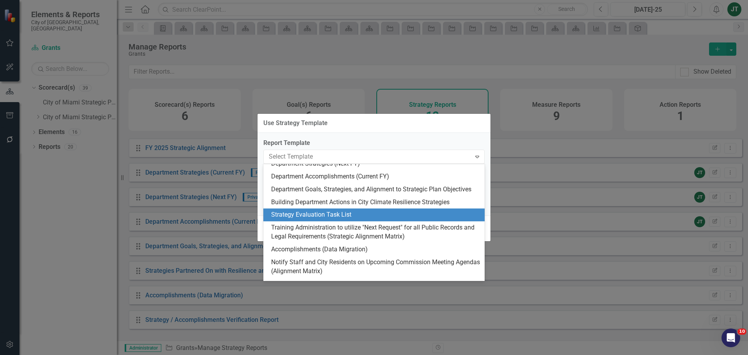
click at [334, 215] on div "Strategy Evaluation Task List" at bounding box center [375, 214] width 209 height 9
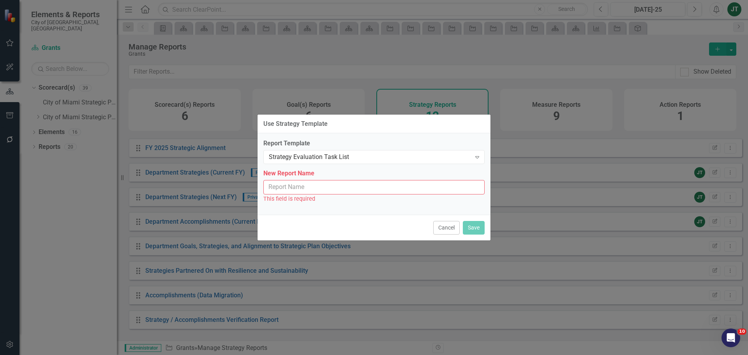
click at [309, 193] on input "New Report Name" at bounding box center [373, 187] width 221 height 14
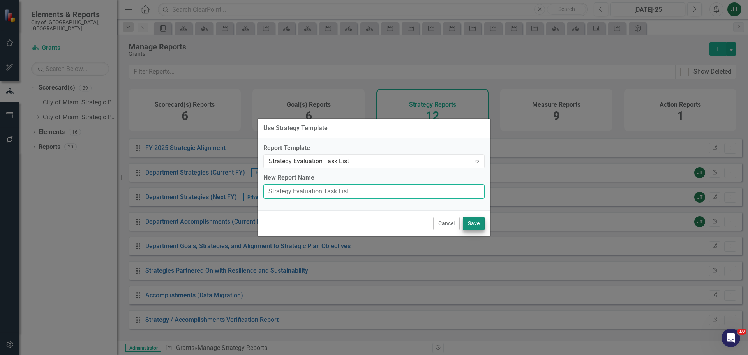
type input "Strategy Evaluation Task List"
click at [469, 220] on button "Save" at bounding box center [474, 224] width 22 height 14
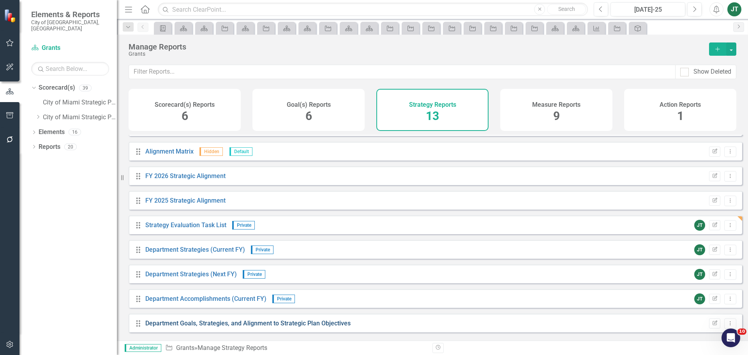
scroll to position [41, 0]
click at [721, 51] on icon "Add" at bounding box center [717, 48] width 7 height 5
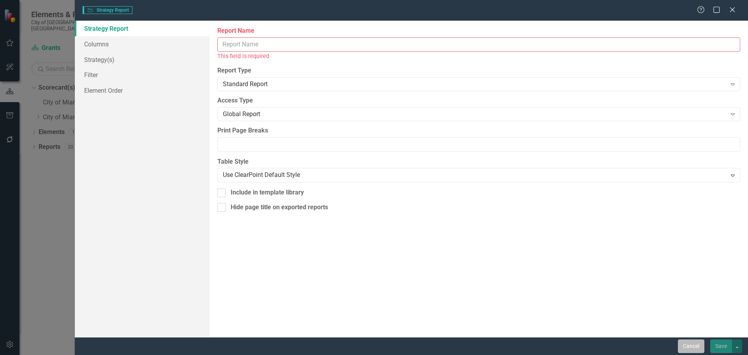
click at [690, 344] on button "Cancel" at bounding box center [691, 346] width 27 height 14
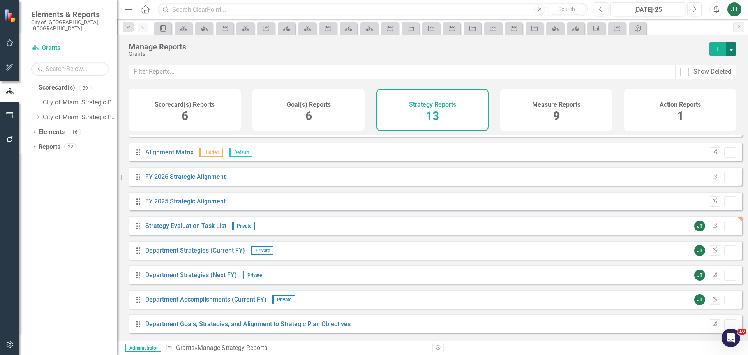
click at [729, 46] on button "button" at bounding box center [731, 48] width 10 height 13
click at [688, 80] on link "Copy Add From Template" at bounding box center [699, 78] width 73 height 14
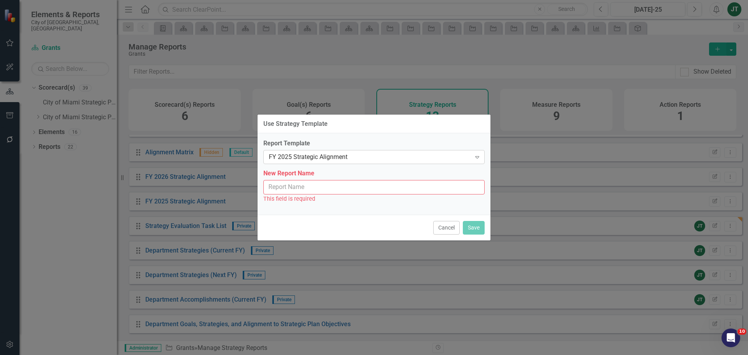
click at [304, 154] on div "FY 2025 Strategic Alignment" at bounding box center [370, 157] width 202 height 9
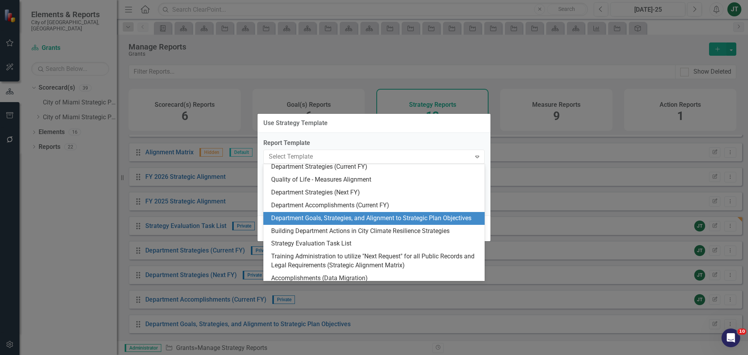
scroll to position [39, 0]
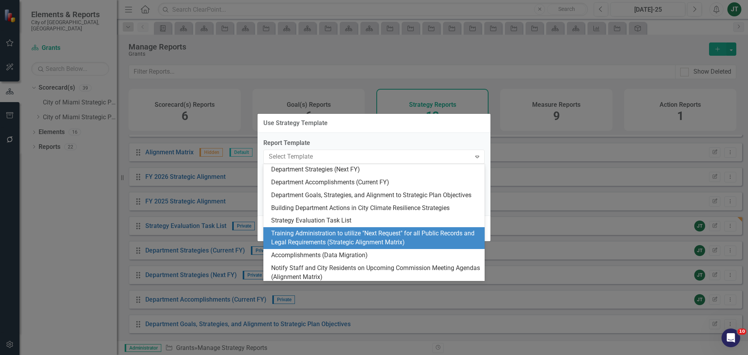
click at [335, 237] on div "Training Administration to utilize "Next Request" for all Public Records and Le…" at bounding box center [375, 238] width 209 height 18
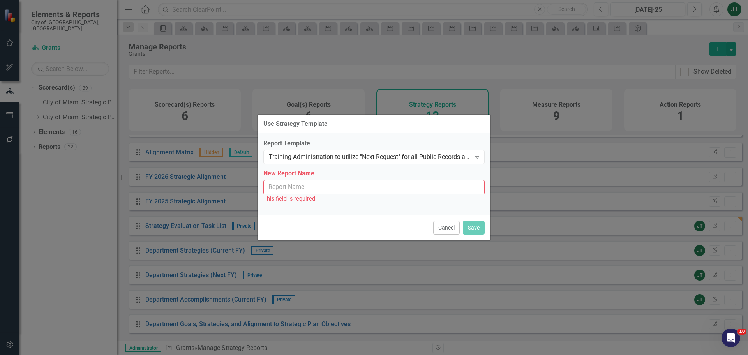
click at [312, 186] on input "New Report Name" at bounding box center [373, 187] width 221 height 14
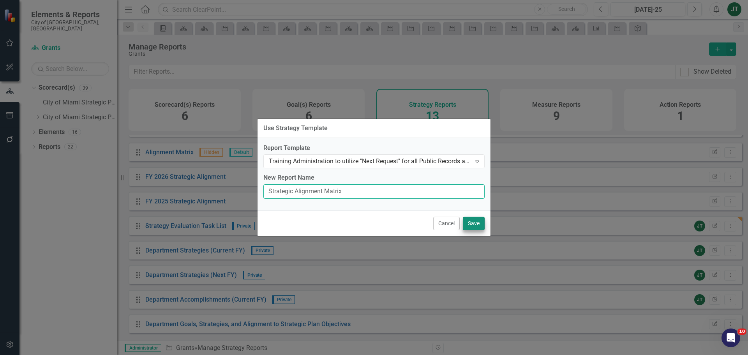
type input "Strategic Alignment Matrix"
click at [479, 223] on button "Save" at bounding box center [474, 224] width 22 height 14
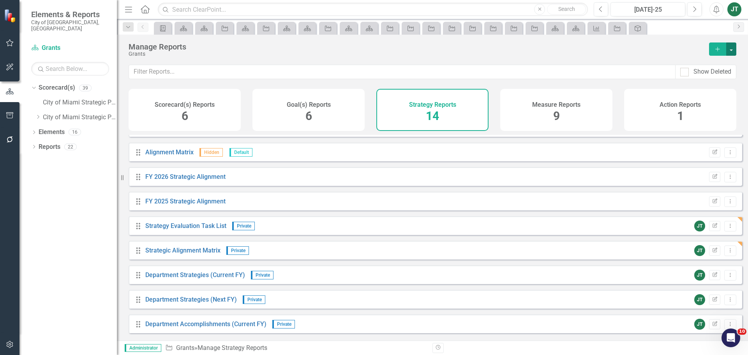
click at [730, 50] on button "button" at bounding box center [731, 48] width 10 height 13
click at [700, 78] on link "Copy Add From Template" at bounding box center [699, 78] width 73 height 14
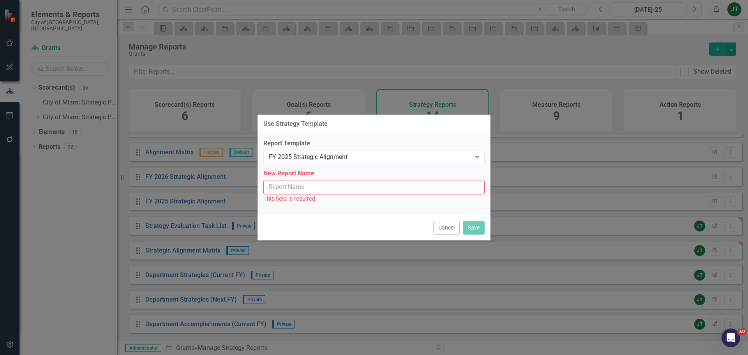
click at [325, 149] on div "Report Template FY 2025 Strategic Alignment Expand" at bounding box center [373, 151] width 221 height 24
click at [324, 156] on div "FY 2025 Strategic Alignment" at bounding box center [370, 157] width 202 height 9
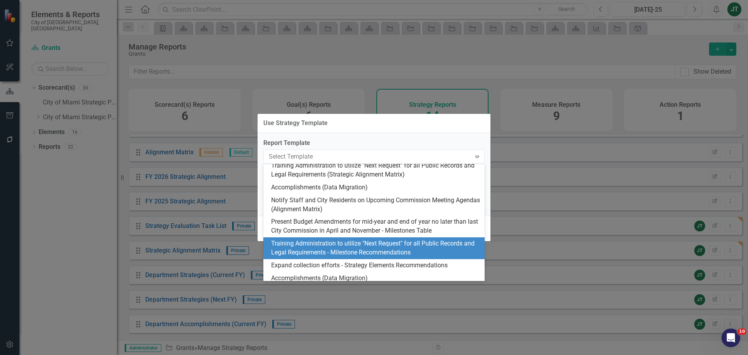
scroll to position [156, 0]
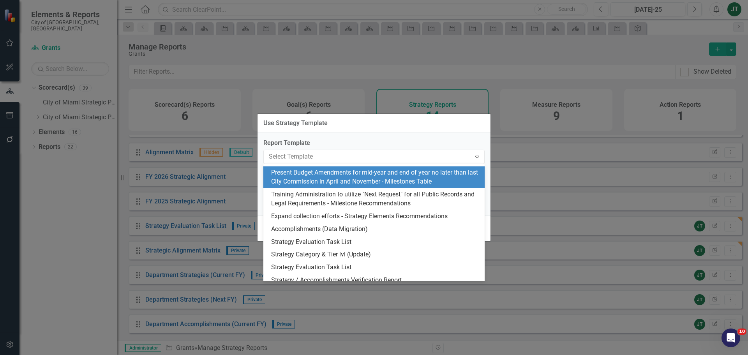
click at [393, 178] on div "Present Budget Amendments for mid-year and end of year no later than last City …" at bounding box center [375, 177] width 209 height 18
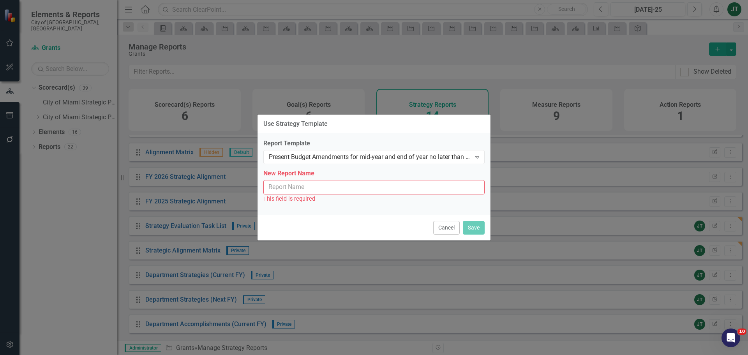
click at [308, 187] on input "New Report Name" at bounding box center [373, 187] width 221 height 14
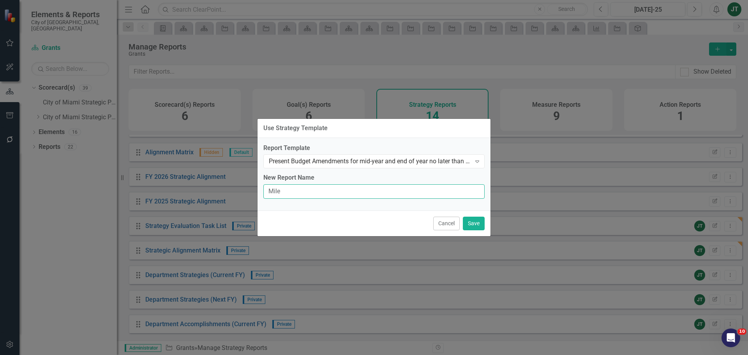
type input "Milestones Table"
click at [474, 223] on button "Save" at bounding box center [474, 224] width 22 height 14
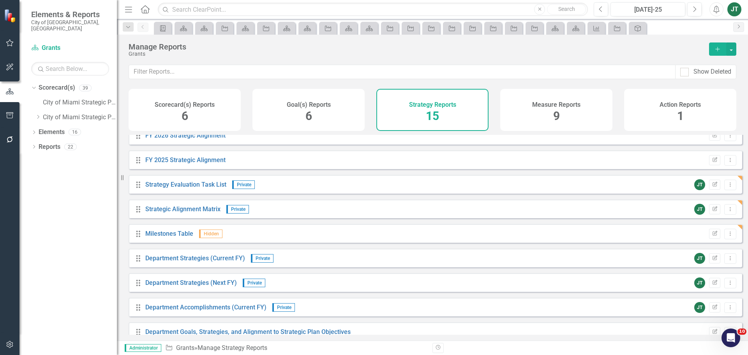
scroll to position [78, 0]
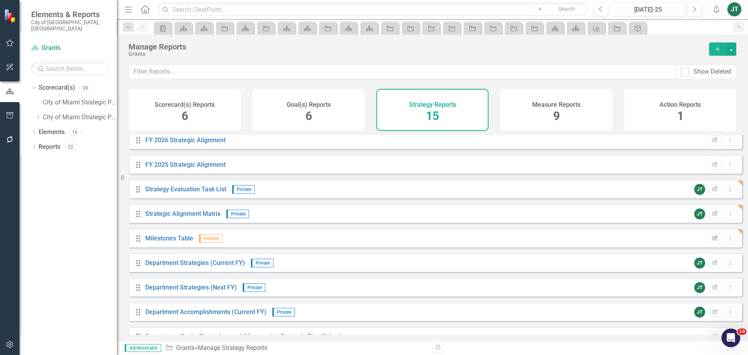
click at [712, 241] on icon "Edit Report" at bounding box center [715, 238] width 6 height 5
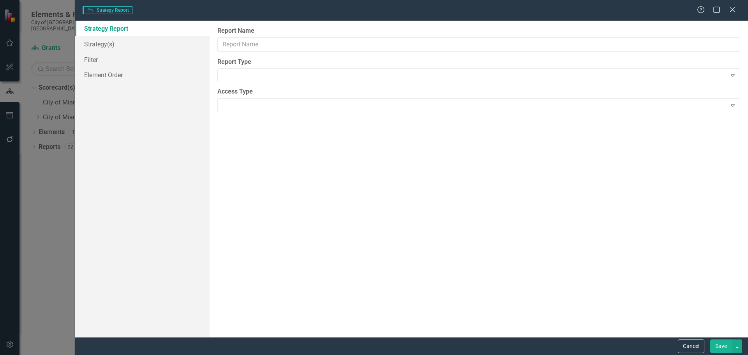
type input "Milestones Table"
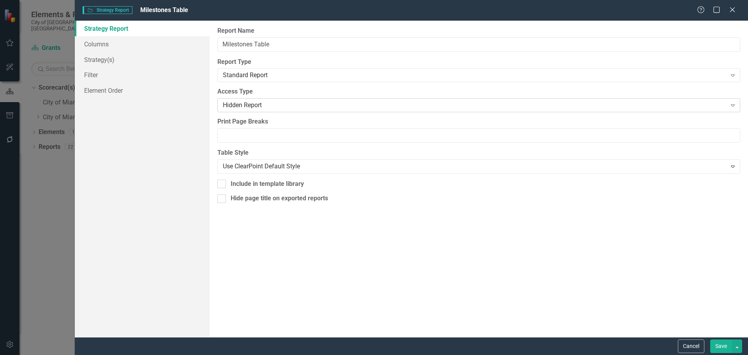
click at [242, 106] on div "Hidden Report" at bounding box center [475, 105] width 504 height 9
click at [719, 340] on button "Save" at bounding box center [722, 346] width 22 height 14
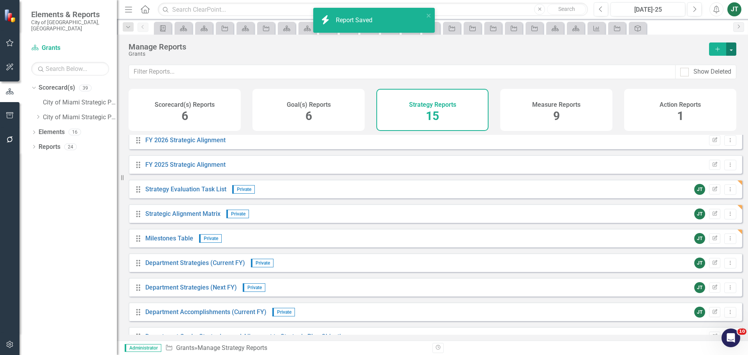
click at [734, 48] on button "button" at bounding box center [731, 48] width 10 height 13
click at [704, 78] on link "Copy Add From Template" at bounding box center [699, 78] width 73 height 14
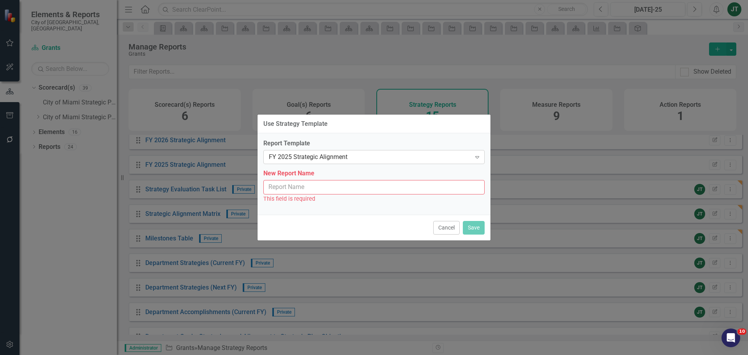
click at [305, 154] on div "FY 2025 Strategic Alignment" at bounding box center [370, 157] width 202 height 9
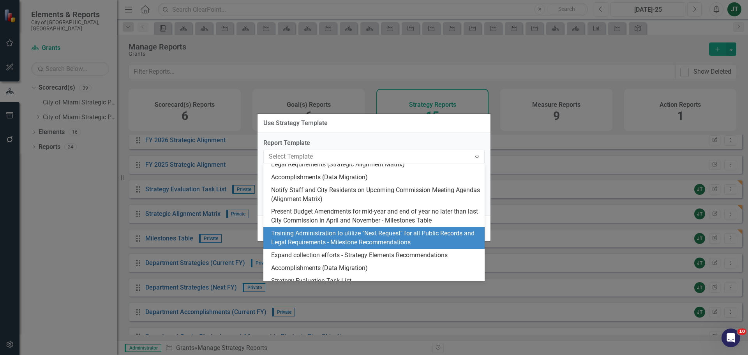
scroll to position [156, 0]
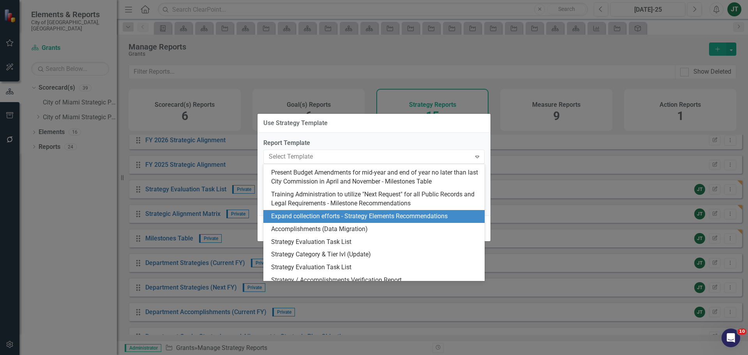
click at [372, 216] on div "Expand collection efforts - Strategy Elements Recommendations" at bounding box center [375, 216] width 209 height 9
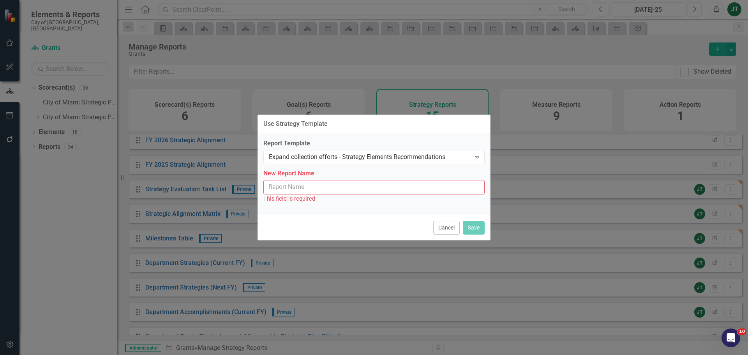
click at [309, 191] on input "New Report Name" at bounding box center [373, 187] width 221 height 14
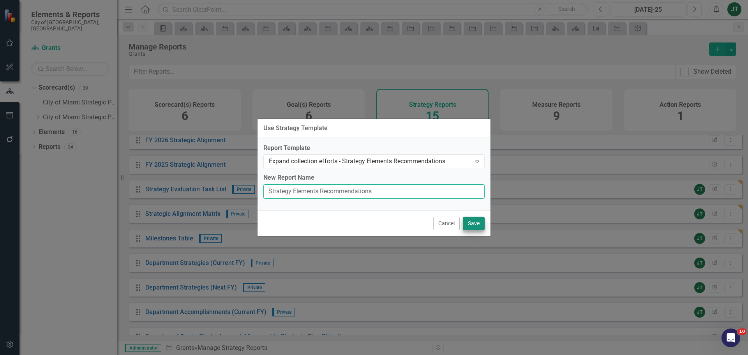
type input "Strategy Elements Recommendations"
click at [468, 226] on button "Save" at bounding box center [474, 224] width 22 height 14
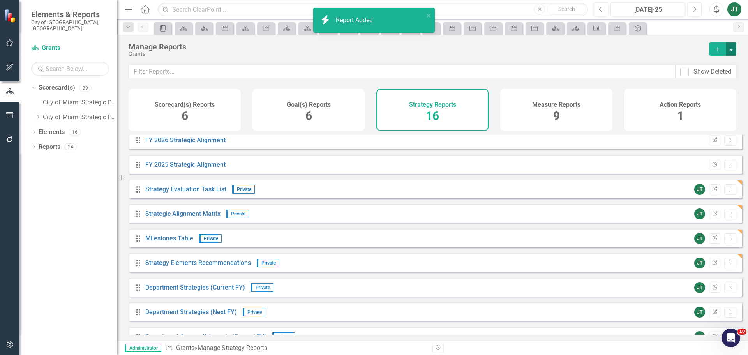
click at [733, 48] on button "button" at bounding box center [731, 48] width 10 height 13
click at [714, 75] on link "Copy Add From Template" at bounding box center [699, 78] width 73 height 14
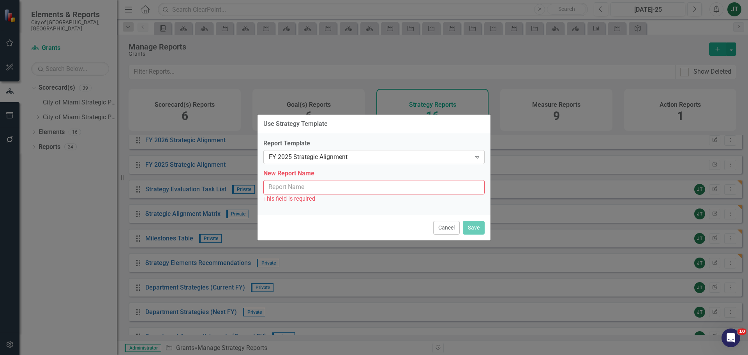
click at [336, 159] on div "FY 2025 Strategic Alignment" at bounding box center [370, 157] width 202 height 9
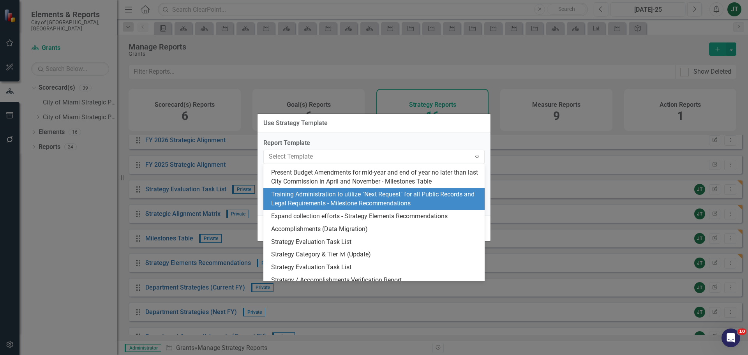
click at [361, 204] on div "Training Administration to utilize "Next Request" for all Public Records and Le…" at bounding box center [375, 199] width 209 height 18
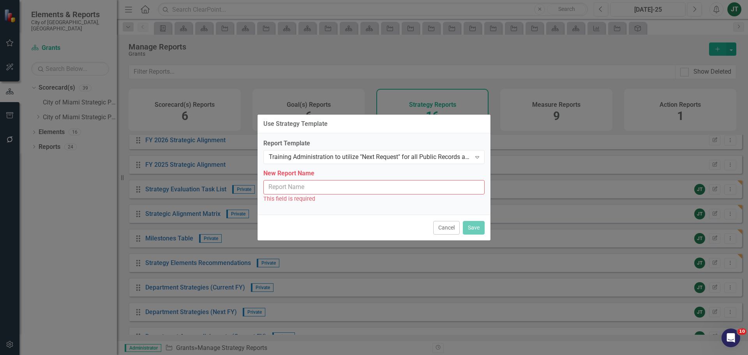
click at [294, 184] on input "New Report Name" at bounding box center [373, 187] width 221 height 14
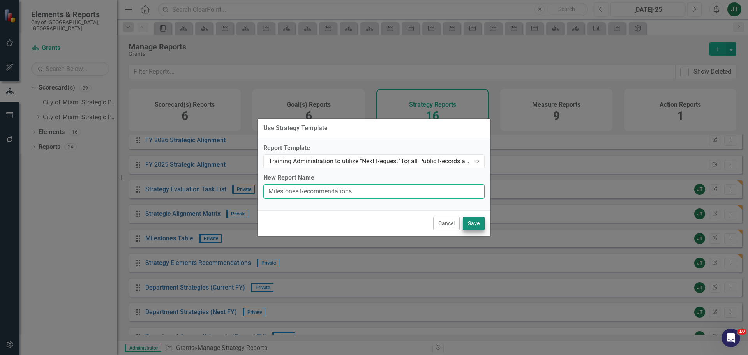
type input "Milestones Recommendations"
click at [470, 223] on button "Save" at bounding box center [474, 224] width 22 height 14
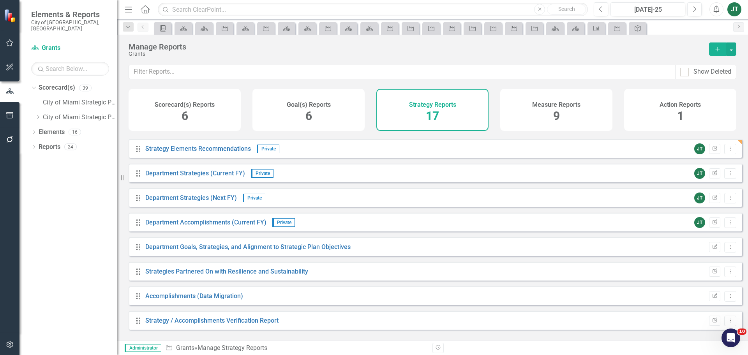
scroll to position [217, 0]
click at [565, 107] on h4 "Measure Reports" at bounding box center [556, 104] width 48 height 7
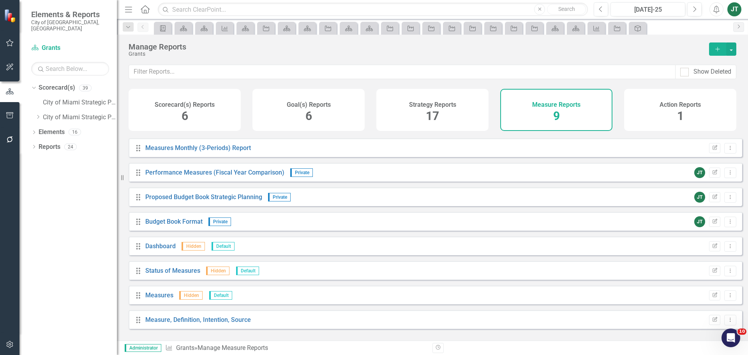
scroll to position [21, 0]
click at [734, 50] on button "button" at bounding box center [731, 48] width 10 height 13
click at [675, 78] on icon "Copy" at bounding box center [671, 77] width 8 height 6
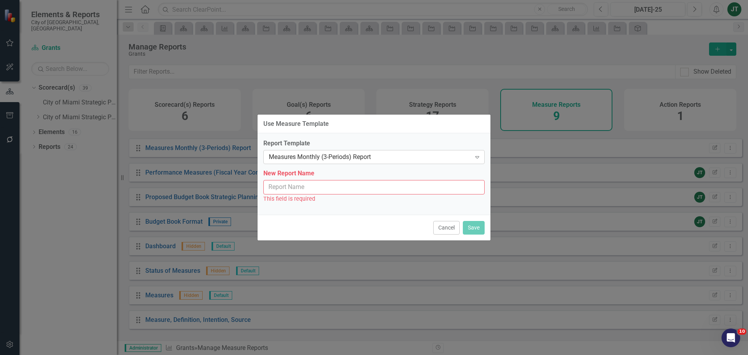
click at [307, 151] on div "Measures Monthly (3-Periods) Report Expand" at bounding box center [373, 157] width 221 height 14
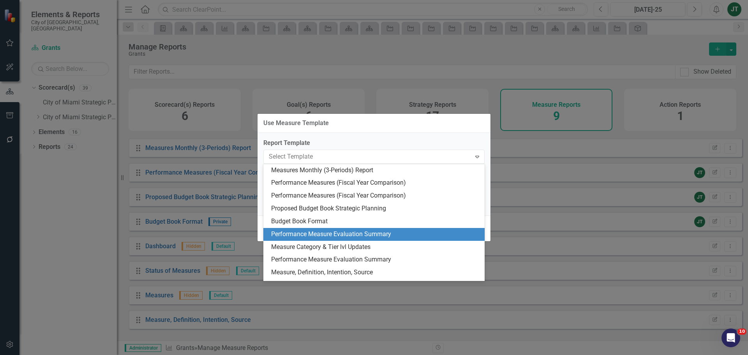
scroll to position [11, 0]
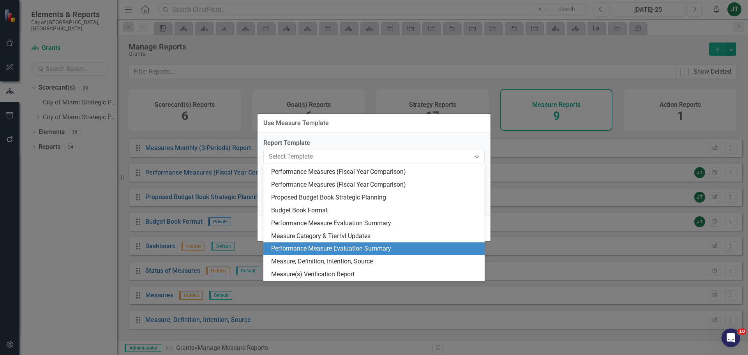
click at [321, 244] on div "Performance Measure Evaluation Summary" at bounding box center [373, 248] width 221 height 13
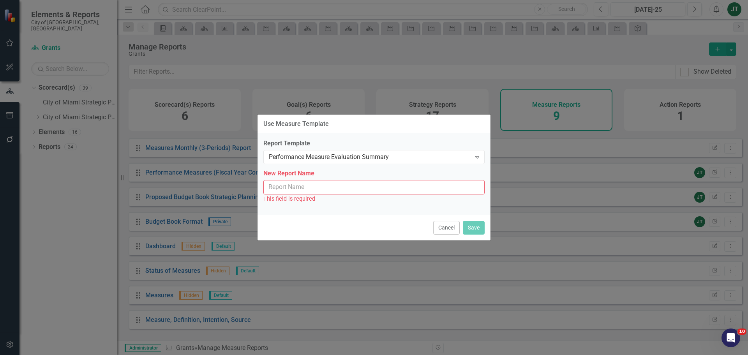
click at [325, 189] on input "New Report Name" at bounding box center [373, 187] width 221 height 14
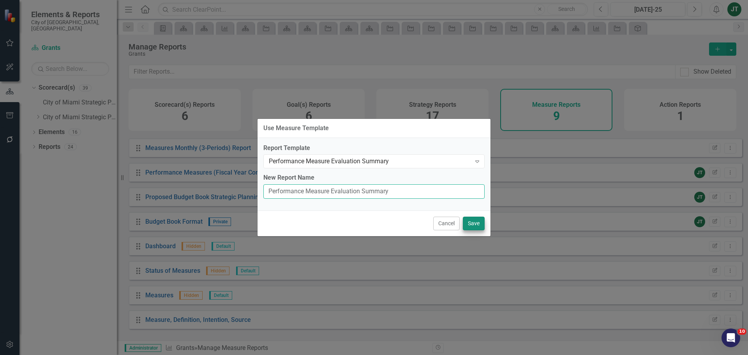
type input "Performance Measure Evaluation Summary"
click at [473, 222] on button "Save" at bounding box center [474, 224] width 22 height 14
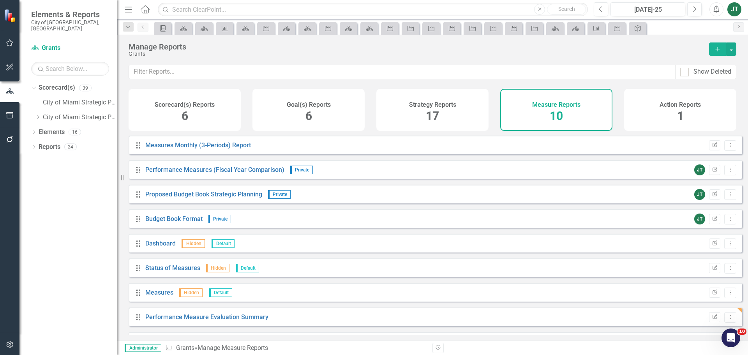
scroll to position [46, 0]
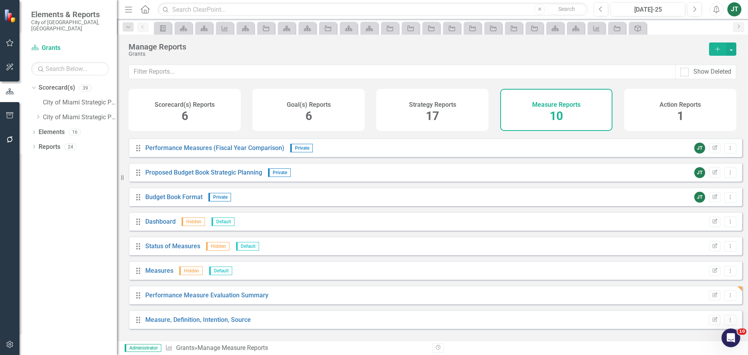
drag, startPoint x: 333, startPoint y: 109, endPoint x: 333, endPoint y: 118, distance: 9.4
click at [333, 109] on div "Goal(s) Reports 6" at bounding box center [309, 110] width 112 height 42
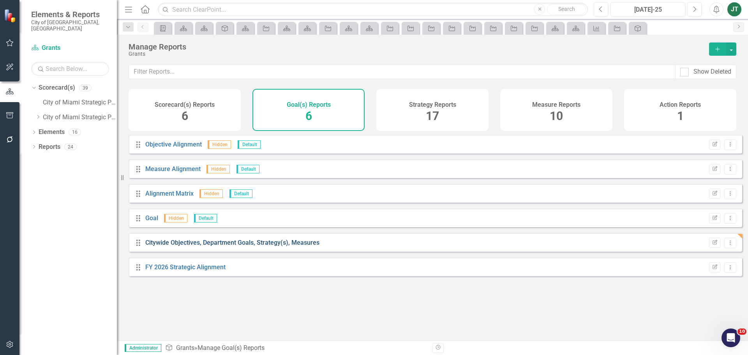
click at [248, 246] on link "Citywide Objectives, Department Goals, Strategy(s), Measures" at bounding box center [232, 242] width 174 height 7
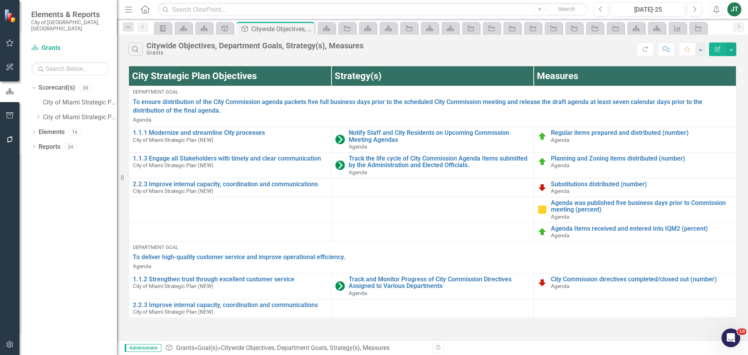
click at [714, 49] on button "Edit Report" at bounding box center [717, 49] width 17 height 14
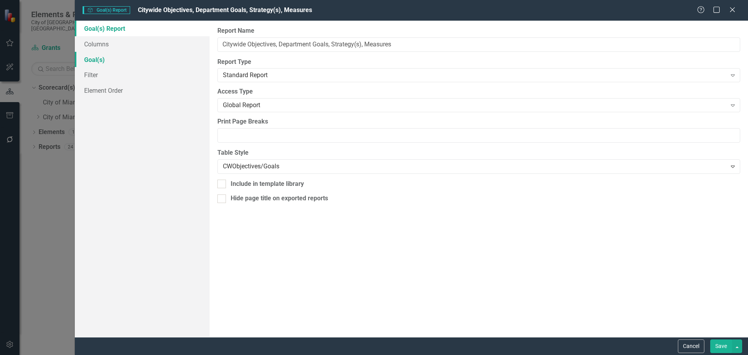
drag, startPoint x: 75, startPoint y: 59, endPoint x: 99, endPoint y: 58, distance: 23.8
click at [76, 59] on link "Goal(s)" at bounding box center [142, 60] width 135 height 16
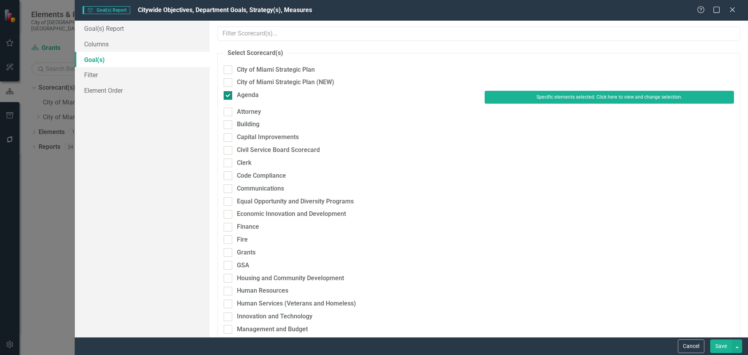
click at [245, 94] on div "Agenda" at bounding box center [248, 95] width 22 height 9
click at [229, 94] on input "Agenda" at bounding box center [226, 93] width 5 height 5
checkbox input "false"
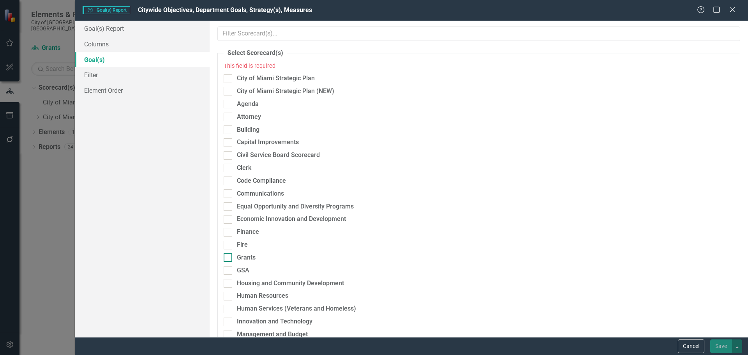
click at [250, 260] on div "Grants" at bounding box center [246, 257] width 19 height 9
click at [229, 258] on input "Grants" at bounding box center [226, 255] width 5 height 5
checkbox input "true"
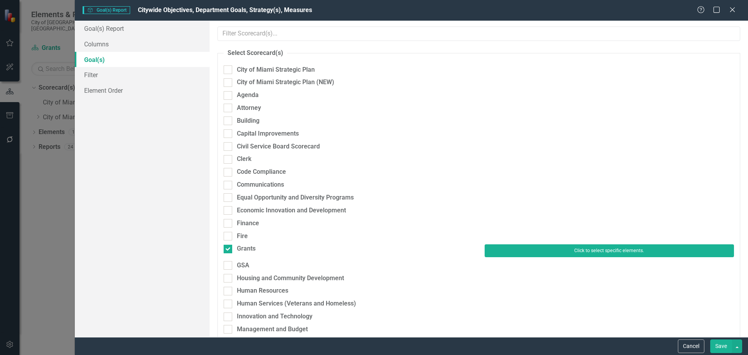
click at [513, 253] on button "Click to select specific elements." at bounding box center [609, 250] width 249 height 12
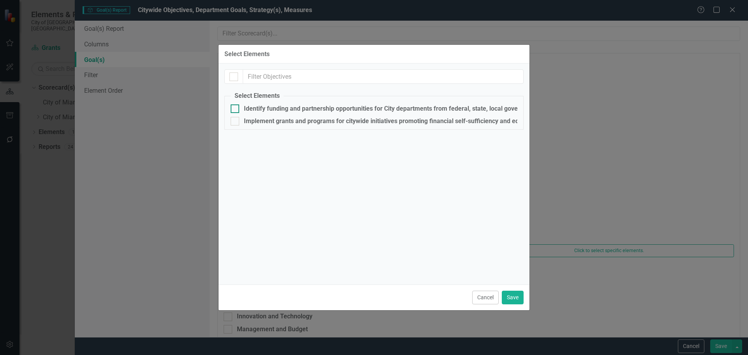
click at [234, 105] on input "Identify funding and partnership opportunities for City departments from federa…" at bounding box center [233, 106] width 5 height 5
checkbox input "true"
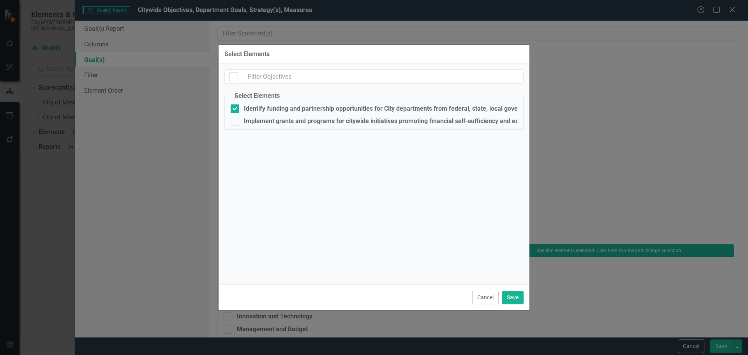
drag, startPoint x: 237, startPoint y: 116, endPoint x: 260, endPoint y: 127, distance: 26.3
click at [237, 117] on fieldset "Select Elements Identify funding and partnership opportunities for City departm…" at bounding box center [373, 111] width 299 height 38
drag, startPoint x: 235, startPoint y: 121, endPoint x: 244, endPoint y: 127, distance: 10.1
click at [236, 121] on div at bounding box center [235, 121] width 9 height 9
click at [236, 121] on input "Implement grants and programs for citywide initiatives promoting financial self…" at bounding box center [233, 119] width 5 height 5
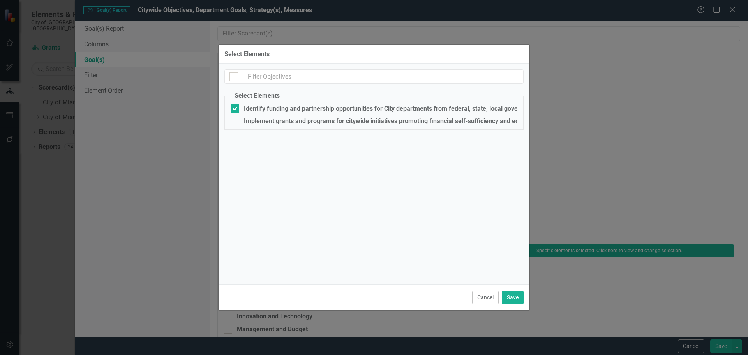
checkbox input "true"
click at [515, 296] on button "Save" at bounding box center [513, 298] width 22 height 14
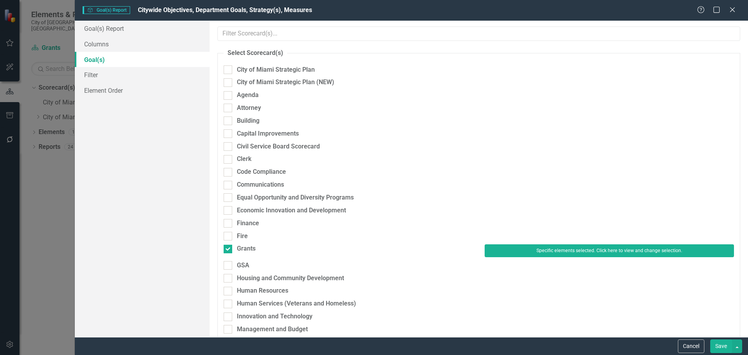
click at [717, 344] on button "Save" at bounding box center [722, 346] width 22 height 14
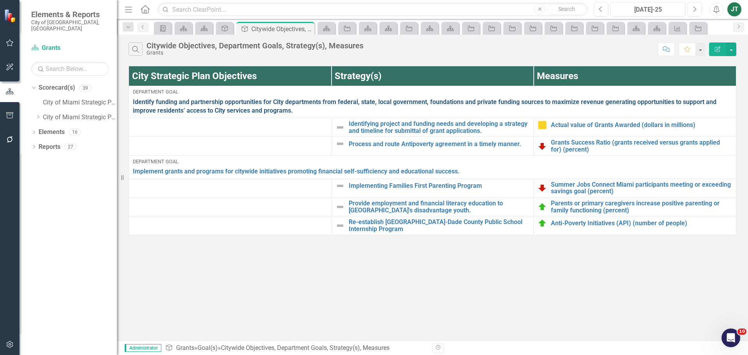
click at [296, 108] on link "Identify funding and partnership opportunities for City departments from federa…" at bounding box center [432, 107] width 599 height 18
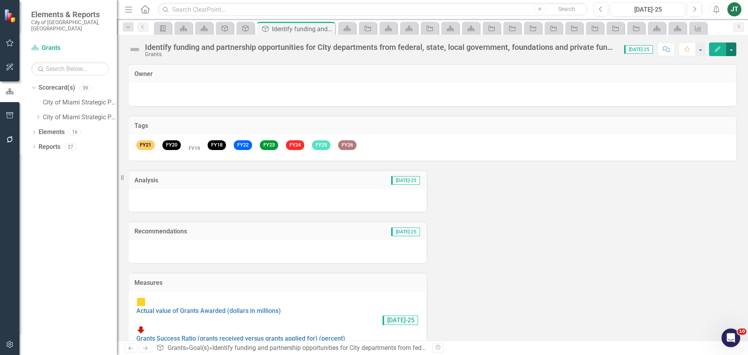
click at [732, 50] on button "button" at bounding box center [731, 49] width 10 height 14
click at [698, 78] on link "Edit Report Edit Layout" at bounding box center [704, 78] width 63 height 14
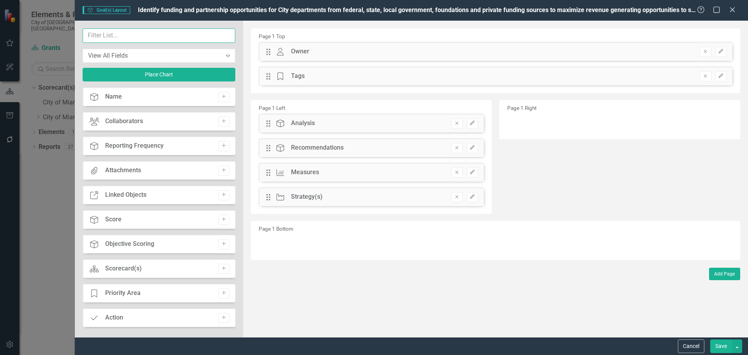
click at [133, 35] on input "text" at bounding box center [159, 35] width 153 height 14
type input "objec"
click at [221, 194] on icon "Add" at bounding box center [224, 195] width 6 height 5
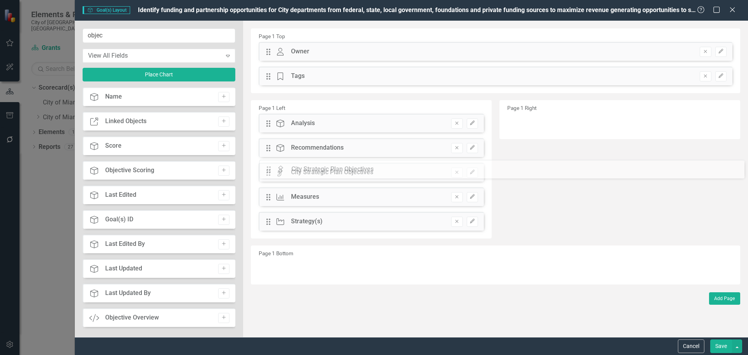
drag, startPoint x: 269, startPoint y: 51, endPoint x: 275, endPoint y: 169, distance: 117.9
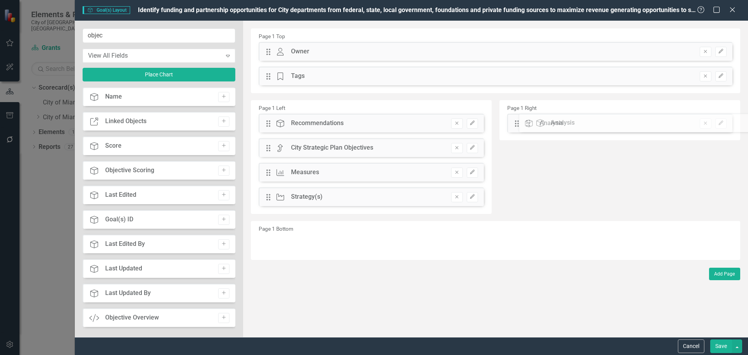
drag, startPoint x: 266, startPoint y: 122, endPoint x: 508, endPoint y: 124, distance: 242.0
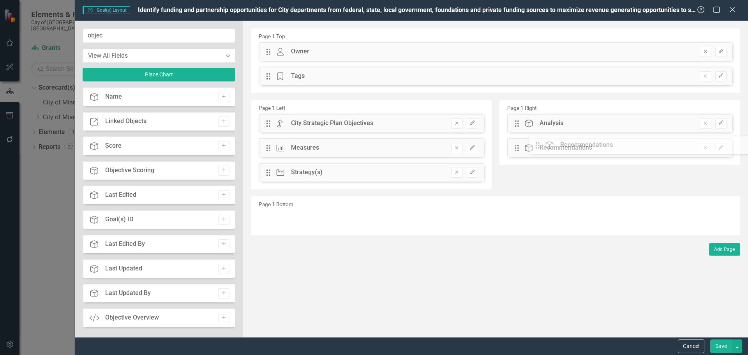
drag, startPoint x: 271, startPoint y: 124, endPoint x: 522, endPoint y: 148, distance: 252.2
click at [721, 346] on button "Save" at bounding box center [722, 346] width 22 height 14
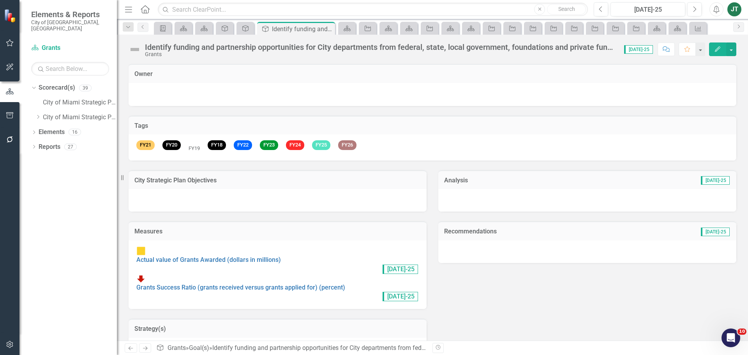
click at [221, 200] on div at bounding box center [278, 200] width 298 height 23
click at [220, 200] on div at bounding box center [278, 200] width 298 height 23
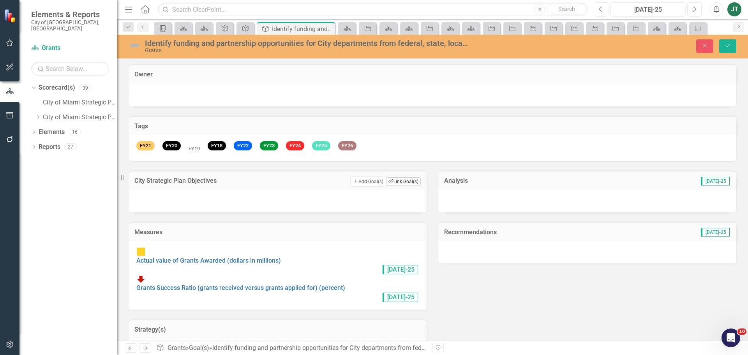
click at [410, 180] on button "Link Tag Link Goal(s)" at bounding box center [403, 181] width 35 height 9
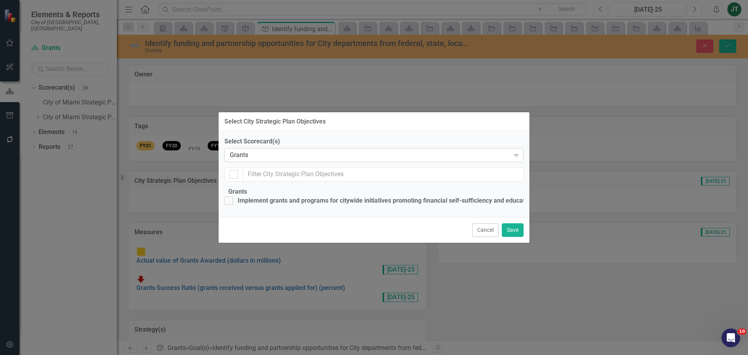
click at [248, 151] on div "Grants" at bounding box center [370, 155] width 280 height 9
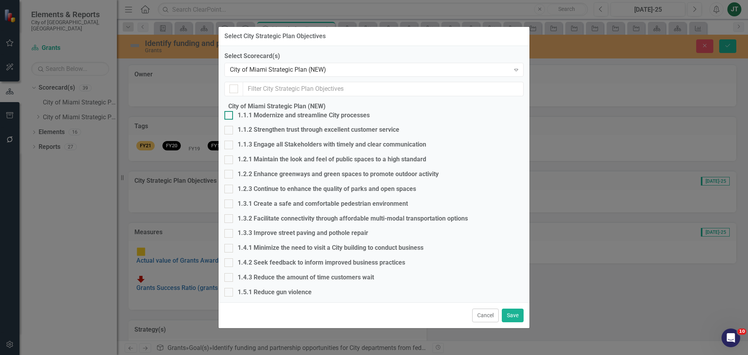
click at [233, 120] on div at bounding box center [228, 115] width 9 height 9
click at [230, 116] on input "1.1.1 Modernize and streamline City processes" at bounding box center [226, 113] width 5 height 5
checkbox input "true"
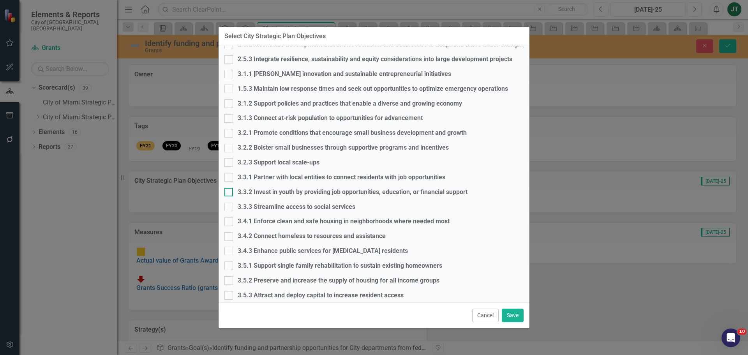
scroll to position [468, 0]
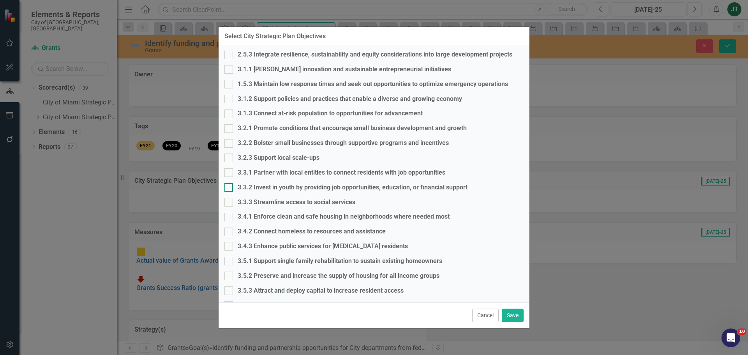
click at [233, 189] on div at bounding box center [228, 187] width 9 height 9
click at [230, 188] on input "3.3.2 Invest in youth by providing job opportunities, education, or financial s…" at bounding box center [226, 185] width 5 height 5
click at [230, 187] on input "3.3.2 Invest in youth by providing job opportunities, education, or financial s…" at bounding box center [226, 185] width 5 height 5
checkbox input "false"
click at [233, 245] on div at bounding box center [228, 246] width 9 height 9
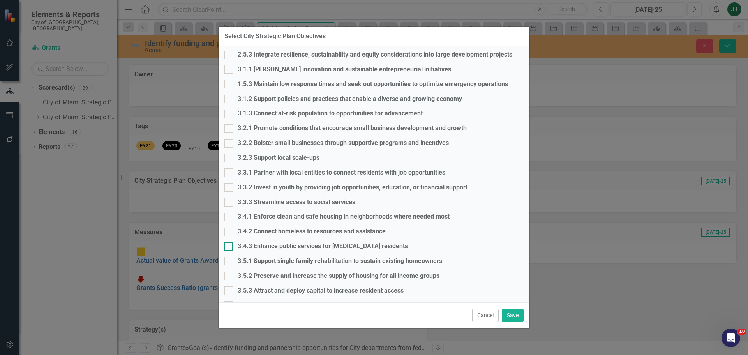
click at [230, 245] on input "3.4.3 Enhance public services for low income residents" at bounding box center [226, 244] width 5 height 5
checkbox input "true"
click at [513, 310] on button "Save" at bounding box center [513, 316] width 22 height 14
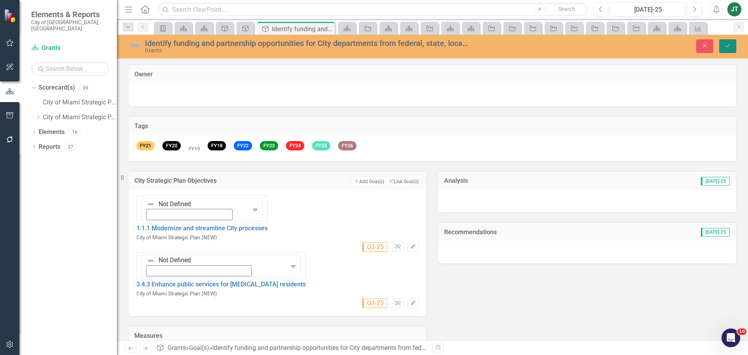
click at [725, 45] on icon "Save" at bounding box center [728, 45] width 7 height 5
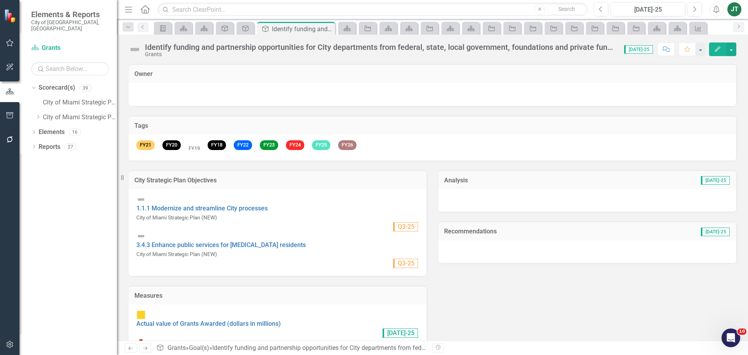
click at [146, 347] on icon "Next" at bounding box center [145, 348] width 7 height 5
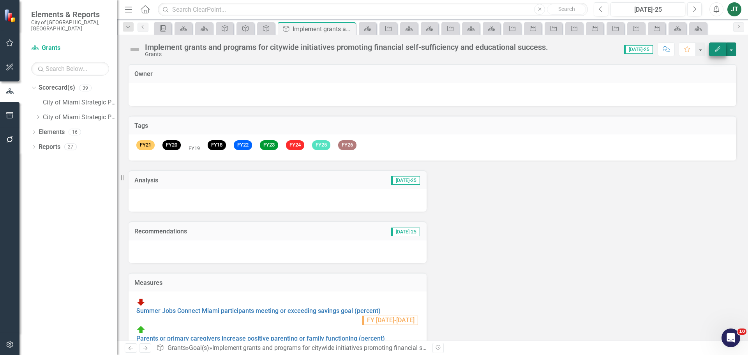
drag, startPoint x: 731, startPoint y: 49, endPoint x: 725, endPoint y: 53, distance: 7.6
click at [731, 49] on button "button" at bounding box center [731, 49] width 10 height 14
click at [695, 79] on link "Edit Report Edit Layout" at bounding box center [704, 78] width 63 height 14
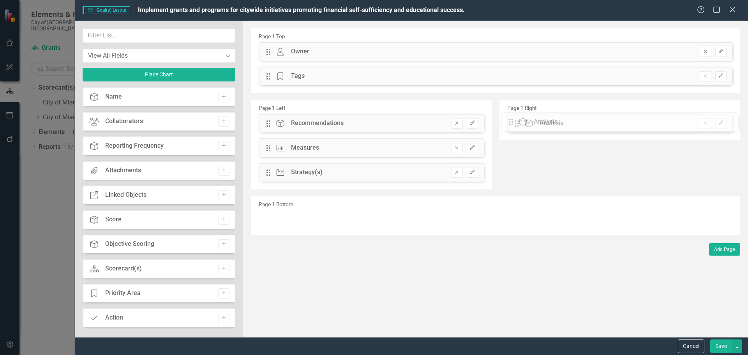
drag, startPoint x: 267, startPoint y: 124, endPoint x: 516, endPoint y: 122, distance: 248.7
click at [263, 123] on div "Drag Goal(s) Recommendations Remove Edit" at bounding box center [371, 123] width 225 height 19
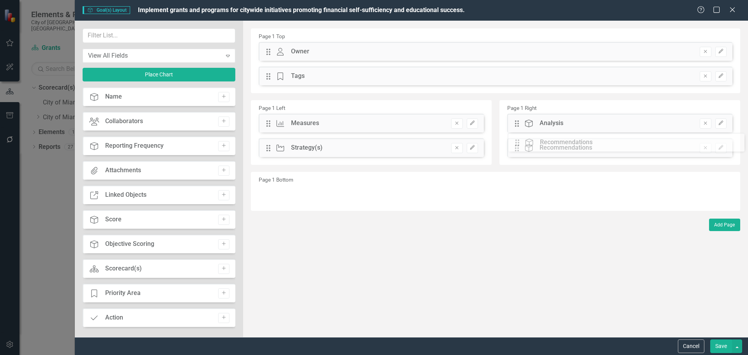
drag, startPoint x: 269, startPoint y: 122, endPoint x: 525, endPoint y: 144, distance: 257.0
click at [141, 36] on input "text" at bounding box center [159, 35] width 153 height 14
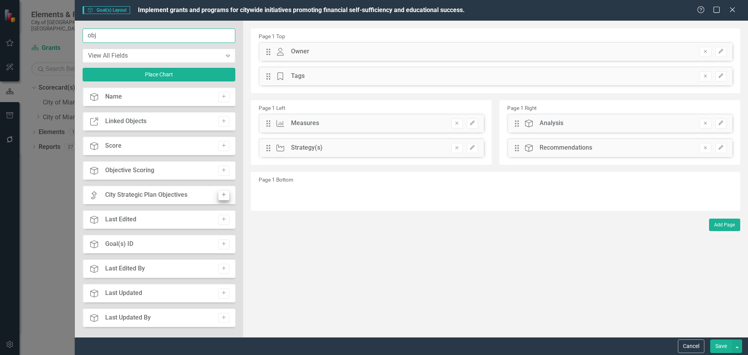
type input "obj"
click at [223, 195] on icon "Add" at bounding box center [224, 195] width 6 height 5
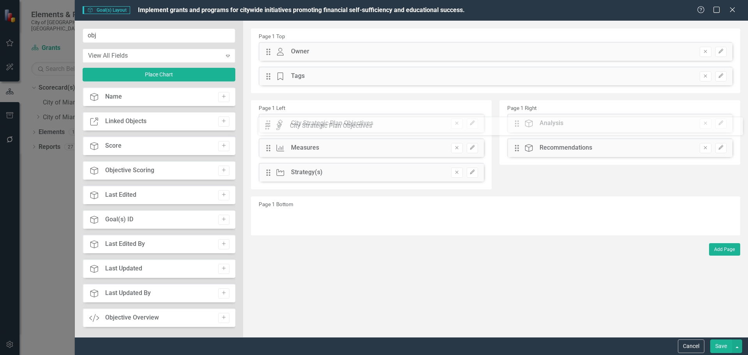
drag, startPoint x: 271, startPoint y: 50, endPoint x: 277, endPoint y: 124, distance: 74.7
click at [721, 344] on button "Save" at bounding box center [722, 346] width 22 height 14
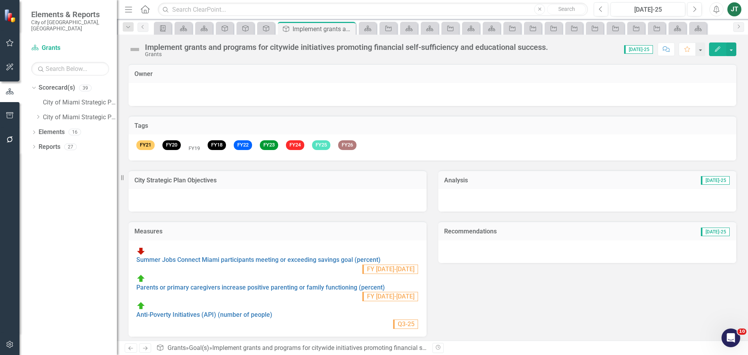
click at [227, 180] on h3 "City Strategic Plan Objectives" at bounding box center [277, 180] width 286 height 7
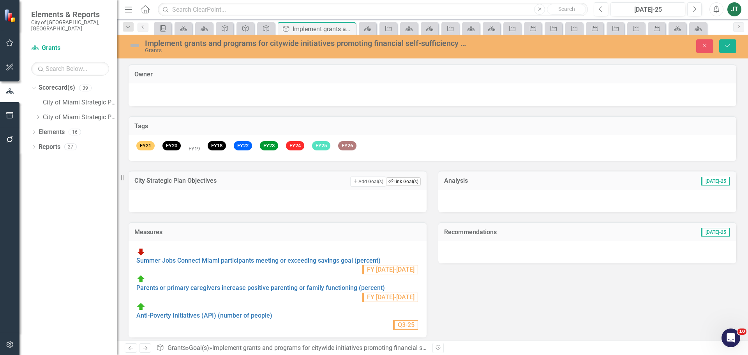
click at [399, 179] on button "Link Tag Link Goal(s)" at bounding box center [403, 181] width 35 height 9
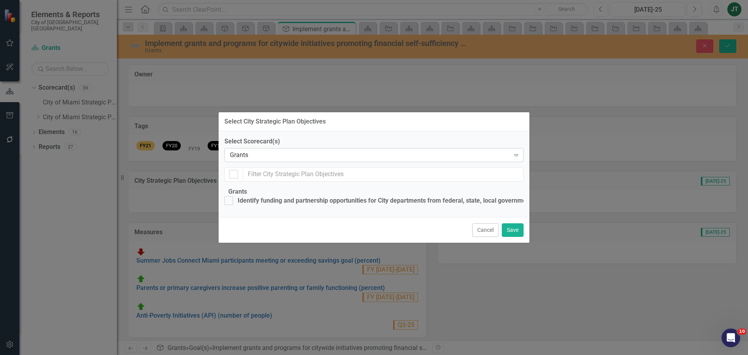
click at [239, 151] on div "Grants" at bounding box center [370, 155] width 280 height 9
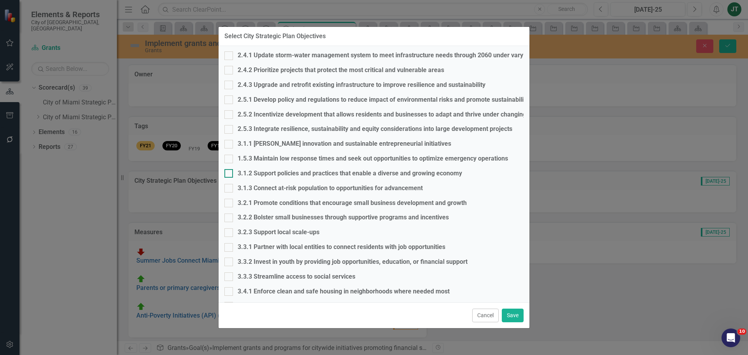
scroll to position [429, 0]
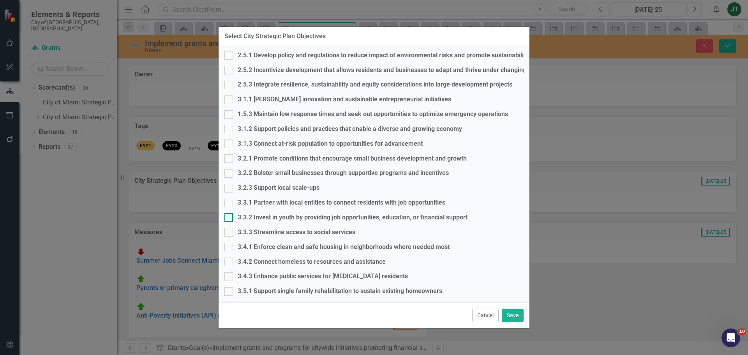
click at [230, 218] on input "3.3.2 Invest in youth by providing job opportunities, education, or financial s…" at bounding box center [226, 215] width 5 height 5
checkbox input "true"
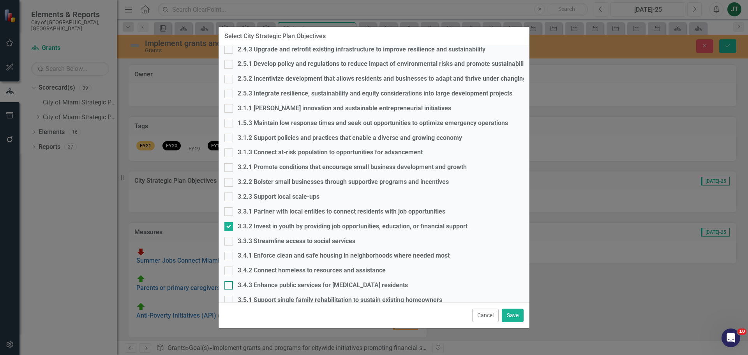
click at [233, 284] on div at bounding box center [228, 285] width 9 height 9
click at [230, 284] on input "3.4.3 Enhance public services for [MEDICAL_DATA] residents" at bounding box center [226, 283] width 5 height 5
checkbox input "true"
click at [523, 310] on button "Save" at bounding box center [513, 316] width 22 height 14
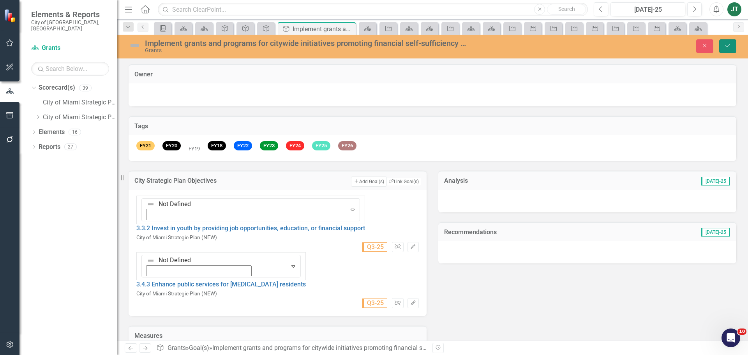
click at [728, 46] on icon "Save" at bounding box center [728, 45] width 7 height 5
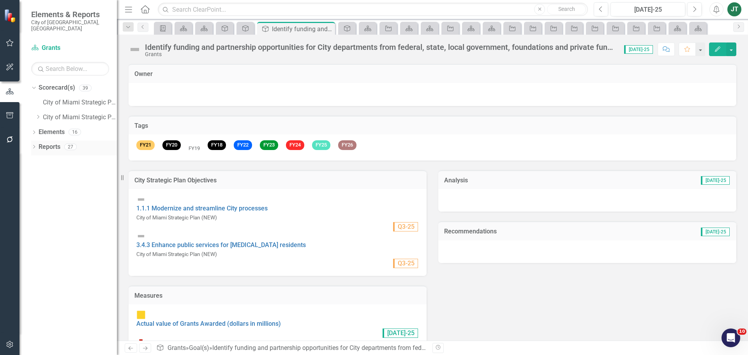
click at [48, 143] on link "Reports" at bounding box center [50, 147] width 22 height 9
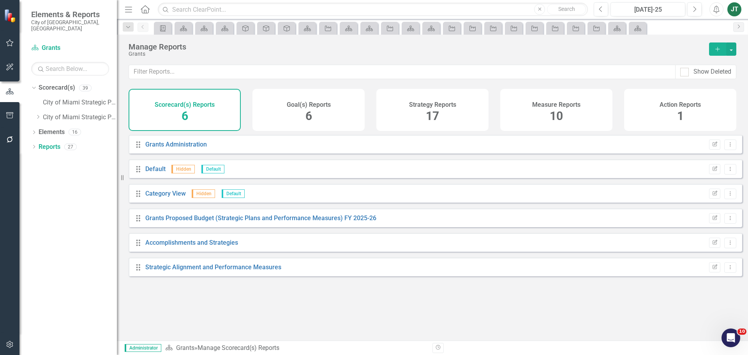
click at [281, 117] on div "Goal(s) Reports 6" at bounding box center [309, 110] width 112 height 42
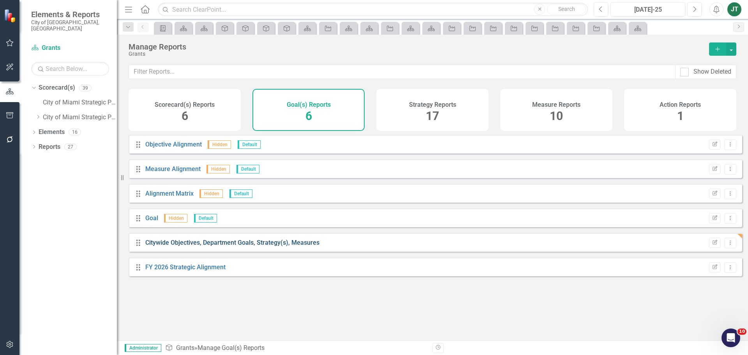
click at [219, 246] on link "Citywide Objectives, Department Goals, Strategy(s), Measures" at bounding box center [232, 242] width 174 height 7
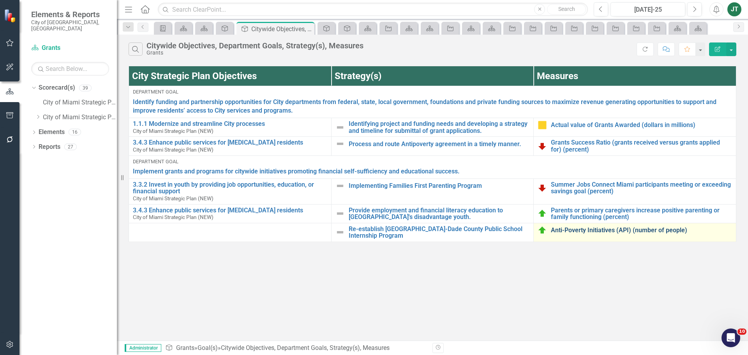
click at [646, 234] on link "Anti-Poverty Initiatives (API) (number of people)" at bounding box center [641, 230] width 181 height 7
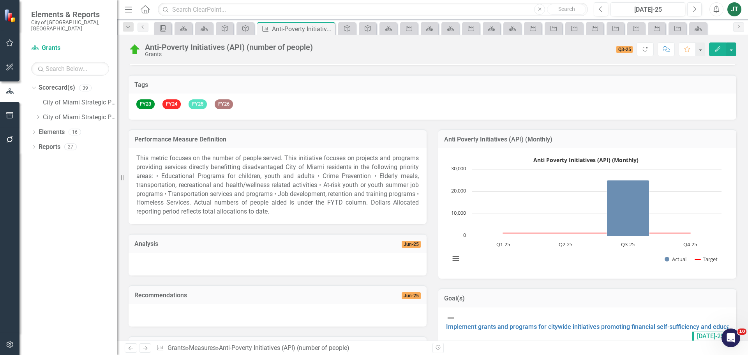
scroll to position [156, 0]
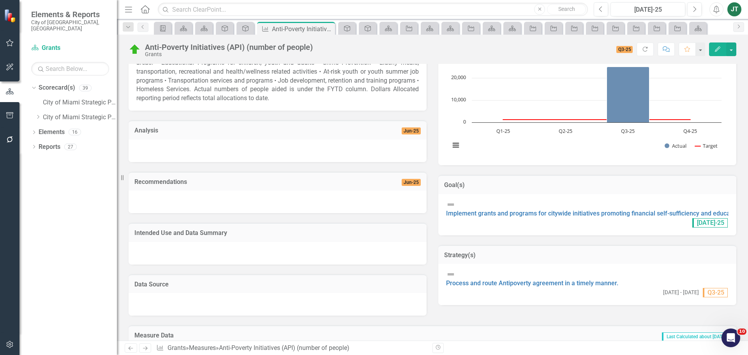
click at [554, 191] on td "Goal(s)" at bounding box center [587, 186] width 286 height 10
click at [558, 189] on h3 "Goal(s)" at bounding box center [587, 185] width 286 height 7
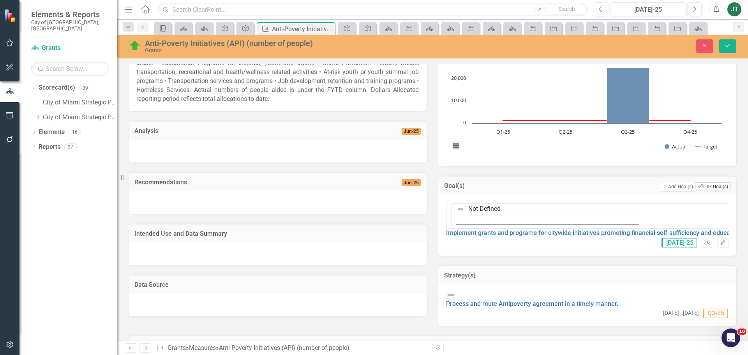
click at [708, 187] on button "Link Tag Link Goal(s)" at bounding box center [713, 186] width 35 height 9
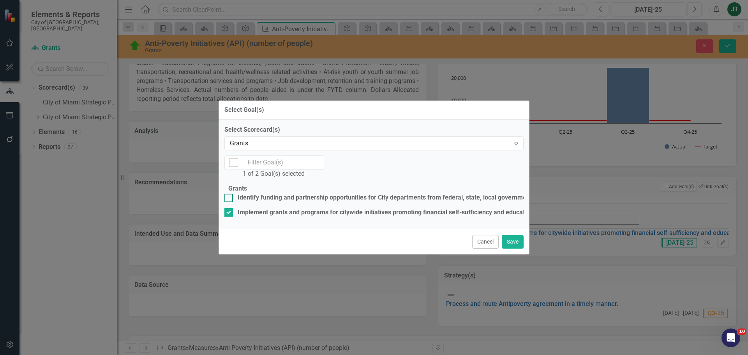
click at [283, 193] on div "Identify funding and partnership opportunities for City departments from federa…" at bounding box center [611, 197] width 746 height 9
click at [230, 194] on input "Identify funding and partnership opportunities for City departments from federa…" at bounding box center [226, 196] width 5 height 5
checkbox input "true"
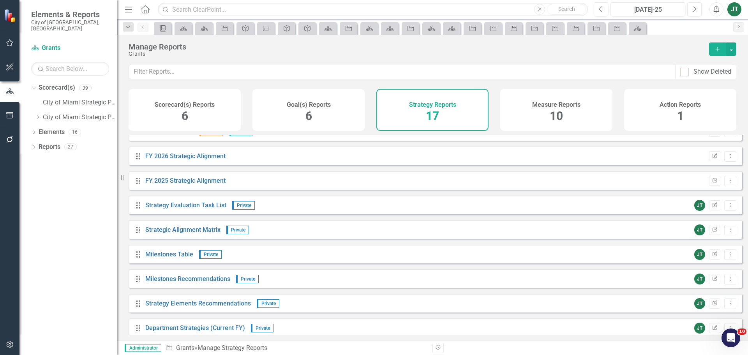
scroll to position [62, 0]
click at [712, 233] on icon "Edit Report" at bounding box center [715, 230] width 6 height 5
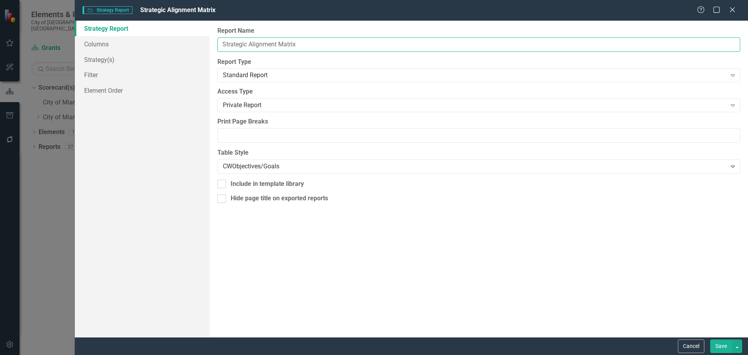
click at [221, 41] on input "Strategic Alignment Matrix" at bounding box center [478, 44] width 523 height 14
paste input "Identifying project and funding needs and developing"
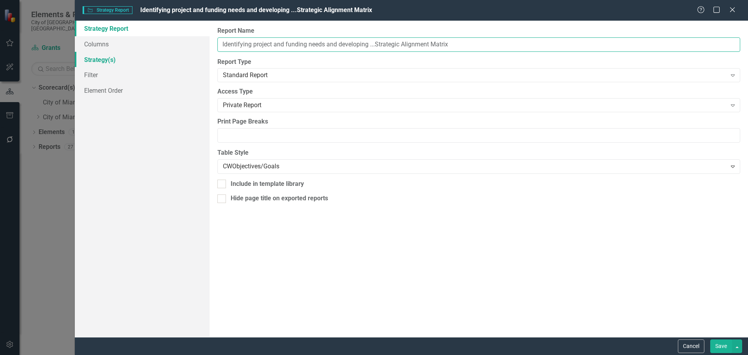
type input "Identifying project and funding needs and developing ...Strategic Alignment Mat…"
click at [103, 62] on link "Strategy(s)" at bounding box center [142, 60] width 135 height 16
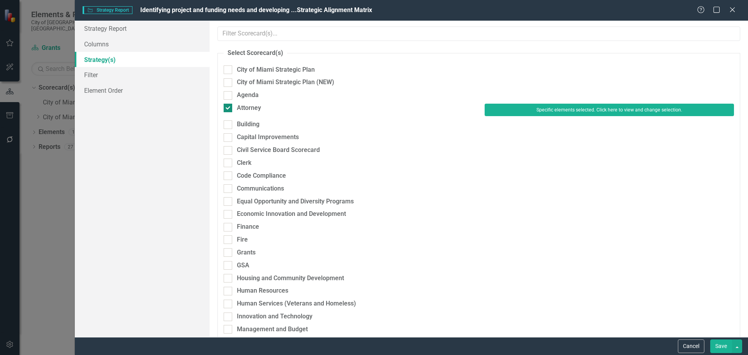
click at [244, 108] on div "Attorney" at bounding box center [249, 108] width 24 height 9
click at [229, 108] on input "Attorney" at bounding box center [226, 106] width 5 height 5
checkbox input "false"
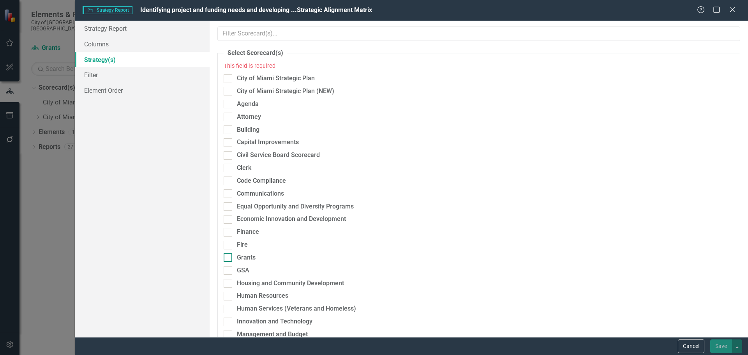
click at [246, 257] on div "Grants" at bounding box center [246, 257] width 19 height 9
click at [229, 257] on input "Grants" at bounding box center [226, 255] width 5 height 5
checkbox input "true"
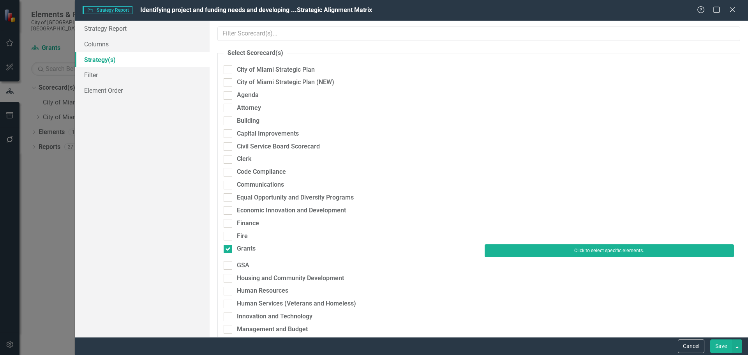
click at [541, 256] on button "Click to select specific elements." at bounding box center [609, 250] width 249 height 12
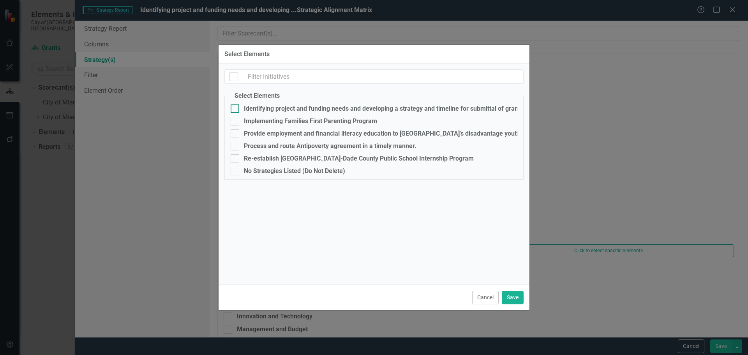
click at [265, 109] on div "Identifying project and funding needs and developing a strategy and timeline fo…" at bounding box center [401, 108] width 314 height 7
click at [236, 109] on input "Identifying project and funding needs and developing a strategy and timeline fo…" at bounding box center [233, 106] width 5 height 5
checkbox input "true"
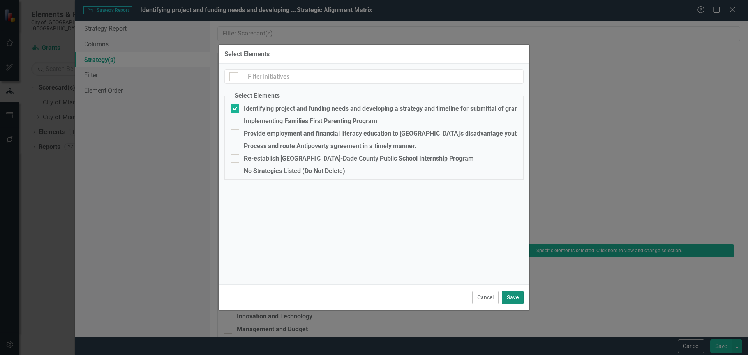
click at [513, 297] on button "Save" at bounding box center [513, 298] width 22 height 14
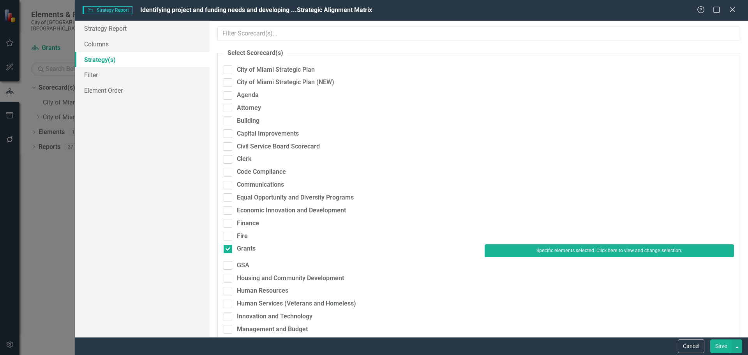
click at [721, 343] on button "Save" at bounding box center [722, 346] width 22 height 14
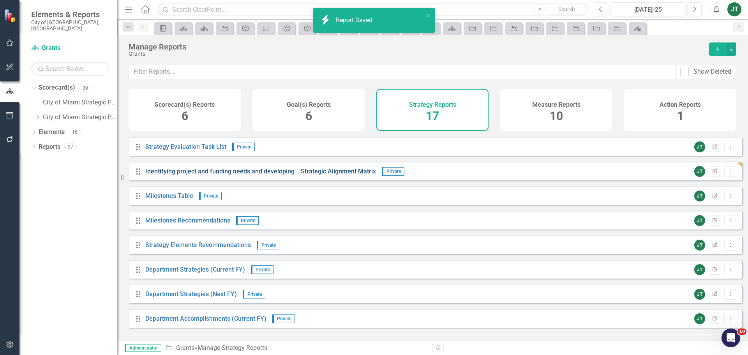
scroll to position [140, 0]
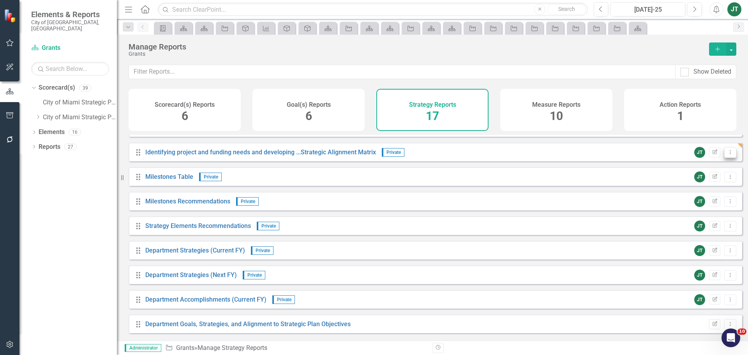
click at [727, 155] on icon "Dropdown Menu" at bounding box center [730, 152] width 7 height 5
click at [711, 200] on link "Copy Duplicate Report" at bounding box center [698, 200] width 64 height 14
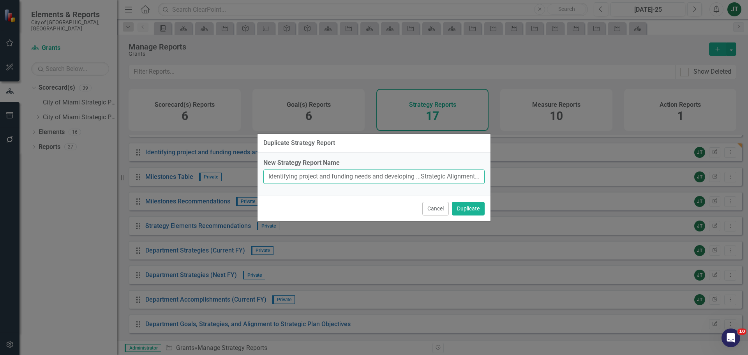
drag, startPoint x: 415, startPoint y: 177, endPoint x: 143, endPoint y: 170, distance: 271.8
click at [143, 170] on div "Duplicate Strategy Report New Strategy Report Name Identifying project and fund…" at bounding box center [374, 177] width 748 height 355
drag, startPoint x: 349, startPoint y: 174, endPoint x: 421, endPoint y: 175, distance: 71.3
click at [421, 175] on input "...Strategic Alignment Matrix (Copy)" at bounding box center [373, 177] width 221 height 14
type input "...Strategic Alignment Matrix"
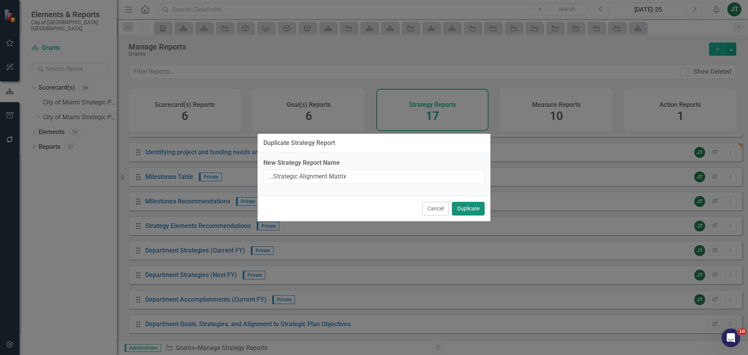
click at [474, 207] on button "Duplicate" at bounding box center [468, 209] width 33 height 14
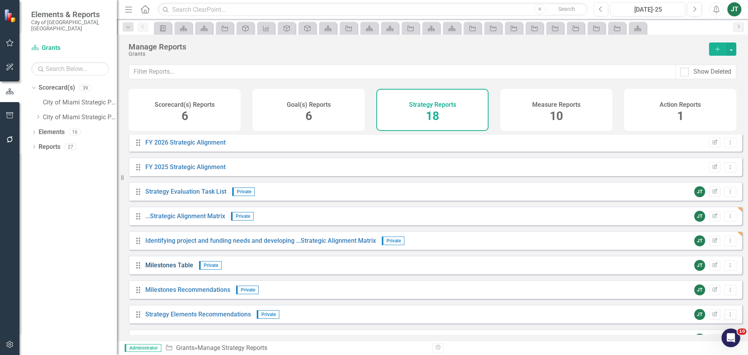
scroll to position [62, 0]
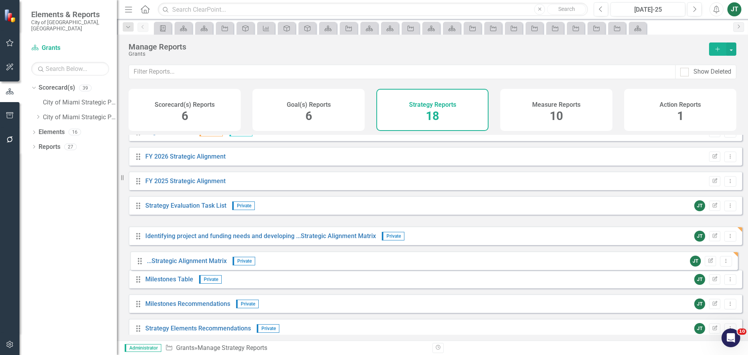
drag, startPoint x: 136, startPoint y: 235, endPoint x: 138, endPoint y: 262, distance: 26.2
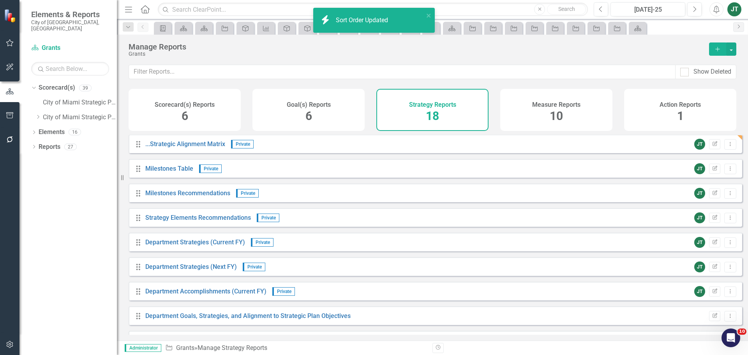
scroll to position [179, 0]
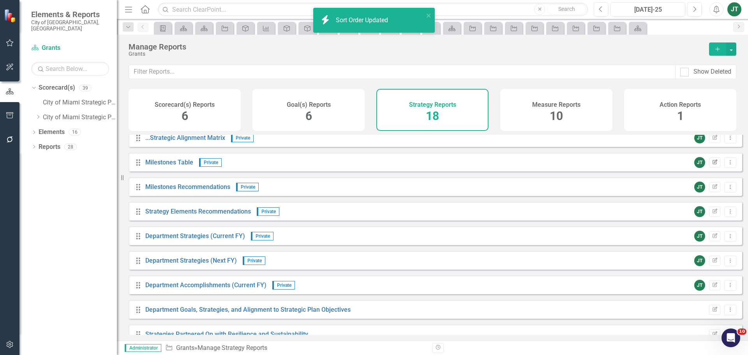
click at [714, 166] on button "Edit Report" at bounding box center [714, 162] width 11 height 10
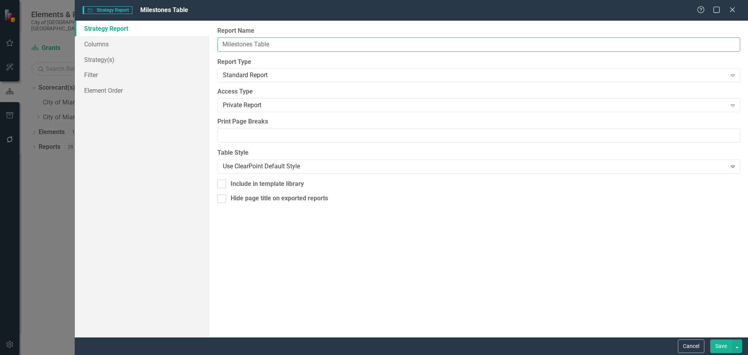
click at [221, 44] on input "Milestones Table" at bounding box center [478, 44] width 523 height 14
paste input "Identifying project and funding needs and developing"
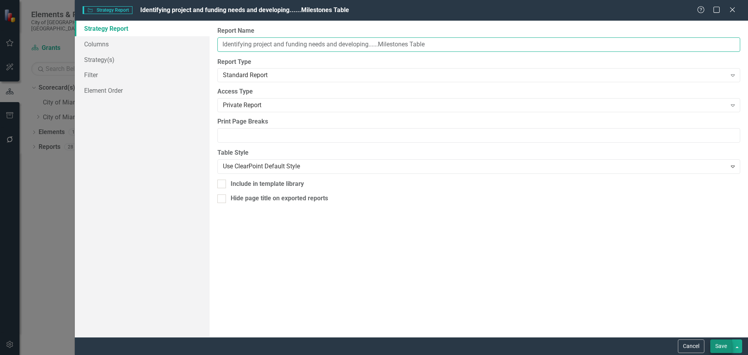
type input "Identifying project and funding needs and developing......Milestones Table"
click at [728, 346] on button "Save" at bounding box center [722, 346] width 22 height 14
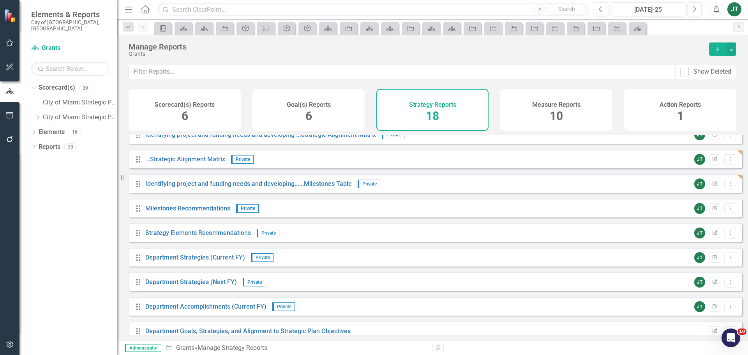
scroll to position [140, 0]
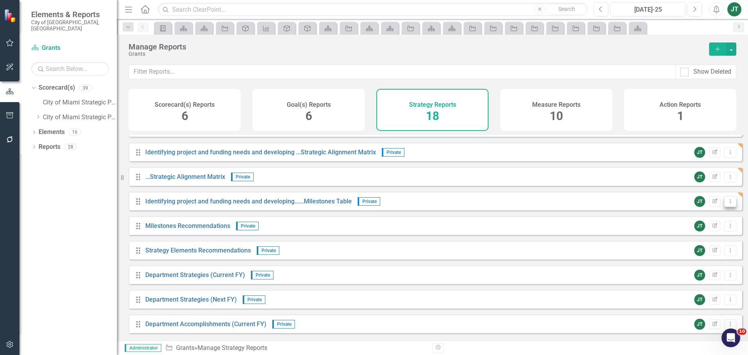
click at [727, 204] on icon "Dropdown Menu" at bounding box center [730, 201] width 7 height 5
click at [700, 247] on link "Copy Duplicate Report" at bounding box center [698, 249] width 64 height 14
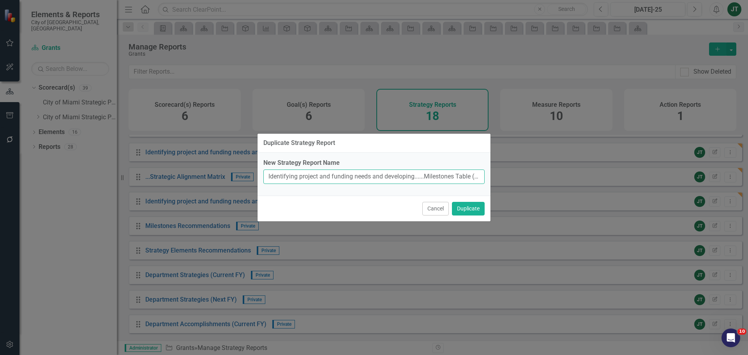
drag, startPoint x: 414, startPoint y: 177, endPoint x: 220, endPoint y: 173, distance: 194.1
click at [220, 173] on div "Duplicate Strategy Report New Strategy Report Name Identifying project and fund…" at bounding box center [374, 177] width 748 height 355
drag, startPoint x: 324, startPoint y: 176, endPoint x: 383, endPoint y: 174, distance: 58.5
click at [383, 174] on input "......Milestones Table (Copy)" at bounding box center [373, 177] width 221 height 14
type input "......Milestones Table"
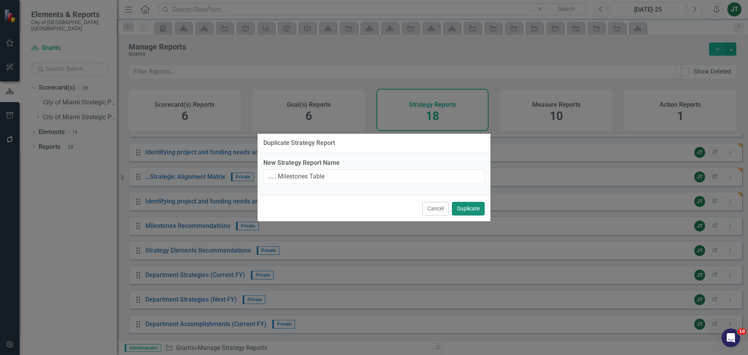
click at [469, 209] on button "Duplicate" at bounding box center [468, 209] width 33 height 14
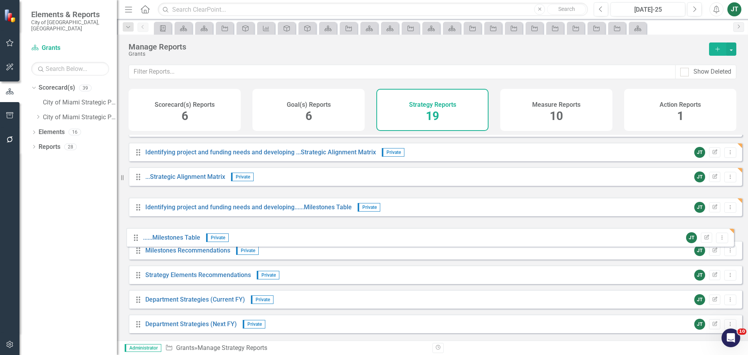
drag, startPoint x: 139, startPoint y: 207, endPoint x: 136, endPoint y: 232, distance: 25.4
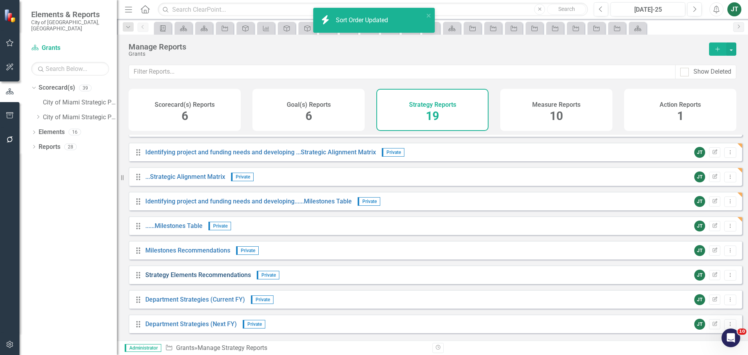
scroll to position [217, 0]
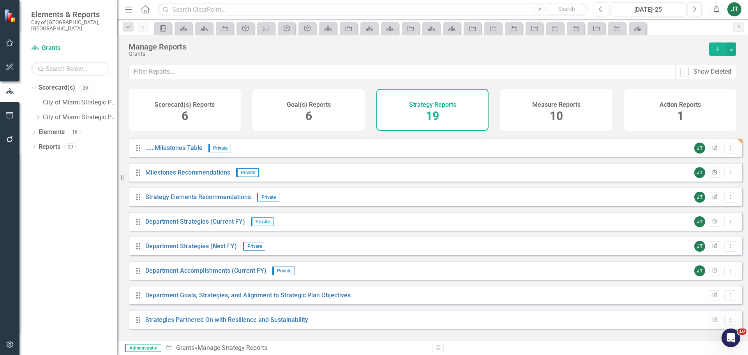
click at [712, 175] on icon "Edit Report" at bounding box center [715, 172] width 6 height 5
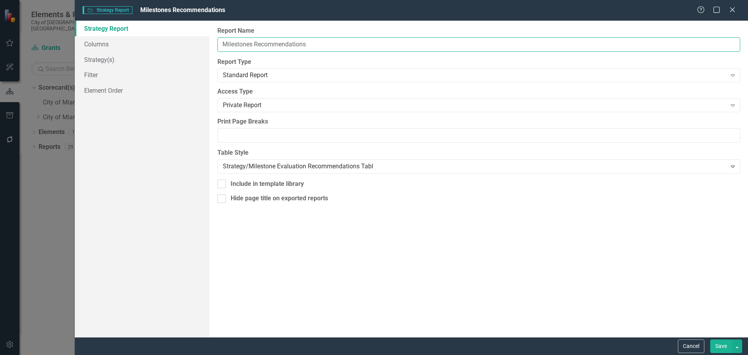
click at [223, 43] on input "Milestones Recommendations" at bounding box center [478, 44] width 523 height 14
paste input "Identifying project and funding needs and developing"
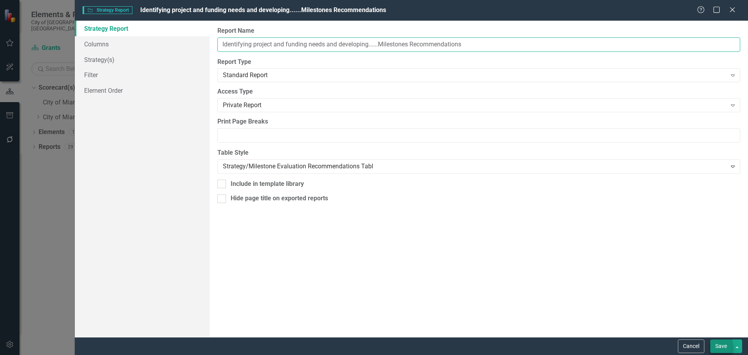
type input "Identifying project and funding needs and developing......Milestones Recommenda…"
click at [721, 347] on button "Save" at bounding box center [722, 346] width 22 height 14
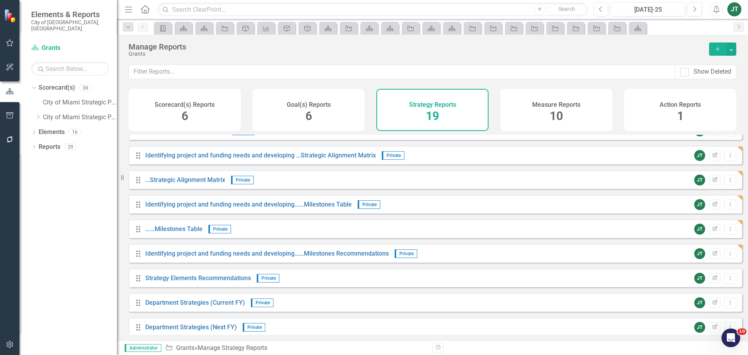
scroll to position [150, 0]
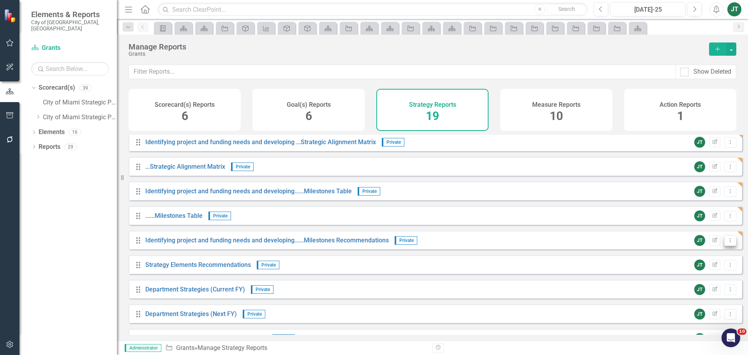
click at [727, 243] on icon "Dropdown Menu" at bounding box center [730, 240] width 7 height 5
click at [707, 287] on link "Copy Duplicate Report" at bounding box center [698, 288] width 64 height 14
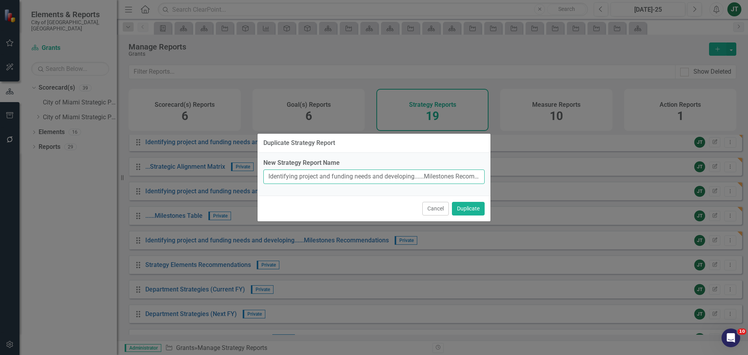
drag, startPoint x: 414, startPoint y: 177, endPoint x: 246, endPoint y: 173, distance: 168.4
click at [246, 173] on div "Duplicate Strategy Report New Strategy Report Name Identifying project and fund…" at bounding box center [374, 177] width 748 height 355
drag, startPoint x: 361, startPoint y: 176, endPoint x: 375, endPoint y: 174, distance: 14.6
click at [375, 174] on input "......Milestones Recommendations (Copy)" at bounding box center [373, 177] width 221 height 14
click at [375, 175] on input "......Milestones Recommendations (Copy)" at bounding box center [373, 177] width 221 height 14
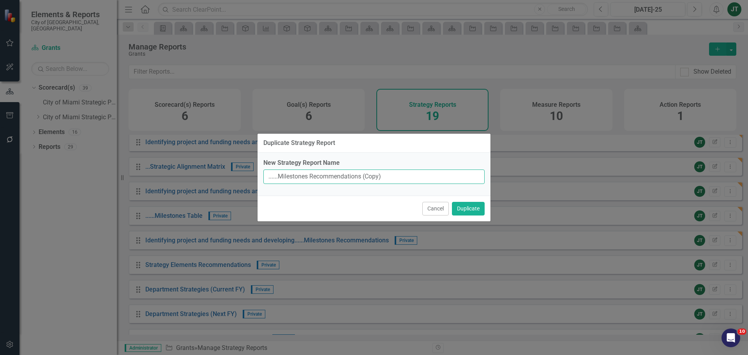
drag, startPoint x: 363, startPoint y: 176, endPoint x: 453, endPoint y: 177, distance: 90.0
click at [449, 179] on input "......Milestones Recommendations (Copy)" at bounding box center [373, 177] width 221 height 14
type input "......Milestones Recommendations"
click at [474, 210] on button "Duplicate" at bounding box center [468, 209] width 33 height 14
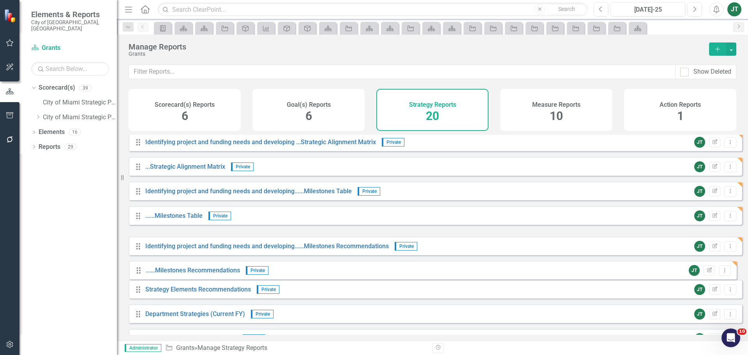
drag, startPoint x: 140, startPoint y: 248, endPoint x: 141, endPoint y: 274, distance: 26.1
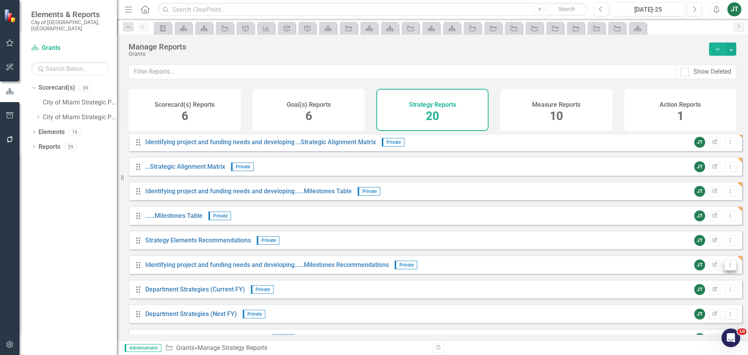
click at [727, 267] on icon "Dropdown Menu" at bounding box center [730, 264] width 7 height 5
click at [703, 312] on link "Copy Duplicate Report" at bounding box center [698, 313] width 64 height 14
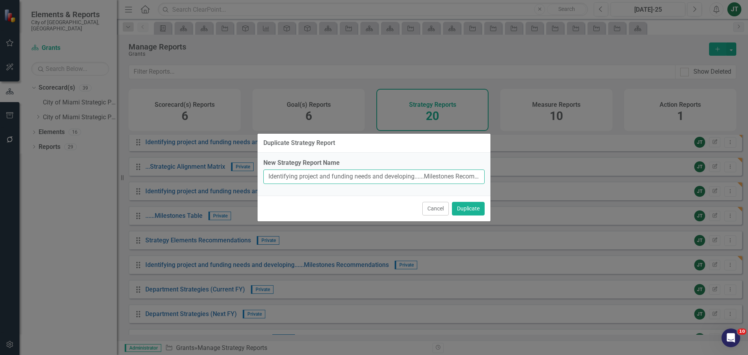
drag, startPoint x: 415, startPoint y: 175, endPoint x: 191, endPoint y: 172, distance: 224.1
click at [191, 172] on div "Duplicate Strategy Report New Strategy Report Name Identifying project and fund…" at bounding box center [374, 177] width 748 height 355
drag, startPoint x: 363, startPoint y: 176, endPoint x: 424, endPoint y: 170, distance: 61.5
click at [419, 173] on input "......Milestones Recommendations (Copy)" at bounding box center [373, 177] width 221 height 14
type input "......Milestones Recommendations"
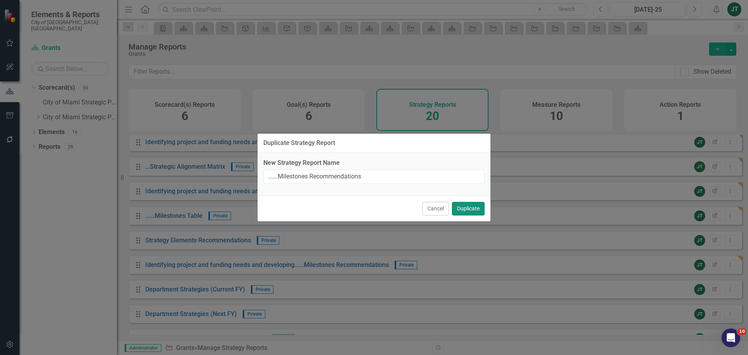
click at [465, 209] on button "Duplicate" at bounding box center [468, 209] width 33 height 14
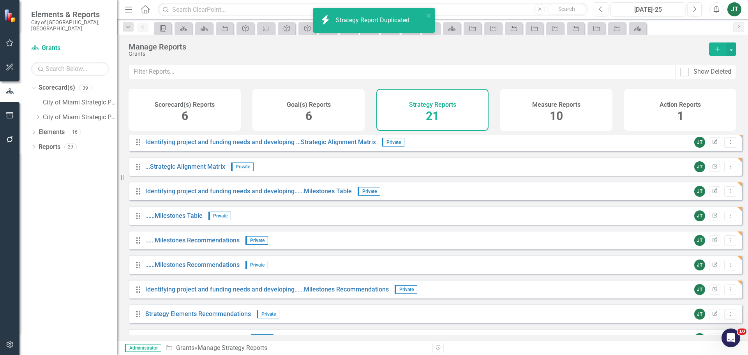
scroll to position [189, 0]
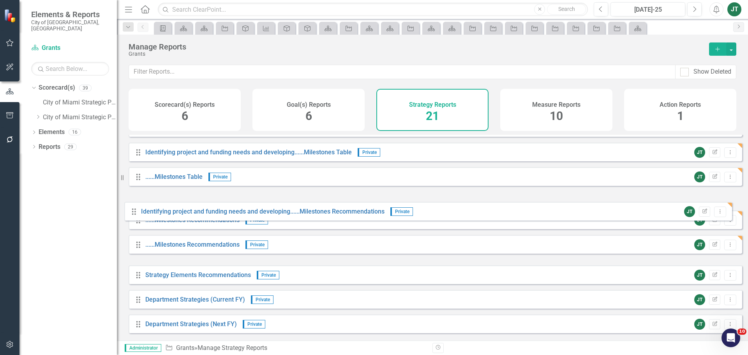
drag, startPoint x: 138, startPoint y: 257, endPoint x: 133, endPoint y: 210, distance: 47.4
click at [133, 210] on div "Drag Goal(s) Hidden Default Edit Report Dropdown Menu Drag Gantt Chart Hidden D…" at bounding box center [436, 201] width 614 height 510
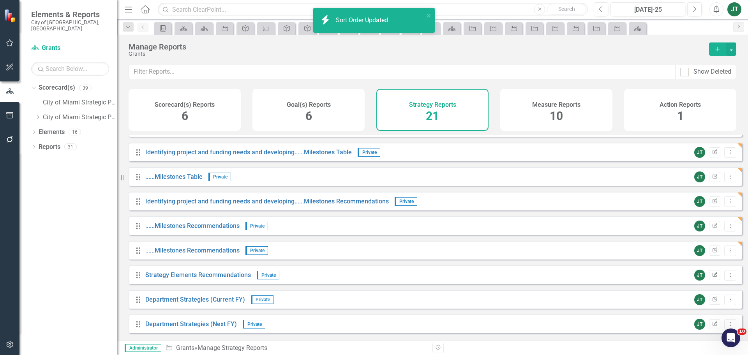
click at [712, 278] on icon "Edit Report" at bounding box center [715, 275] width 6 height 5
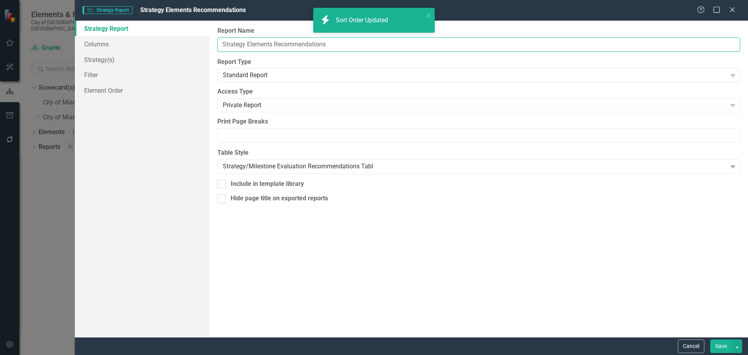
click at [221, 42] on input "Strategy Elements Recommendations" at bounding box center [478, 44] width 523 height 14
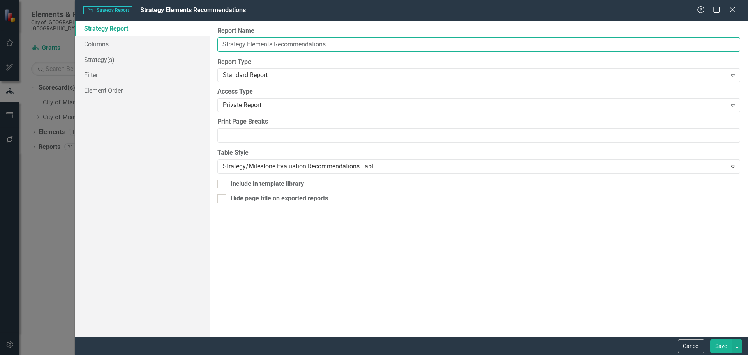
paste input "Identifying project and funding needs and developing"
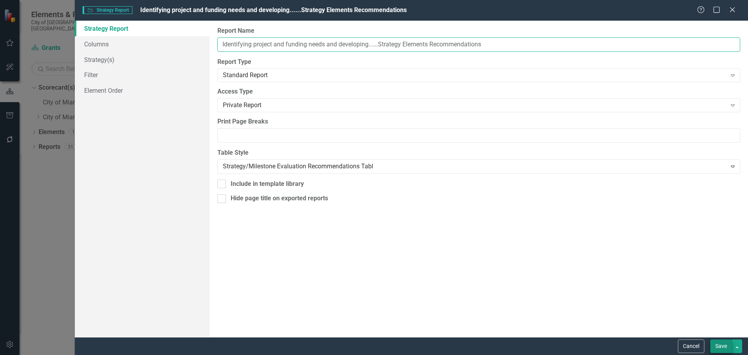
type input "Identifying project and funding needs and developing......Strategy Elements Rec…"
click at [721, 345] on button "Save" at bounding box center [722, 346] width 22 height 14
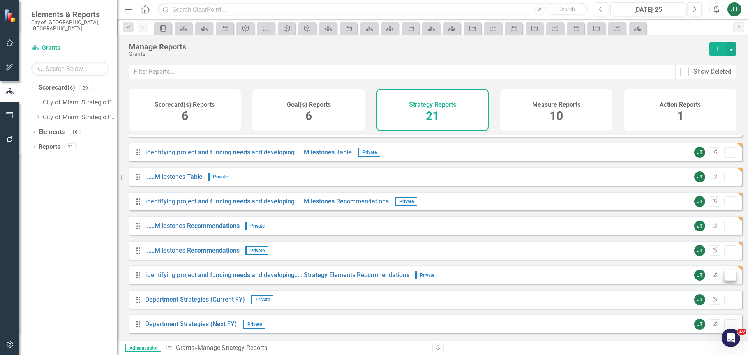
click at [727, 278] on icon "Dropdown Menu" at bounding box center [730, 274] width 7 height 5
click at [701, 322] on link "Copy Duplicate Report" at bounding box center [698, 323] width 64 height 14
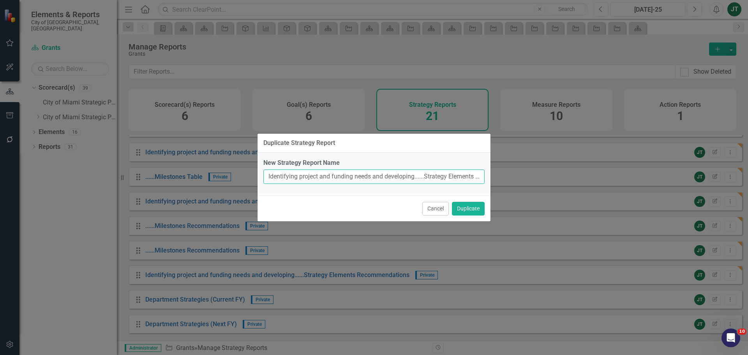
click at [421, 180] on input "Identifying project and funding needs and developing......Strategy Elements Rec…" at bounding box center [373, 177] width 221 height 14
drag, startPoint x: 414, startPoint y: 175, endPoint x: 229, endPoint y: 170, distance: 185.2
click at [229, 170] on div "Duplicate Strategy Report New Strategy Report Name Identifying project and fund…" at bounding box center [374, 177] width 748 height 355
drag, startPoint x: 382, startPoint y: 175, endPoint x: 453, endPoint y: 177, distance: 71.7
click at [453, 177] on input "......Strategy Elements Recommendations (Copy)" at bounding box center [373, 177] width 221 height 14
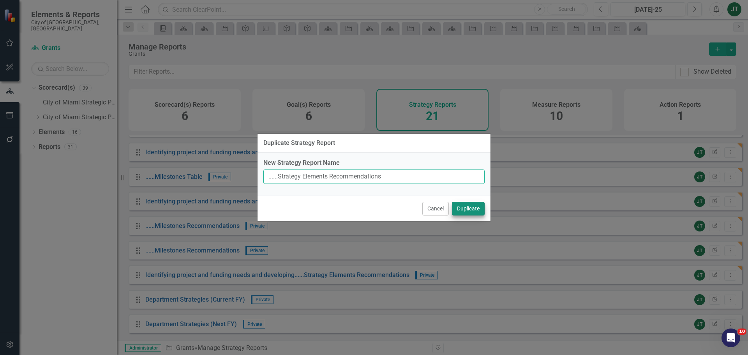
type input "......Strategy Elements Recommendations"
click at [477, 207] on button "Duplicate" at bounding box center [468, 209] width 33 height 14
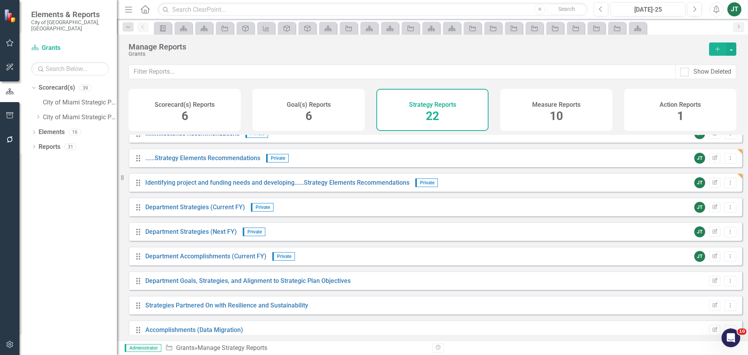
scroll to position [299, 0]
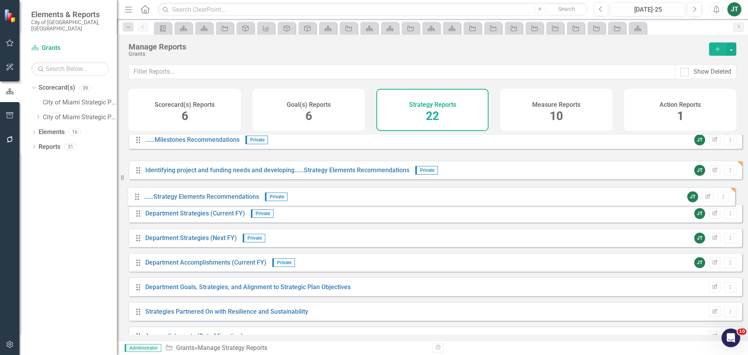
drag, startPoint x: 140, startPoint y: 165, endPoint x: 139, endPoint y: 197, distance: 32.0
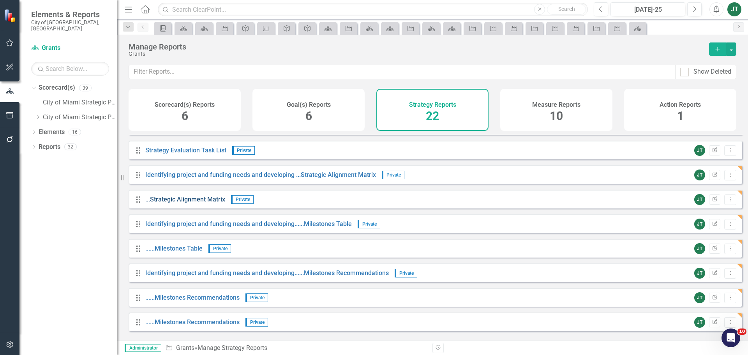
scroll to position [78, 0]
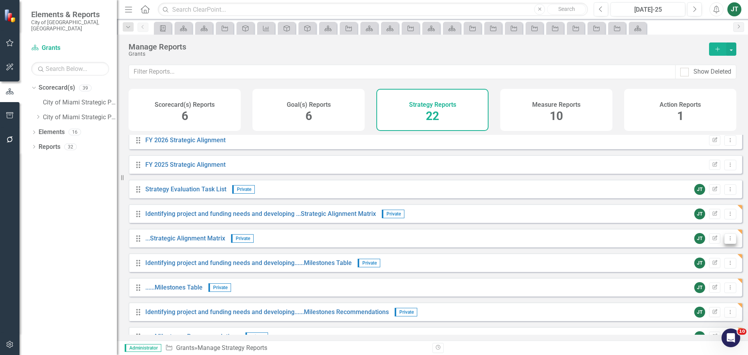
click at [728, 244] on button "Dropdown Menu" at bounding box center [731, 238] width 12 height 11
click at [696, 283] on link "Copy Duplicate Report" at bounding box center [698, 286] width 64 height 14
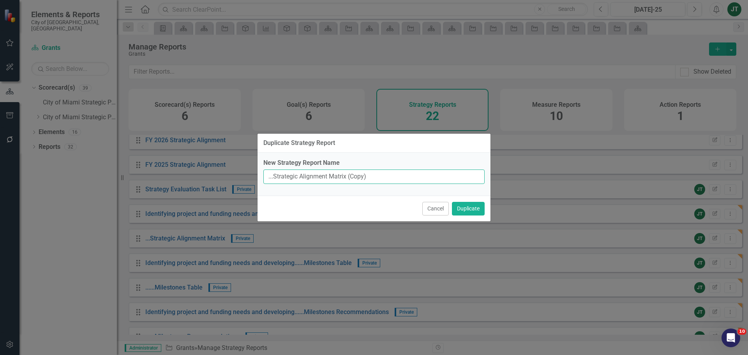
drag, startPoint x: 349, startPoint y: 176, endPoint x: 415, endPoint y: 176, distance: 66.6
click at [415, 176] on input "...Strategic Alignment Matrix (Copy)" at bounding box center [373, 177] width 221 height 14
type input "...Strategic Alignment Matrix"
click at [461, 209] on button "Duplicate" at bounding box center [468, 209] width 33 height 14
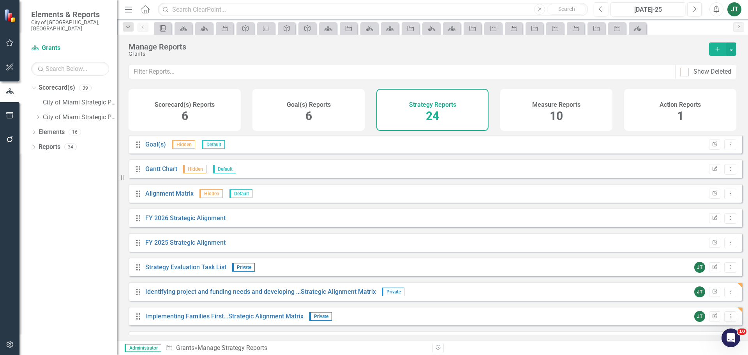
scroll to position [312, 0]
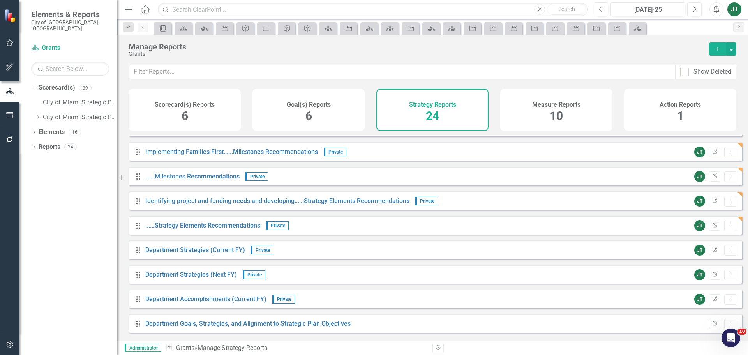
click at [731, 230] on div "Drag ......Strategy Elements Recommendations Private JT Edit Report Dropdown Me…" at bounding box center [436, 225] width 614 height 19
click at [727, 228] on icon "Dropdown Menu" at bounding box center [730, 225] width 7 height 5
click at [706, 273] on link "Copy Duplicate Report" at bounding box center [698, 273] width 64 height 14
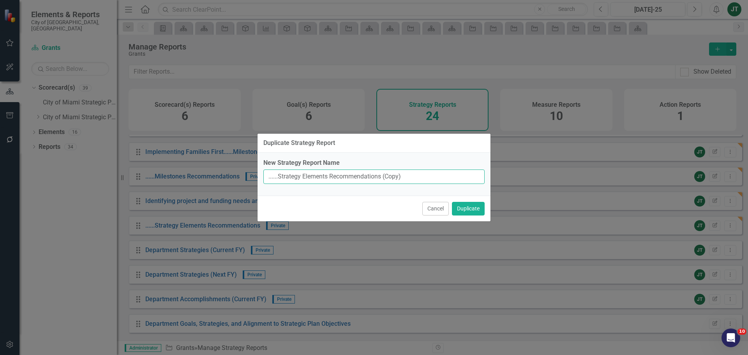
drag, startPoint x: 383, startPoint y: 177, endPoint x: 467, endPoint y: 179, distance: 84.6
click at [462, 179] on input "......Strategy Elements Recommendations (Copy)" at bounding box center [373, 177] width 221 height 14
type input "......Strategy Elements Recommendations"
click at [470, 202] on button "Duplicate" at bounding box center [468, 209] width 33 height 14
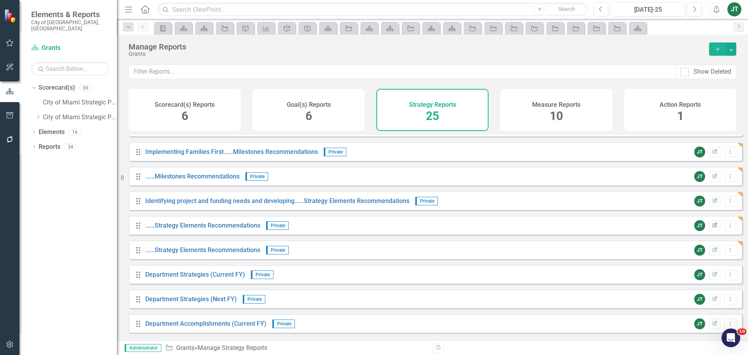
click at [712, 228] on icon "Edit Report" at bounding box center [715, 225] width 6 height 5
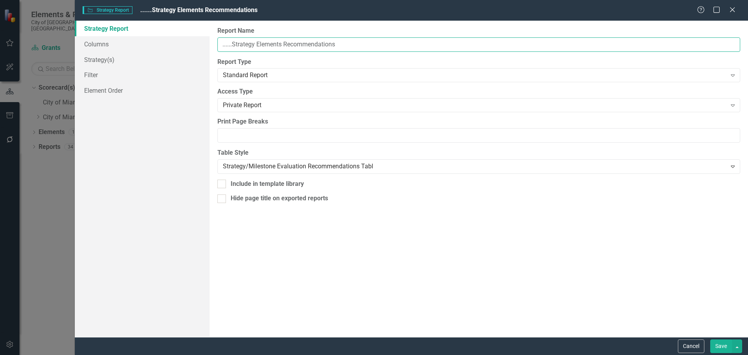
click at [222, 44] on input "......Strategy Elements Recommendations" at bounding box center [478, 44] width 523 height 14
paste input "Implementing Families First"
type input "Implementing Families First......Strategy Elements Recommendations"
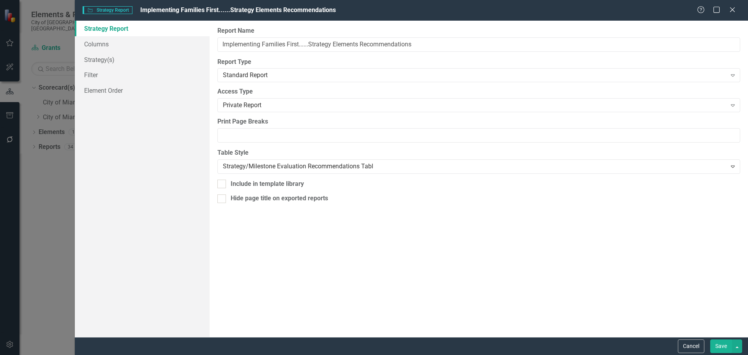
click at [716, 349] on button "Save" at bounding box center [722, 346] width 22 height 14
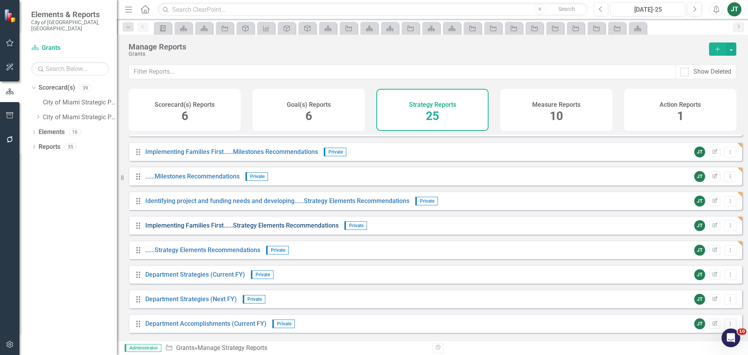
click at [246, 229] on link "Implementing Families First......Strategy Elements Recommendations" at bounding box center [241, 225] width 193 height 7
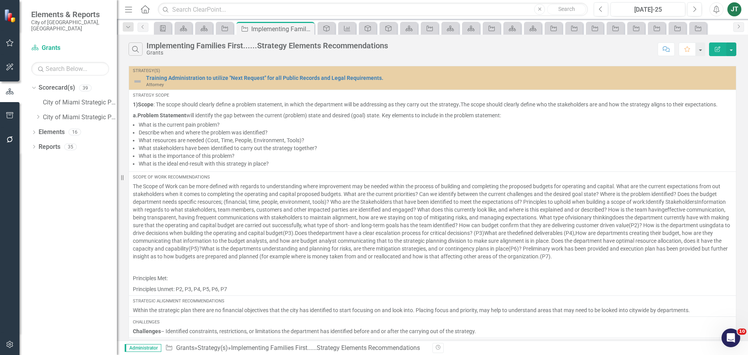
click at [721, 45] on button "Edit Report" at bounding box center [717, 49] width 17 height 14
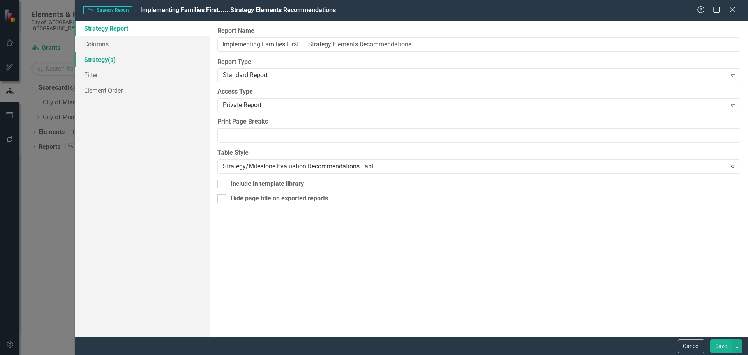
click at [115, 60] on link "Strategy(s)" at bounding box center [142, 60] width 135 height 16
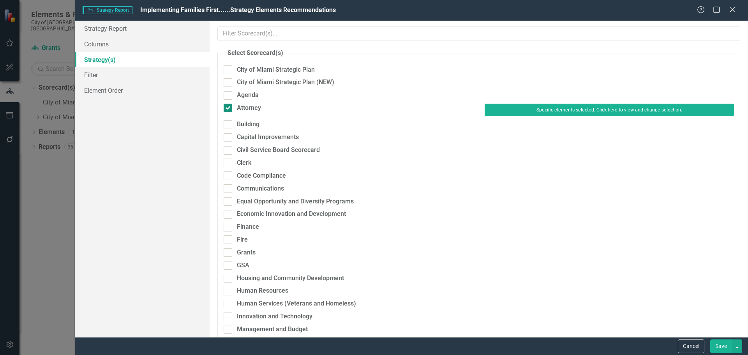
click at [252, 109] on div "Attorney" at bounding box center [249, 108] width 24 height 9
click at [229, 109] on input "Attorney" at bounding box center [226, 106] width 5 height 5
checkbox input "false"
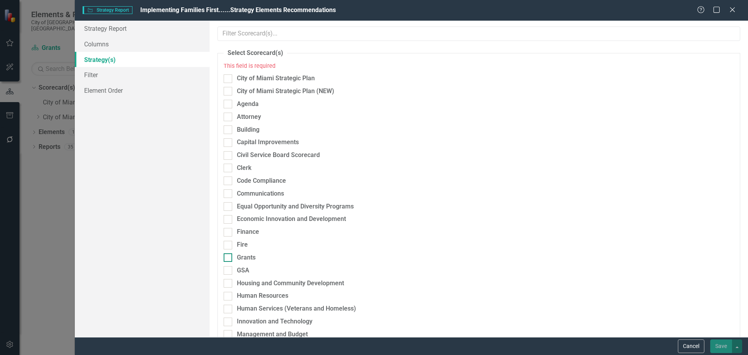
click at [245, 255] on div "Grants" at bounding box center [246, 257] width 19 height 9
click at [229, 255] on input "Grants" at bounding box center [226, 255] width 5 height 5
checkbox input "true"
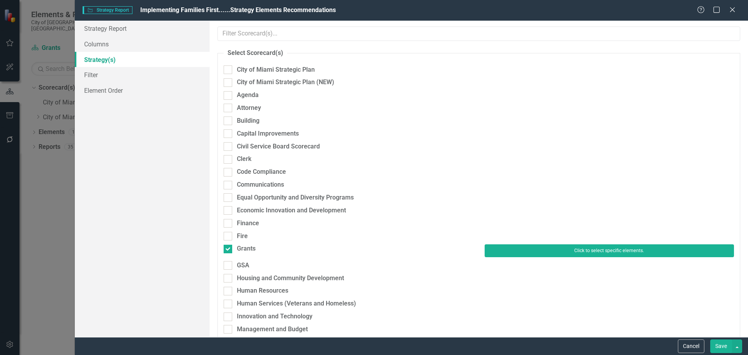
click at [510, 248] on button "Click to select specific elements." at bounding box center [609, 250] width 249 height 12
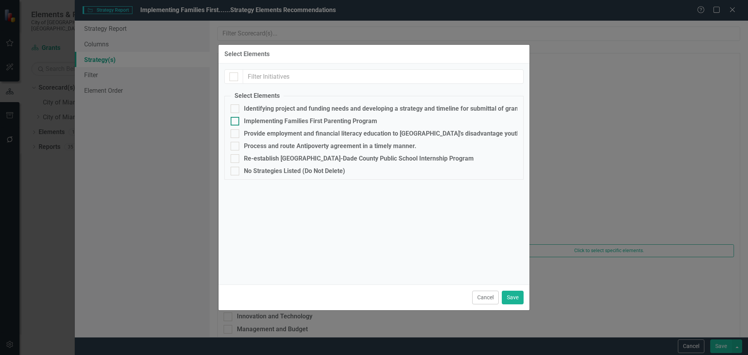
click at [251, 122] on div "Implementing Families First Parenting Program" at bounding box center [310, 121] width 133 height 7
click at [236, 122] on input "Implementing Families First Parenting Program" at bounding box center [233, 119] width 5 height 5
checkbox input "true"
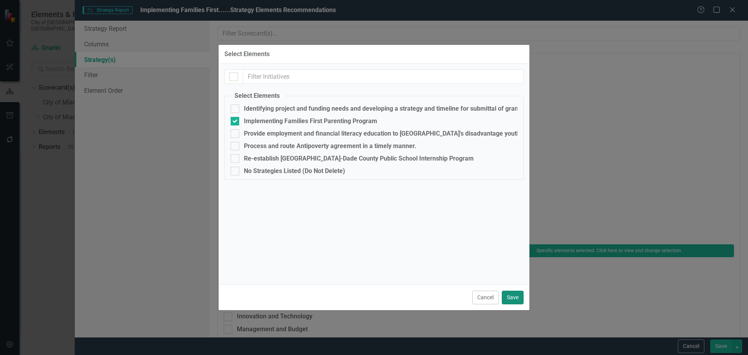
click at [509, 297] on button "Save" at bounding box center [513, 298] width 22 height 14
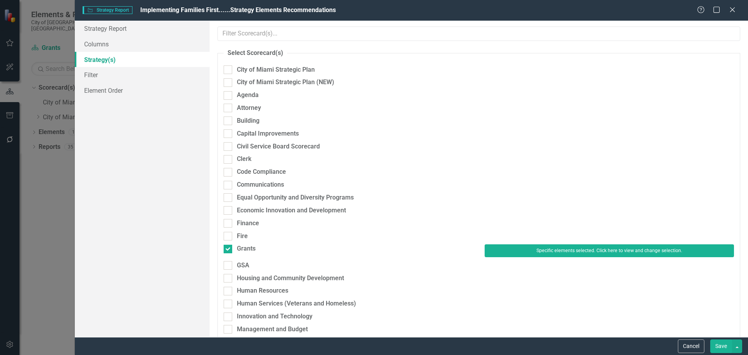
click at [719, 345] on button "Save" at bounding box center [722, 346] width 22 height 14
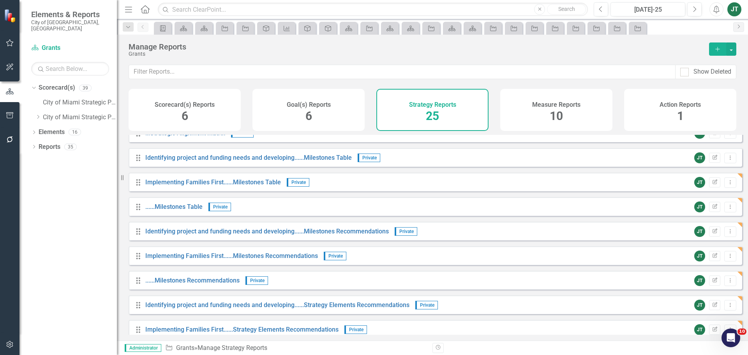
scroll to position [195, 0]
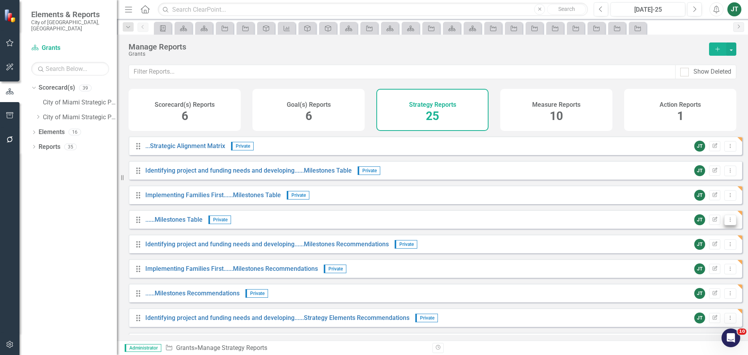
click at [718, 225] on div "JT Edit Report Dropdown Menu" at bounding box center [714, 219] width 46 height 11
click at [725, 225] on button "Dropdown Menu" at bounding box center [731, 220] width 12 height 11
click at [693, 274] on link "Copy Duplicate Report" at bounding box center [698, 267] width 64 height 14
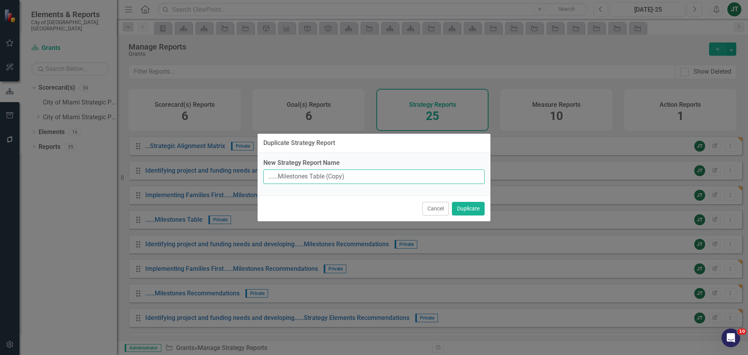
drag, startPoint x: 324, startPoint y: 175, endPoint x: 380, endPoint y: 180, distance: 56.3
click at [380, 180] on input "......Milestones Table (Copy)" at bounding box center [373, 177] width 221 height 14
type input "......Milestones Table"
click at [474, 209] on button "Duplicate" at bounding box center [468, 209] width 33 height 14
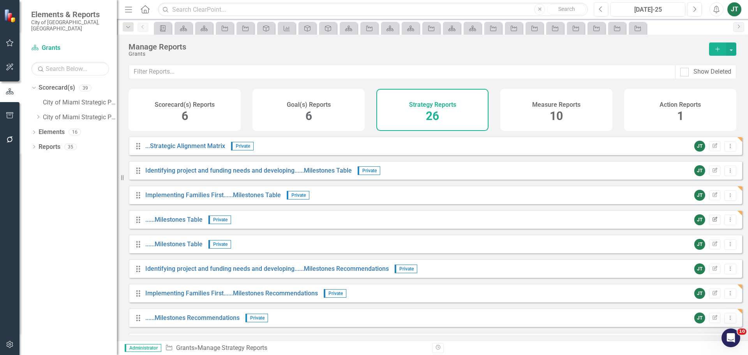
click at [712, 222] on icon "Edit Report" at bounding box center [715, 219] width 6 height 5
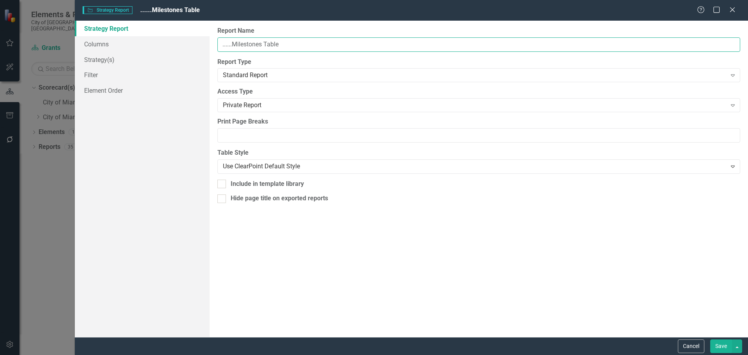
click at [222, 42] on input "......Milestones Table" at bounding box center [478, 44] width 523 height 14
paste input "Provide employment and financial literacy"
type input "Provide employment and financial literacy......Milestones Table"
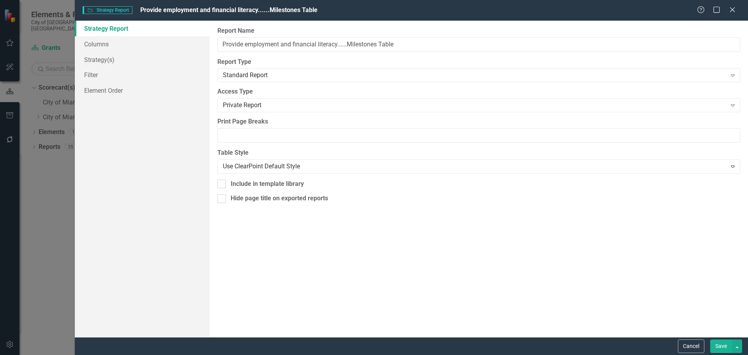
click at [728, 344] on button "Save" at bounding box center [722, 346] width 22 height 14
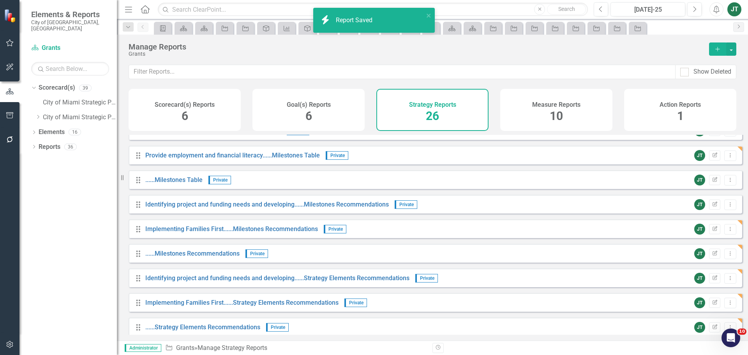
scroll to position [273, 0]
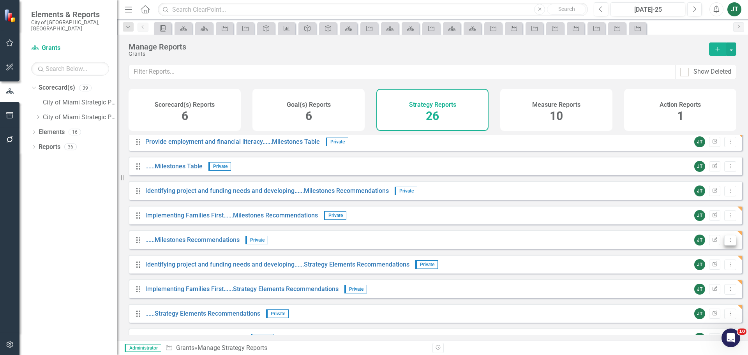
click at [728, 245] on button "Dropdown Menu" at bounding box center [731, 240] width 12 height 11
click at [696, 287] on link "Copy Duplicate Report" at bounding box center [698, 288] width 64 height 14
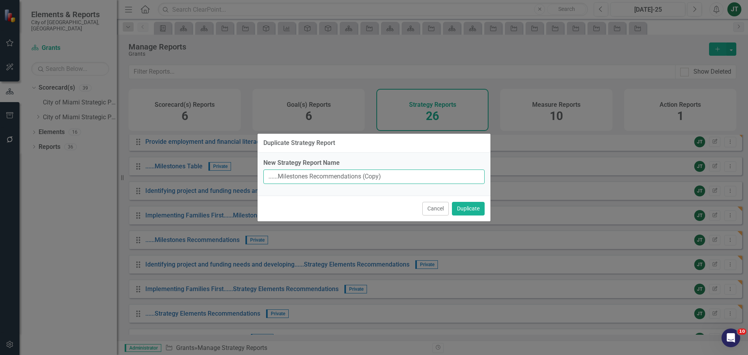
drag, startPoint x: 361, startPoint y: 176, endPoint x: 445, endPoint y: 177, distance: 84.2
click at [442, 178] on input "......Milestones Recommendations (Copy)" at bounding box center [373, 177] width 221 height 14
type input "......Milestones Recommendations"
click at [473, 208] on button "Duplicate" at bounding box center [468, 209] width 33 height 14
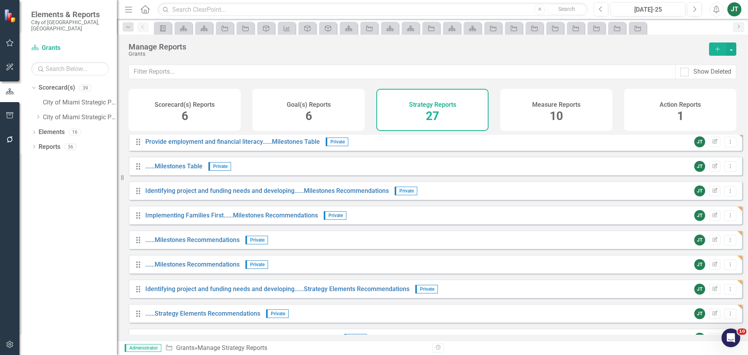
click at [716, 246] on div "JT Edit Report Dropdown Menu" at bounding box center [714, 240] width 46 height 11
click at [712, 242] on icon "Edit Report" at bounding box center [715, 240] width 6 height 5
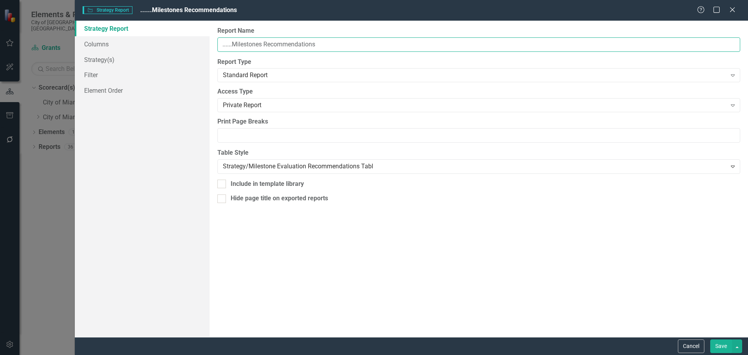
click at [221, 44] on input "......Milestones Recommendations" at bounding box center [478, 44] width 523 height 14
paste input "Provide employment and financial literacy"
type input "Provide employment and financial literacy......Milestones Recommendations"
click at [725, 347] on button "Save" at bounding box center [722, 346] width 22 height 14
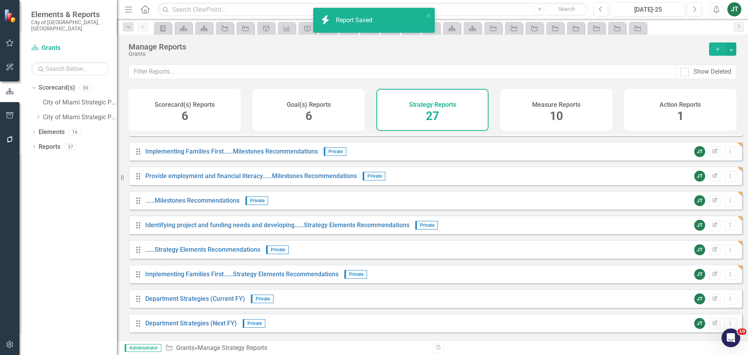
scroll to position [351, 0]
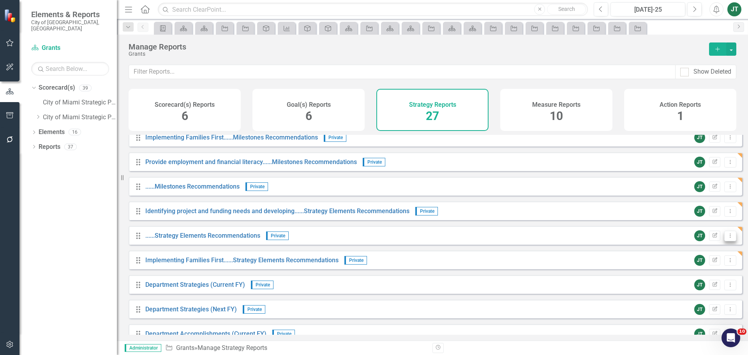
click at [727, 238] on icon "Dropdown Menu" at bounding box center [730, 235] width 7 height 5
click at [699, 281] on link "Copy Duplicate Report" at bounding box center [698, 283] width 64 height 14
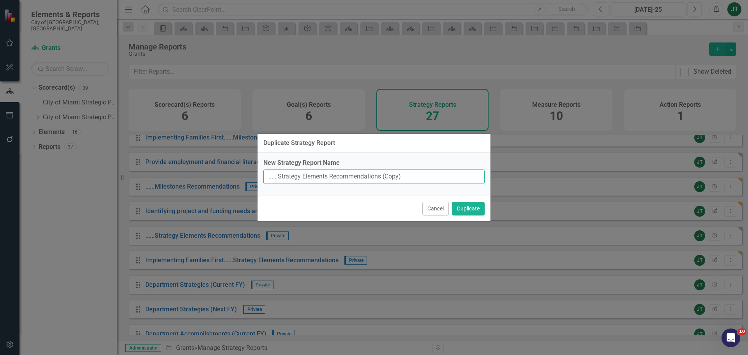
click at [383, 176] on input "......Strategy Elements Recommendations (Copy)" at bounding box center [373, 177] width 221 height 14
drag, startPoint x: 382, startPoint y: 177, endPoint x: 442, endPoint y: 177, distance: 59.6
click at [440, 177] on input "......Strategy Elements Recommendations (Copy)" at bounding box center [373, 177] width 221 height 14
type input "......Strategy Elements Recommendations"
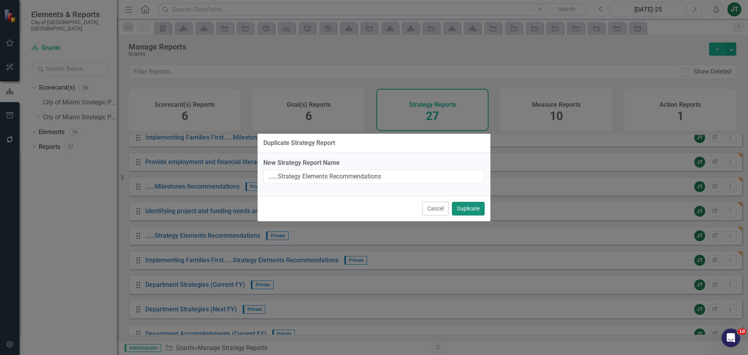
click at [473, 209] on button "Duplicate" at bounding box center [468, 209] width 33 height 14
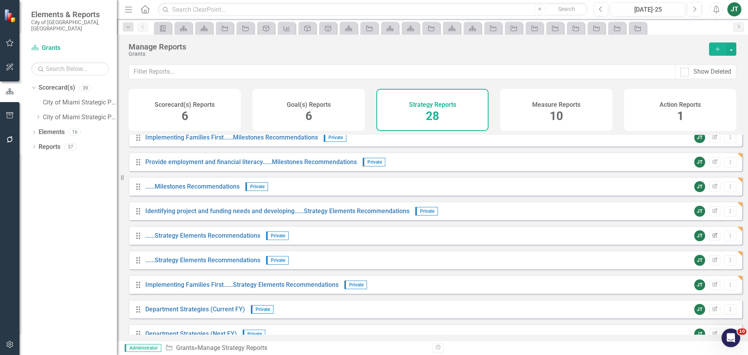
click at [713, 241] on button "Edit Report" at bounding box center [714, 236] width 11 height 10
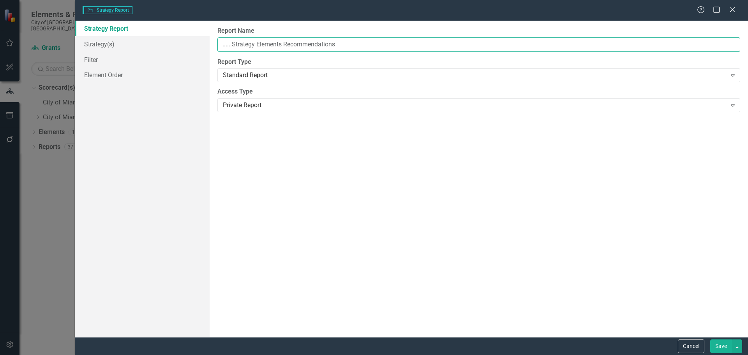
click at [221, 43] on input "......Strategy Elements Recommendations" at bounding box center [478, 44] width 523 height 14
paste input "Provide employment and financial literacy"
type input "Provide employment and financial literacy......Strategy Elements Recommendations"
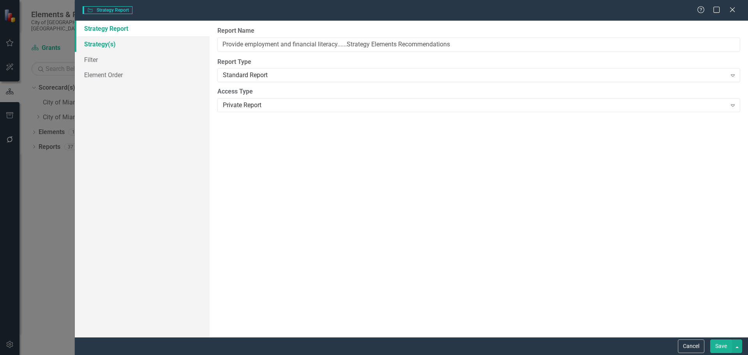
click at [107, 43] on link "Strategy(s)" at bounding box center [142, 44] width 135 height 16
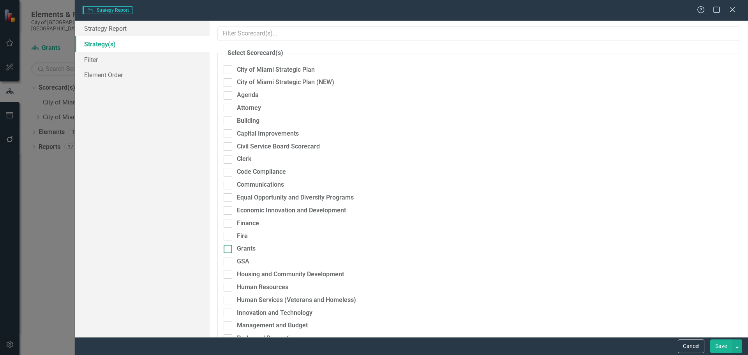
click at [238, 248] on div "Grants" at bounding box center [246, 248] width 19 height 9
click at [229, 248] on input "Grants" at bounding box center [226, 247] width 5 height 5
click at [251, 251] on div "Grants" at bounding box center [246, 248] width 19 height 9
click at [229, 250] on input "Grants" at bounding box center [226, 247] width 5 height 5
click at [248, 249] on div "Grants" at bounding box center [246, 248] width 19 height 9
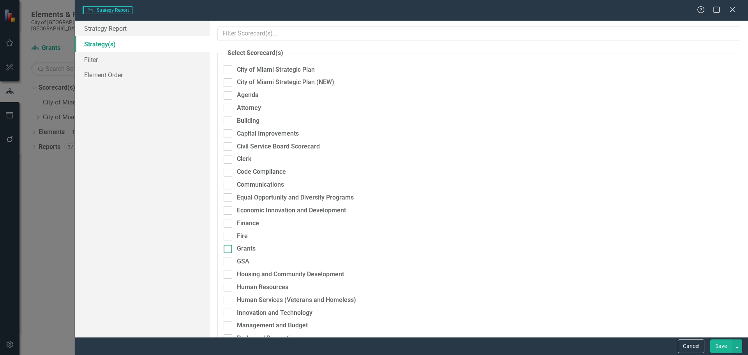
click at [229, 249] on input "Grants" at bounding box center [226, 247] width 5 height 5
click at [221, 247] on div "Grants" at bounding box center [348, 250] width 261 height 13
click at [225, 248] on input "Grants" at bounding box center [226, 247] width 5 height 5
click at [227, 248] on input "Grants" at bounding box center [226, 247] width 5 height 5
checkbox input "false"
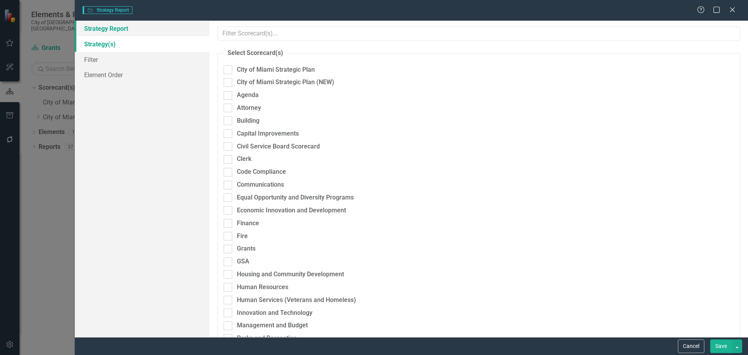
click at [114, 24] on link "Strategy Report" at bounding box center [142, 29] width 135 height 16
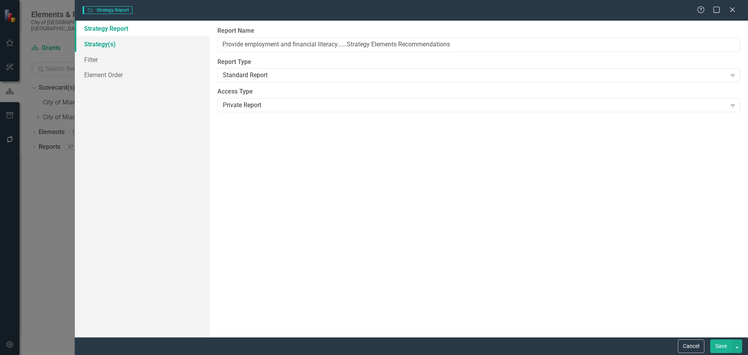
click at [111, 40] on link "Strategy(s)" at bounding box center [142, 44] width 135 height 16
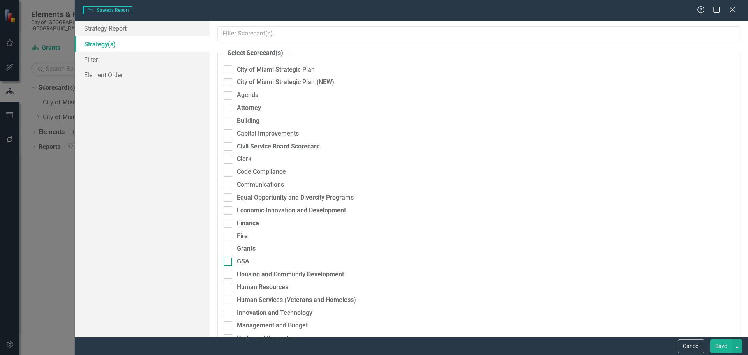
drag, startPoint x: 228, startPoint y: 263, endPoint x: 227, endPoint y: 259, distance: 4.1
click at [228, 262] on div at bounding box center [228, 262] width 9 height 9
click at [228, 262] on input "GSA" at bounding box center [226, 260] width 5 height 5
checkbox input "false"
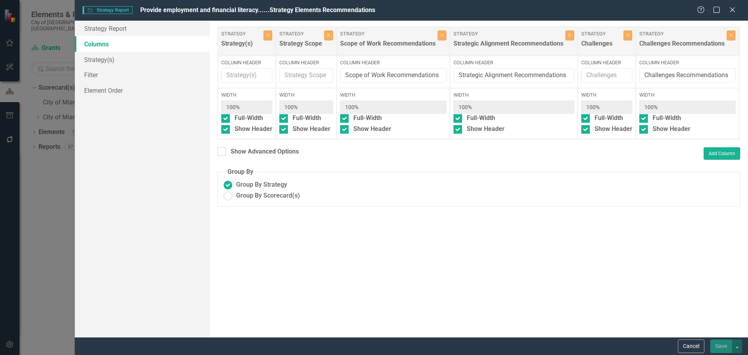
click at [226, 247] on div "To add columns to your report, click on the "Select Columns" button below. All …" at bounding box center [479, 179] width 539 height 316
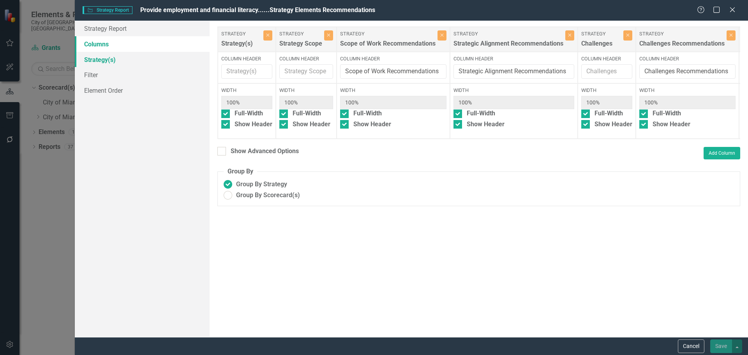
click at [107, 57] on link "Strategy(s)" at bounding box center [142, 60] width 135 height 16
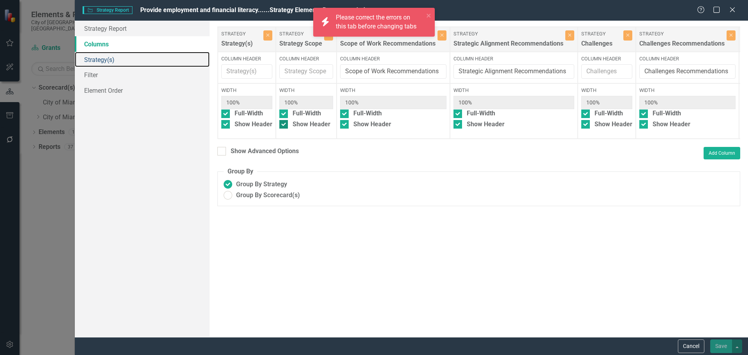
drag, startPoint x: 107, startPoint y: 55, endPoint x: 331, endPoint y: 133, distance: 236.3
click at [108, 55] on link "Strategy(s)" at bounding box center [142, 60] width 135 height 16
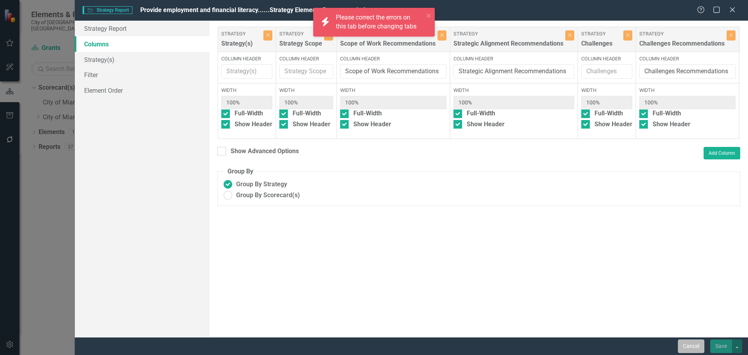
click at [682, 346] on button "Cancel" at bounding box center [691, 346] width 27 height 14
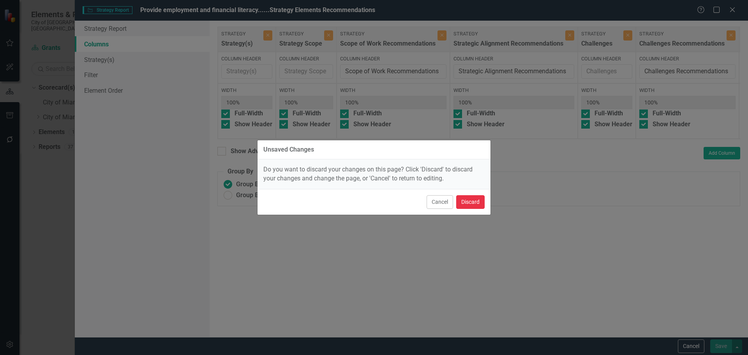
click at [462, 201] on button "Discard" at bounding box center [470, 202] width 28 height 14
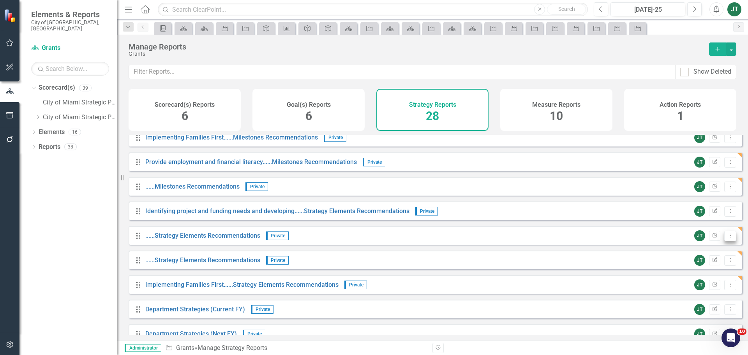
click at [727, 238] on icon "Dropdown Menu" at bounding box center [730, 235] width 7 height 5
click at [688, 254] on link "Edit Report Edit Report" at bounding box center [698, 254] width 64 height 14
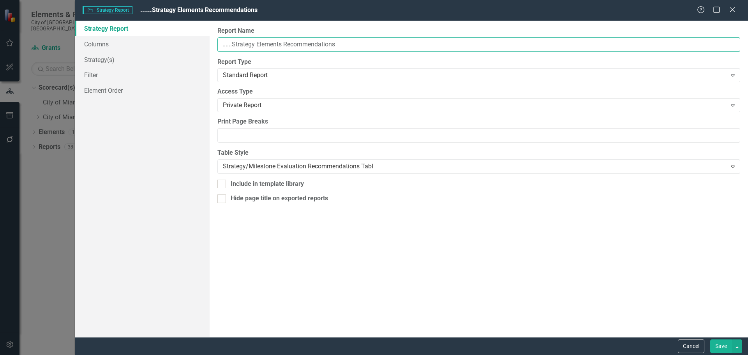
click at [223, 45] on input "......Strategy Elements Recommendations" at bounding box center [478, 44] width 523 height 14
paste input "Provide employment and financial literacy"
type input "Provide employment and financial literacy......Strategy Elements Recommendations"
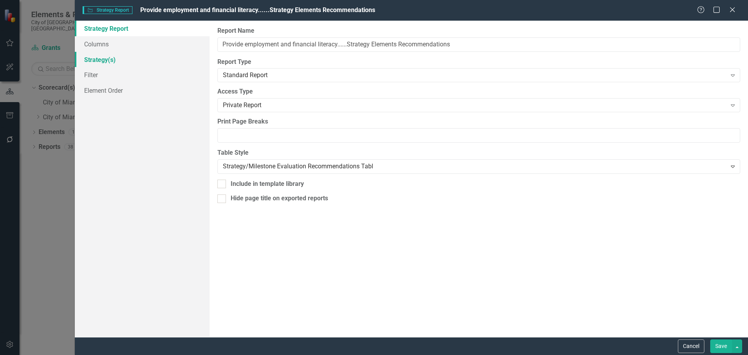
click at [108, 62] on link "Strategy(s)" at bounding box center [142, 60] width 135 height 16
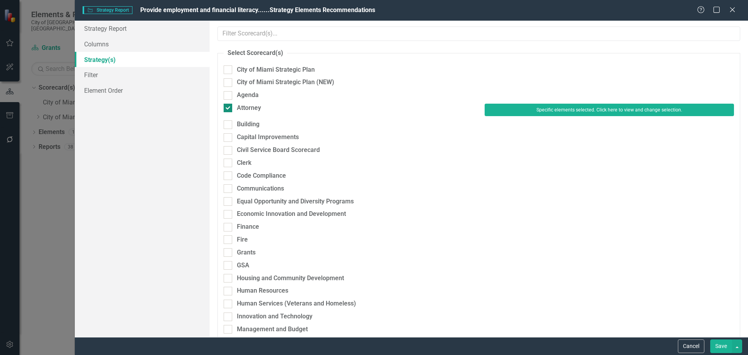
click at [254, 109] on div "Attorney" at bounding box center [249, 108] width 24 height 9
click at [229, 109] on input "Attorney" at bounding box center [226, 106] width 5 height 5
checkbox input "false"
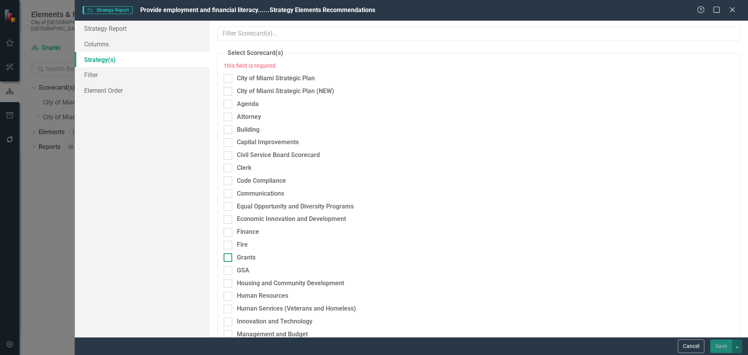
click at [249, 257] on div "Grants" at bounding box center [246, 257] width 19 height 9
click at [229, 257] on input "Grants" at bounding box center [226, 255] width 5 height 5
checkbox input "true"
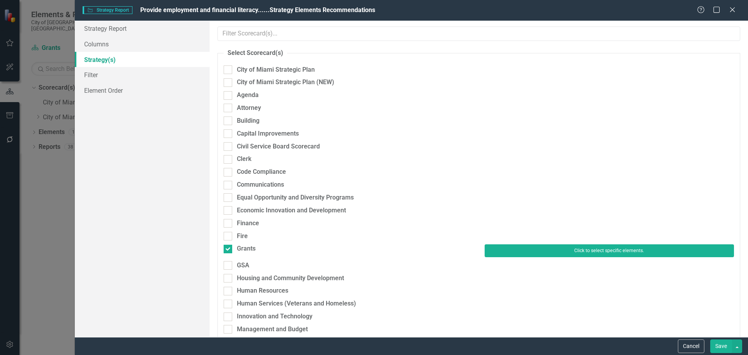
click at [508, 254] on button "Click to select specific elements." at bounding box center [609, 250] width 249 height 12
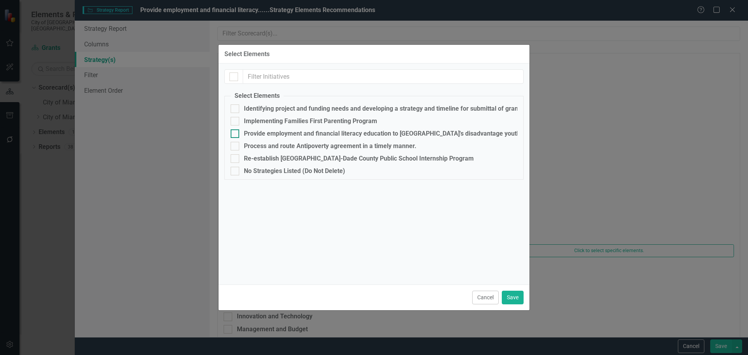
click at [256, 134] on div "Provide employment and financial literacy education to [GEOGRAPHIC_DATA]'s disa…" at bounding box center [383, 133] width 278 height 7
click at [236, 134] on input "Provide employment and financial literacy education to [GEOGRAPHIC_DATA]'s disa…" at bounding box center [233, 131] width 5 height 5
checkbox input "true"
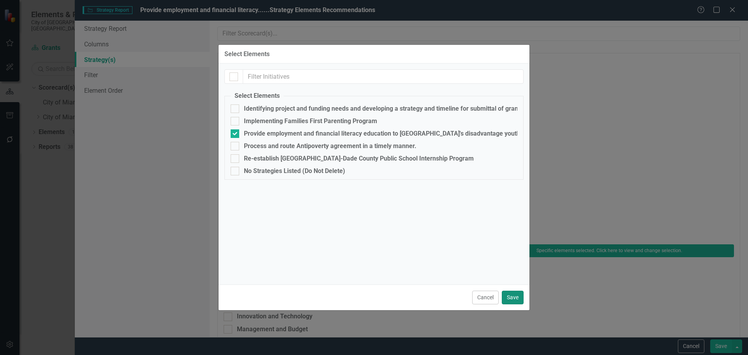
click at [510, 297] on button "Save" at bounding box center [513, 298] width 22 height 14
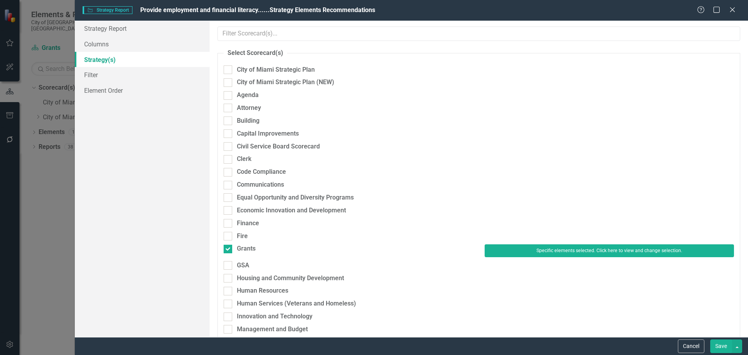
click at [723, 347] on button "Save" at bounding box center [722, 346] width 22 height 14
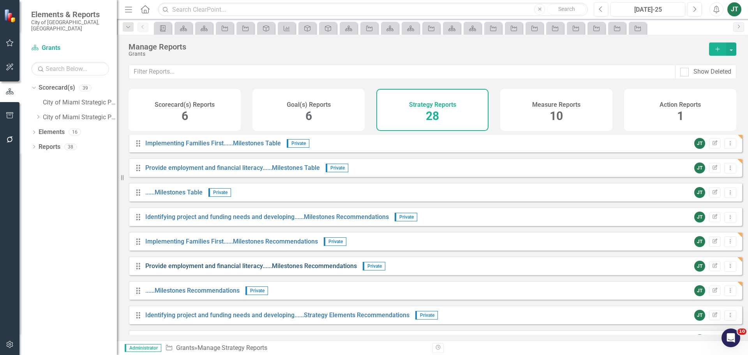
scroll to position [234, 0]
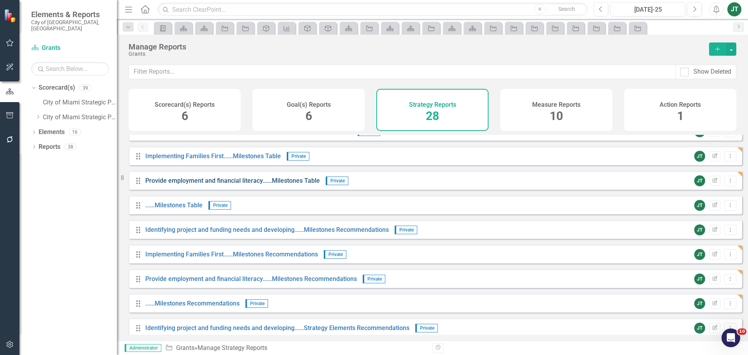
click at [274, 184] on link "Provide employment and financial literacy......Milestones Table" at bounding box center [232, 180] width 175 height 7
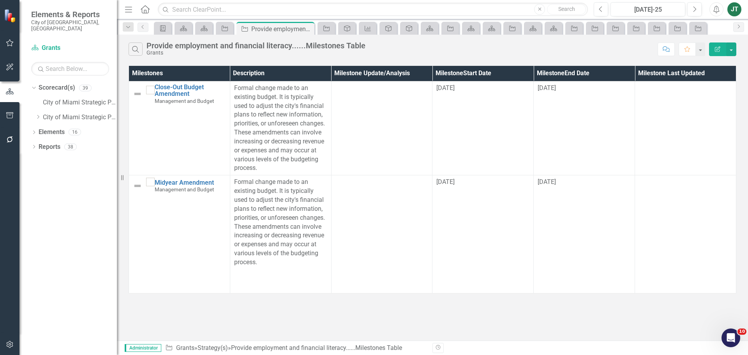
click at [722, 46] on button "Edit Report" at bounding box center [717, 49] width 17 height 14
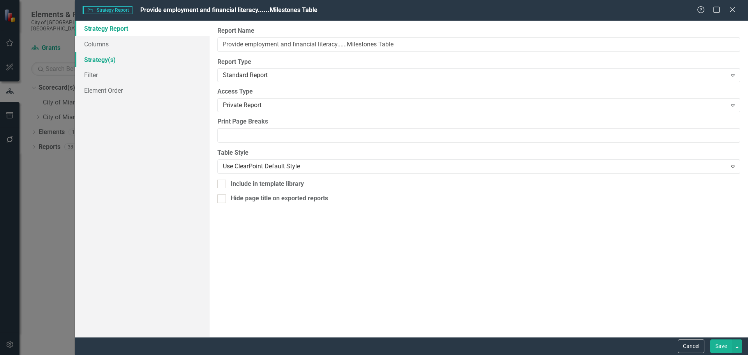
click at [117, 61] on link "Strategy(s)" at bounding box center [142, 60] width 135 height 16
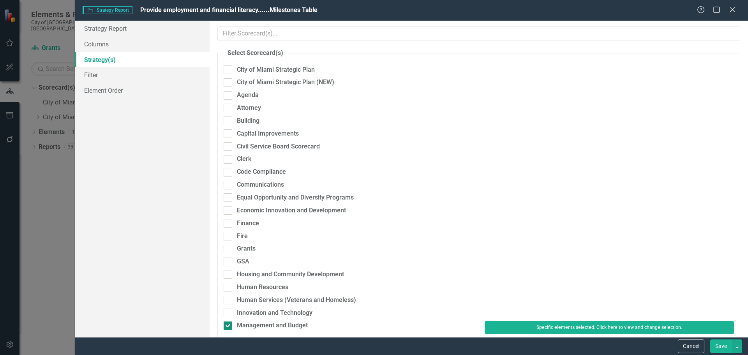
click at [251, 325] on div "Management and Budget" at bounding box center [272, 325] width 71 height 9
click at [229, 325] on input "Management and Budget" at bounding box center [226, 324] width 5 height 5
checkbox input "false"
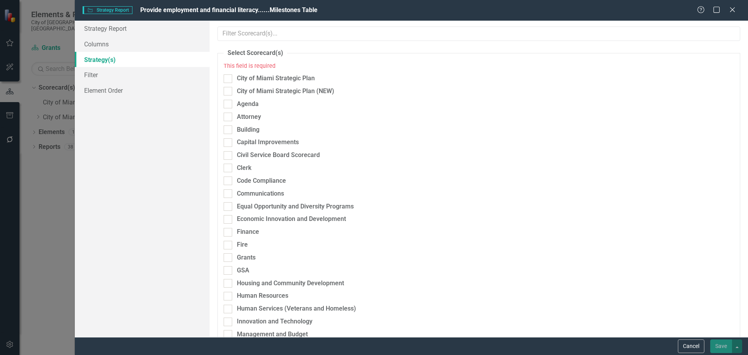
click at [242, 256] on div "Grants" at bounding box center [246, 257] width 19 height 9
click at [229, 256] on input "Grants" at bounding box center [226, 255] width 5 height 5
checkbox input "true"
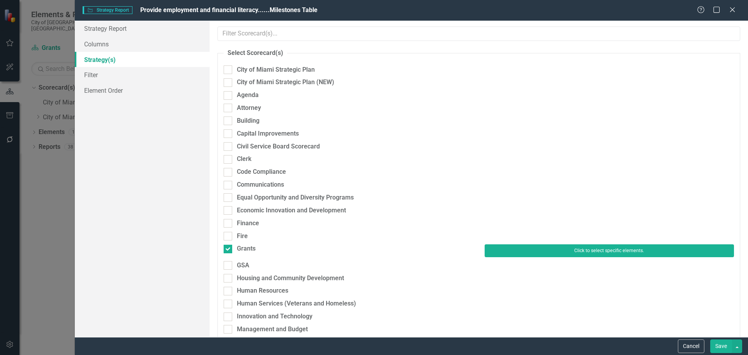
click at [529, 253] on button "Click to select specific elements." at bounding box center [609, 250] width 249 height 12
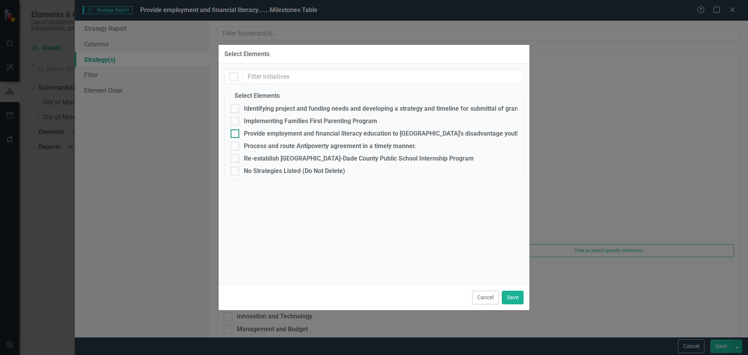
click at [255, 131] on div "Provide employment and financial literacy education to [GEOGRAPHIC_DATA]'s disa…" at bounding box center [383, 133] width 278 height 7
click at [236, 131] on input "Provide employment and financial literacy education to [GEOGRAPHIC_DATA]'s disa…" at bounding box center [233, 131] width 5 height 5
checkbox input "true"
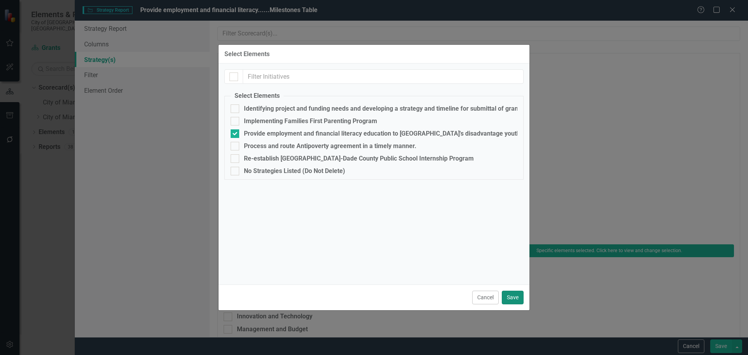
drag, startPoint x: 506, startPoint y: 296, endPoint x: 515, endPoint y: 295, distance: 9.8
click at [506, 296] on button "Save" at bounding box center [513, 298] width 22 height 14
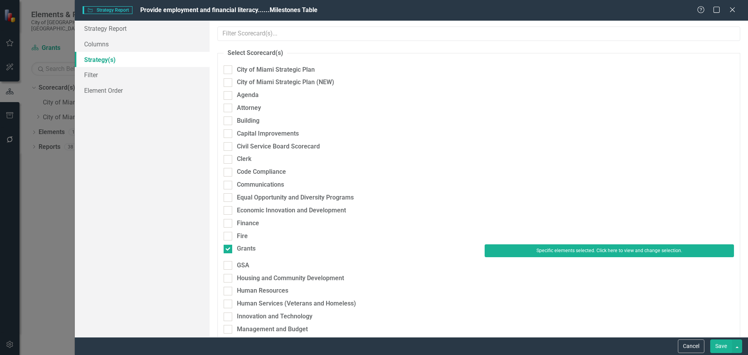
drag, startPoint x: 720, startPoint y: 346, endPoint x: 717, endPoint y: 343, distance: 4.8
click at [720, 346] on button "Save" at bounding box center [722, 346] width 22 height 14
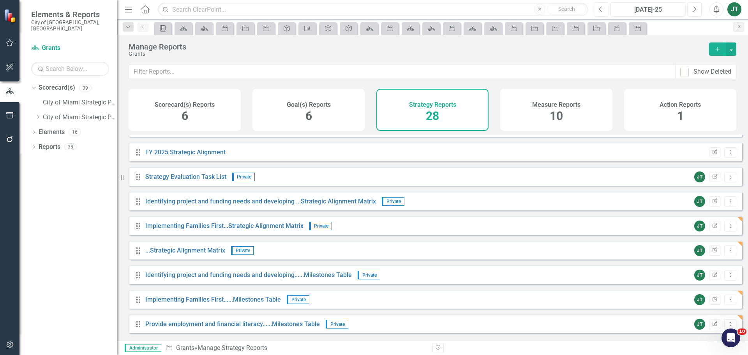
scroll to position [78, 0]
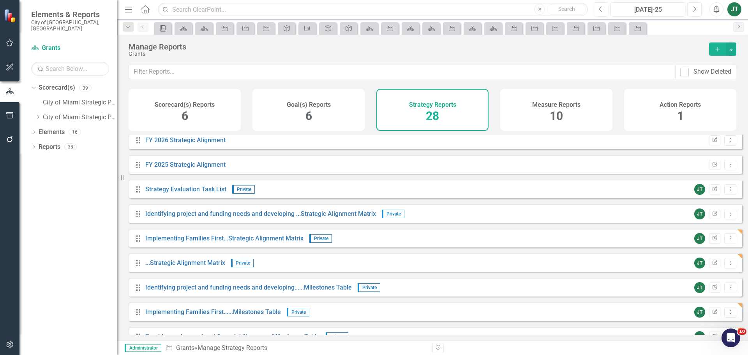
click at [717, 269] on div "JT Edit Report Dropdown Menu" at bounding box center [714, 263] width 46 height 11
click at [727, 265] on icon "Dropdown Menu" at bounding box center [730, 262] width 7 height 5
click at [702, 309] on link "Copy Duplicate Report" at bounding box center [698, 311] width 64 height 14
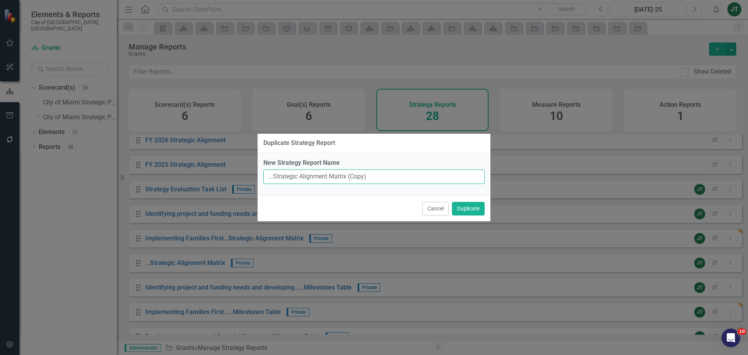
drag, startPoint x: 347, startPoint y: 177, endPoint x: 433, endPoint y: 174, distance: 86.2
click at [428, 176] on input "...Strategic Alignment Matrix (Copy)" at bounding box center [373, 177] width 221 height 14
type input "...Strategic Alignment Matrix"
click at [465, 208] on button "Duplicate" at bounding box center [468, 209] width 33 height 14
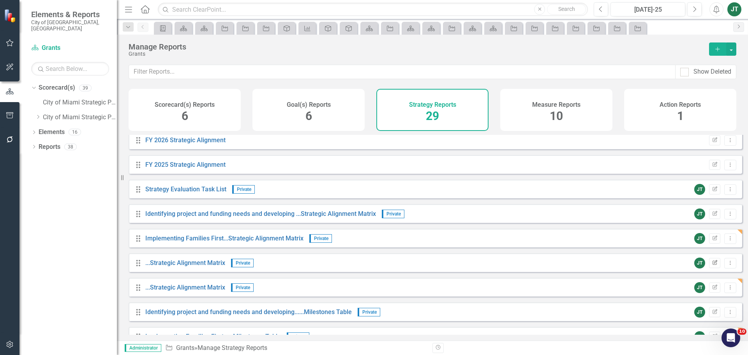
click at [713, 268] on button "Edit Report" at bounding box center [714, 263] width 11 height 10
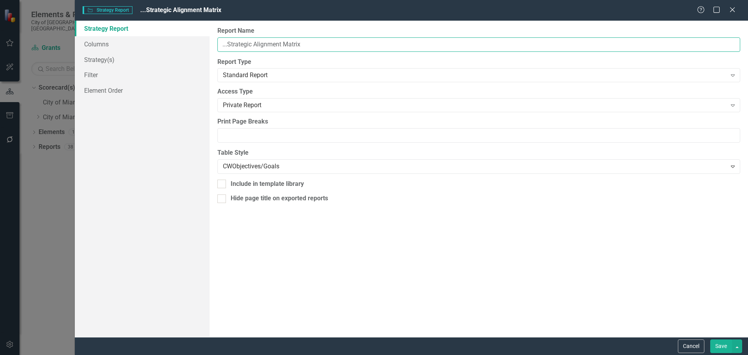
click at [223, 43] on input "...Strategic Alignment Matrix" at bounding box center [478, 44] width 523 height 14
paste input "Provide employment and financial literacy"
type input "Provide employment and financial literacy...Strategic Alignment Matrix"
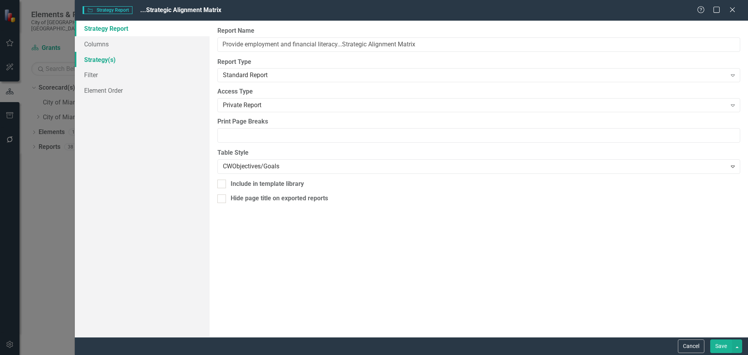
click at [114, 64] on link "Strategy(s)" at bounding box center [142, 60] width 135 height 16
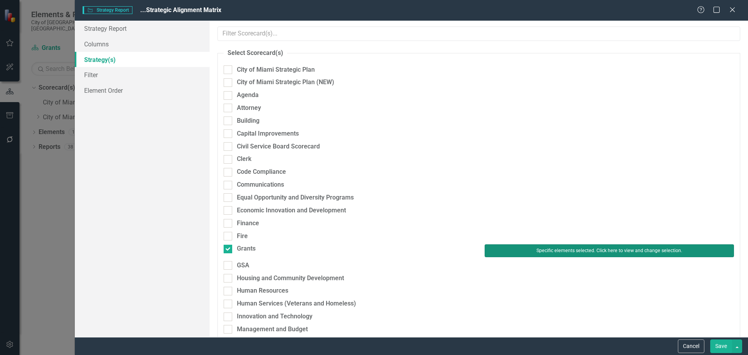
click at [511, 250] on button "Specific elements selected. Click here to view and change selection." at bounding box center [609, 250] width 249 height 12
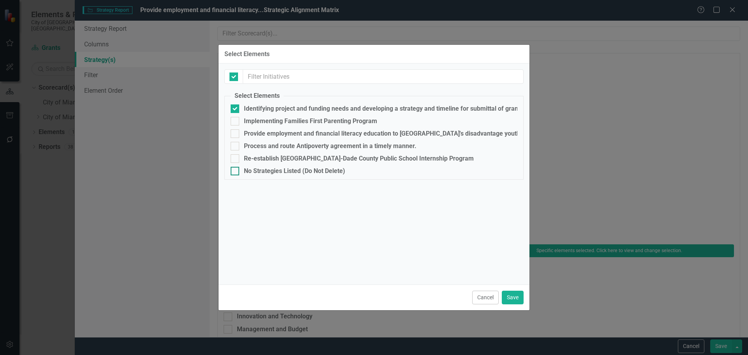
checkbox input "false"
click at [254, 108] on div "Identifying project and funding needs and developing a strategy and timeline fo…" at bounding box center [401, 108] width 314 height 7
click at [236, 108] on input "Identifying project and funding needs and developing a strategy and timeline fo…" at bounding box center [233, 106] width 5 height 5
checkbox input "false"
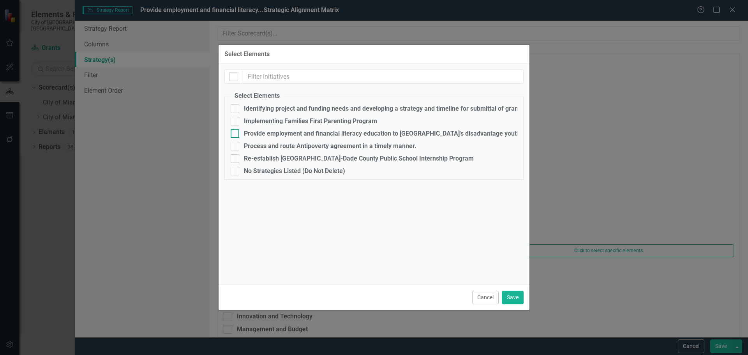
drag, startPoint x: 258, startPoint y: 132, endPoint x: 267, endPoint y: 138, distance: 11.0
click at [259, 132] on div "Provide employment and financial literacy education to [GEOGRAPHIC_DATA]'s disa…" at bounding box center [383, 133] width 278 height 7
click at [236, 132] on input "Provide employment and financial literacy education to [GEOGRAPHIC_DATA]'s disa…" at bounding box center [233, 131] width 5 height 5
checkbox input "true"
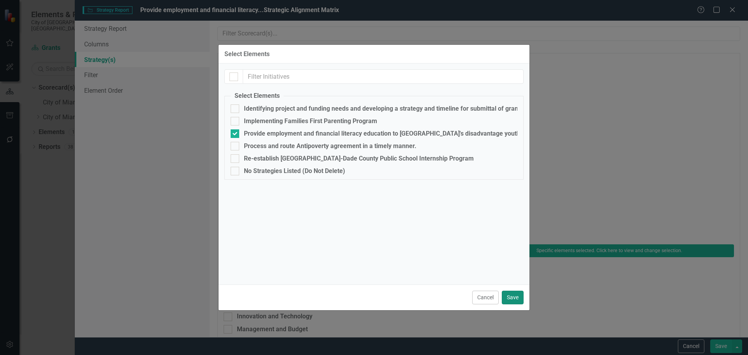
click at [504, 293] on button "Save" at bounding box center [513, 298] width 22 height 14
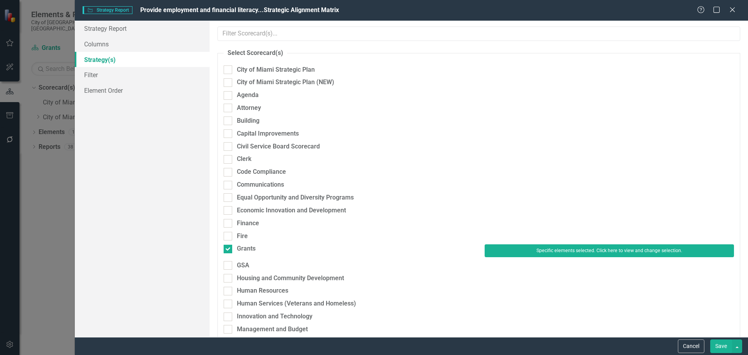
click at [722, 345] on button "Save" at bounding box center [722, 346] width 22 height 14
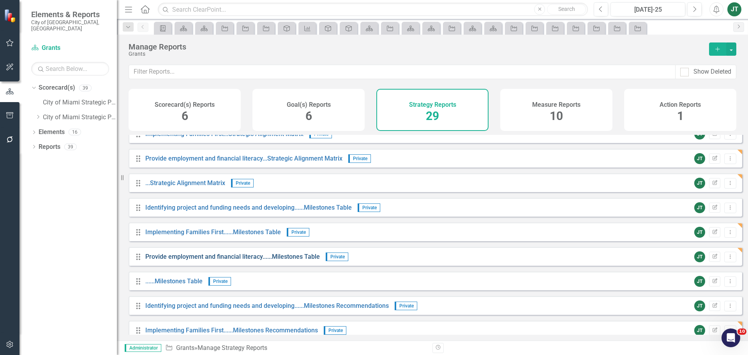
scroll to position [195, 0]
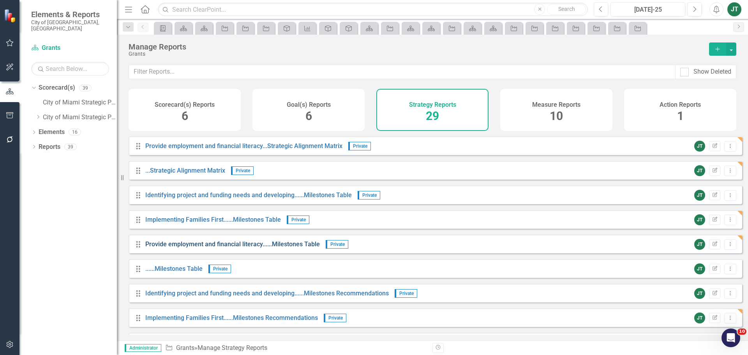
click at [258, 248] on link "Provide employment and financial literacy......Milestones Table" at bounding box center [232, 243] width 175 height 7
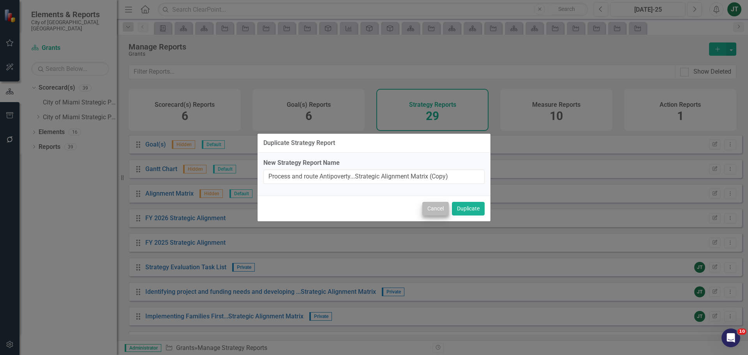
scroll to position [200, 0]
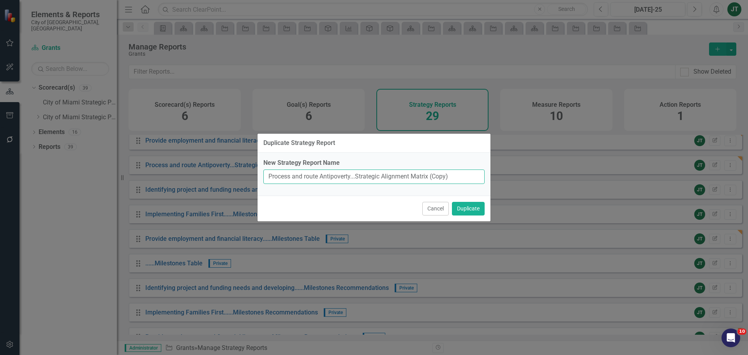
drag, startPoint x: 430, startPoint y: 175, endPoint x: 472, endPoint y: 175, distance: 41.7
click at [472, 175] on input "Process and route Antipoverty...Strategic Alignment Matrix (Copy)" at bounding box center [373, 177] width 221 height 14
drag, startPoint x: 352, startPoint y: 176, endPoint x: 213, endPoint y: 178, distance: 139.2
click at [213, 178] on div "Duplicate Strategy Report New Strategy Report Name Process and route Antipovert…" at bounding box center [374, 177] width 748 height 355
type input "......Strategic Alignment Matrix"
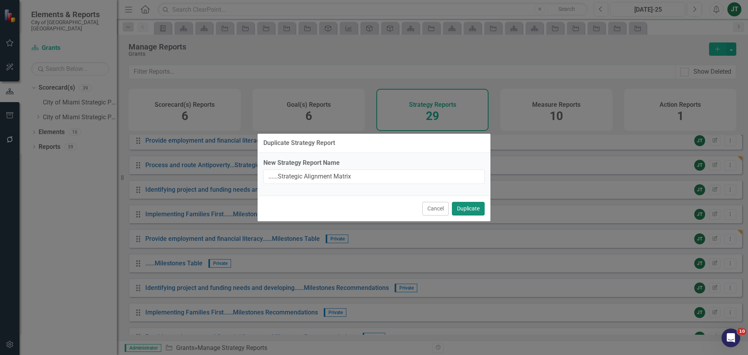
click at [470, 207] on button "Duplicate" at bounding box center [468, 209] width 33 height 14
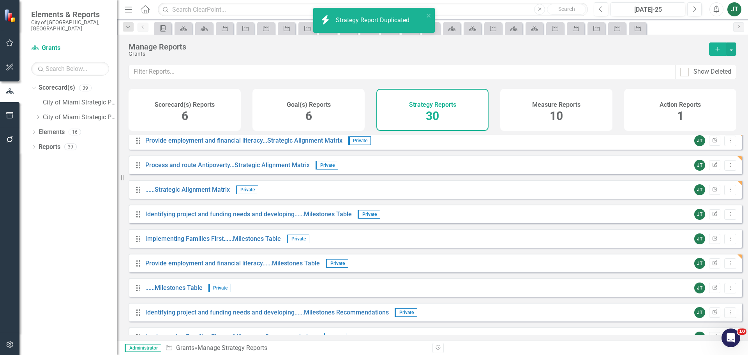
scroll to position [239, 0]
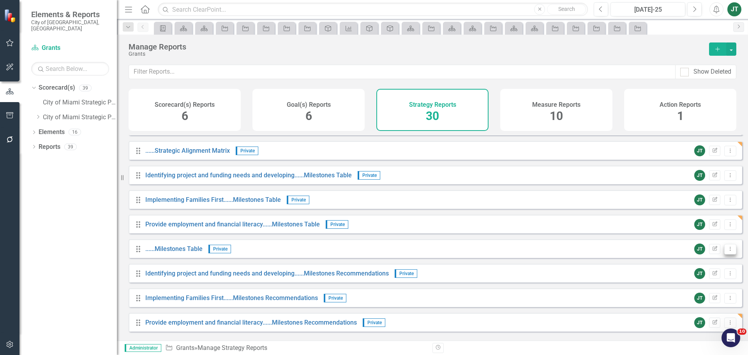
click at [728, 255] on button "Dropdown Menu" at bounding box center [731, 249] width 12 height 11
click at [694, 299] on link "Copy Duplicate Report" at bounding box center [698, 297] width 64 height 14
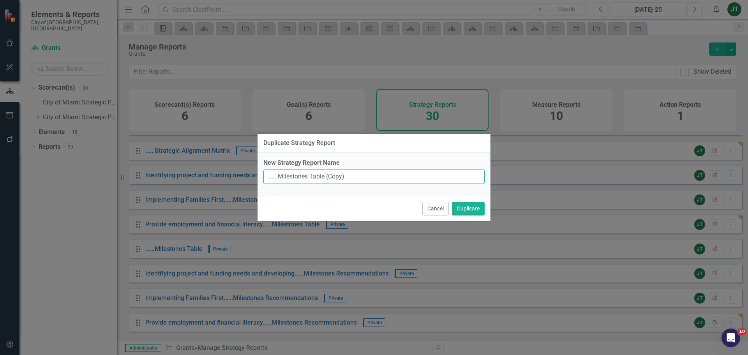
drag, startPoint x: 324, startPoint y: 177, endPoint x: 399, endPoint y: 177, distance: 74.8
click at [392, 175] on input "......Milestones Table (Copy)" at bounding box center [373, 177] width 221 height 14
type input "......Milestones Table"
click at [467, 210] on button "Duplicate" at bounding box center [468, 209] width 33 height 14
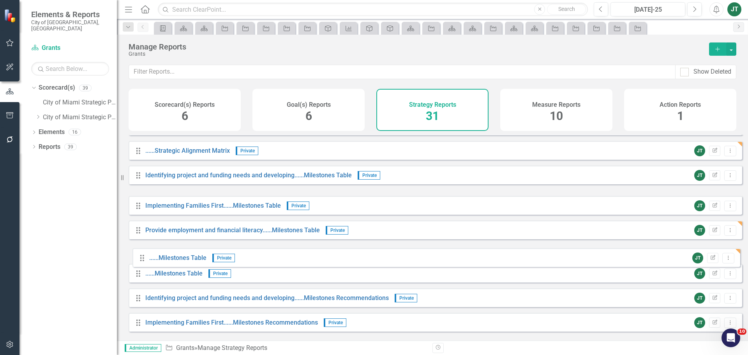
drag, startPoint x: 138, startPoint y: 215, endPoint x: 142, endPoint y: 257, distance: 42.3
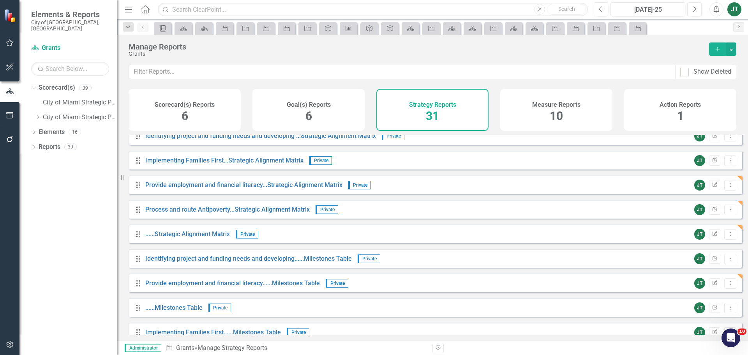
scroll to position [273, 0]
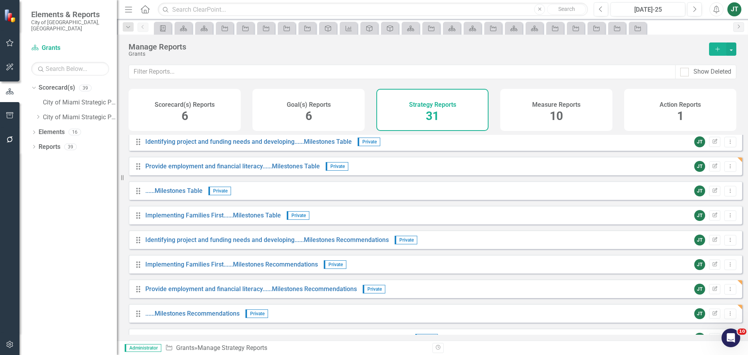
drag, startPoint x: 725, startPoint y: 197, endPoint x: 721, endPoint y: 205, distance: 9.2
click at [727, 193] on icon "Dropdown Menu" at bounding box center [730, 190] width 7 height 5
click at [705, 240] on link "Copy Duplicate Report" at bounding box center [698, 239] width 64 height 14
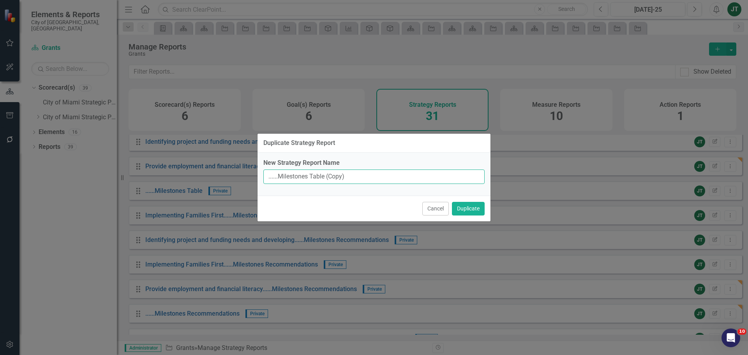
drag, startPoint x: 327, startPoint y: 177, endPoint x: 389, endPoint y: 177, distance: 61.6
click at [389, 177] on input "......Milestones Table (Copy)" at bounding box center [373, 177] width 221 height 14
type input "......Milestones Table"
click at [472, 209] on button "Duplicate" at bounding box center [468, 209] width 33 height 14
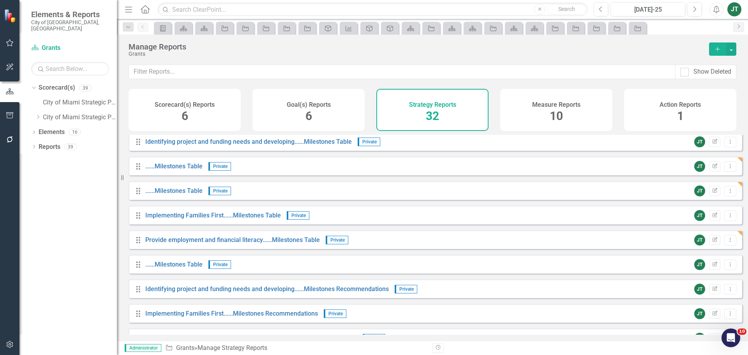
click at [139, 268] on icon at bounding box center [138, 265] width 4 height 6
click at [727, 267] on icon "Dropdown Menu" at bounding box center [730, 264] width 7 height 5
click at [694, 327] on link "Trash Delete Report" at bounding box center [698, 327] width 64 height 14
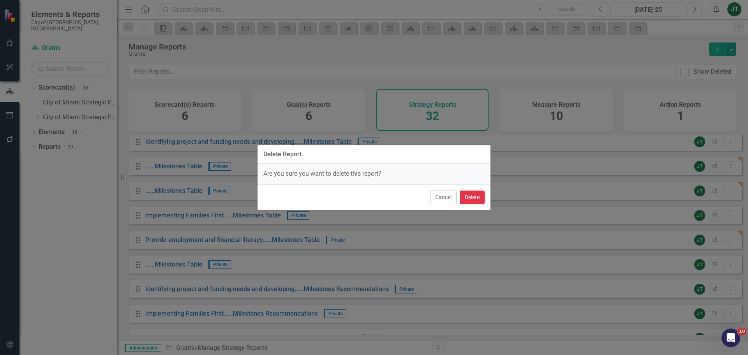
click at [474, 198] on button "Delete" at bounding box center [472, 198] width 25 height 14
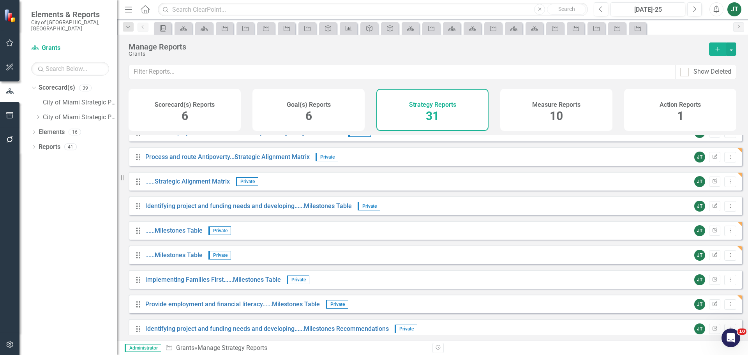
scroll to position [195, 0]
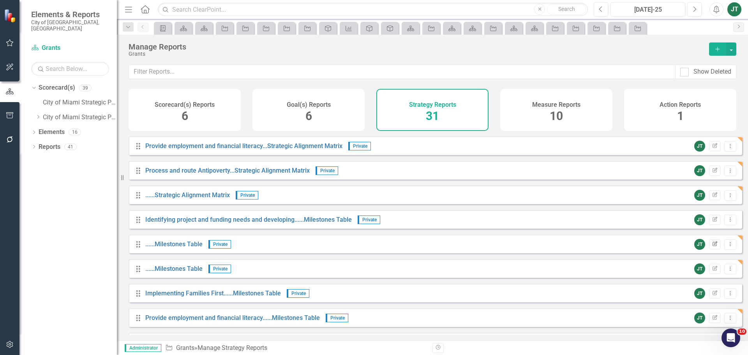
click at [713, 249] on button "Edit Report" at bounding box center [714, 244] width 11 height 10
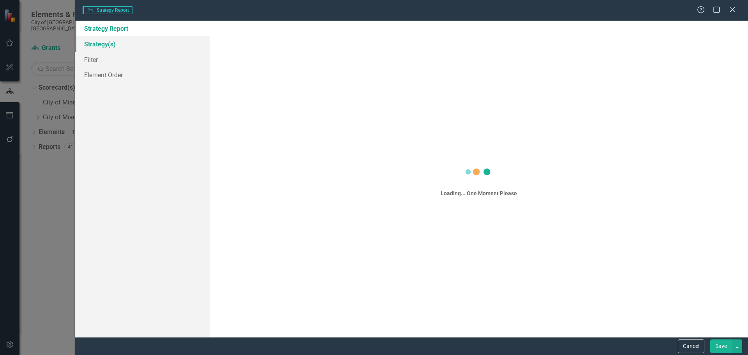
click at [113, 41] on link "Strategy(s)" at bounding box center [142, 44] width 135 height 16
click at [115, 42] on link "Strategy(s)" at bounding box center [142, 44] width 135 height 16
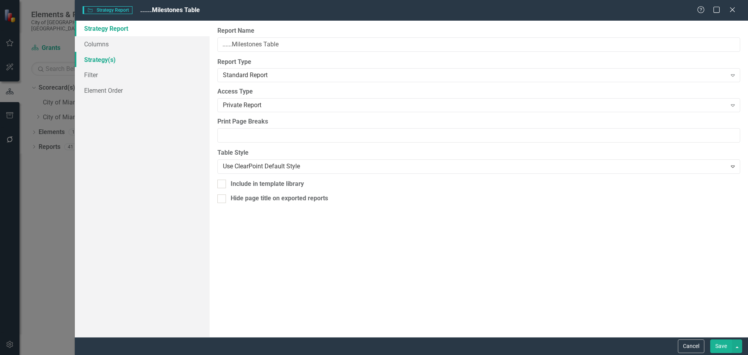
click at [117, 60] on link "Strategy(s)" at bounding box center [142, 60] width 135 height 16
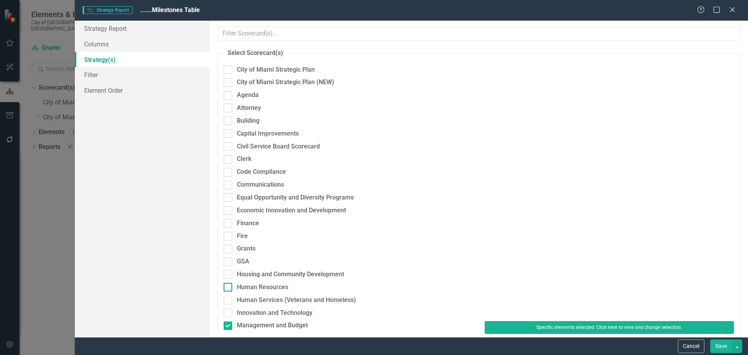
drag, startPoint x: 247, startPoint y: 327, endPoint x: 246, endPoint y: 293, distance: 34.3
click at [246, 327] on div "Management and Budget" at bounding box center [272, 325] width 71 height 9
click at [229, 327] on input "Management and Budget" at bounding box center [226, 324] width 5 height 5
checkbox input "false"
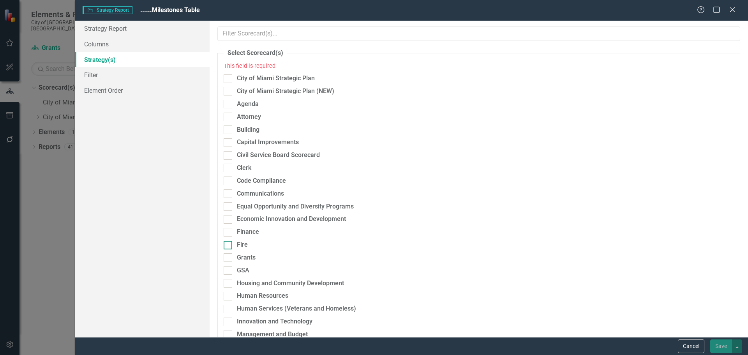
click at [239, 245] on div "Fire" at bounding box center [242, 244] width 11 height 9
click at [229, 245] on input "Fire" at bounding box center [226, 243] width 5 height 5
checkbox input "true"
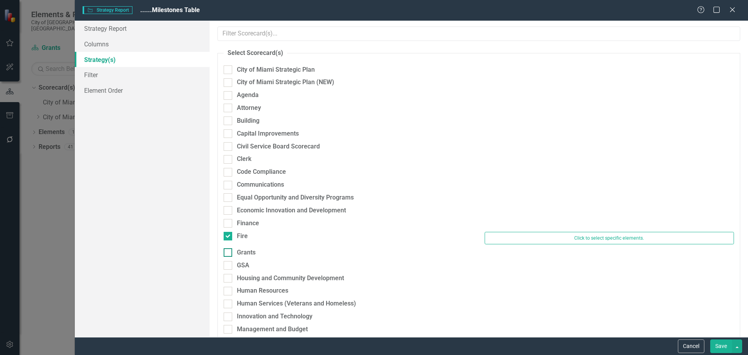
click at [240, 253] on div "Grants" at bounding box center [246, 252] width 19 height 9
click at [229, 253] on input "Grants" at bounding box center [226, 250] width 5 height 5
checkbox input "true"
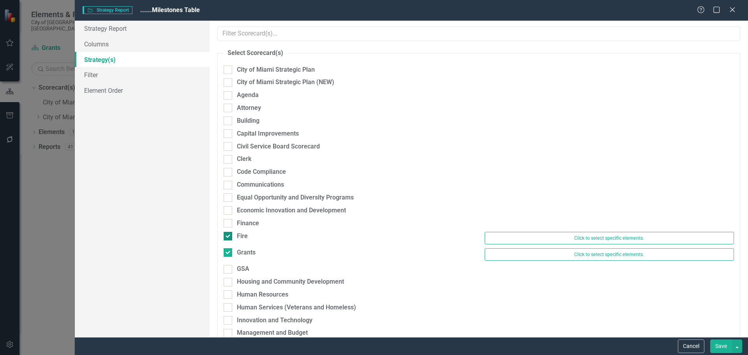
click at [240, 238] on div "Fire" at bounding box center [242, 236] width 11 height 9
click at [229, 237] on input "Fire" at bounding box center [226, 234] width 5 height 5
checkbox input "false"
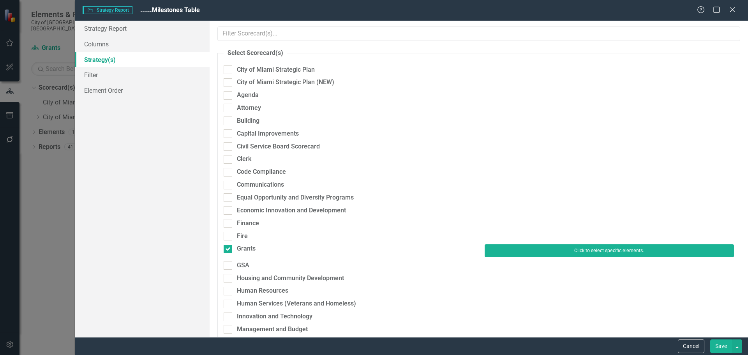
click at [537, 255] on button "Click to select specific elements." at bounding box center [609, 250] width 249 height 12
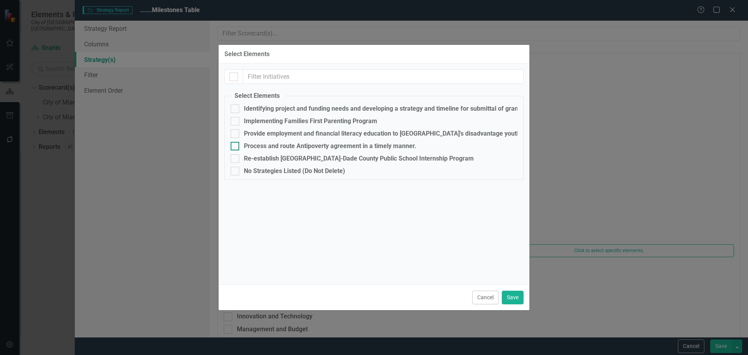
click at [269, 145] on div "Process and route Antipoverty agreement in a timely manner." at bounding box center [330, 146] width 173 height 7
click at [236, 145] on input "Process and route Antipoverty agreement in a timely manner." at bounding box center [233, 144] width 5 height 5
checkbox input "true"
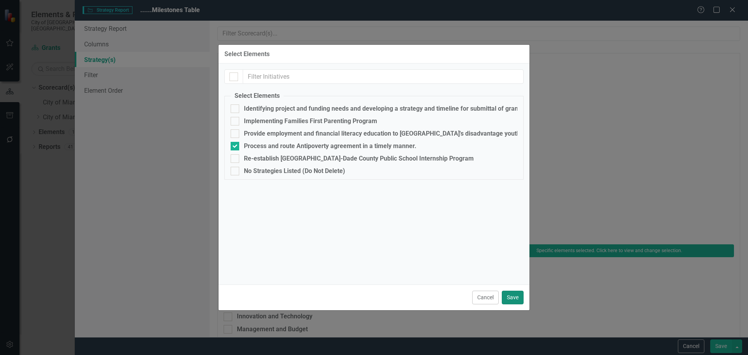
click at [509, 298] on button "Save" at bounding box center [513, 298] width 22 height 14
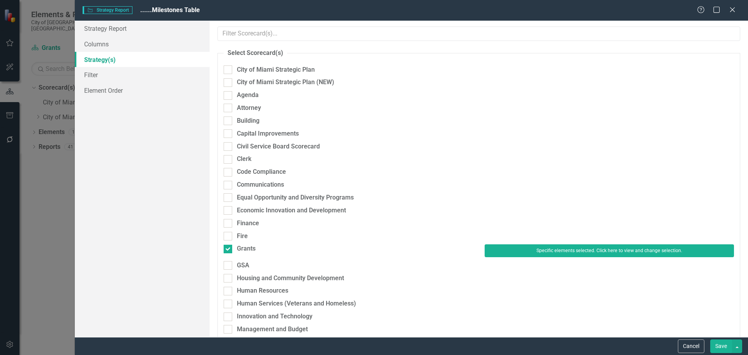
click at [723, 345] on button "Save" at bounding box center [722, 346] width 22 height 14
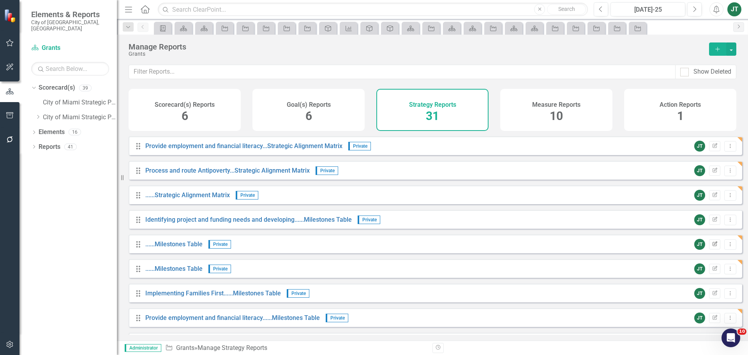
click at [712, 247] on icon "Edit Report" at bounding box center [715, 244] width 6 height 5
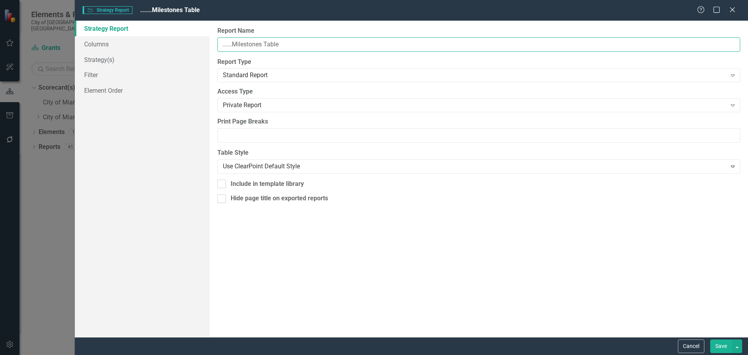
click at [221, 45] on input "......Milestones Table" at bounding box center [478, 44] width 523 height 14
paste input "Process and route Antipoverty"
type input "Process and route Antipoverty......Milestones Table"
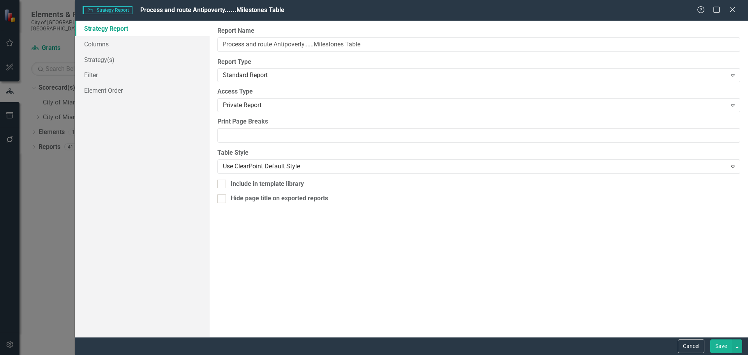
click at [723, 341] on button "Save" at bounding box center [722, 346] width 22 height 14
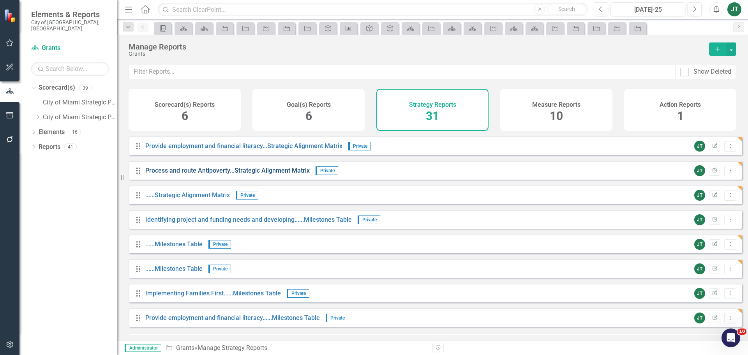
click at [272, 174] on link "Process and route Antipoverty...Strategic Alignment Matrix" at bounding box center [227, 170] width 164 height 7
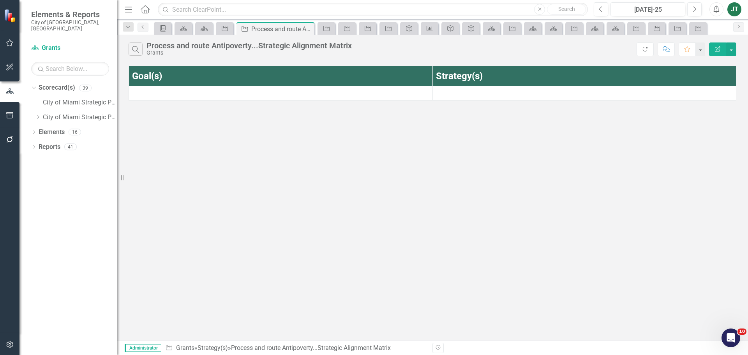
click at [718, 49] on icon "Edit Report" at bounding box center [717, 48] width 7 height 5
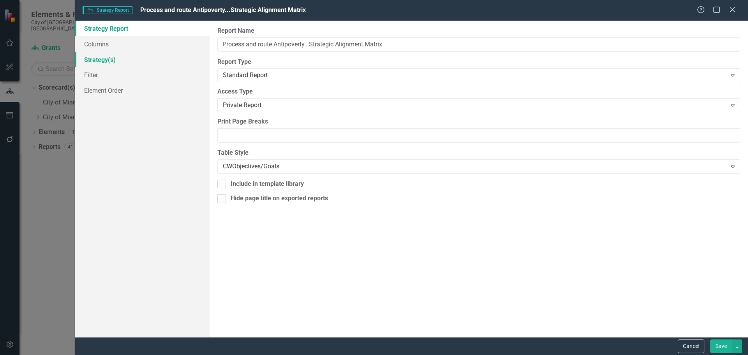
click at [123, 63] on link "Strategy(s)" at bounding box center [142, 60] width 135 height 16
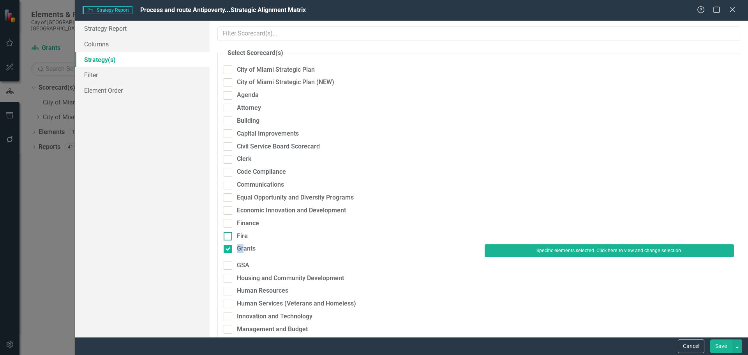
drag, startPoint x: 244, startPoint y: 248, endPoint x: 402, endPoint y: 240, distance: 158.5
click at [394, 240] on fieldset "Select Scorecard(s) City of Miami Strategic Plan City of Miami Strategic Plan (…" at bounding box center [478, 309] width 523 height 520
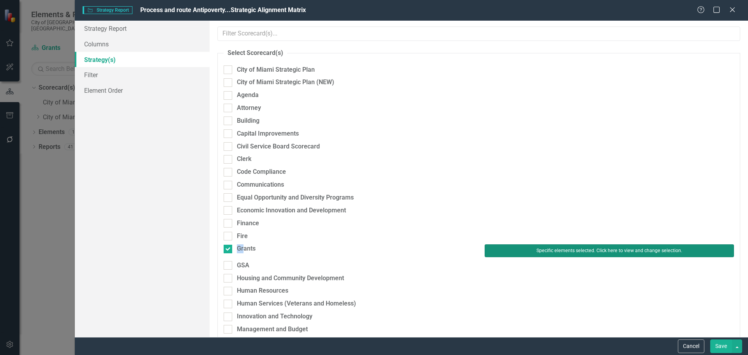
click at [495, 249] on button "Specific elements selected. Click here to view and change selection." at bounding box center [609, 250] width 249 height 12
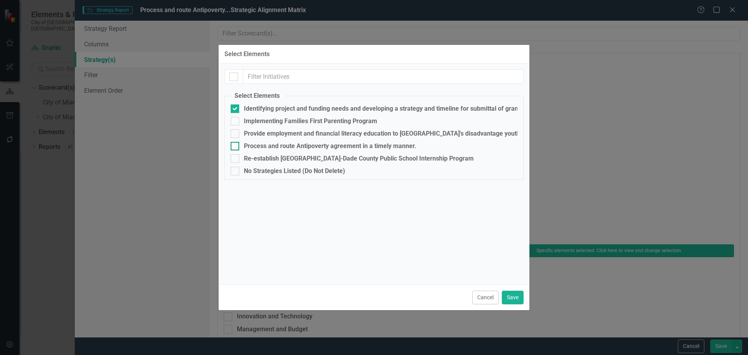
click at [251, 148] on div "Process and route Antipoverty agreement in a timely manner." at bounding box center [330, 146] width 173 height 7
click at [236, 147] on input "Process and route Antipoverty agreement in a timely manner." at bounding box center [233, 144] width 5 height 5
checkbox input "true"
drag, startPoint x: 252, startPoint y: 107, endPoint x: 286, endPoint y: 134, distance: 43.6
click at [252, 107] on div "Identifying project and funding needs and developing a strategy and timeline fo…" at bounding box center [401, 108] width 314 height 7
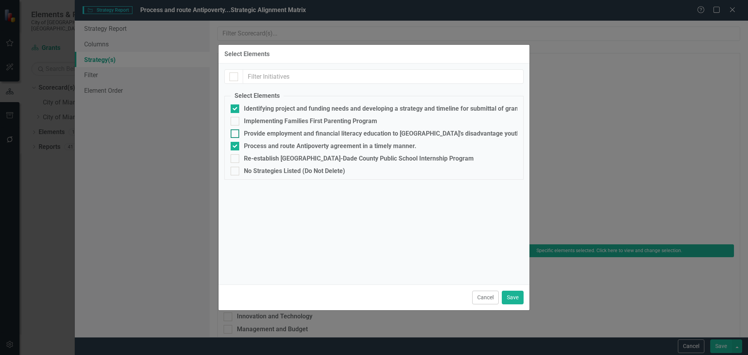
click at [236, 107] on input "Identifying project and funding needs and developing a strategy and timeline fo…" at bounding box center [233, 106] width 5 height 5
checkbox input "false"
click at [516, 300] on button "Save" at bounding box center [513, 298] width 22 height 14
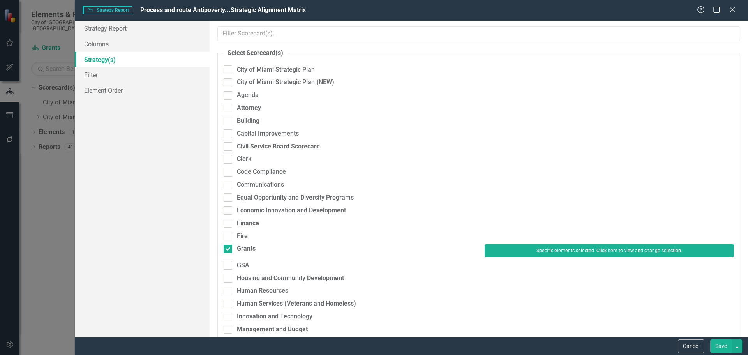
click at [720, 345] on button "Save" at bounding box center [722, 346] width 22 height 14
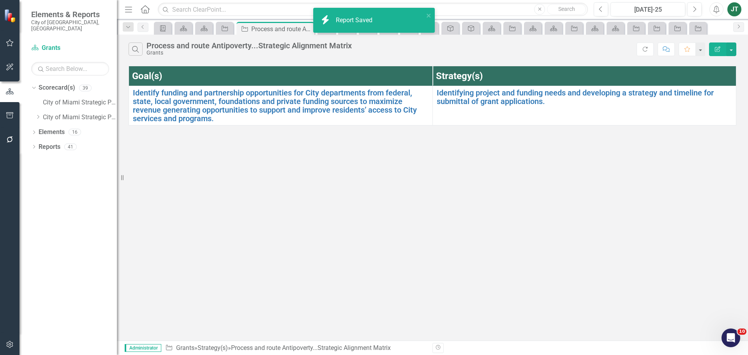
click at [717, 48] on icon "Edit Report" at bounding box center [717, 48] width 7 height 5
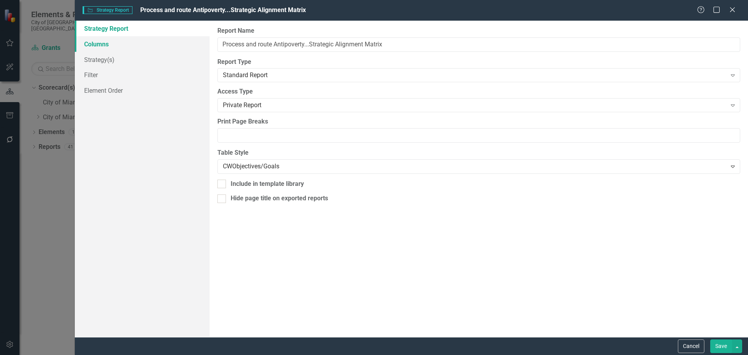
click at [98, 47] on link "Columns" at bounding box center [142, 44] width 135 height 16
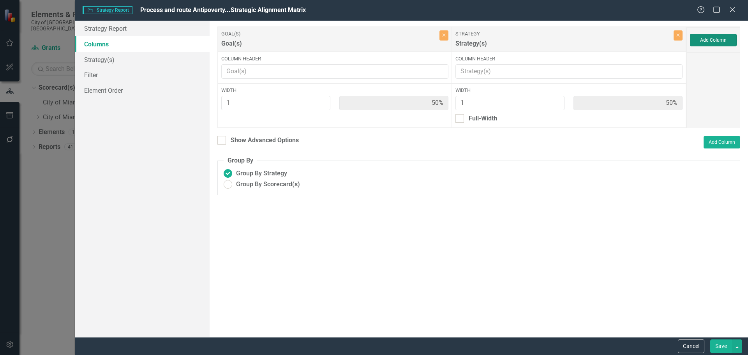
click at [725, 42] on button "Add Column" at bounding box center [713, 40] width 47 height 12
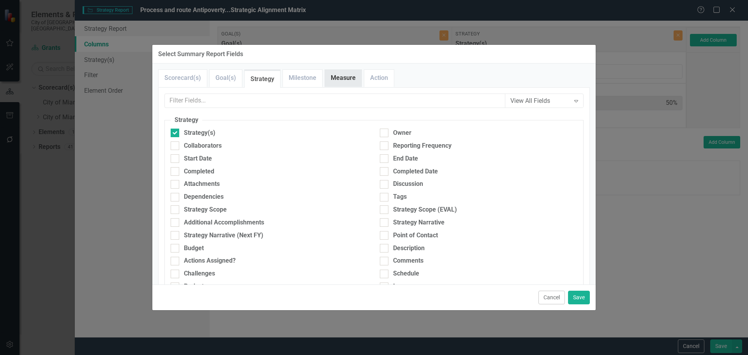
click at [339, 78] on link "Measure" at bounding box center [343, 78] width 37 height 17
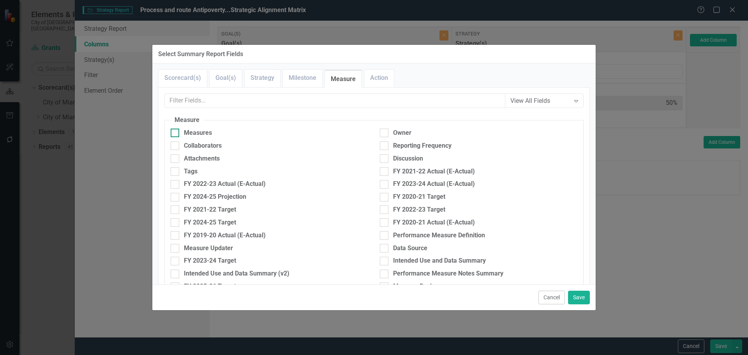
click at [216, 131] on div "Measures" at bounding box center [270, 133] width 198 height 9
click at [176, 131] on input "Measures" at bounding box center [173, 131] width 5 height 5
checkbox input "true"
click at [578, 294] on button "Save" at bounding box center [579, 298] width 22 height 14
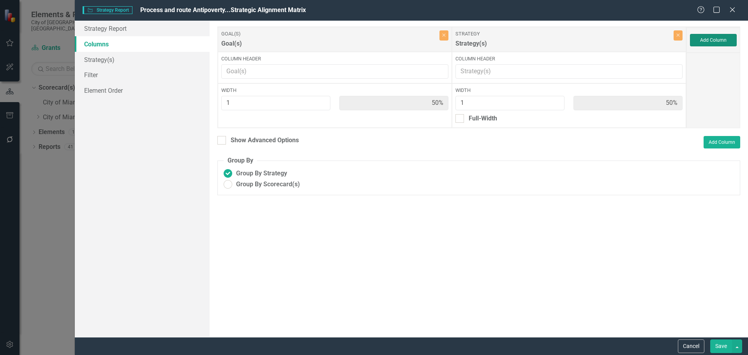
type input "33%"
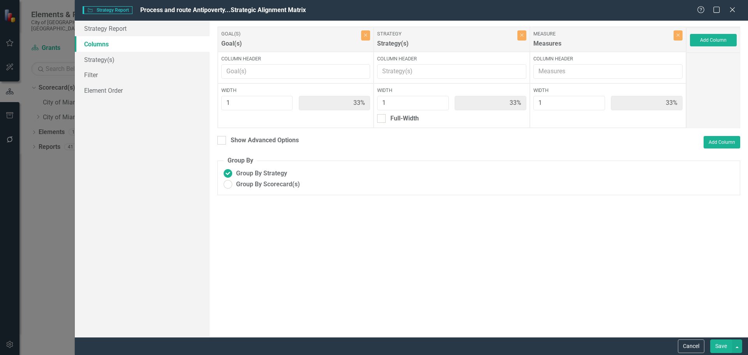
click at [719, 345] on button "Save" at bounding box center [722, 346] width 22 height 14
